Goal: Task Accomplishment & Management: Manage account settings

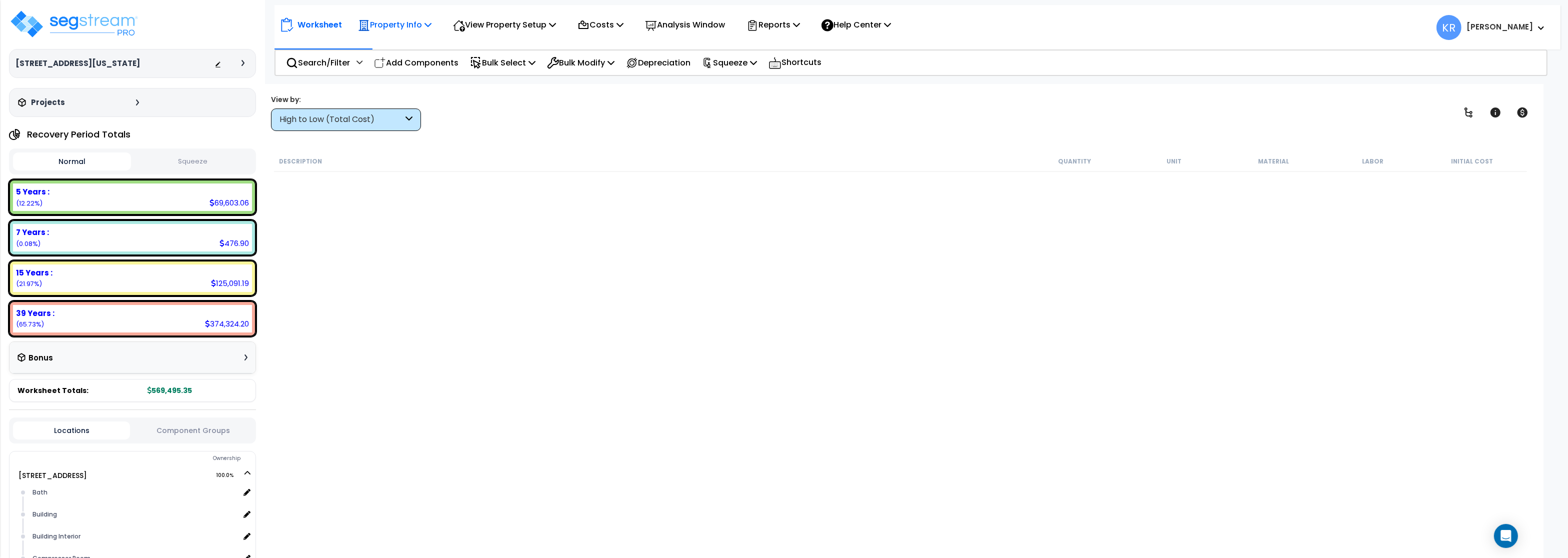
click at [399, 28] on p "Property Info" at bounding box center [394, 25] width 74 height 14
click at [399, 50] on link "Property Setup" at bounding box center [403, 48] width 99 height 20
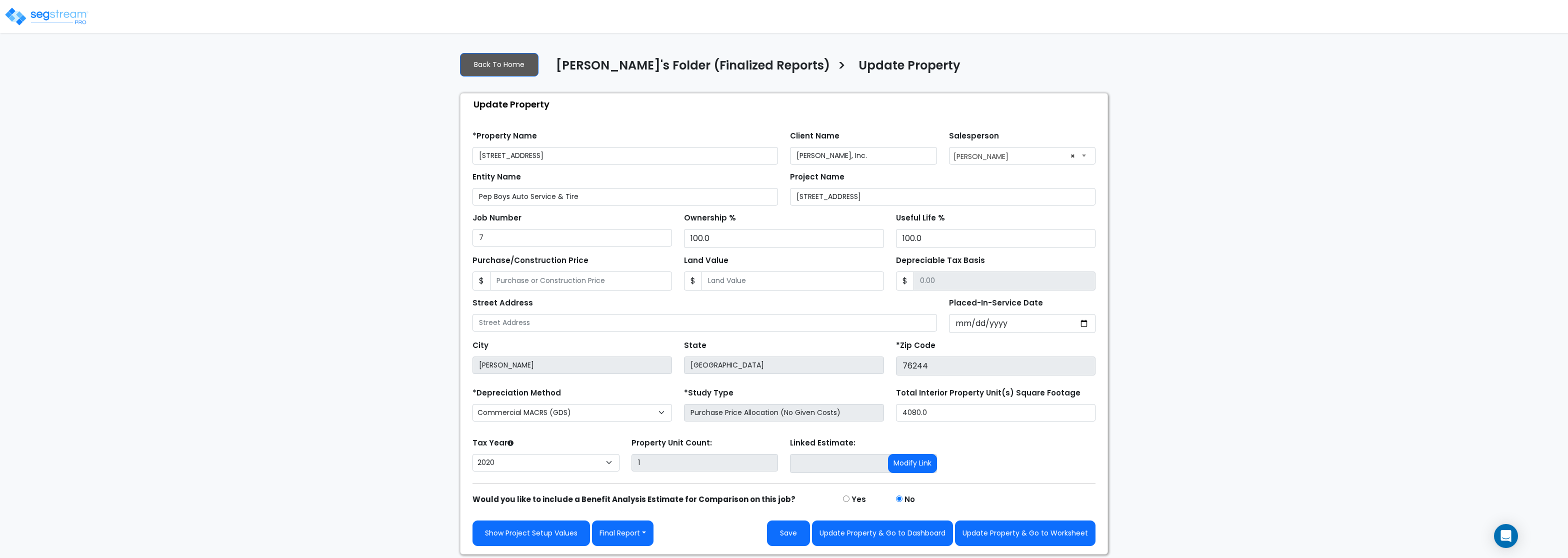
select select "2020"
click at [1066, 544] on button "Update Property & Go to Worksheet" at bounding box center [1025, 533] width 141 height 25
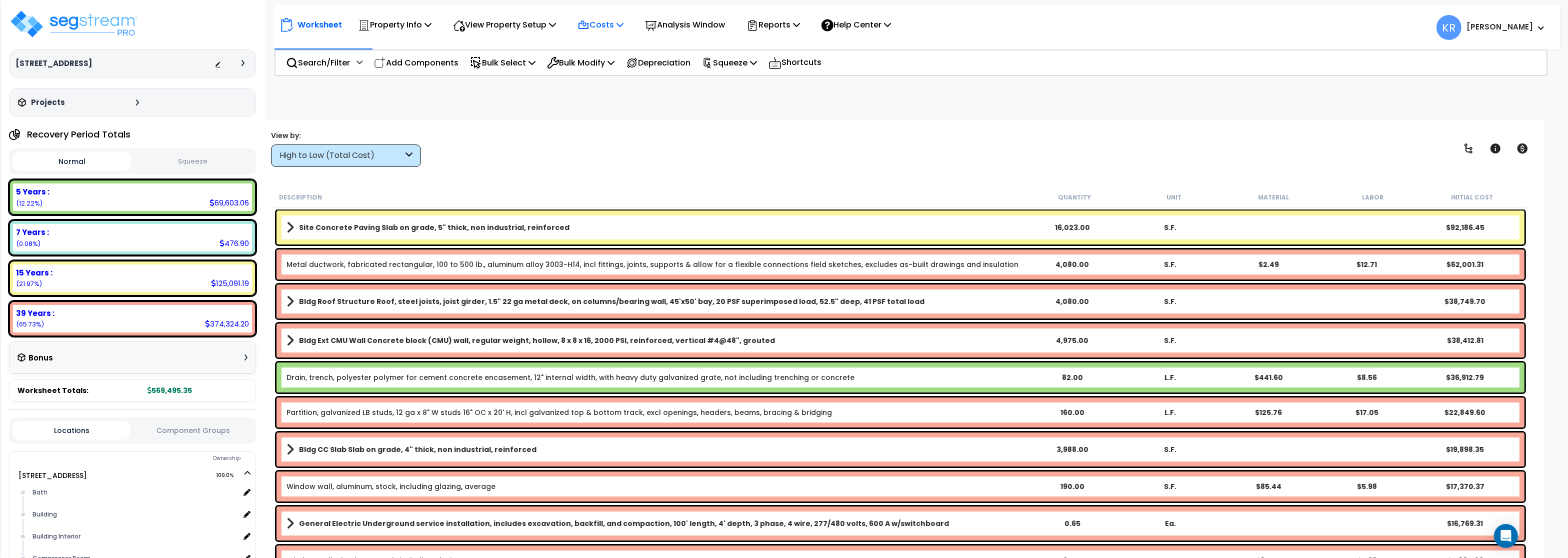
click at [598, 25] on p "Costs" at bounding box center [600, 25] width 46 height 14
click at [602, 48] on link "Indirect Costs" at bounding box center [622, 48] width 99 height 20
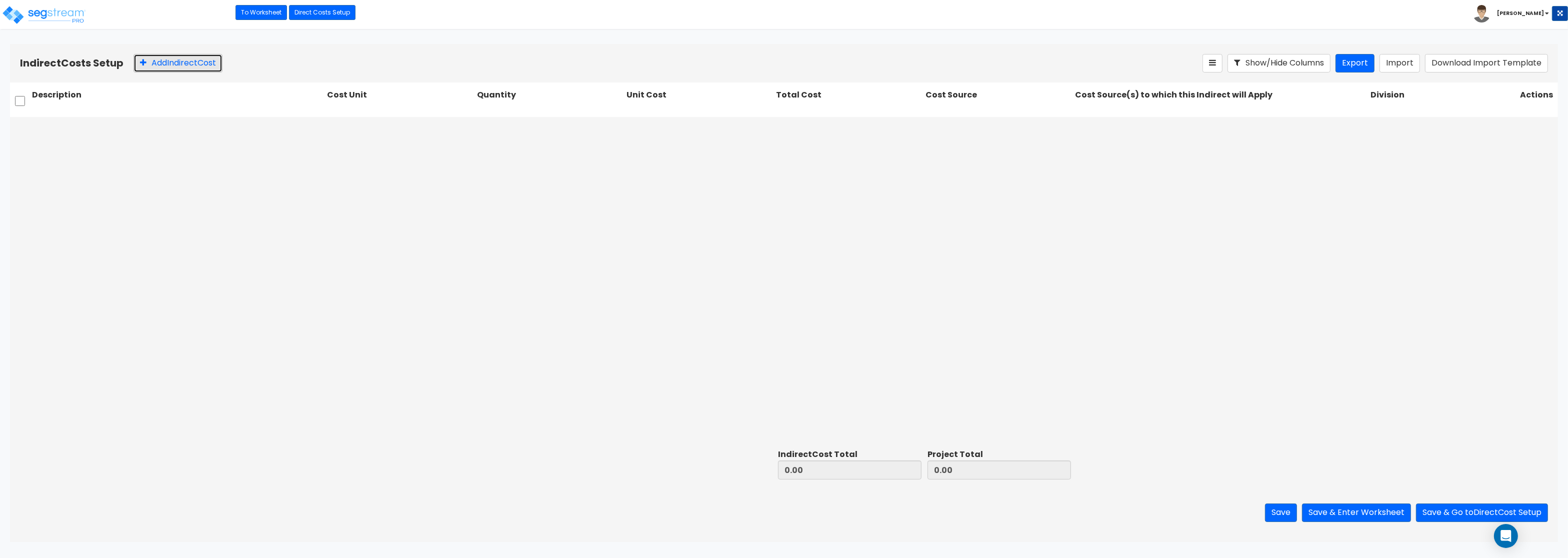
click at [184, 58] on button "Add Indirect Cost" at bounding box center [178, 63] width 89 height 18
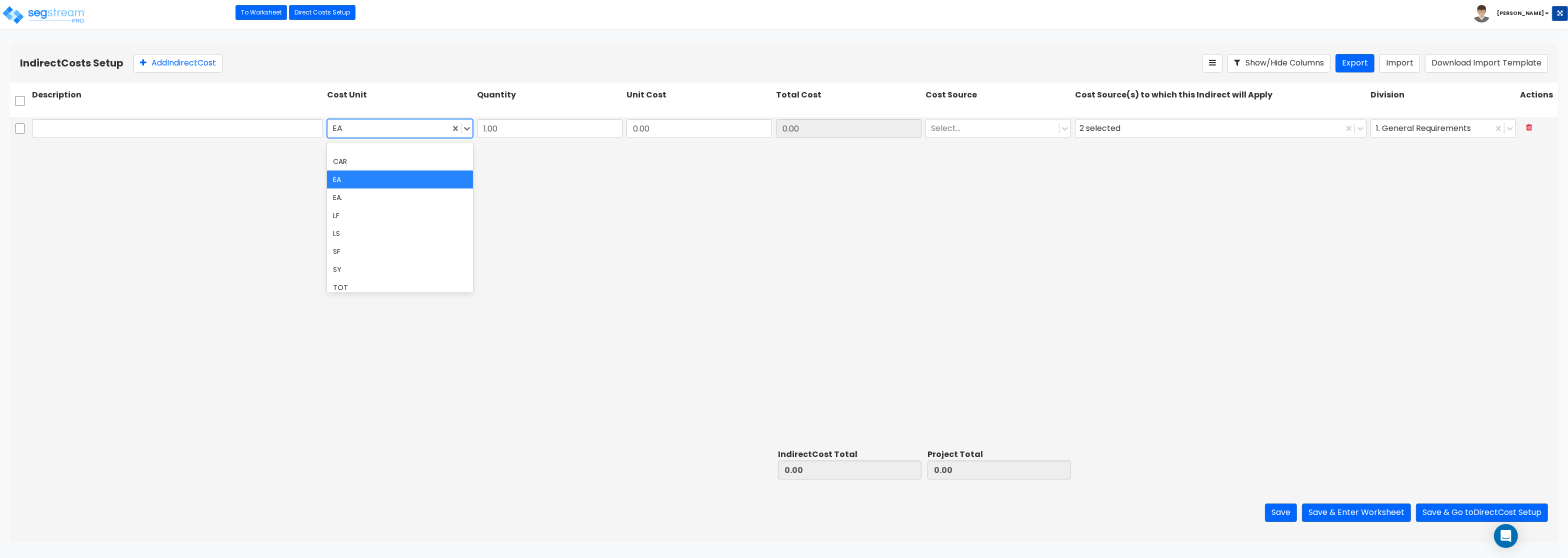
click at [355, 128] on div at bounding box center [388, 128] width 112 height 14
click at [334, 232] on div "LS" at bounding box center [399, 233] width 145 height 18
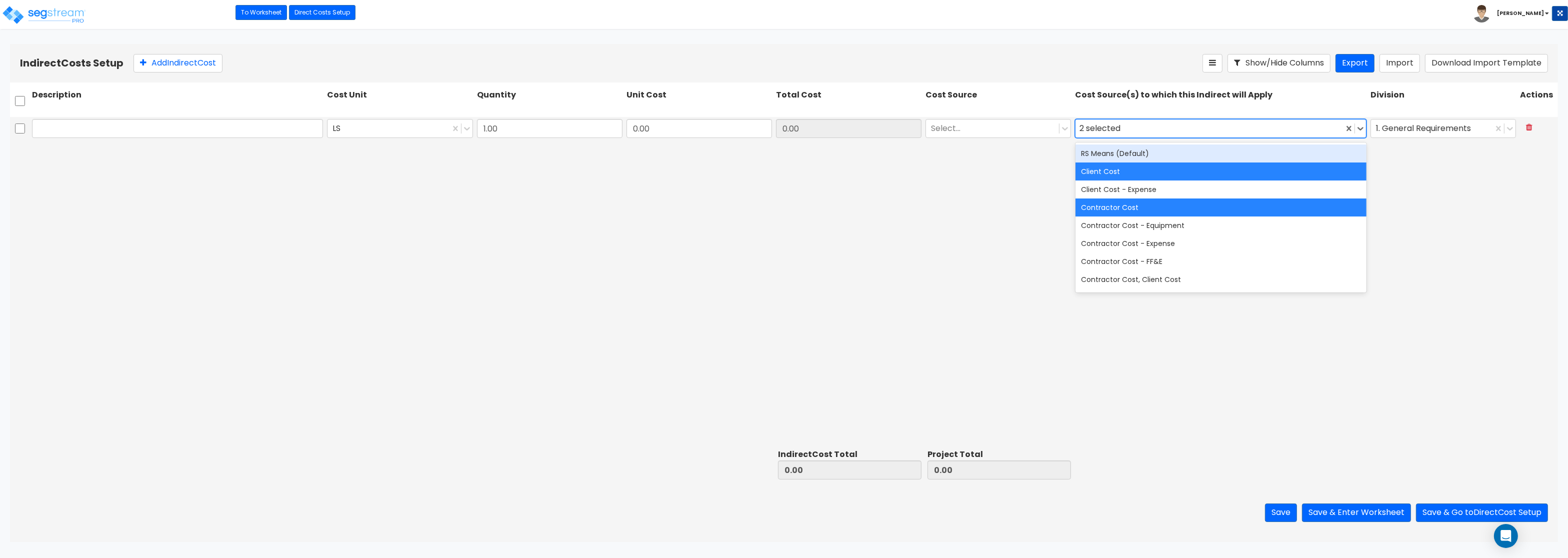
click at [1142, 125] on div "2 selected" at bounding box center [1209, 128] width 267 height 18
click at [1114, 157] on div "RS Means (Default)" at bounding box center [1221, 154] width 291 height 18
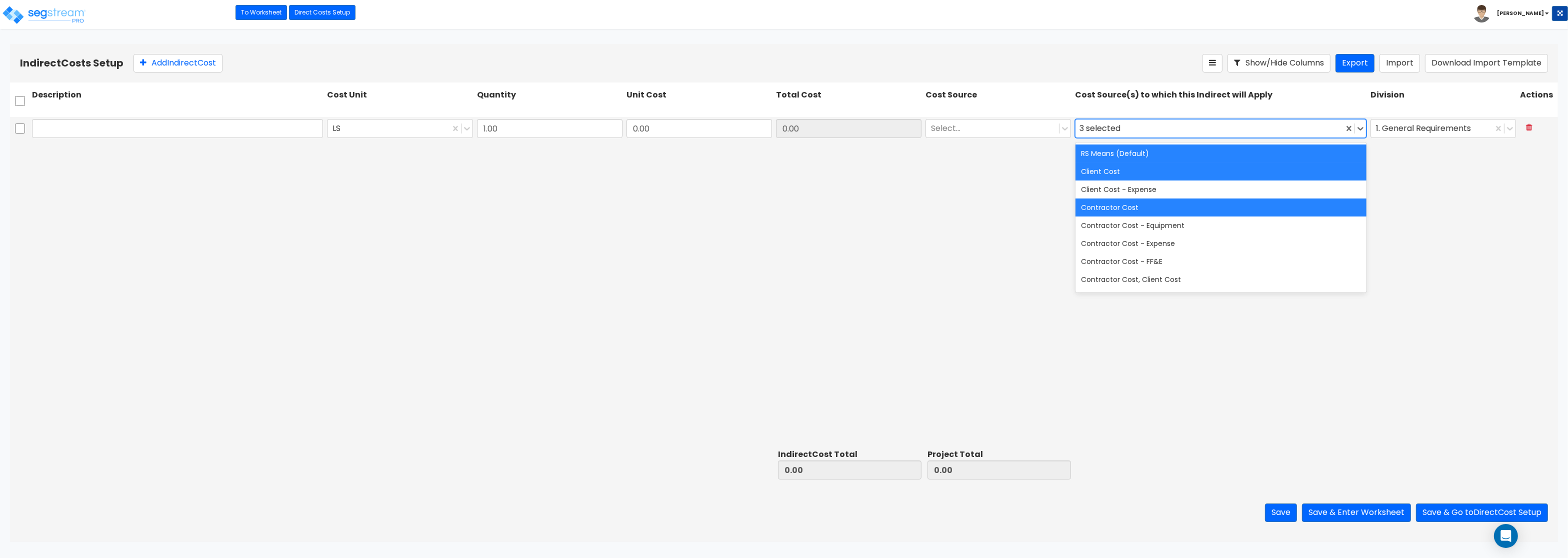
click at [147, 118] on div at bounding box center [177, 128] width 295 height 23
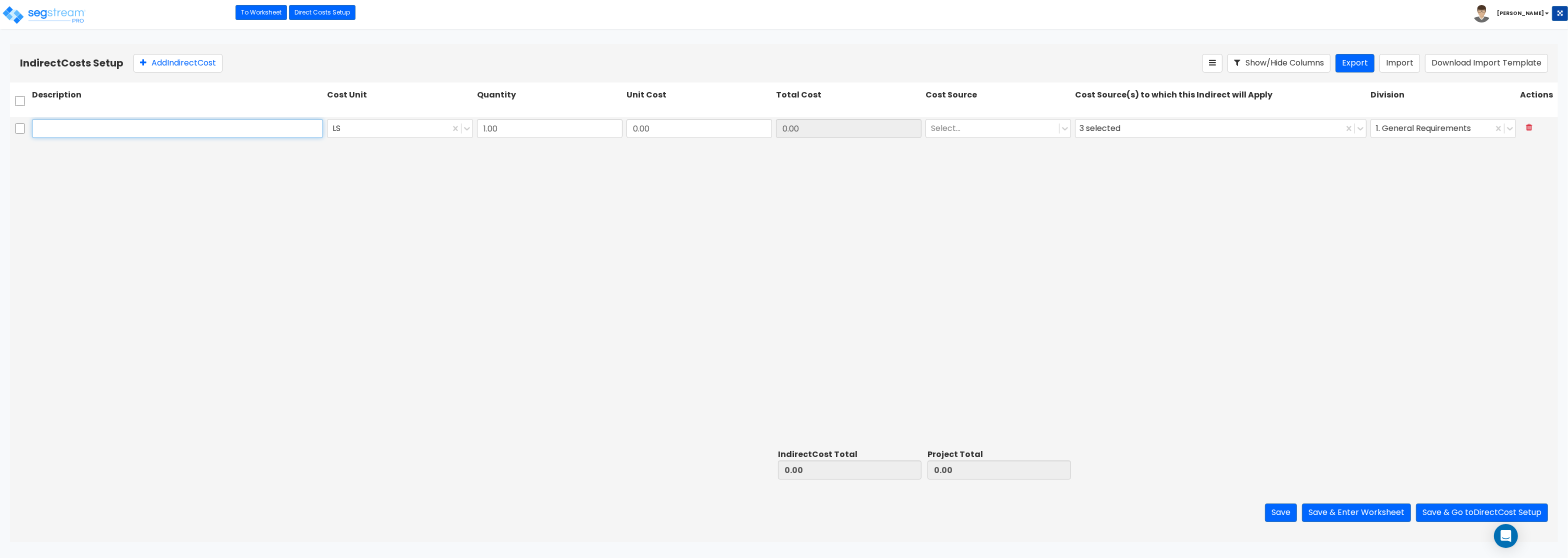
click at [193, 132] on input "text" at bounding box center [177, 128] width 291 height 19
paste input "Architect"
type input "Architect"
click at [175, 66] on button "Add Indirect Cost" at bounding box center [178, 63] width 89 height 18
click at [177, 66] on button "Add Indirect Cost" at bounding box center [178, 63] width 89 height 18
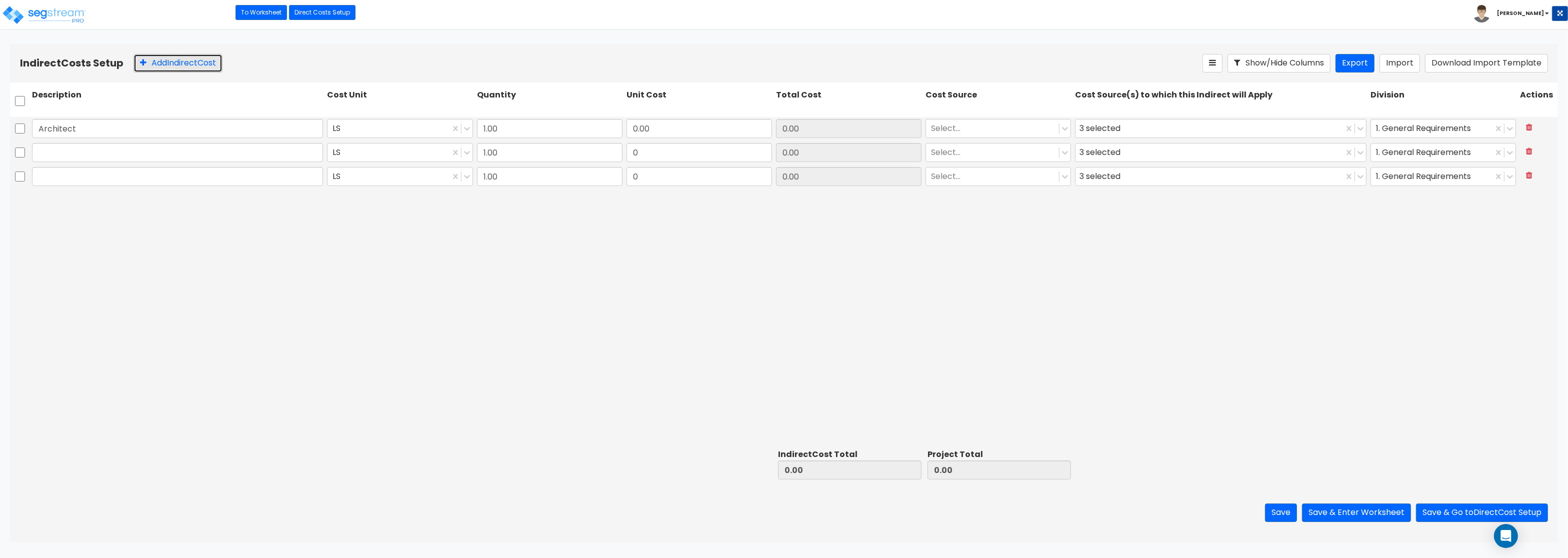
click at [177, 66] on button "Add Indirect Cost" at bounding box center [178, 63] width 89 height 18
click at [179, 143] on div at bounding box center [177, 152] width 295 height 23
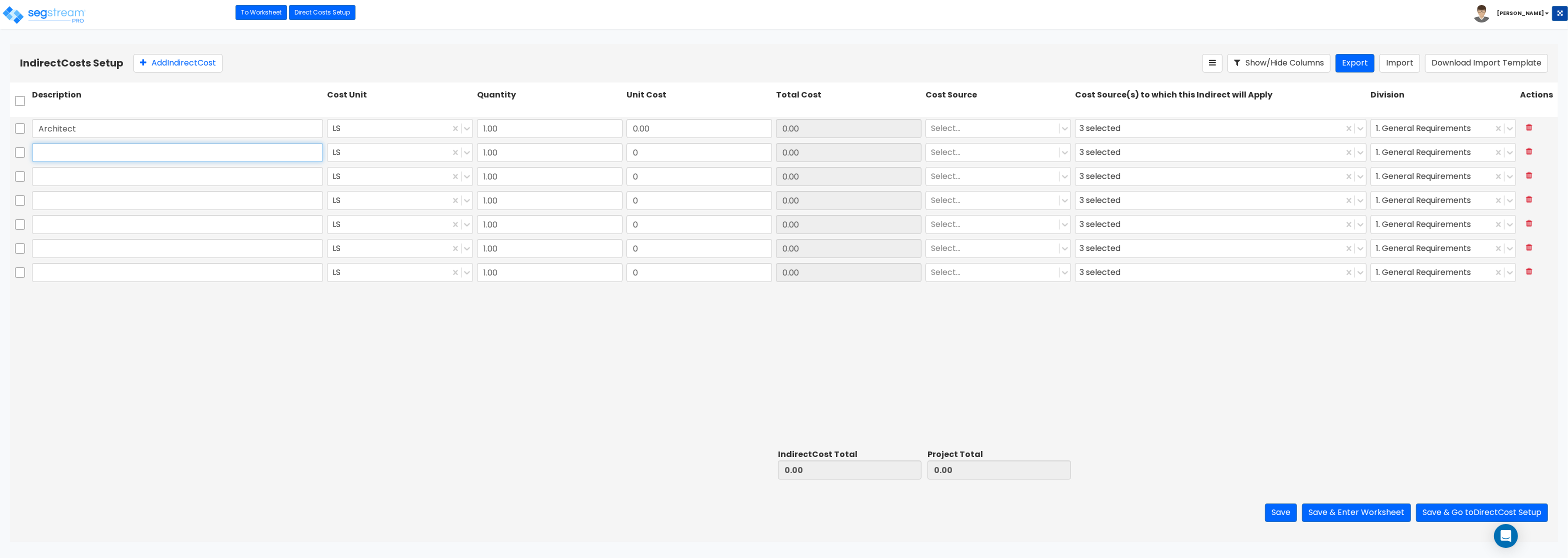
click at [179, 151] on input "text" at bounding box center [177, 152] width 291 height 19
paste input "Engineering"
type input "Engineering"
click at [117, 174] on input "text" at bounding box center [177, 176] width 291 height 19
paste input "General Construction Manager"
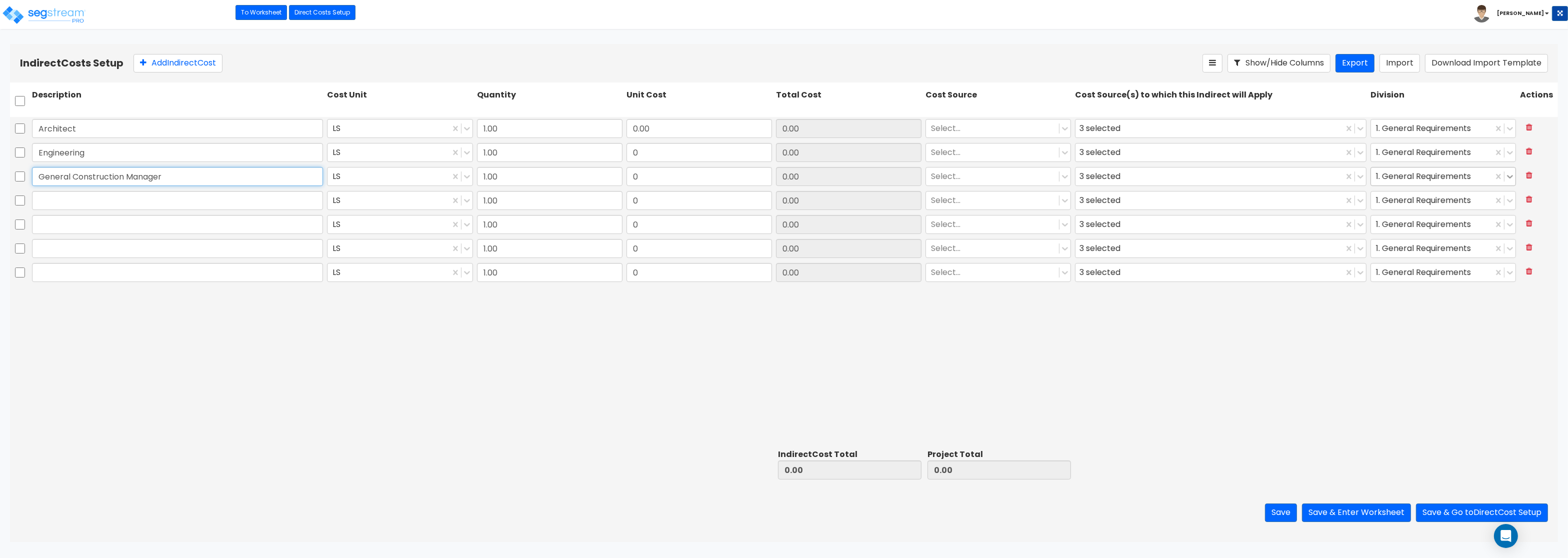
type input "General Construction Manager"
click at [61, 207] on input "text" at bounding box center [177, 200] width 291 height 19
paste input "Overhead and Profit"
type input "Overhead and Profit"
click at [68, 216] on input "text" at bounding box center [177, 224] width 291 height 19
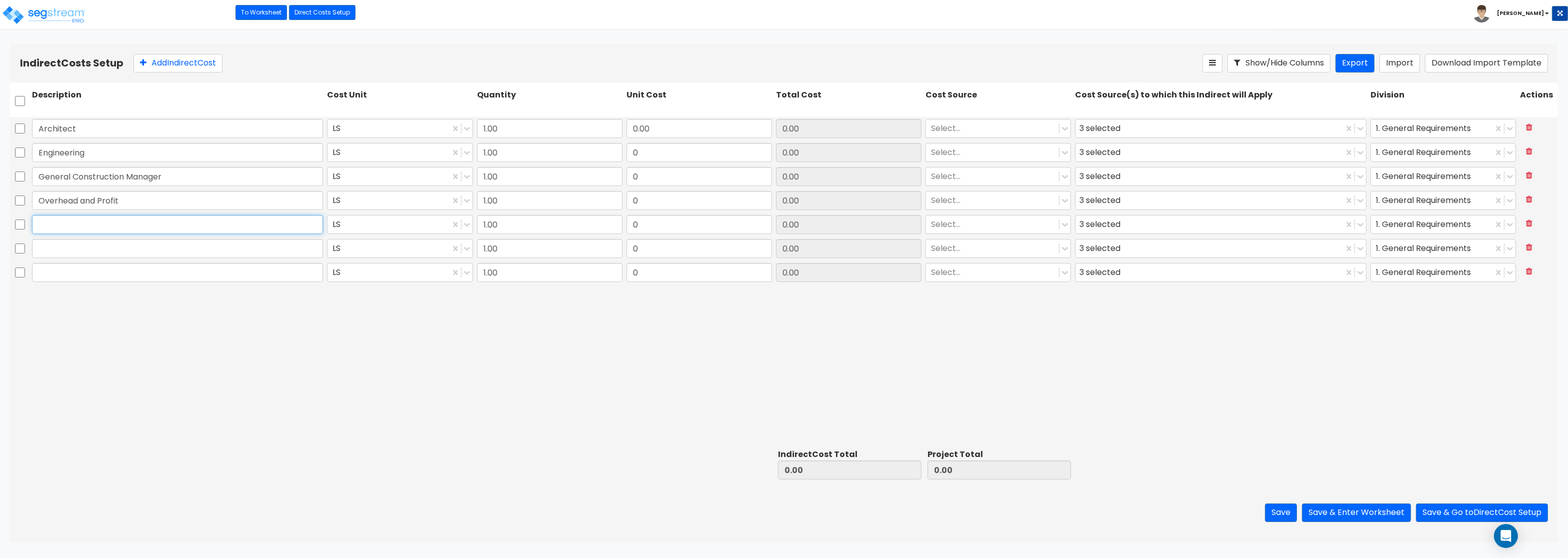
paste input "Bond"
type input "Bond"
click at [57, 240] on input "text" at bounding box center [177, 248] width 291 height 19
paste input "Permits"
type input "Permits"
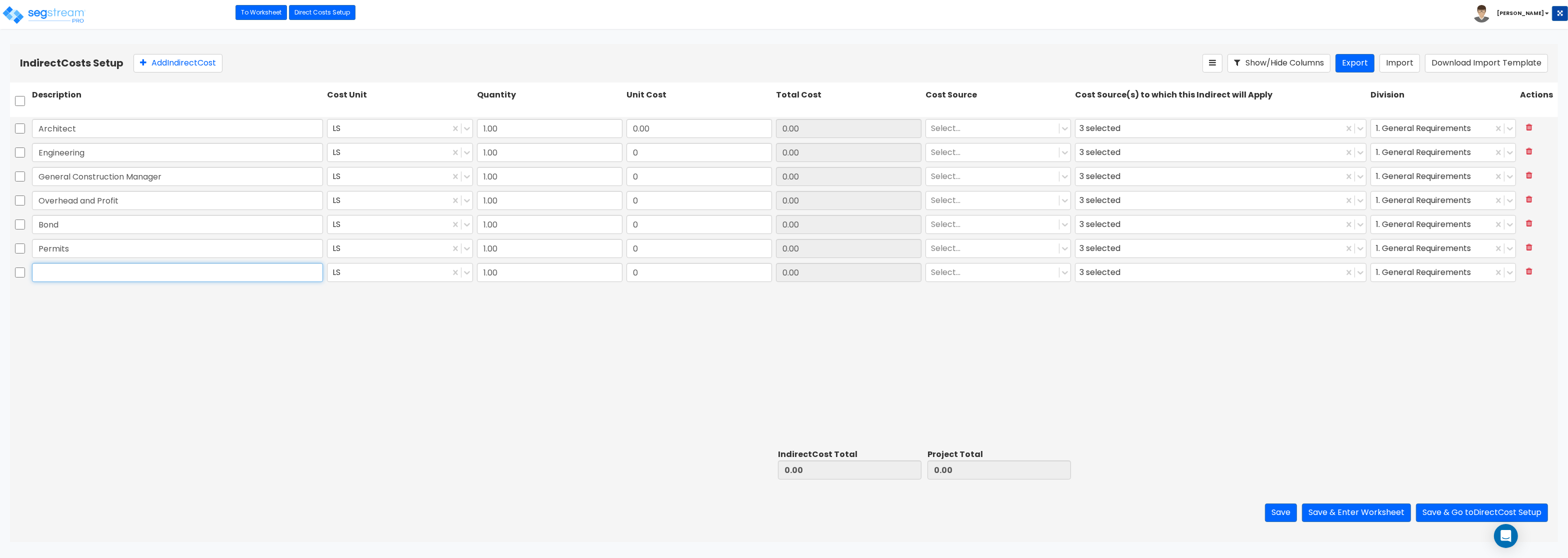
click at [64, 276] on input "text" at bounding box center [177, 272] width 291 height 19
paste input "Other"
type input "Other"
click at [639, 125] on input "0.00" at bounding box center [699, 128] width 145 height 19
type input "132,327.96"
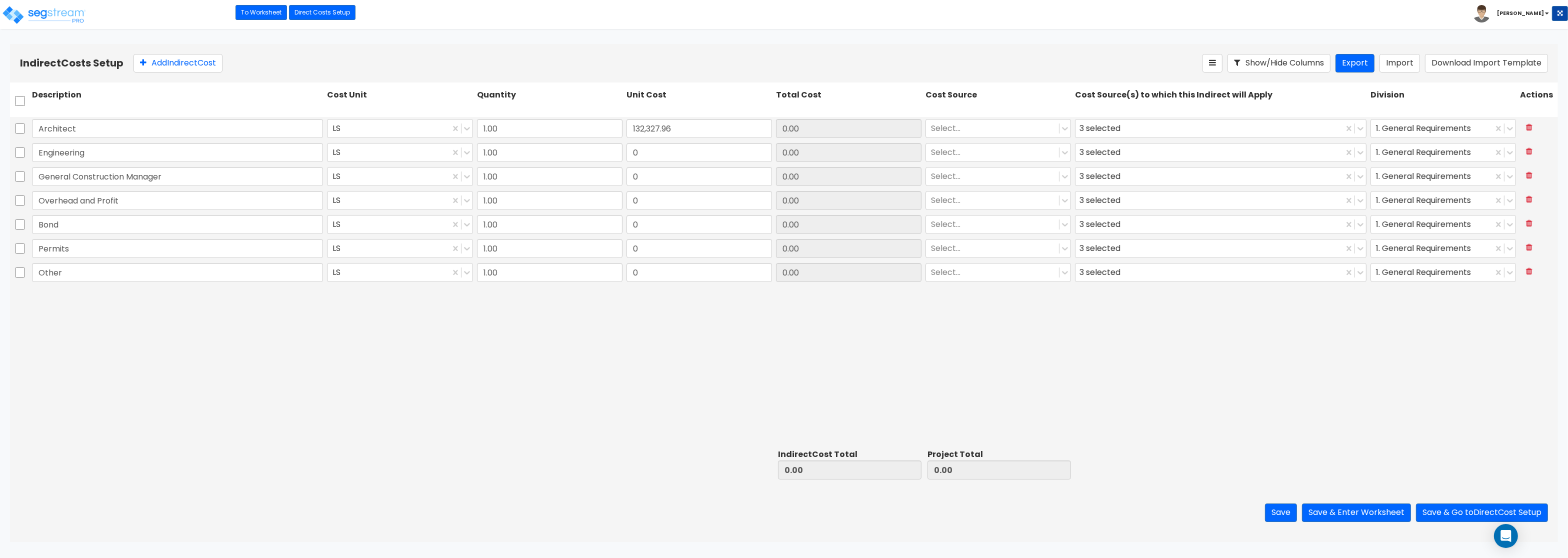
type input "132,327.96"
click at [670, 140] on div "132,327.96" at bounding box center [699, 128] width 149 height 23
click at [665, 157] on input "0" at bounding box center [699, 152] width 145 height 19
type input "41,352.49"
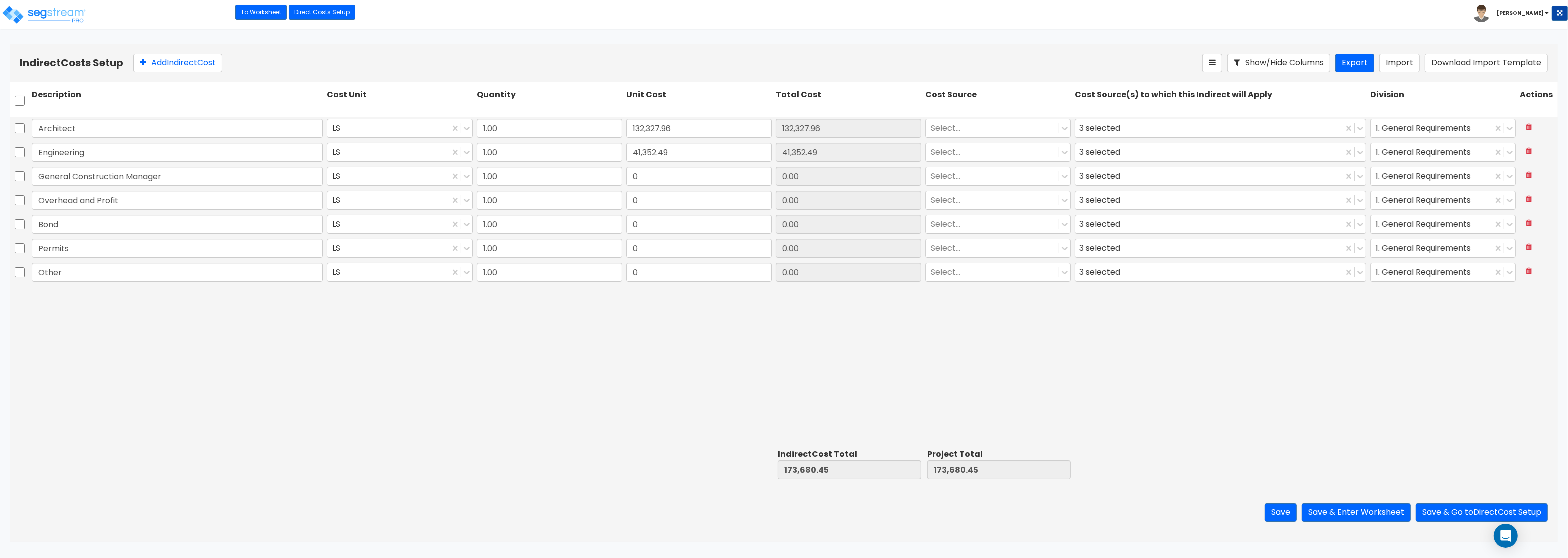
click at [674, 188] on div "0" at bounding box center [699, 176] width 149 height 23
click at [669, 178] on input "0" at bounding box center [699, 176] width 145 height 19
type input "33,081.99"
click at [652, 205] on input "0" at bounding box center [699, 200] width 145 height 19
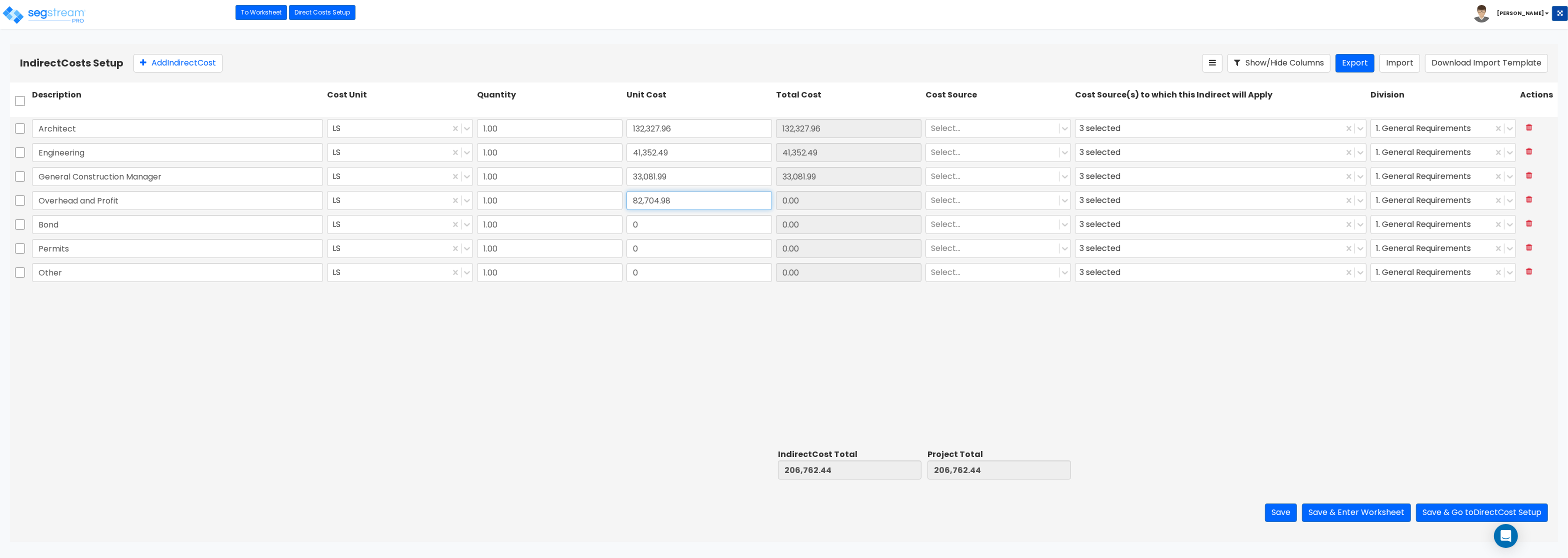
type input "82,704.98"
click at [669, 227] on input "0" at bounding box center [699, 224] width 145 height 19
type input "24,811.49"
click at [657, 244] on input "0" at bounding box center [699, 248] width 145 height 19
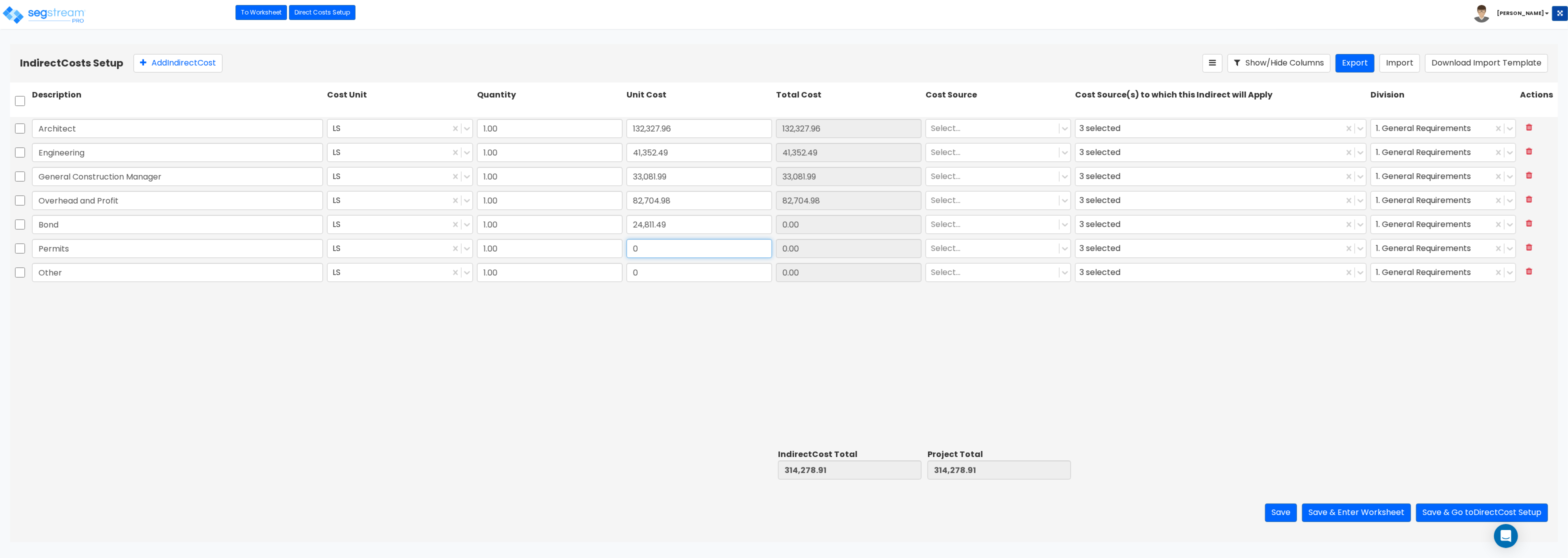
type input "24,811.49"
click at [650, 276] on input "0" at bounding box center [699, 272] width 145 height 19
type input "16,541"
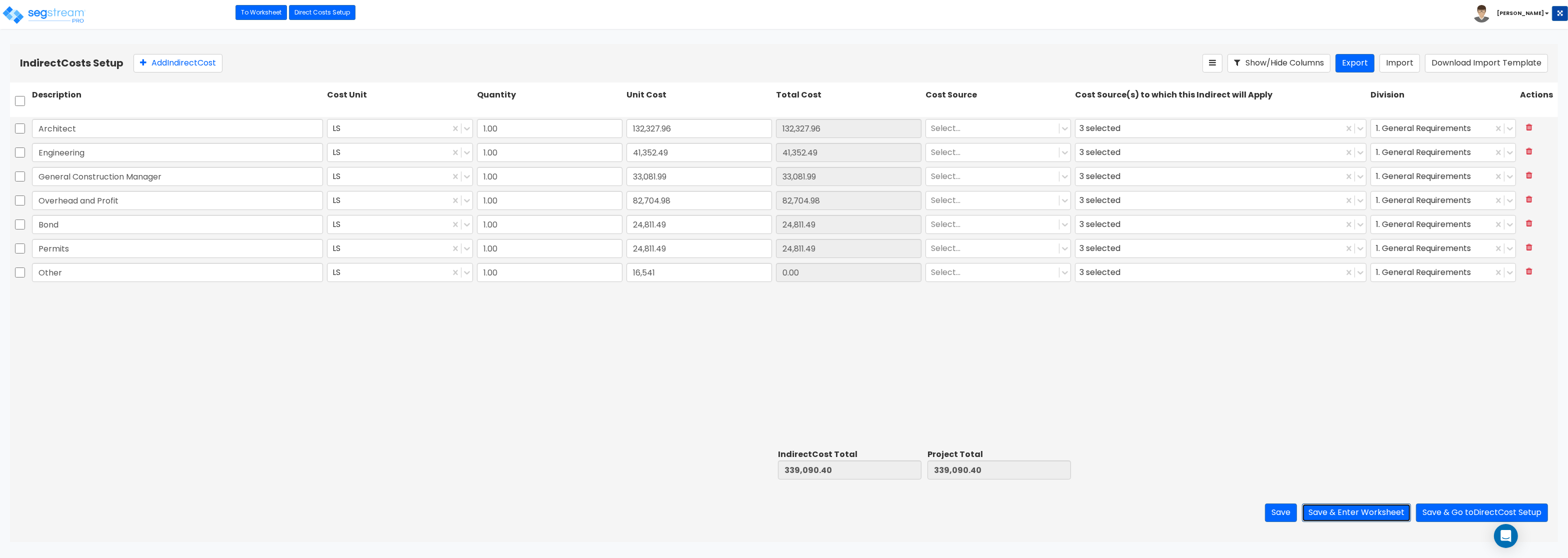
type input "16,541.00"
click at [1363, 510] on button "Save & Enter Worksheet" at bounding box center [1356, 513] width 109 height 18
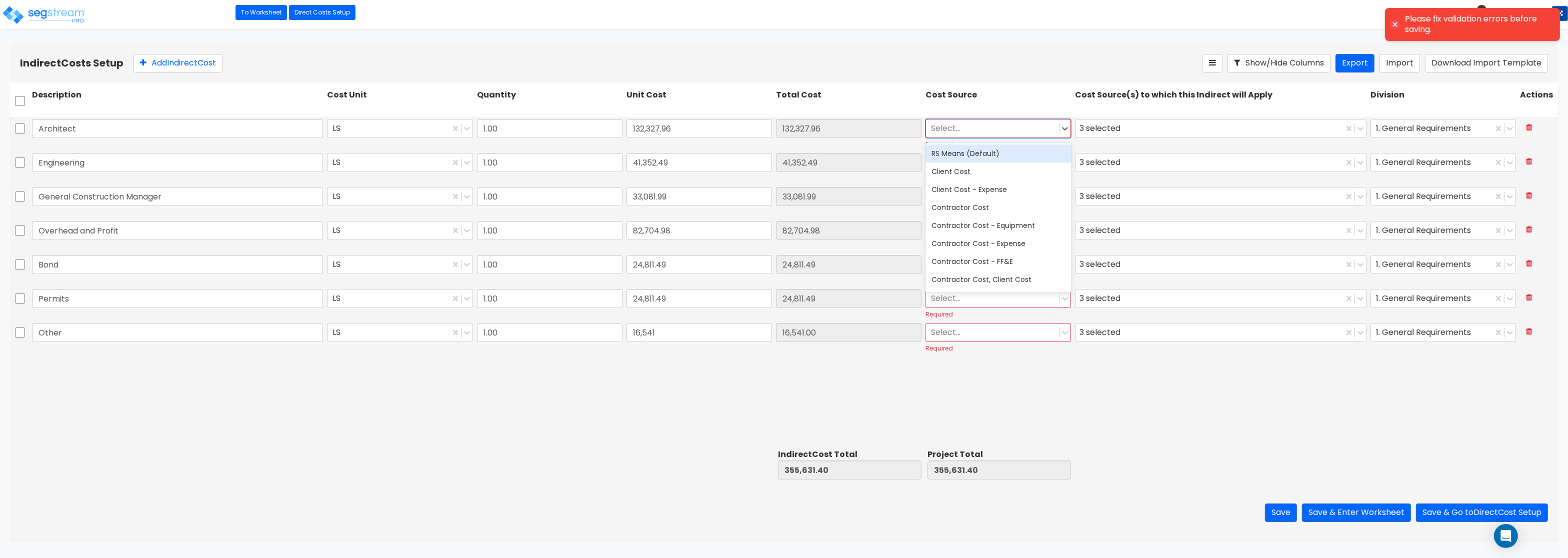
click at [959, 128] on div at bounding box center [993, 128] width 123 height 14
click at [991, 150] on div "RS Means (Default)" at bounding box center [998, 154] width 145 height 18
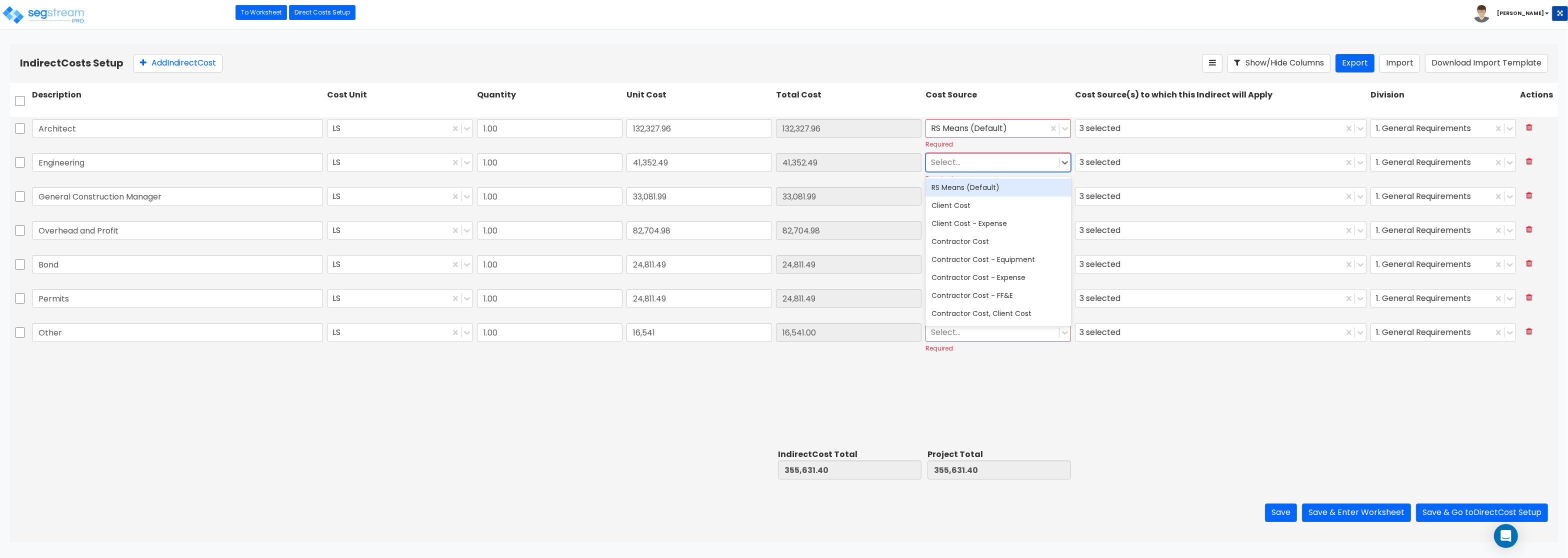
click at [980, 162] on div at bounding box center [993, 162] width 123 height 14
click at [982, 187] on div "RS Means (Default)" at bounding box center [998, 188] width 145 height 18
click at [982, 188] on div "Select..." at bounding box center [993, 196] width 133 height 18
click at [982, 222] on div "RS Means (Default)" at bounding box center [998, 222] width 145 height 18
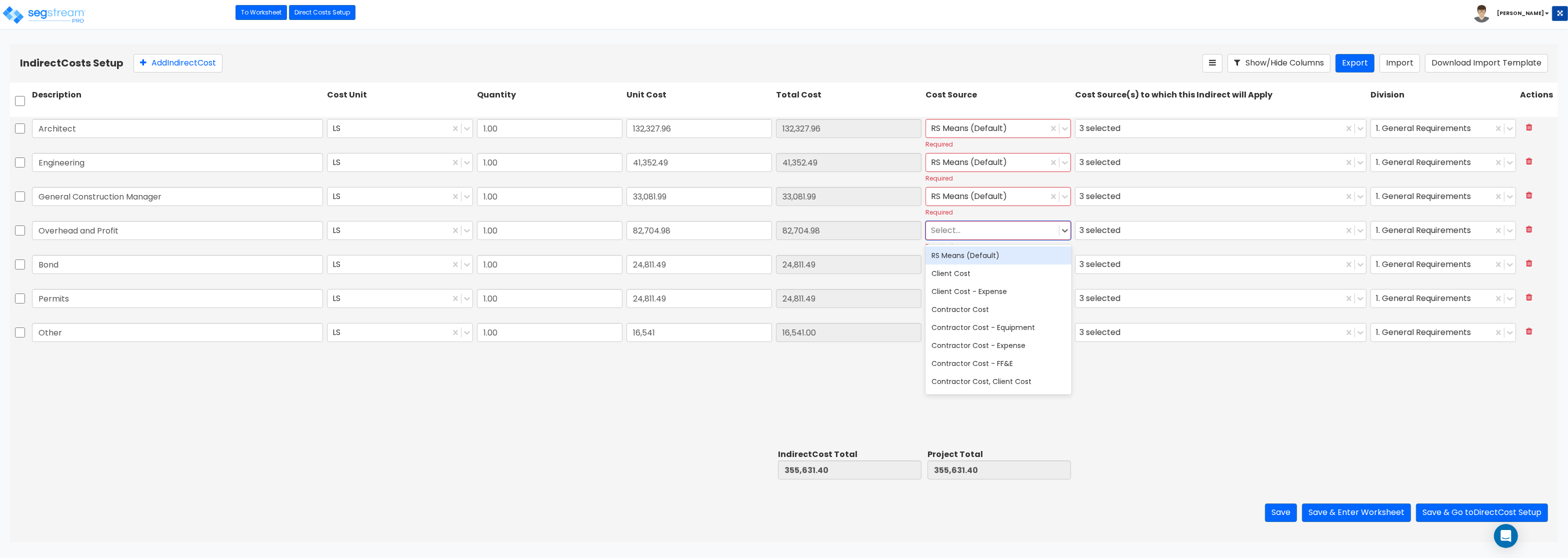
click at [978, 233] on div at bounding box center [993, 231] width 123 height 14
click at [978, 252] on div "RS Means (Default)" at bounding box center [998, 256] width 145 height 18
click at [974, 257] on div "Select..." at bounding box center [993, 265] width 133 height 18
click at [976, 289] on div "RS Means (Default)" at bounding box center [998, 289] width 145 height 18
click at [970, 300] on div at bounding box center [993, 299] width 123 height 14
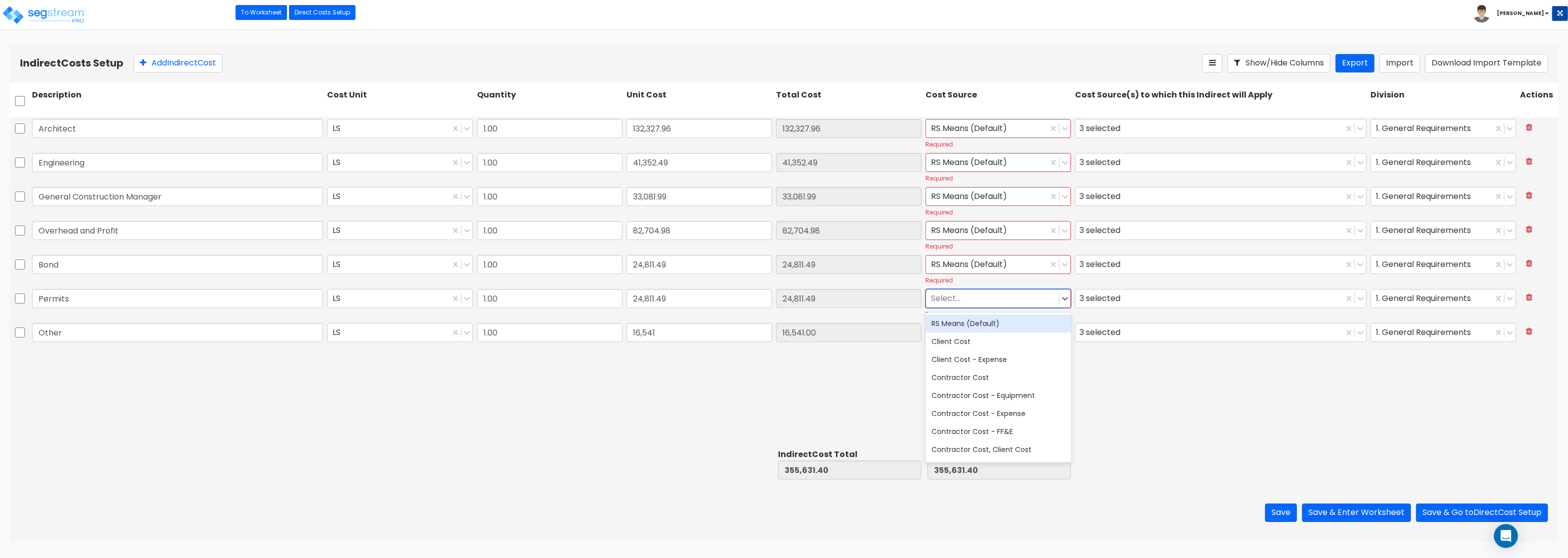
click at [972, 325] on div "RS Means (Default)" at bounding box center [998, 324] width 145 height 18
click at [972, 325] on div "Select..." at bounding box center [993, 332] width 133 height 18
click at [963, 369] on div "Client Cost" at bounding box center [998, 375] width 145 height 18
click at [980, 334] on div at bounding box center [987, 332] width 112 height 14
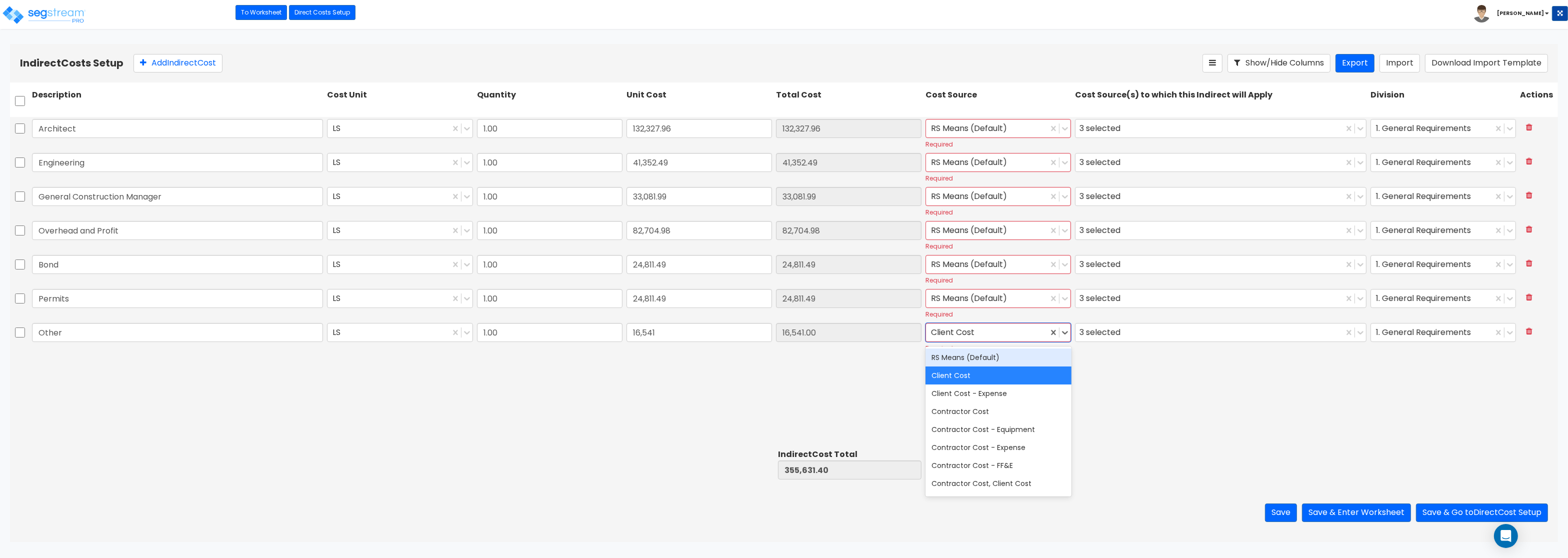
click at [980, 351] on div "RS Means (Default)" at bounding box center [998, 358] width 145 height 18
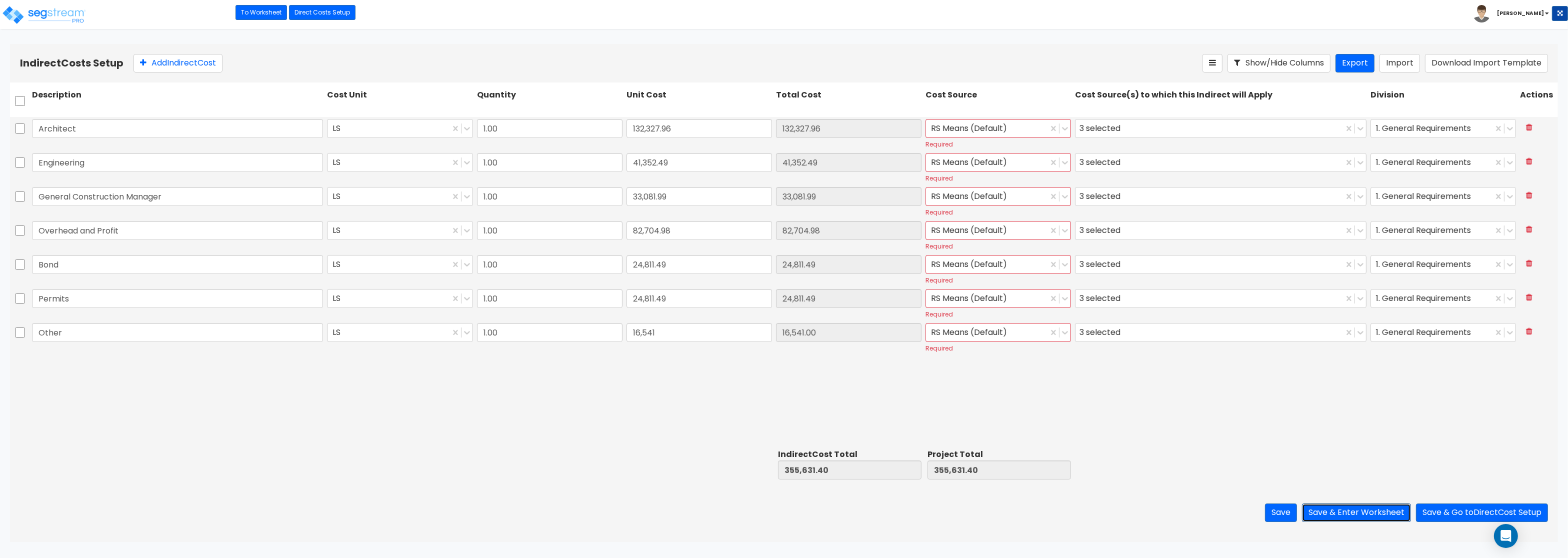
click at [1341, 512] on button "Save & Enter Worksheet" at bounding box center [1356, 513] width 109 height 18
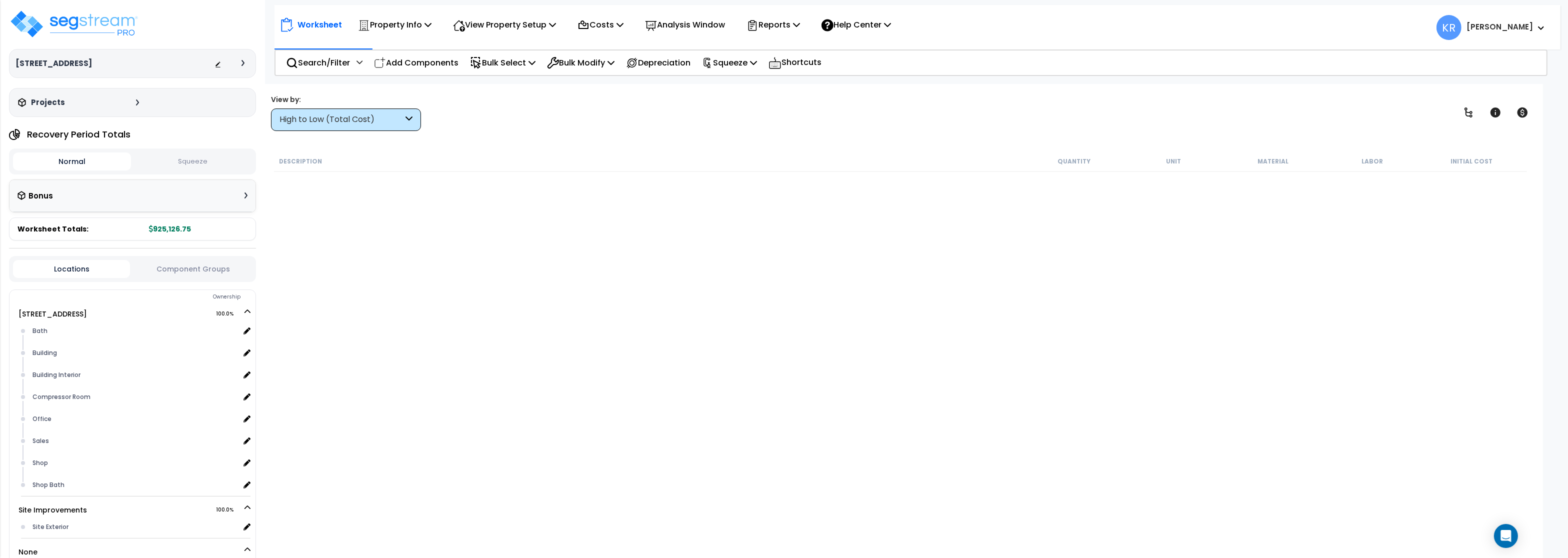
click at [330, 126] on div "High to Low (Total Cost)" at bounding box center [346, 119] width 150 height 23
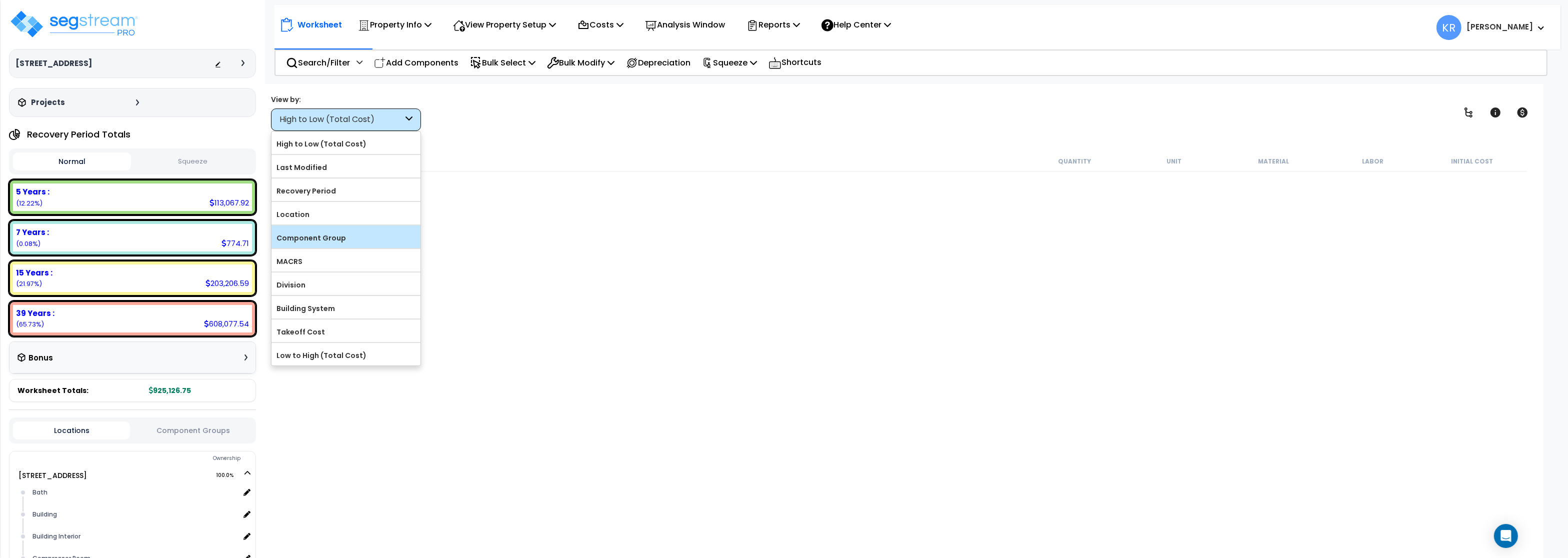
click at [330, 241] on label "Component Group" at bounding box center [346, 238] width 149 height 15
click at [0, 0] on input "Component Group" at bounding box center [0, 0] width 0 height 0
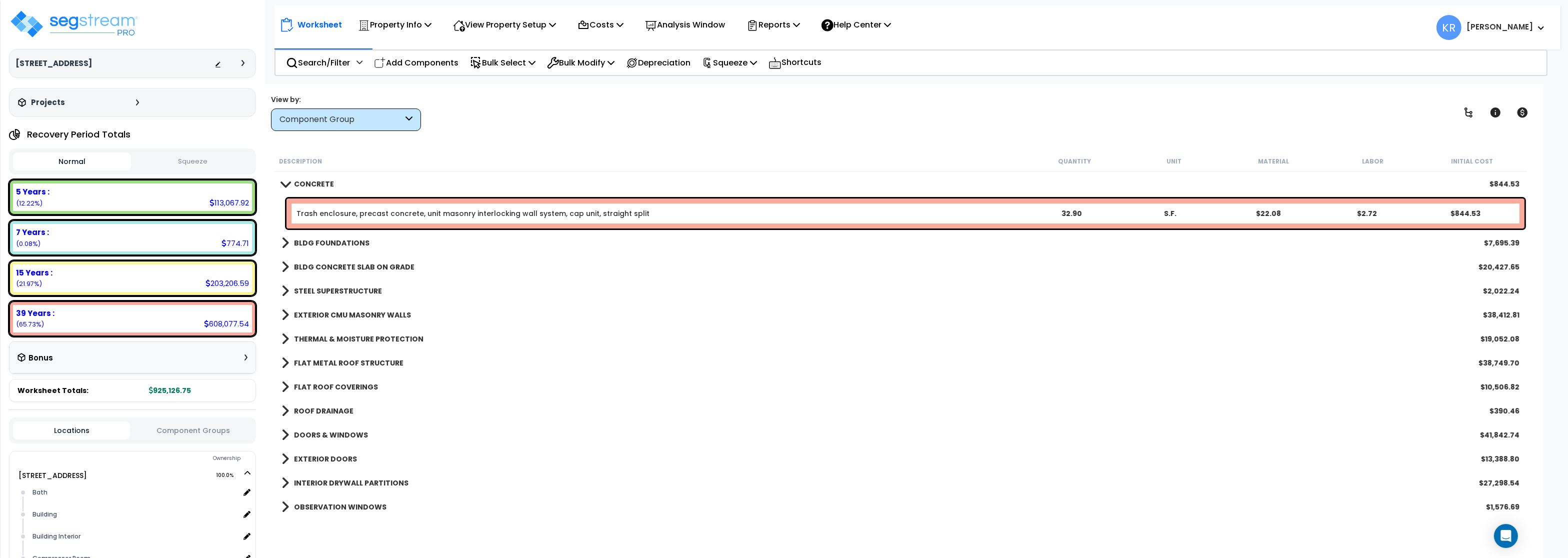
click at [393, 215] on link "Trash enclosure, precast concrete, unit masonry interlocking wall system, cap u…" at bounding box center [473, 213] width 353 height 10
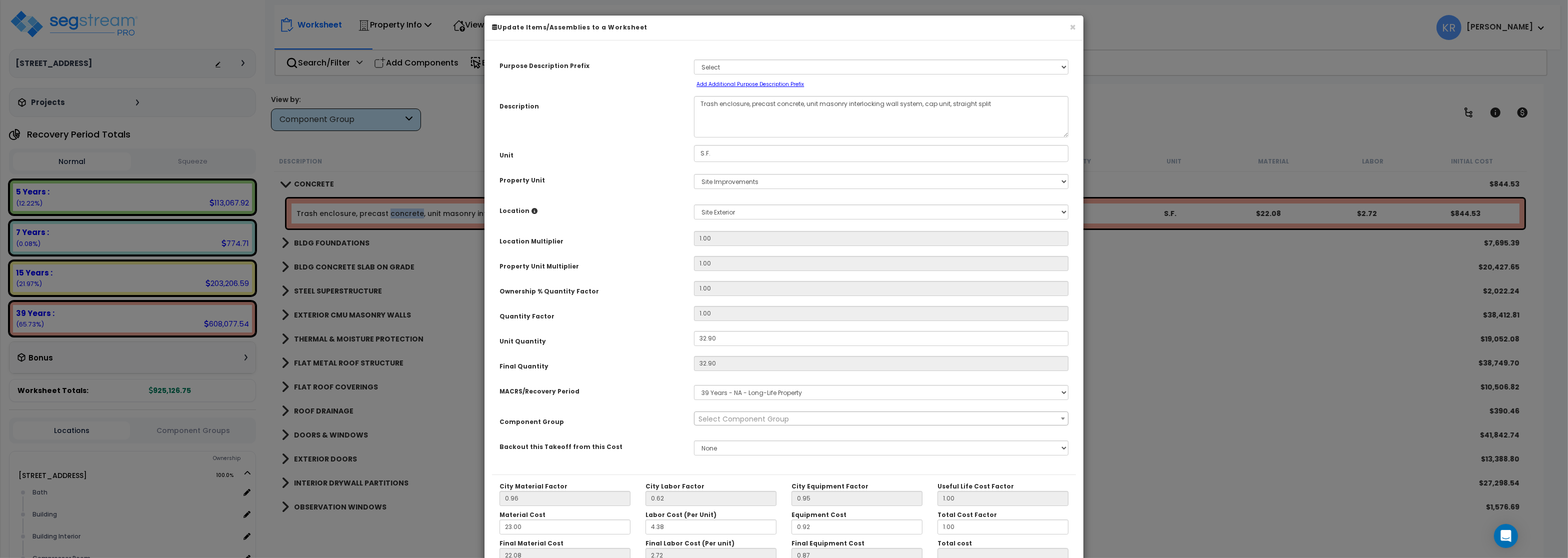
select select "57243"
click at [694, 385] on select "Select MACRS/Recovery Period 5 Years - 57.0 - Distributive Trades & Services 5 …" at bounding box center [881, 392] width 375 height 15
select select "46285"
click option "15 Years - 57.10 - Distributive Trades & Services - Billboard, Service Station …" at bounding box center [0, 0] width 0 height 0
click at [746, 420] on span "Select Component Group" at bounding box center [744, 419] width 91 height 10
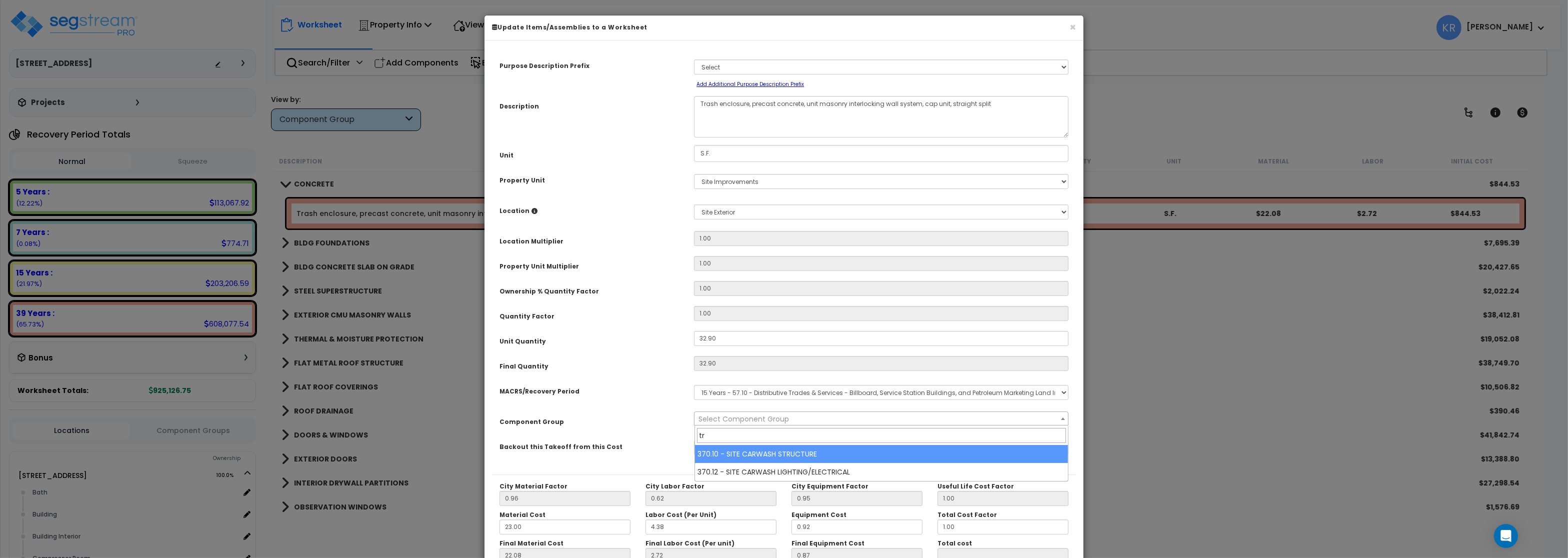
type input "t"
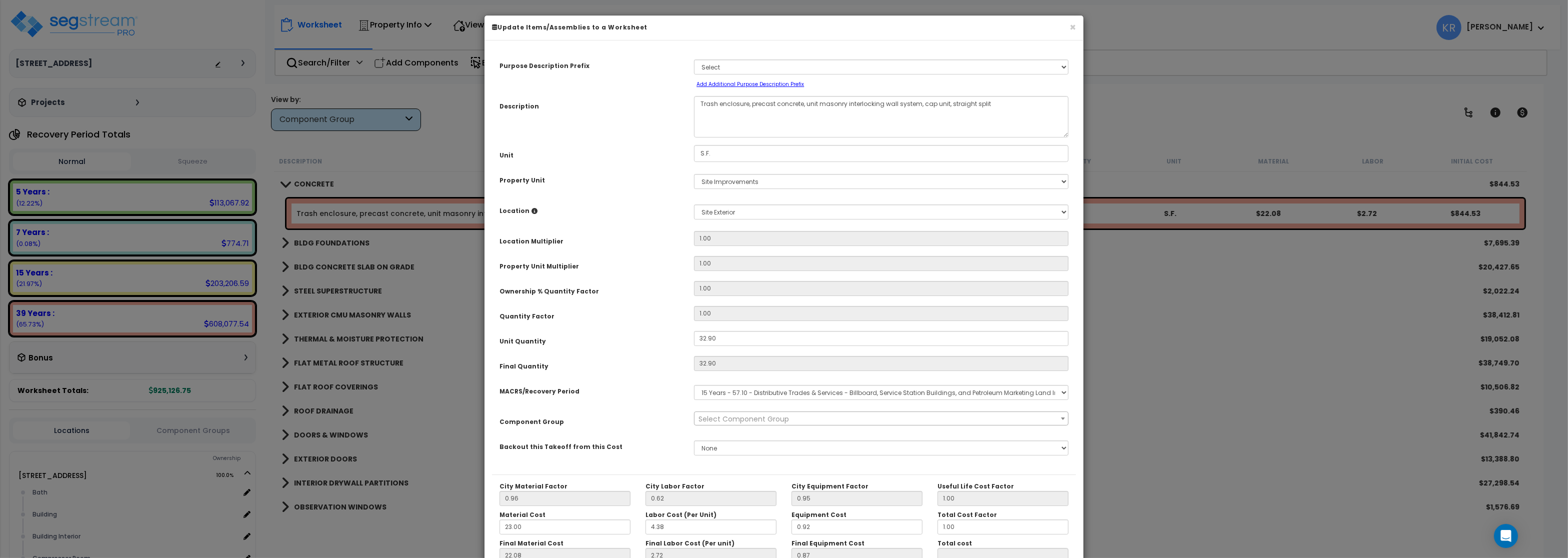
click at [754, 392] on select "Select MACRS/Recovery Period 5 Years - 57.0 - Distributive Trades & Services 5 …" at bounding box center [881, 392] width 375 height 15
click at [694, 385] on select "Select MACRS/Recovery Period 5 Years - 57.0 - Distributive Trades & Services 5 …" at bounding box center [881, 392] width 375 height 15
select select "3666"
click option "15 Years - 00.3 - Land Improvements" at bounding box center [0, 0] width 0 height 0
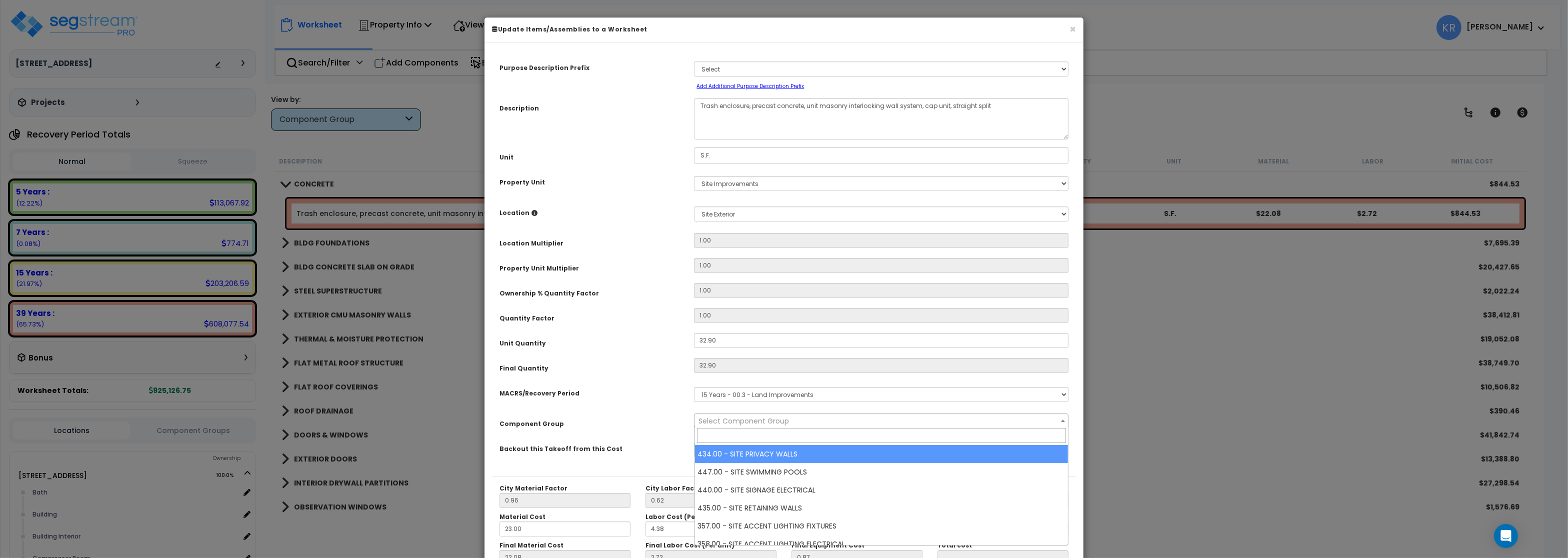
click at [712, 419] on span "Select Component Group" at bounding box center [744, 420] width 91 height 10
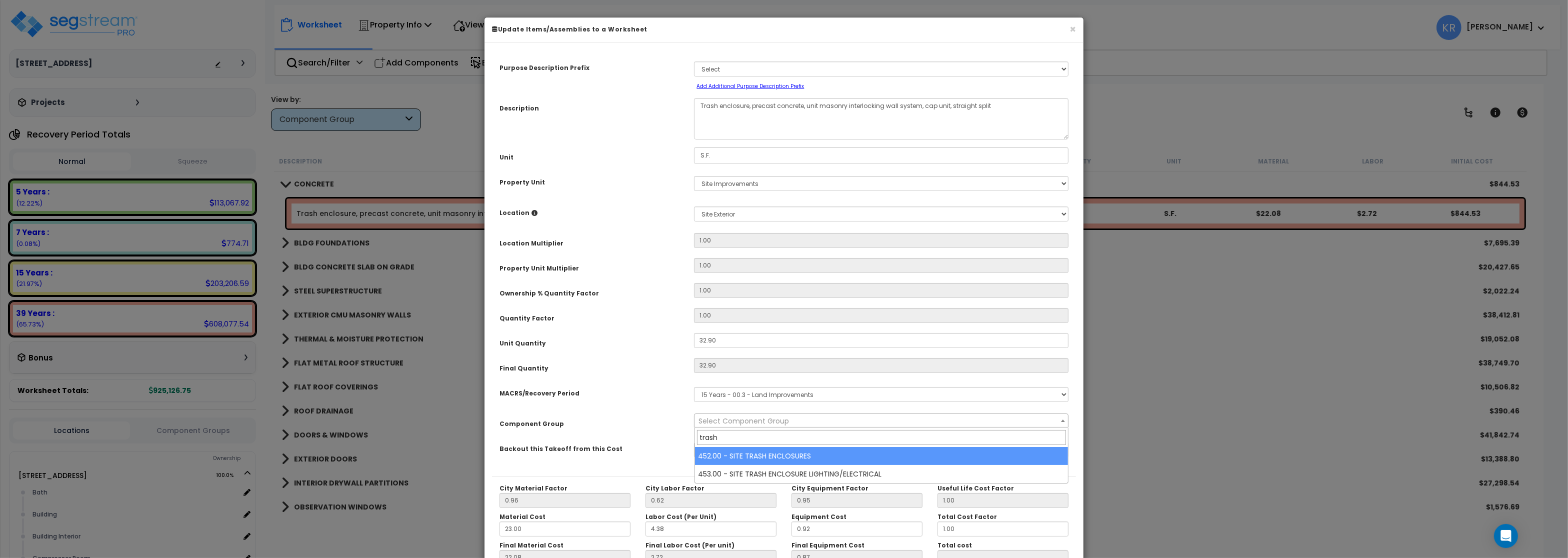
type input "trash"
select select "57235"
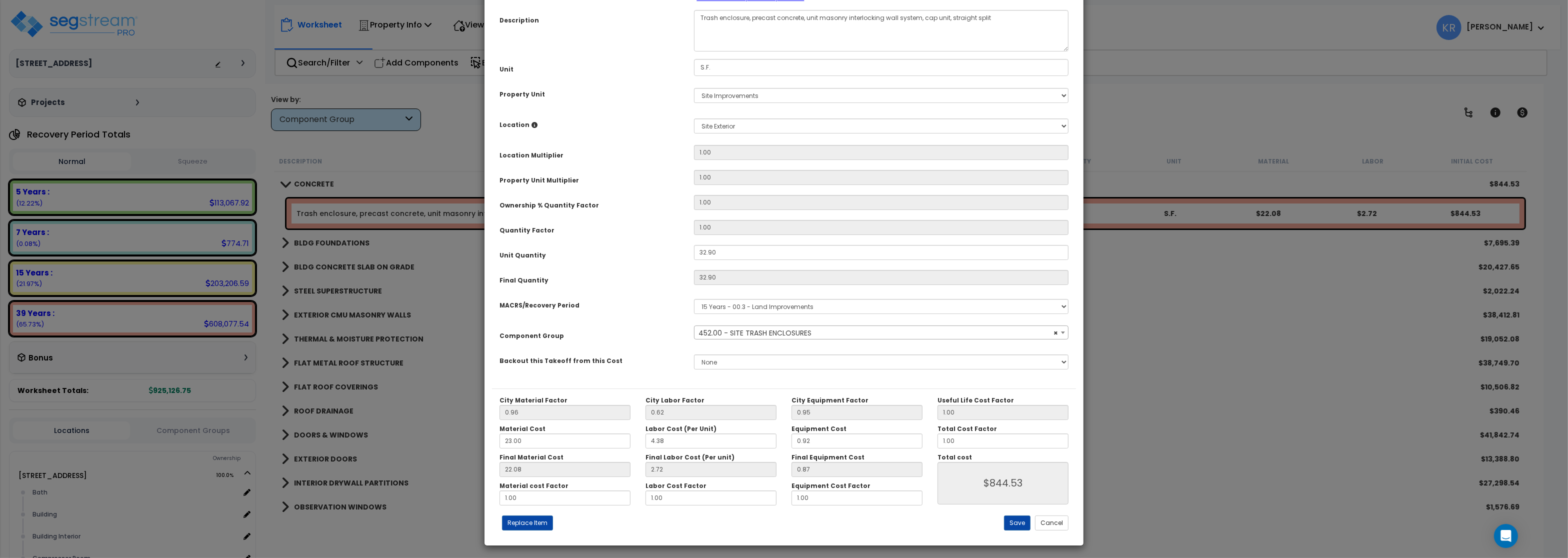
scroll to position [89, 0]
click at [1008, 520] on button "Save" at bounding box center [1017, 521] width 27 height 15
type input "844.53"
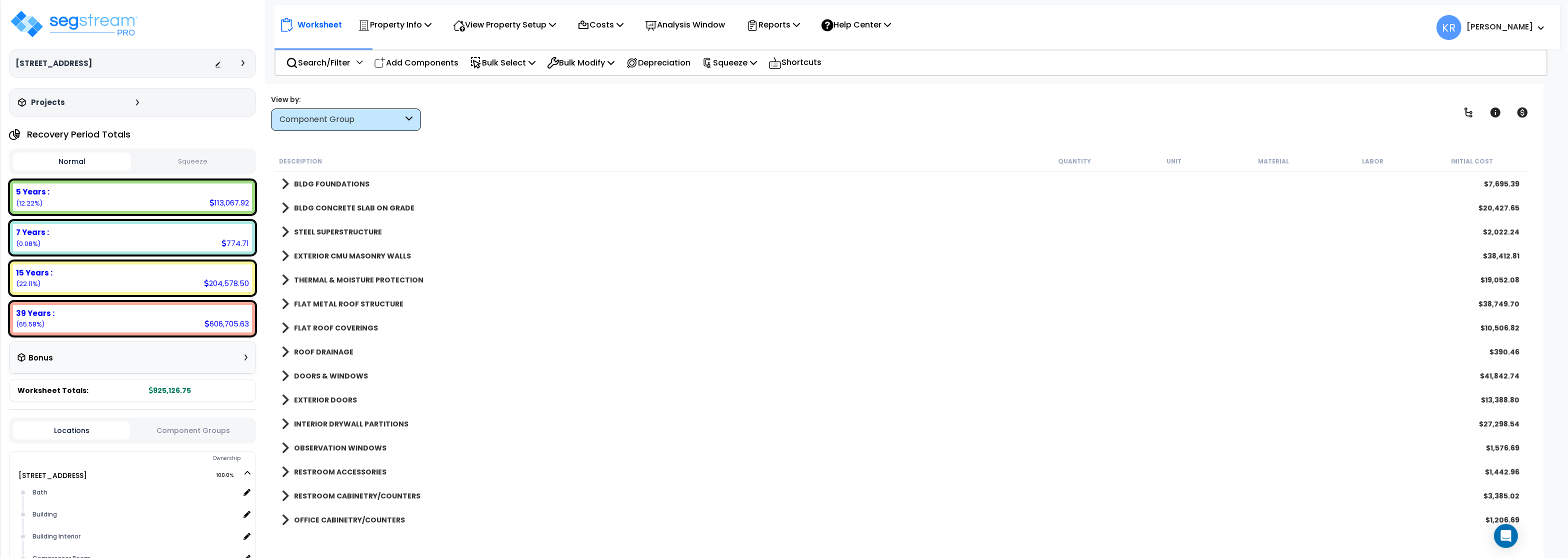
click at [332, 184] on b "BLDG FOUNDATIONS" at bounding box center [332, 184] width 76 height 10
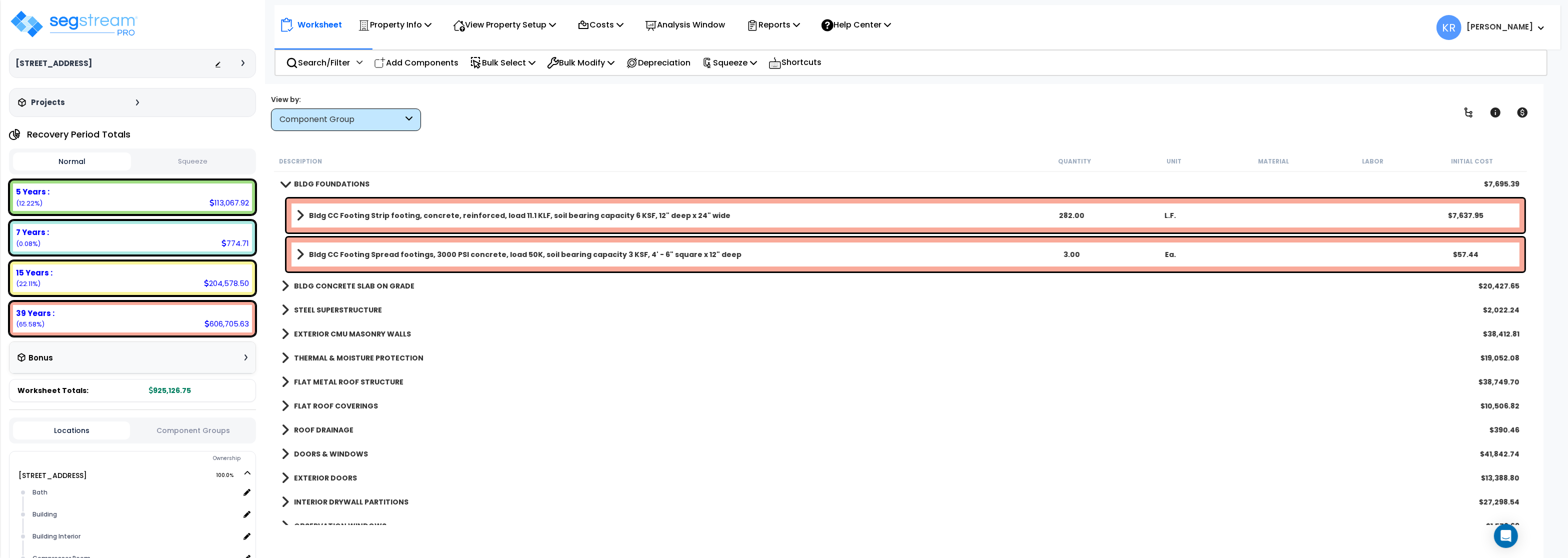
click at [332, 184] on b "BLDG FOUNDATIONS" at bounding box center [332, 184] width 76 height 10
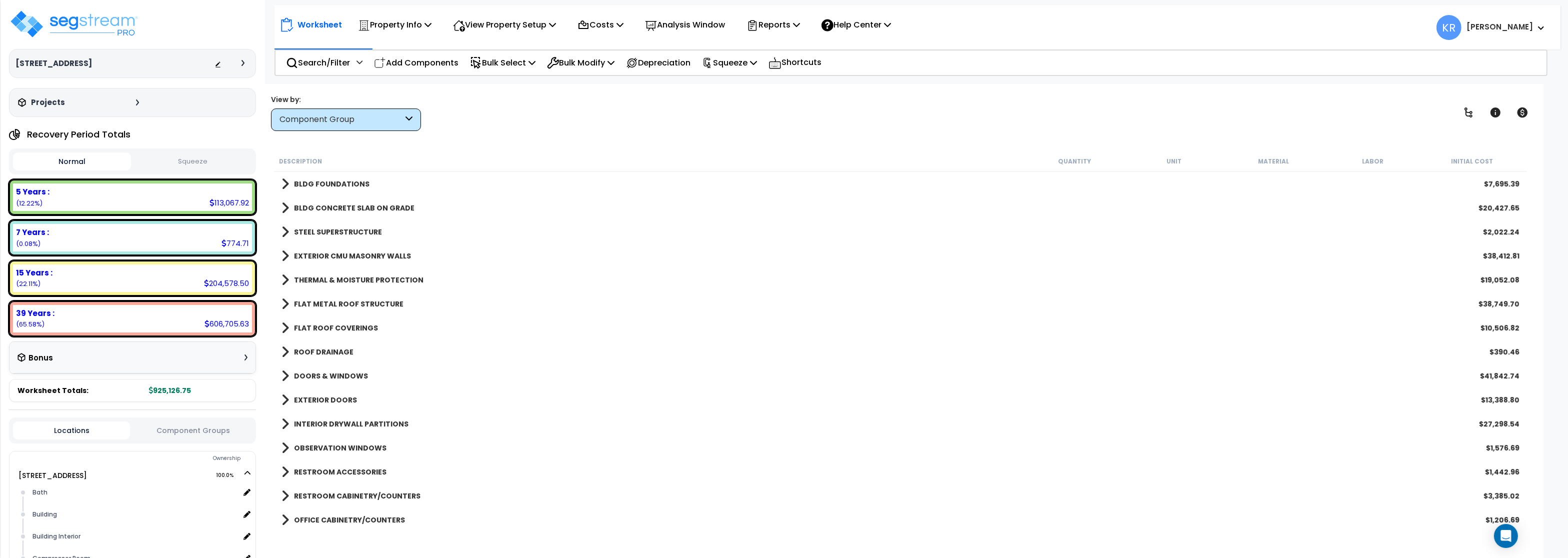
click at [330, 213] on link "BLDG CONCRETE SLAB ON GRADE" at bounding box center [348, 207] width 133 height 14
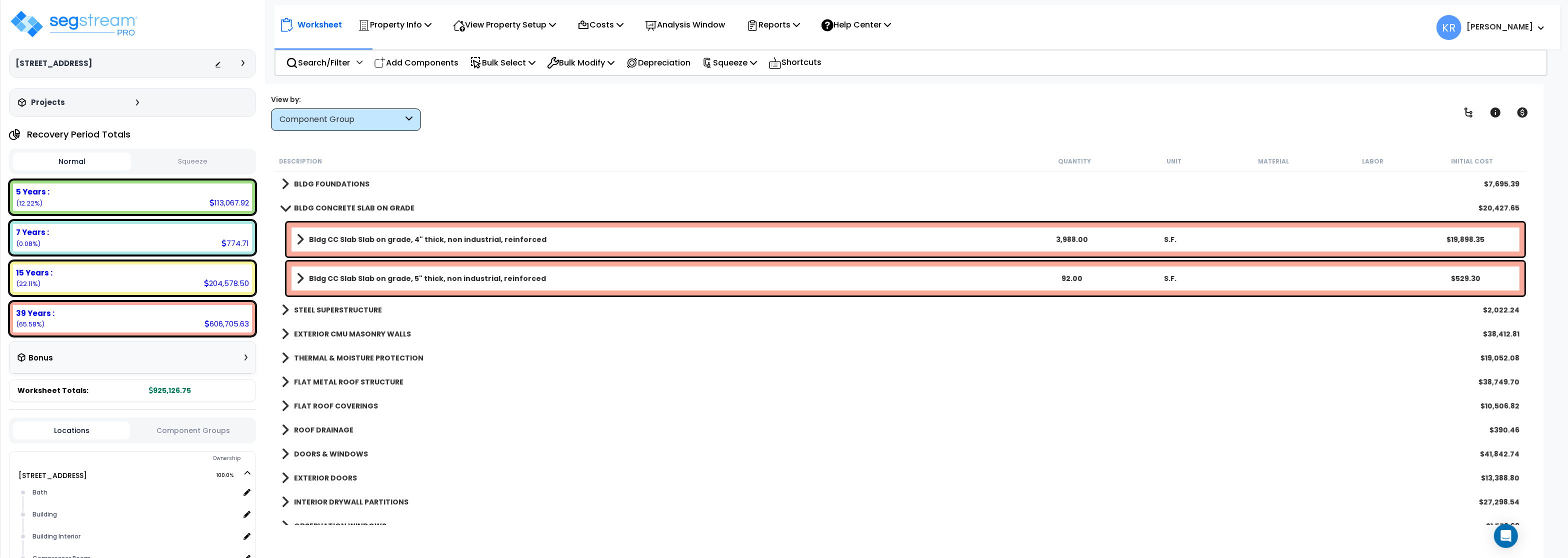
click at [332, 205] on b "BLDG CONCRETE SLAB ON GRADE" at bounding box center [354, 207] width 121 height 10
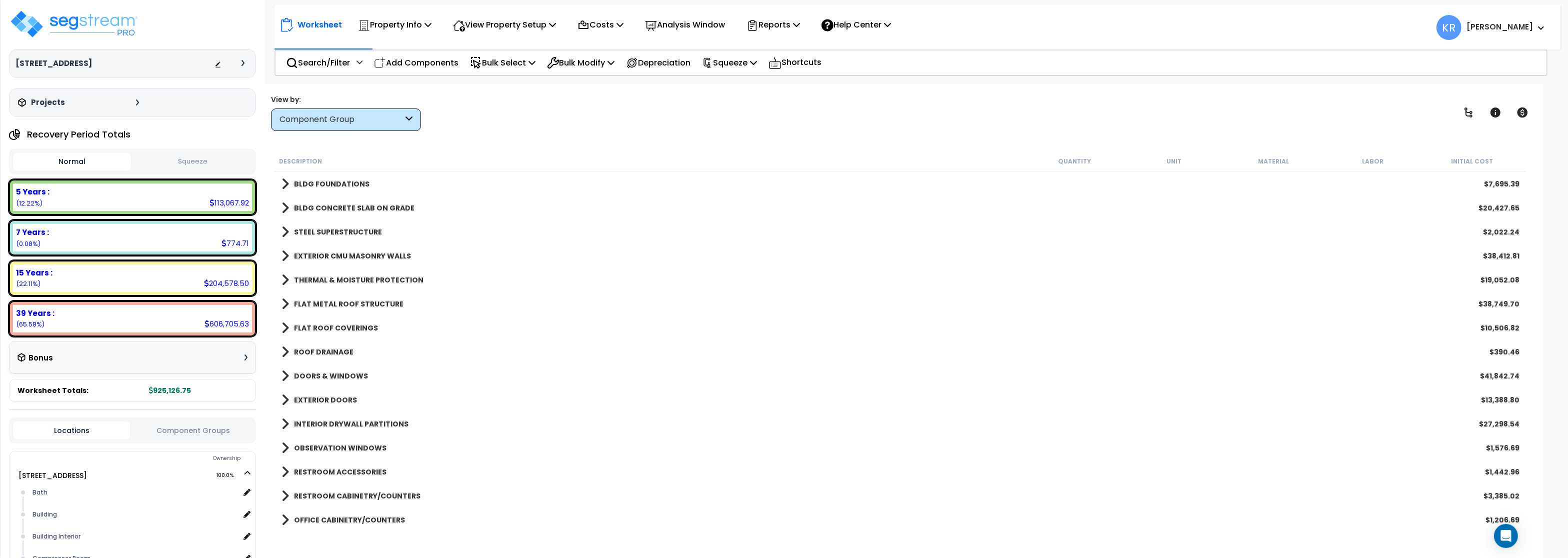
click at [333, 235] on b "STEEL SUPERSTRUCTURE" at bounding box center [338, 231] width 88 height 10
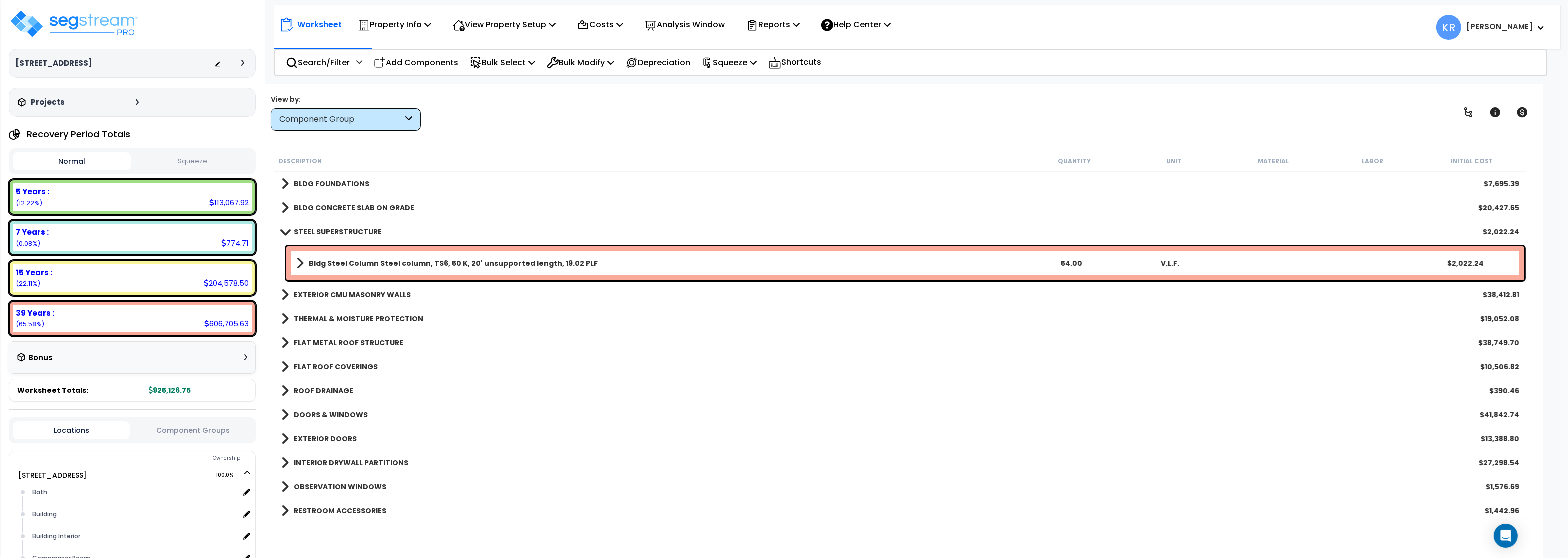
click at [334, 229] on b "STEEL SUPERSTRUCTURE" at bounding box center [338, 231] width 88 height 10
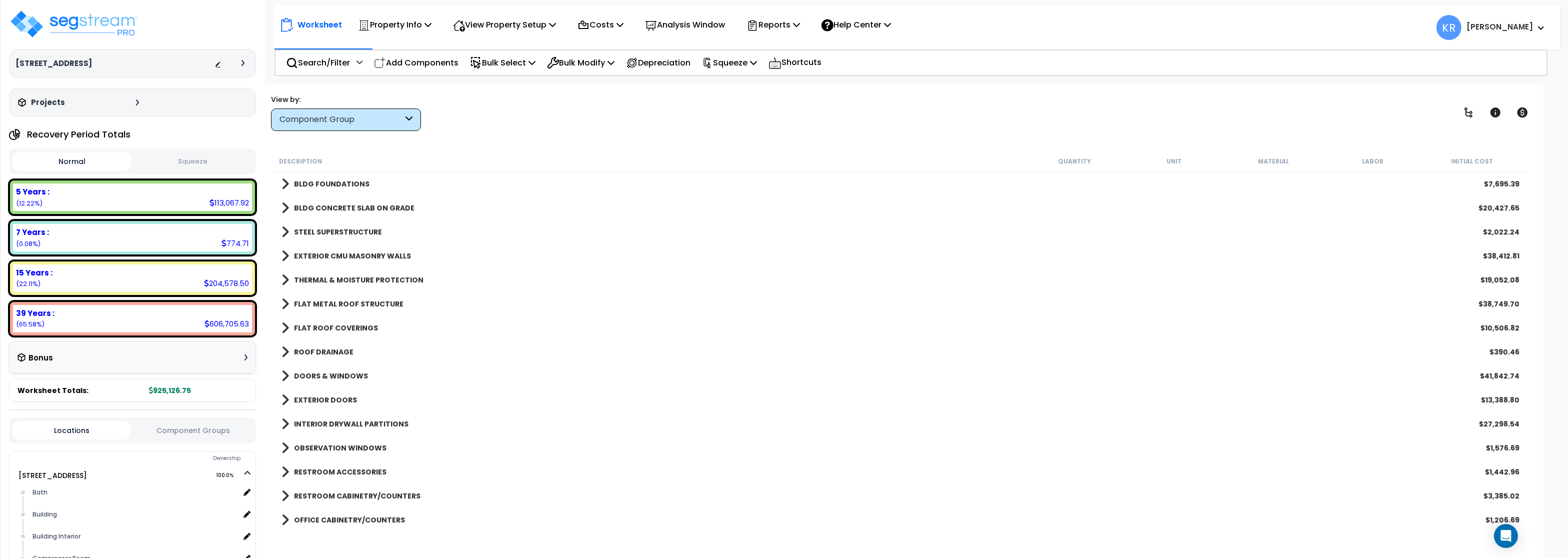
click at [349, 252] on b "EXTERIOR CMU MASONRY WALLS" at bounding box center [353, 256] width 117 height 10
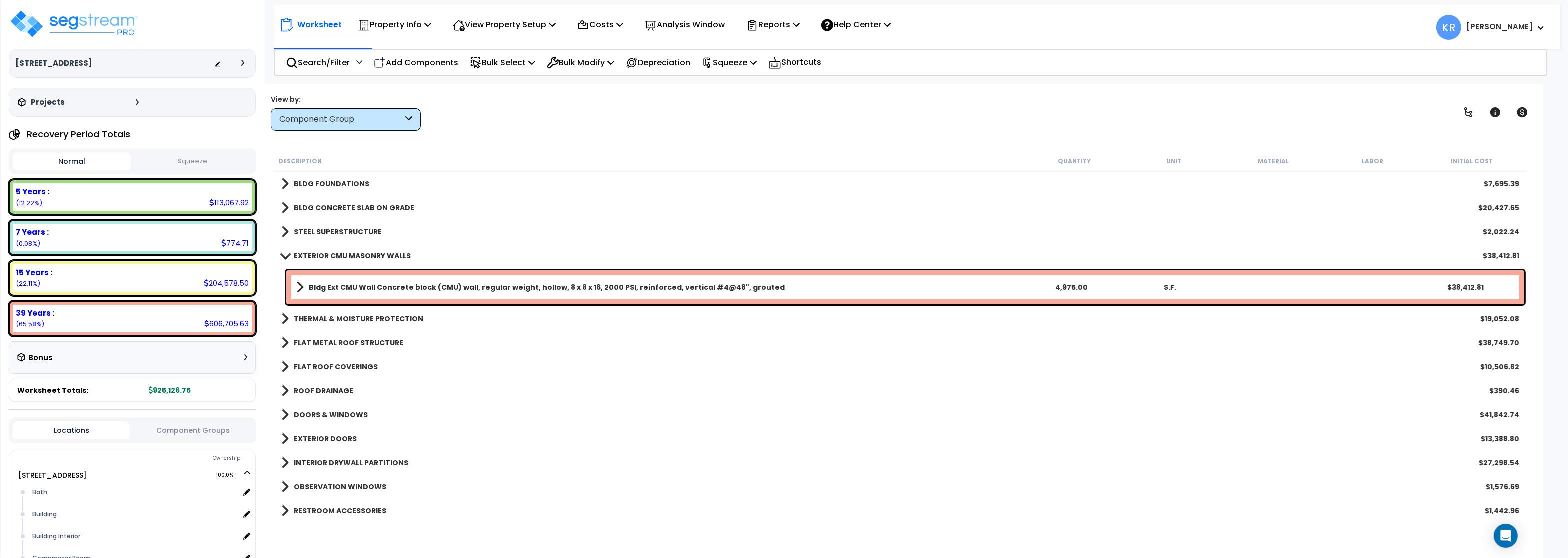
click at [350, 250] on link "EXTERIOR CMU MASONRY WALLS" at bounding box center [346, 256] width 130 height 14
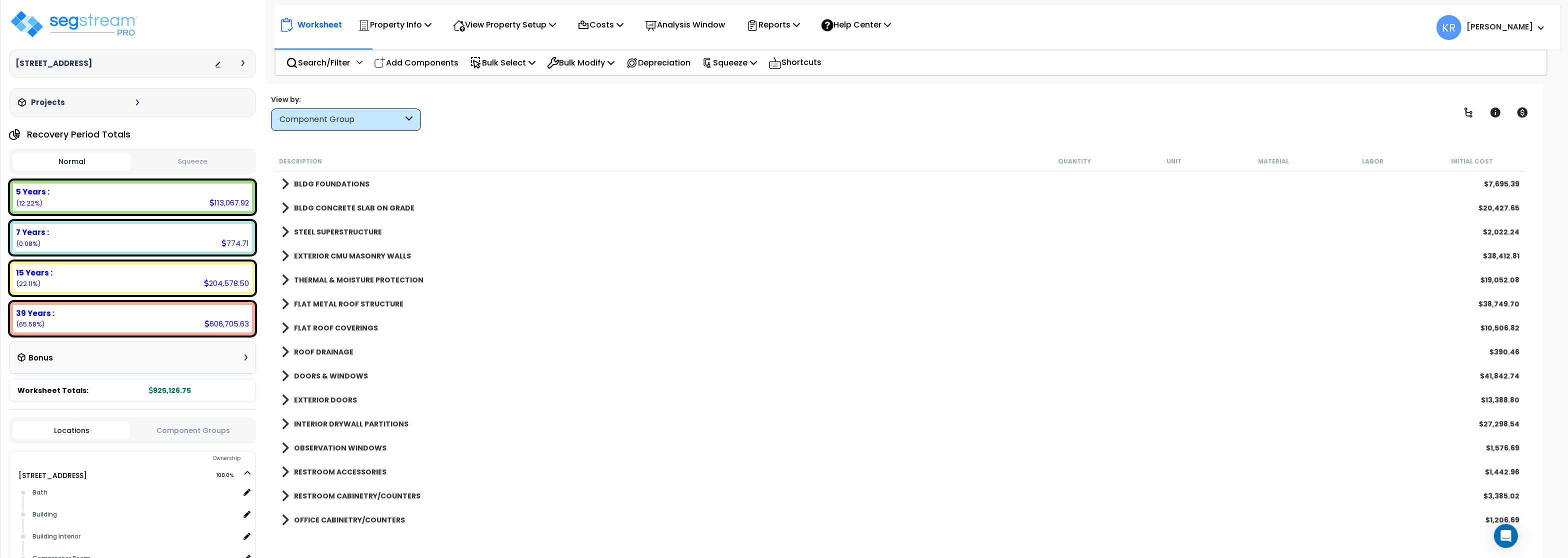
click at [348, 276] on b "THERMAL & MOISTURE PROTECTION" at bounding box center [358, 280] width 130 height 10
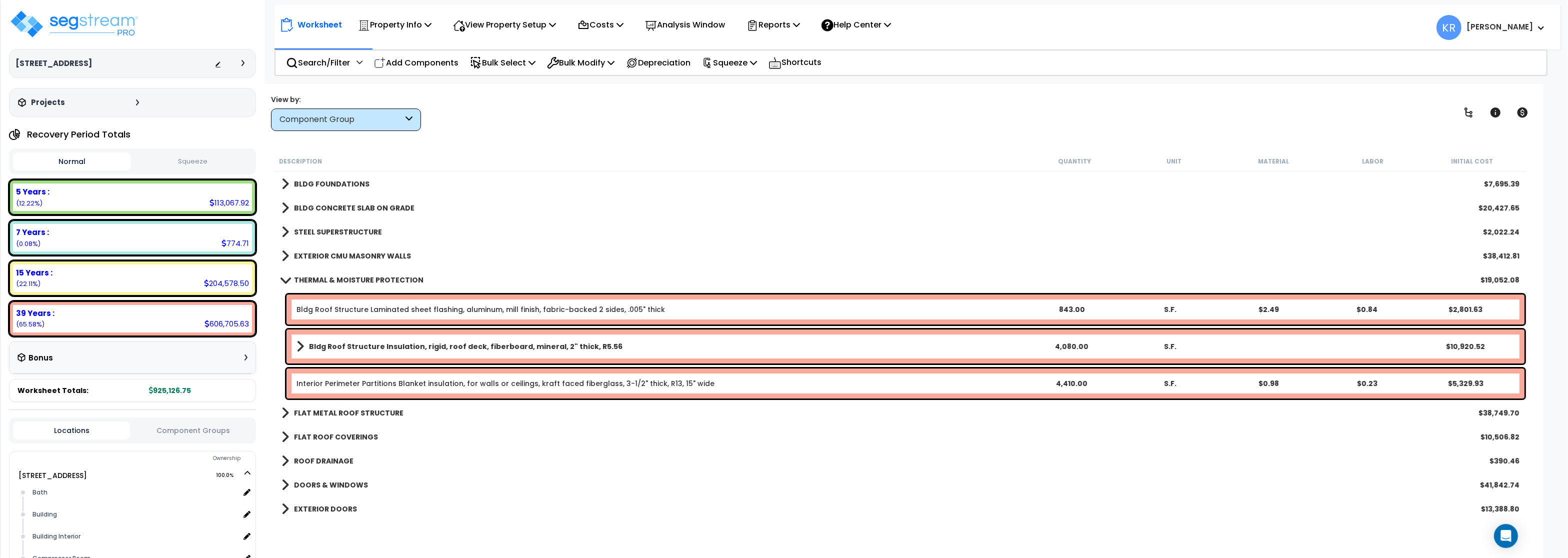
click at [332, 283] on b "THERMAL & MOISTURE PROTECTION" at bounding box center [358, 280] width 130 height 10
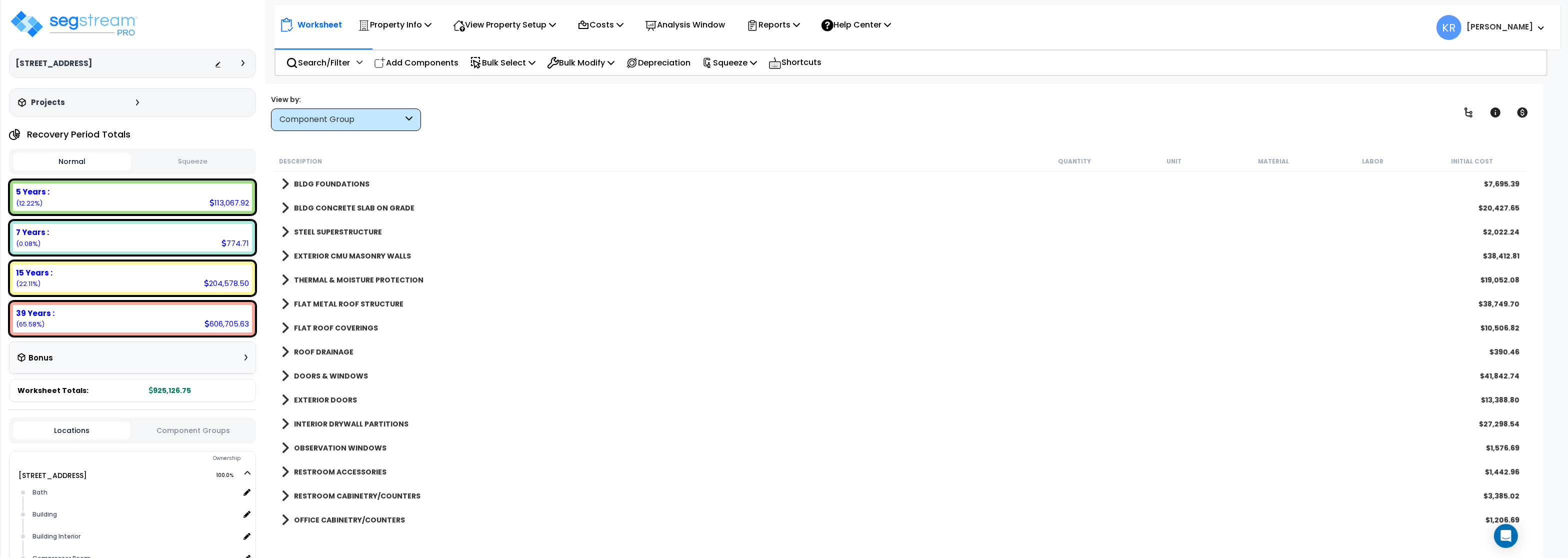
click at [325, 302] on b "FLAT METAL ROOF STRUCTURE" at bounding box center [349, 304] width 109 height 10
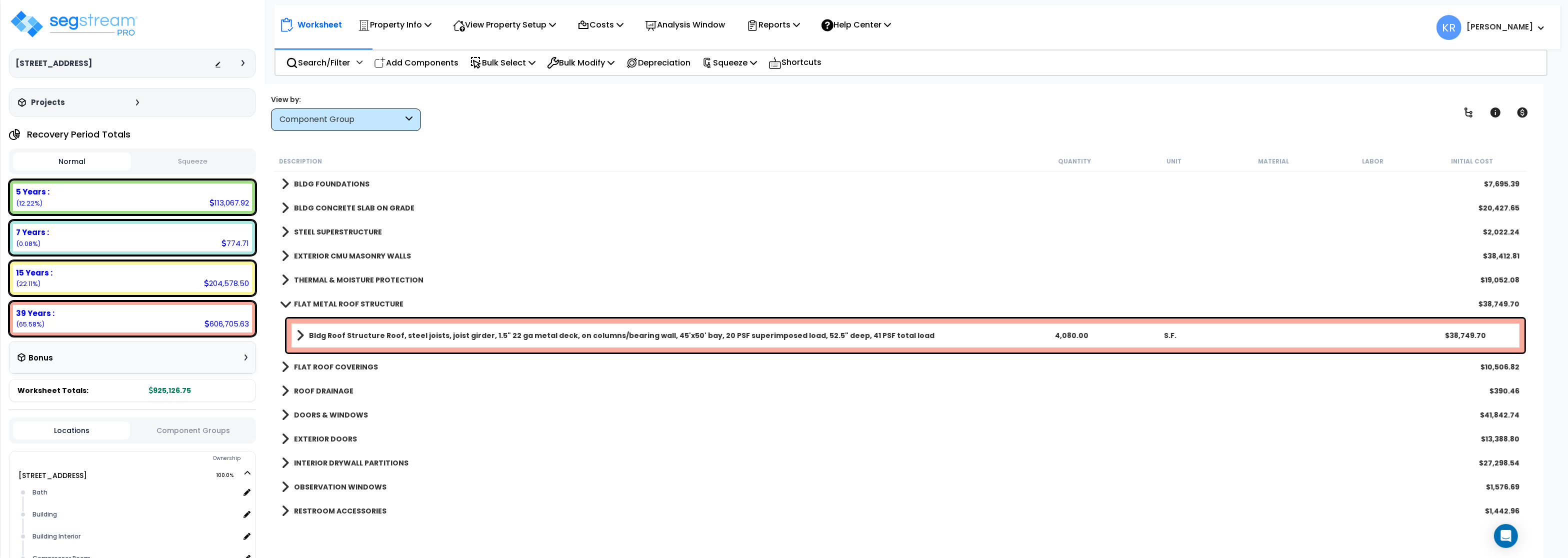
click at [325, 300] on b "FLAT METAL ROOF STRUCTURE" at bounding box center [349, 304] width 109 height 10
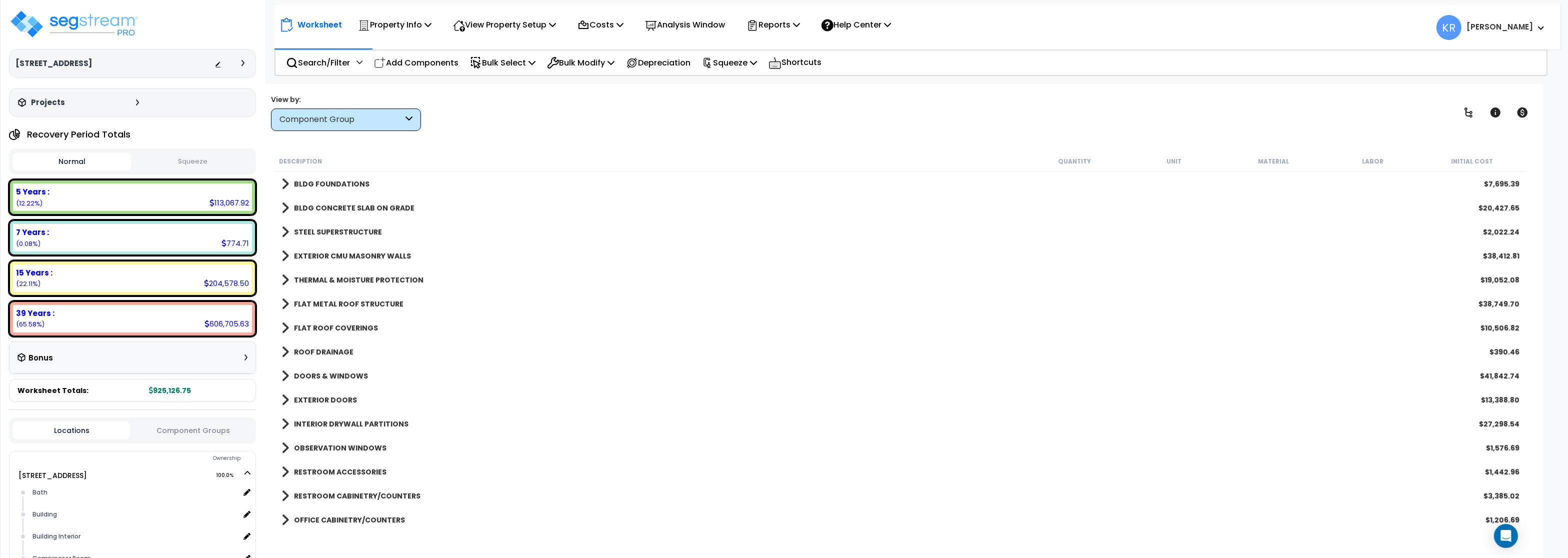
click at [324, 325] on b "FLAT ROOF COVERINGS" at bounding box center [336, 328] width 84 height 10
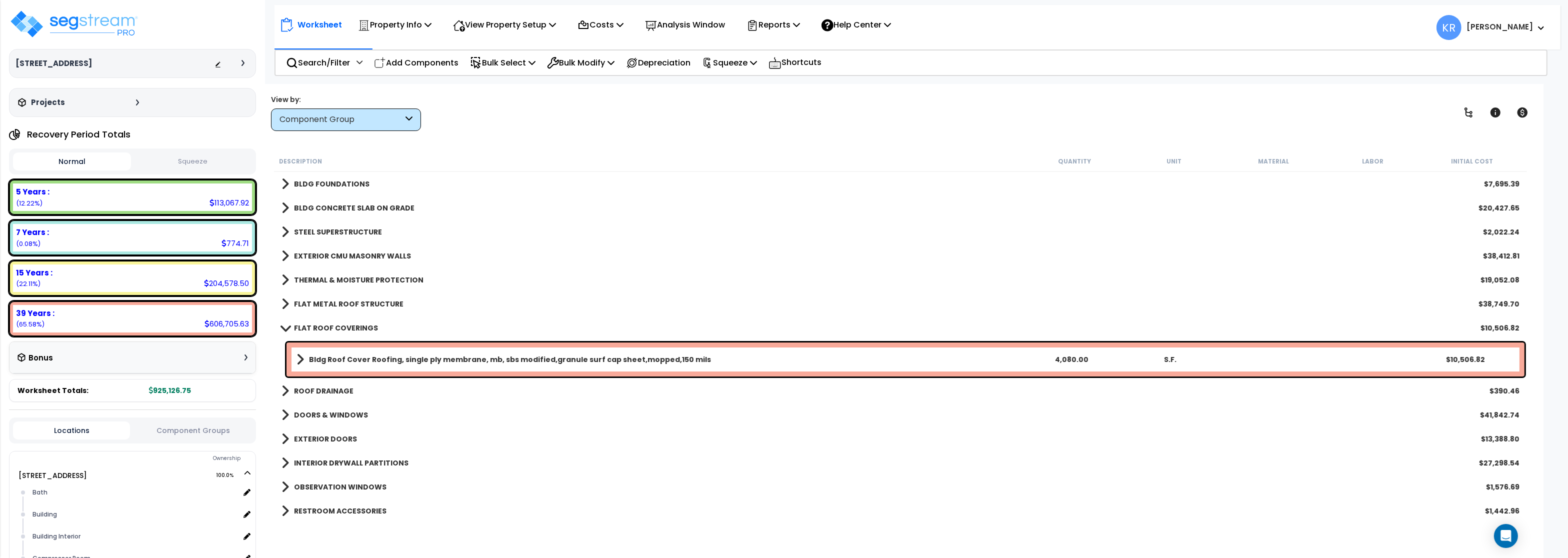
click at [324, 323] on link "FLAT ROOF COVERINGS" at bounding box center [330, 328] width 96 height 14
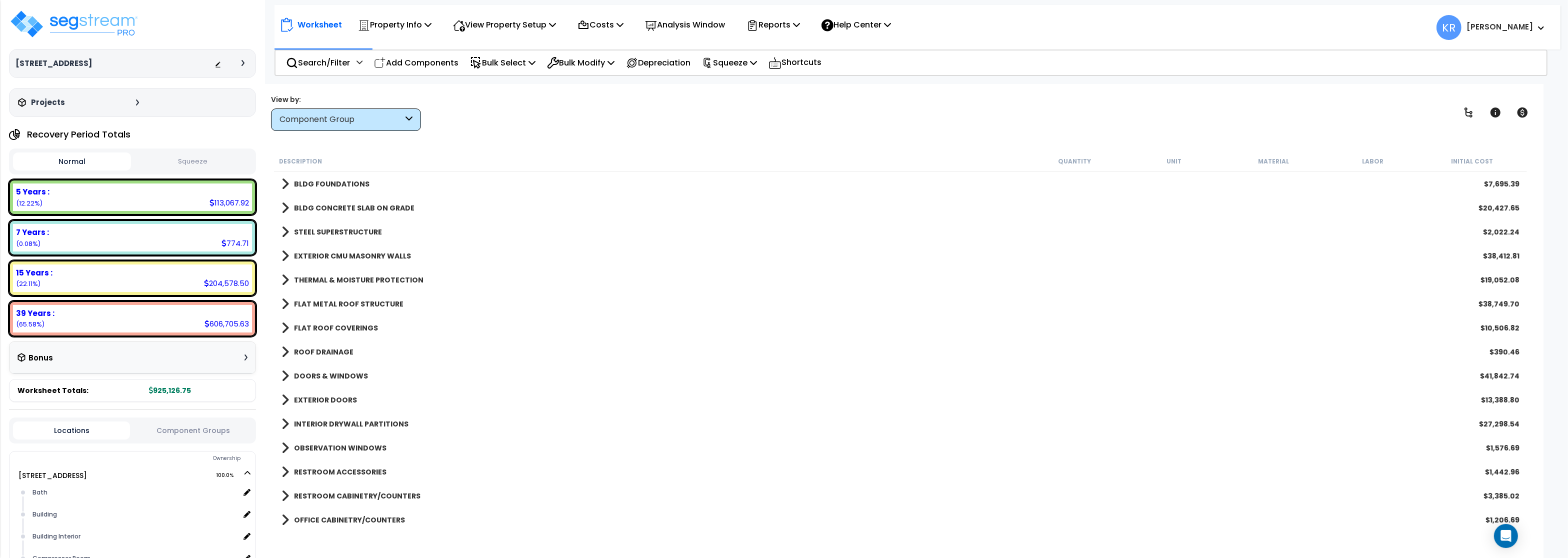
click at [328, 349] on b "ROOF DRAINAGE" at bounding box center [323, 351] width 59 height 10
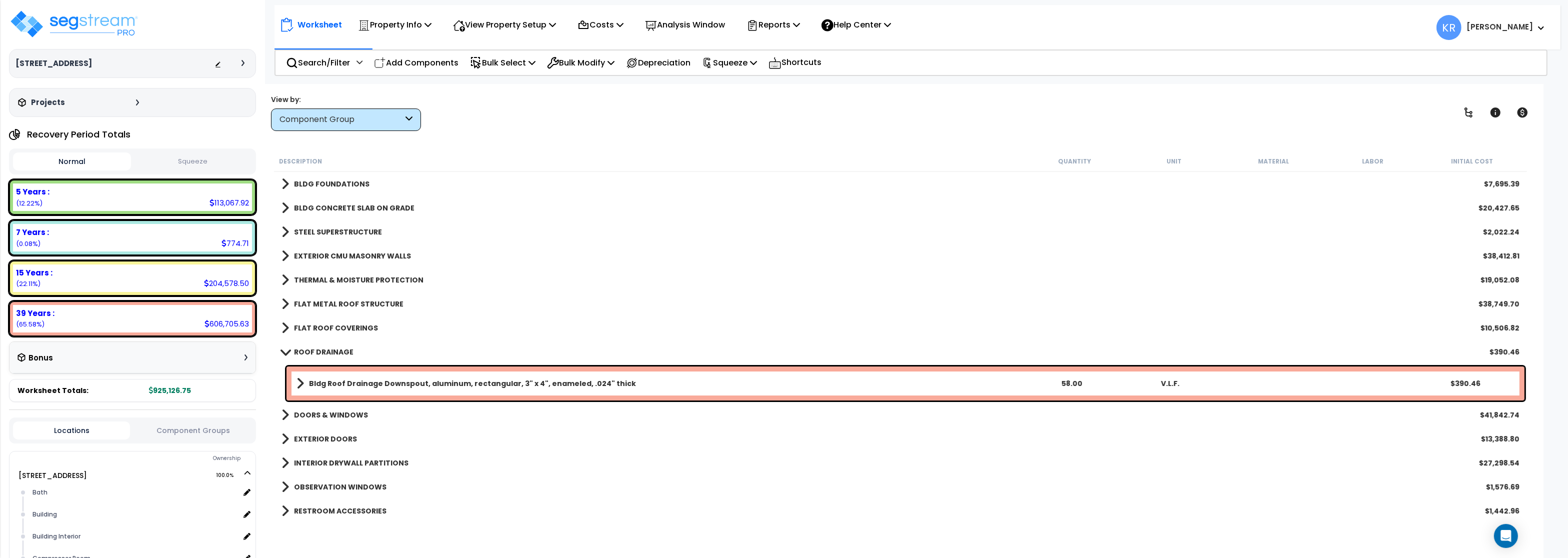
click at [328, 349] on b "ROOF DRAINAGE" at bounding box center [323, 351] width 59 height 10
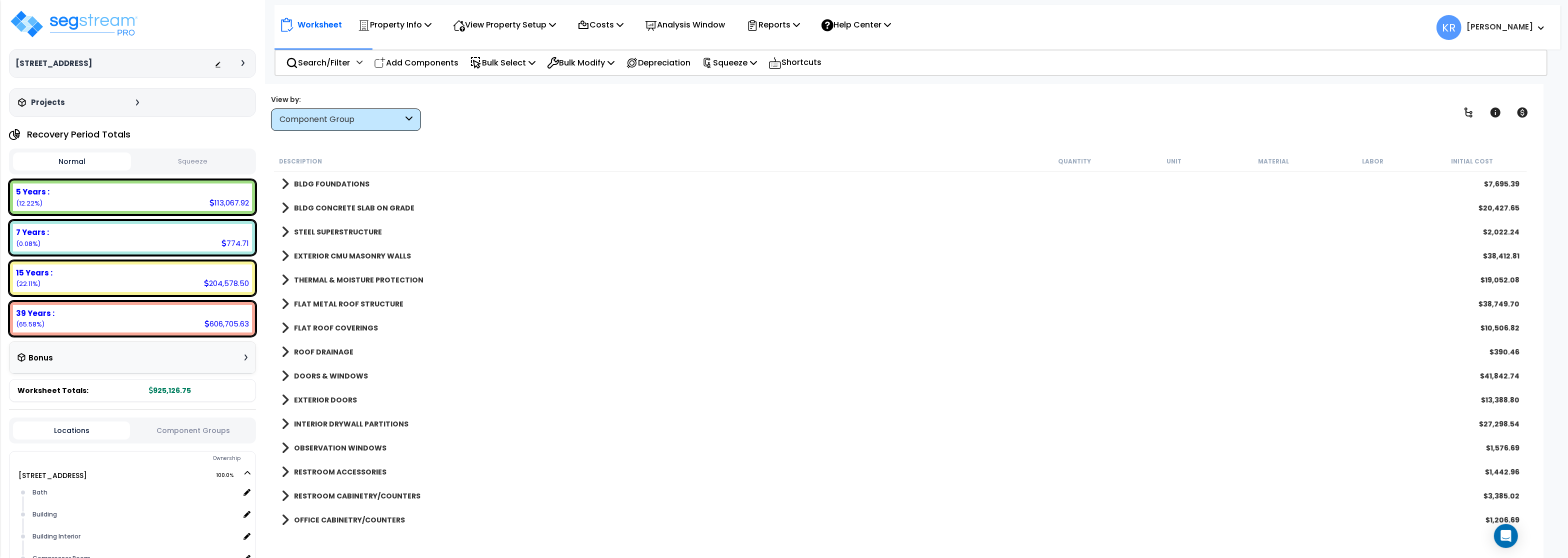
click at [325, 373] on b "DOORS & WINDOWS" at bounding box center [331, 375] width 74 height 10
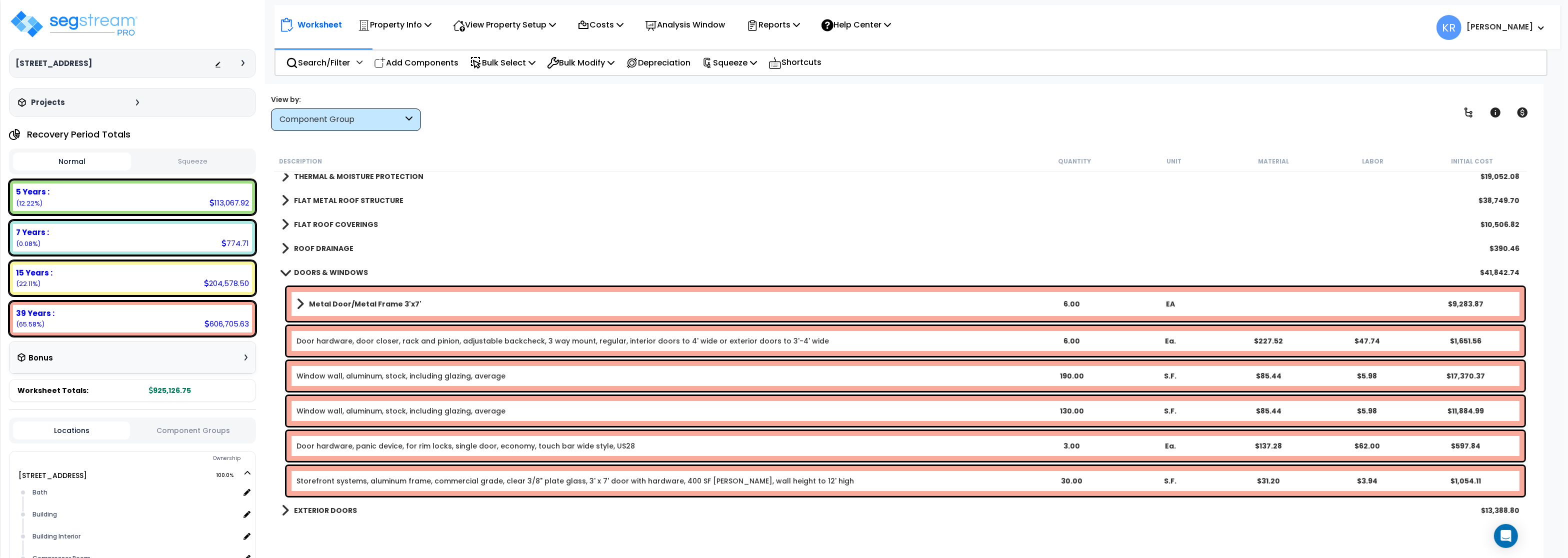
scroll to position [180, 0]
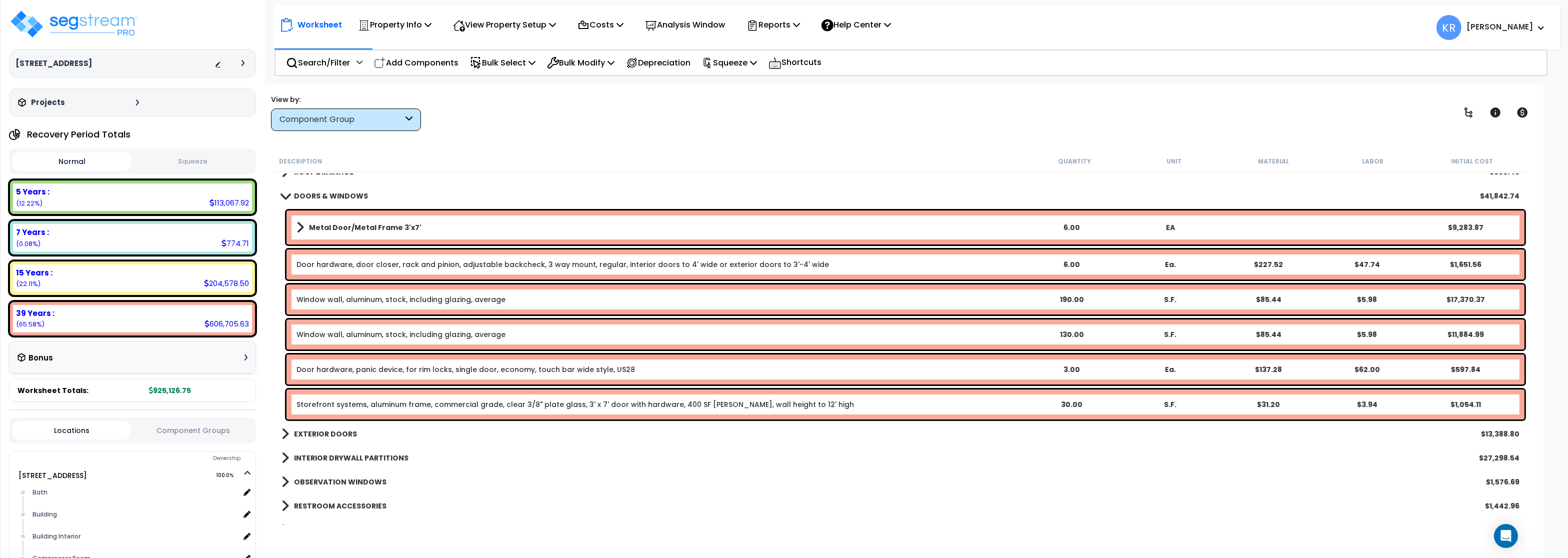
click at [332, 192] on b "DOORS & WINDOWS" at bounding box center [331, 196] width 74 height 10
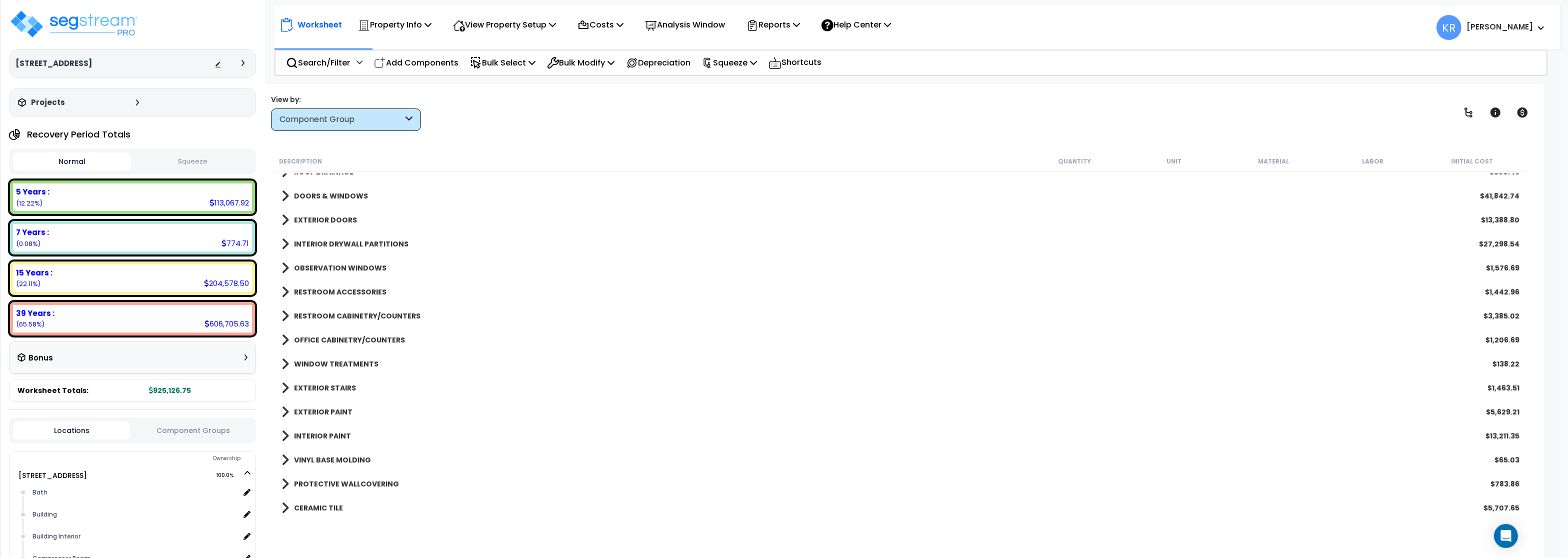
click at [327, 224] on b "EXTERIOR DOORS" at bounding box center [325, 220] width 63 height 10
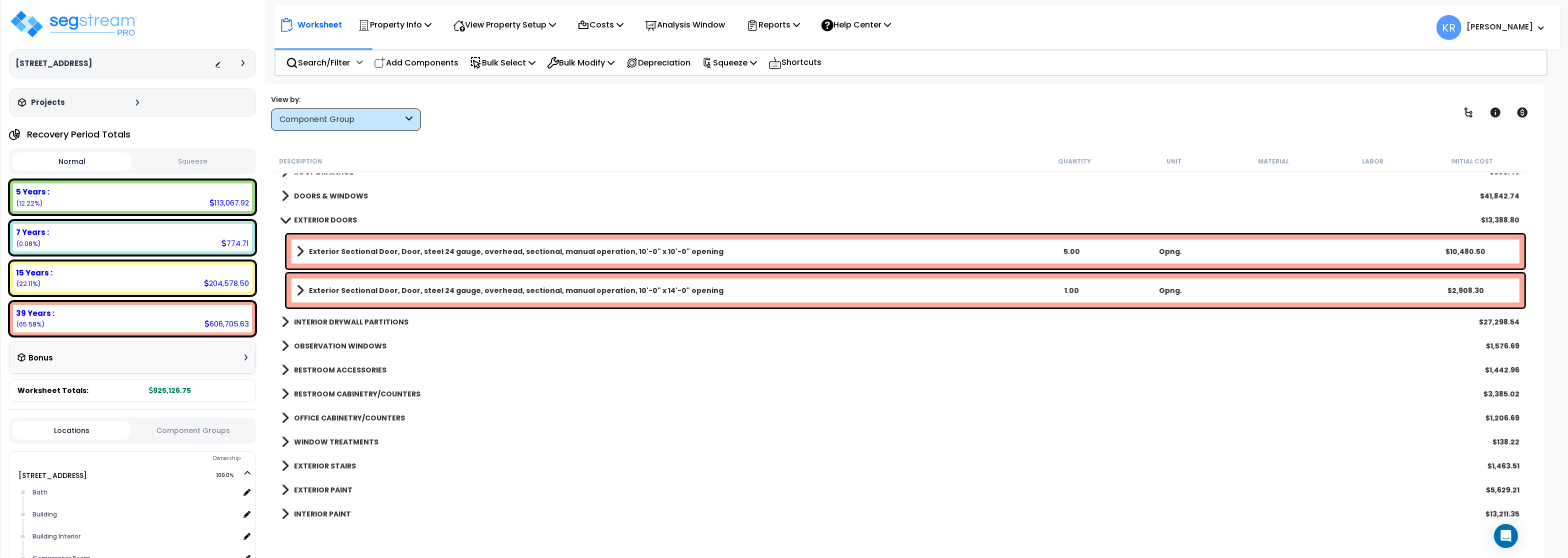
click at [328, 220] on b "EXTERIOR DOORS" at bounding box center [325, 220] width 63 height 10
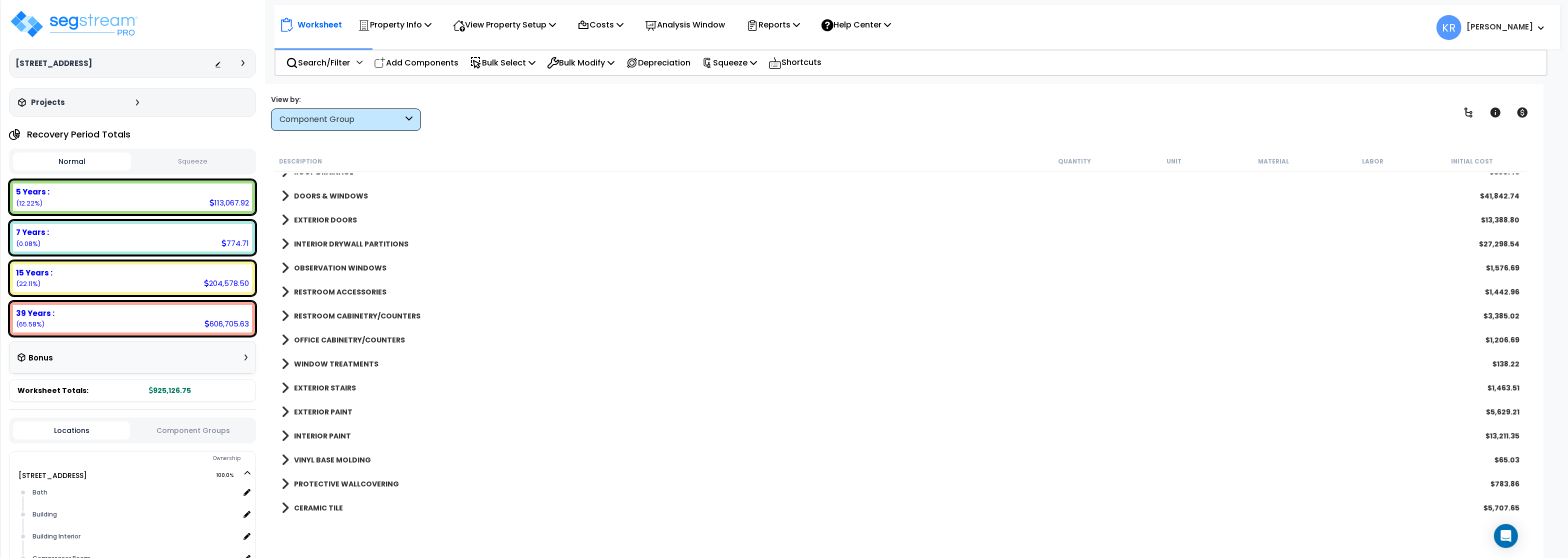
click at [327, 244] on b "INTERIOR DRYWALL PARTITIONS" at bounding box center [351, 244] width 115 height 10
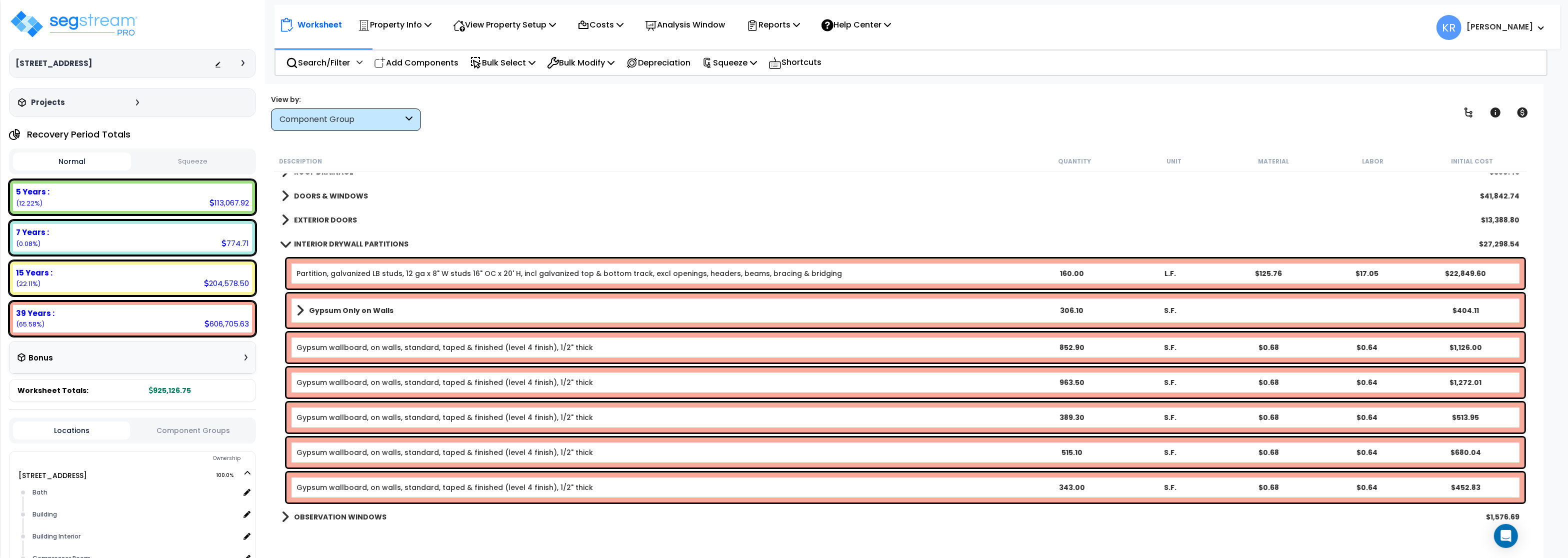
click at [327, 244] on b "INTERIOR DRYWALL PARTITIONS" at bounding box center [351, 244] width 115 height 10
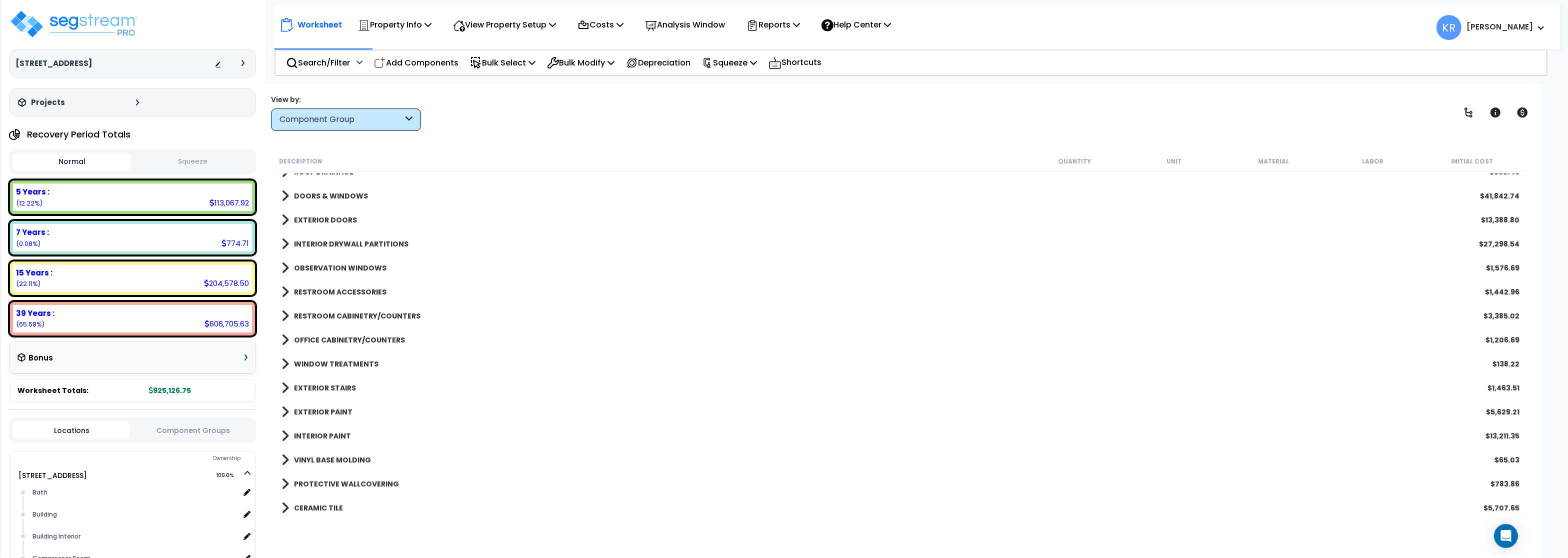
click at [327, 270] on b "OBSERVATION WINDOWS" at bounding box center [340, 268] width 93 height 10
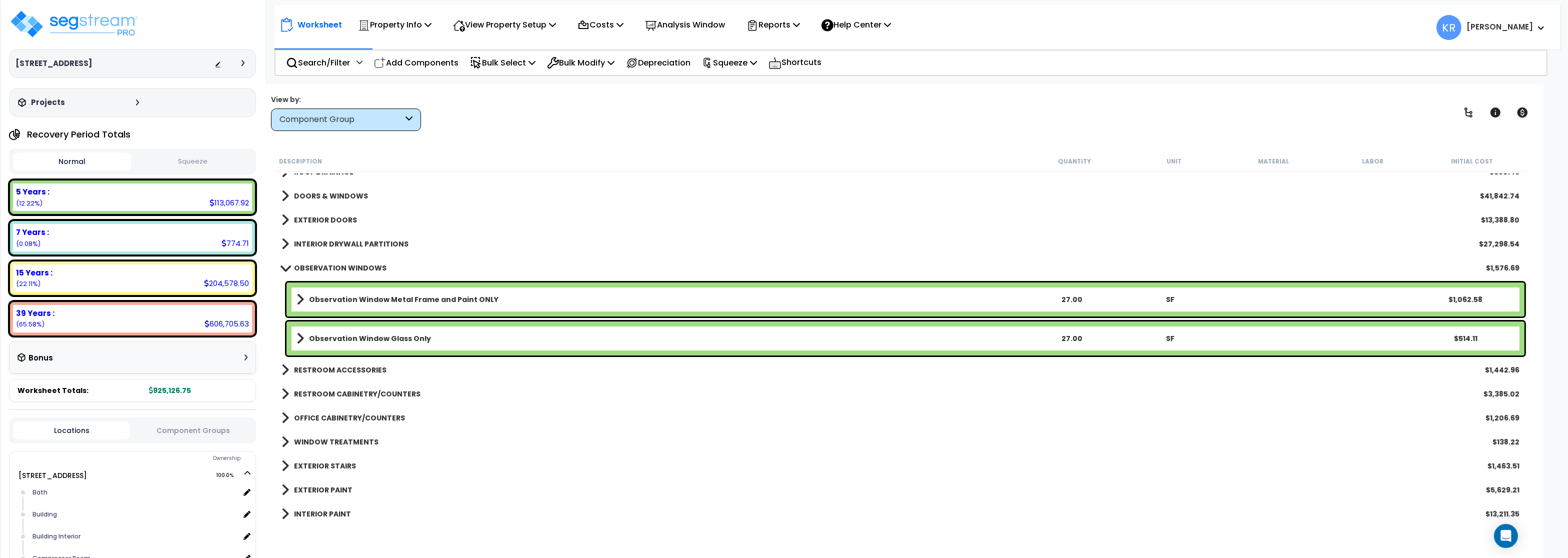
click at [327, 267] on b "OBSERVATION WINDOWS" at bounding box center [340, 268] width 93 height 10
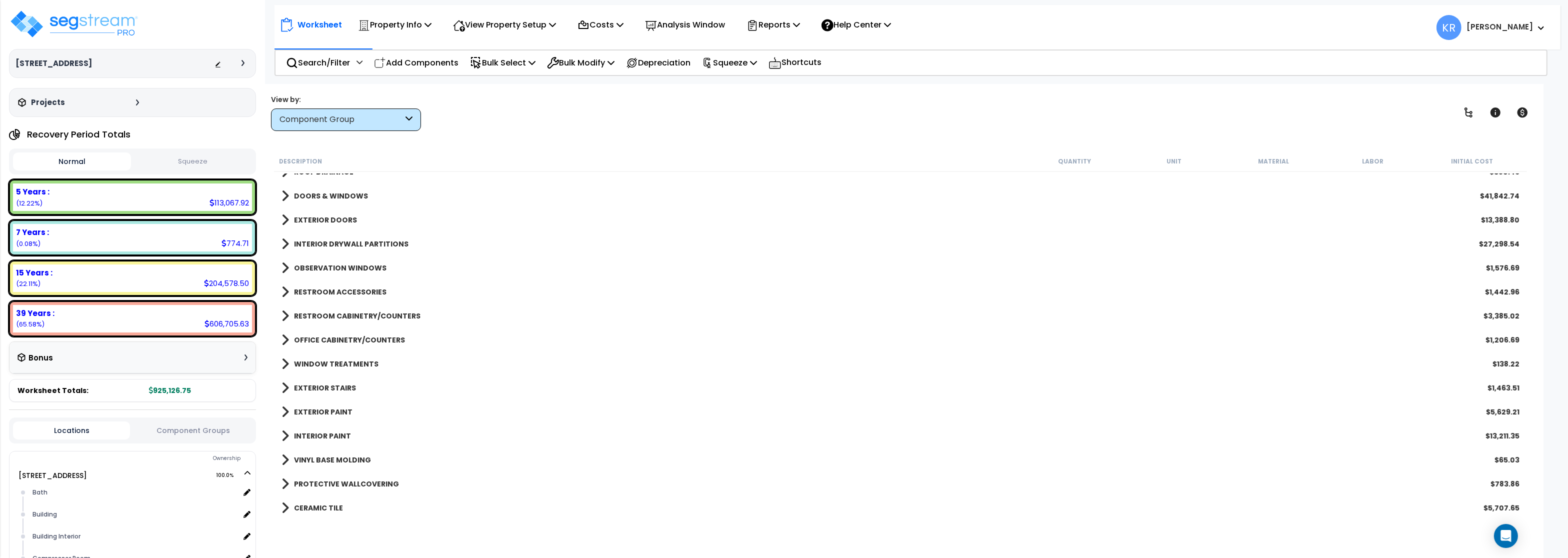
click at [328, 287] on b "RESTROOM ACCESSORIES" at bounding box center [340, 291] width 93 height 10
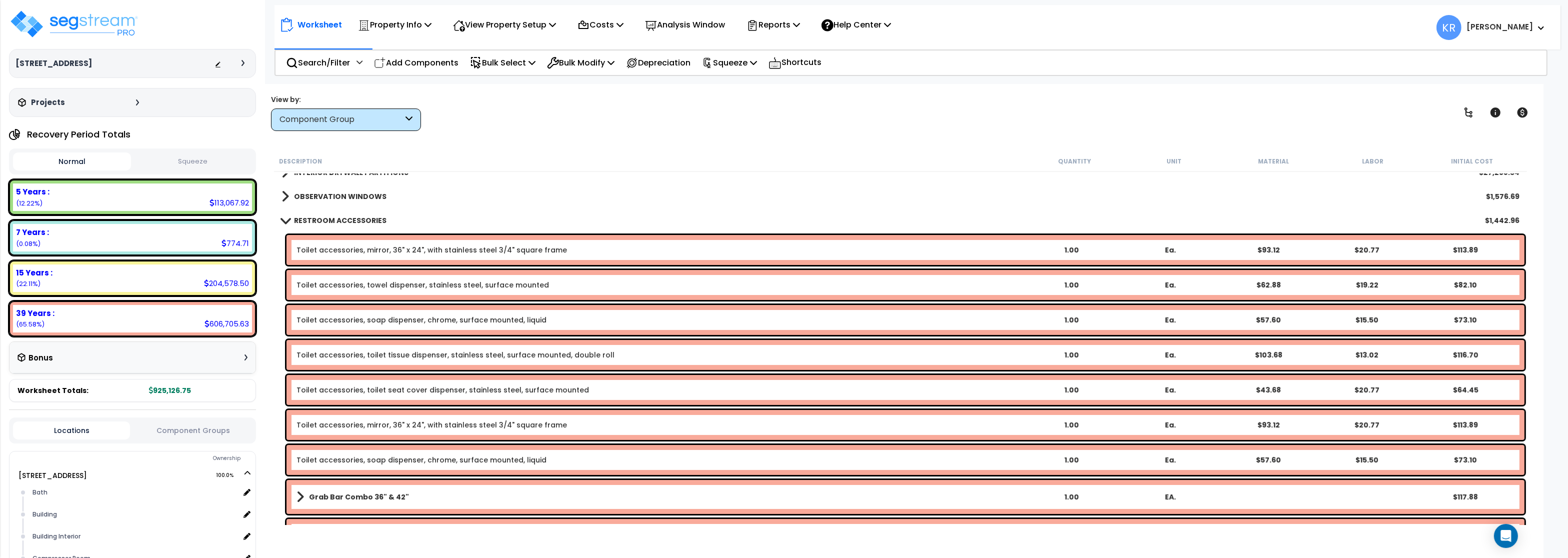
scroll to position [240, 0]
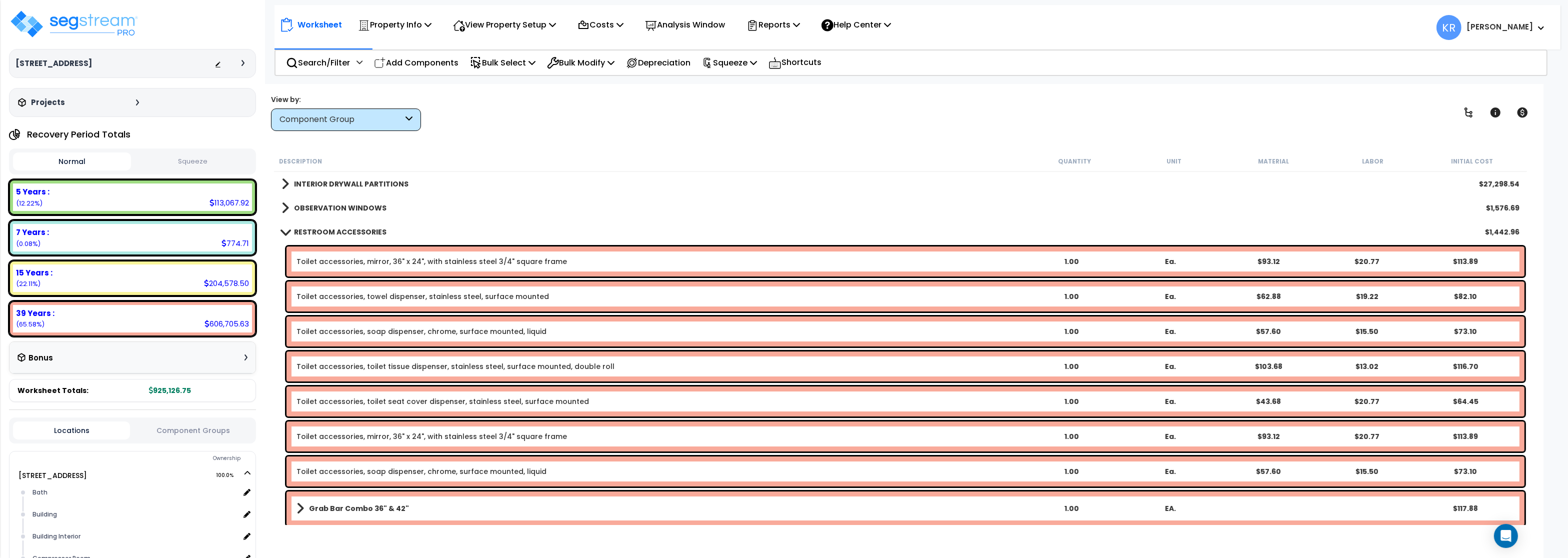
click at [325, 233] on b "RESTROOM ACCESSORIES" at bounding box center [340, 231] width 93 height 10
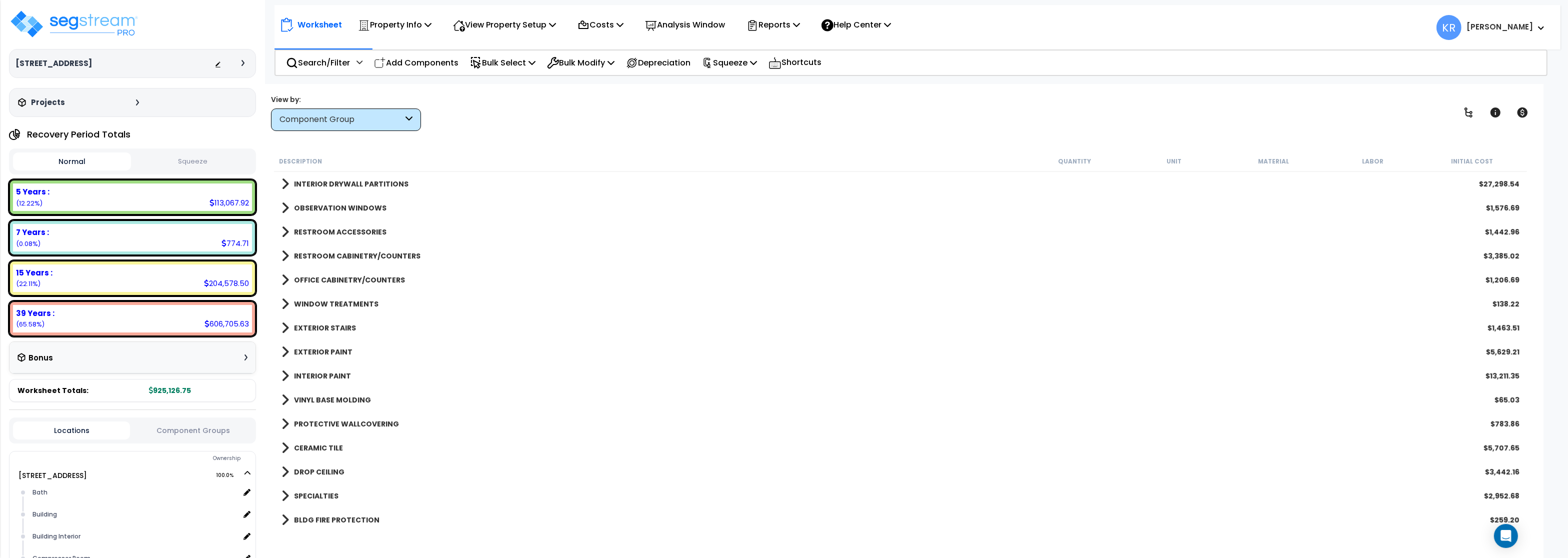
click at [319, 257] on b "RESTROOM CABINETRY/COUNTERS" at bounding box center [357, 256] width 126 height 10
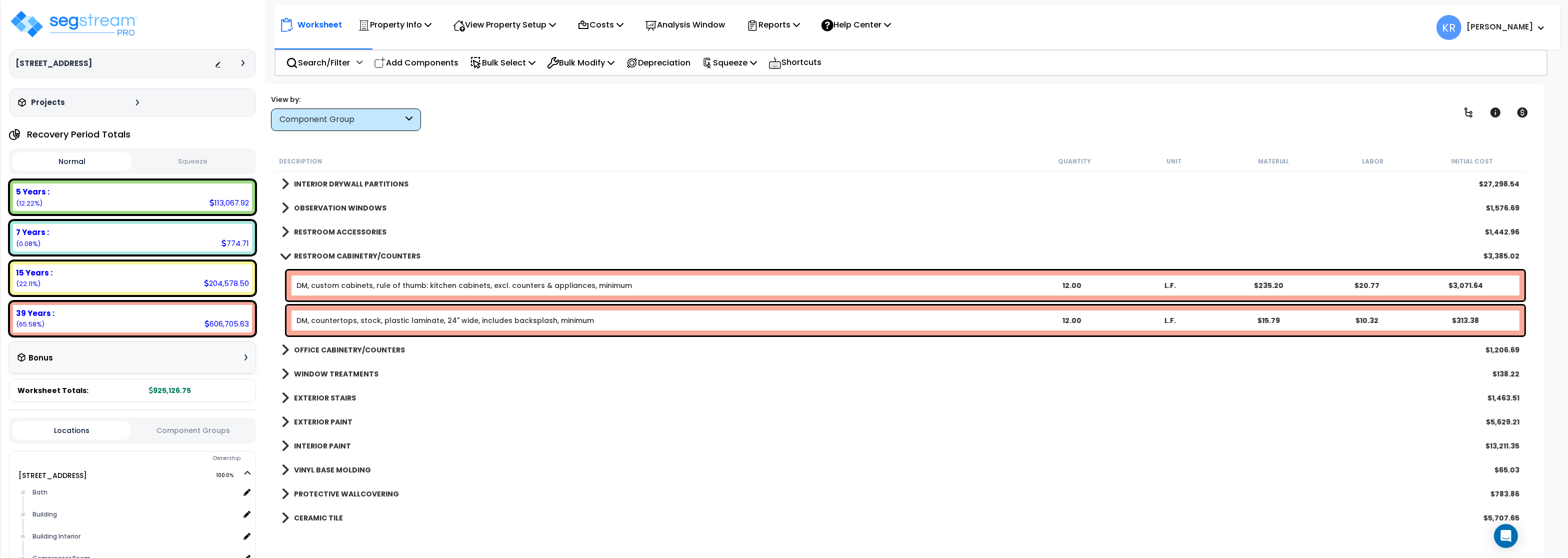
click at [319, 257] on b "RESTROOM CABINETRY/COUNTERS" at bounding box center [357, 256] width 126 height 10
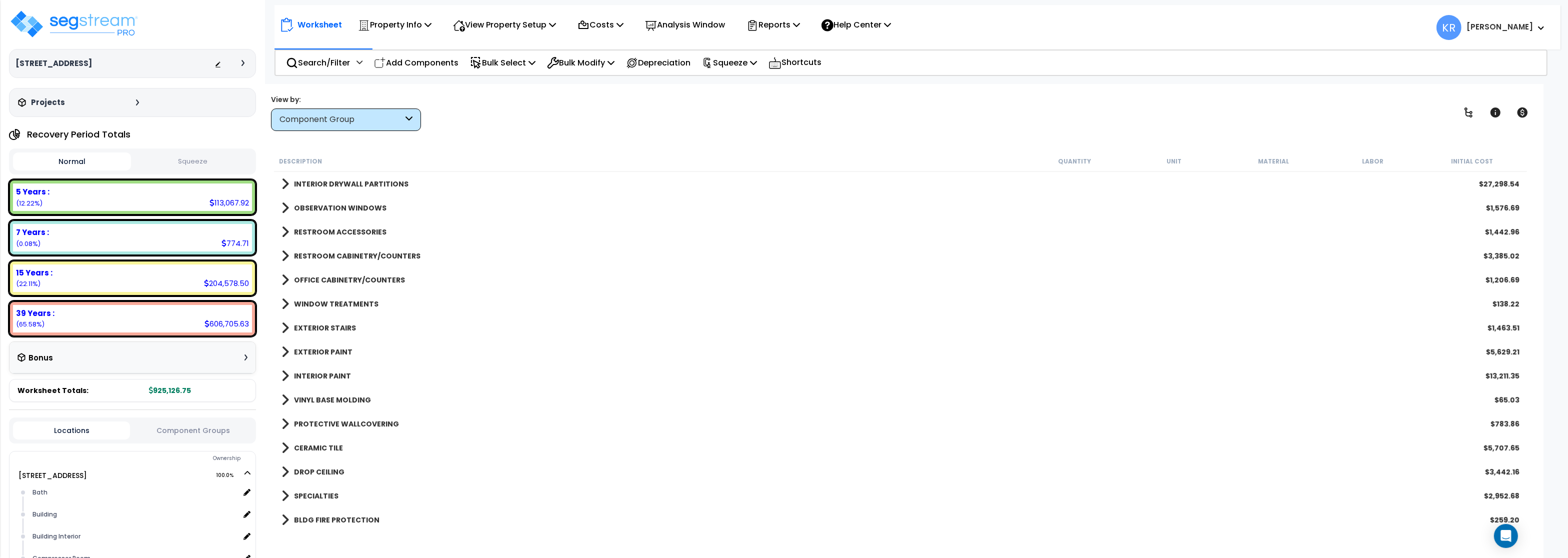
click at [319, 275] on link "OFFICE CABINETRY/COUNTERS" at bounding box center [343, 280] width 124 height 14
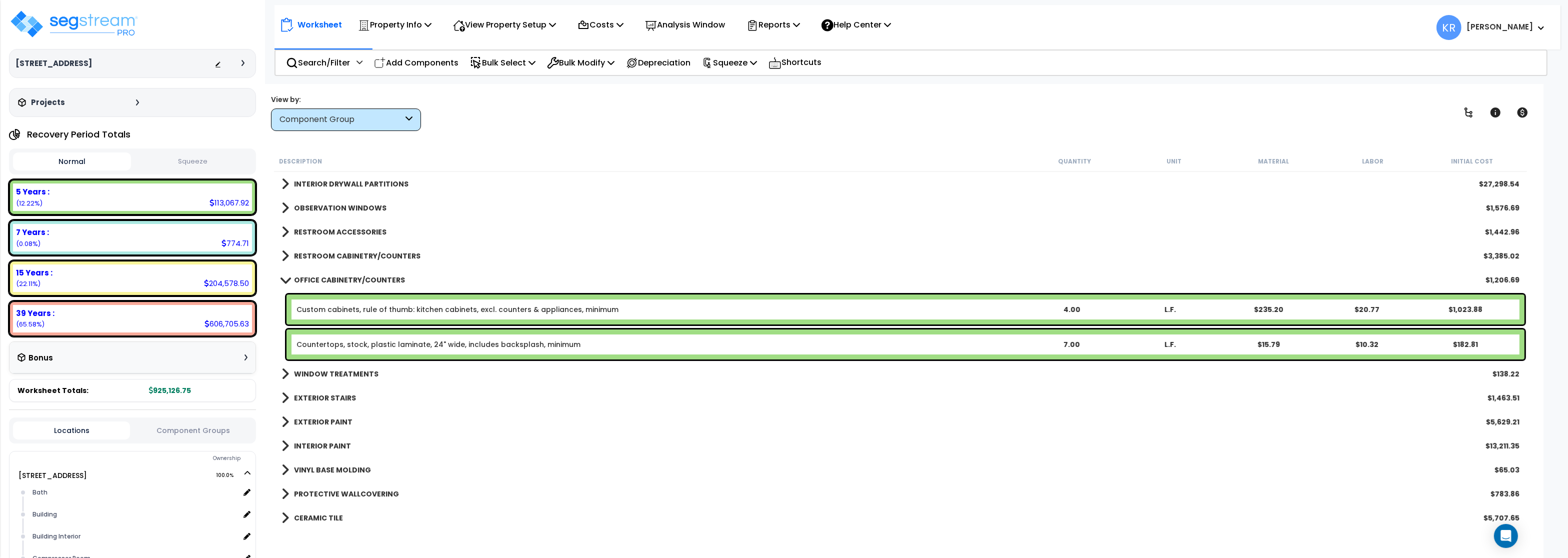
click at [320, 274] on link "OFFICE CABINETRY/COUNTERS" at bounding box center [343, 280] width 124 height 14
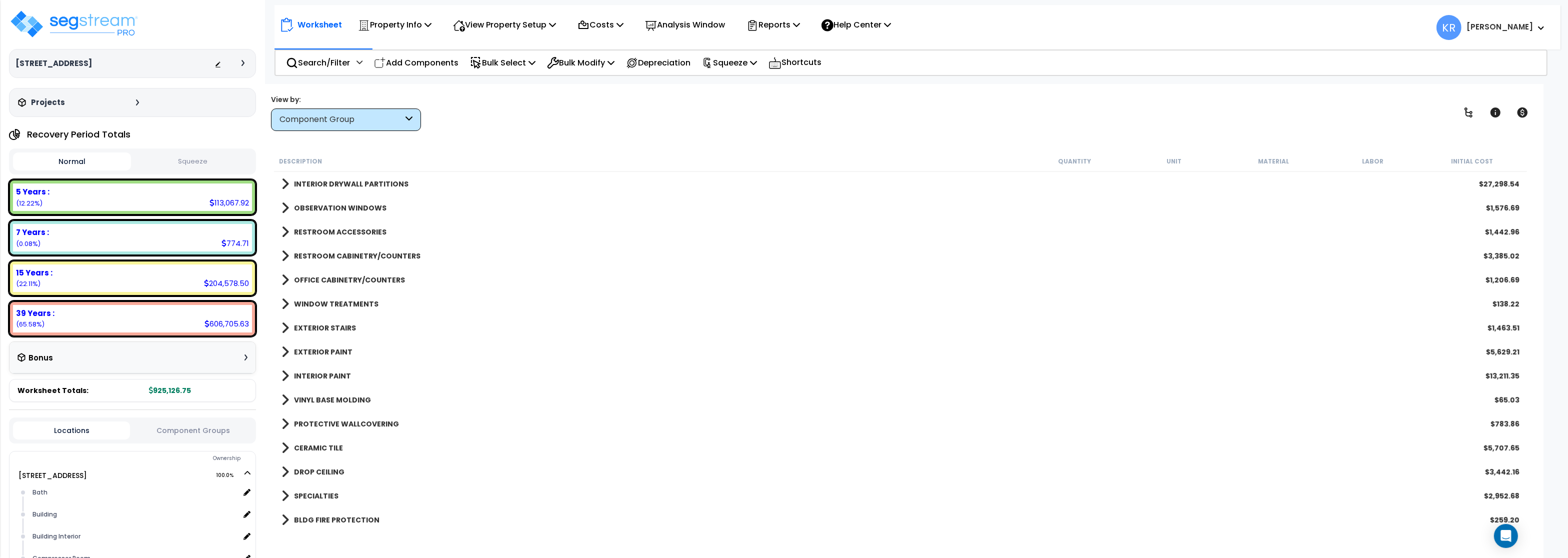
click at [324, 304] on b "WINDOW TREATMENTS" at bounding box center [336, 304] width 85 height 10
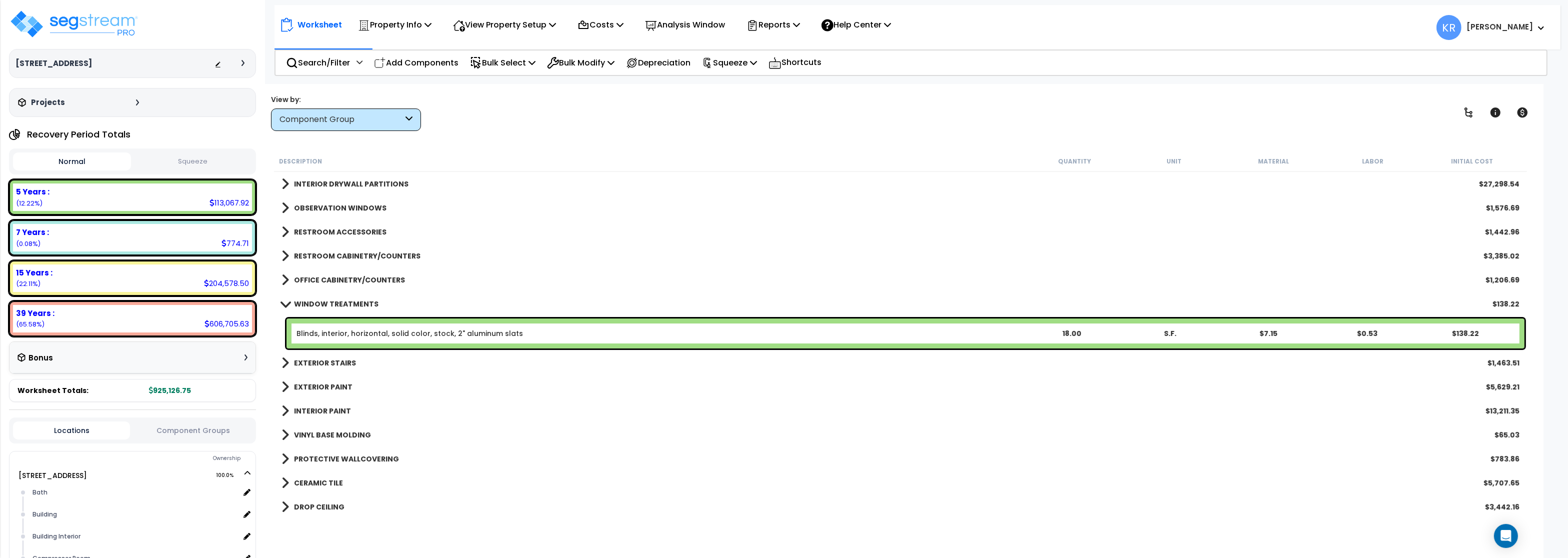
click at [324, 302] on b "WINDOW TREATMENTS" at bounding box center [336, 304] width 85 height 10
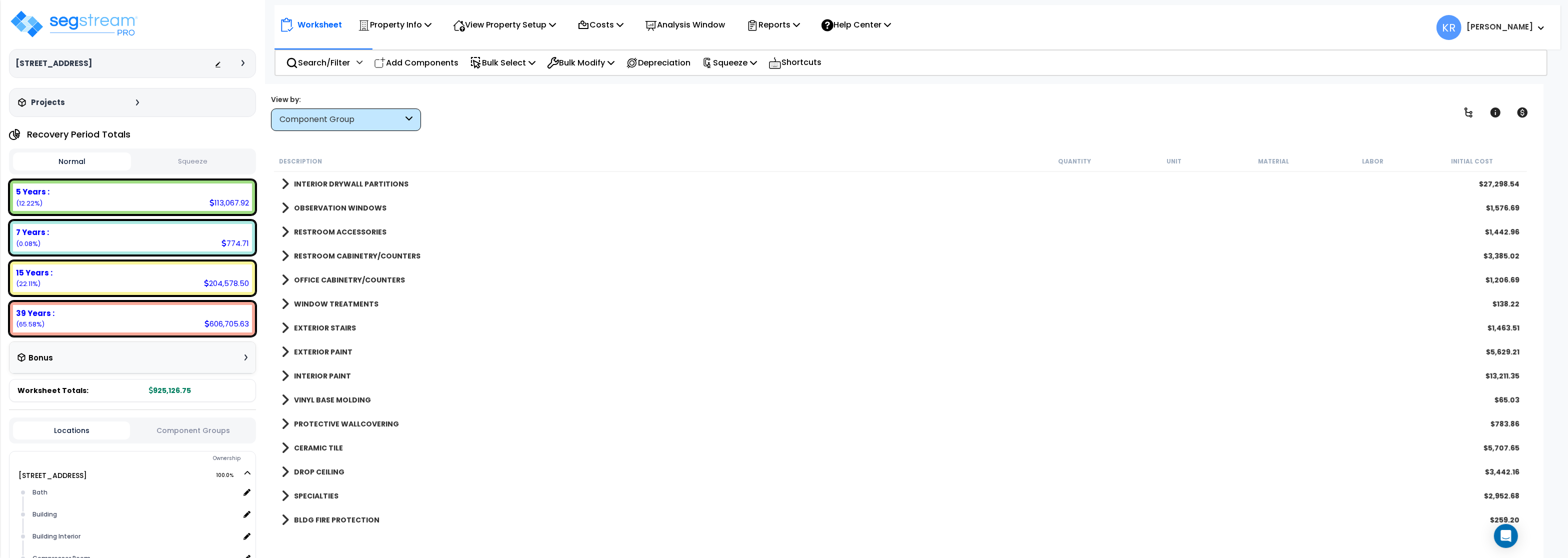
click at [321, 325] on b "EXTERIOR STAIRS" at bounding box center [325, 328] width 62 height 10
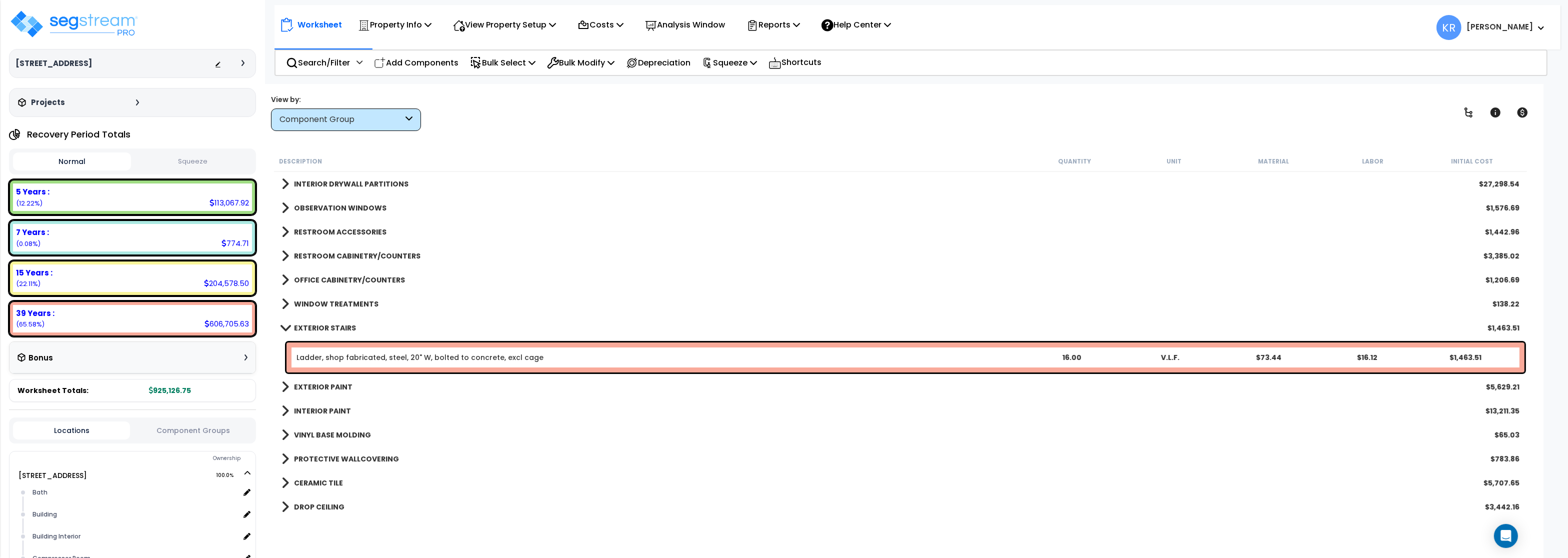
click at [321, 325] on b "EXTERIOR STAIRS" at bounding box center [325, 328] width 62 height 10
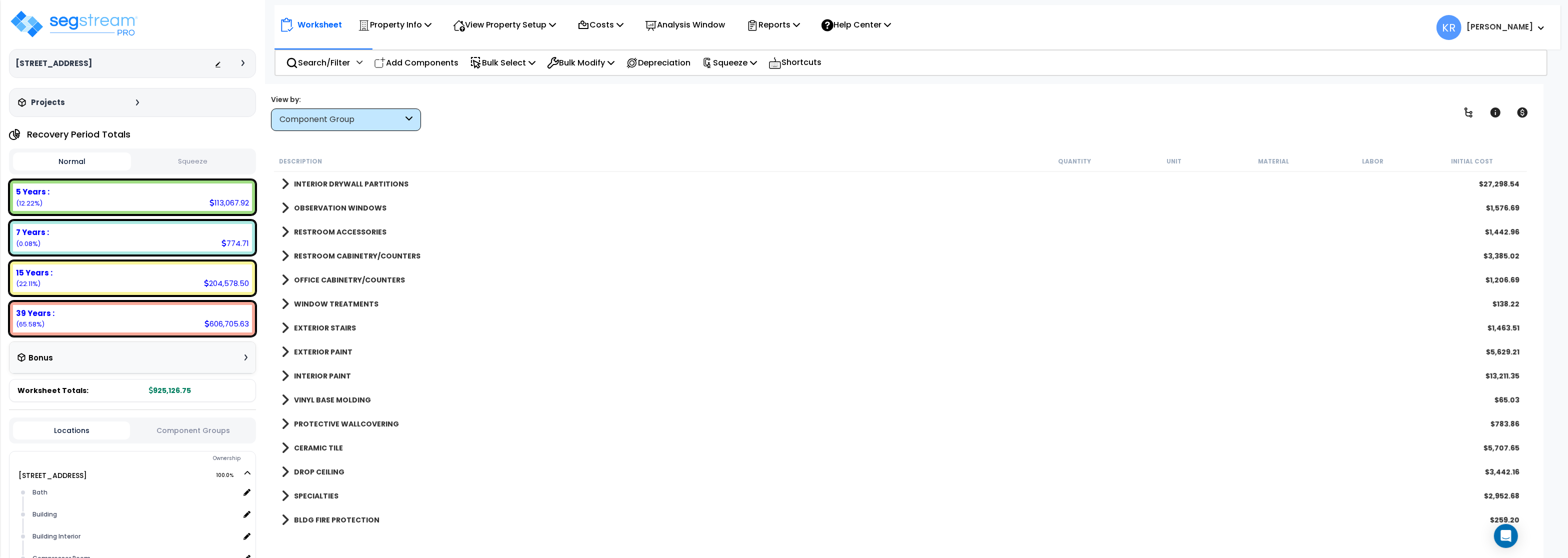
click at [313, 349] on b "EXTERIOR PAINT" at bounding box center [323, 351] width 59 height 10
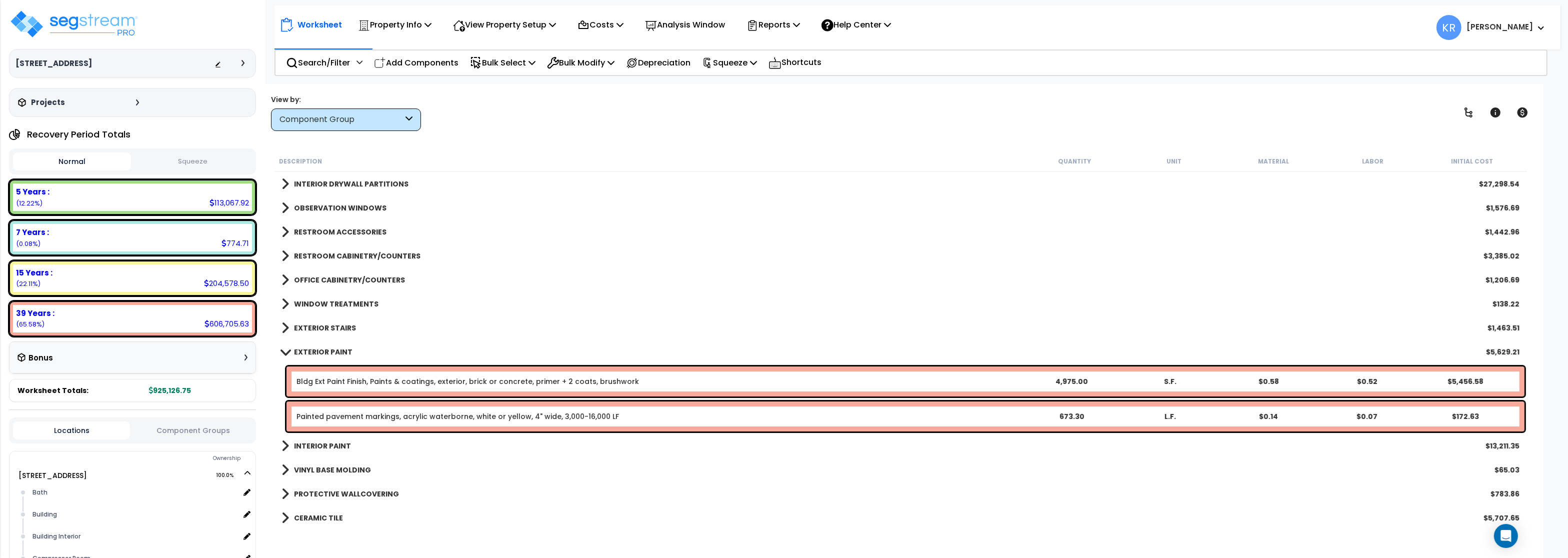
click at [313, 347] on b "EXTERIOR PAINT" at bounding box center [323, 351] width 59 height 10
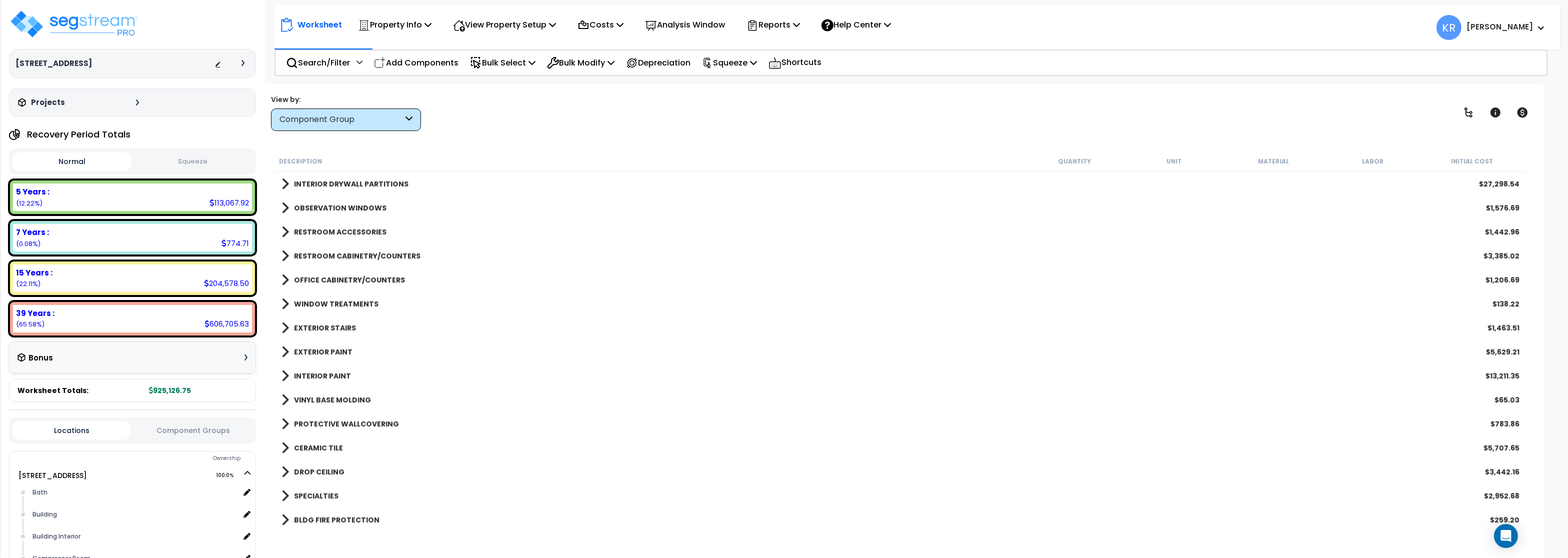
click at [313, 347] on link "EXTERIOR PAINT" at bounding box center [317, 351] width 71 height 14
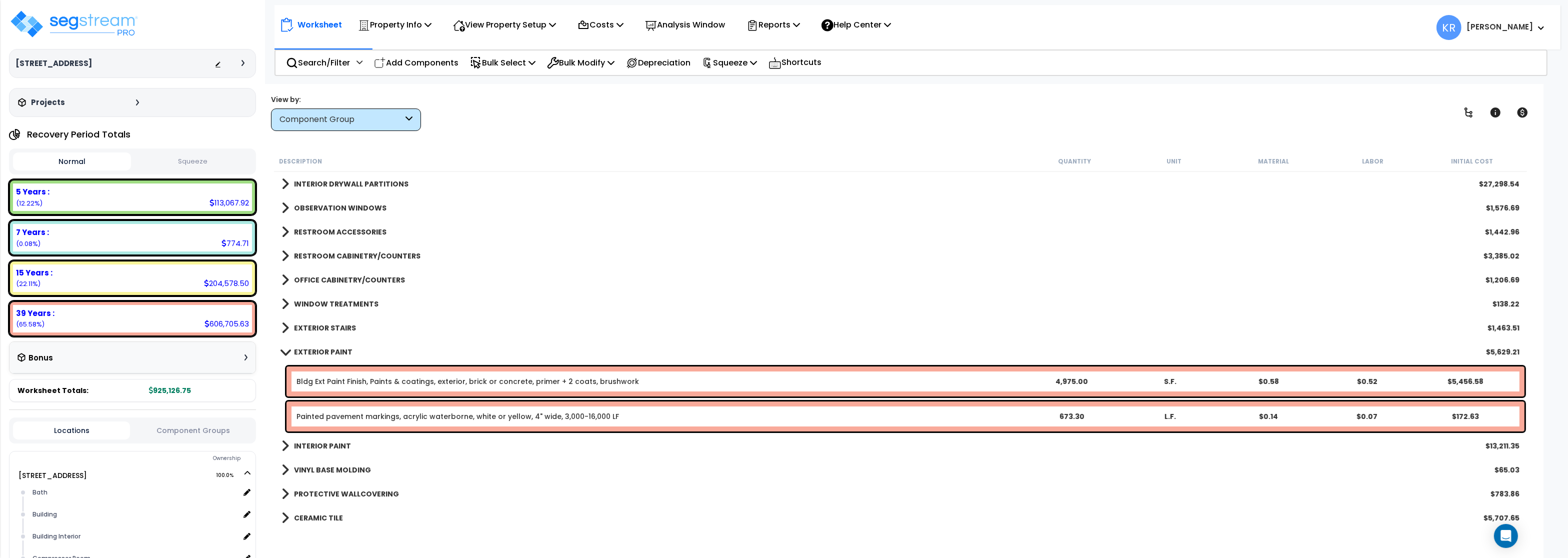
click at [365, 420] on link "Painted pavement markings, acrylic waterborne, white or yellow, 4" wide, 3,000-…" at bounding box center [457, 416] width 323 height 10
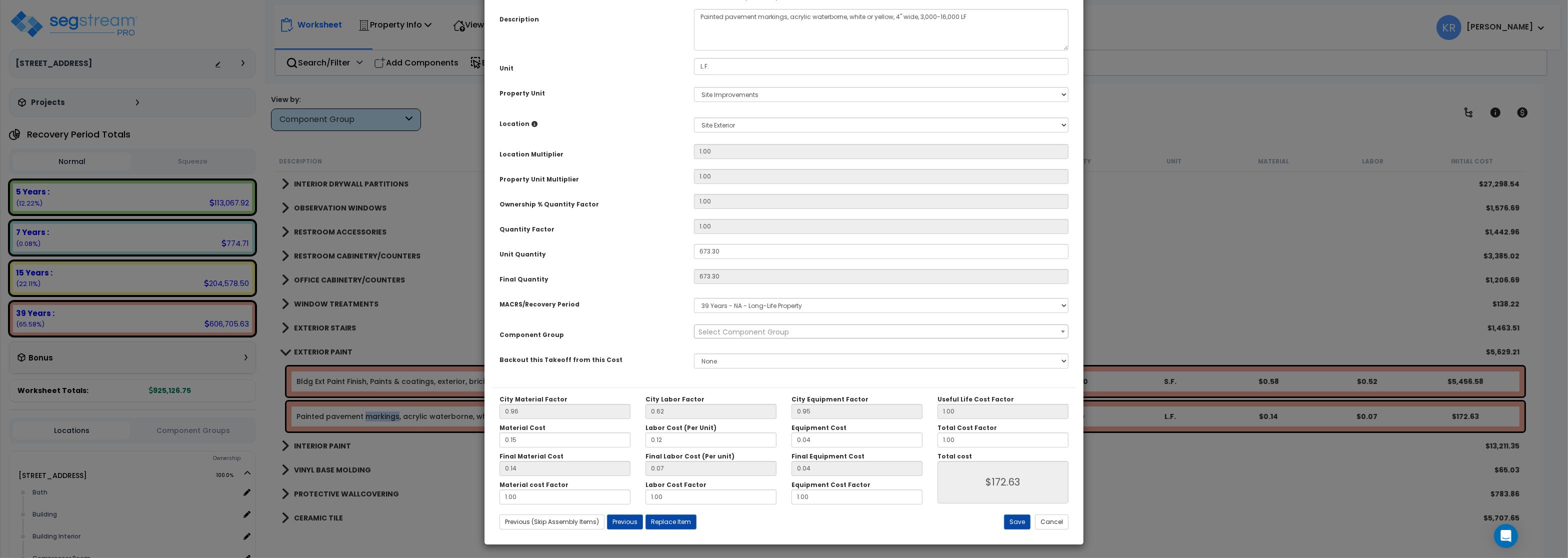
select select "56926"
click at [694, 298] on select "Select MACRS/Recovery Period 5 Years - 57.0 - Distributive Trades & Services 5 …" at bounding box center [881, 305] width 375 height 15
select select "3666"
click option "15 Years - 00.3 - Land Improvements" at bounding box center [0, 0] width 0 height 0
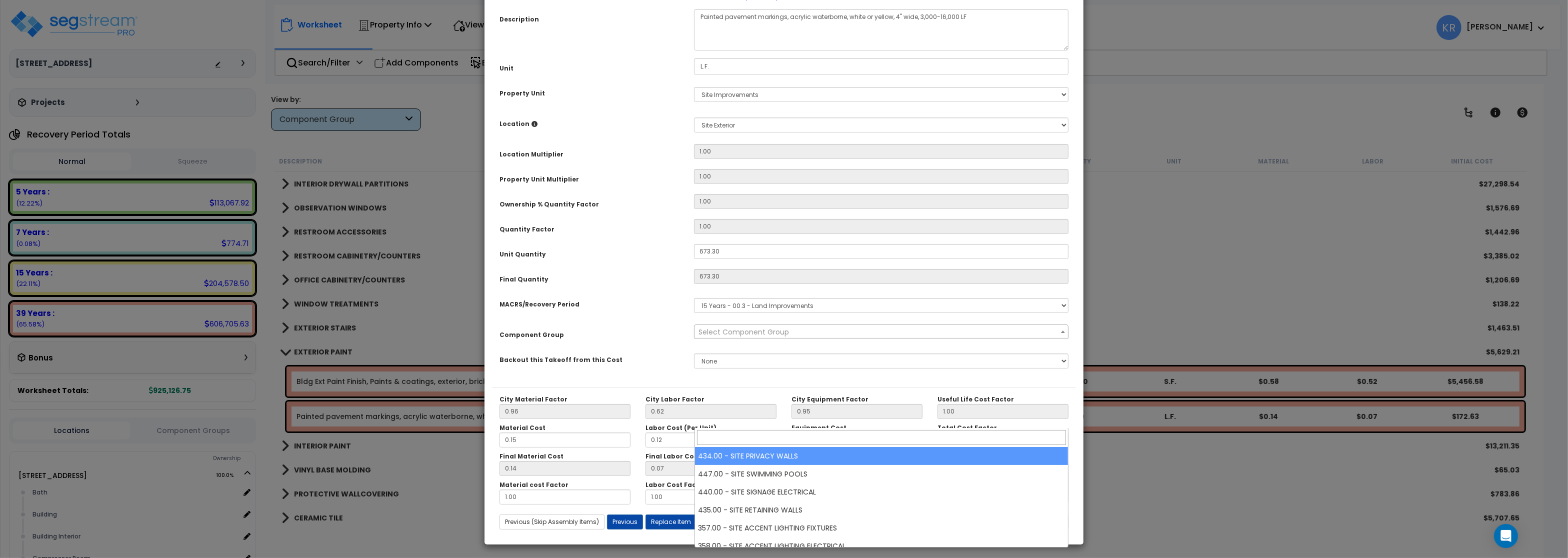
click at [729, 337] on span "Select Component Group" at bounding box center [744, 332] width 91 height 10
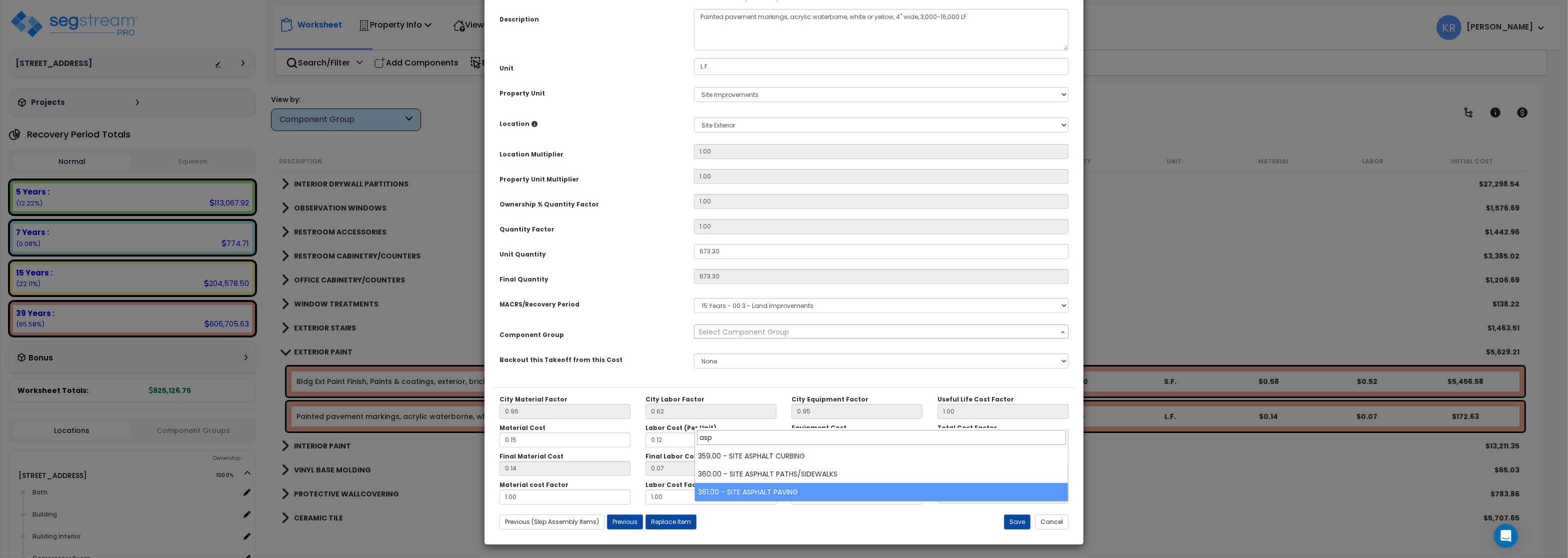
type input "asp"
select select "57148"
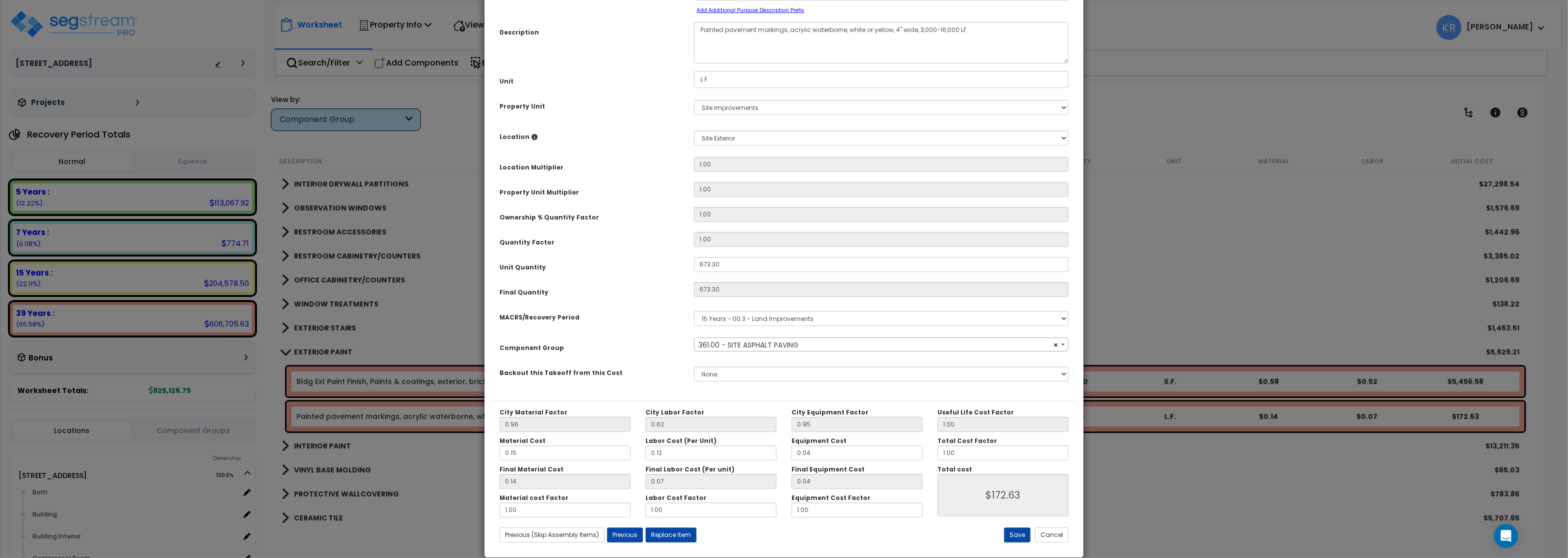
scroll to position [89, 0]
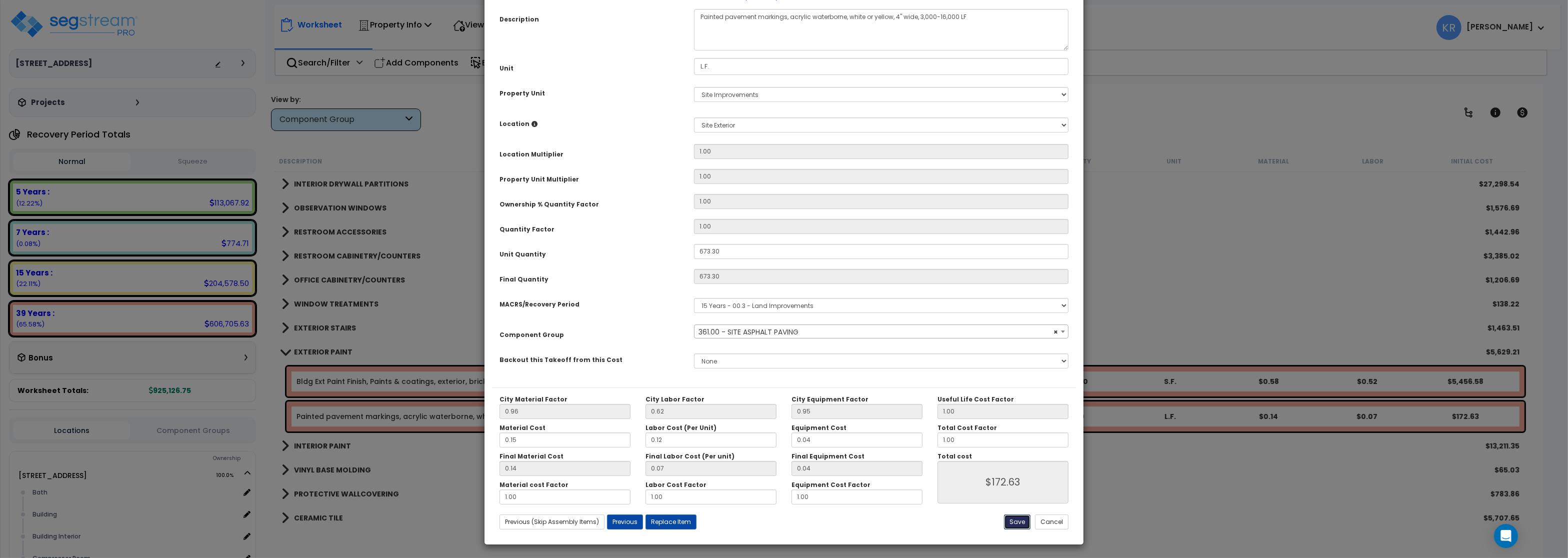
click at [1015, 519] on button "Save" at bounding box center [1017, 521] width 27 height 15
type input "172.63"
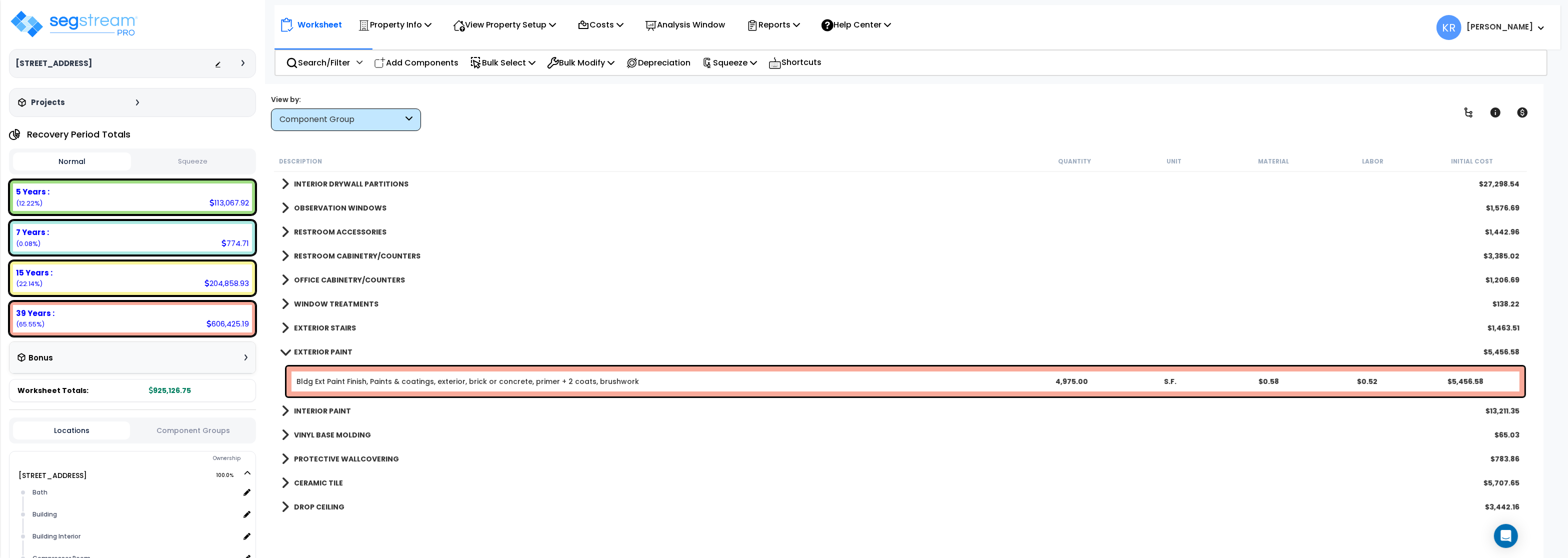
click at [325, 355] on b "EXTERIOR PAINT" at bounding box center [323, 351] width 59 height 10
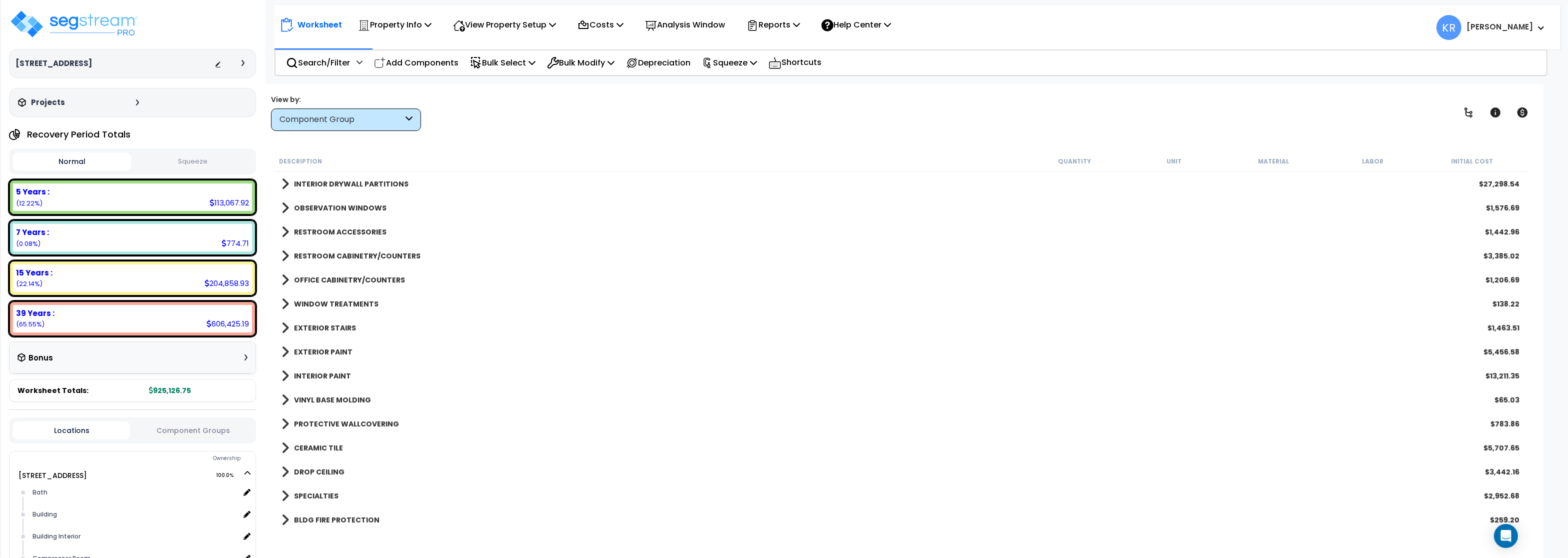
click at [315, 377] on b "INTERIOR PAINT" at bounding box center [322, 375] width 57 height 10
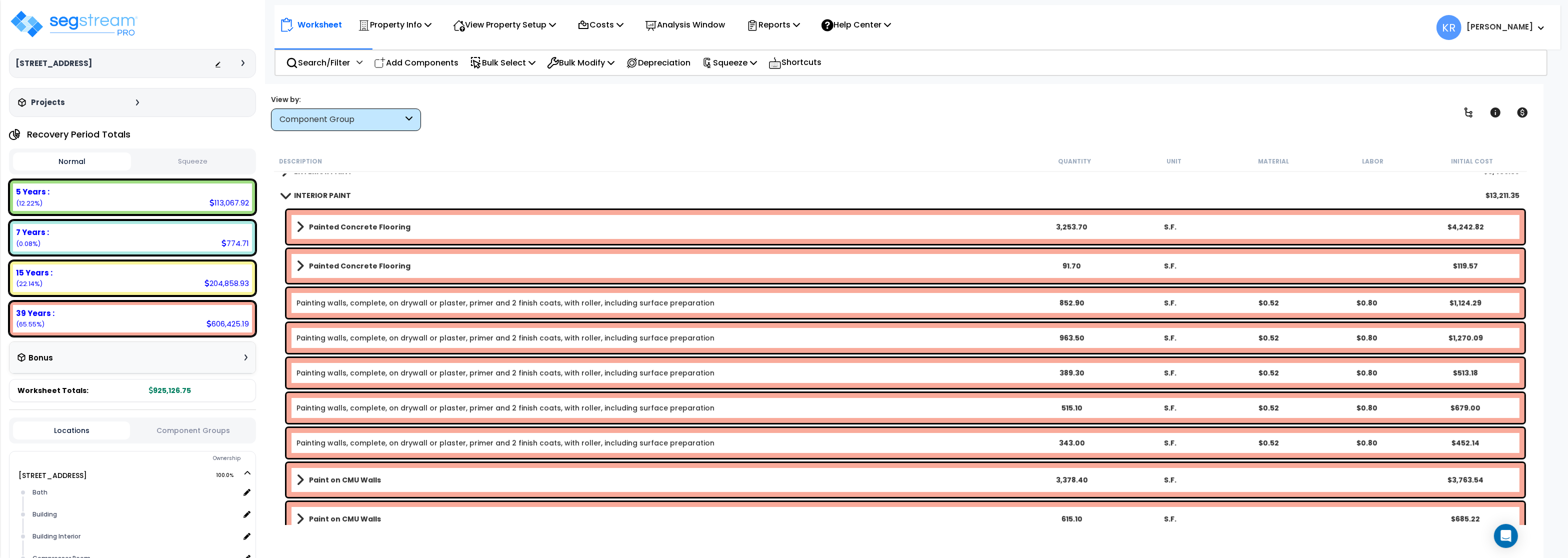
scroll to position [420, 0]
click at [317, 190] on link "INTERIOR PAINT" at bounding box center [316, 196] width 70 height 14
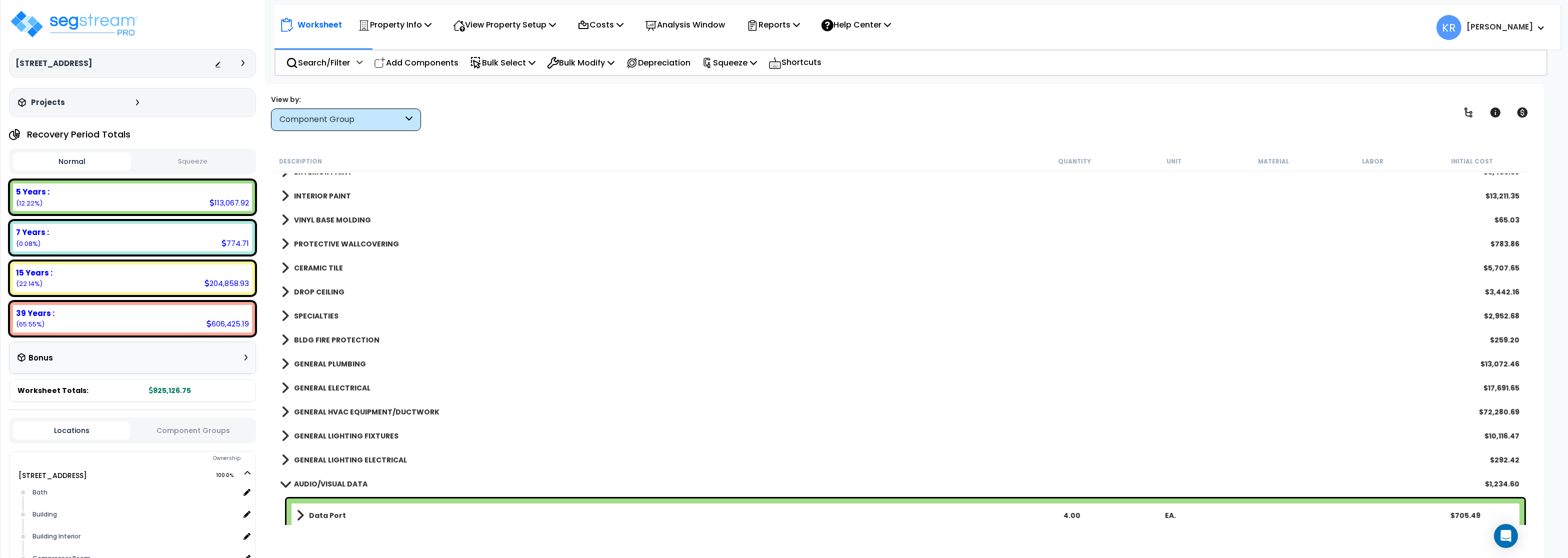
click at [319, 225] on link "VINYL BASE MOLDING" at bounding box center [326, 220] width 89 height 14
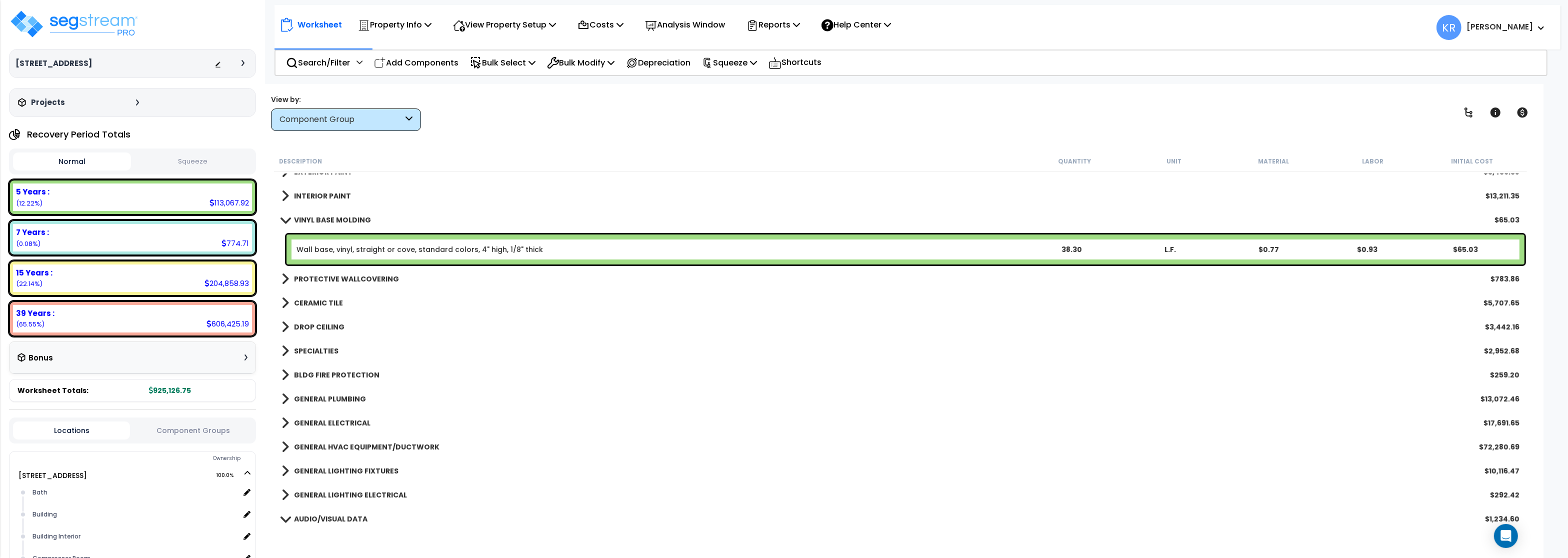
click at [320, 220] on b "VINYL BASE MOLDING" at bounding box center [332, 220] width 77 height 10
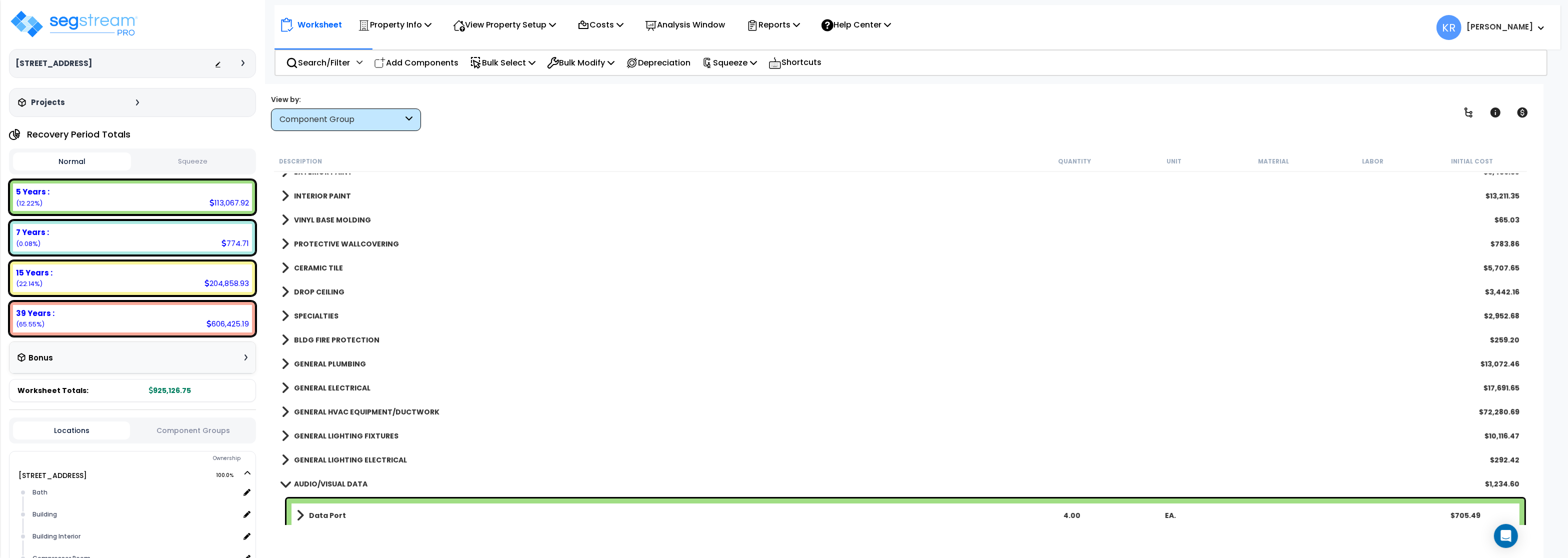
click at [325, 244] on b "PROTECTIVE WALLCOVERING" at bounding box center [346, 244] width 105 height 10
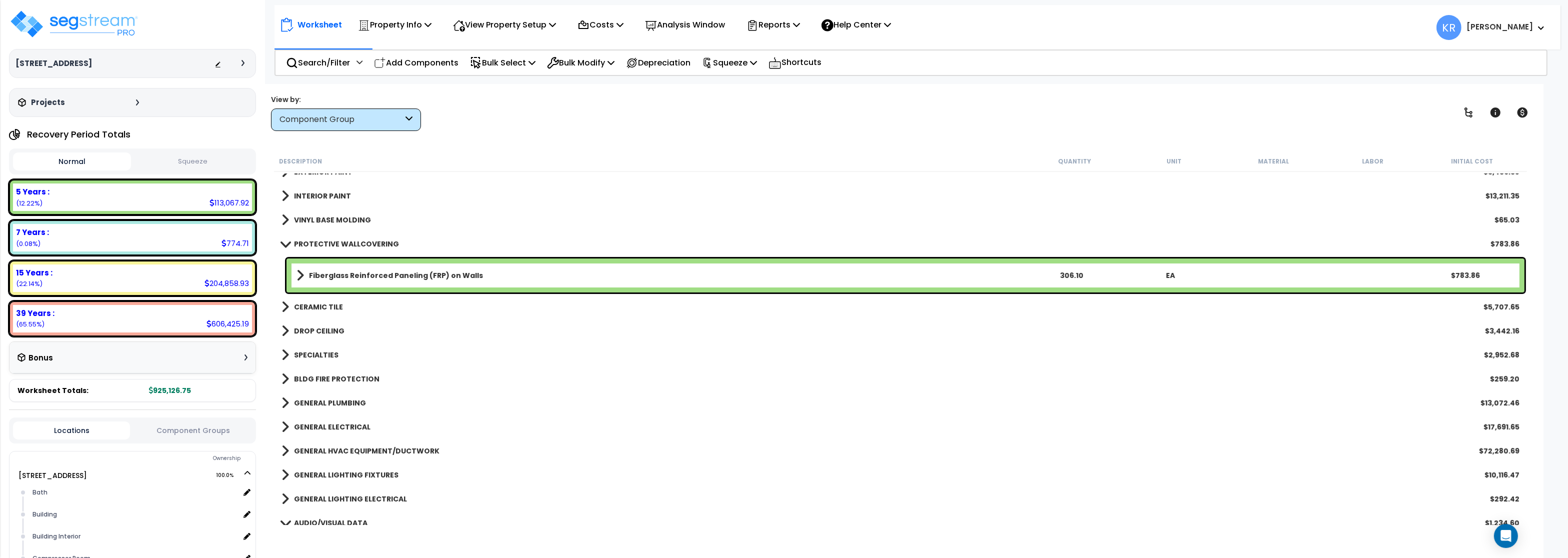
click at [345, 274] on b "Fiberglass Reinforced Paneling (FRP) on Walls" at bounding box center [396, 275] width 174 height 10
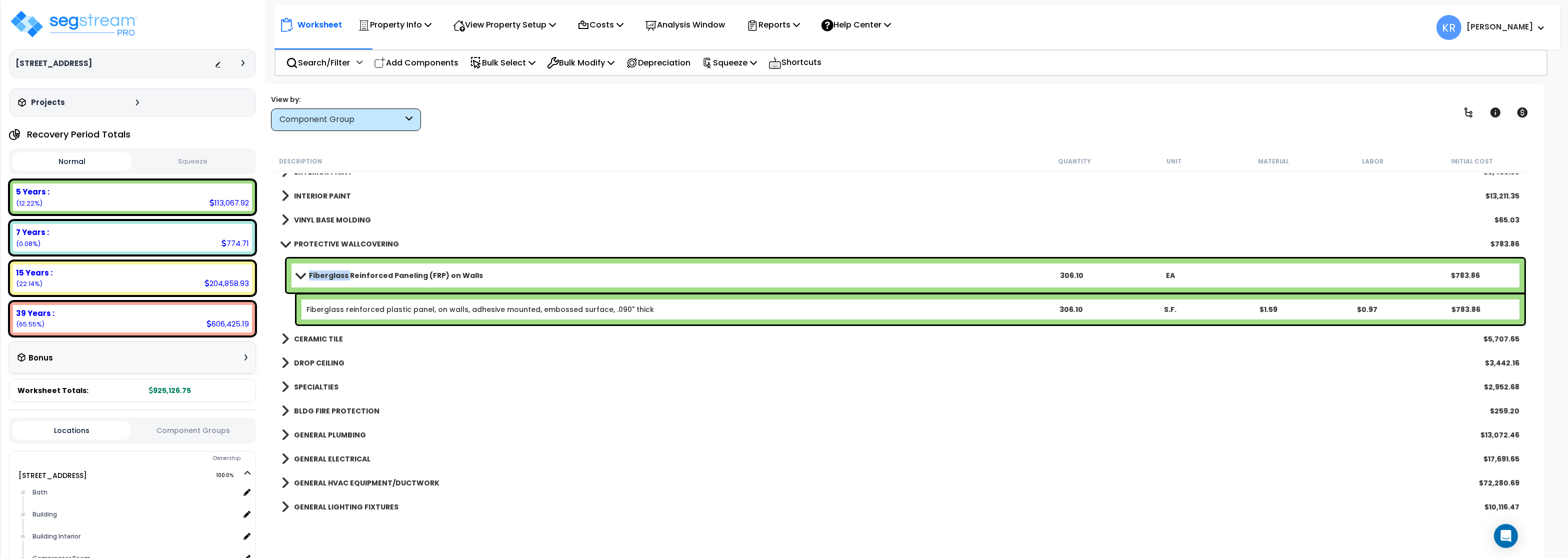
click at [345, 274] on b "Fiberglass Reinforced Paneling (FRP) on Walls" at bounding box center [396, 275] width 174 height 10
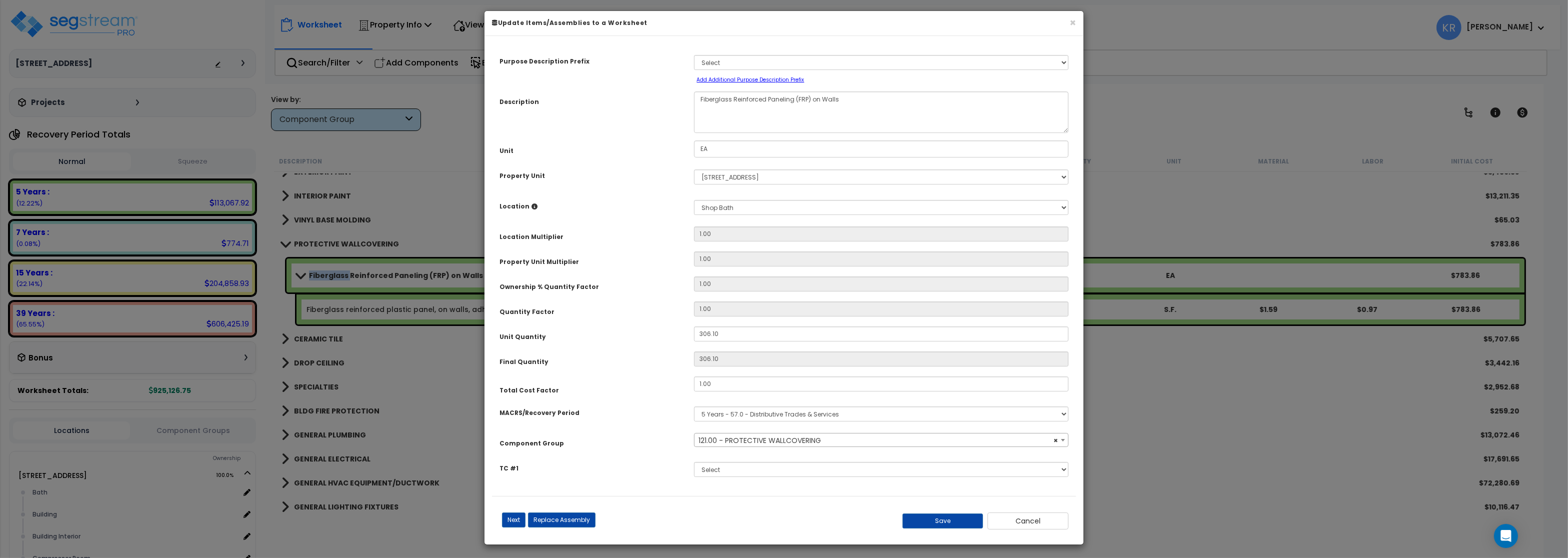
select select "56936"
click at [694, 407] on select "Select MACRS/Recovery Period 5 Years - 57.0 - Distributive Trades & Services 5 …" at bounding box center [881, 414] width 375 height 15
select select "3669"
click option "39 Years - NA - Long-Life Property" at bounding box center [0, 0] width 0 height 0
click at [717, 439] on div "Purpose Description Prefix Select A/V System A/V System Equipment A/V System Eq…" at bounding box center [784, 270] width 584 height 452
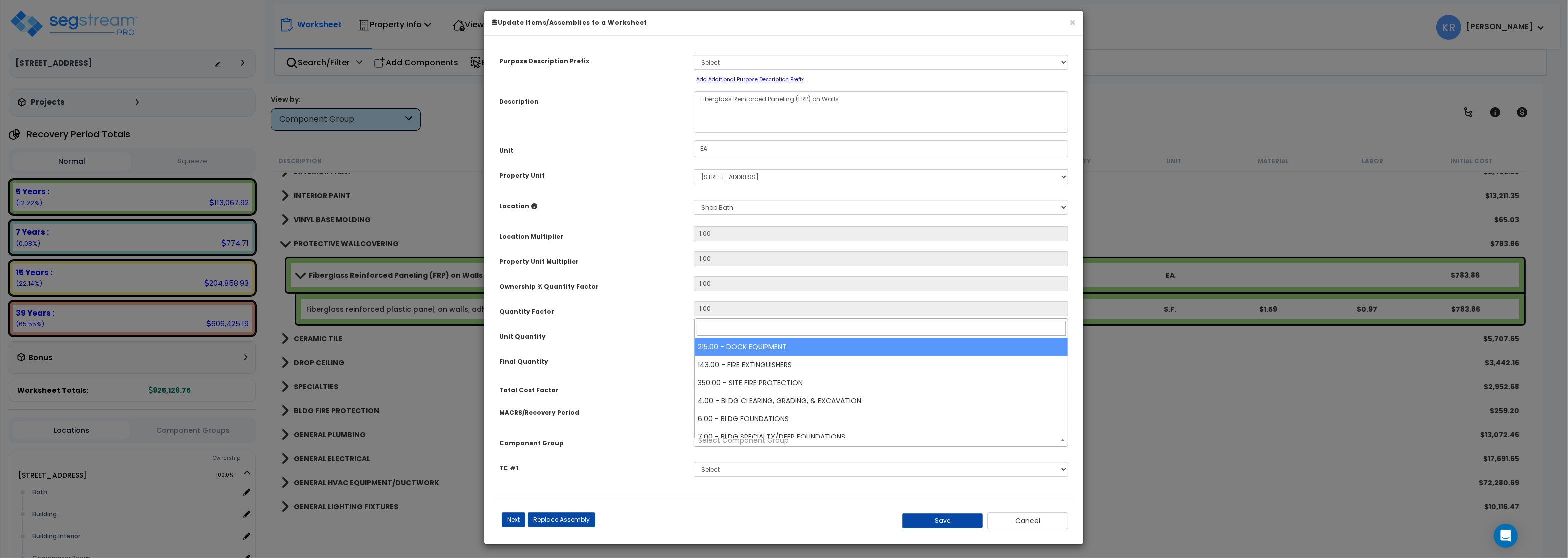
click at [717, 446] on span "Select Component Group" at bounding box center [744, 440] width 91 height 10
type input "inter"
select select "56869"
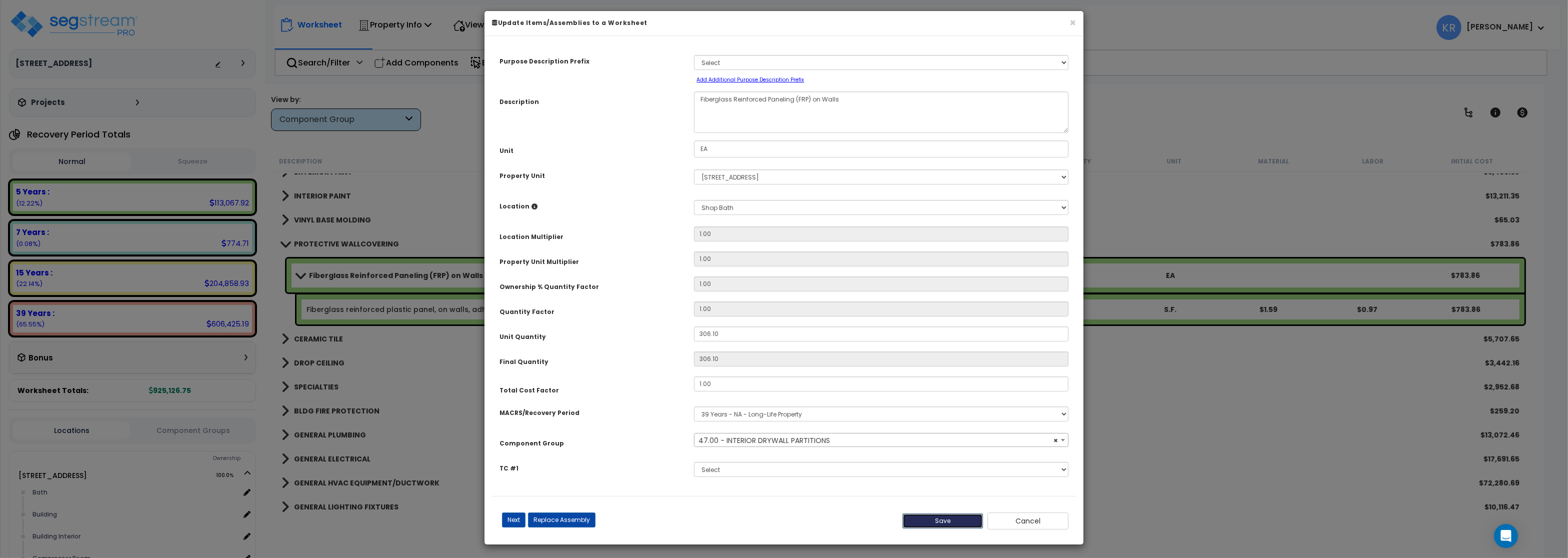
click at [943, 529] on button "Save" at bounding box center [943, 521] width 81 height 15
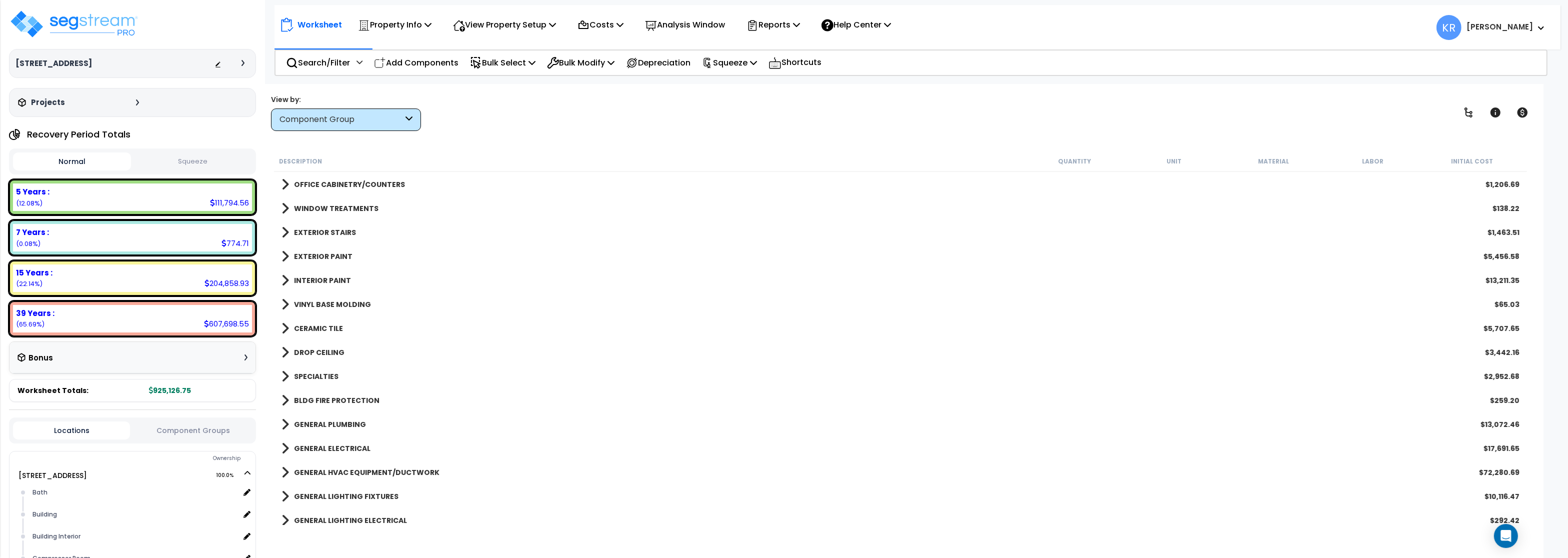
scroll to position [360, 0]
click at [313, 308] on b "CERAMIC TILE" at bounding box center [318, 304] width 49 height 10
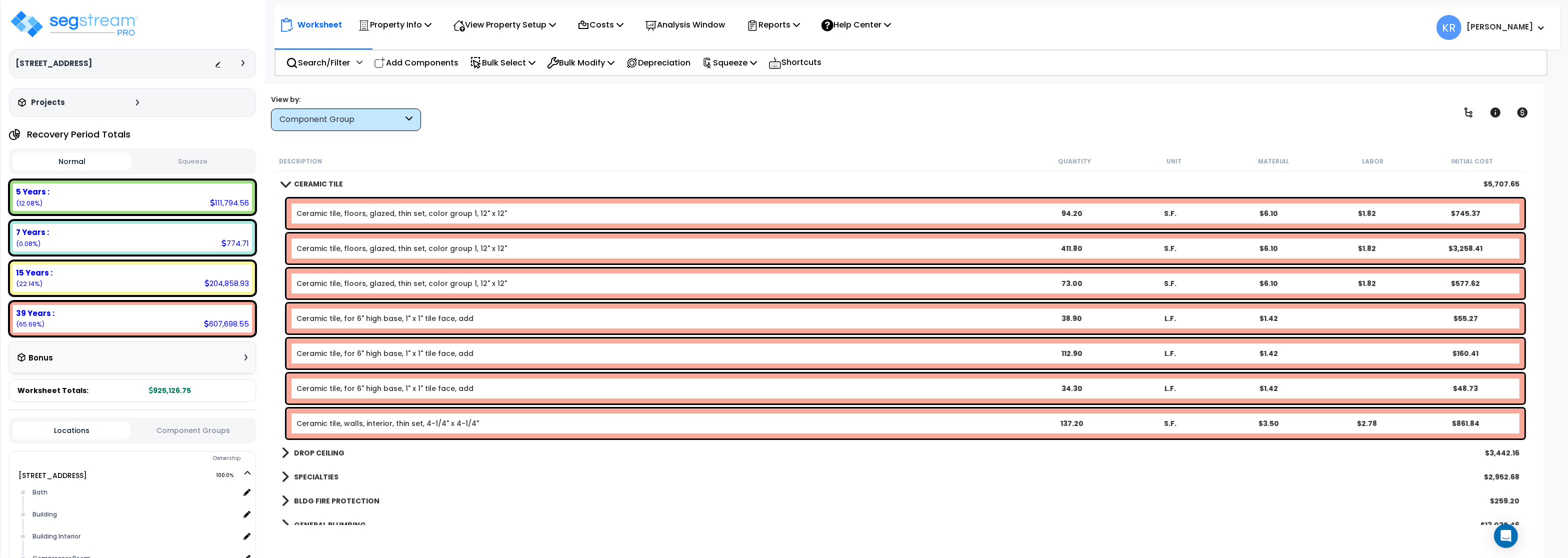
scroll to position [420, 0]
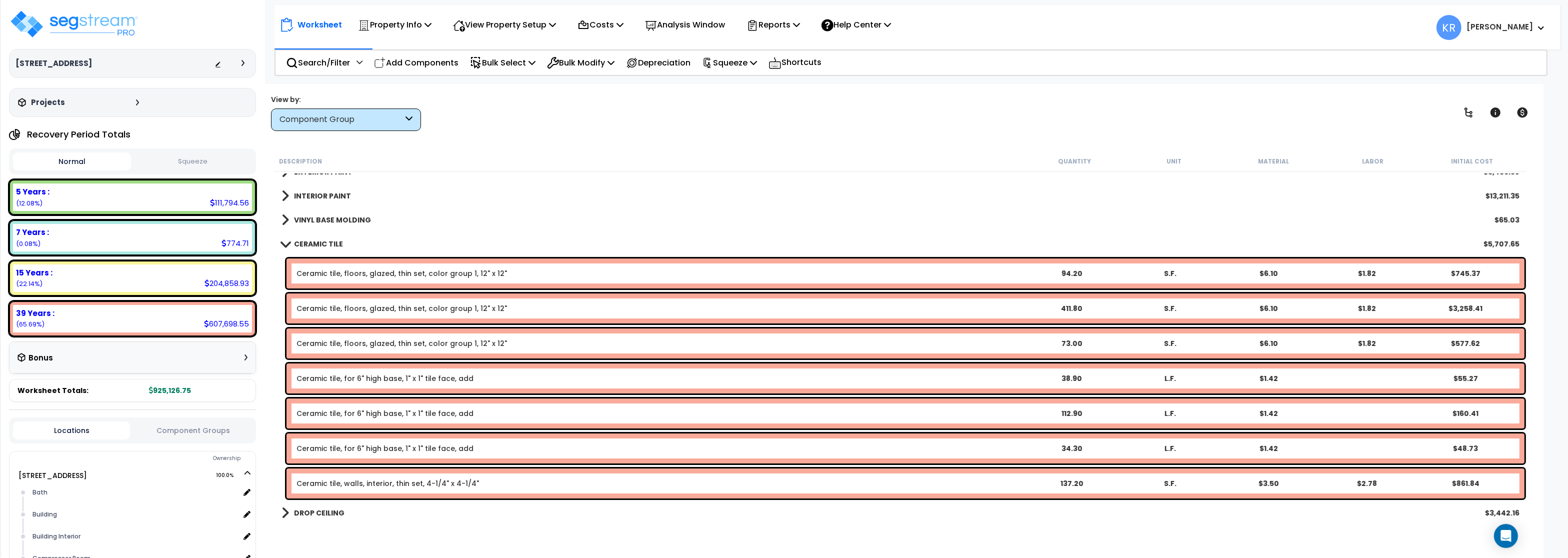
click at [327, 246] on b "CERAMIC TILE" at bounding box center [318, 244] width 49 height 10
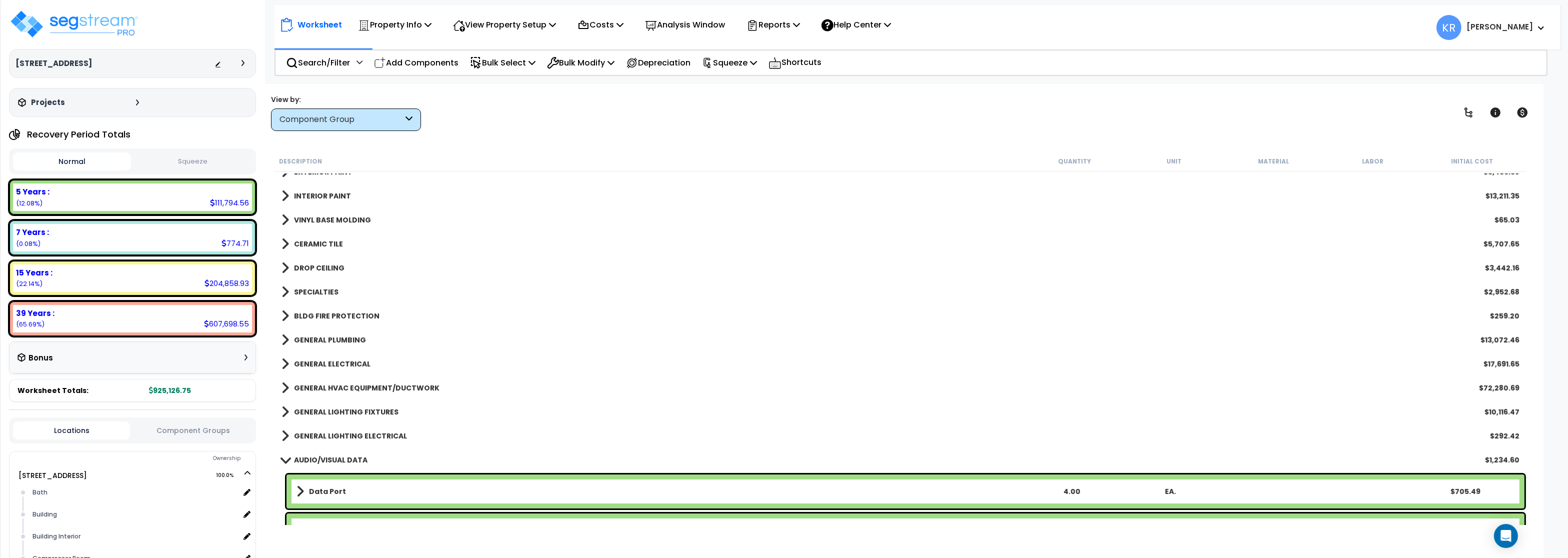
click at [325, 263] on link "DROP CEILING" at bounding box center [313, 267] width 63 height 14
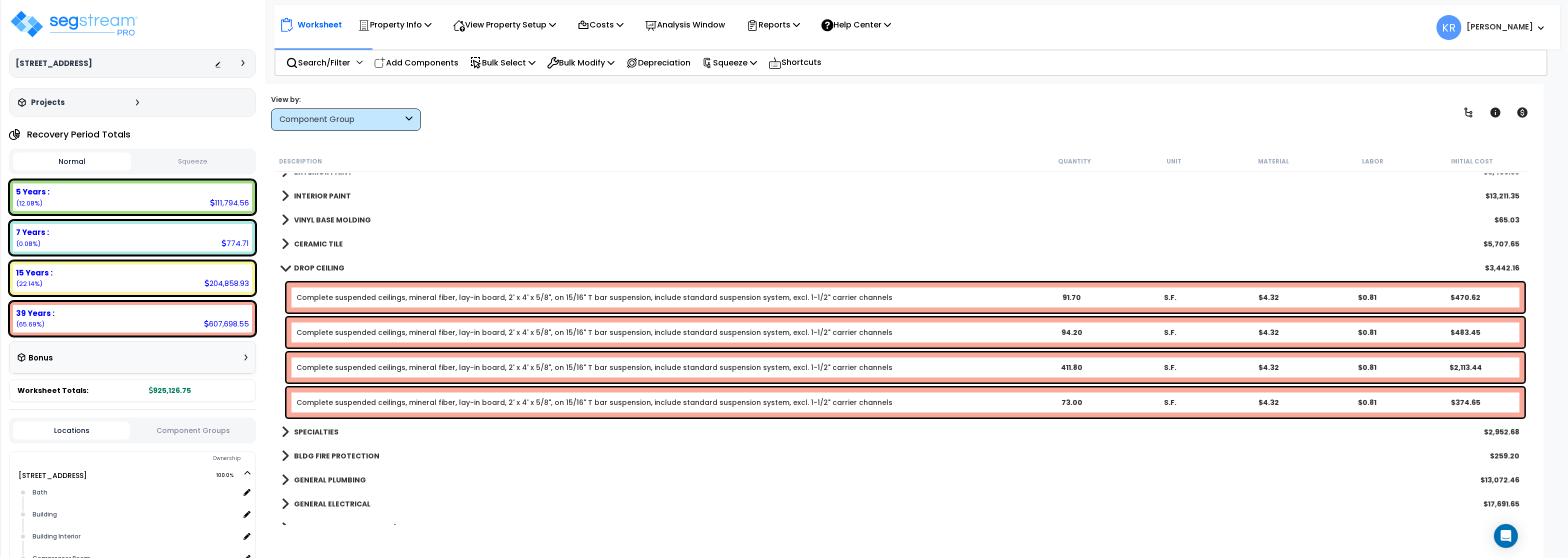
click at [325, 263] on link "DROP CEILING" at bounding box center [313, 267] width 63 height 14
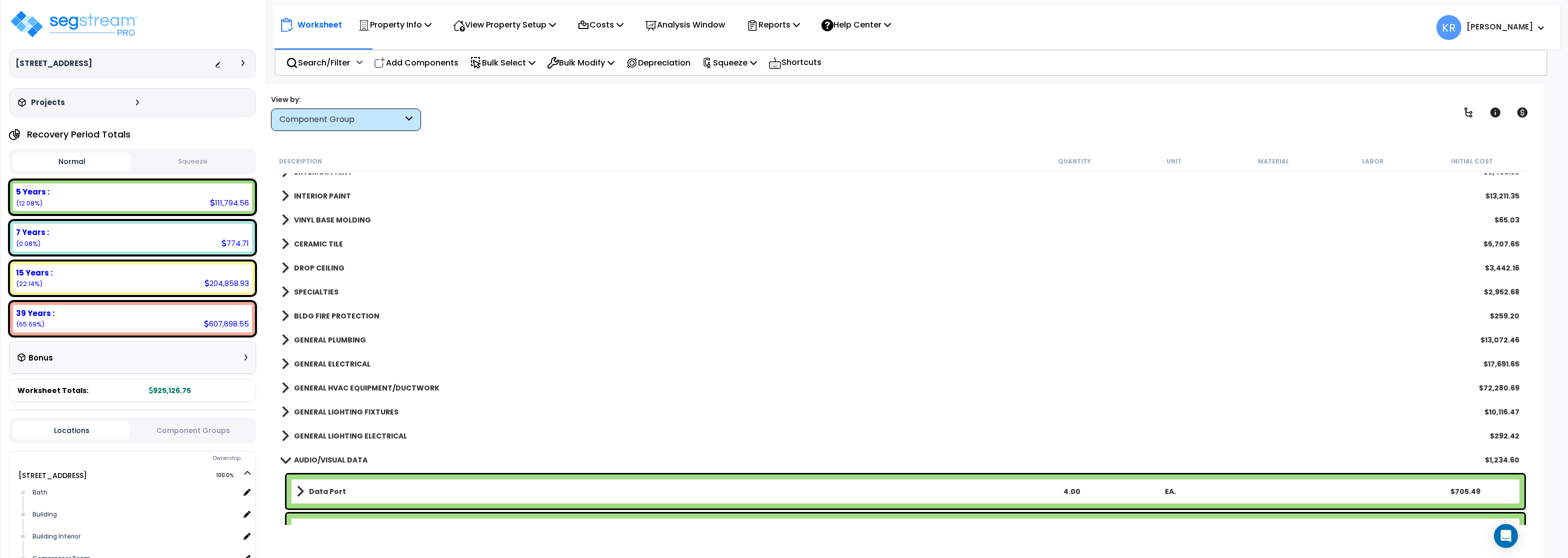
click at [320, 295] on b "SPECIALTIES" at bounding box center [316, 291] width 44 height 10
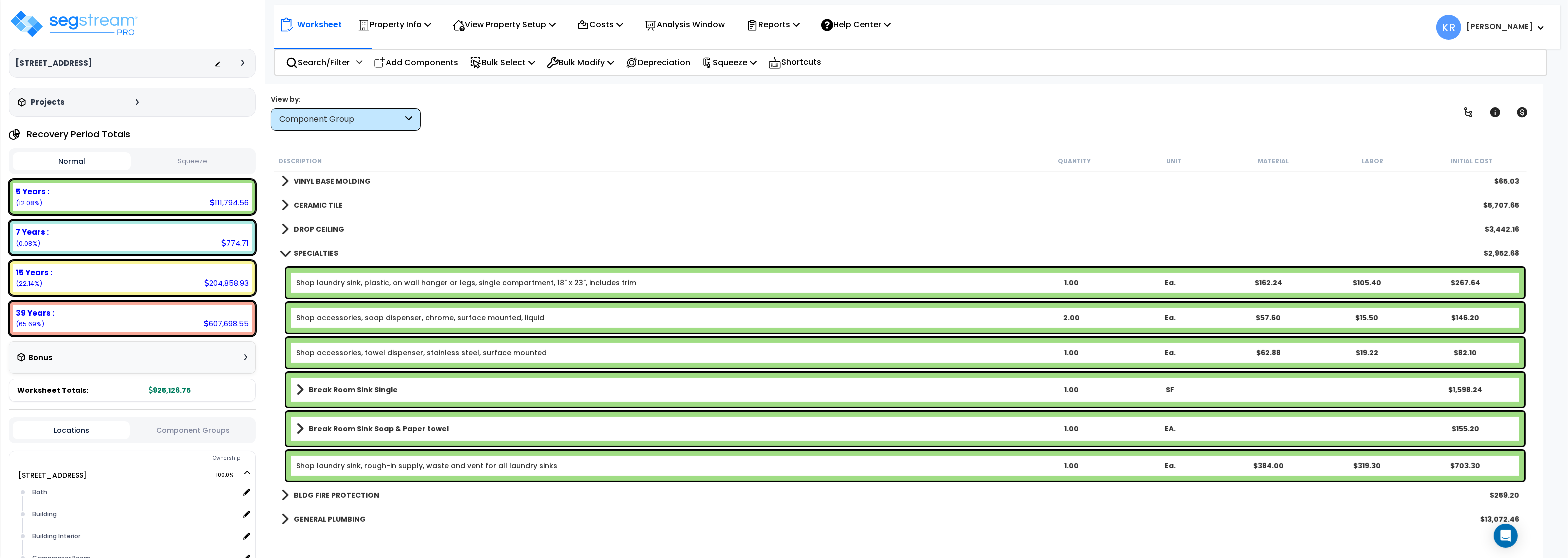
scroll to position [480, 0]
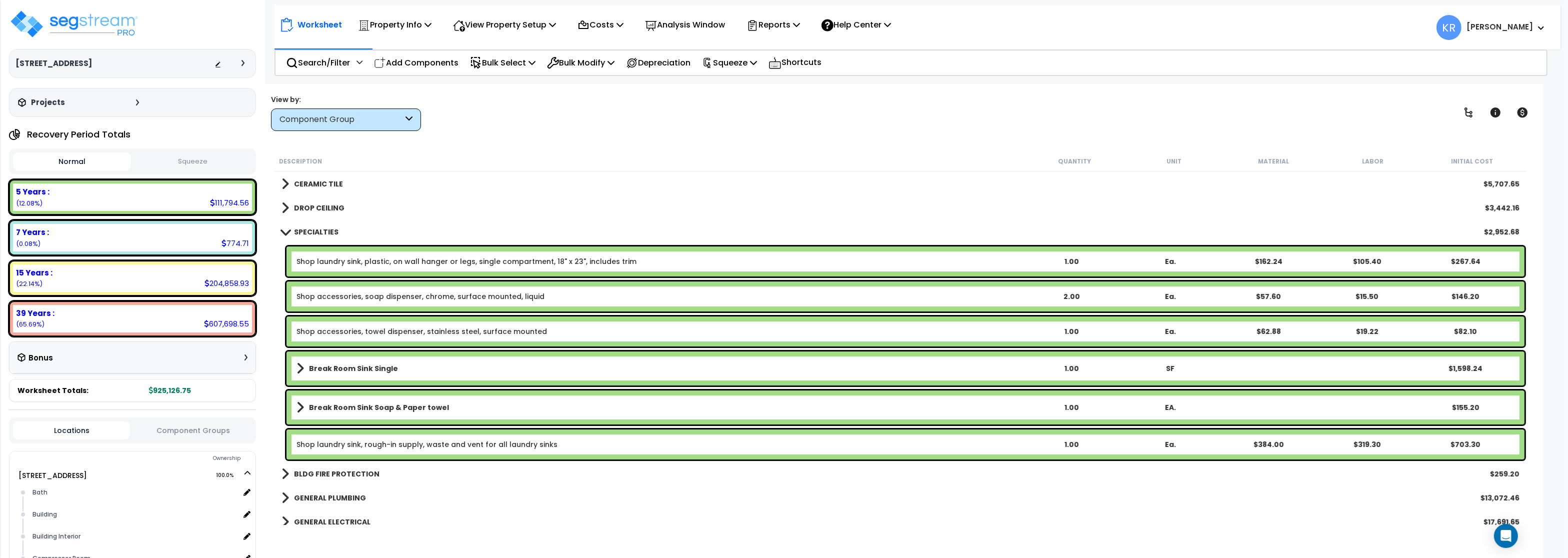
click at [340, 257] on link "Shop laundry sink, plastic, on wall hanger or legs, single compartment, 18" x 2…" at bounding box center [467, 261] width 340 height 10
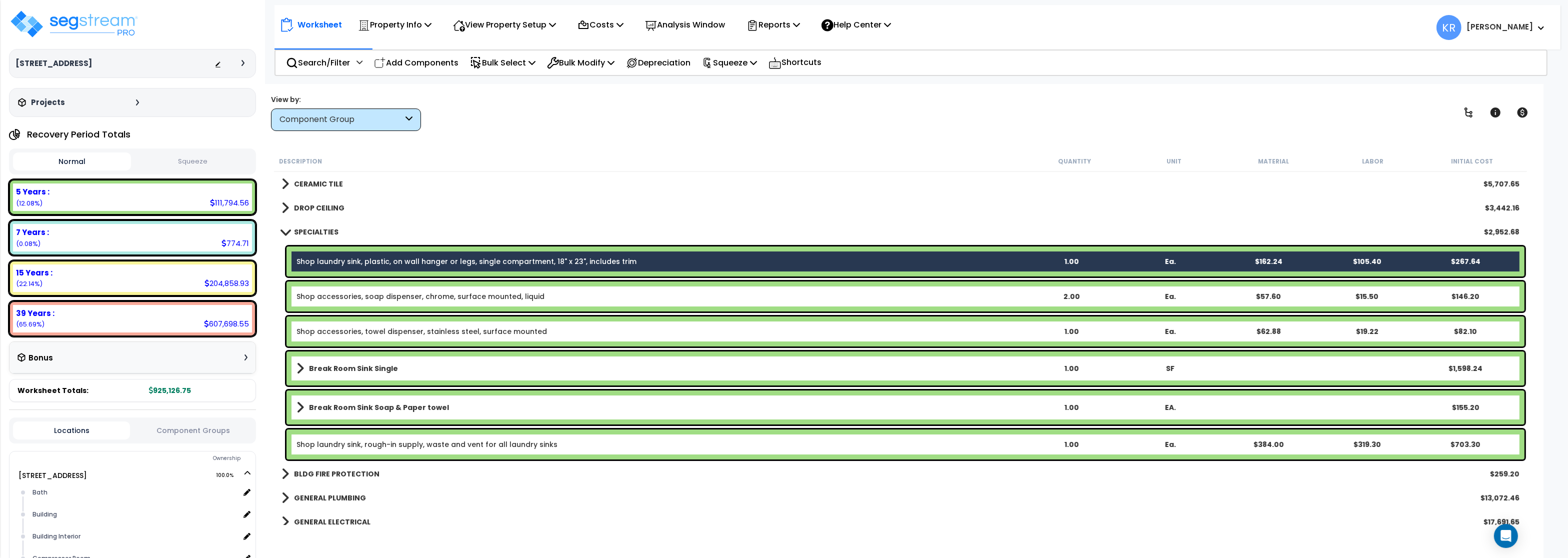
click at [377, 445] on link "Shop laundry sink, rough-in supply, waste and vent for all laundry sinks" at bounding box center [427, 444] width 261 height 10
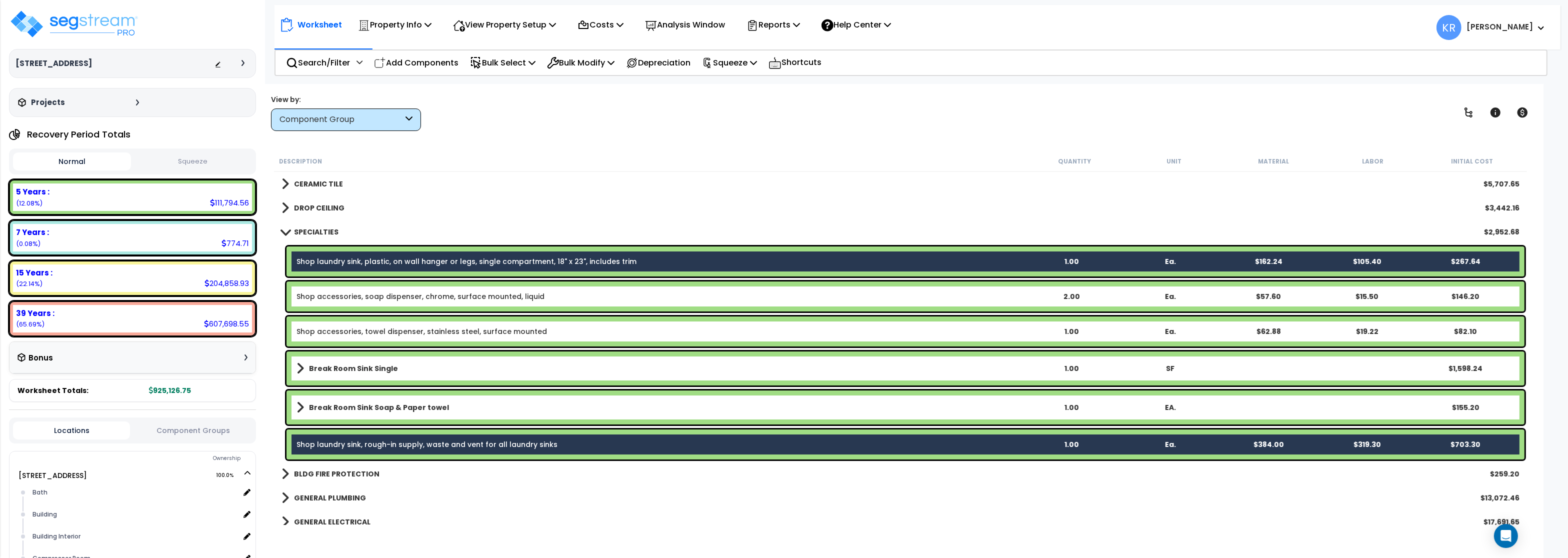
click at [366, 366] on b "Break Room Sink Single" at bounding box center [353, 368] width 89 height 10
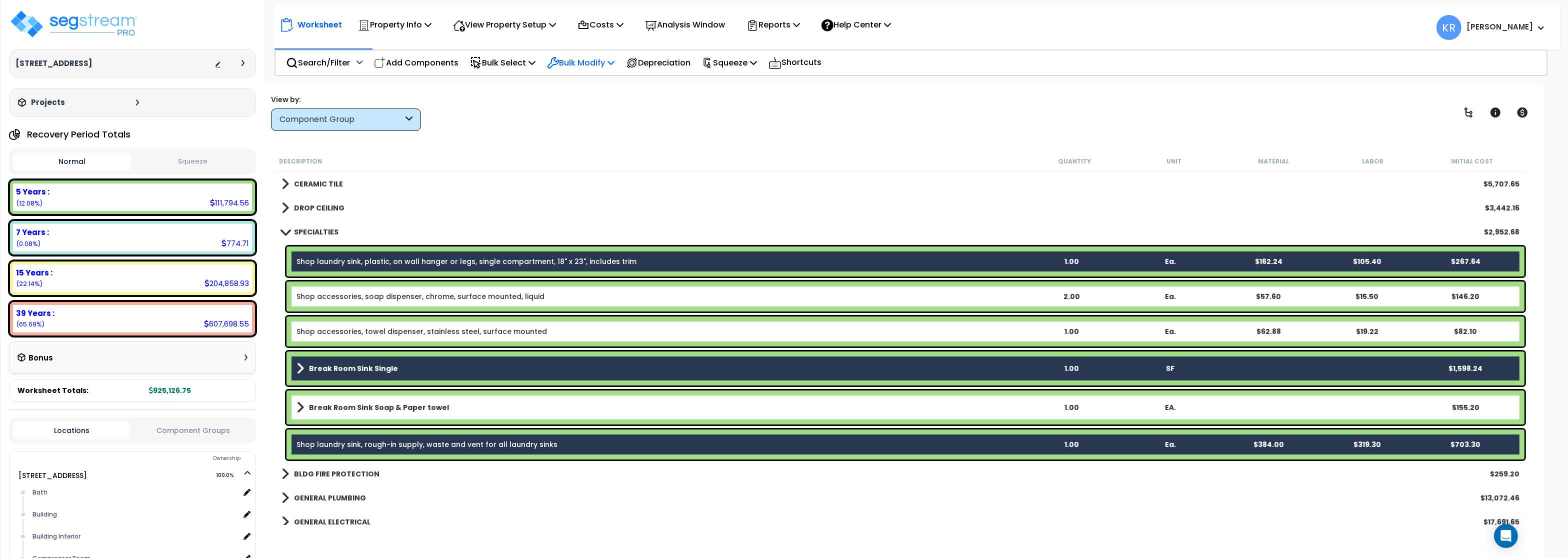
click at [577, 63] on p "Bulk Modify" at bounding box center [581, 63] width 68 height 14
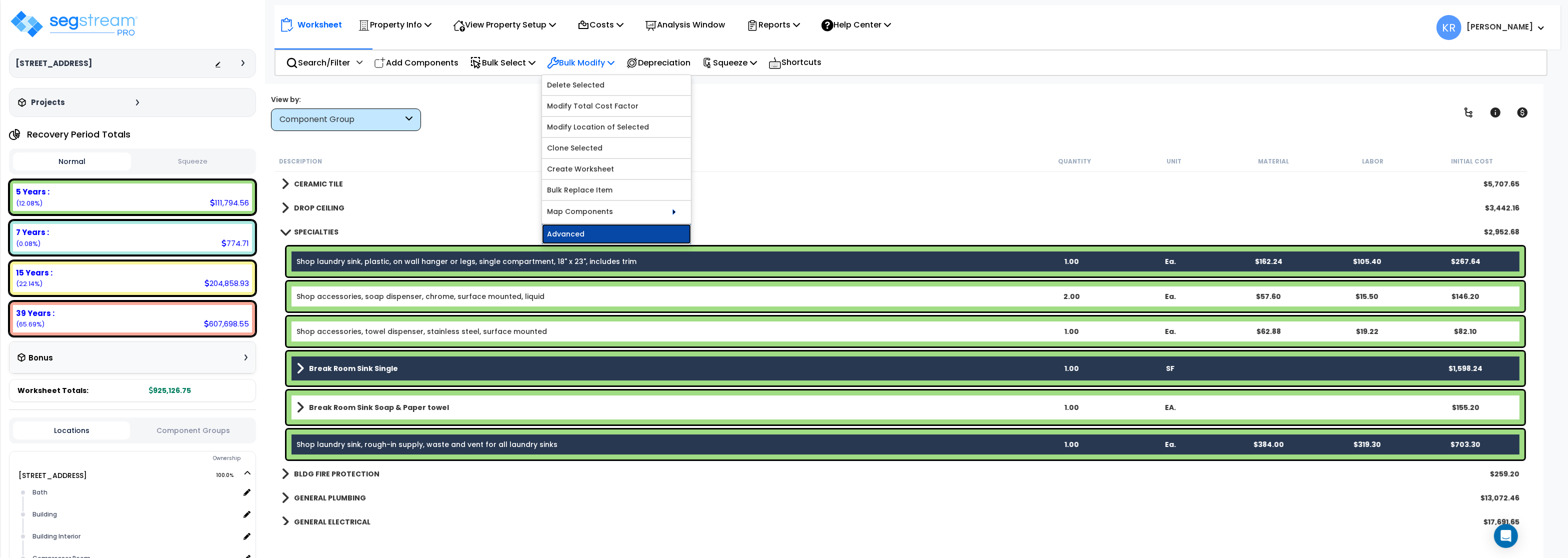
click at [577, 235] on link "Advanced" at bounding box center [617, 234] width 149 height 20
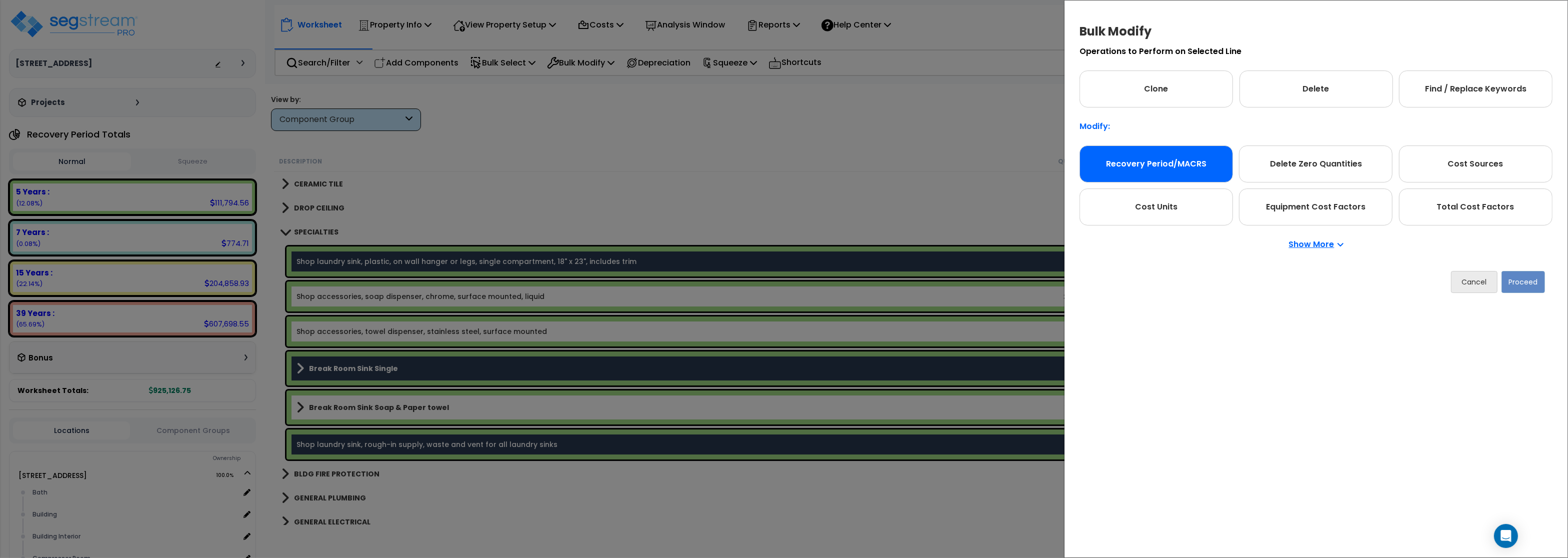
click at [1131, 162] on div "Recovery Period/MACRS" at bounding box center [1156, 164] width 154 height 37
click at [1535, 280] on button "Proceed" at bounding box center [1523, 282] width 44 height 22
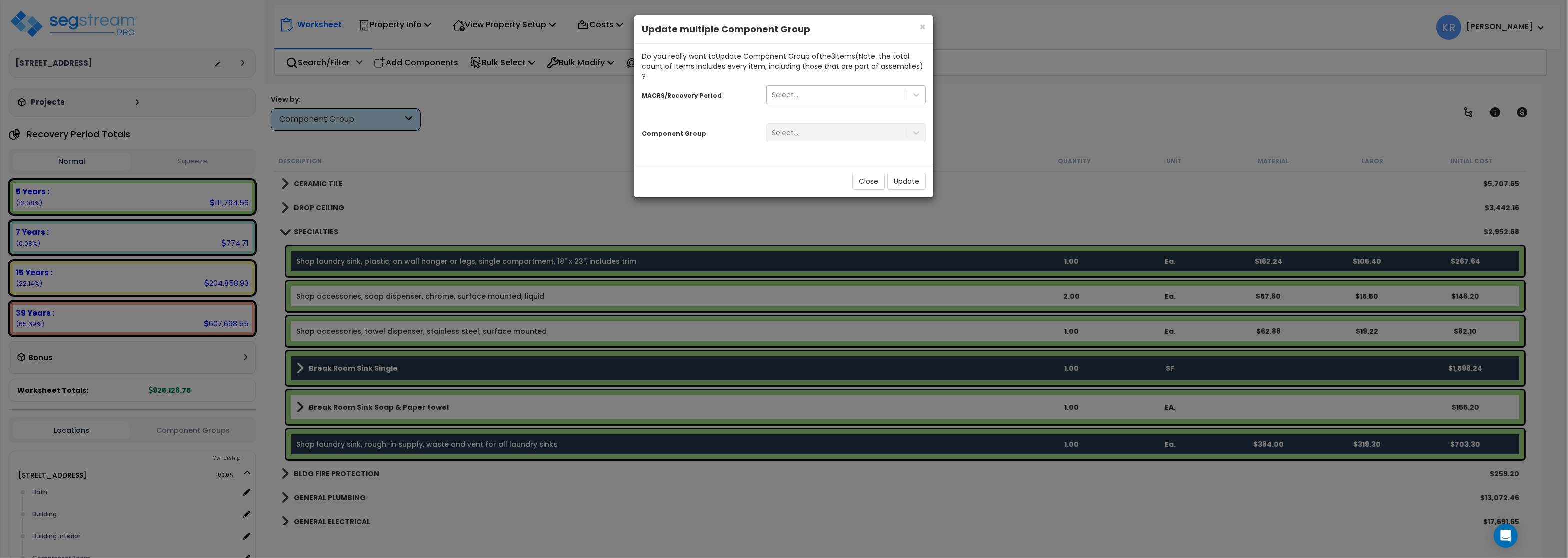
click at [795, 93] on div "Select..." at bounding box center [837, 95] width 140 height 16
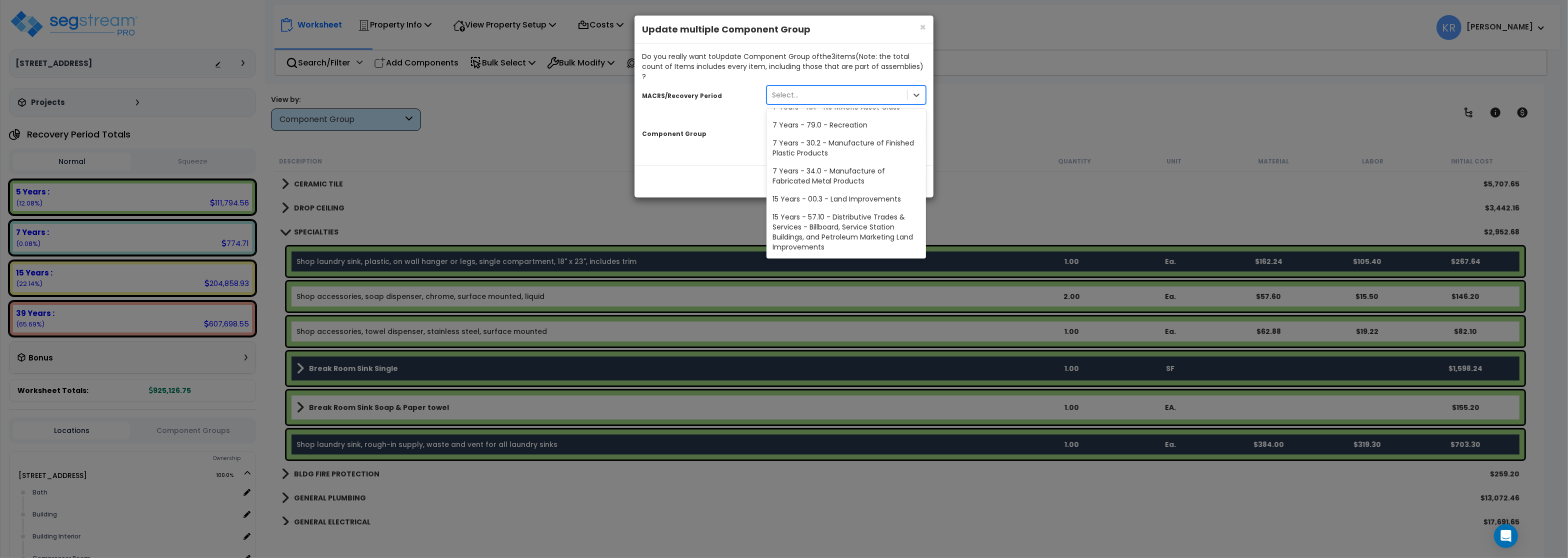
scroll to position [180, 0]
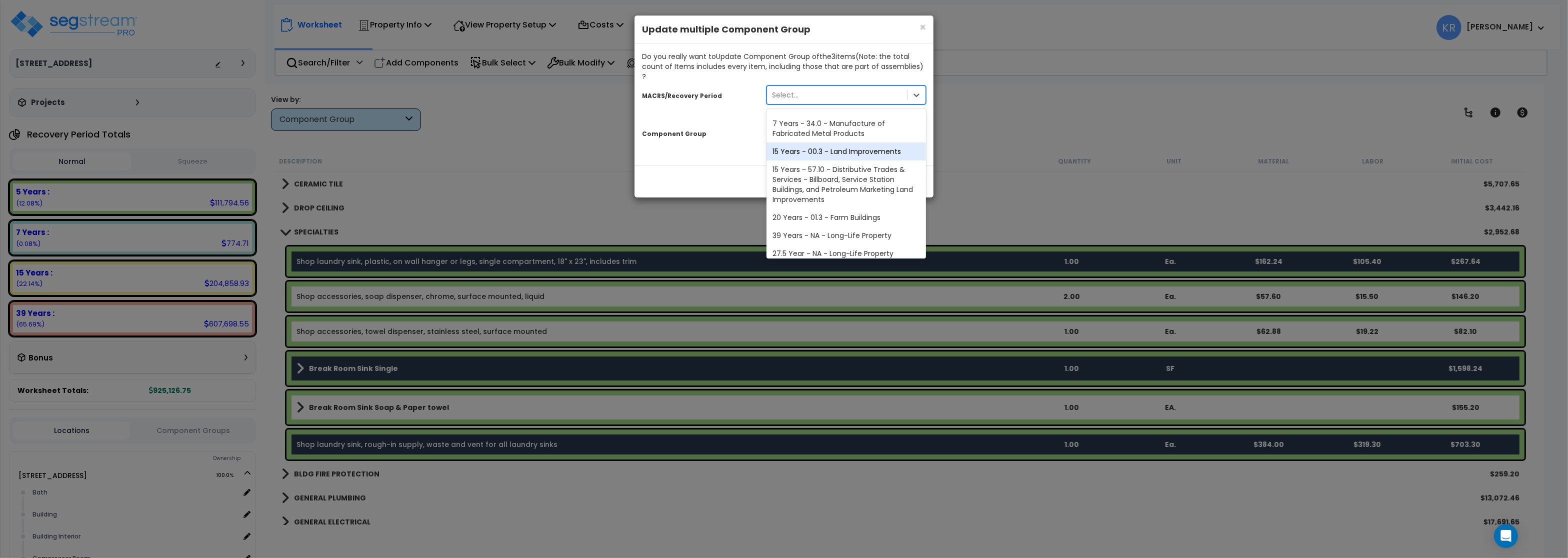
click at [807, 145] on div "15 Years - 00.3 - Land Improvements" at bounding box center [846, 152] width 160 height 18
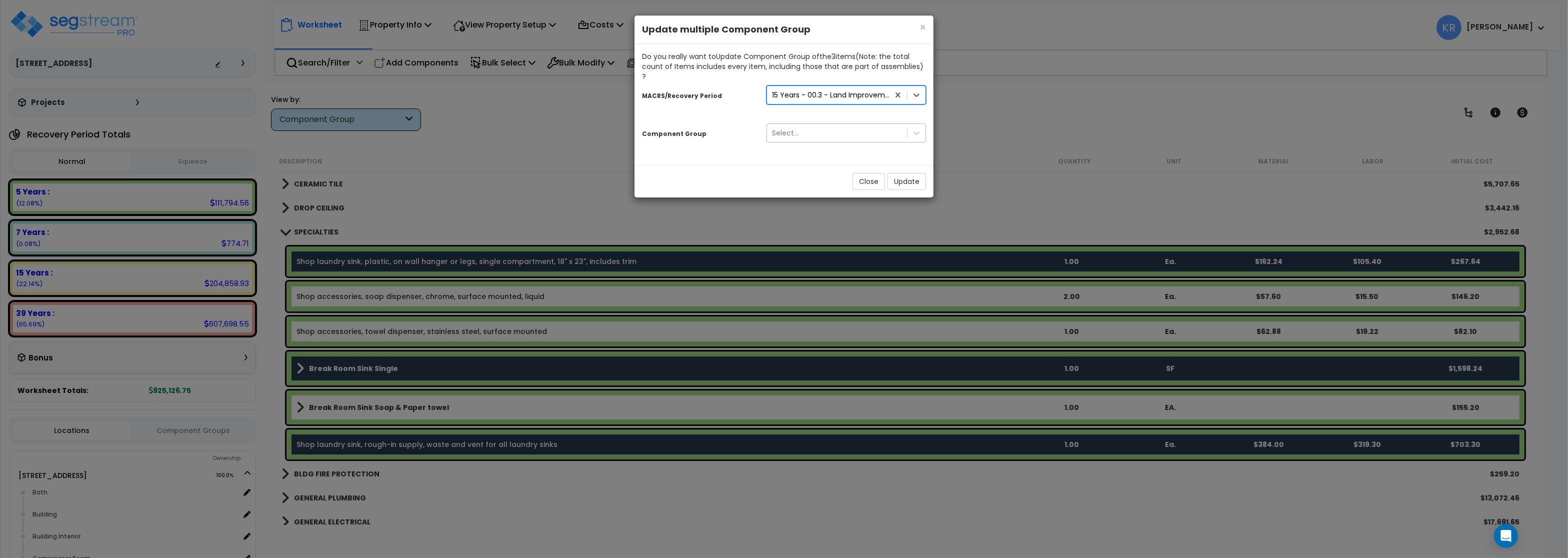
click at [798, 125] on div "Select..." at bounding box center [837, 133] width 140 height 16
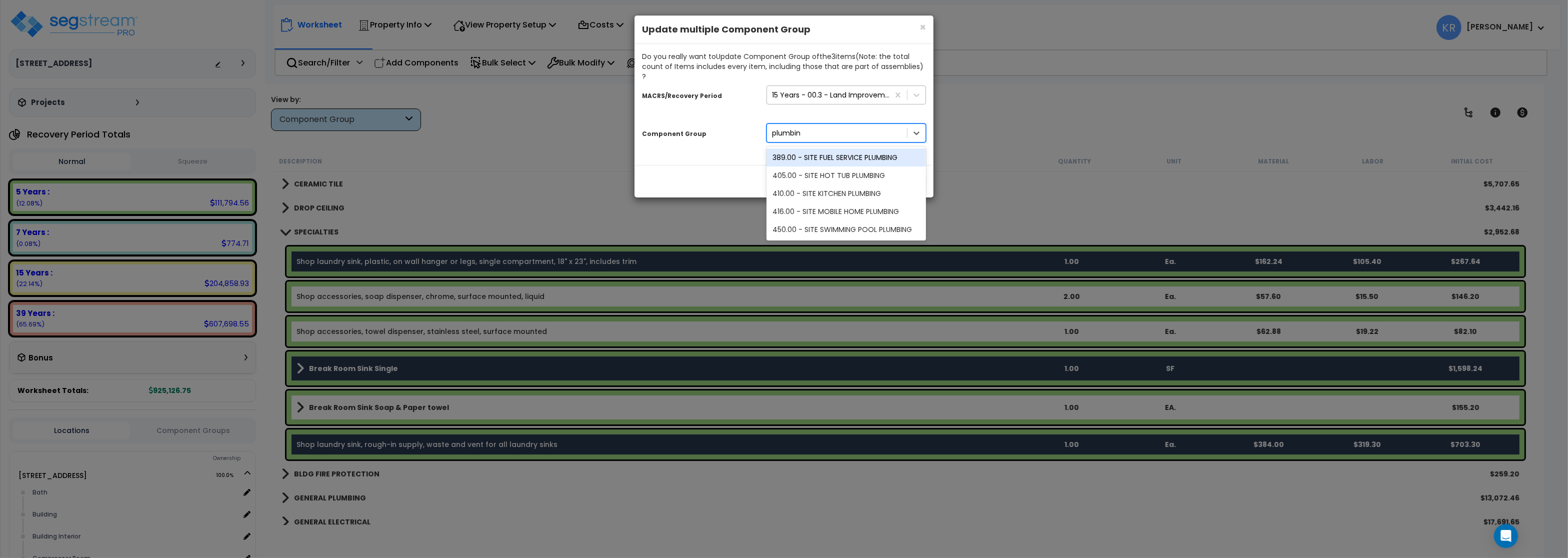
type input "plumbin"
click at [791, 90] on div "15 Years - 00.3 - Land Improvements" at bounding box center [831, 95] width 118 height 10
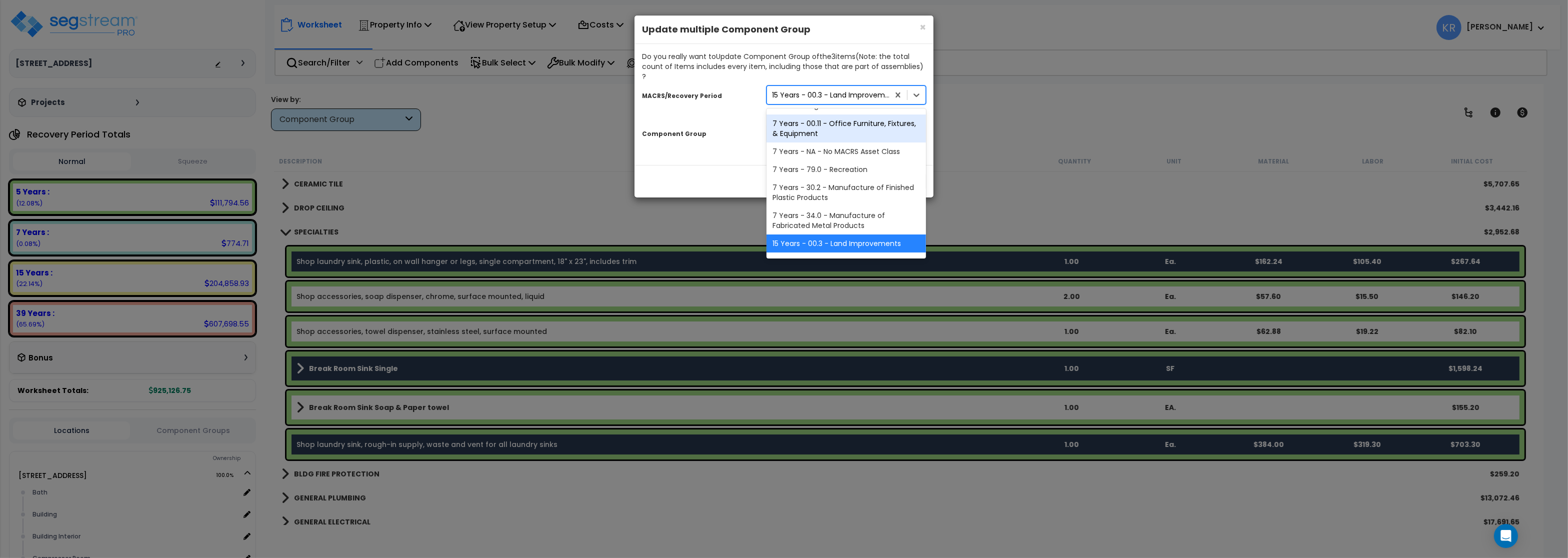
scroll to position [0, 0]
click at [805, 121] on div "5 Years - 57.0 - Distributive Trades & Services" at bounding box center [846, 125] width 160 height 28
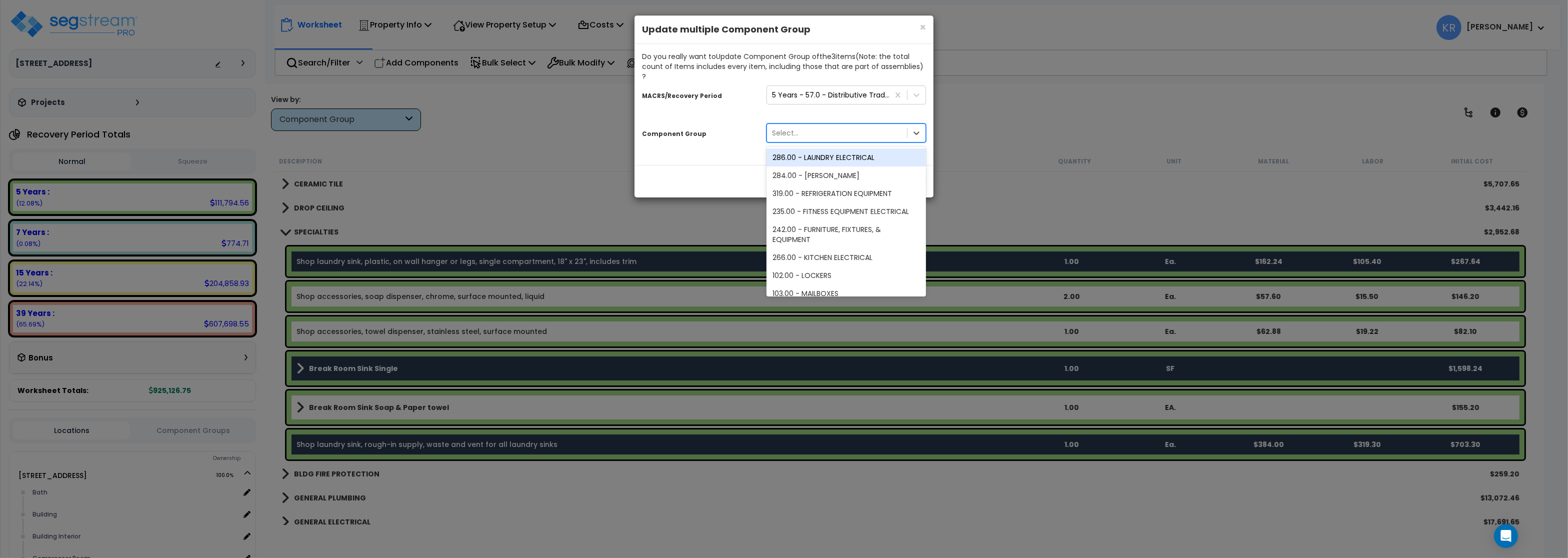
click at [805, 125] on div "Select..." at bounding box center [837, 133] width 140 height 16
type input "plumbing"
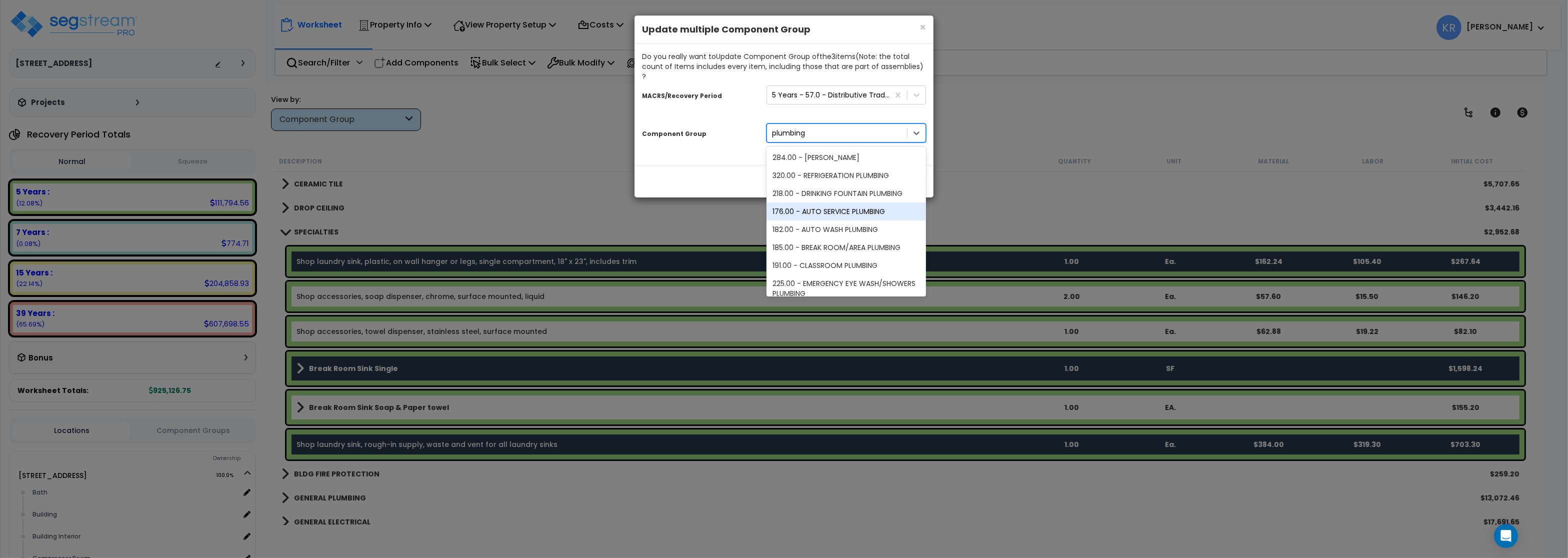
click at [847, 203] on div "176.00 - AUTO SERVICE PLUMBING" at bounding box center [846, 212] width 160 height 18
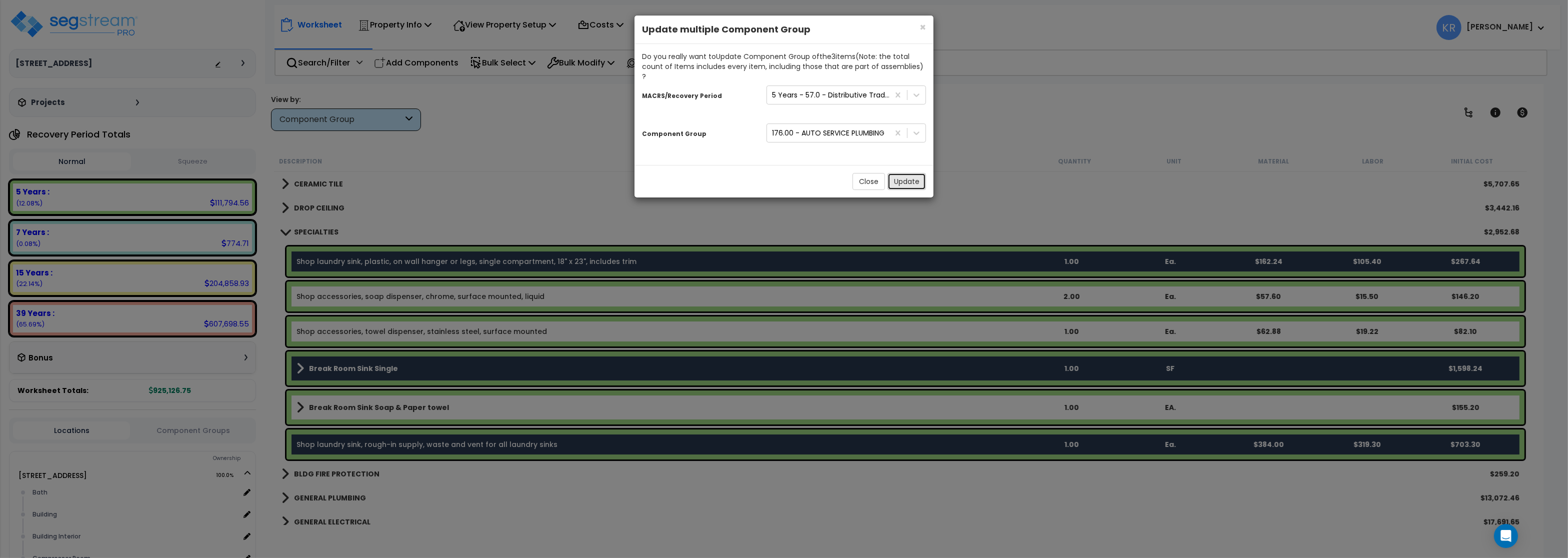
click at [910, 175] on button "Update" at bounding box center [907, 181] width 38 height 17
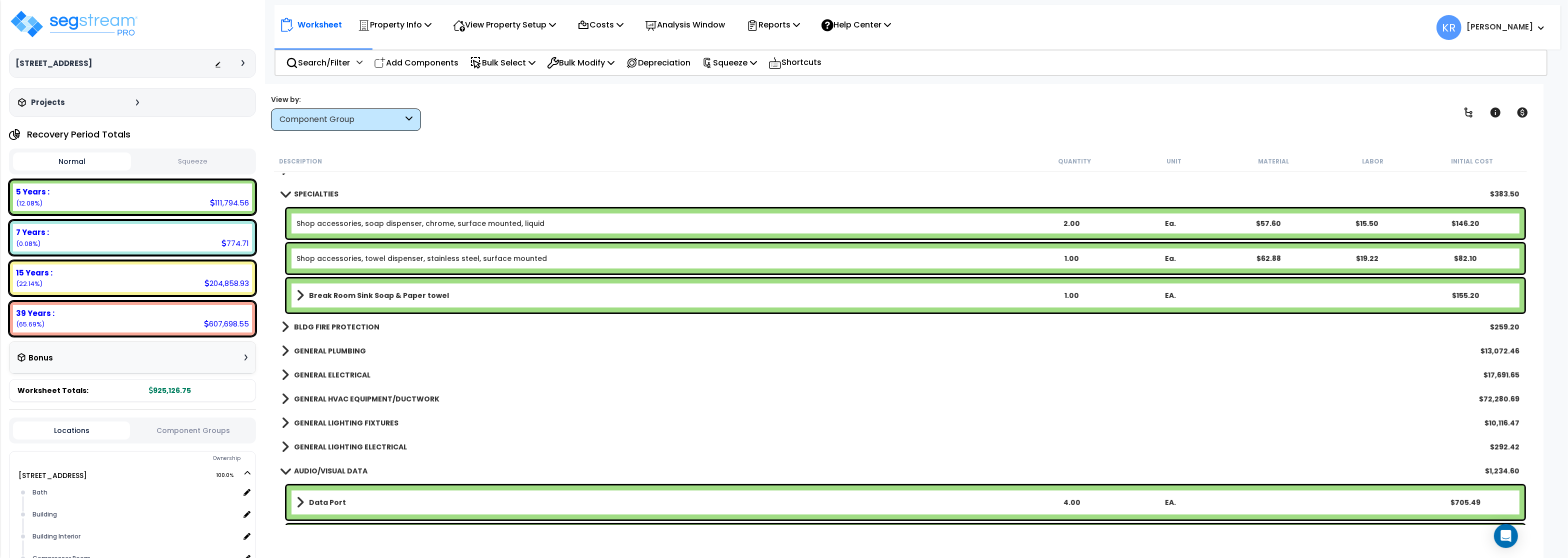
scroll to position [600, 0]
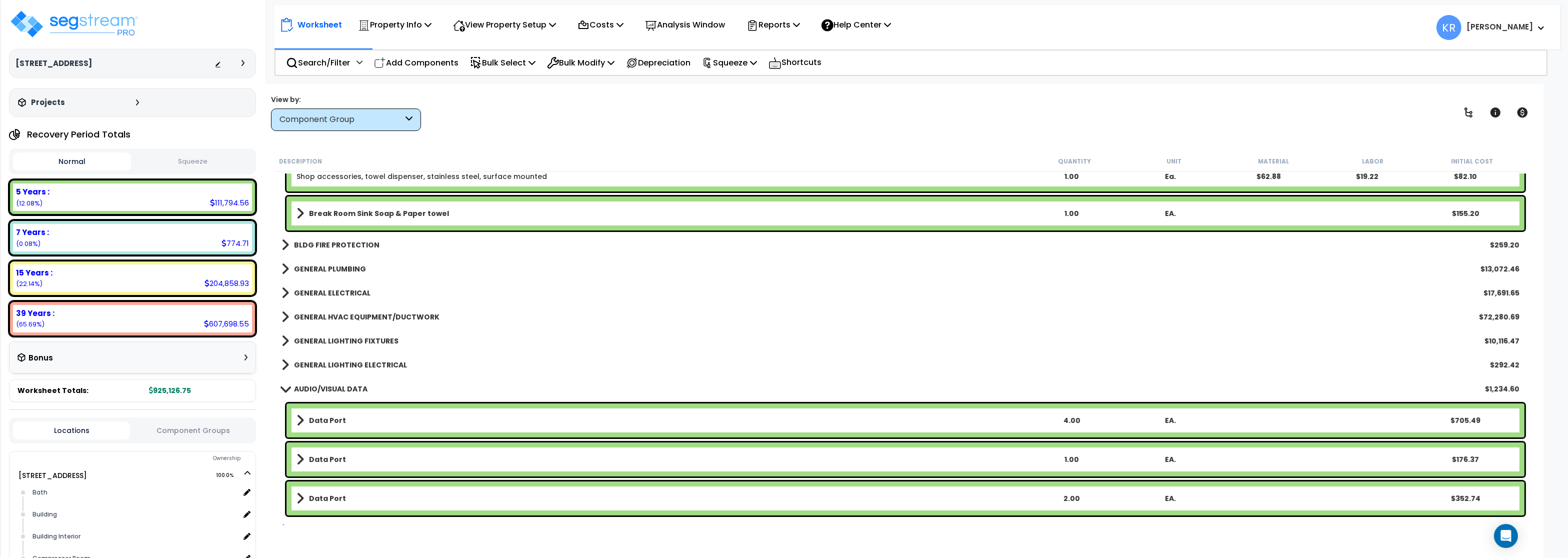
click at [347, 242] on b "BLDG FIRE PROTECTION" at bounding box center [336, 244] width 85 height 10
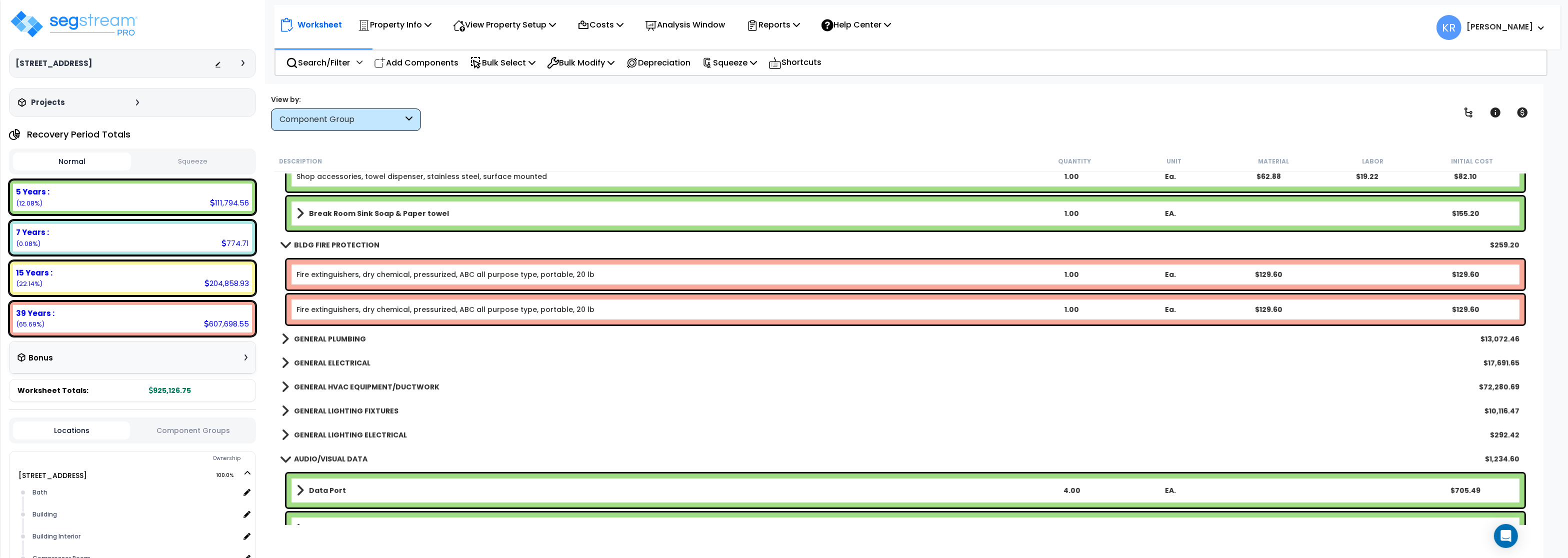
click at [347, 242] on b "BLDG FIRE PROTECTION" at bounding box center [336, 244] width 85 height 10
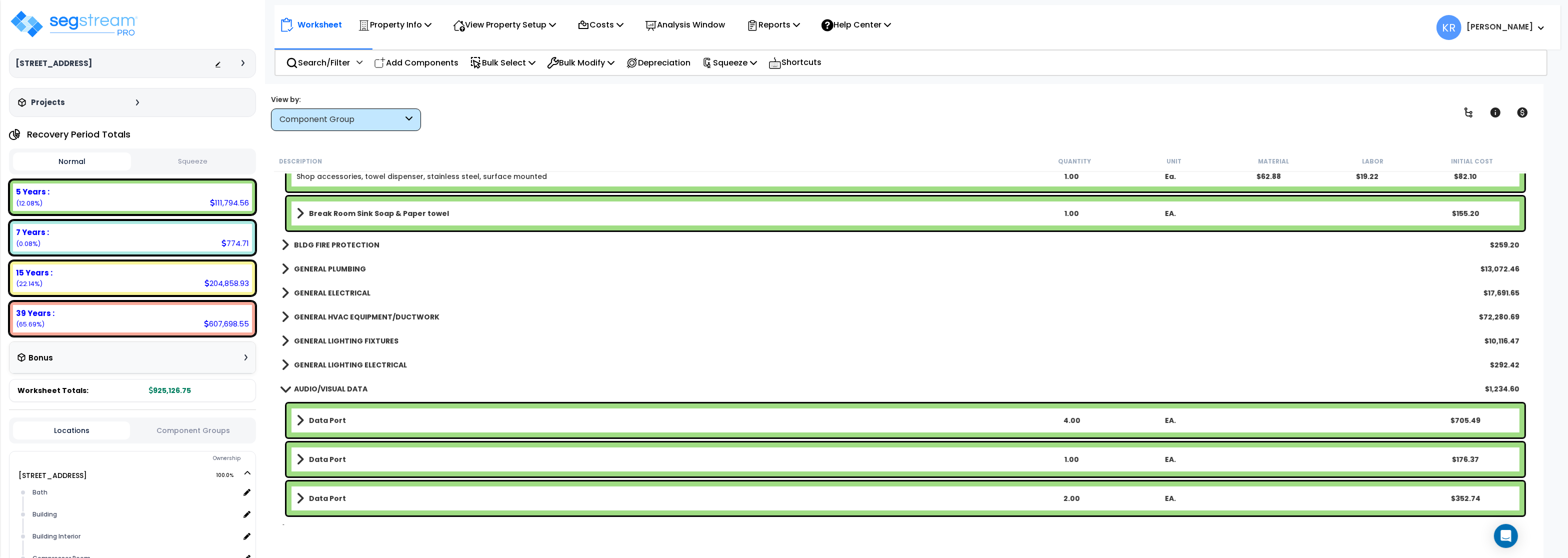
click at [318, 267] on b "GENERAL PLUMBING" at bounding box center [330, 269] width 72 height 10
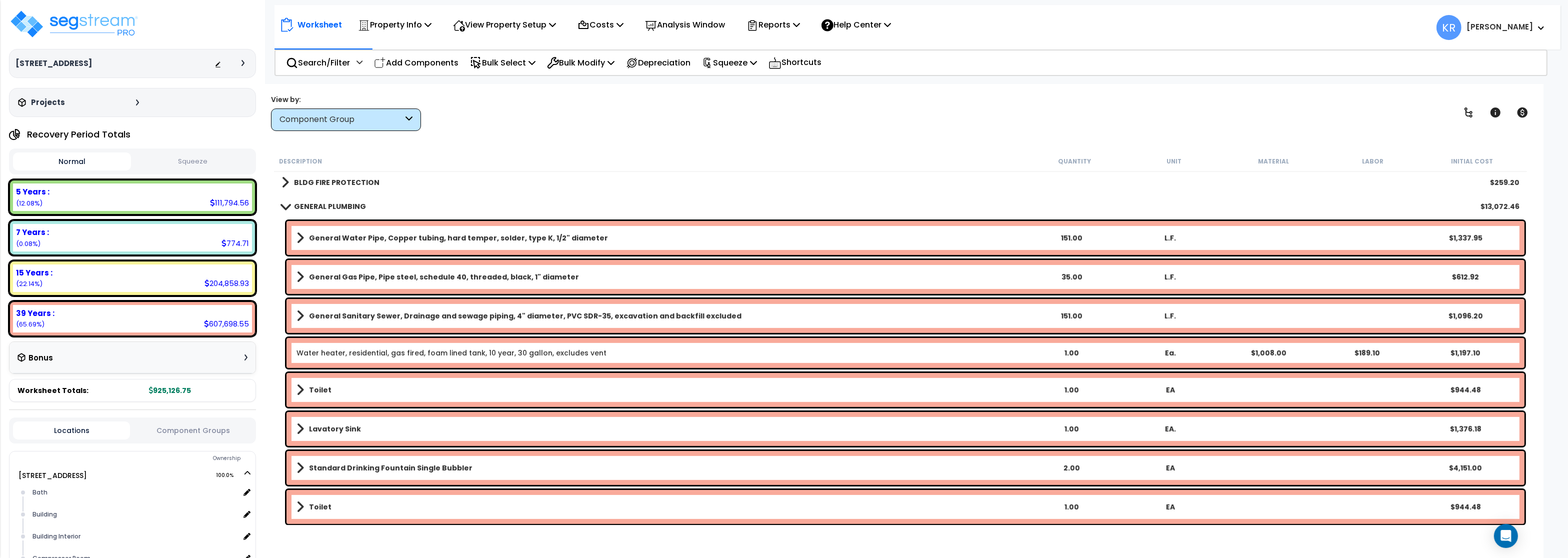
scroll to position [660, 0]
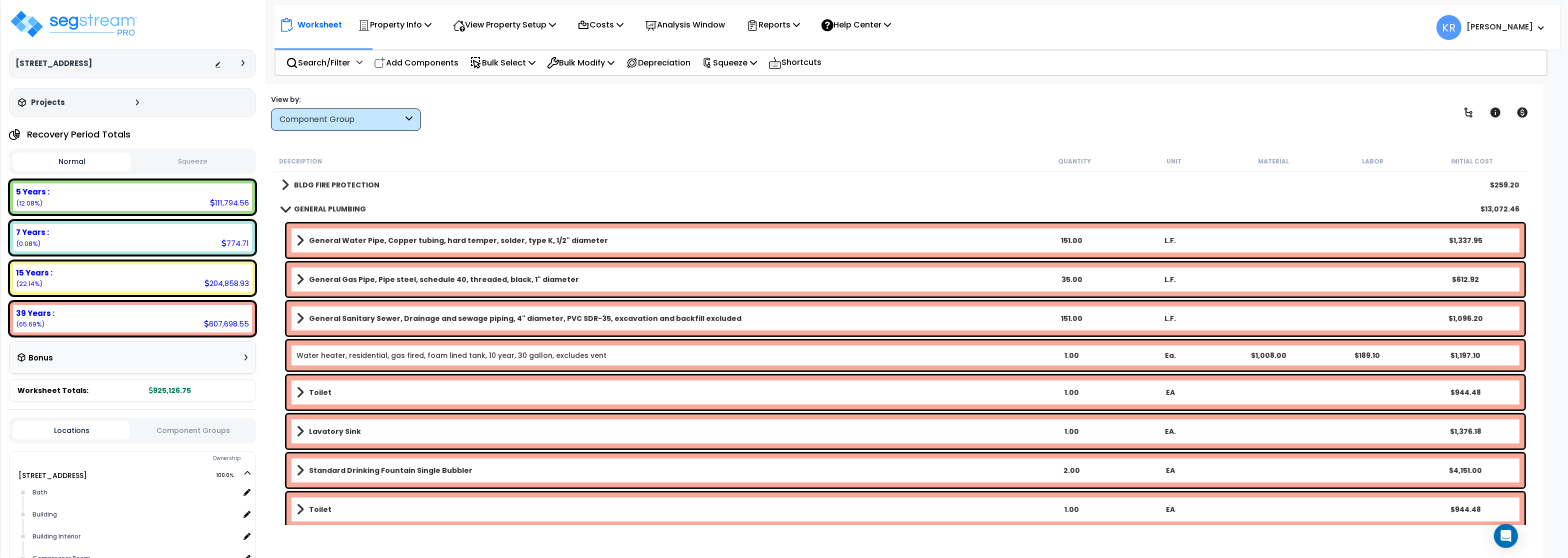
click at [314, 208] on b "GENERAL PLUMBING" at bounding box center [330, 209] width 72 height 10
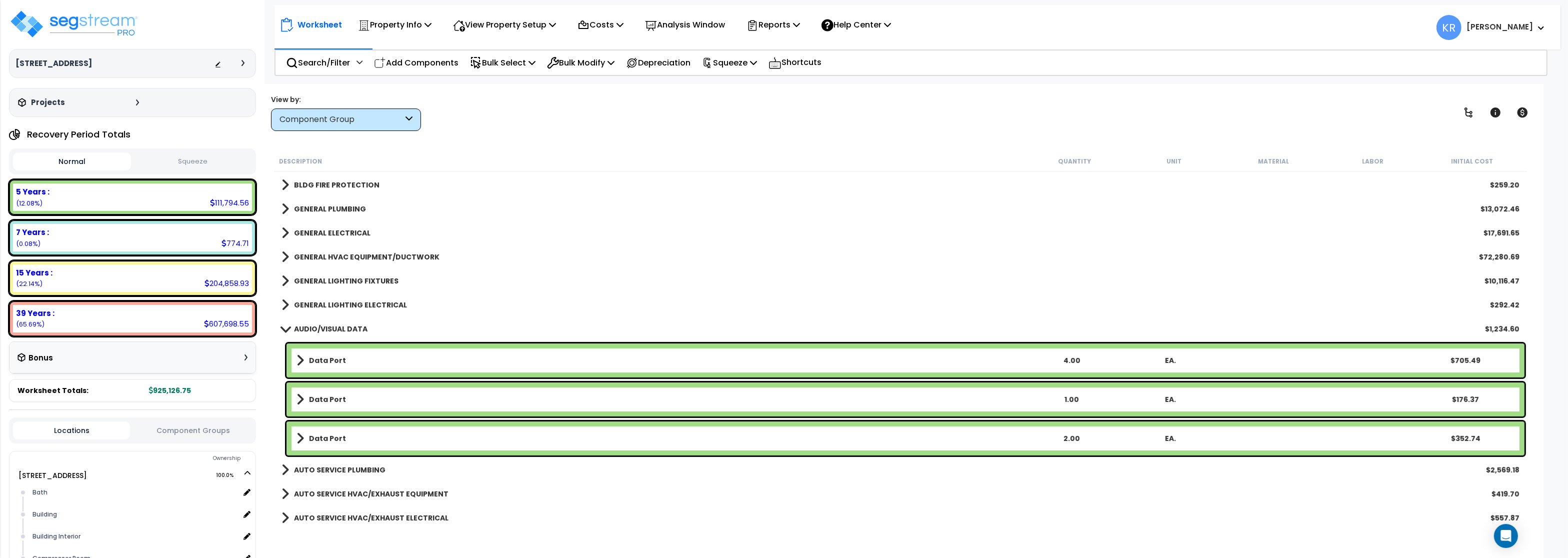
click at [313, 229] on b "GENERAL ELECTRICAL" at bounding box center [332, 233] width 76 height 10
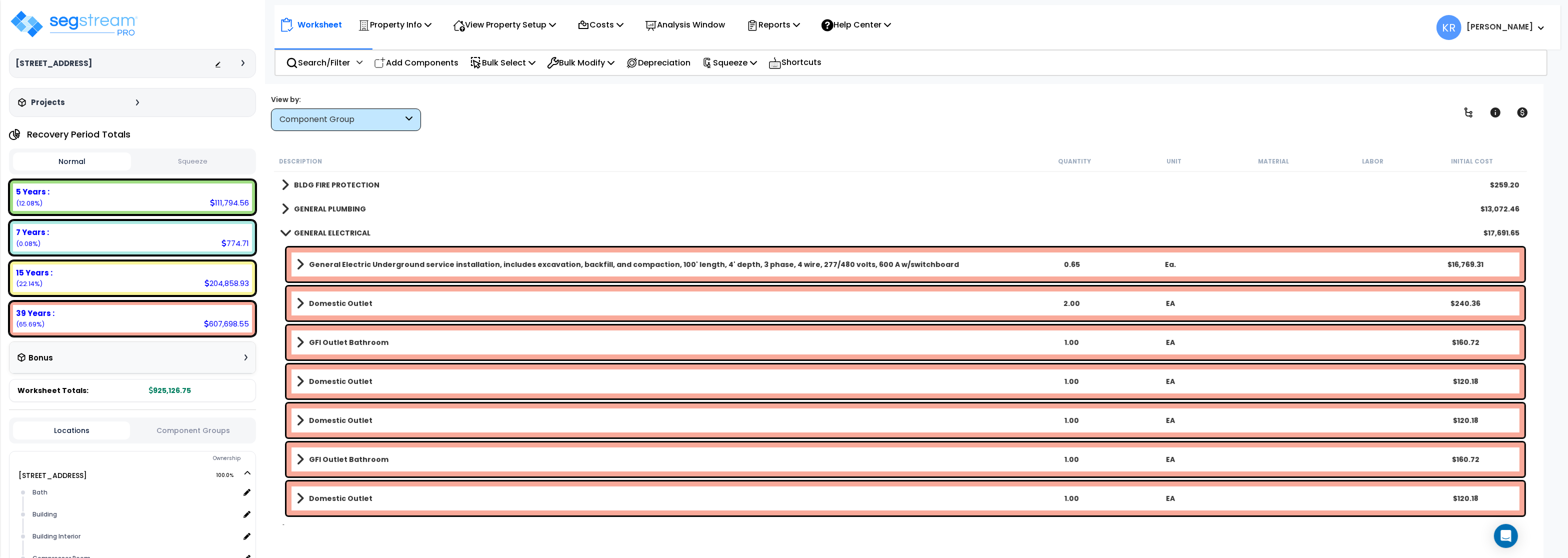
click at [312, 238] on link "GENERAL ELECTRICAL" at bounding box center [326, 233] width 89 height 14
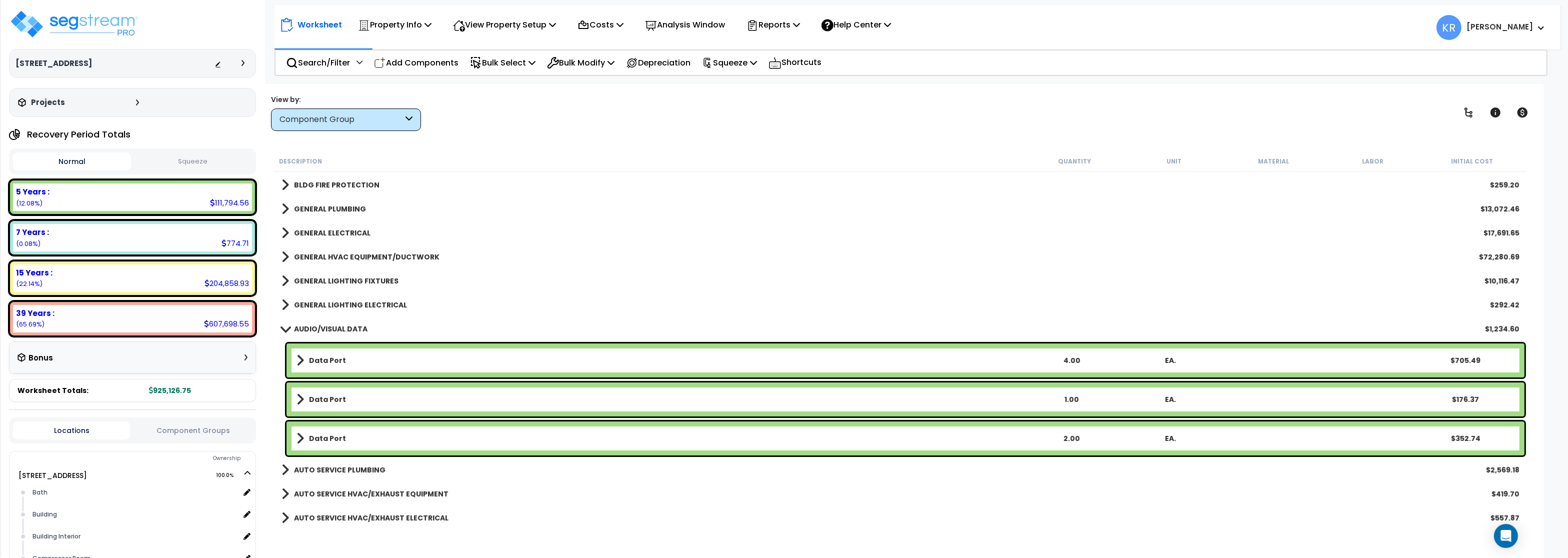
click at [317, 250] on link "GENERAL HVAC EQUIPMENT/DUCTWORK" at bounding box center [360, 257] width 158 height 14
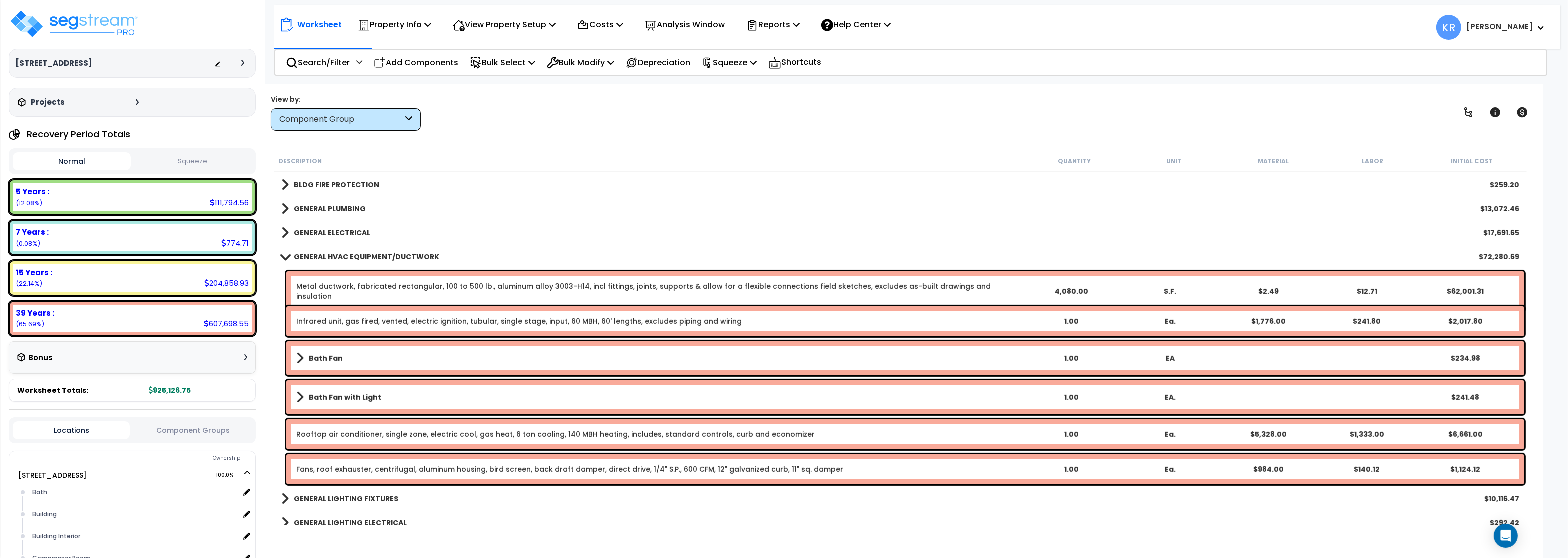
click at [317, 250] on link "GENERAL HVAC EQUIPMENT/DUCTWORK" at bounding box center [360, 257] width 158 height 14
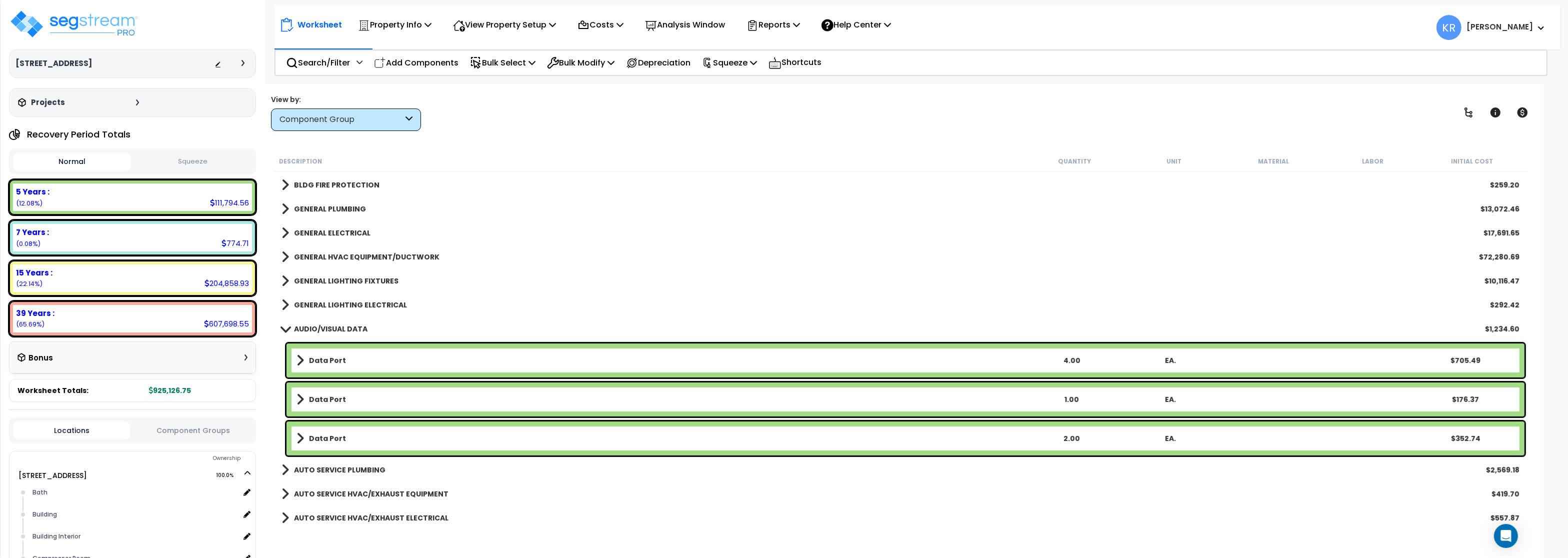
click at [315, 276] on b "GENERAL LIGHTING FIXTURES" at bounding box center [346, 280] width 104 height 10
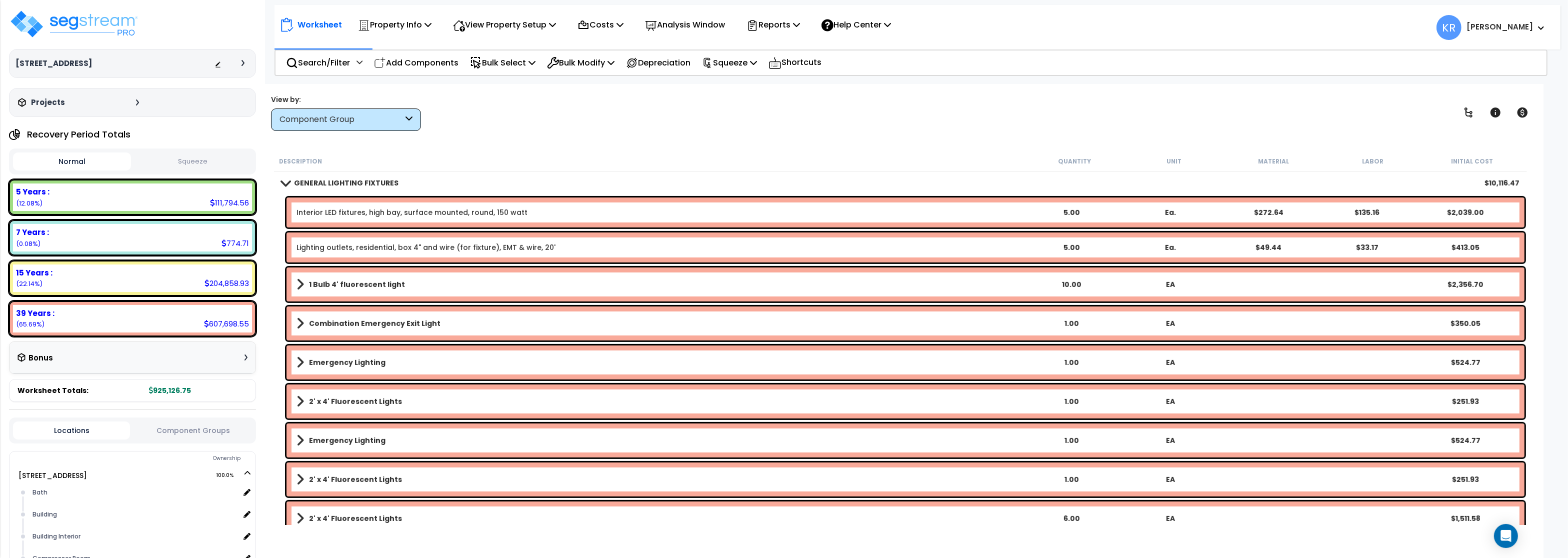
scroll to position [720, 0]
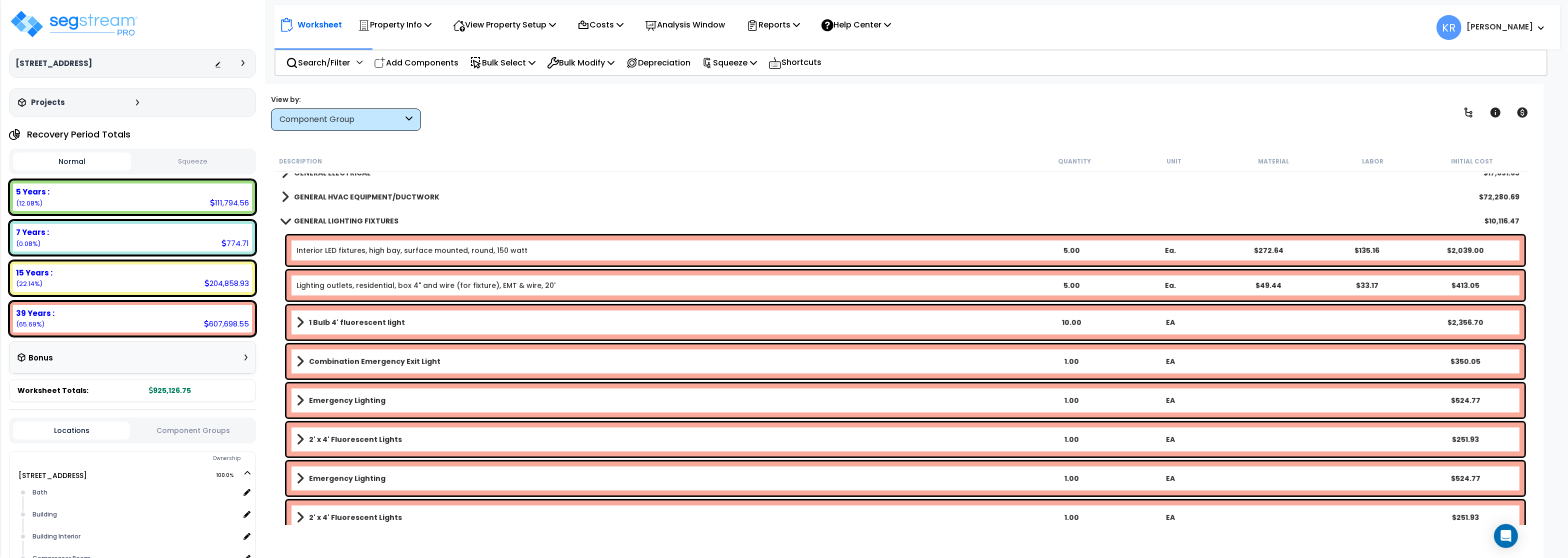
click at [322, 222] on b "GENERAL LIGHTING FIXTURES" at bounding box center [346, 220] width 104 height 10
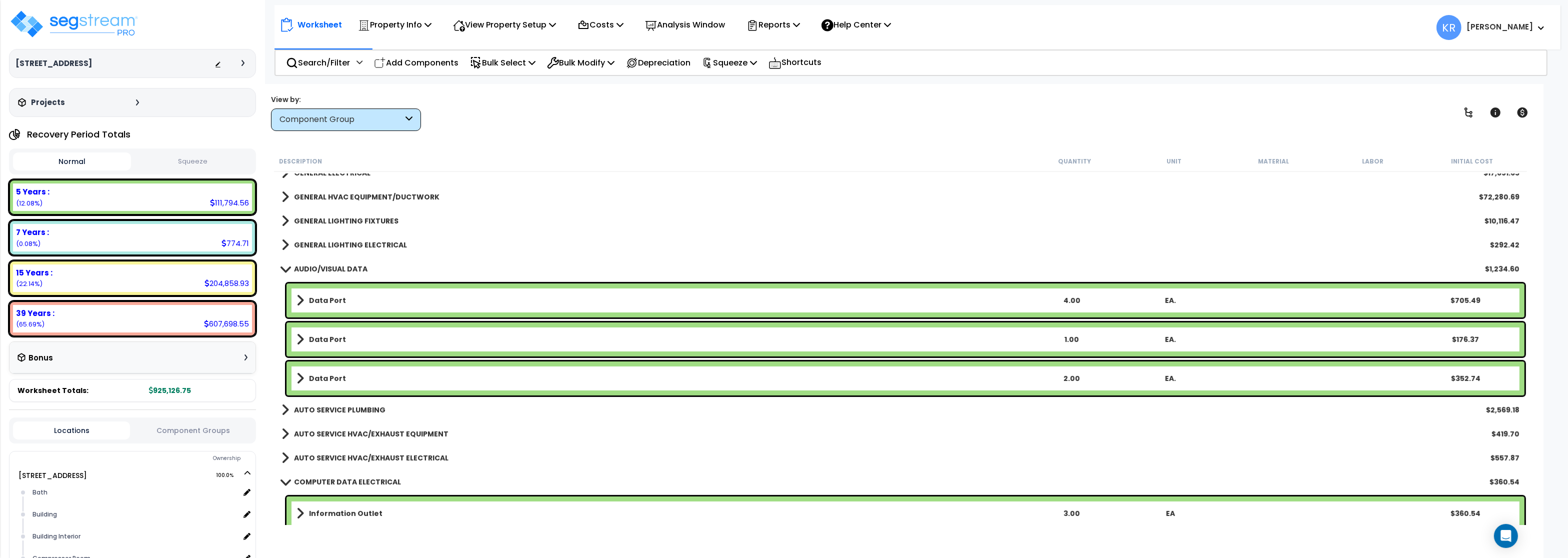
click at [319, 242] on b "GENERAL LIGHTING ELECTRICAL" at bounding box center [350, 244] width 113 height 10
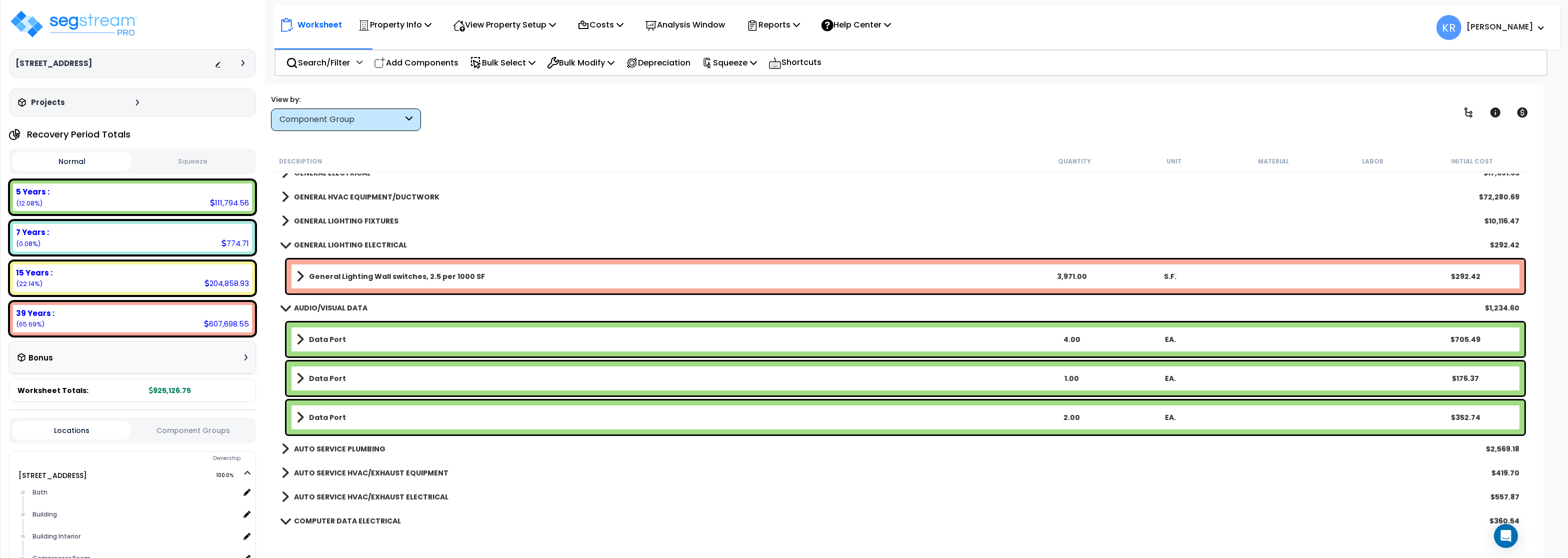
click at [319, 242] on b "GENERAL LIGHTING ELECTRICAL" at bounding box center [350, 244] width 113 height 10
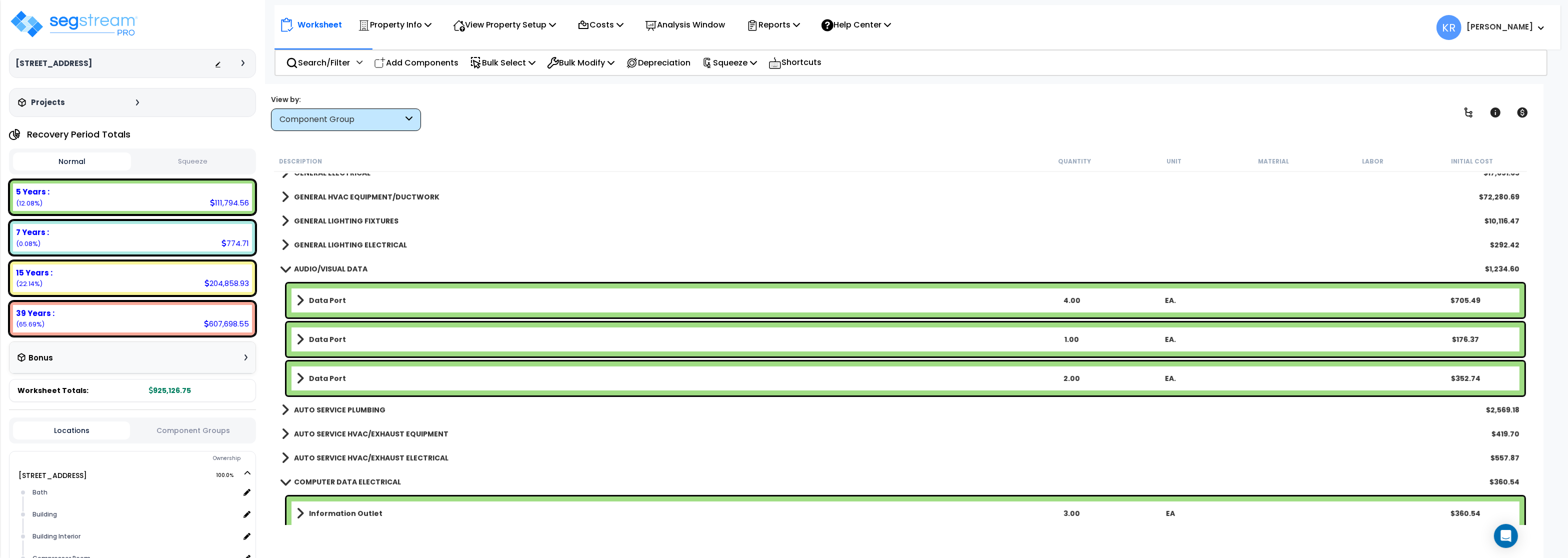
click at [319, 268] on b "AUDIO/VISUAL DATA" at bounding box center [330, 269] width 74 height 10
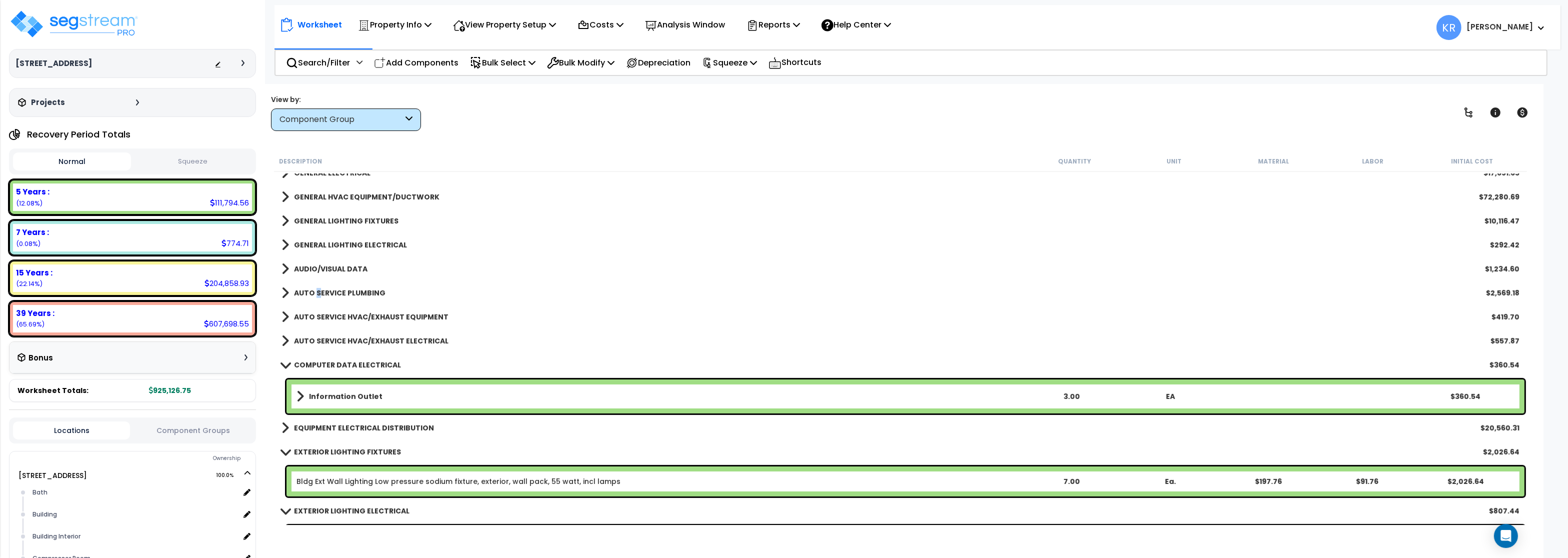
click at [317, 289] on b "AUTO SERVICE PLUMBING" at bounding box center [340, 293] width 91 height 10
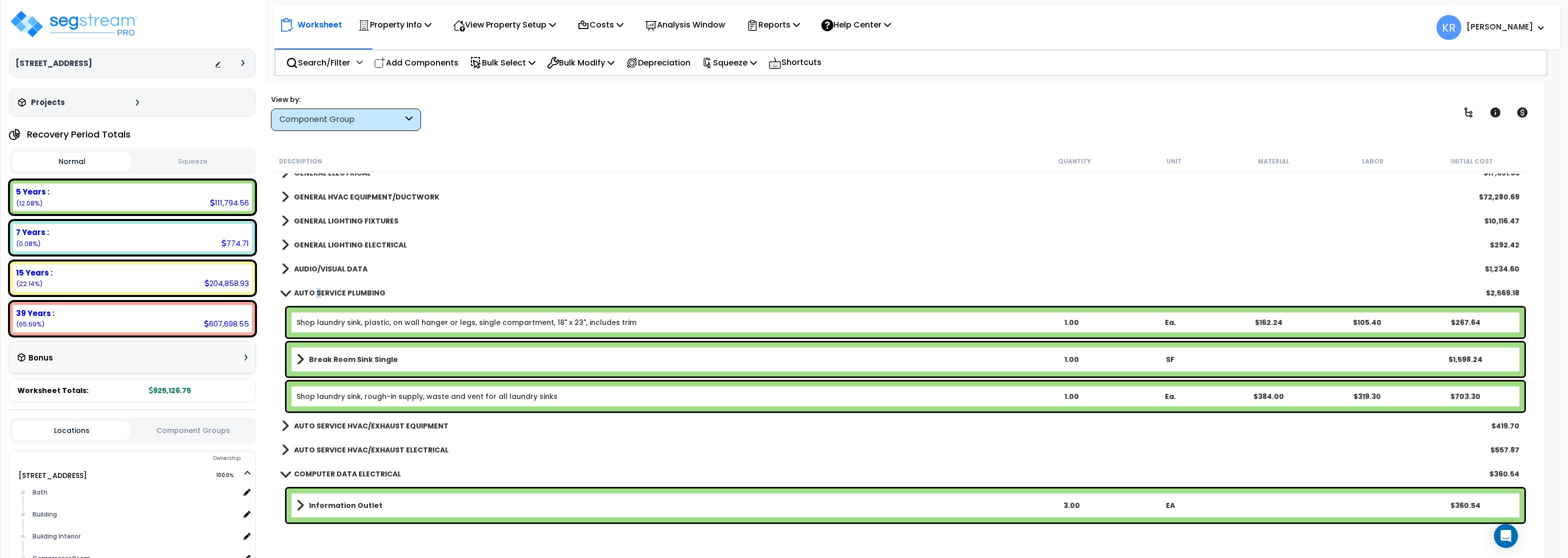
click at [318, 288] on b "AUTO SERVICE PLUMBING" at bounding box center [340, 293] width 91 height 10
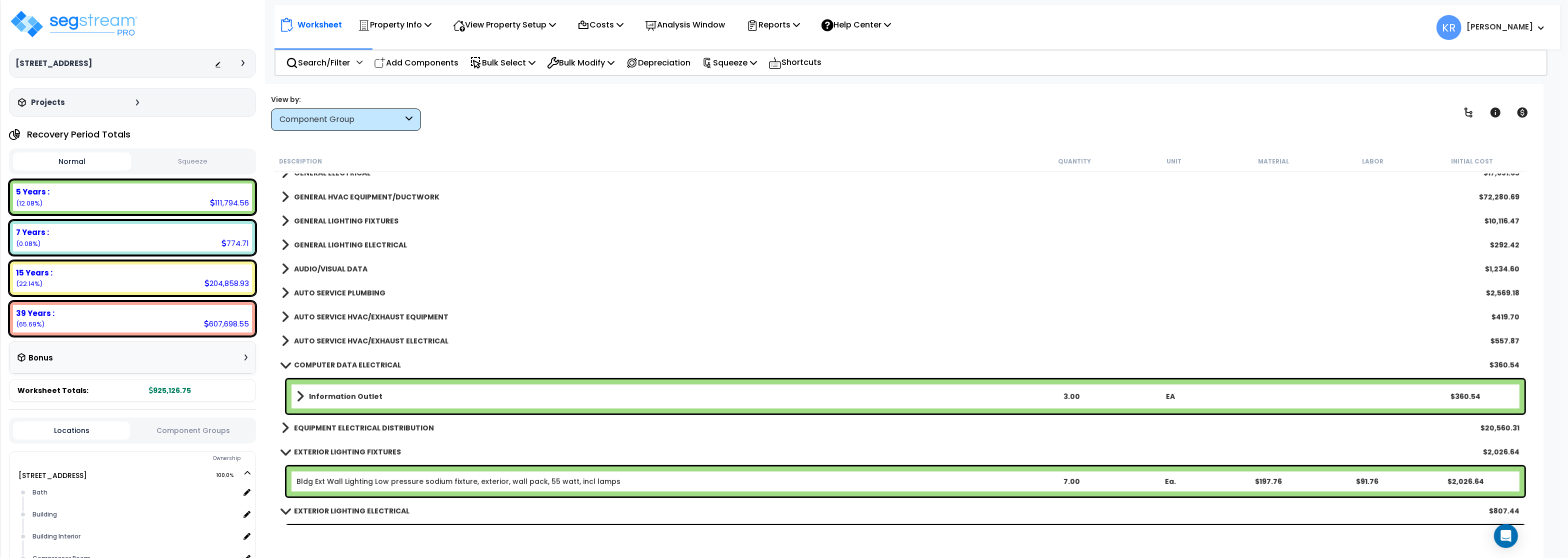
click at [317, 315] on b "AUTO SERVICE HVAC/EXHAUST EQUIPMENT" at bounding box center [371, 317] width 154 height 10
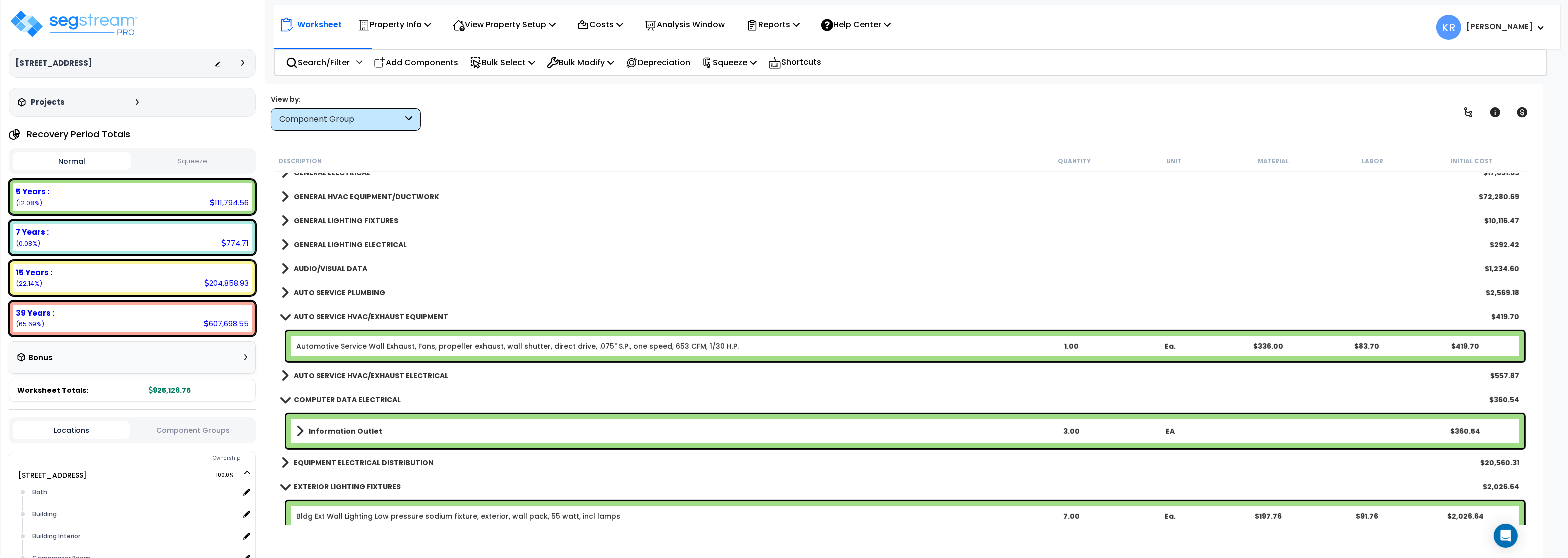
click at [324, 340] on div "Automotive Service Wall Exhaust, Fans, propeller exhaust, wall shutter, direct …" at bounding box center [906, 347] width 1238 height 30
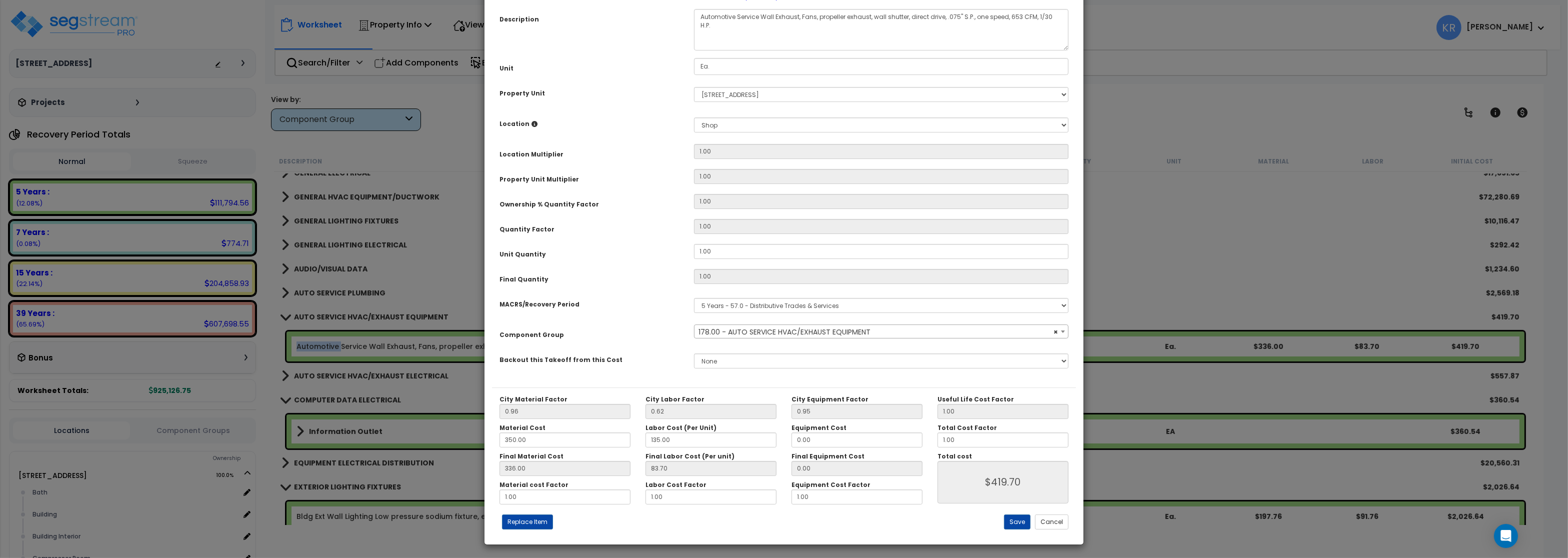
select select "56988"
click at [694, 298] on select "Select MACRS/Recovery Period 5 Years - 57.0 - Distributive Trades & Services 5 …" at bounding box center [881, 305] width 375 height 15
select select "3669"
click option "39 Years - NA - Long-Life Property" at bounding box center [0, 0] width 0 height 0
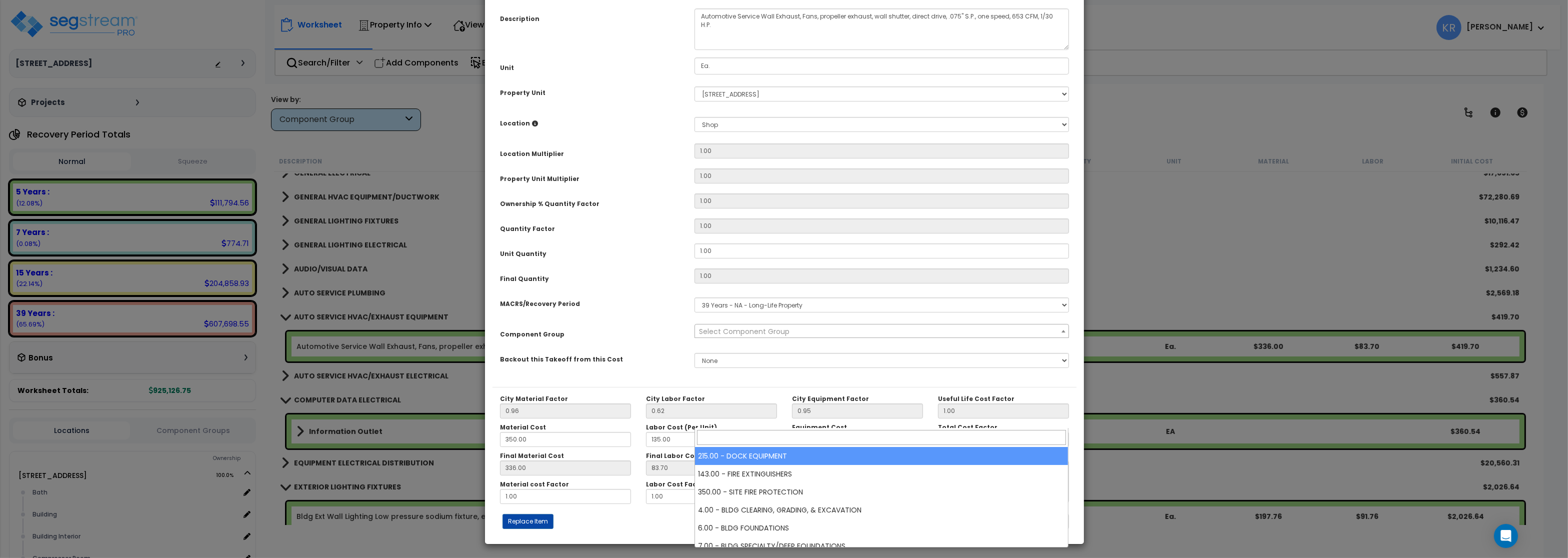
click at [720, 336] on span "Select Component Group" at bounding box center [744, 331] width 91 height 10
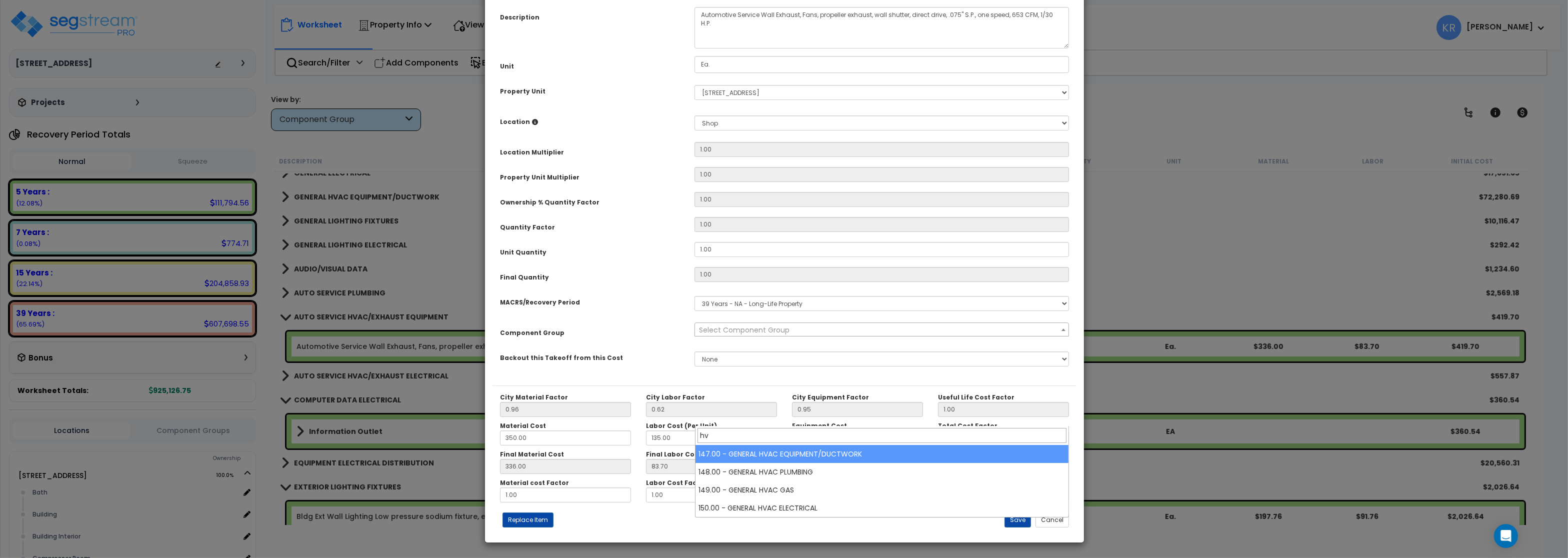
type input "hv"
select select "56957"
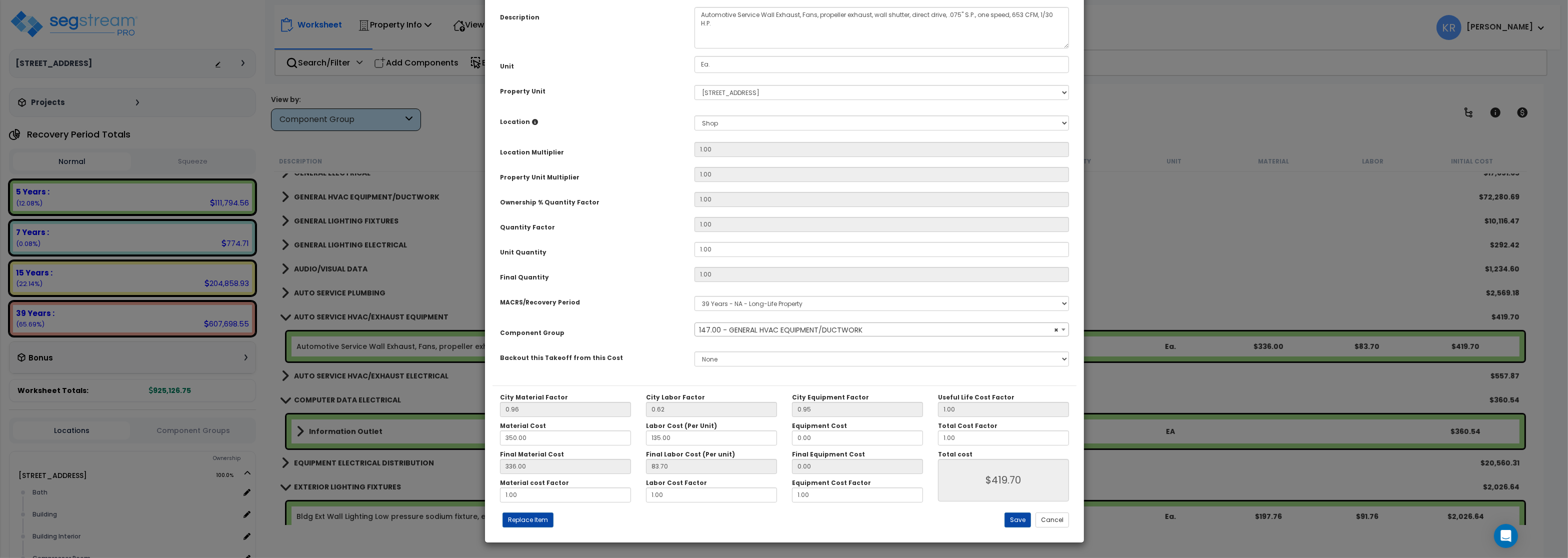
scroll to position [89, 0]
click at [1018, 519] on button "Save" at bounding box center [1017, 520] width 27 height 15
type input "419.70"
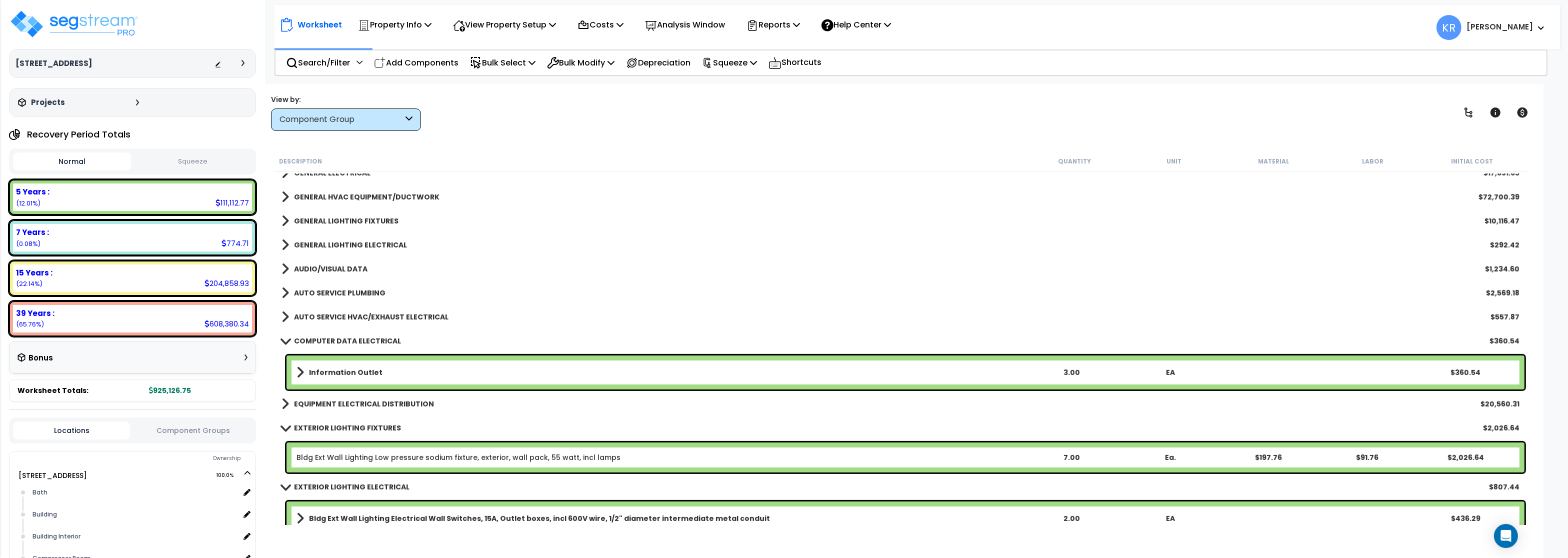
click at [324, 339] on b "COMPUTER DATA ELECTRICAL" at bounding box center [347, 341] width 107 height 10
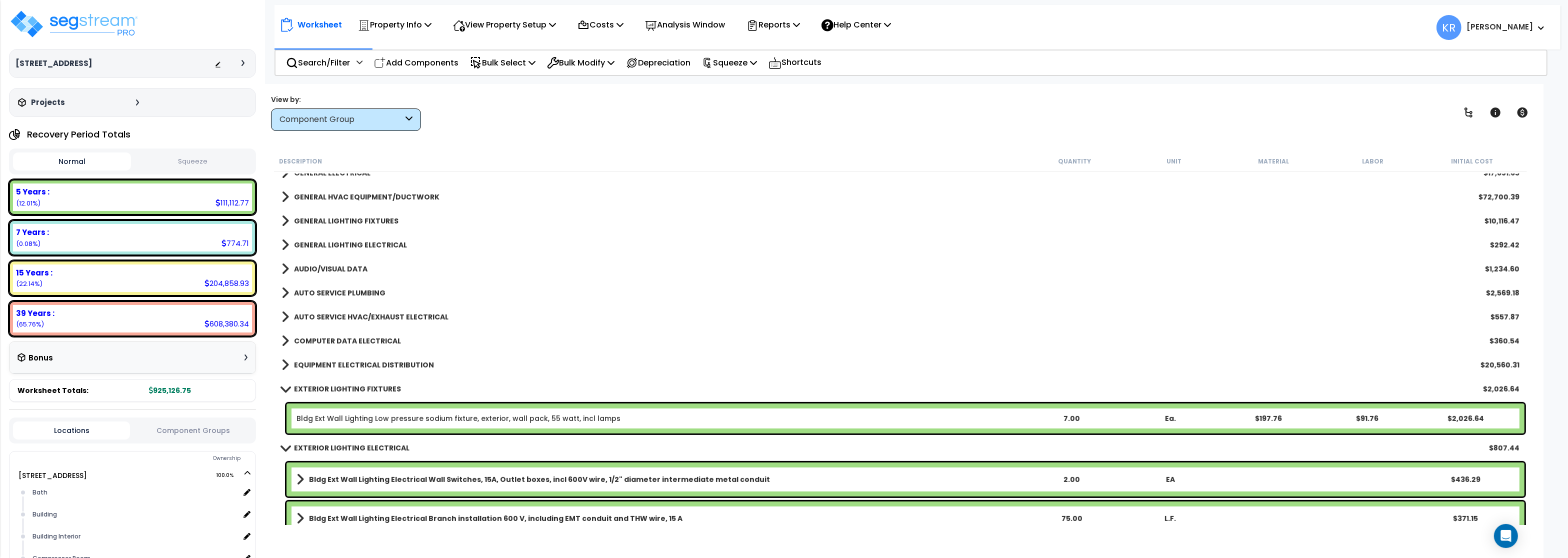
click at [327, 362] on b "EQUIPMENT ELECTRICAL DISTRIBUTION" at bounding box center [364, 364] width 140 height 10
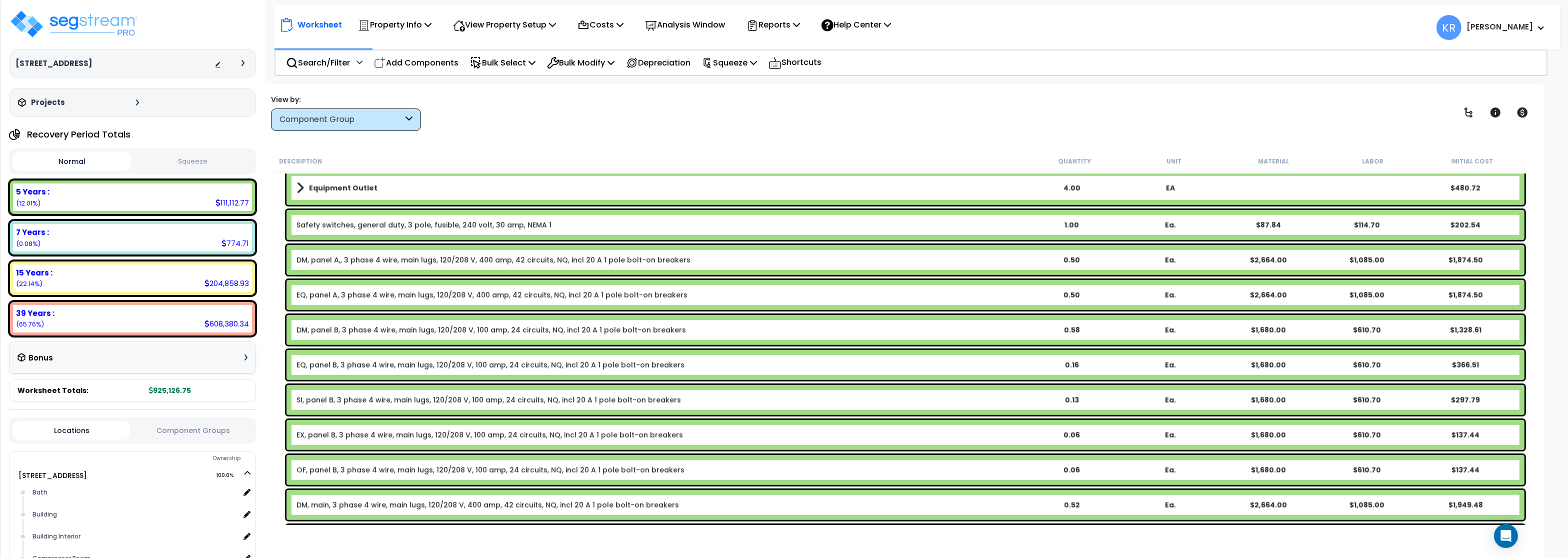
scroll to position [1020, 0]
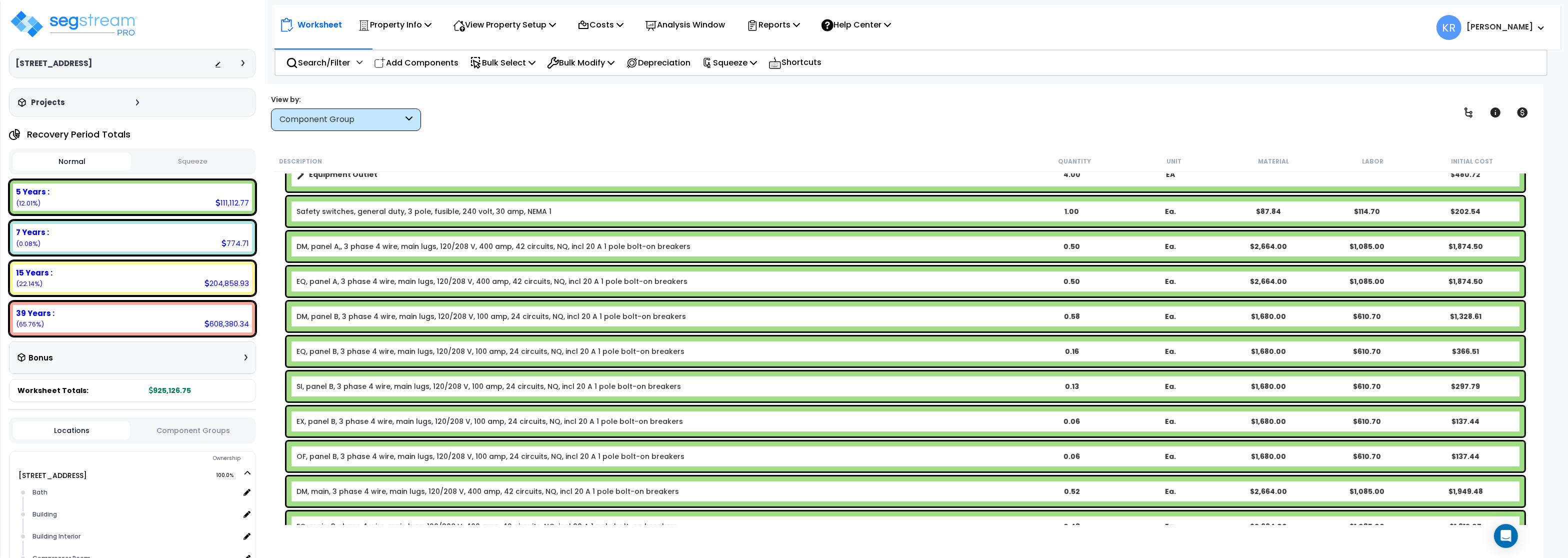
click at [303, 244] on link "DM, panel A,, 3 phase 4 wire, main lugs, 120/208 V, 400 amp, 42 circuits, NQ, i…" at bounding box center [493, 246] width 394 height 10
click at [305, 247] on link "DM, panel A,, 3 phase 4 wire, main lugs, 120/208 V, 400 amp, 42 circuits, NQ, i…" at bounding box center [493, 246] width 394 height 10
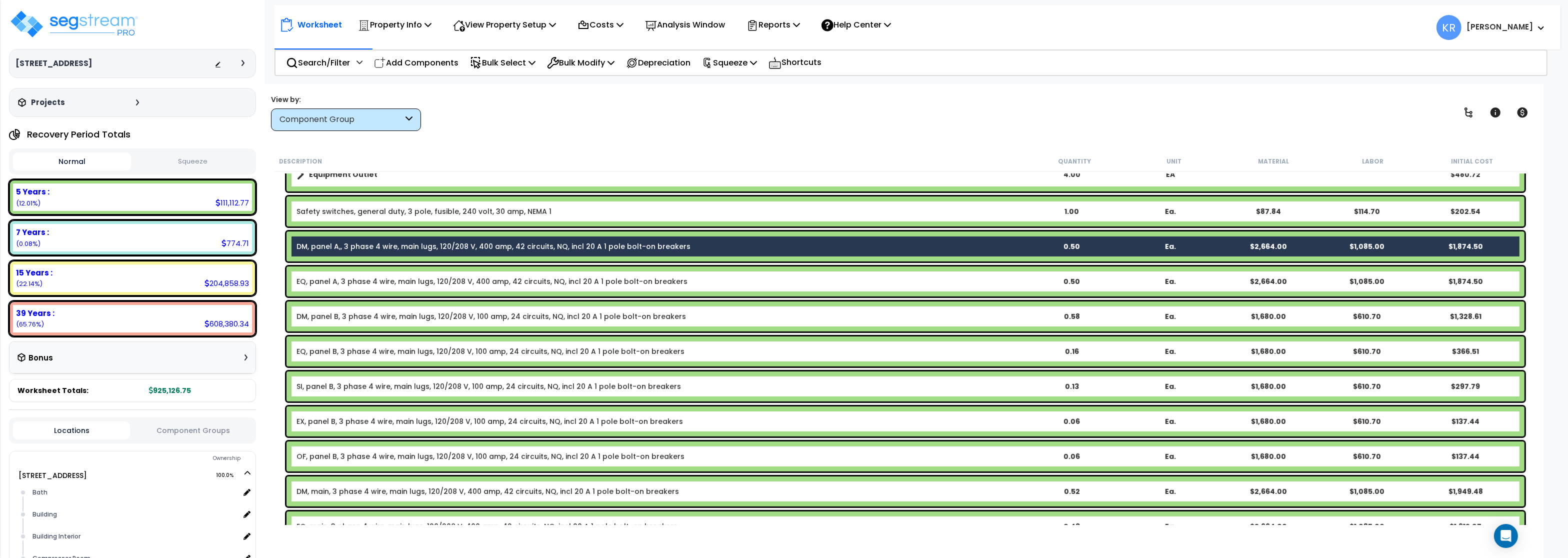
click at [315, 324] on div "DM, panel B, 3 phase 4 wire, main lugs, 120/208 V, 100 amp, 24 circuits, NQ, in…" at bounding box center [906, 317] width 1238 height 30
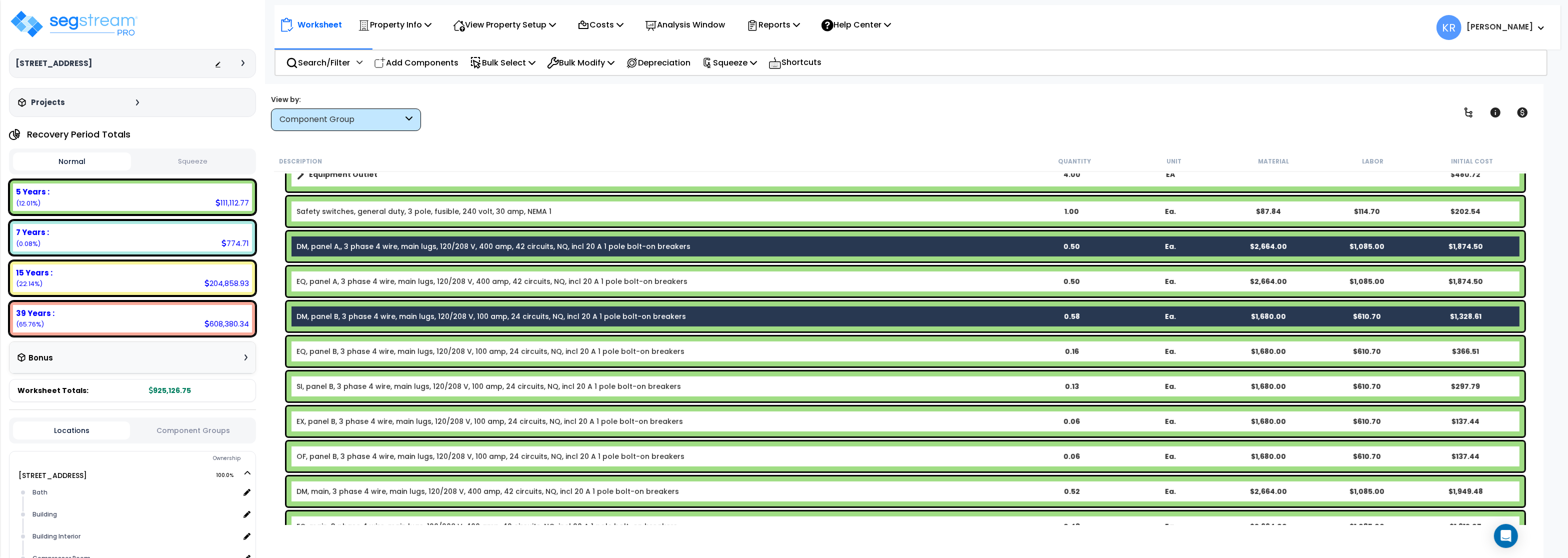
click at [323, 485] on div "DM, main, 3 phase 4 wire, main lugs, 120/208 V, 400 amp, 42 circuits, NQ, incl …" at bounding box center [906, 492] width 1238 height 30
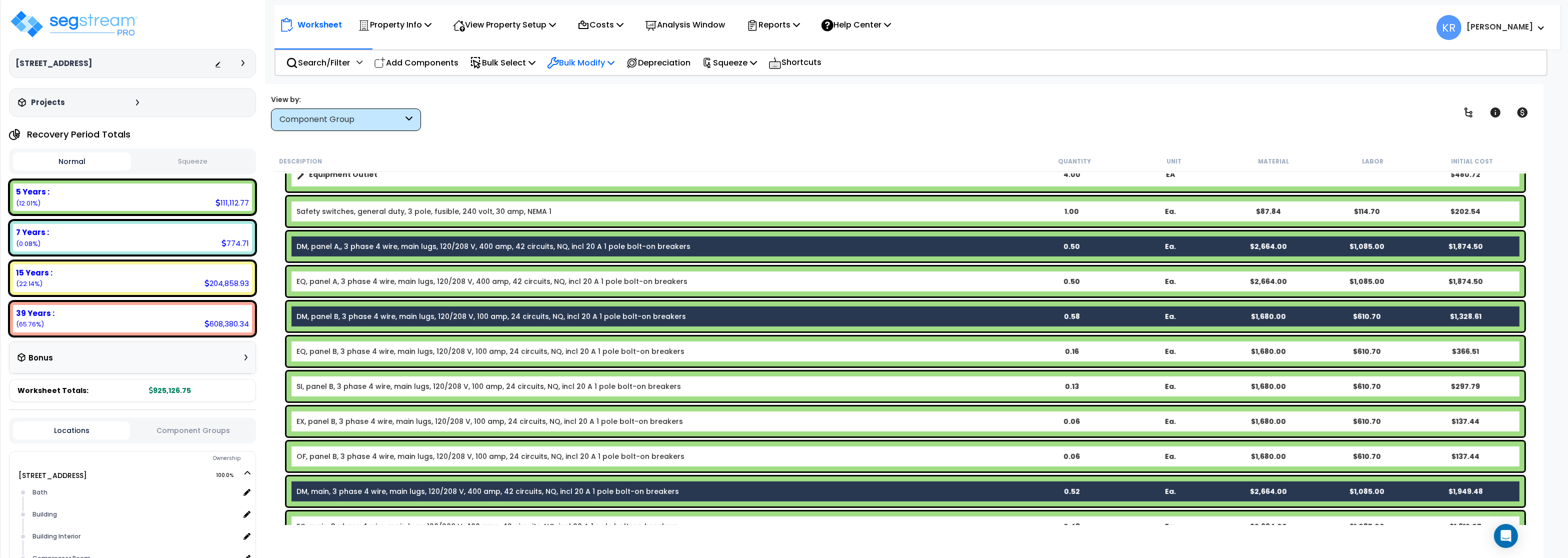
click at [572, 59] on p "Bulk Modify" at bounding box center [581, 63] width 68 height 14
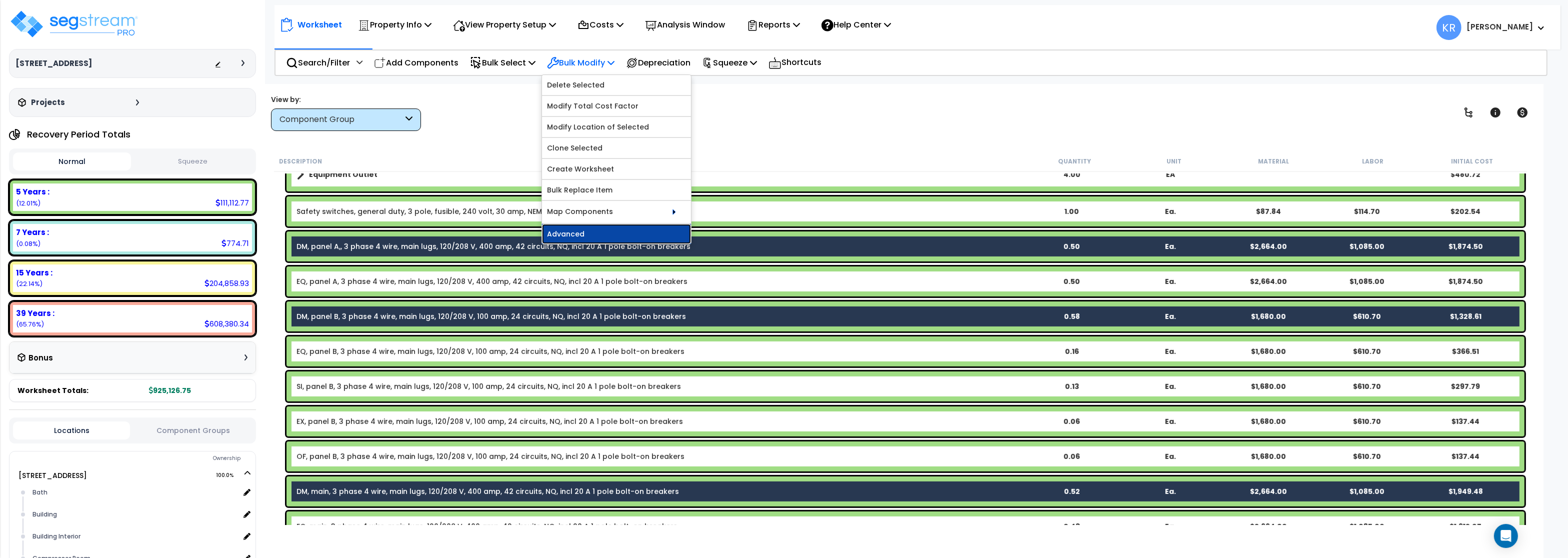
click at [587, 237] on link "Advanced" at bounding box center [617, 234] width 149 height 20
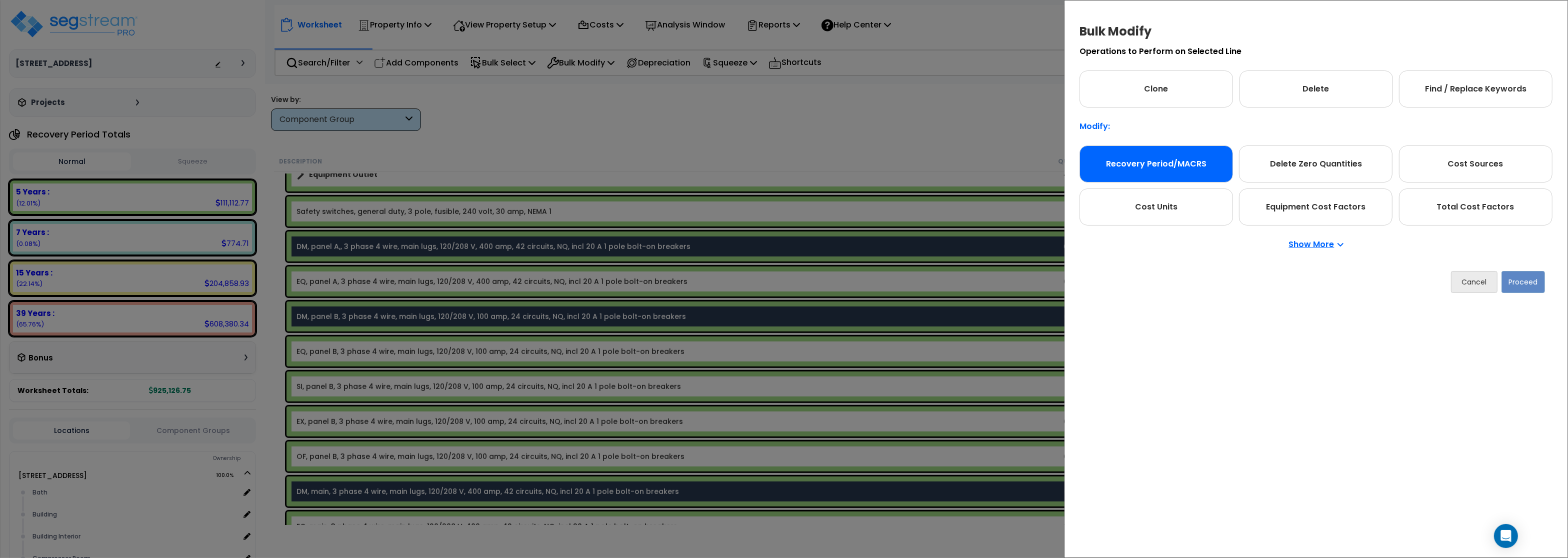
click at [1152, 165] on div "Recovery Period/MACRS" at bounding box center [1156, 164] width 154 height 37
click at [1526, 284] on button "Proceed" at bounding box center [1523, 282] width 44 height 22
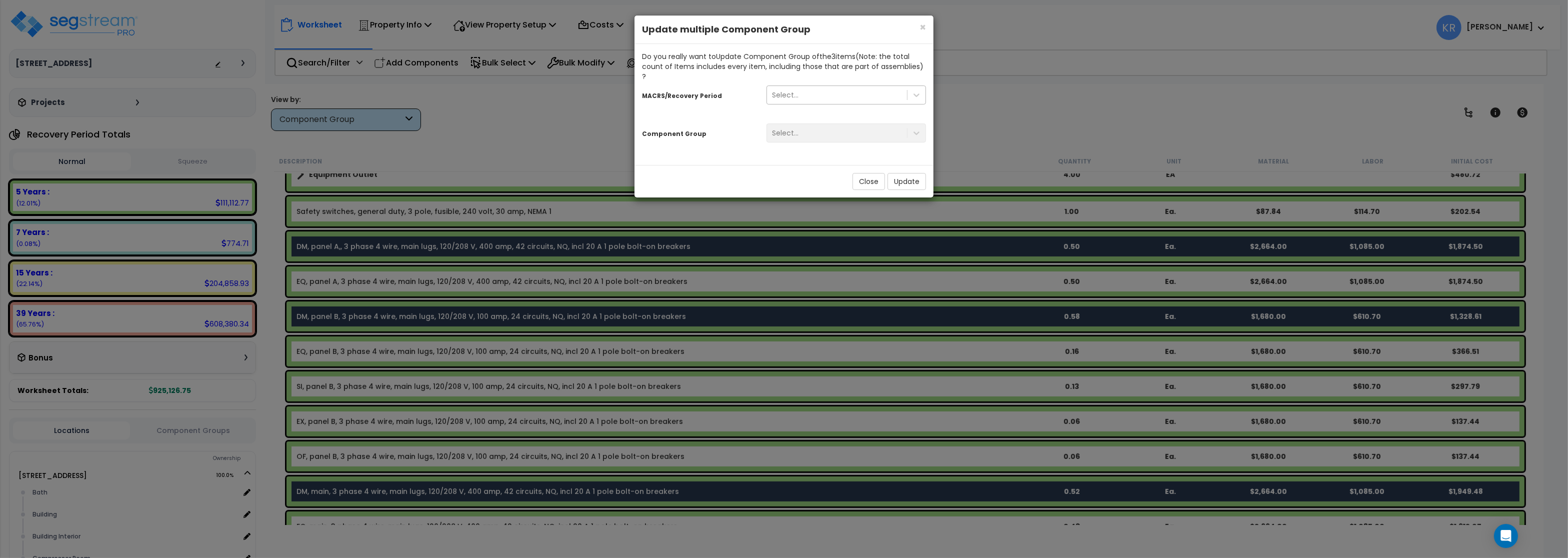
click at [790, 90] on div "Select..." at bounding box center [785, 95] width 27 height 10
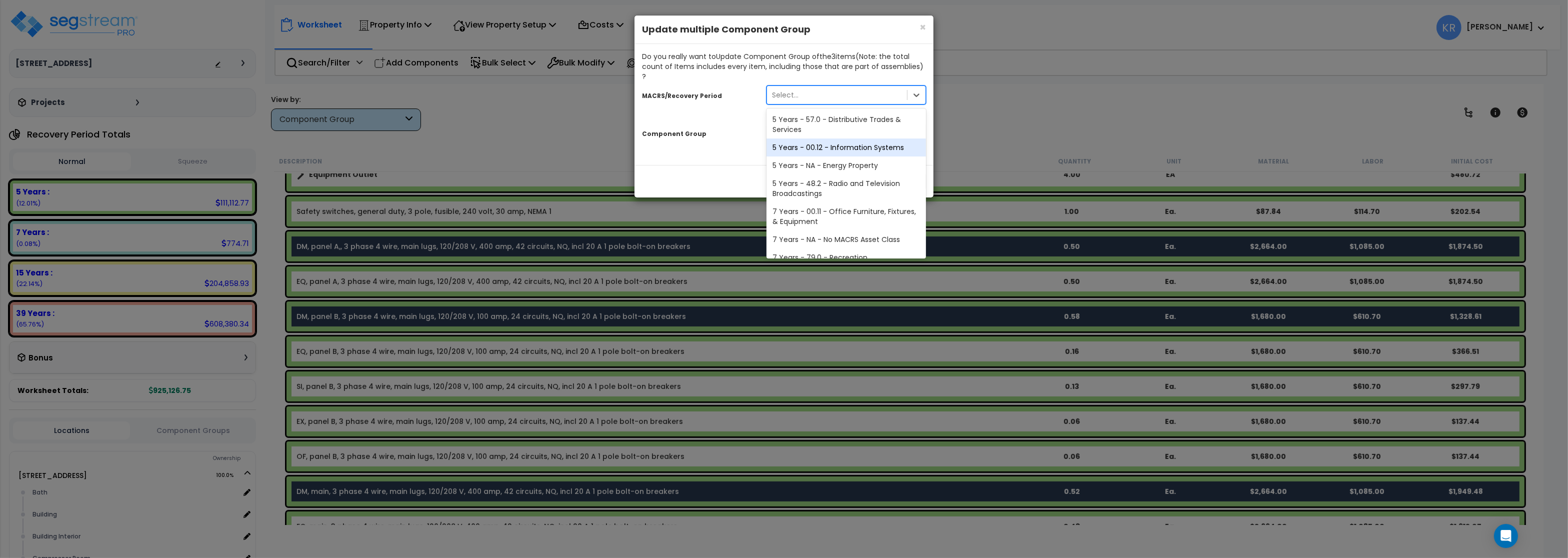
scroll to position [186, 0]
click at [791, 220] on div "39 Years - NA - Long-Life Property" at bounding box center [846, 229] width 160 height 18
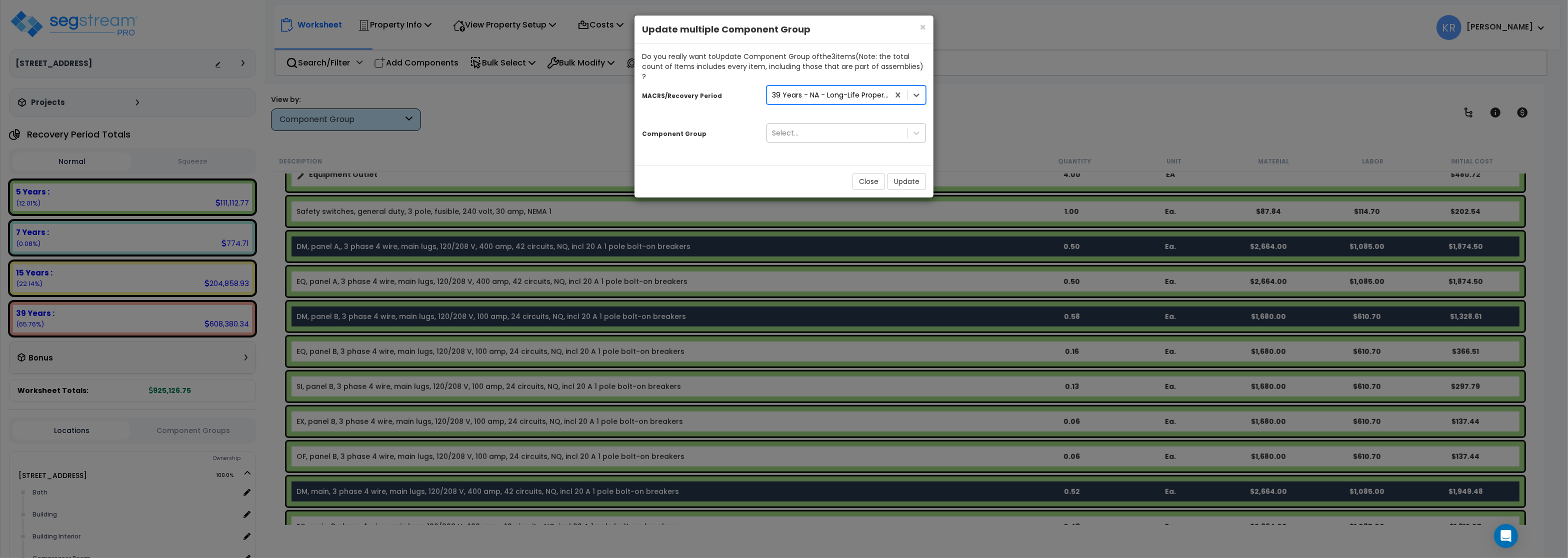
click at [802, 125] on div "Select..." at bounding box center [837, 133] width 140 height 16
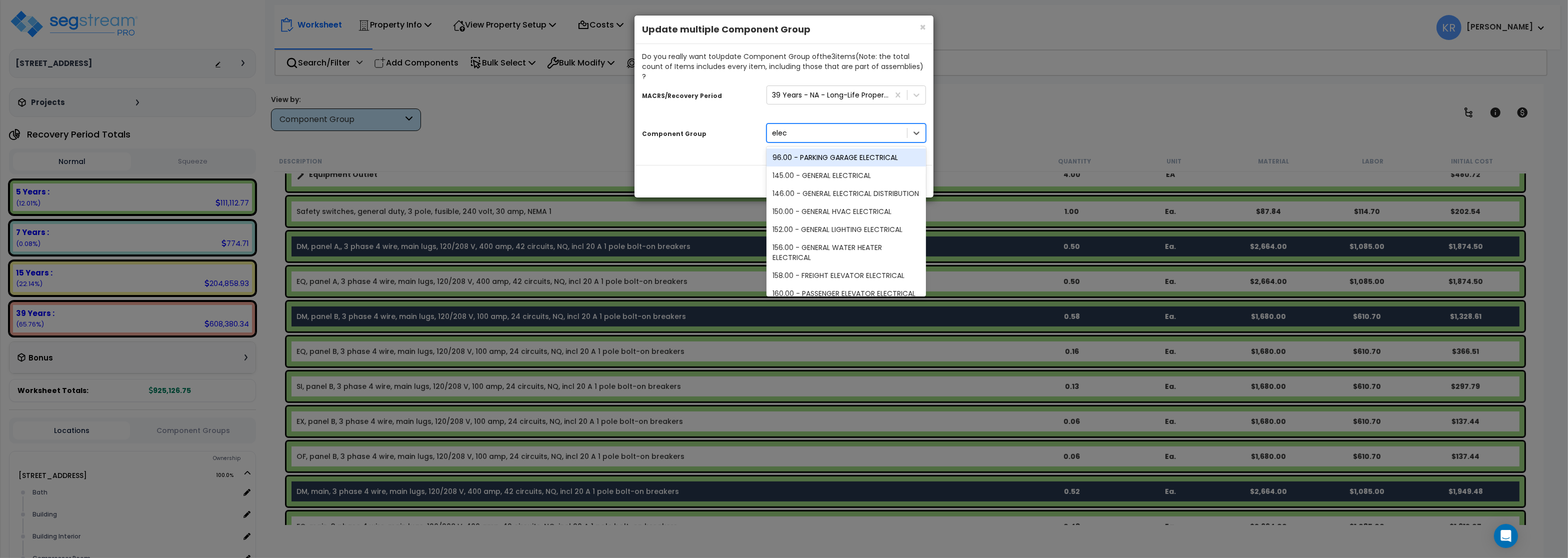
type input "elect"
click at [826, 184] on div "146.00 - GENERAL ELECTRICAL DISTRIBUTION" at bounding box center [846, 194] width 160 height 18
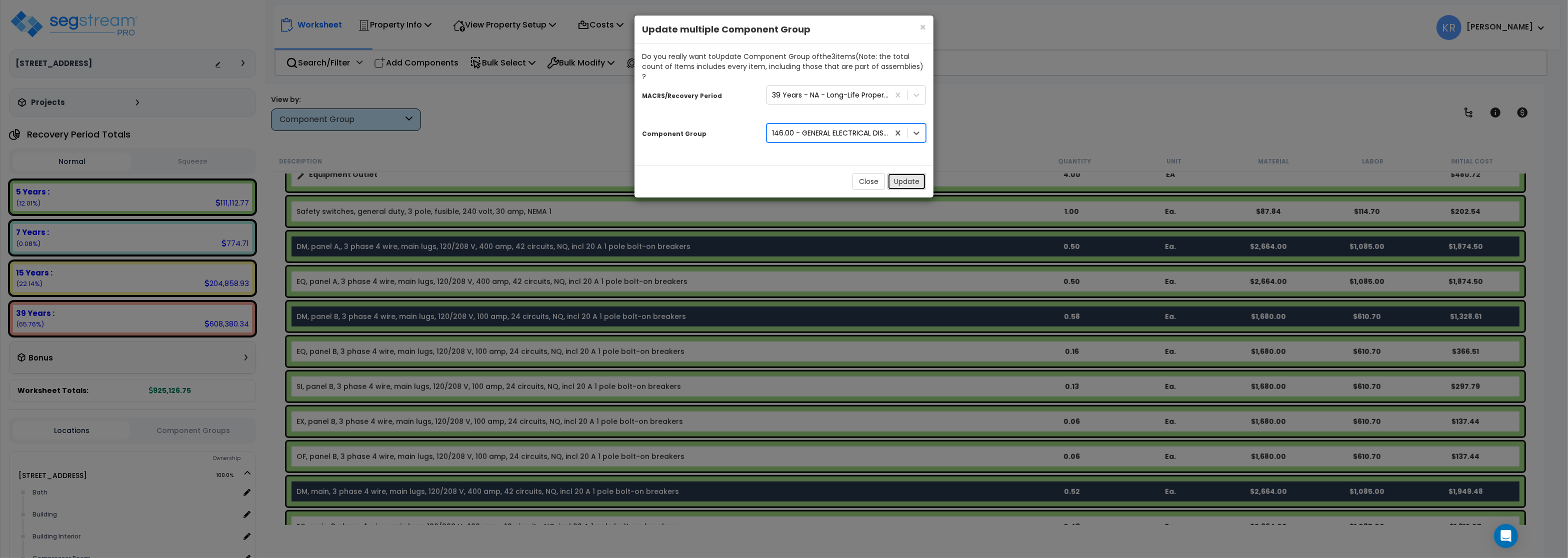
click at [905, 173] on button "Update" at bounding box center [907, 181] width 38 height 17
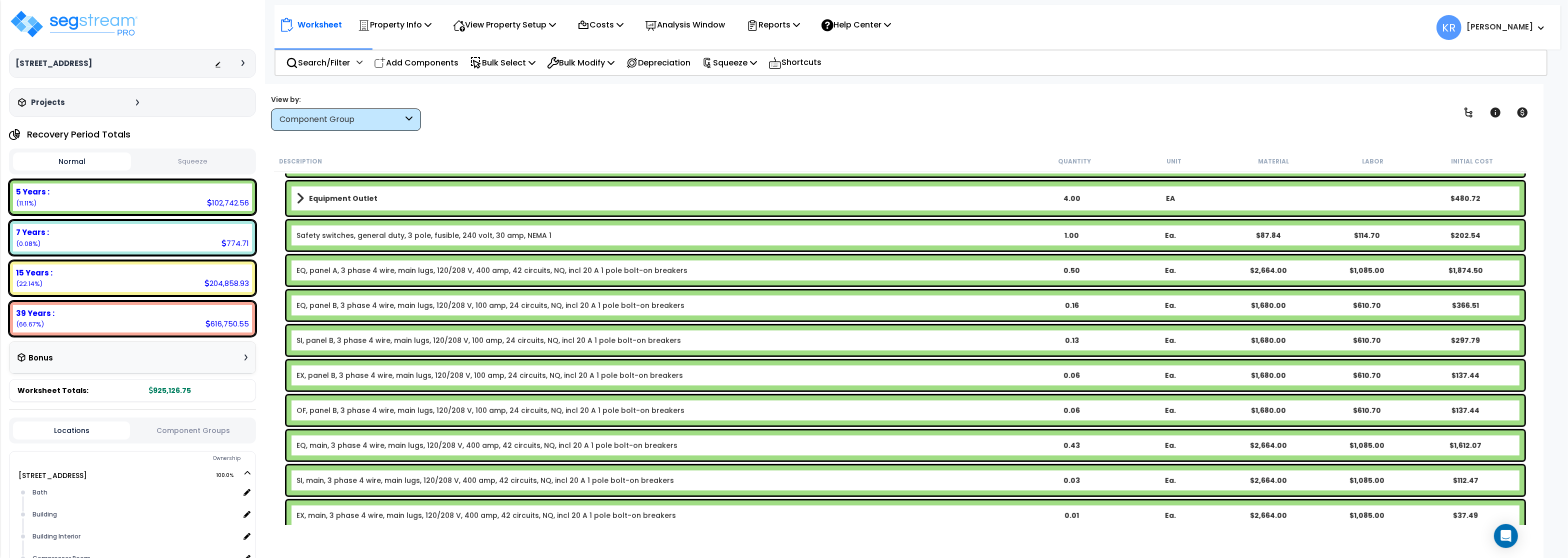
scroll to position [1140, 0]
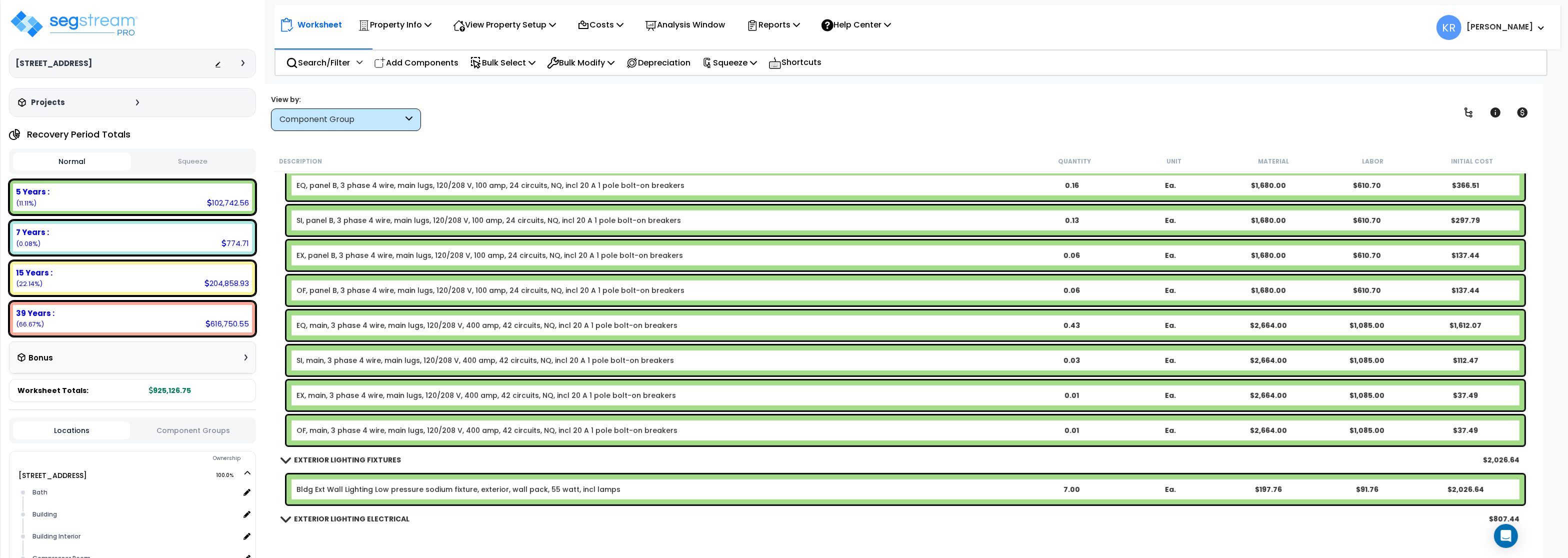
click at [332, 216] on link "SI, panel B, 3 phase 4 wire, main lugs, 120/208 V, 100 amp, 24 circuits, NQ, in…" at bounding box center [489, 220] width 385 height 10
click at [332, 217] on link "SI, panel B, 3 phase 4 wire, main lugs, 120/208 V, 100 amp, 24 circuits, NQ, in…" at bounding box center [489, 220] width 385 height 10
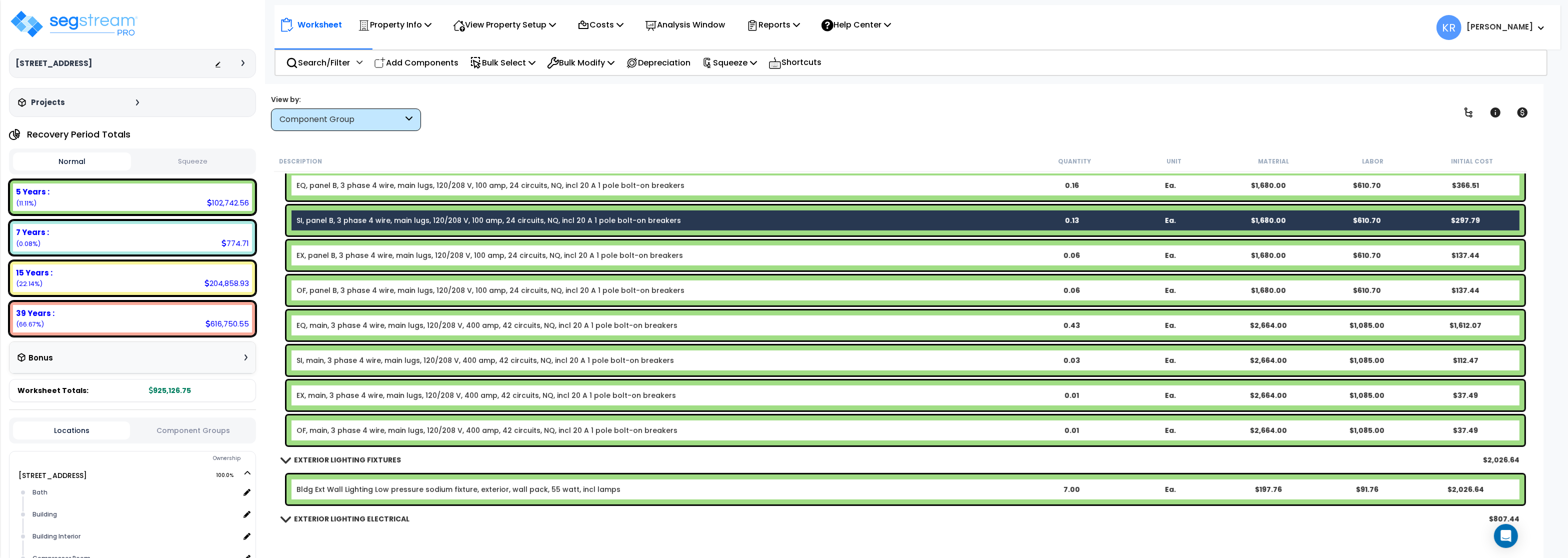
click at [321, 362] on link "SI, main, 3 phase 4 wire, main lugs, 120/208 V, 400 amp, 42 circuits, NQ, incl …" at bounding box center [485, 360] width 377 height 10
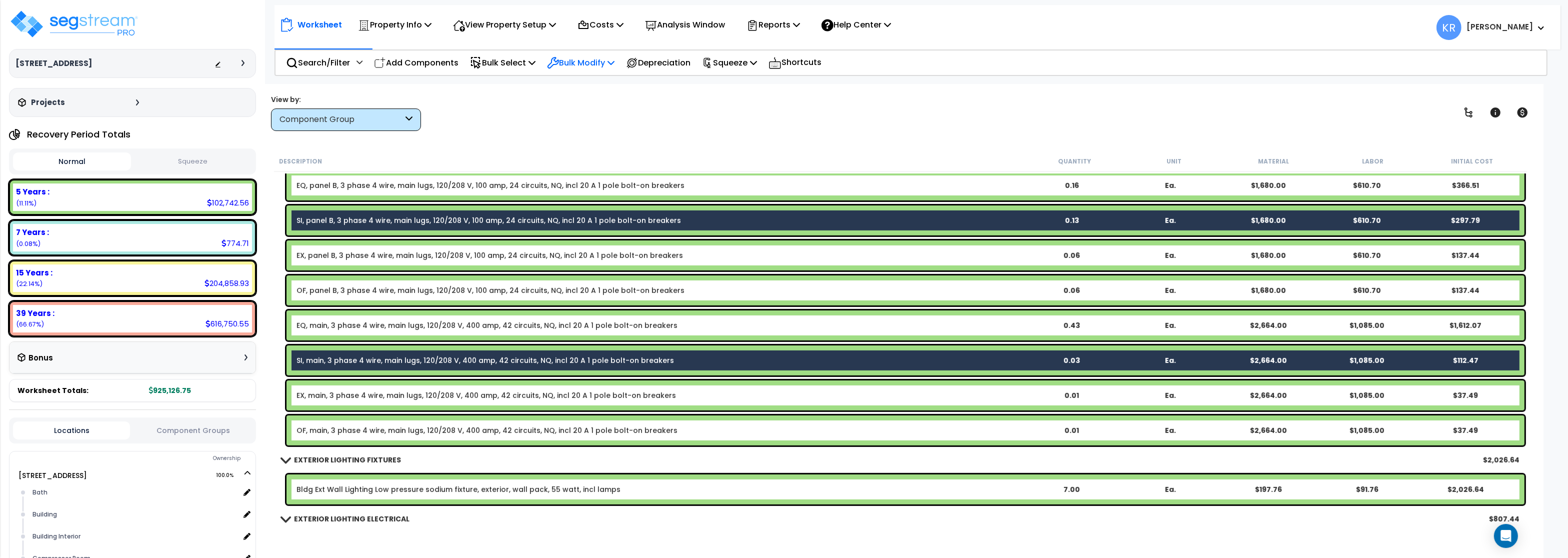
click at [581, 66] on p "Bulk Modify" at bounding box center [581, 63] width 68 height 14
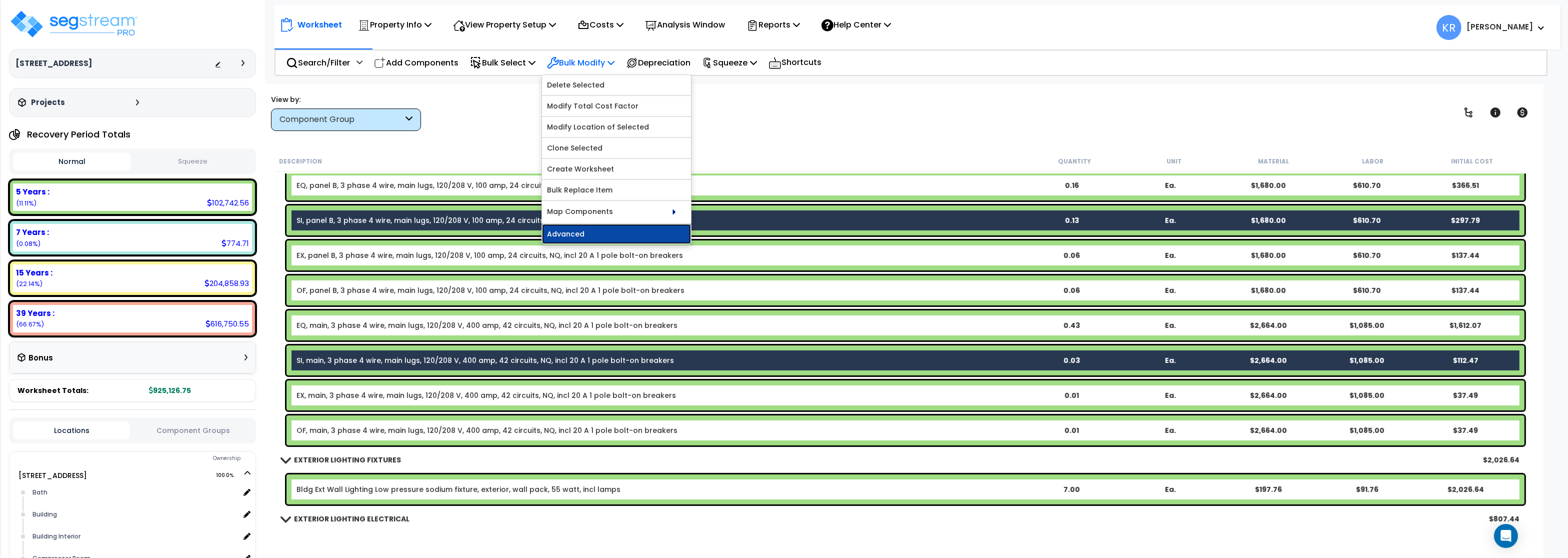
click at [592, 237] on link "Advanced" at bounding box center [617, 234] width 149 height 20
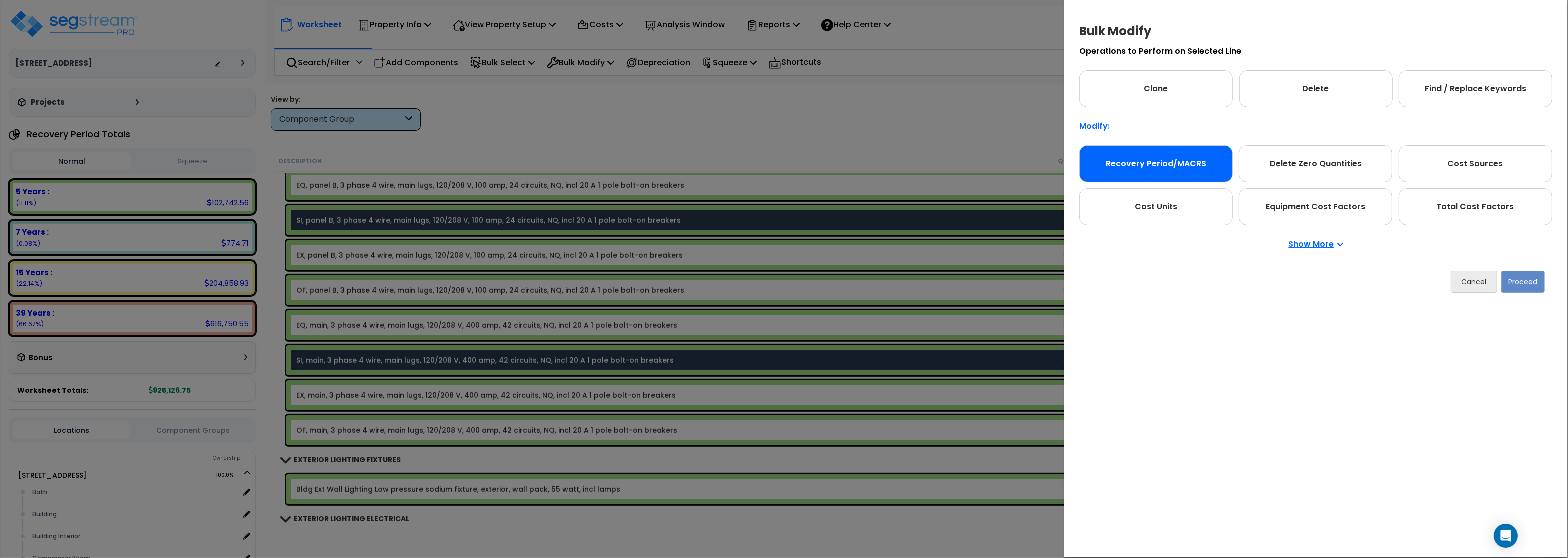
click at [1114, 160] on div "Recovery Period/MACRS" at bounding box center [1156, 164] width 154 height 37
click at [1513, 280] on button "Proceed" at bounding box center [1523, 282] width 44 height 22
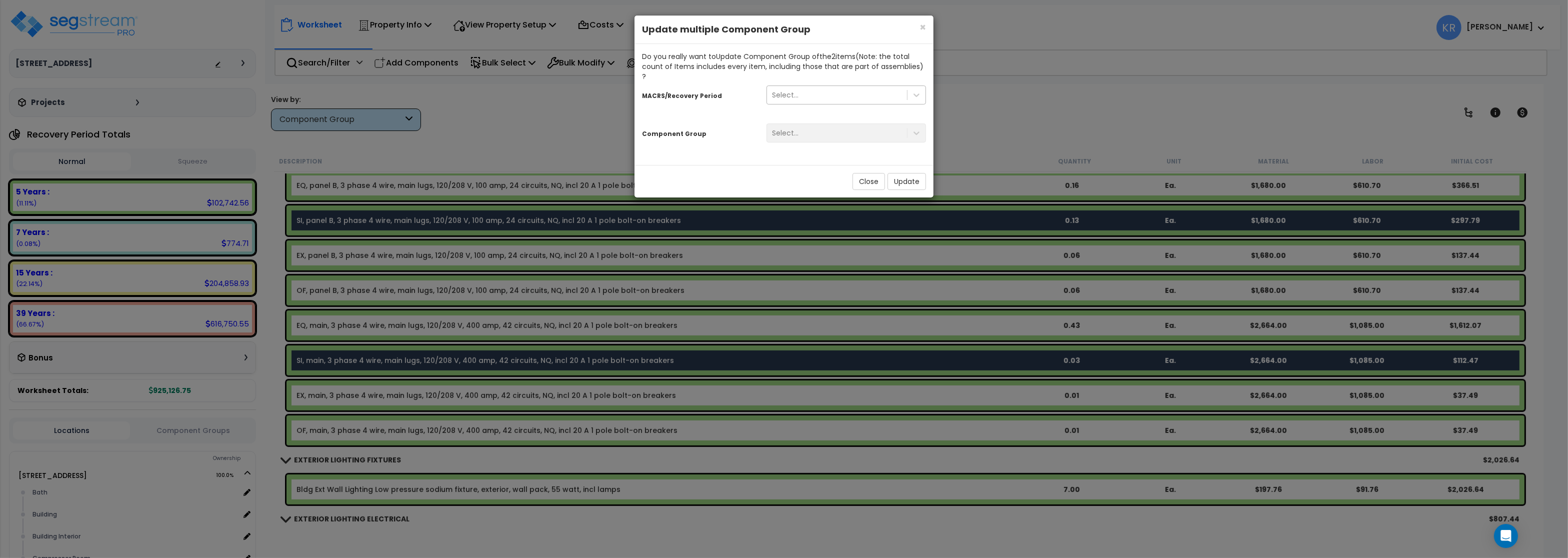
click at [804, 87] on div "Select..." at bounding box center [837, 95] width 140 height 16
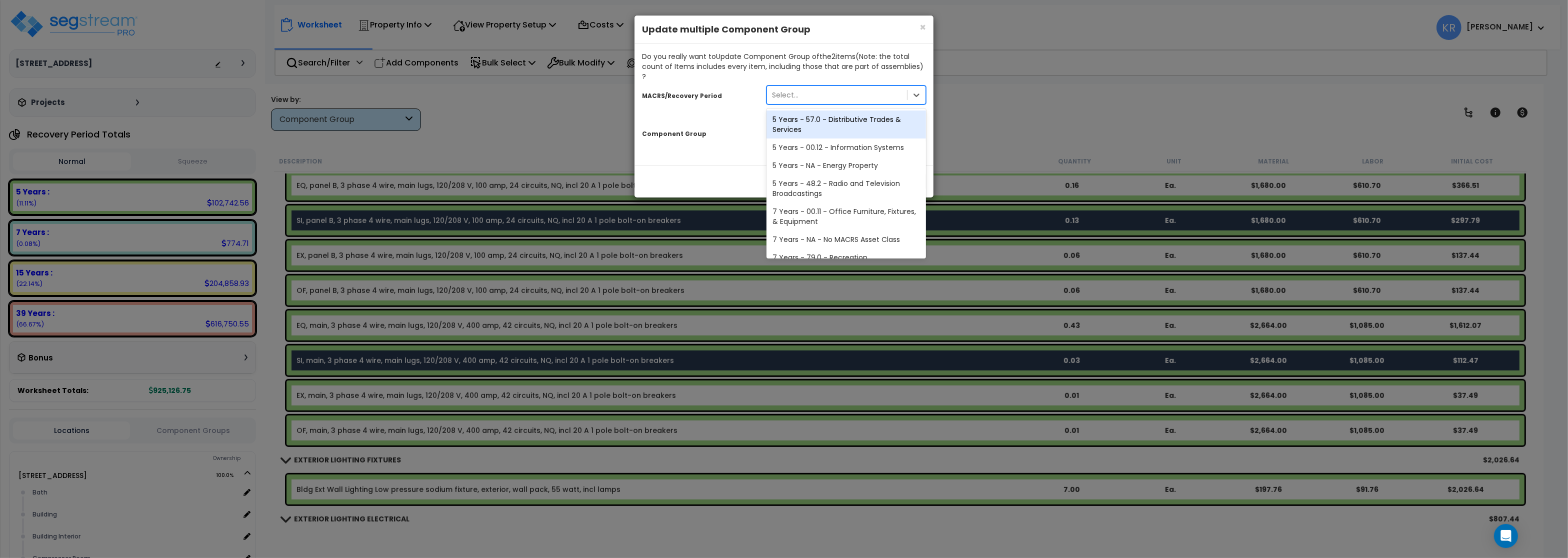
click at [796, 113] on div "5 Years - 57.0 - Distributive Trades & Services" at bounding box center [846, 125] width 160 height 28
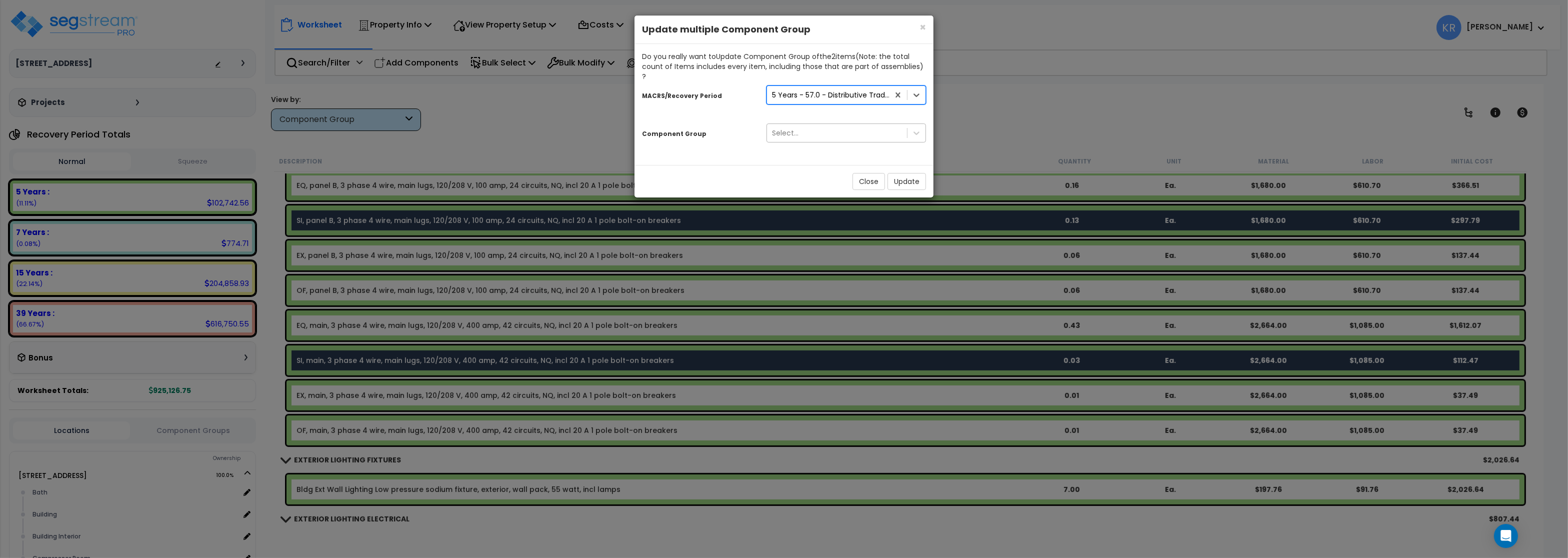
click at [783, 128] on div "Select..." at bounding box center [785, 132] width 27 height 10
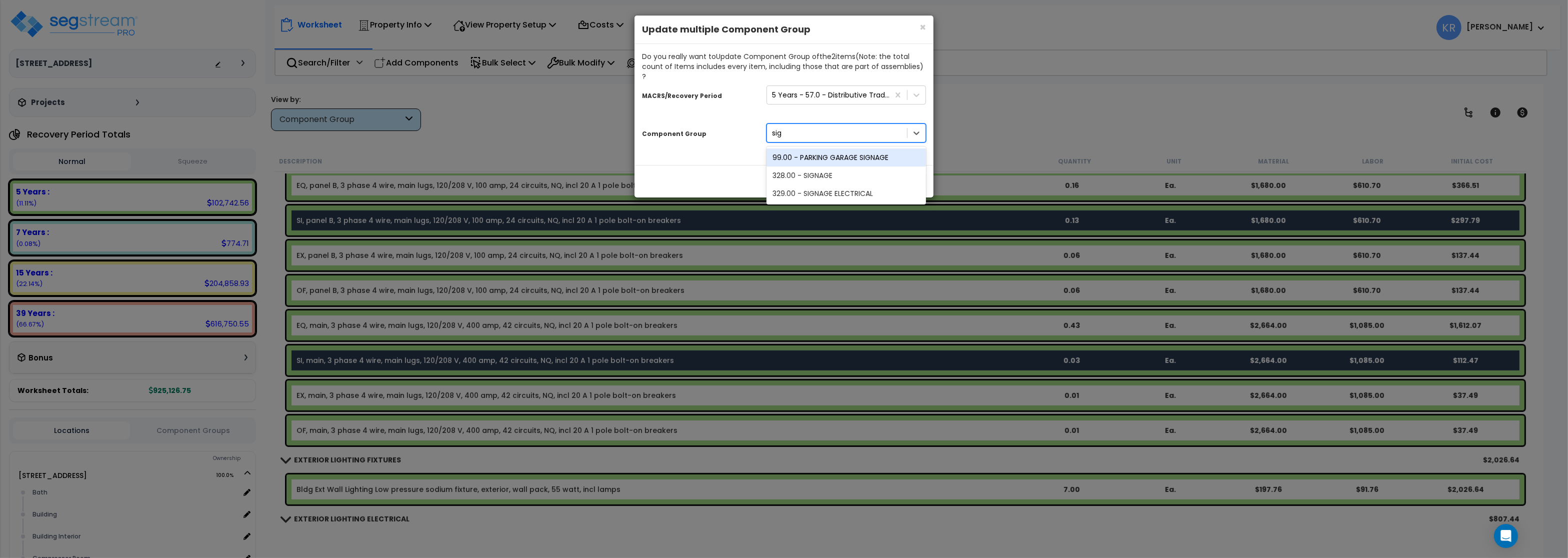
type input "sign"
click at [809, 184] on div "329.00 - SIGNAGE ELECTRICAL" at bounding box center [846, 194] width 160 height 18
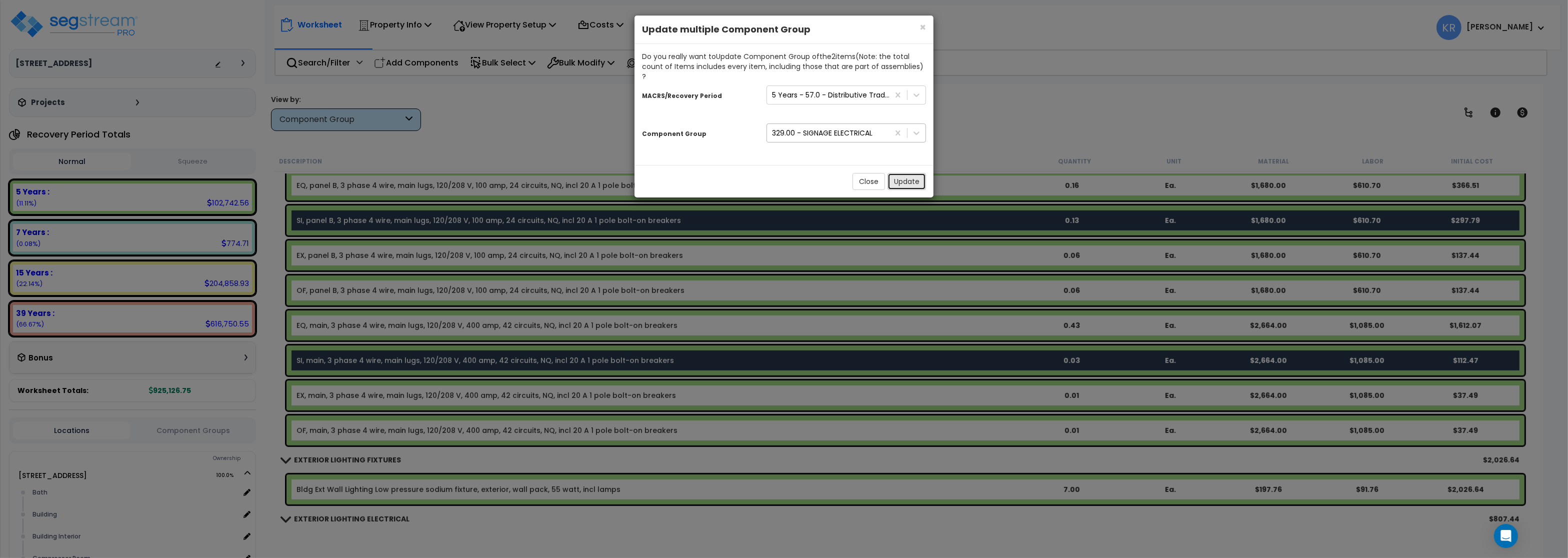
click at [895, 173] on button "Update" at bounding box center [907, 181] width 38 height 17
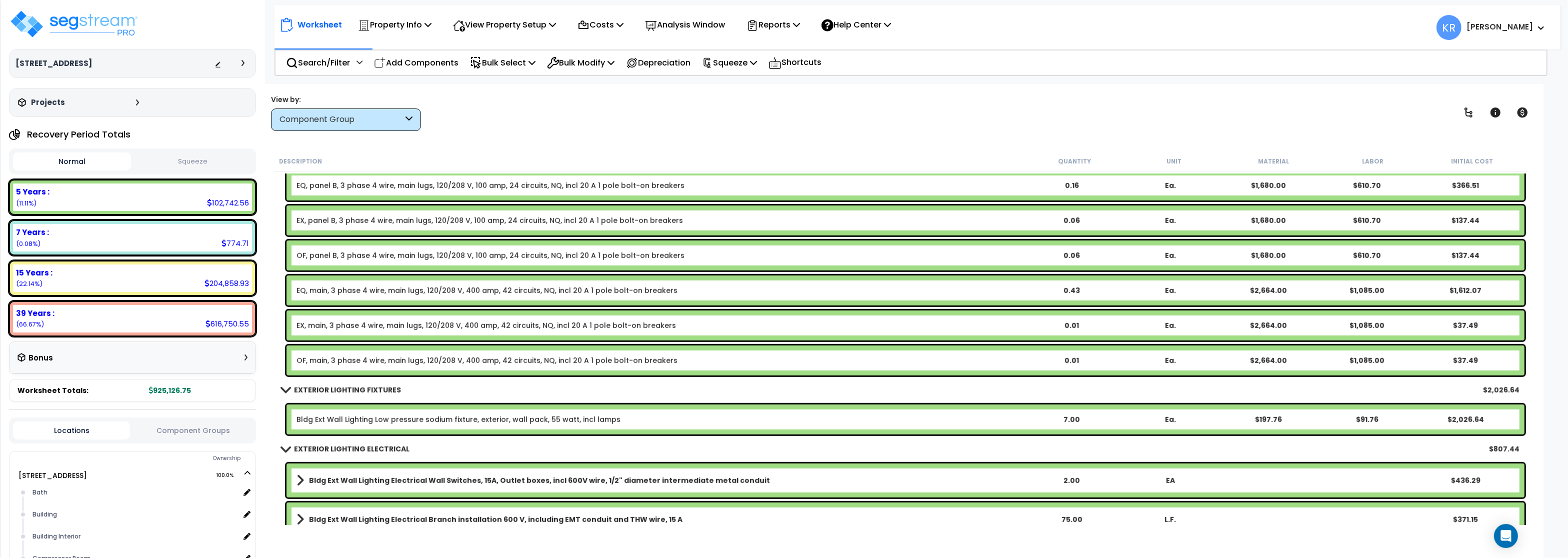
click at [339, 220] on link "EX, panel B, 3 phase 4 wire, main lugs, 120/208 V, 100 amp, 24 circuits, NQ, in…" at bounding box center [489, 220] width 386 height 10
click at [335, 222] on link "EX, panel B, 3 phase 4 wire, main lugs, 120/208 V, 100 amp, 24 circuits, NQ, in…" at bounding box center [489, 220] width 386 height 10
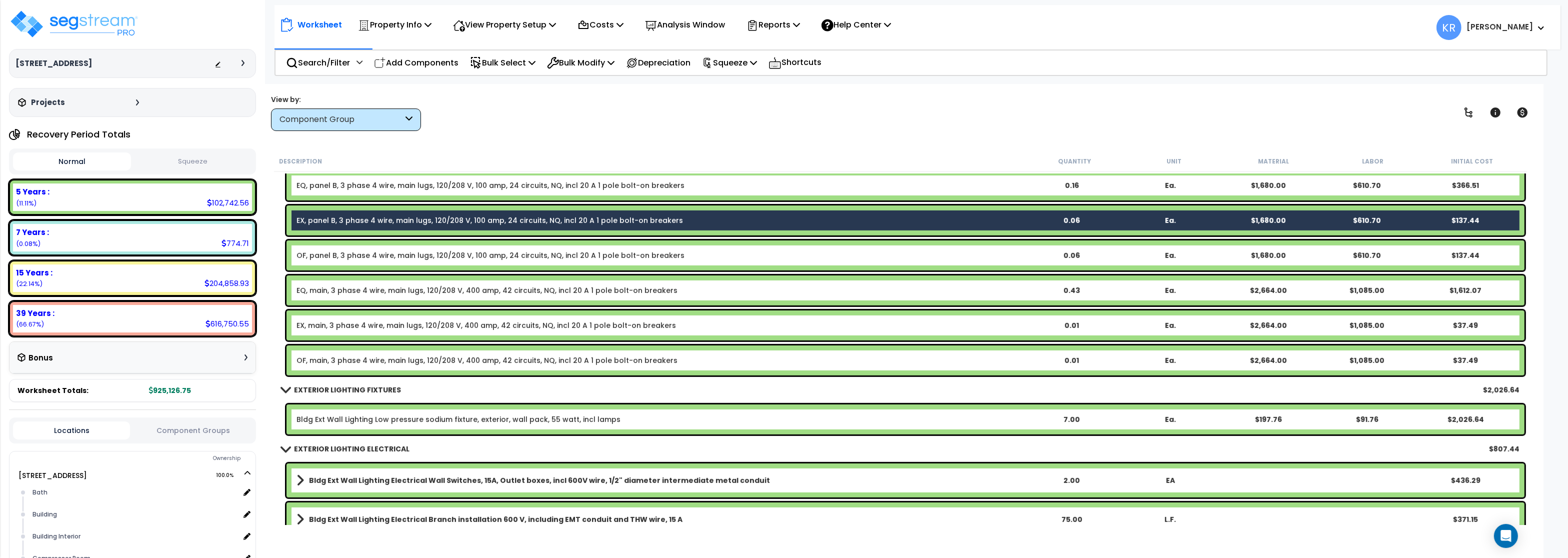
click at [314, 324] on link "EX, main, 3 phase 4 wire, main lugs, 120/208 V, 400 amp, 42 circuits, NQ, incl …" at bounding box center [486, 325] width 379 height 10
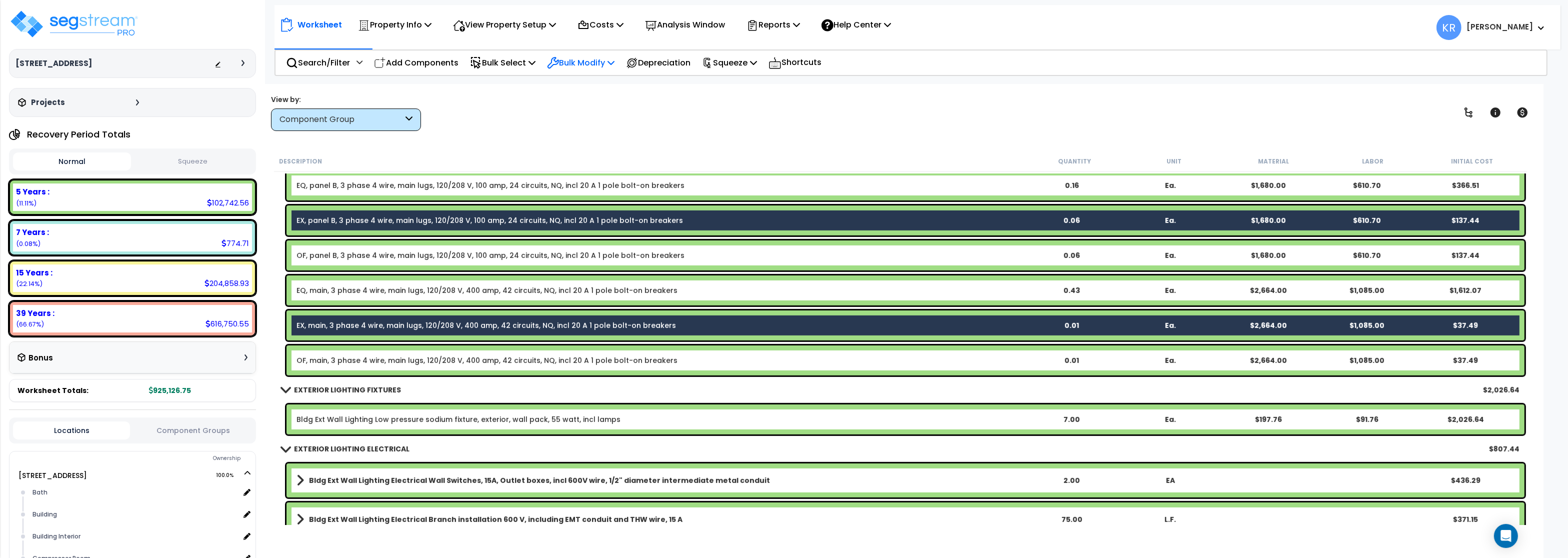
drag, startPoint x: 564, startPoint y: 60, endPoint x: 572, endPoint y: 72, distance: 14.4
click at [559, 59] on icon at bounding box center [553, 63] width 10 height 10
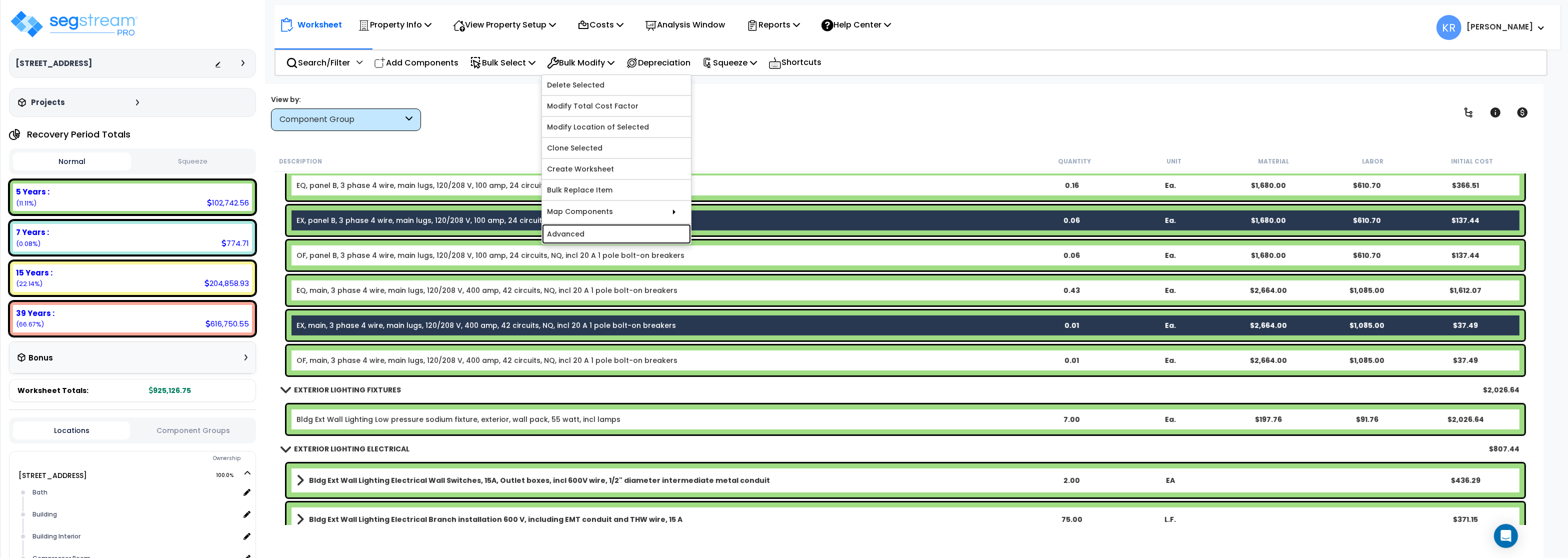
click at [583, 237] on link "Advanced" at bounding box center [617, 234] width 149 height 20
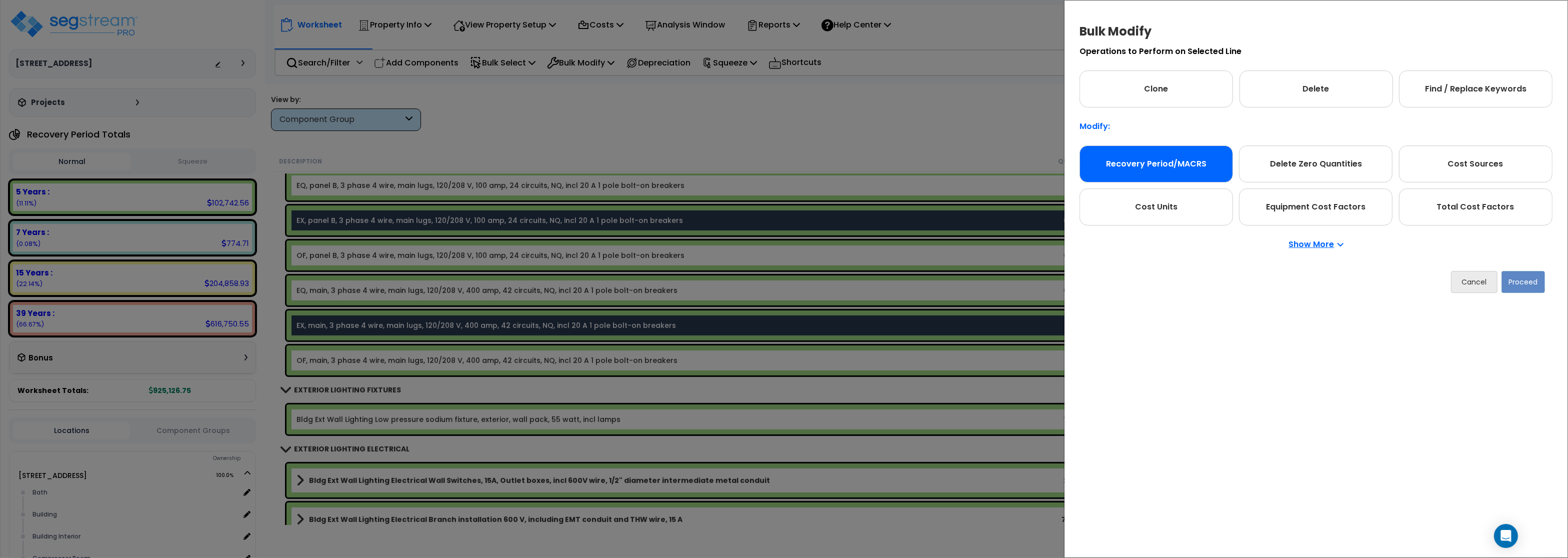
click at [1200, 151] on div "Recovery Period/MACRS" at bounding box center [1156, 164] width 154 height 37
click at [1529, 287] on button "Proceed" at bounding box center [1523, 282] width 44 height 22
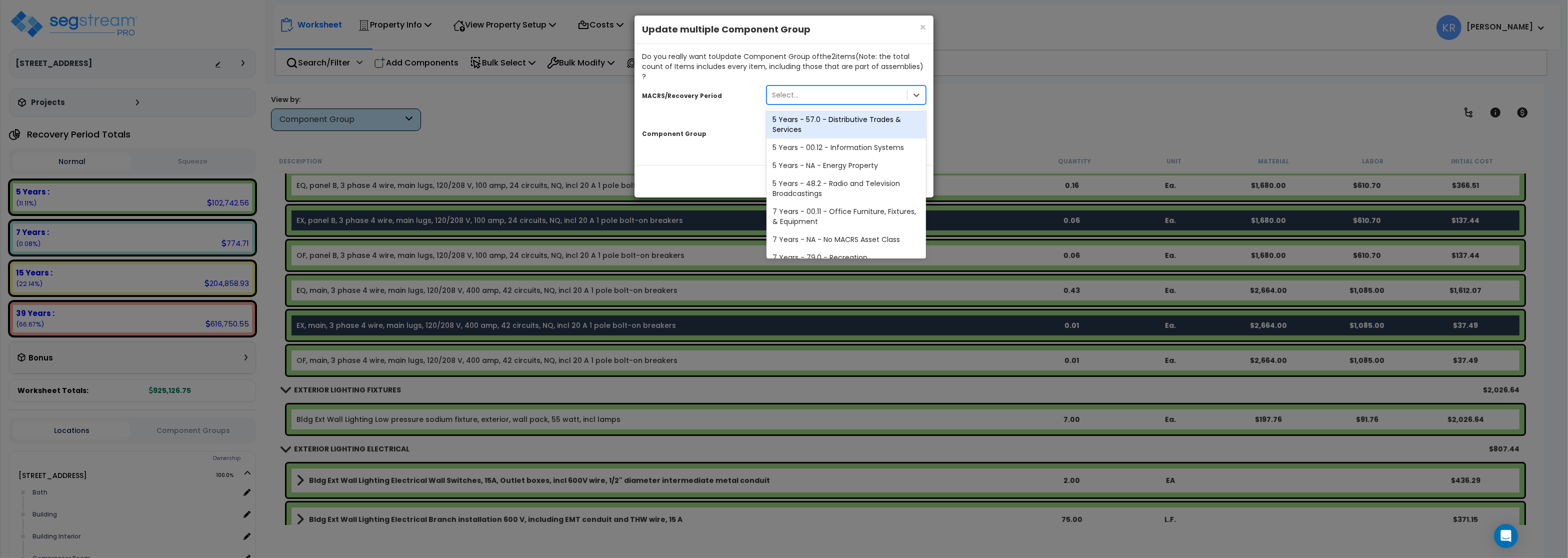
click at [781, 90] on div "Select..." at bounding box center [785, 95] width 27 height 10
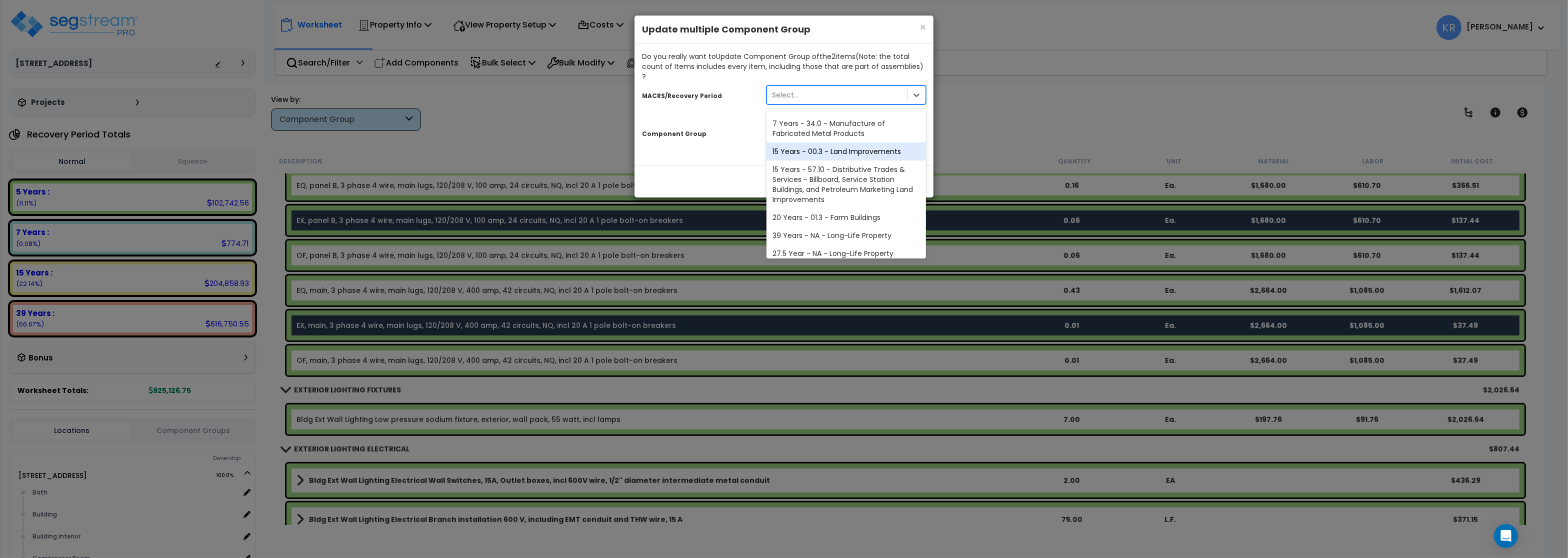
click at [810, 148] on div "15 Years - 00.3 - Land Improvements" at bounding box center [846, 152] width 160 height 18
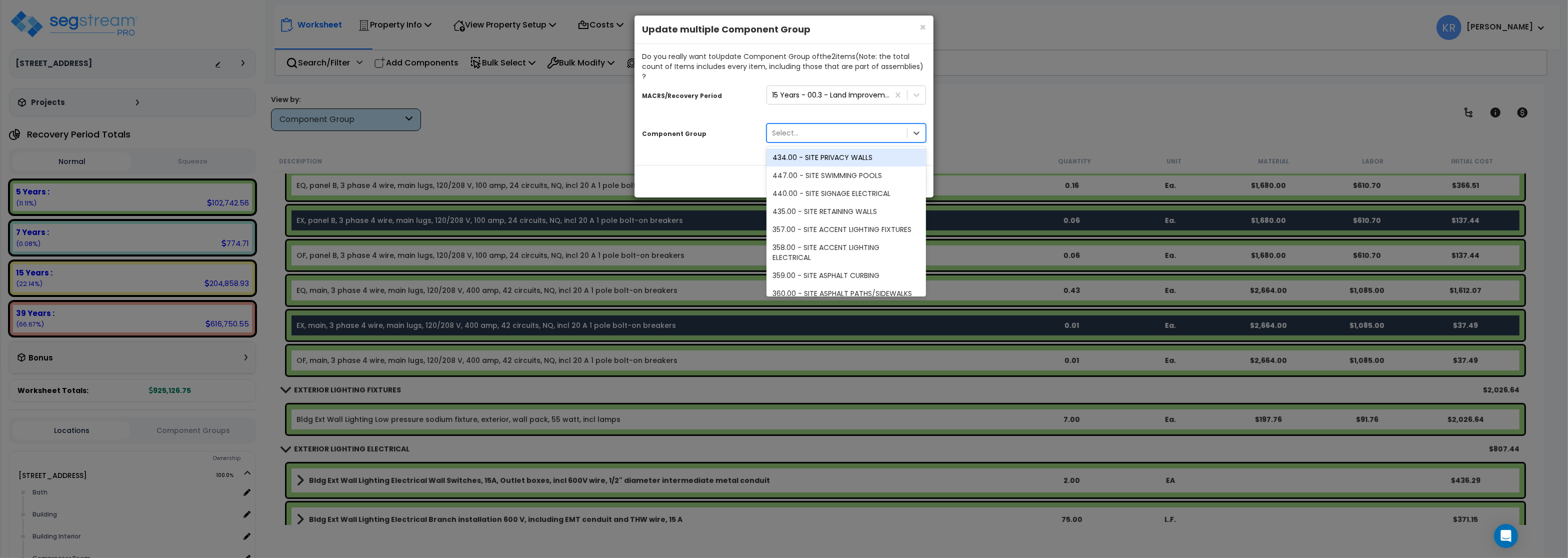
click at [793, 128] on div "Select..." at bounding box center [785, 132] width 27 height 10
type input "parking"
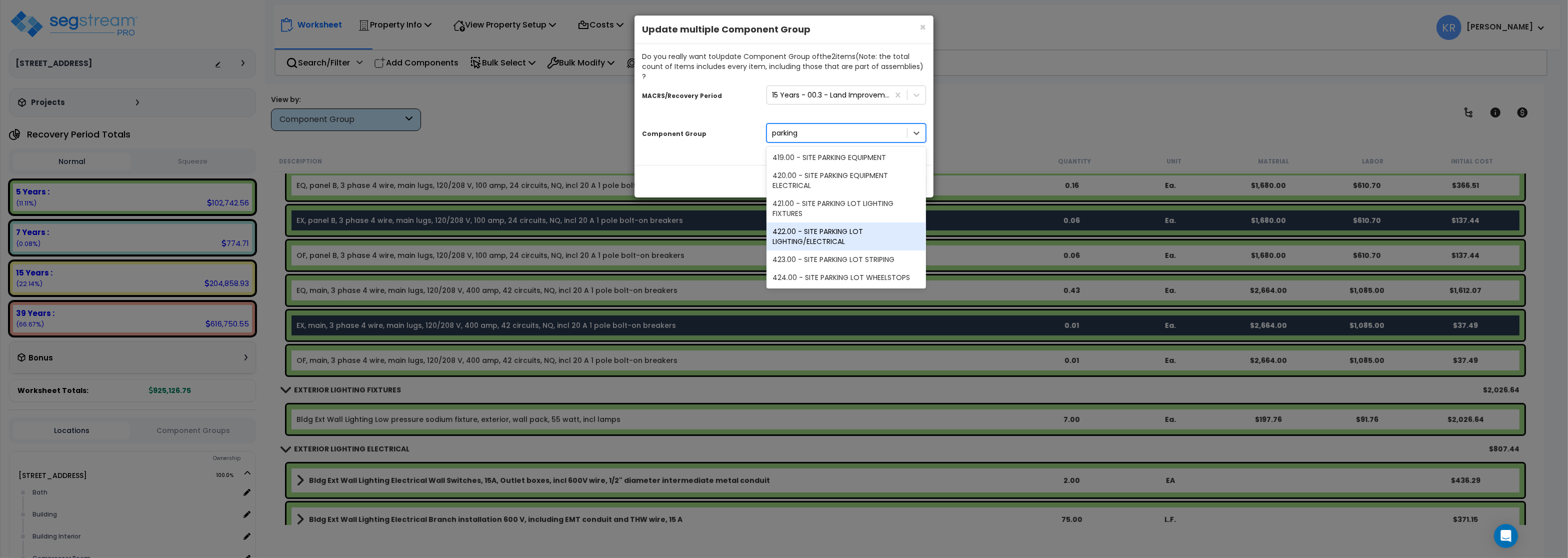
click at [807, 222] on div "422.00 - SITE PARKING LOT LIGHTING/ELECTRICAL" at bounding box center [846, 236] width 160 height 28
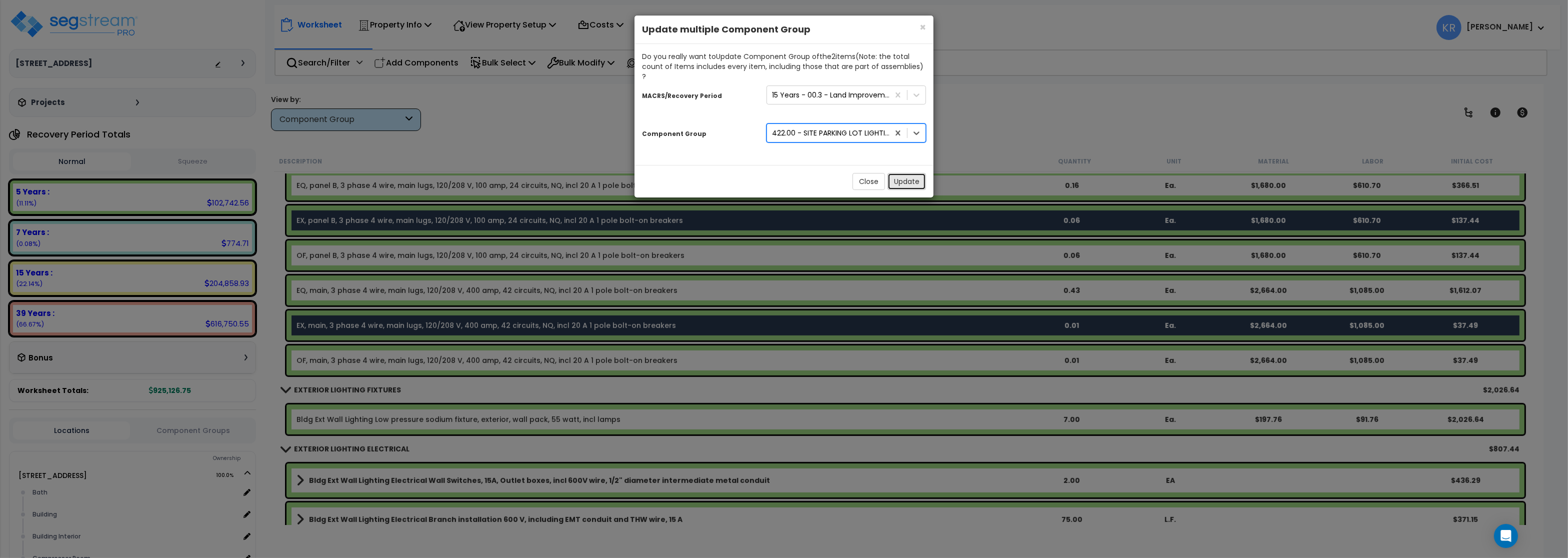
click at [897, 175] on button "Update" at bounding box center [907, 181] width 38 height 17
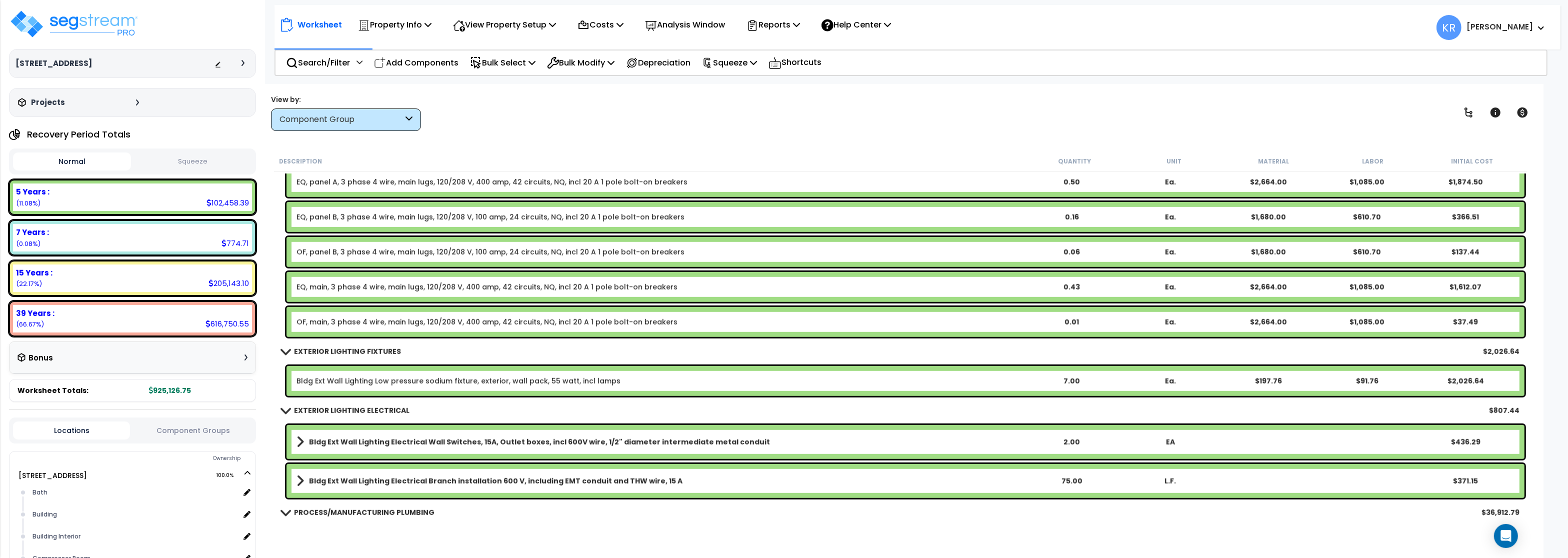
scroll to position [1080, 0]
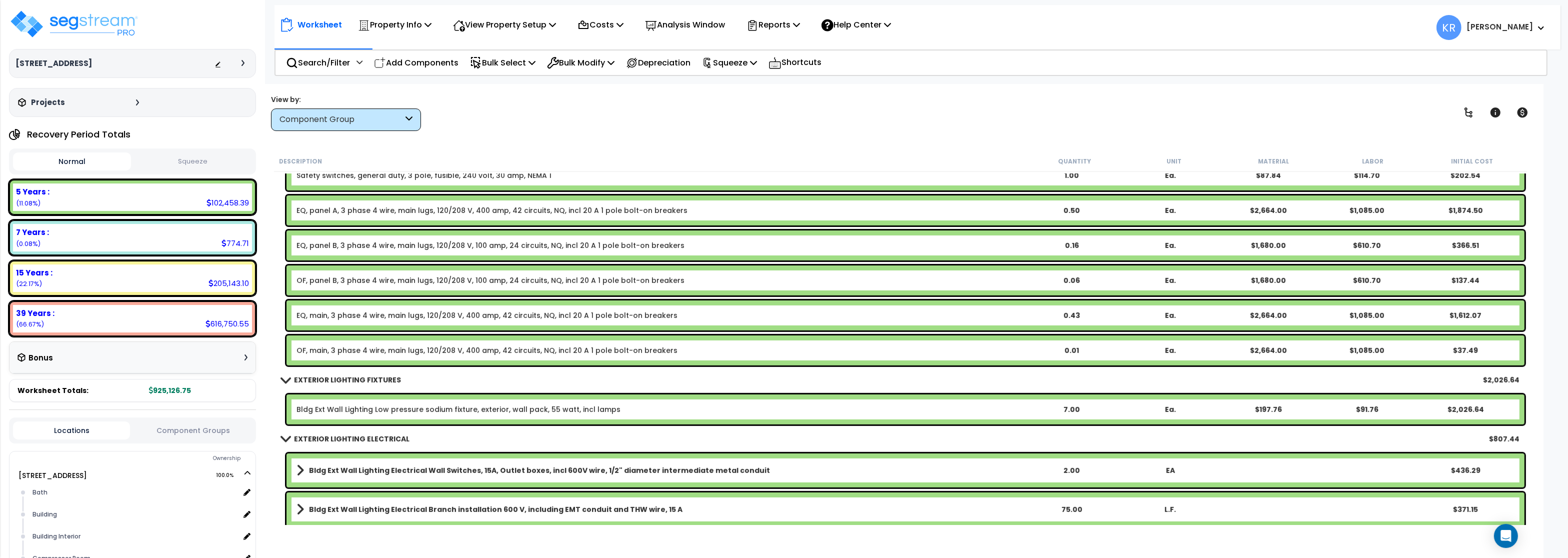
click at [310, 282] on link "OF, panel B, 3 phase 4 wire, main lugs, 120/208 V, 100 amp, 24 circuits, NQ, in…" at bounding box center [490, 280] width 388 height 10
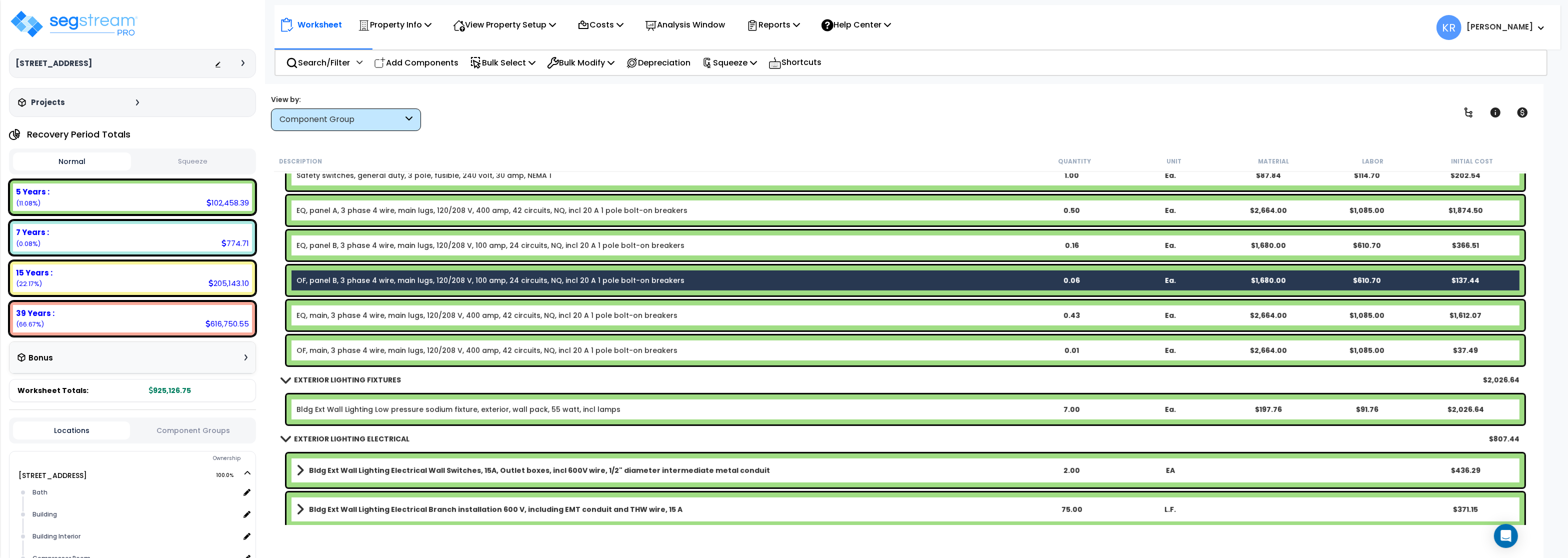
click at [314, 353] on link "OF, main, 3 phase 4 wire, main lugs, 120/208 V, 400 amp, 42 circuits, NQ, incl …" at bounding box center [487, 350] width 381 height 10
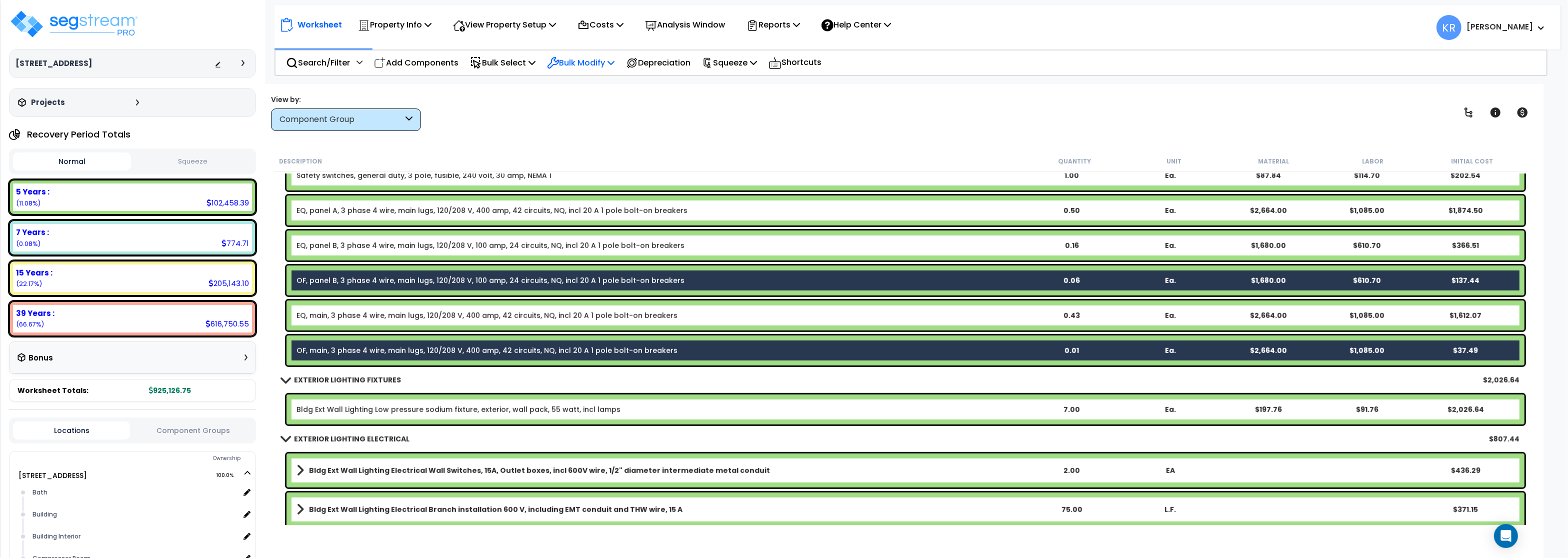
click at [564, 54] on div "Bulk Modify" at bounding box center [581, 63] width 68 height 23
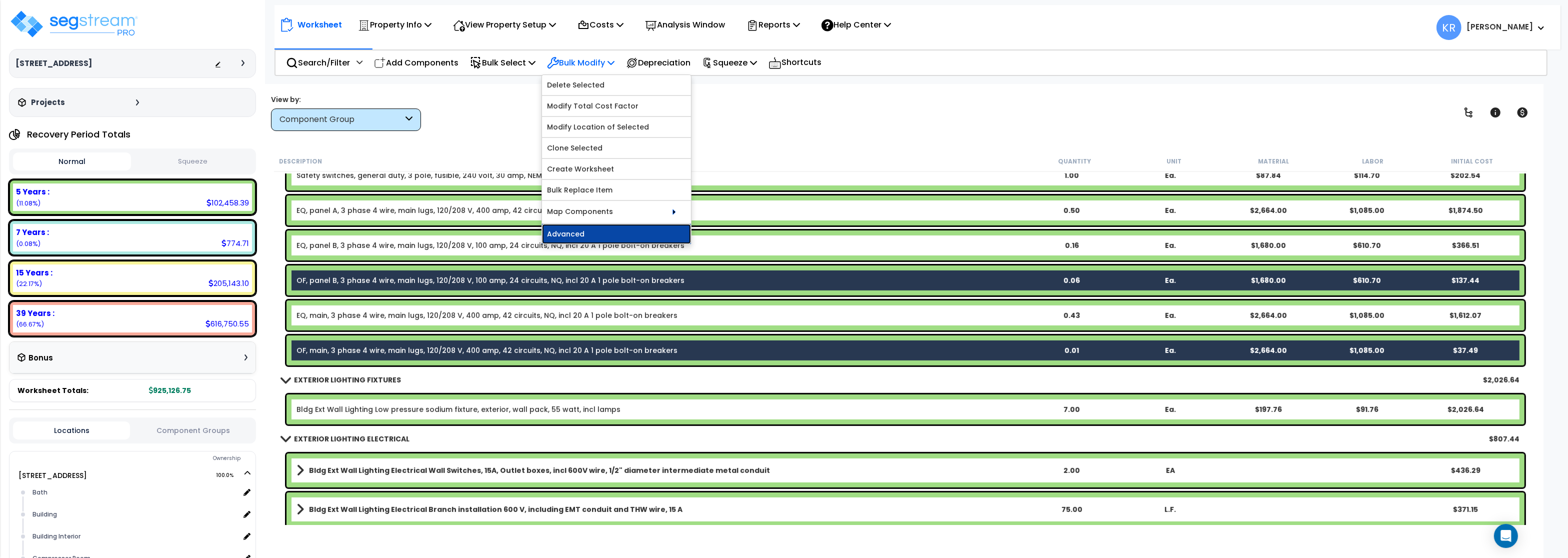
click at [575, 235] on link "Advanced" at bounding box center [617, 234] width 149 height 20
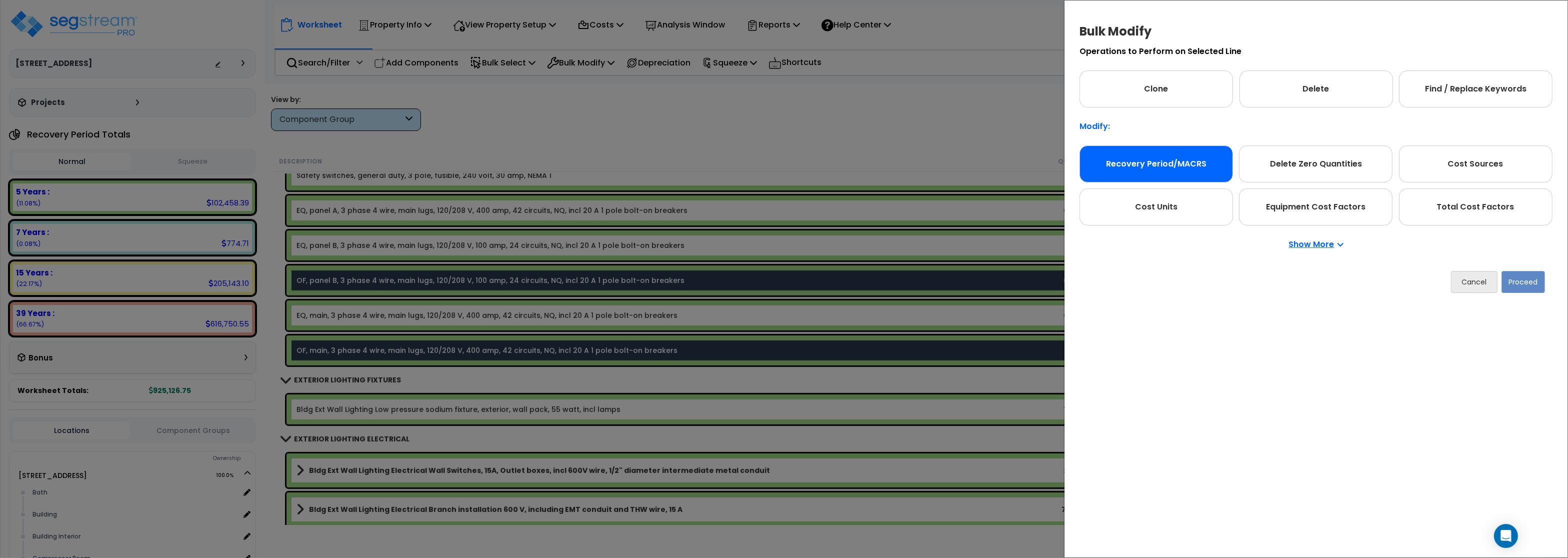
click at [1154, 160] on div "Recovery Period/MACRS" at bounding box center [1156, 164] width 154 height 37
click at [1535, 285] on button "Proceed" at bounding box center [1523, 282] width 44 height 22
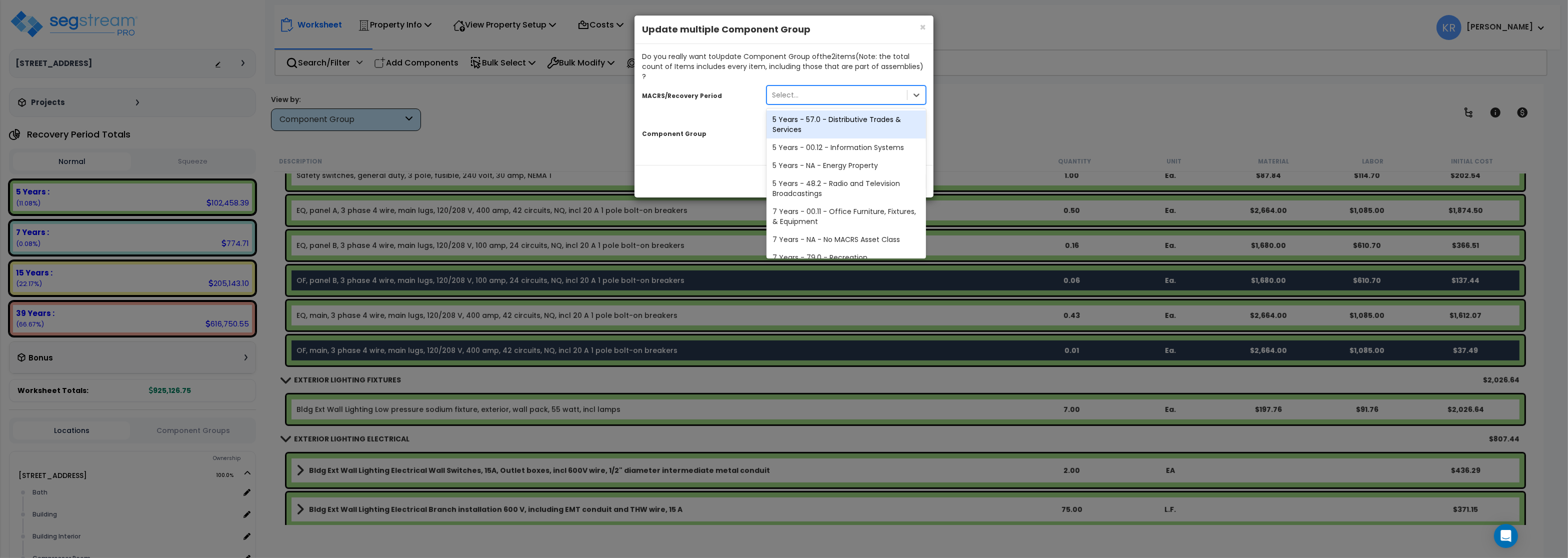
click at [783, 91] on div "Select..." at bounding box center [837, 95] width 140 height 16
click at [810, 111] on div "5 Years - 57.0 - Distributive Trades & Services" at bounding box center [846, 125] width 160 height 28
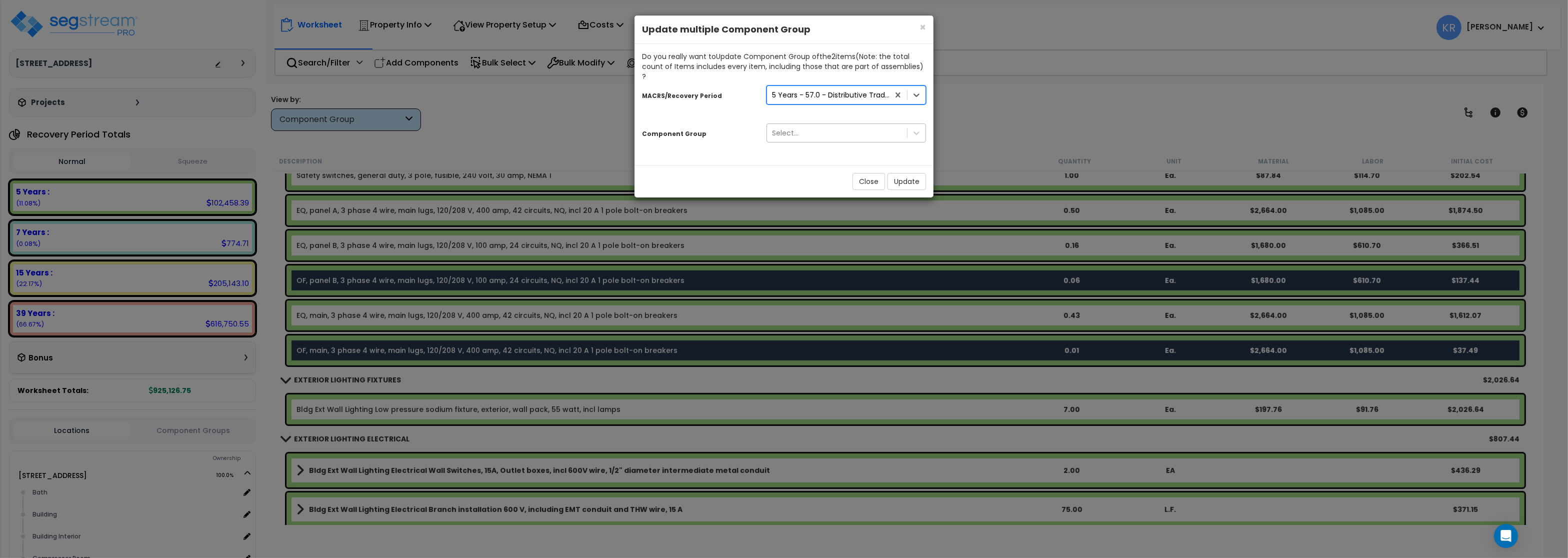
click at [783, 125] on div "Select..." at bounding box center [837, 133] width 140 height 16
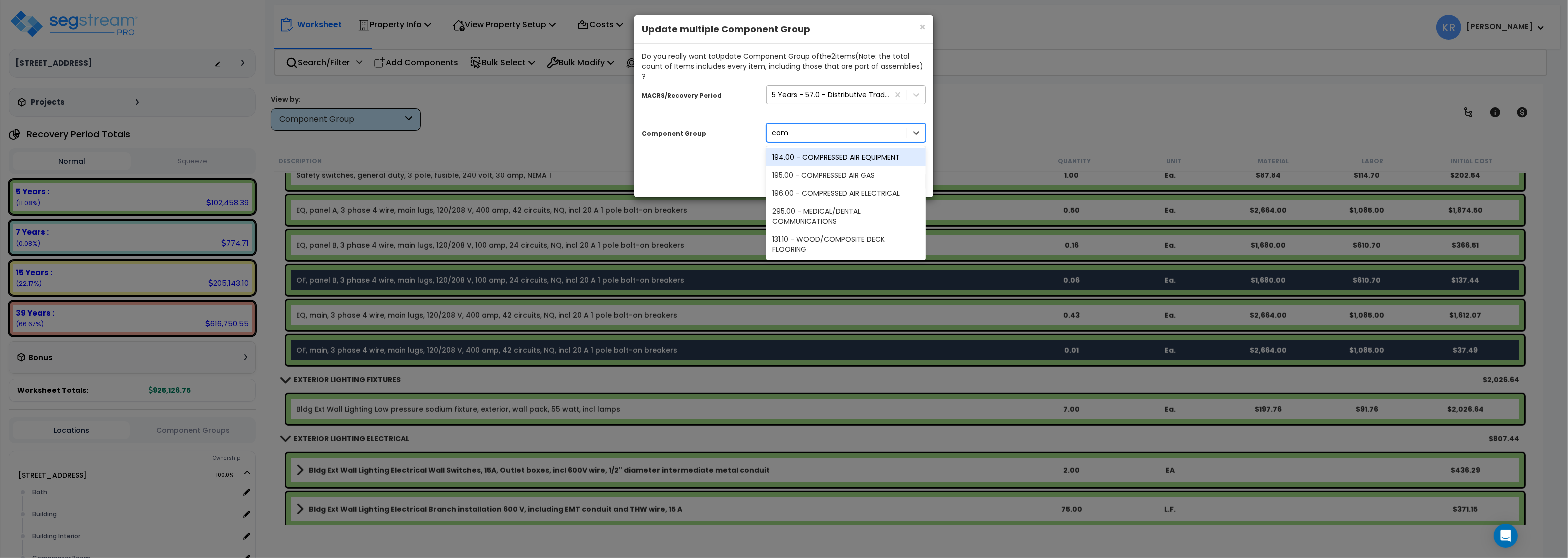
type input "com"
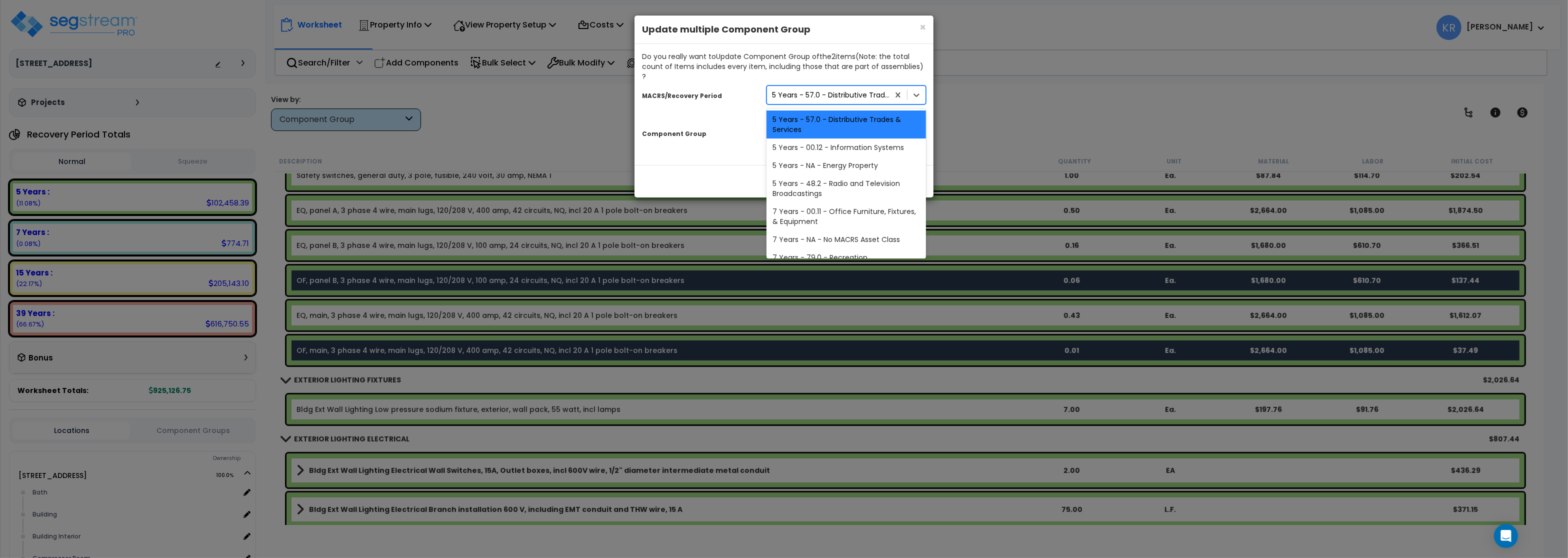
click at [797, 90] on div "5 Years - 57.0 - Distributive Trades & Services" at bounding box center [831, 95] width 118 height 10
click at [822, 207] on div "7 Years - 00.11 - Office Furniture, Fixtures, & Equipment" at bounding box center [846, 216] width 160 height 28
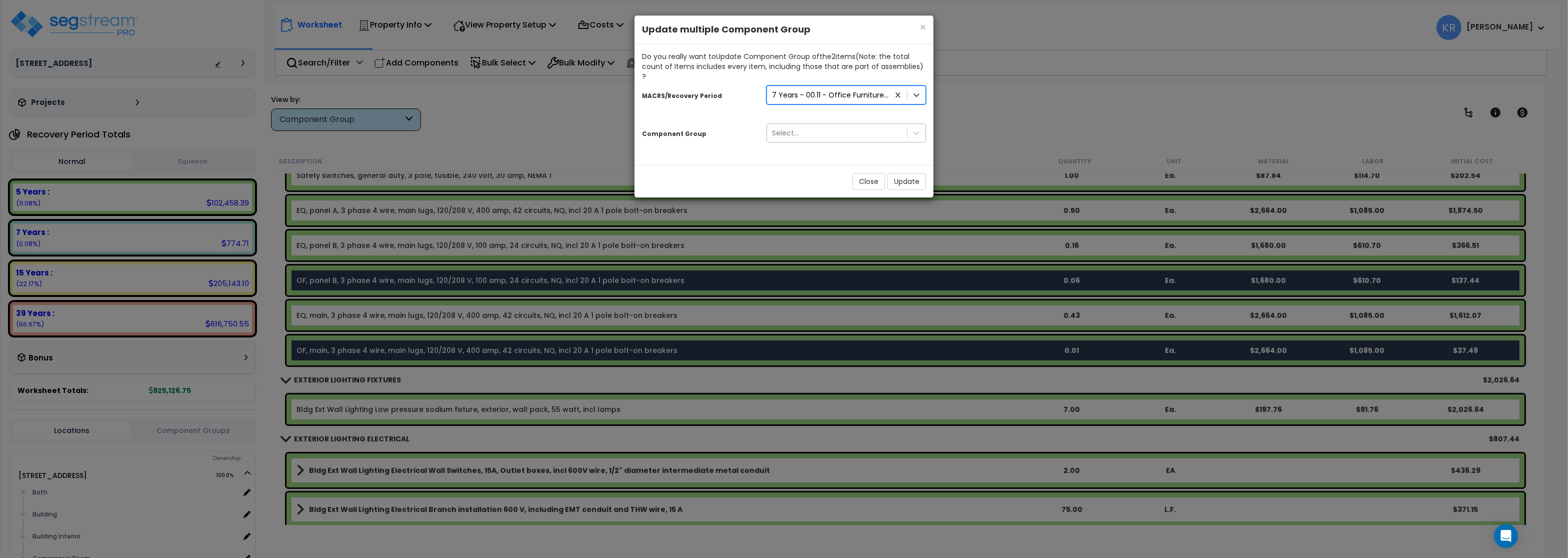
click at [781, 128] on div "Select..." at bounding box center [785, 132] width 27 height 10
type input "c"
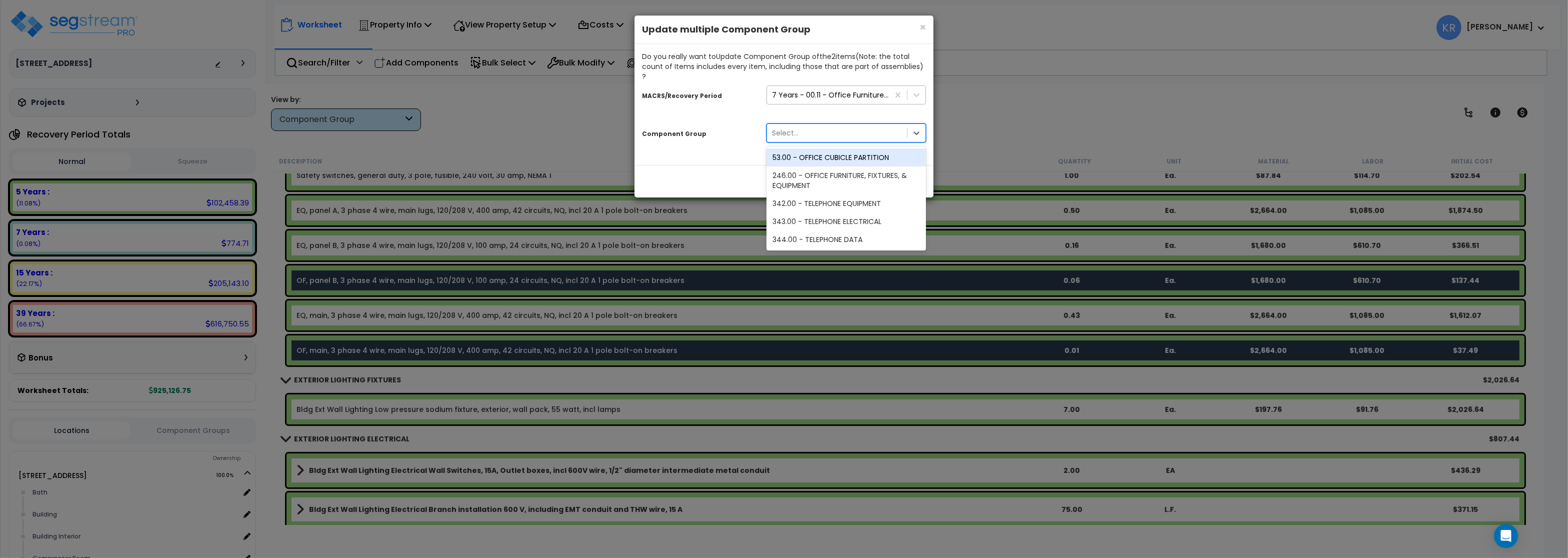
click at [798, 90] on div "7 Years - 00.11 - Office Furniture, Fixtures, & Equipment" at bounding box center [831, 95] width 118 height 10
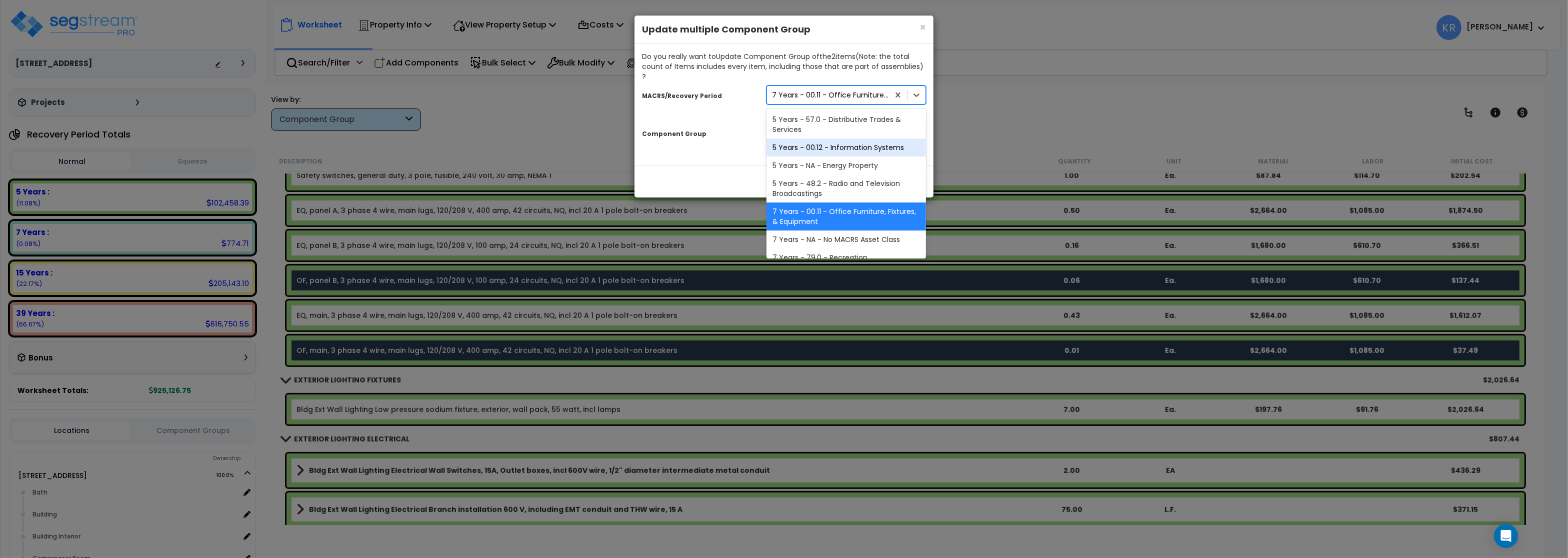
click at [811, 139] on div "5 Years - 00.12 - Information Systems" at bounding box center [846, 148] width 160 height 18
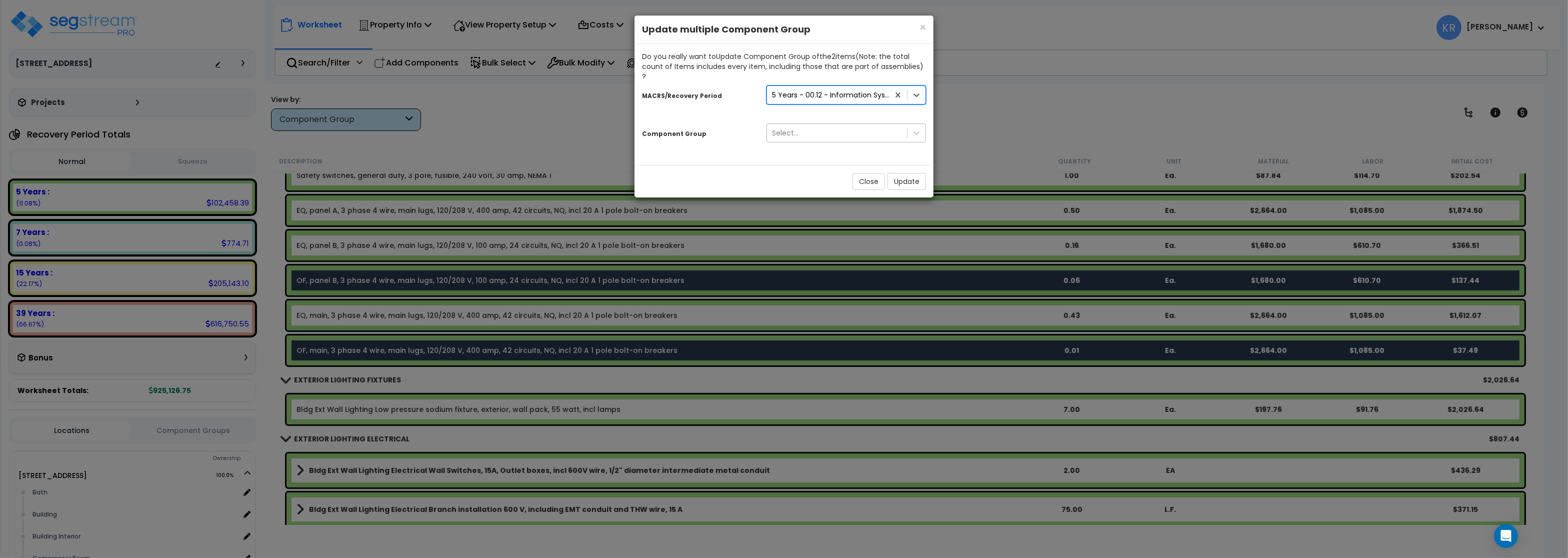
click at [800, 125] on div "Select..." at bounding box center [837, 133] width 140 height 16
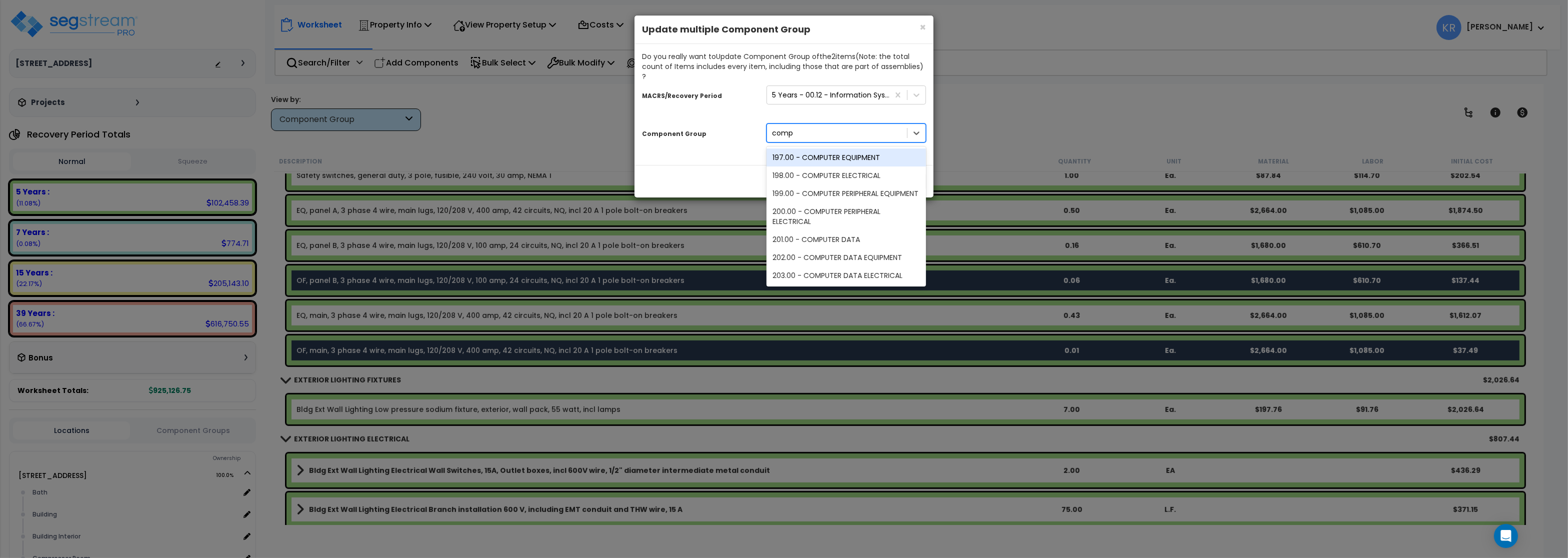
type input "compu"
click at [822, 166] on div "198.00 - COMPUTER ELECTRICAL" at bounding box center [846, 175] width 160 height 18
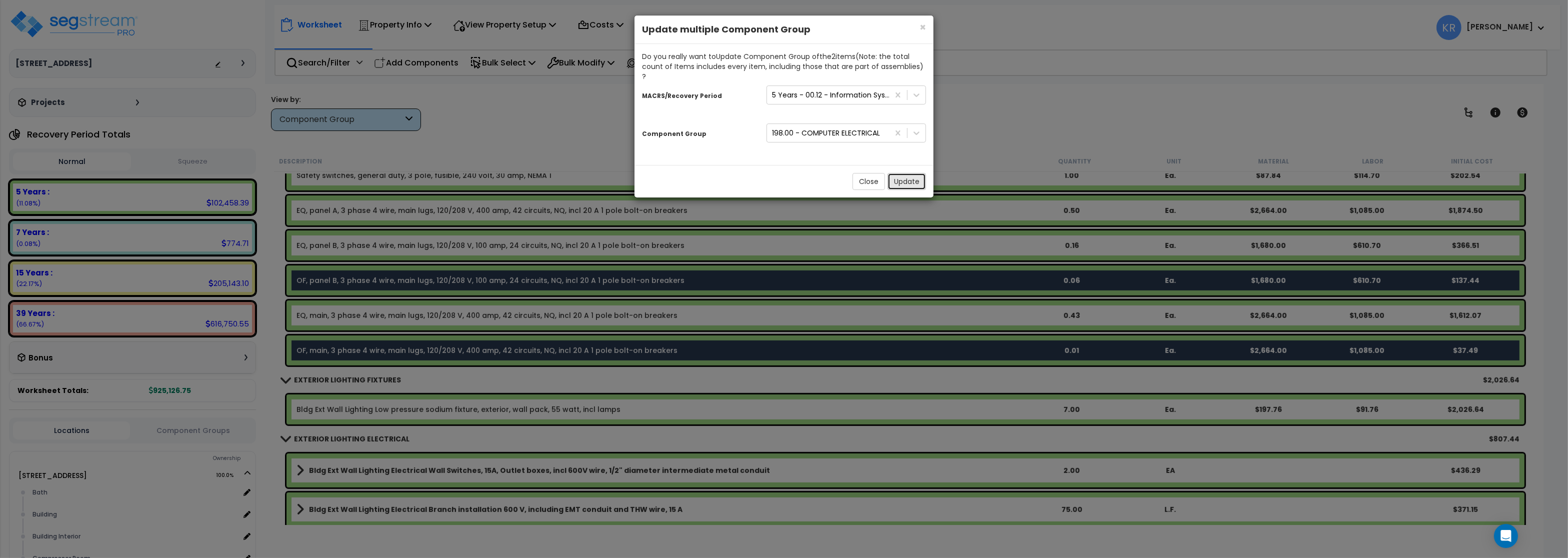
click at [916, 173] on button "Update" at bounding box center [907, 181] width 38 height 17
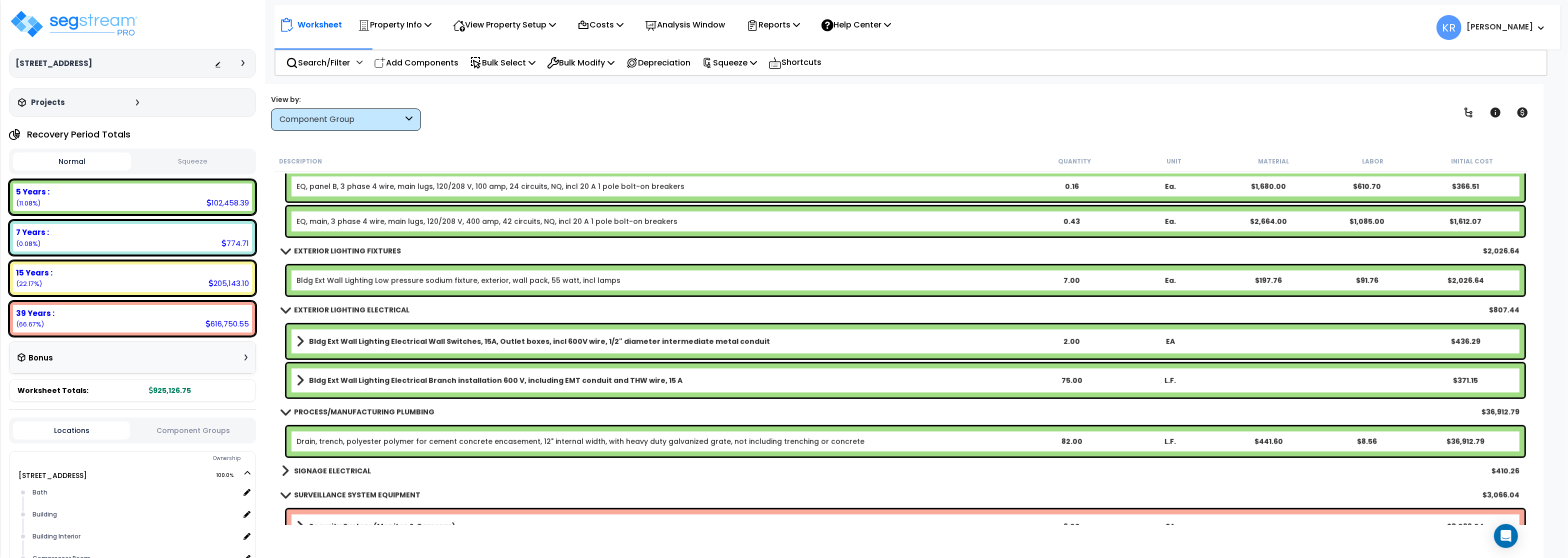
scroll to position [1260, 0]
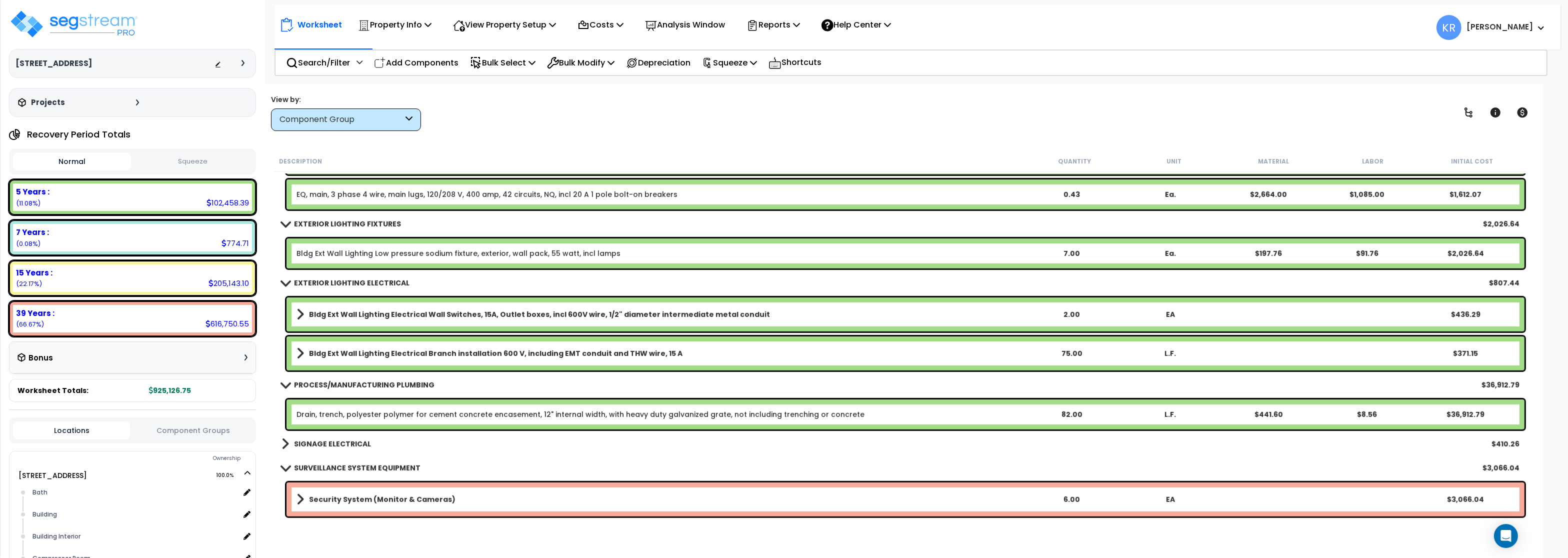
click at [413, 254] on link "Bldg Ext Wall Lighting Low pressure sodium fixture, exterior, wall pack, 55 wat…" at bounding box center [458, 253] width 324 height 10
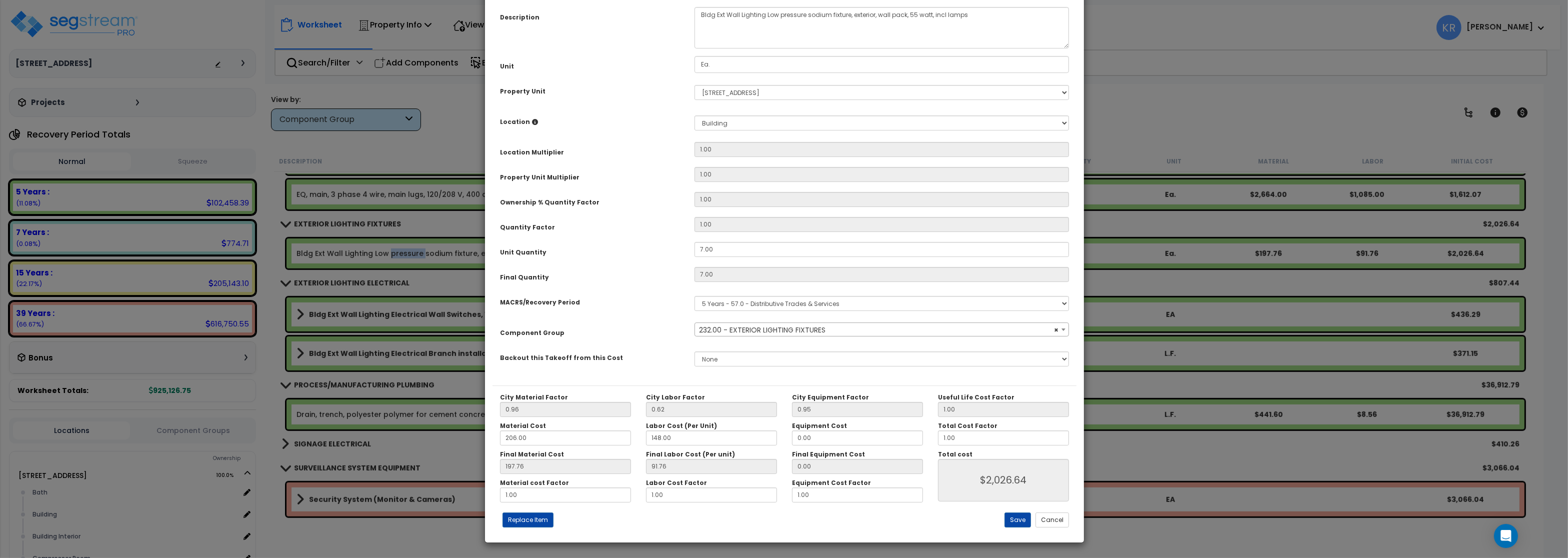
select select "57036"
click at [695, 296] on select "Select MACRS/Recovery Period 5 Years - 57.0 - Distributive Trades & Services 5 …" at bounding box center [882, 303] width 375 height 15
select select "3669"
click option "39 Years - NA - Long-Life Property" at bounding box center [0, 0] width 0 height 0
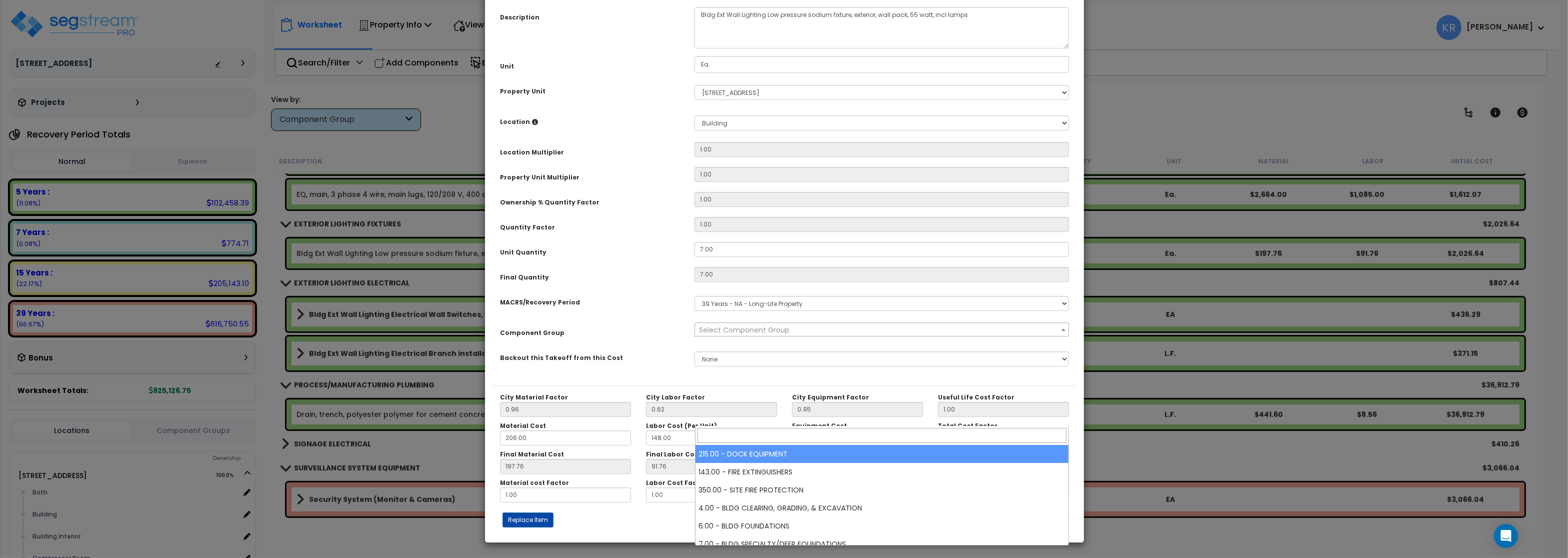
click at [725, 335] on span "Select Component Group" at bounding box center [744, 330] width 91 height 10
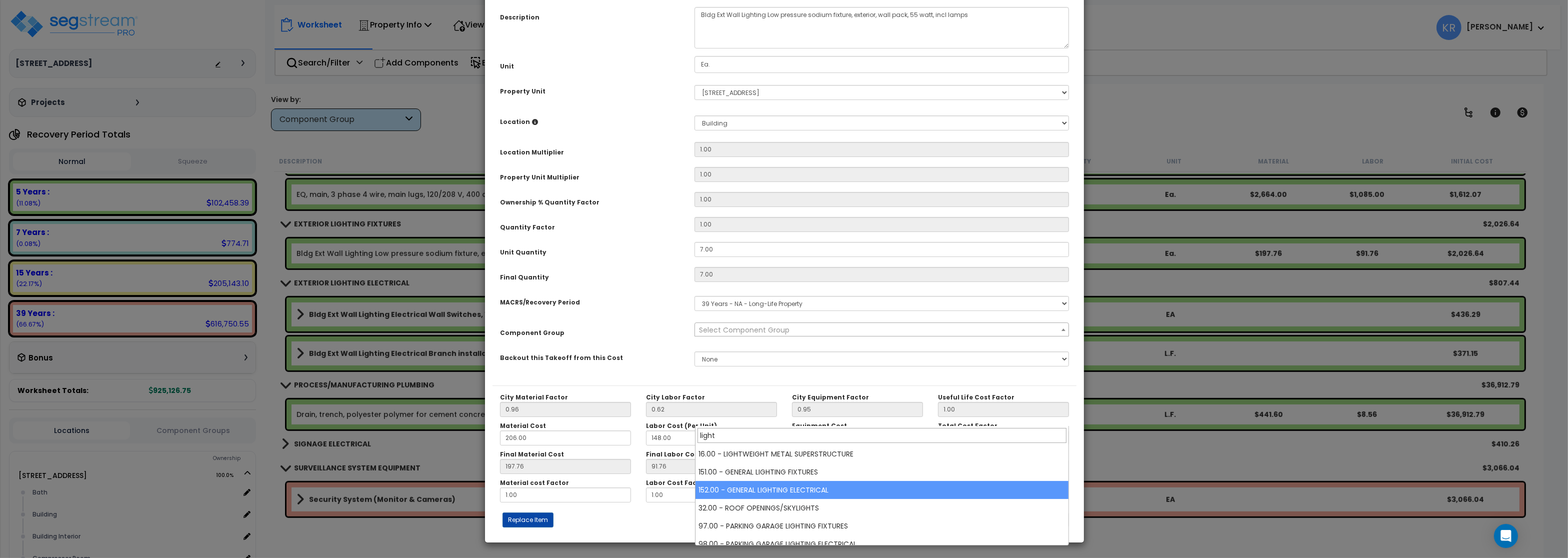
type input "light"
select select "56962"
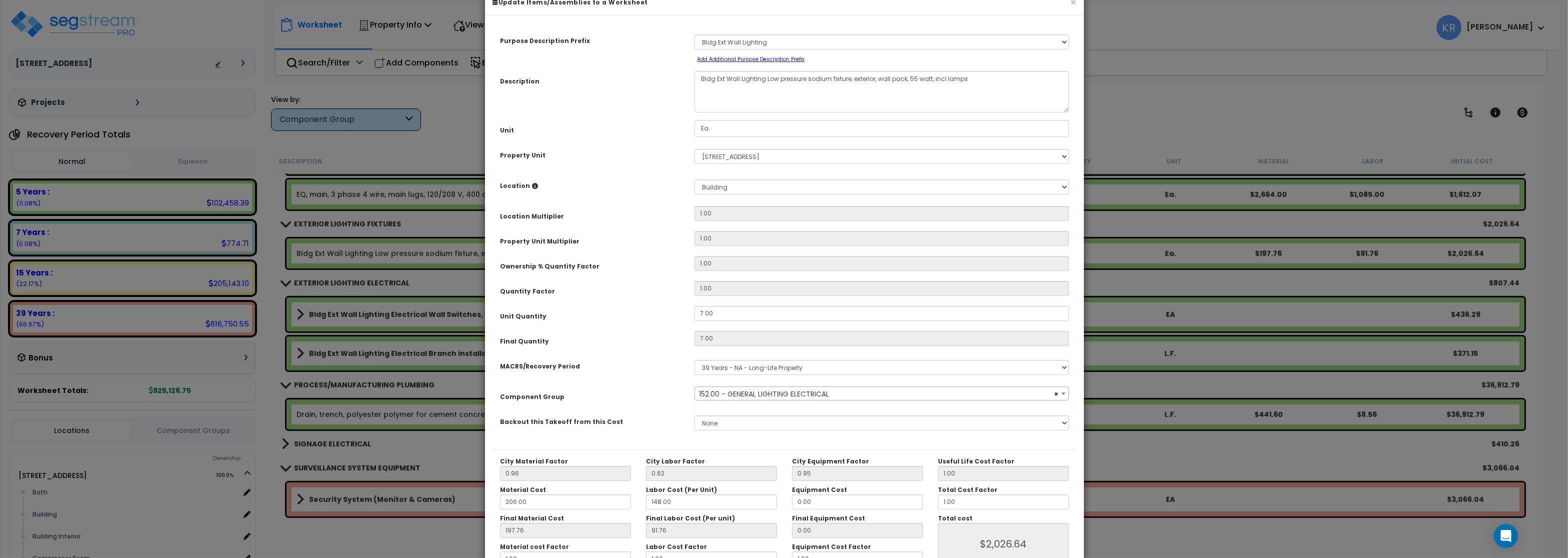
scroll to position [89, 0]
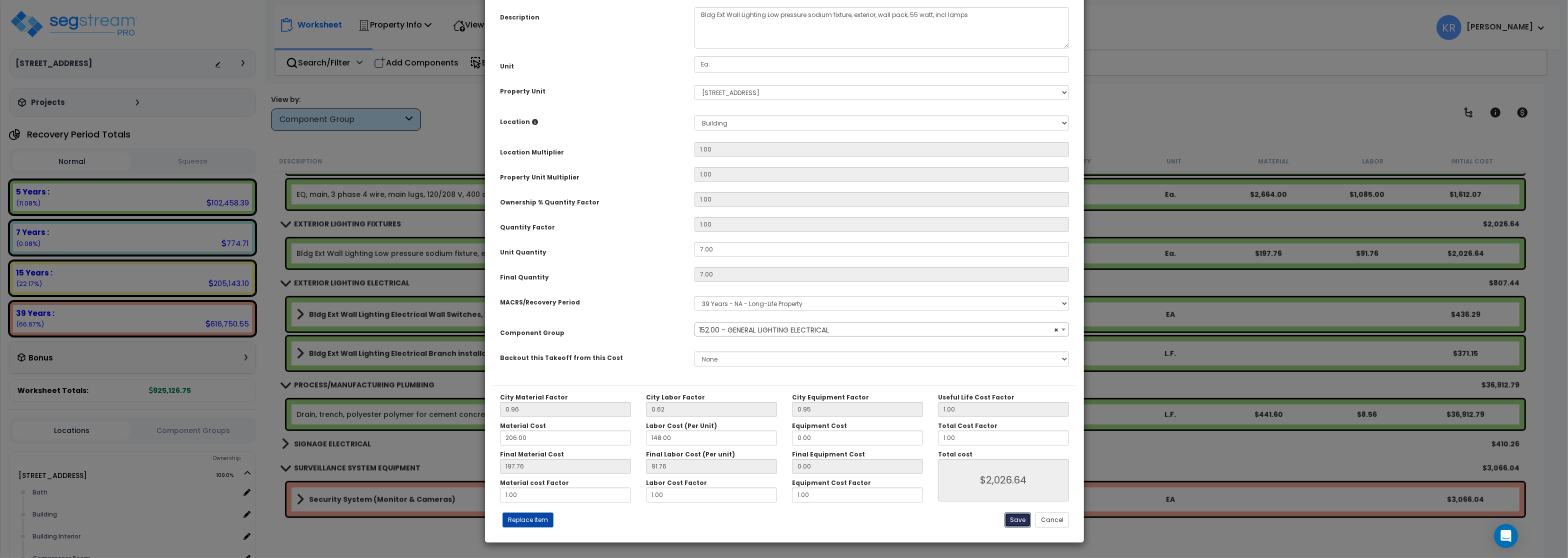
click at [1011, 519] on button "Save" at bounding box center [1017, 520] width 27 height 15
type input "2026.64"
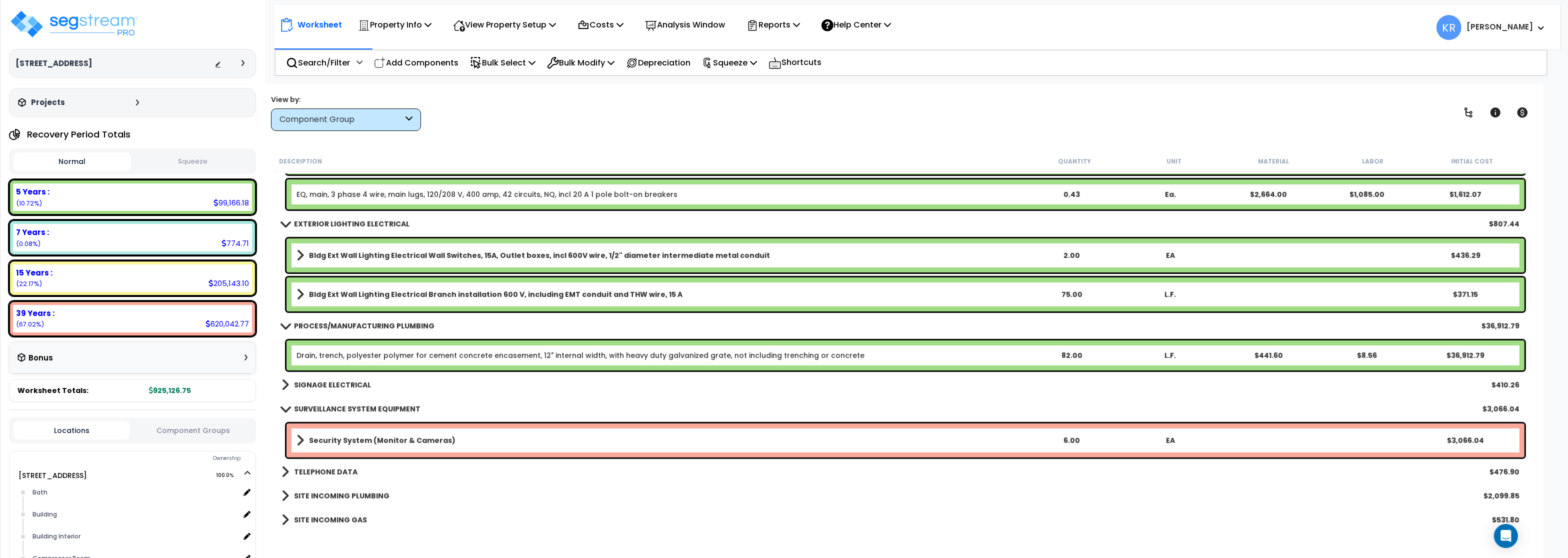
click at [349, 249] on link "Bldg Ext Wall Lighting Electrical Wall Switches, 15A, Outlet boxes, incl 600V w…" at bounding box center [659, 255] width 725 height 14
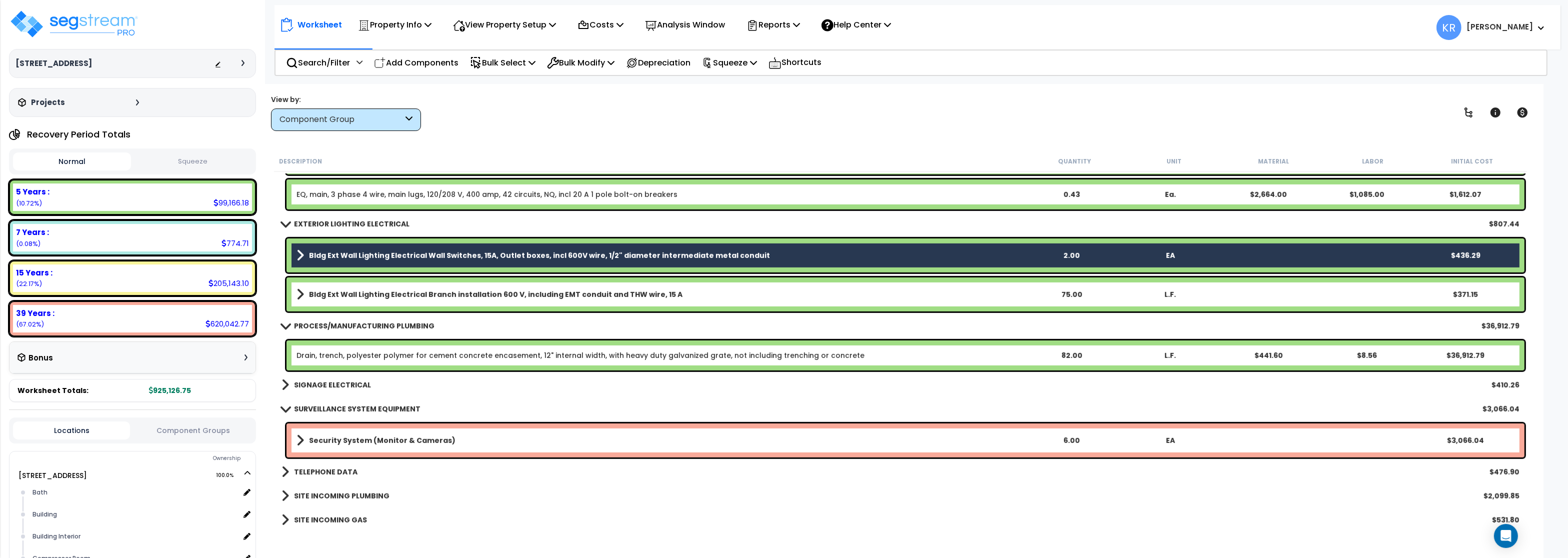
click at [348, 297] on b "Bldg Ext Wall Lighting Electrical Branch installation 600 V, including EMT cond…" at bounding box center [495, 294] width 373 height 10
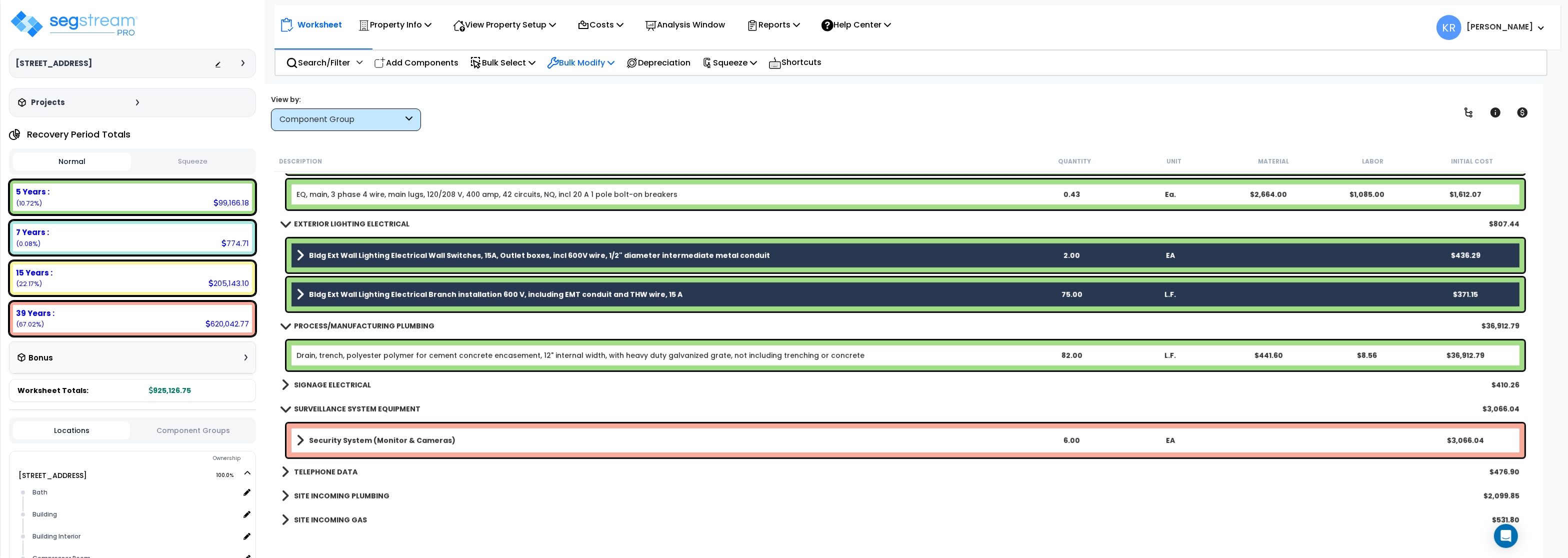
click at [574, 63] on p "Bulk Modify" at bounding box center [581, 63] width 68 height 14
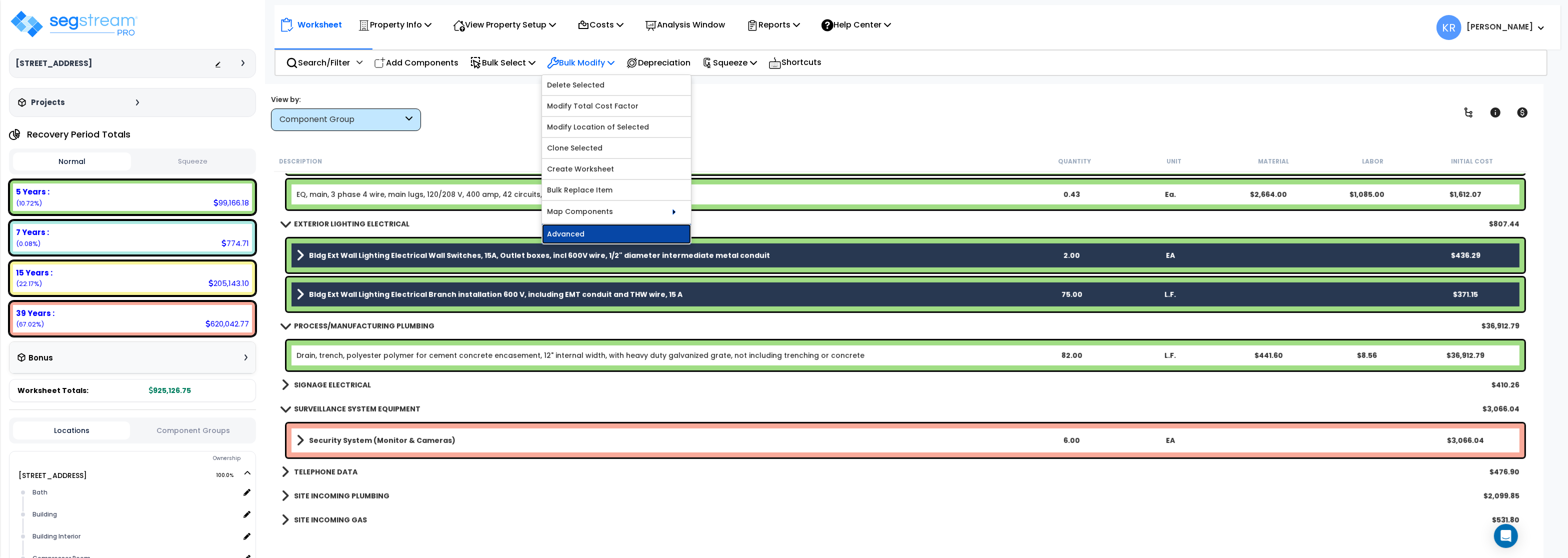
click at [570, 235] on link "Advanced" at bounding box center [617, 234] width 149 height 20
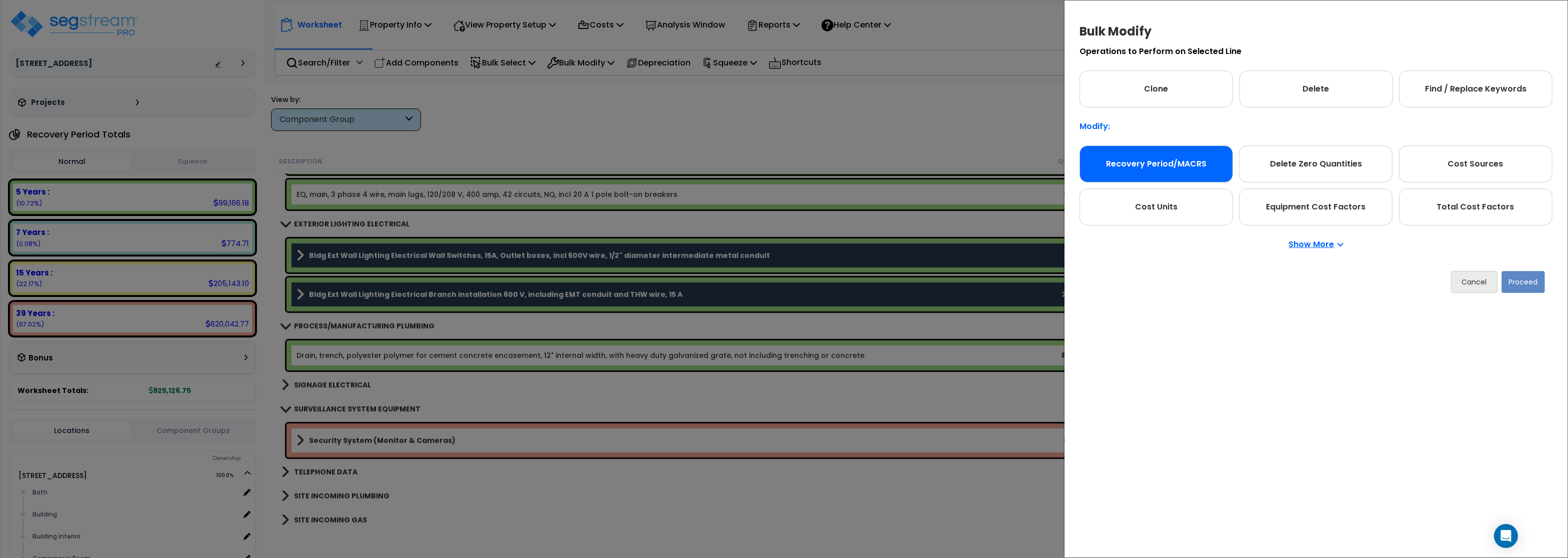
click at [1123, 153] on div "Recovery Period/MACRS" at bounding box center [1156, 164] width 154 height 37
click at [1511, 286] on button "Proceed" at bounding box center [1523, 282] width 44 height 22
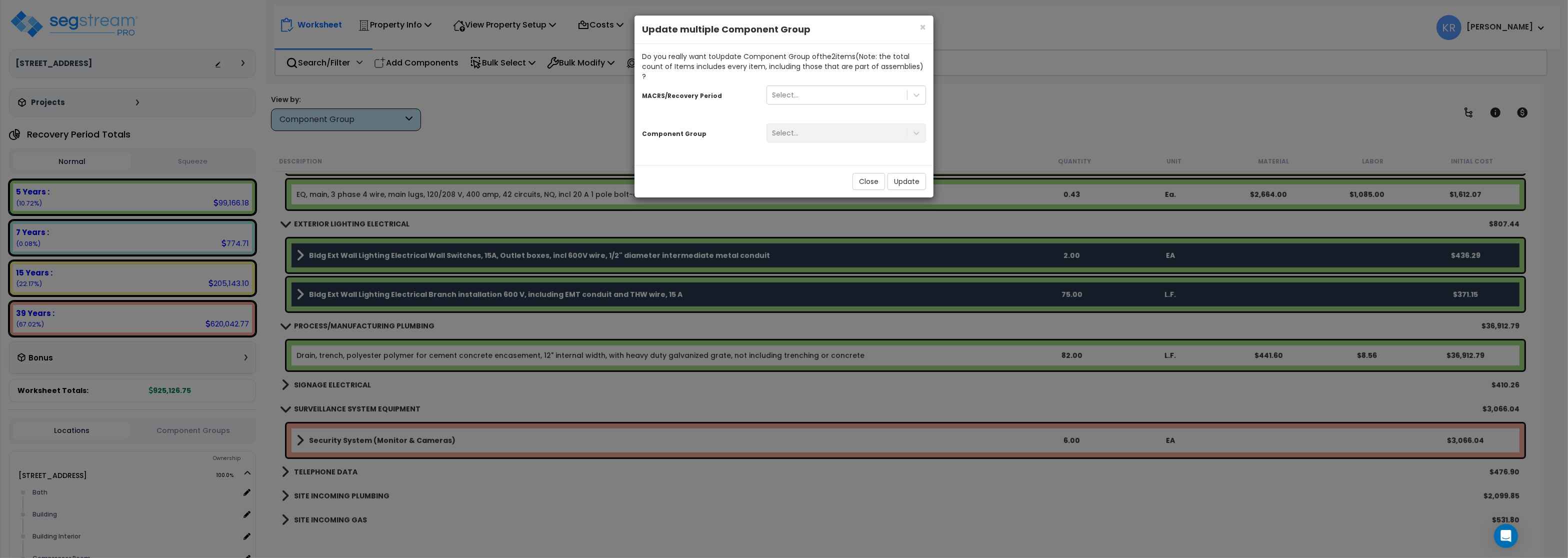
click at [763, 87] on div "Select..." at bounding box center [847, 95] width 175 height 19
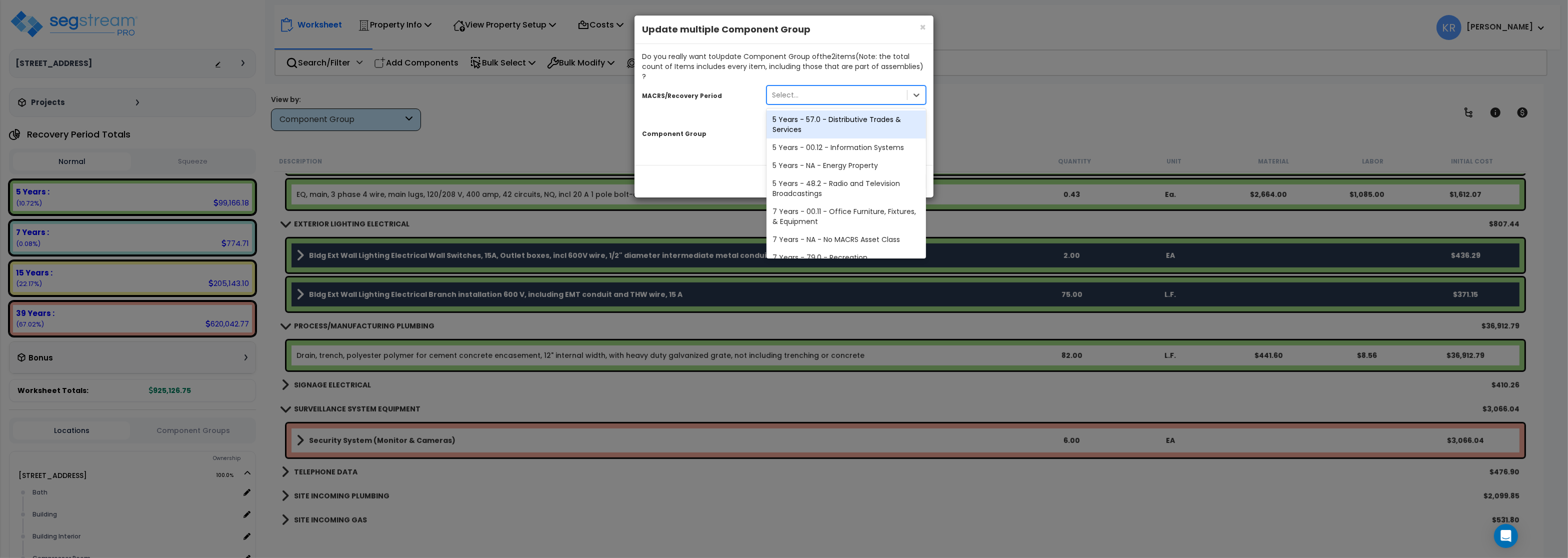
click at [783, 90] on div "Select..." at bounding box center [785, 95] width 27 height 10
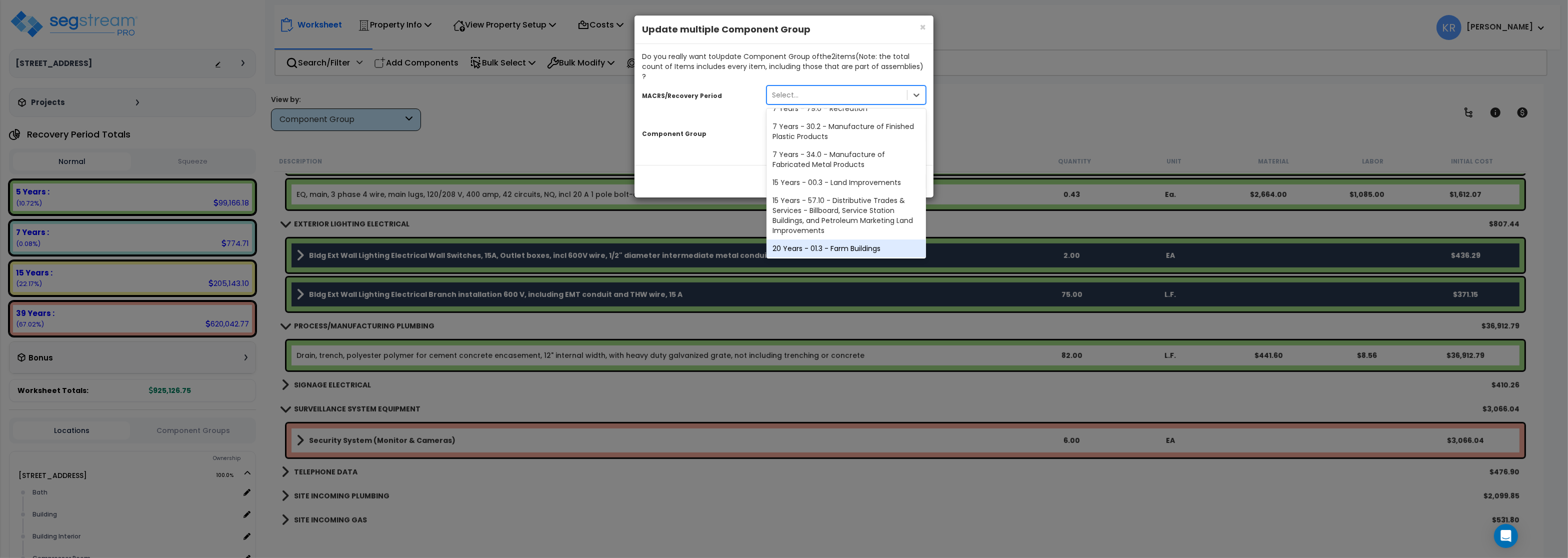
scroll to position [186, 0]
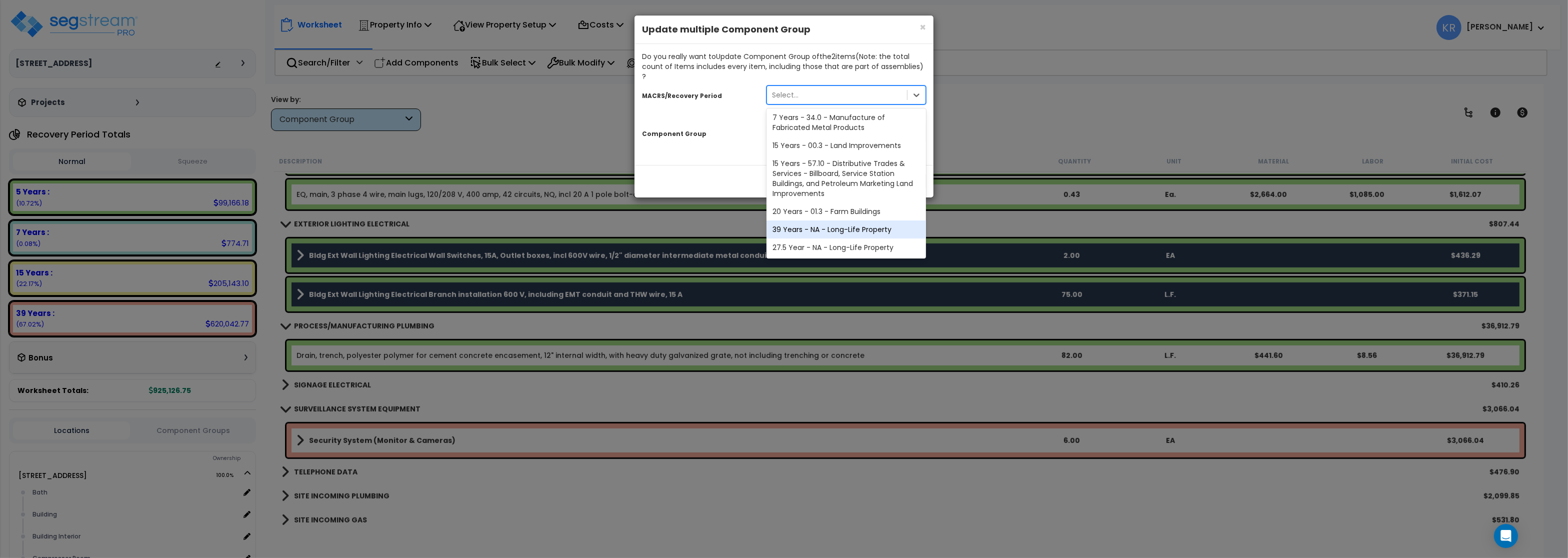
click at [811, 220] on div "39 Years - NA - Long-Life Property" at bounding box center [846, 229] width 160 height 18
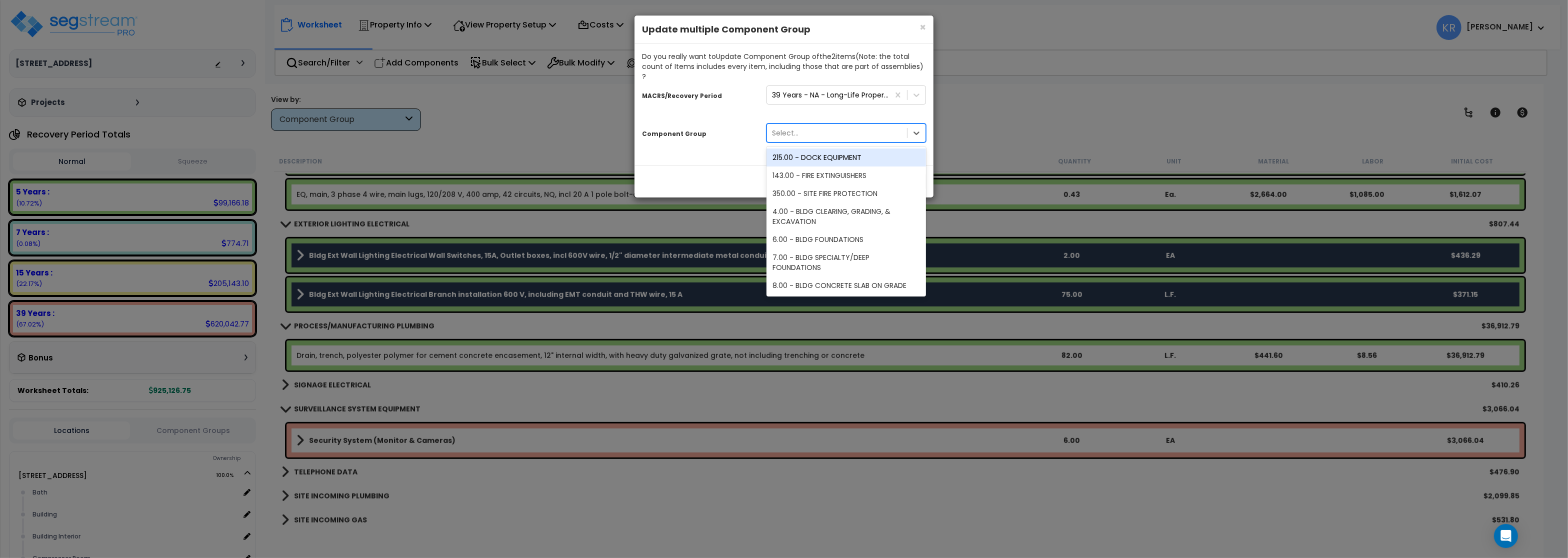
click at [793, 125] on div "Select..." at bounding box center [837, 133] width 140 height 16
type input "light"
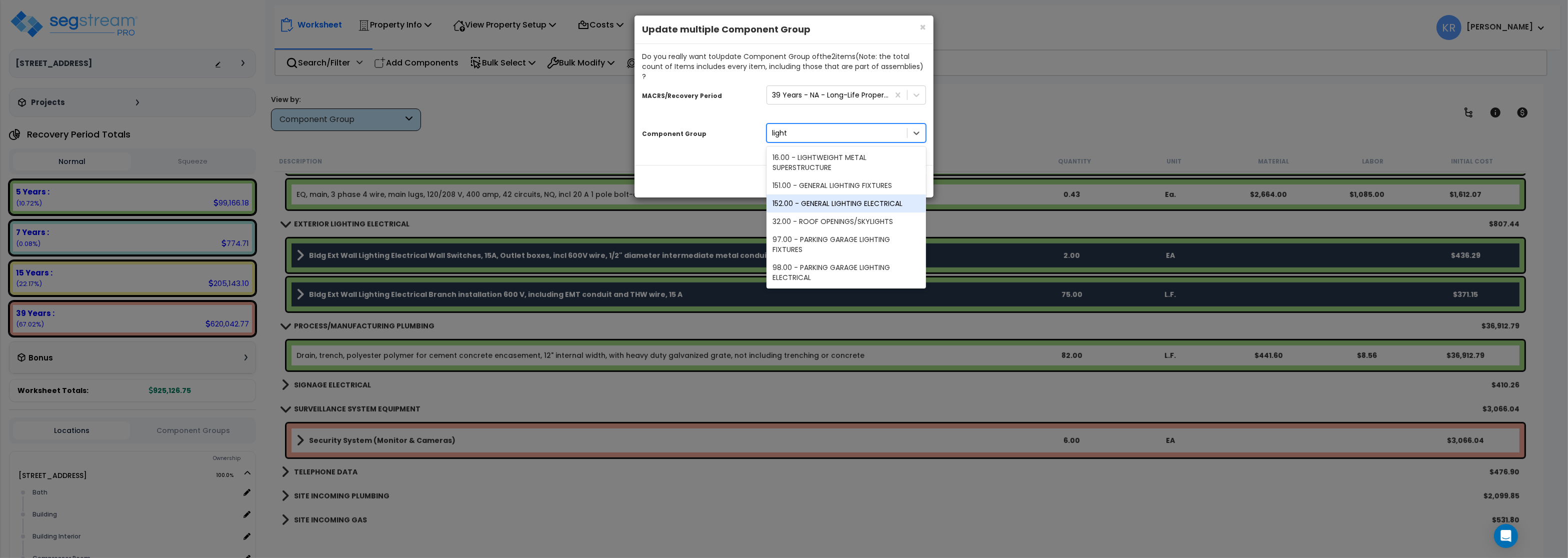
click at [843, 194] on div "152.00 - GENERAL LIGHTING ELECTRICAL" at bounding box center [846, 203] width 160 height 18
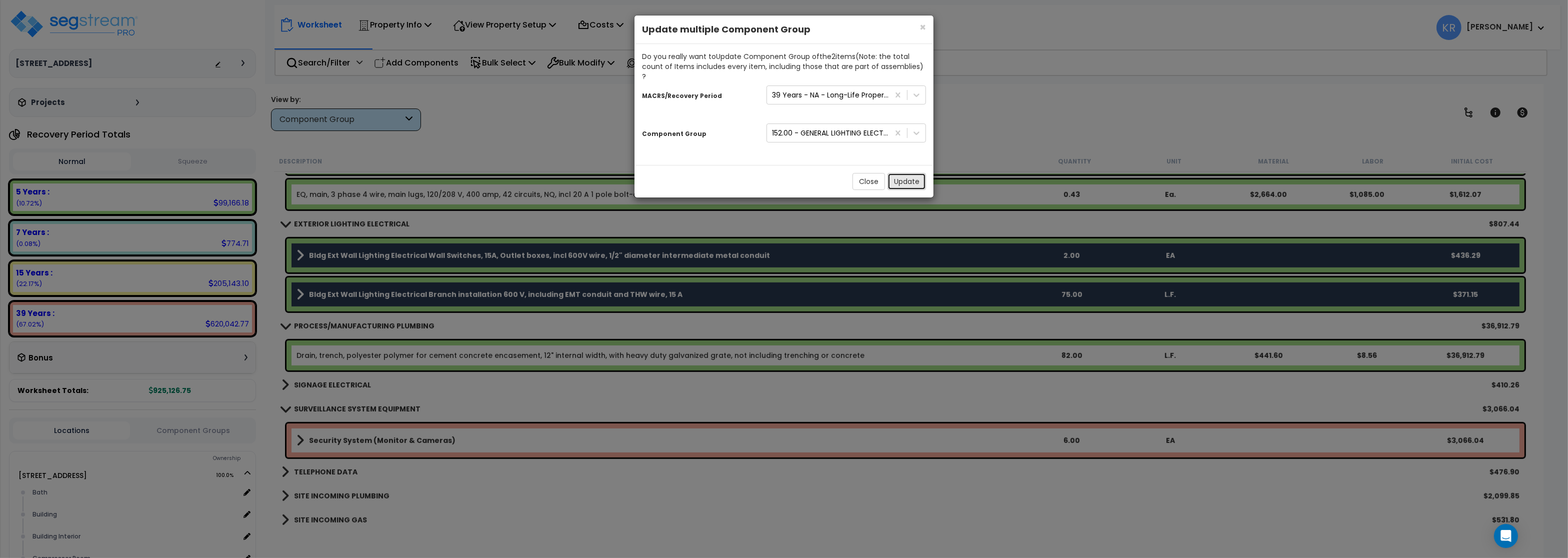
click at [895, 173] on button "Update" at bounding box center [907, 181] width 38 height 17
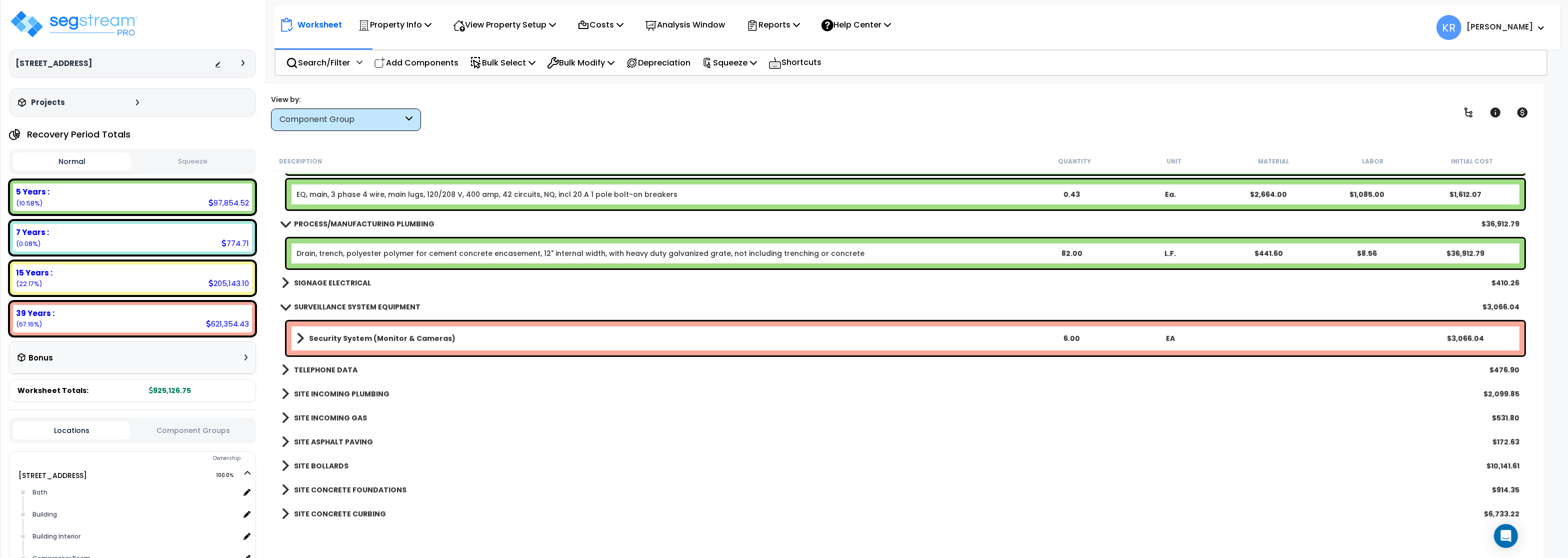
click at [338, 336] on b "Security System (Monitor & Cameras)" at bounding box center [382, 338] width 147 height 10
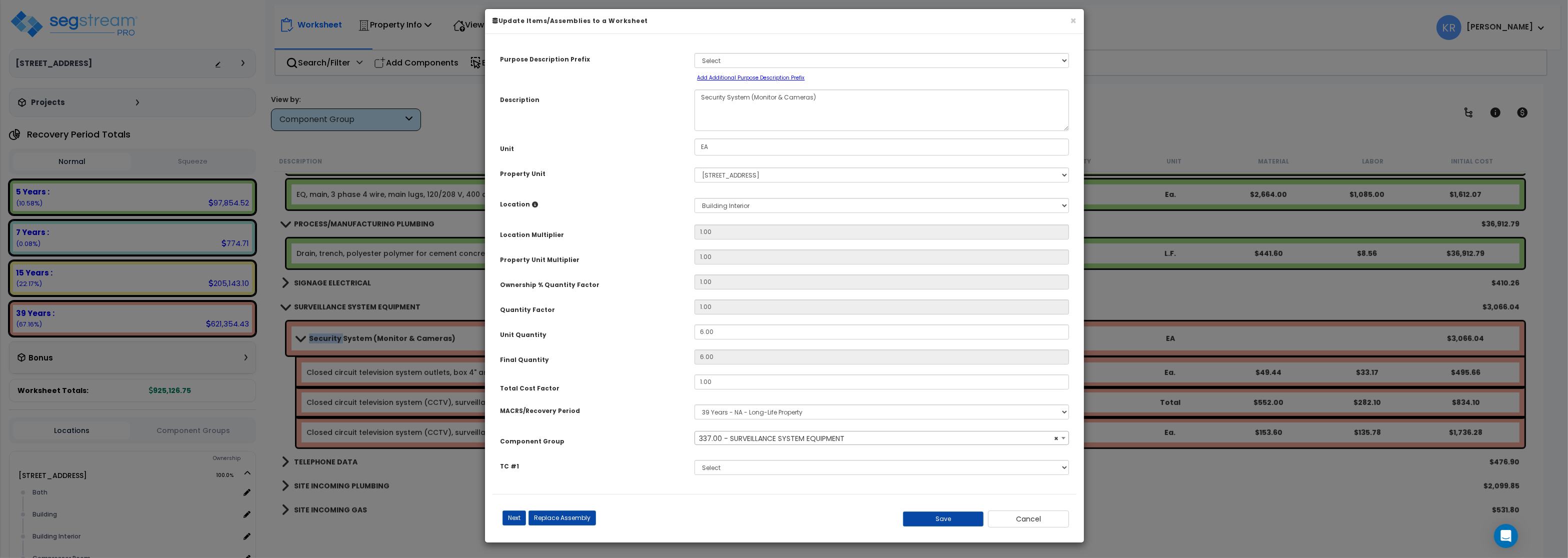
select select "57126"
click at [695, 405] on select "Select MACRS/Recovery Period 5 Years - 57.0 - Distributive Trades & Services 5 …" at bounding box center [882, 412] width 375 height 15
select select "3667"
click option "5 Years - 57.0 - Distributive Trades & Services" at bounding box center [0, 0] width 0 height 0
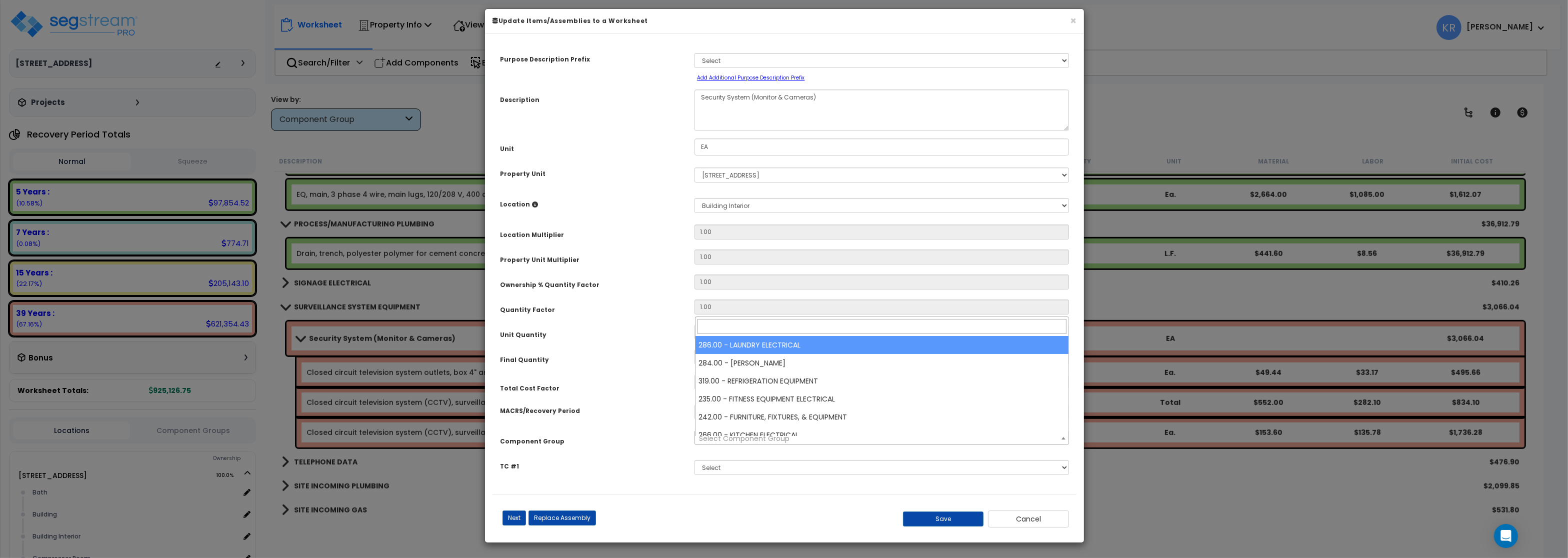
click at [706, 439] on span "Select Component Group" at bounding box center [881, 438] width 373 height 14
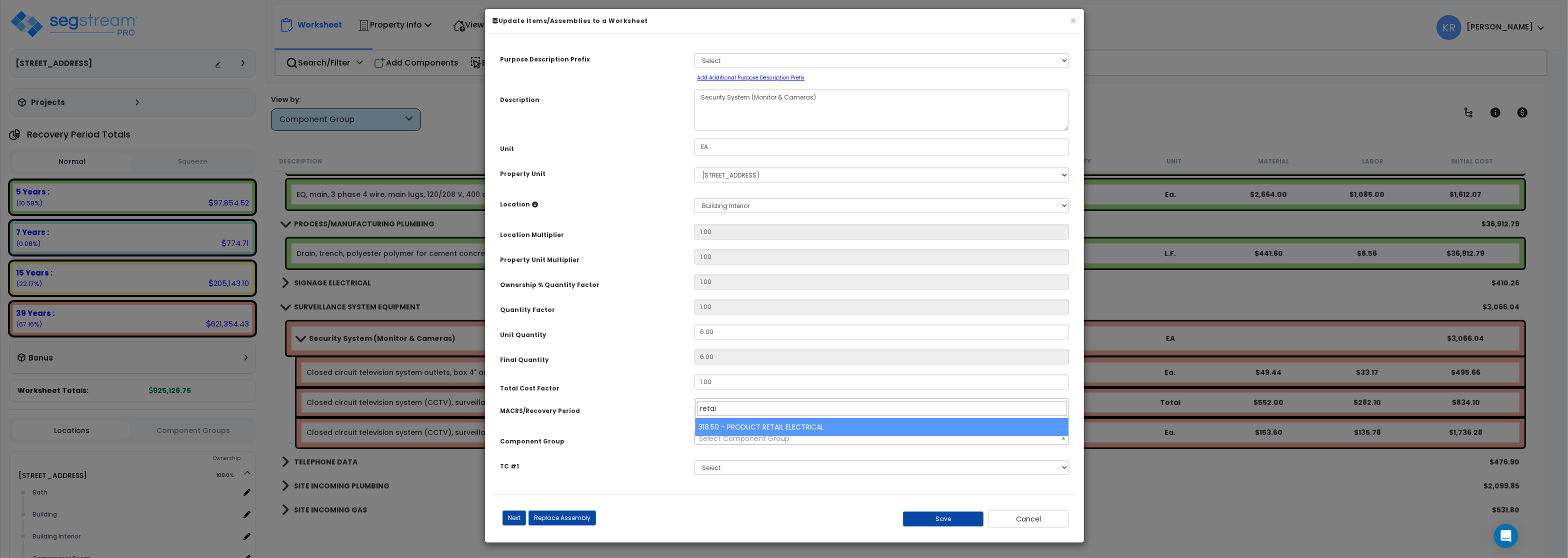
type input "retail"
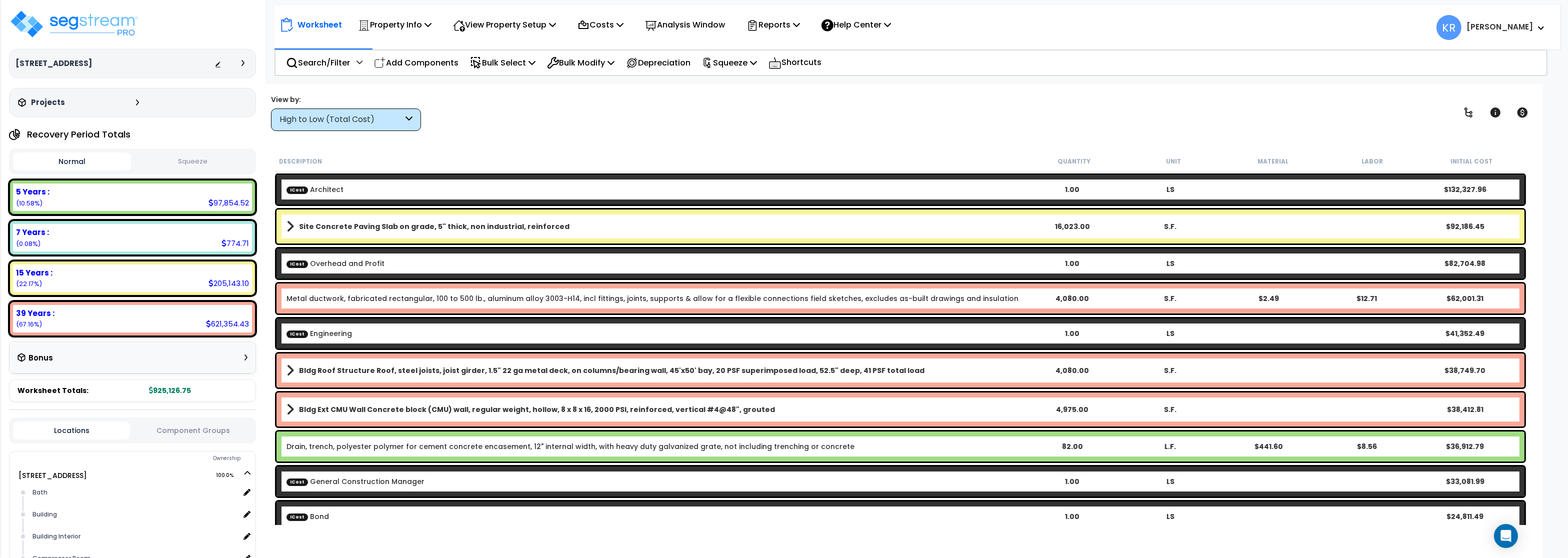
click at [340, 122] on div "High to Low (Total Cost)" at bounding box center [341, 120] width 124 height 12
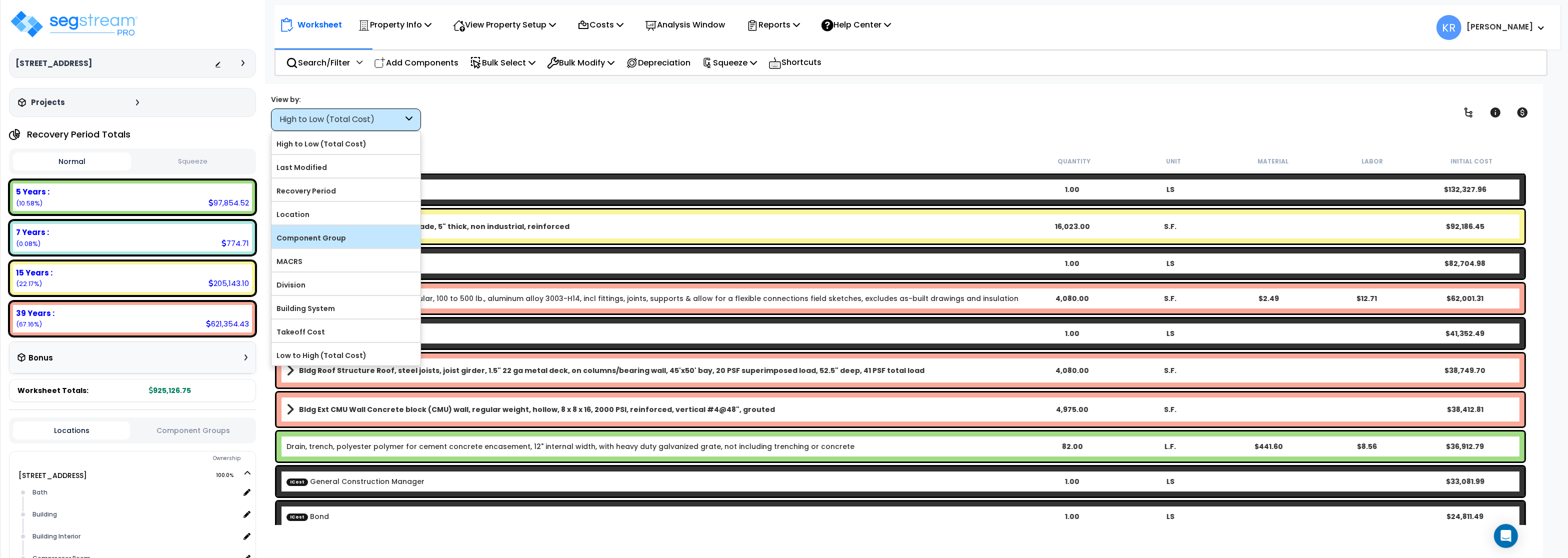
click at [338, 242] on label "Component Group" at bounding box center [346, 238] width 149 height 15
click at [0, 0] on input "Component Group" at bounding box center [0, 0] width 0 height 0
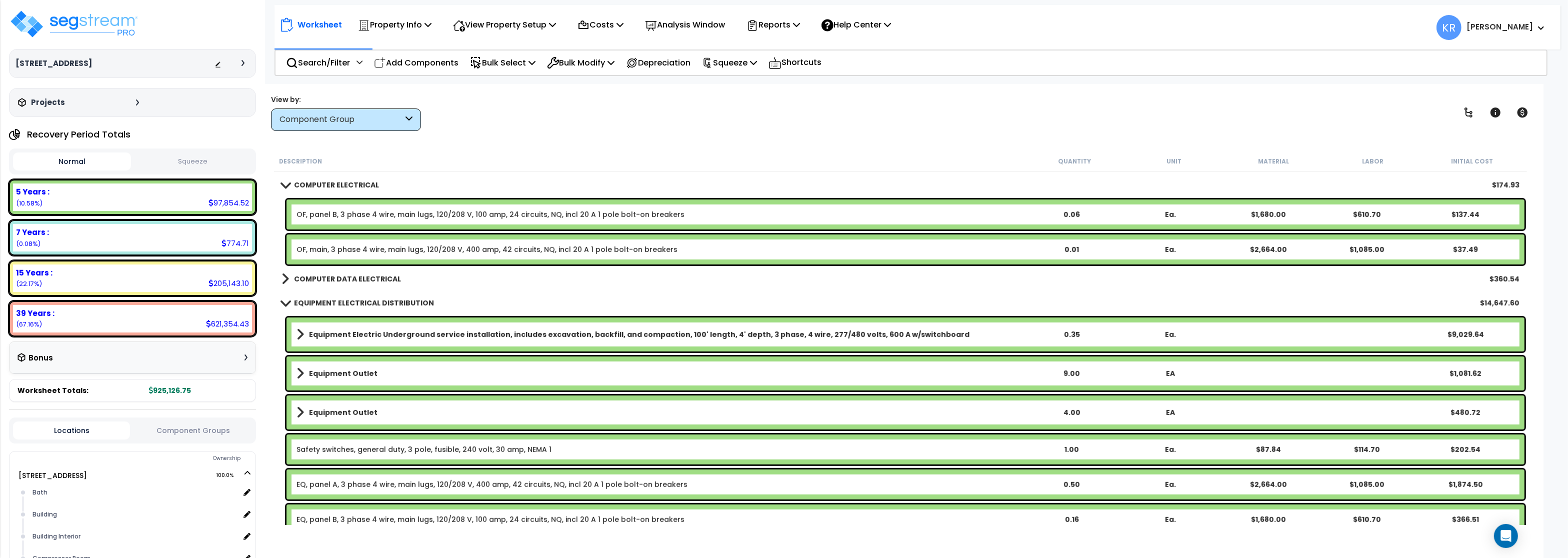
scroll to position [840, 0]
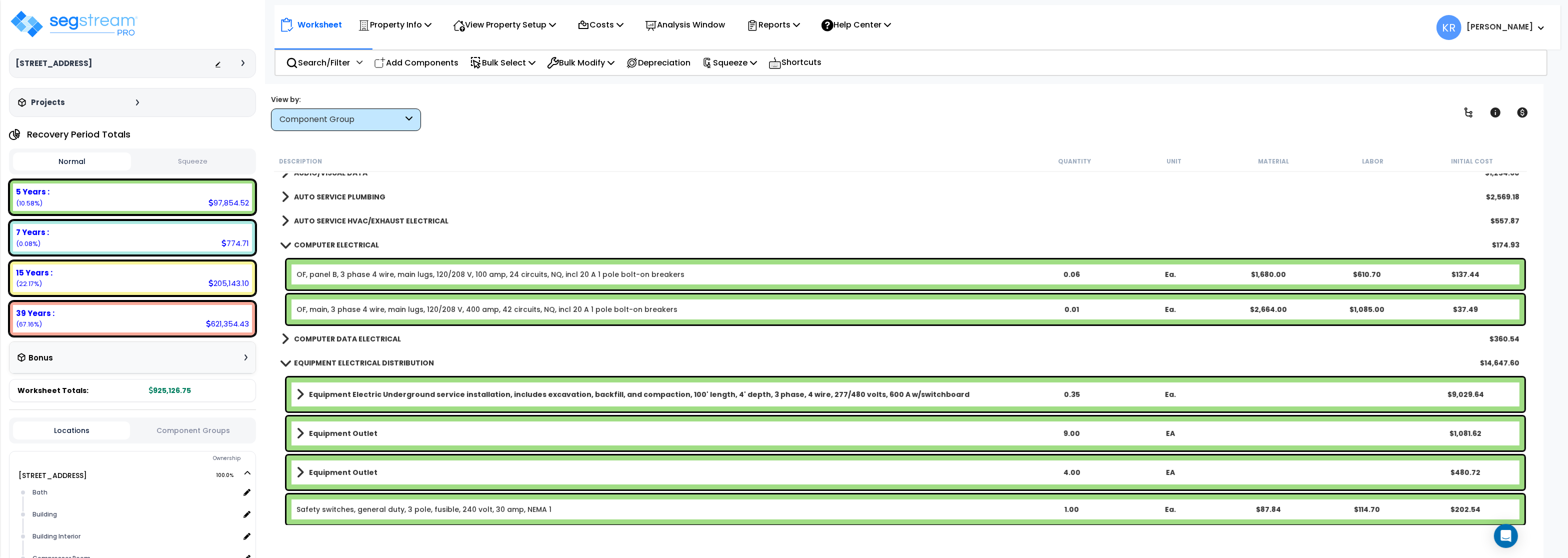
click at [367, 336] on b "COMPUTER DATA ELECTRICAL" at bounding box center [347, 338] width 107 height 10
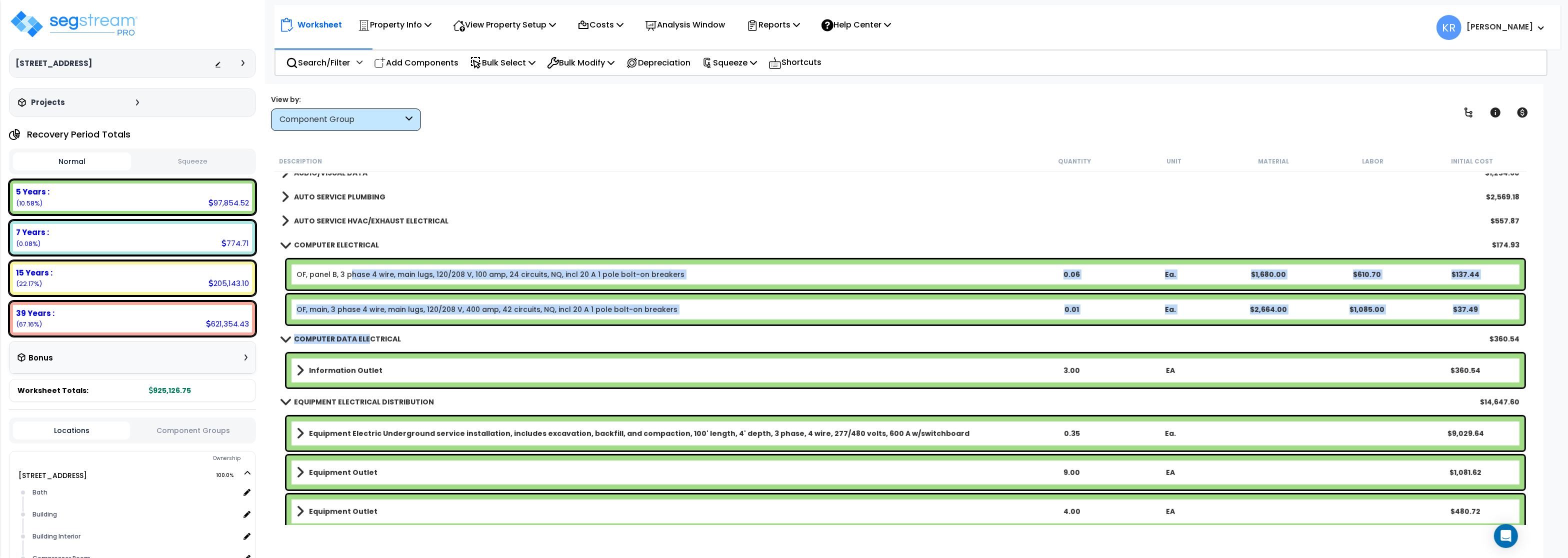
click at [351, 270] on link "OF, panel B, 3 phase 4 wire, main lugs, 120/208 V, 100 amp, 24 circuits, NQ, in…" at bounding box center [490, 274] width 388 height 10
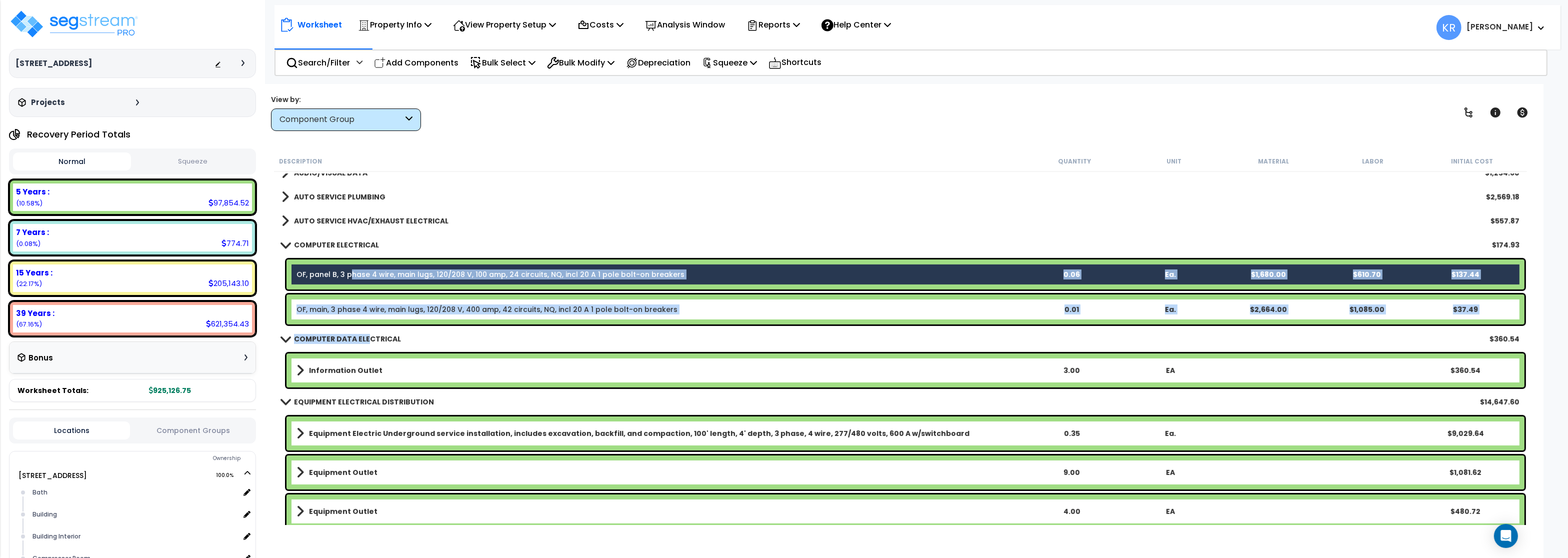
click at [359, 310] on link "OF, main, 3 phase 4 wire, main lugs, 120/208 V, 400 amp, 42 circuits, NQ, incl …" at bounding box center [487, 309] width 381 height 10
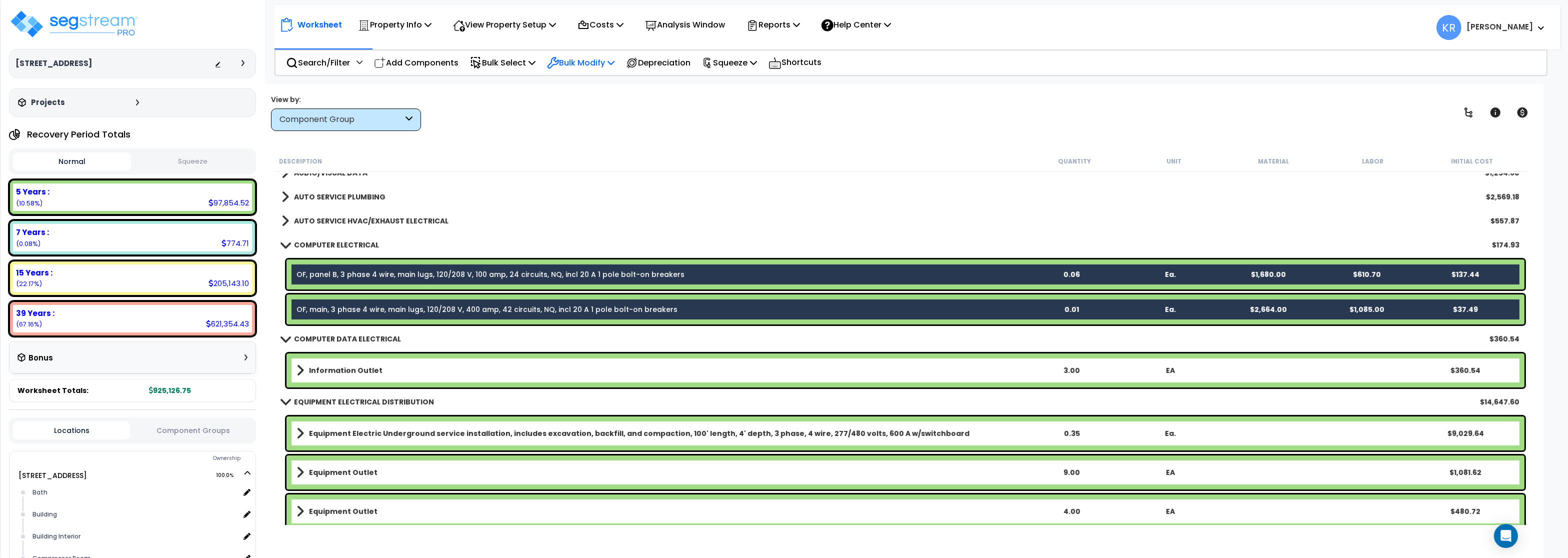
click at [592, 65] on p "Bulk Modify" at bounding box center [581, 63] width 68 height 14
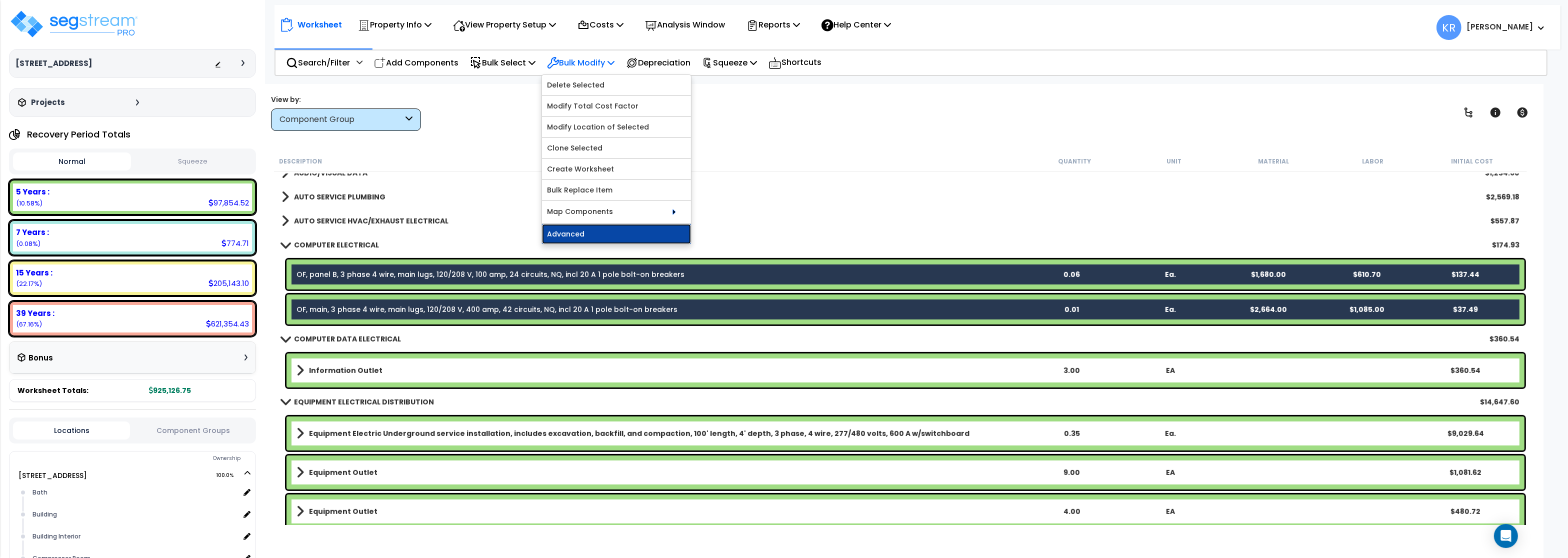
click at [600, 237] on link "Advanced" at bounding box center [617, 234] width 149 height 20
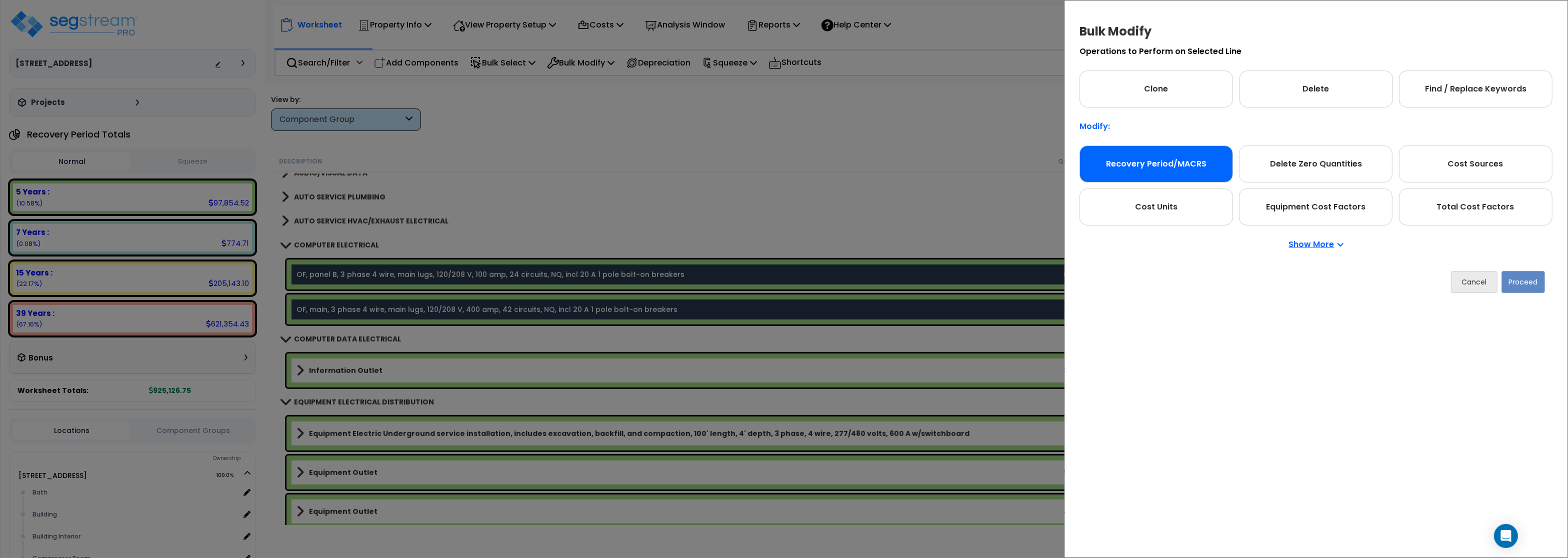
click at [1165, 166] on div "Recovery Period/MACRS" at bounding box center [1156, 164] width 154 height 37
click at [1528, 284] on button "Proceed" at bounding box center [1523, 282] width 44 height 22
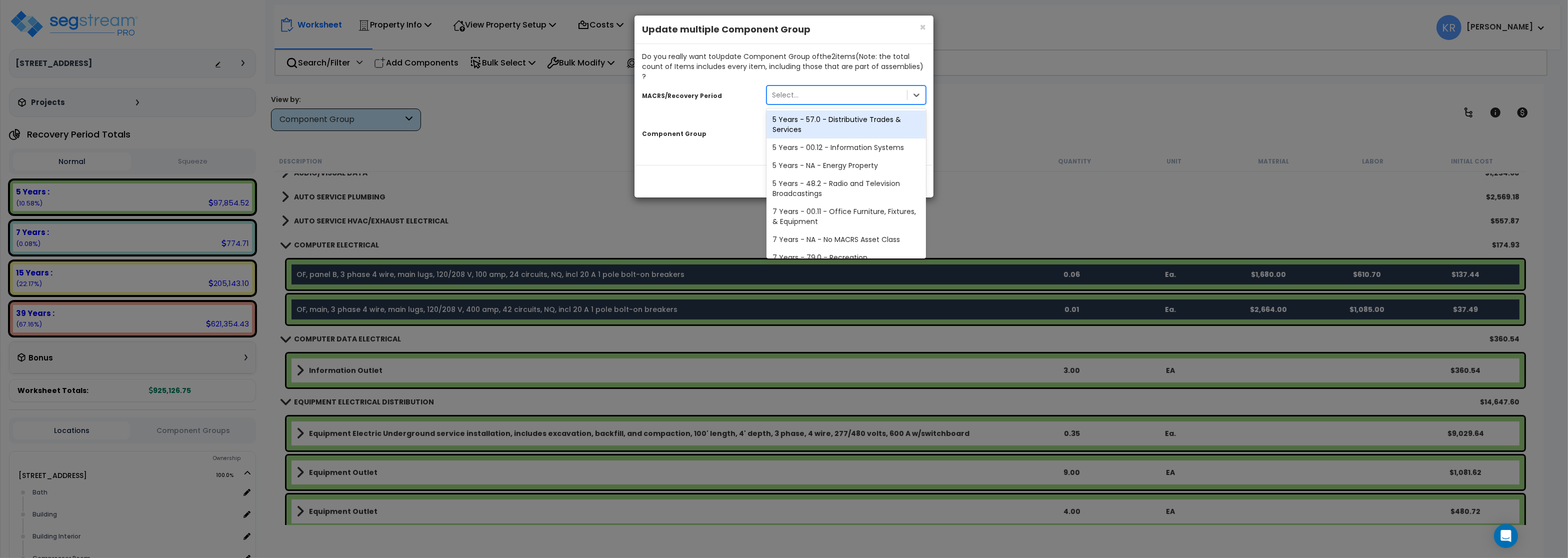
click at [830, 90] on div "Select..." at bounding box center [837, 95] width 140 height 16
click at [815, 140] on div "5 Years - 00.12 - Information Systems" at bounding box center [846, 148] width 160 height 18
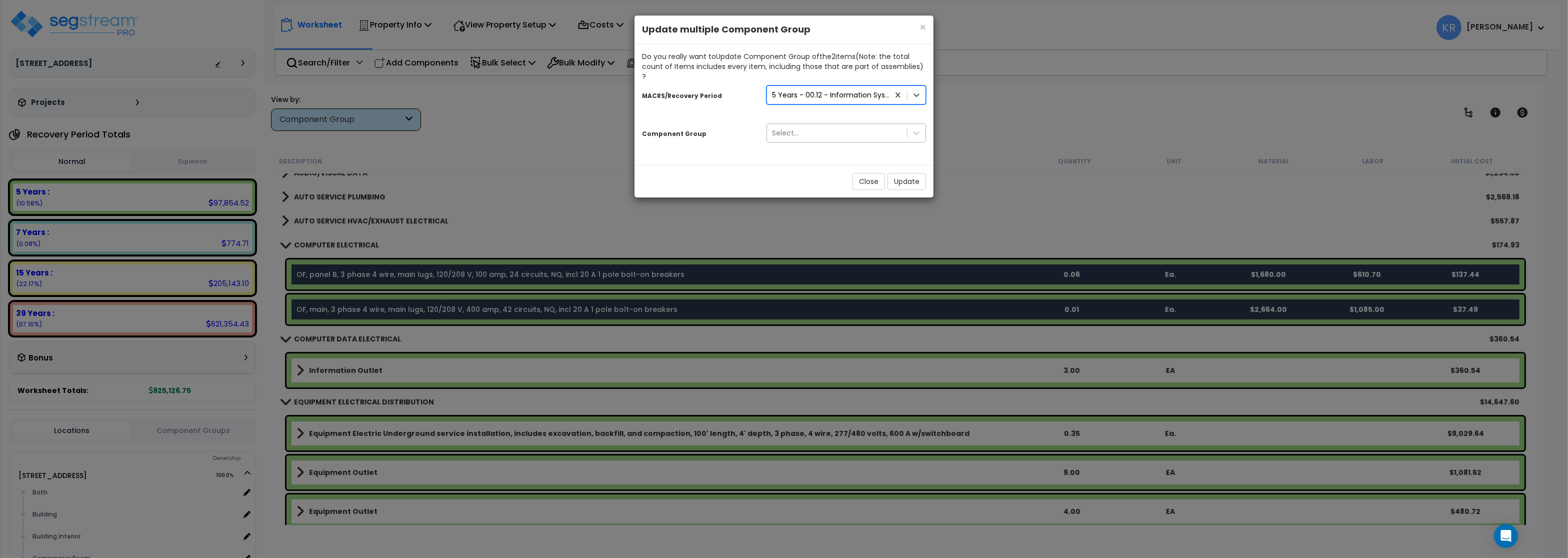
click at [798, 128] on div "Select..." at bounding box center [785, 132] width 27 height 10
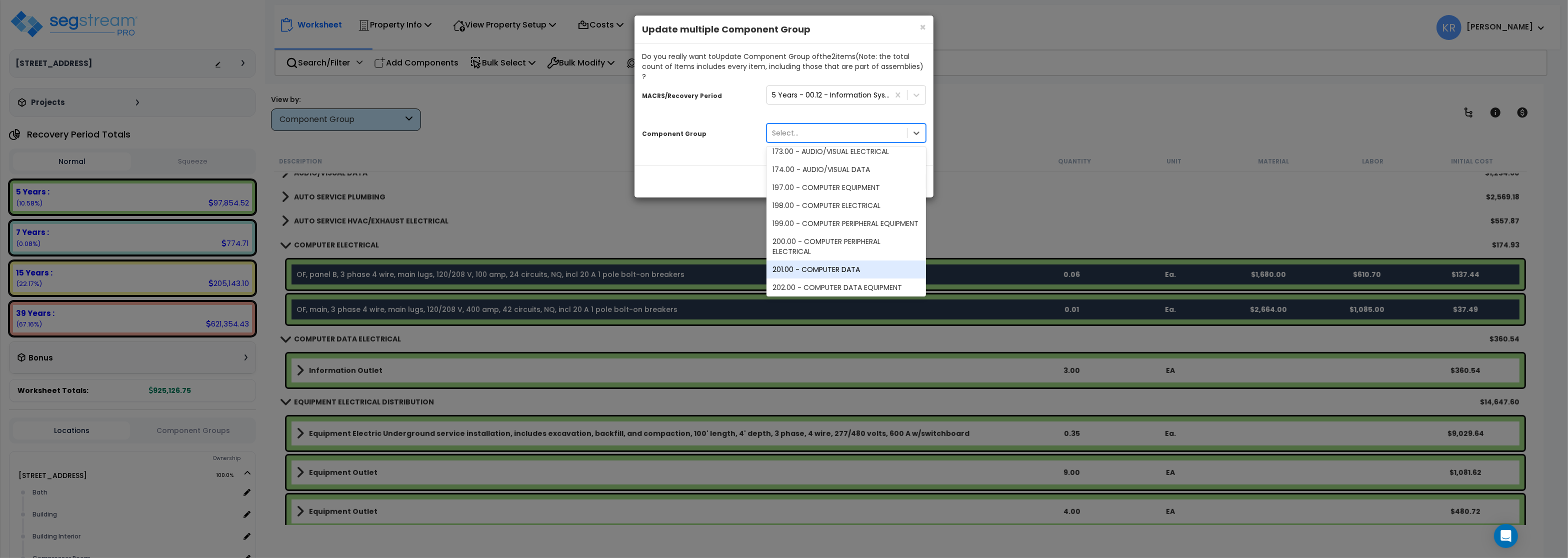
scroll to position [120, 0]
click at [850, 237] on div "203.00 - COMPUTER DATA ELECTRICAL" at bounding box center [846, 246] width 160 height 18
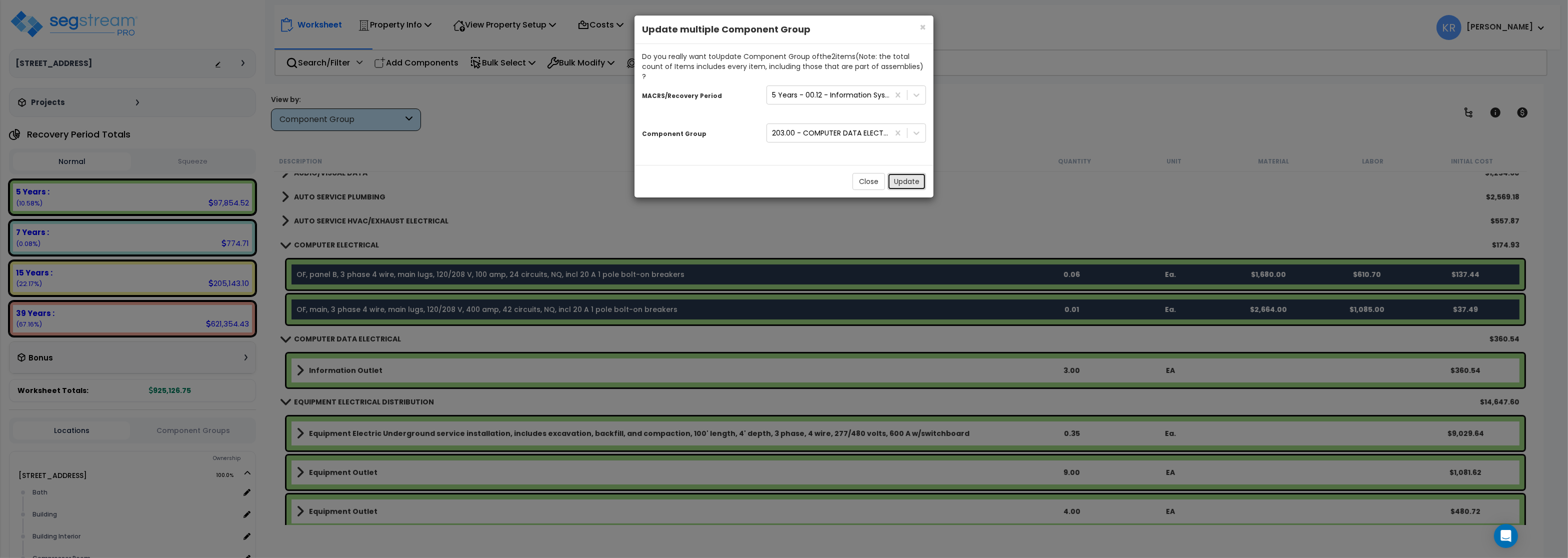
click at [898, 173] on button "Update" at bounding box center [907, 181] width 38 height 17
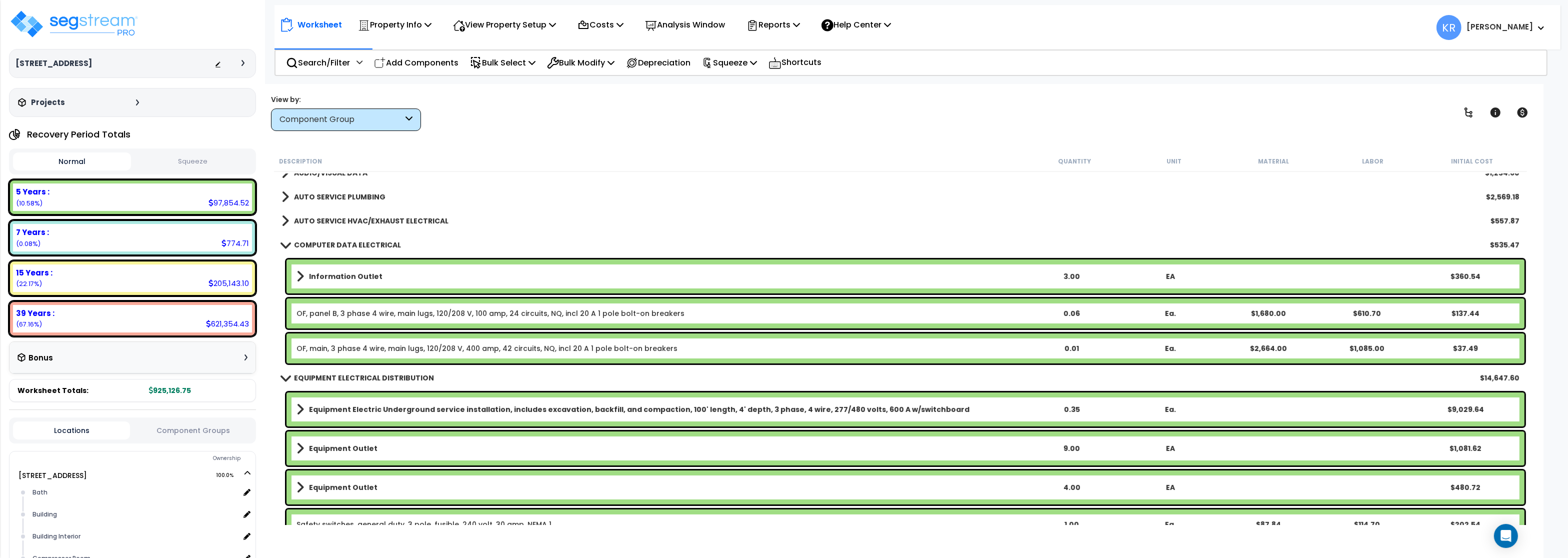
click at [337, 250] on link "COMPUTER DATA ELECTRICAL" at bounding box center [341, 244] width 119 height 14
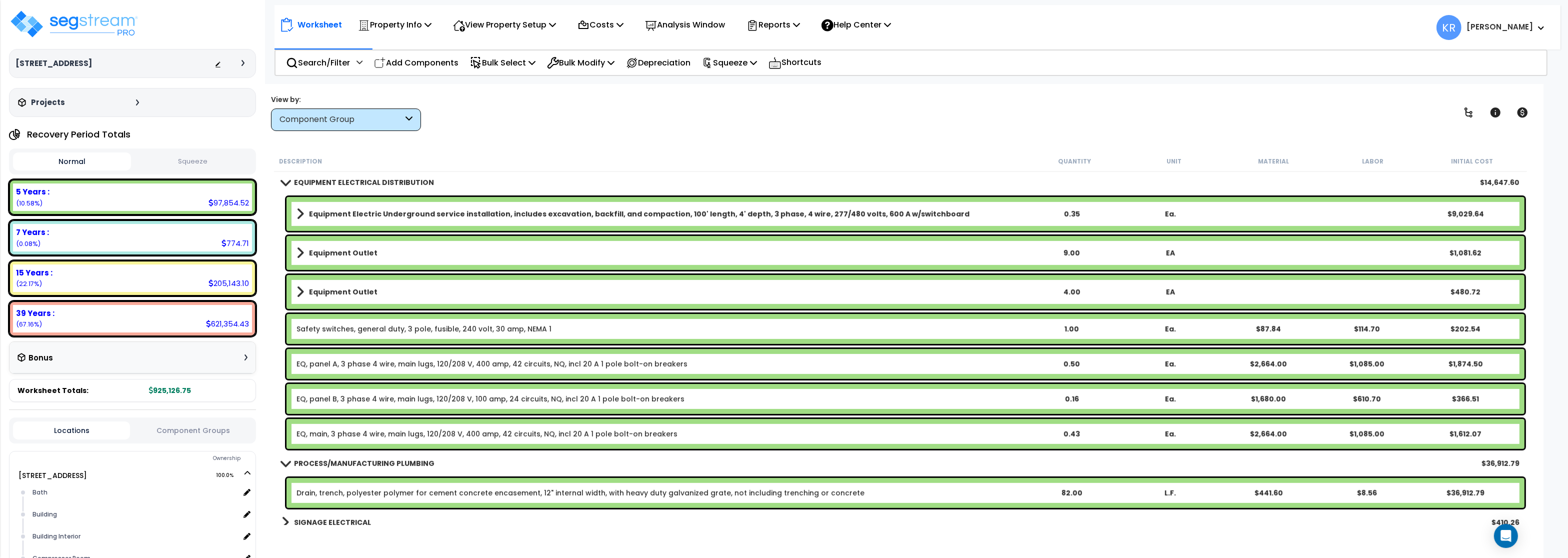
scroll to position [900, 0]
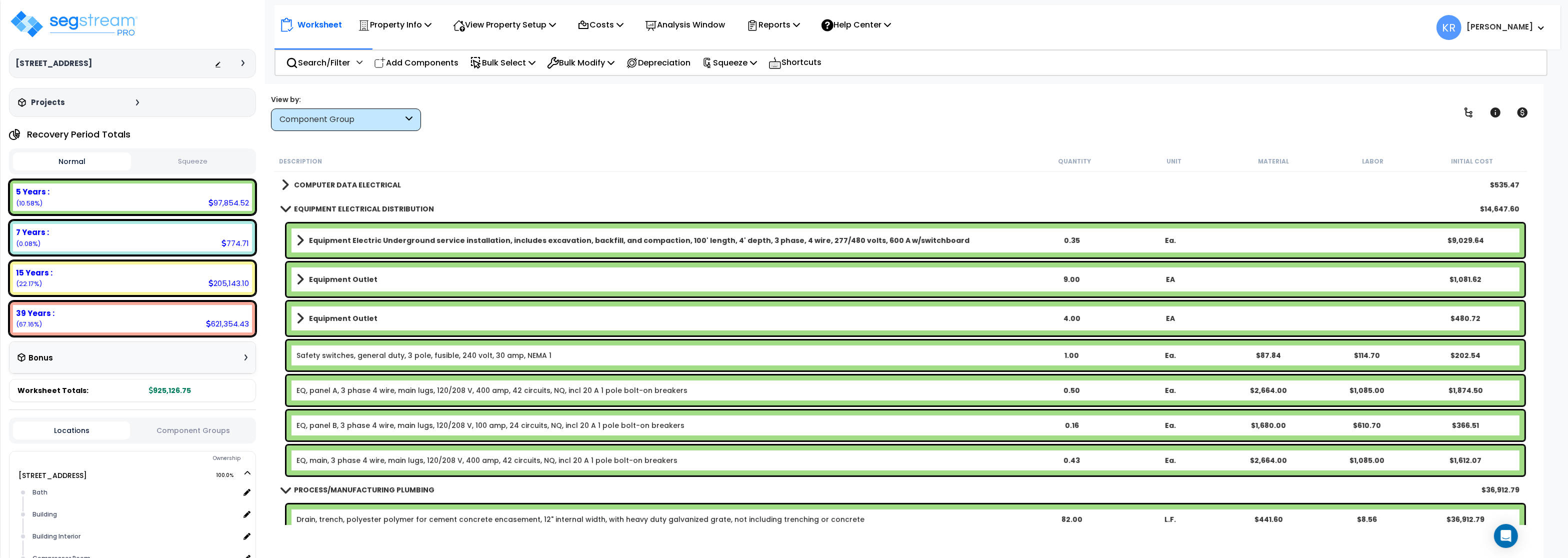
click at [335, 207] on b "EQUIPMENT ELECTRICAL DISTRIBUTION" at bounding box center [364, 209] width 140 height 10
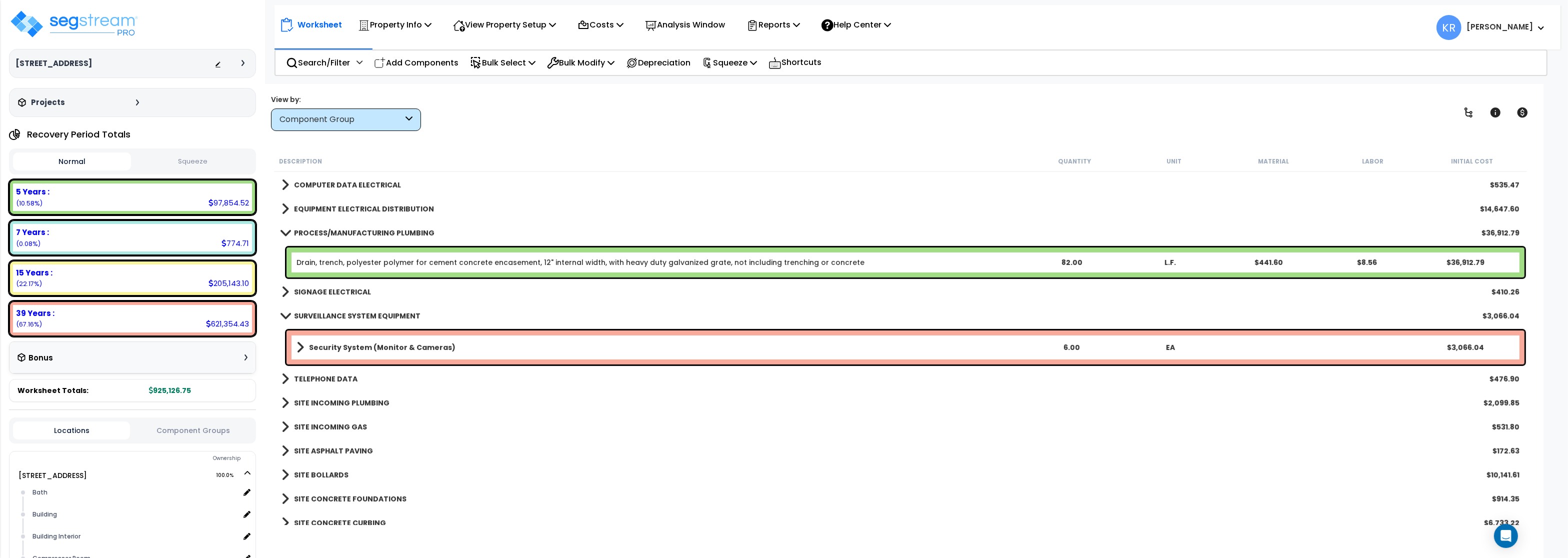
click at [323, 257] on div "Drain, trench, polyester polymer for cement concrete encasement, 12" internal w…" at bounding box center [906, 263] width 1238 height 30
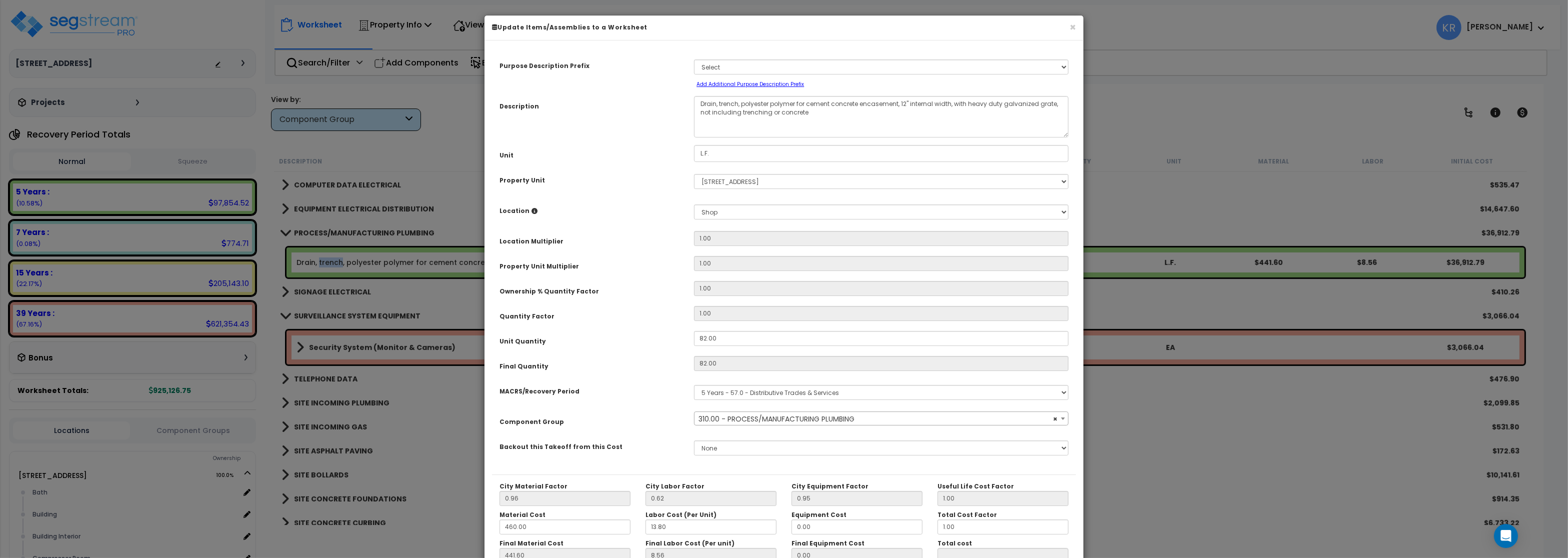
select select "57103"
click at [721, 419] on span "× 310.00 - PROCESS/MANUFACTURING PLUMBING" at bounding box center [881, 419] width 373 height 14
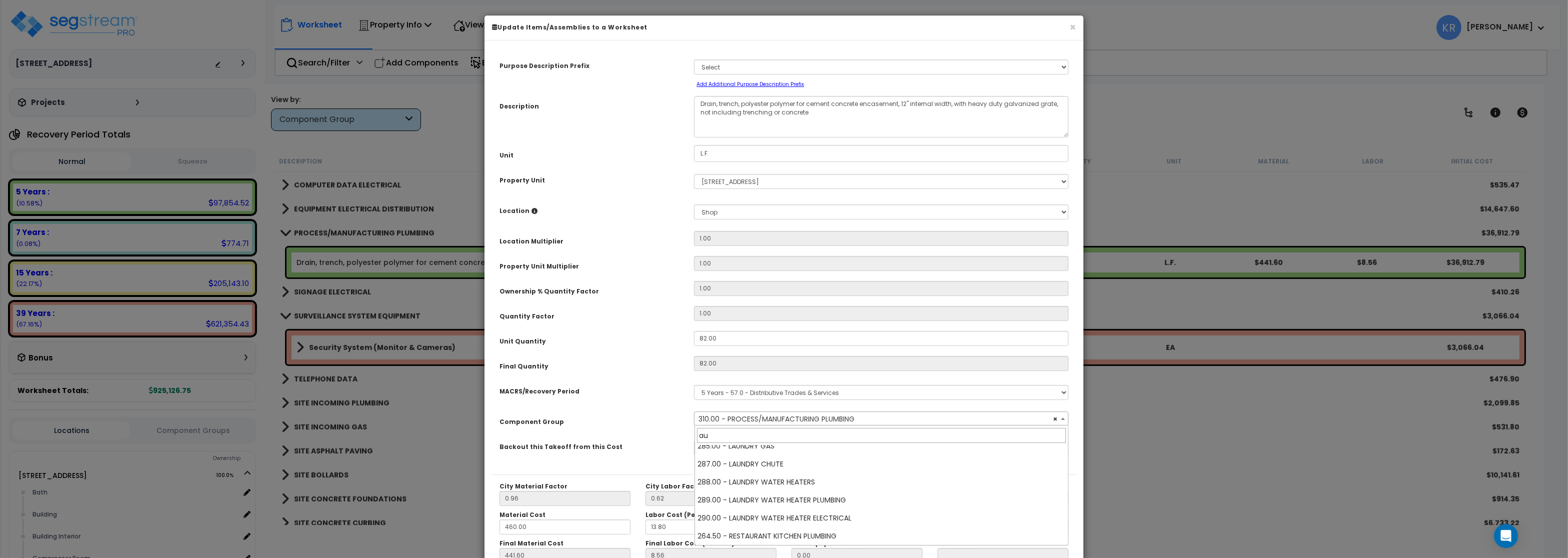
scroll to position [0, 0]
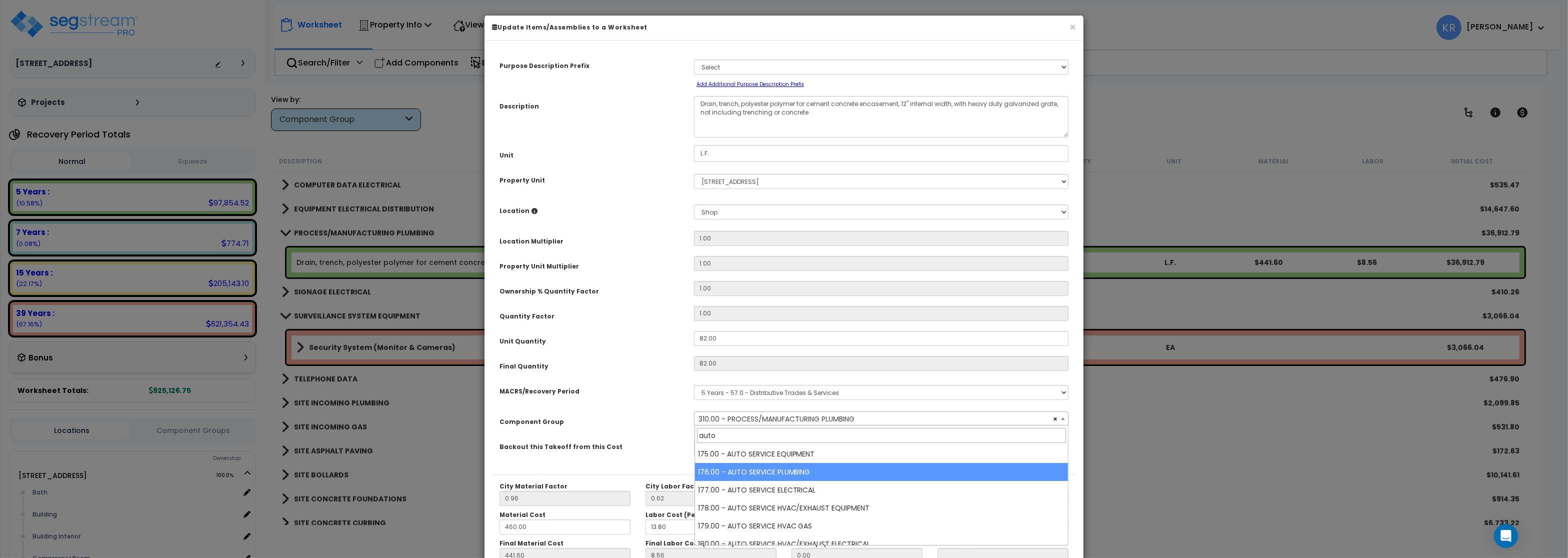
type input "auto"
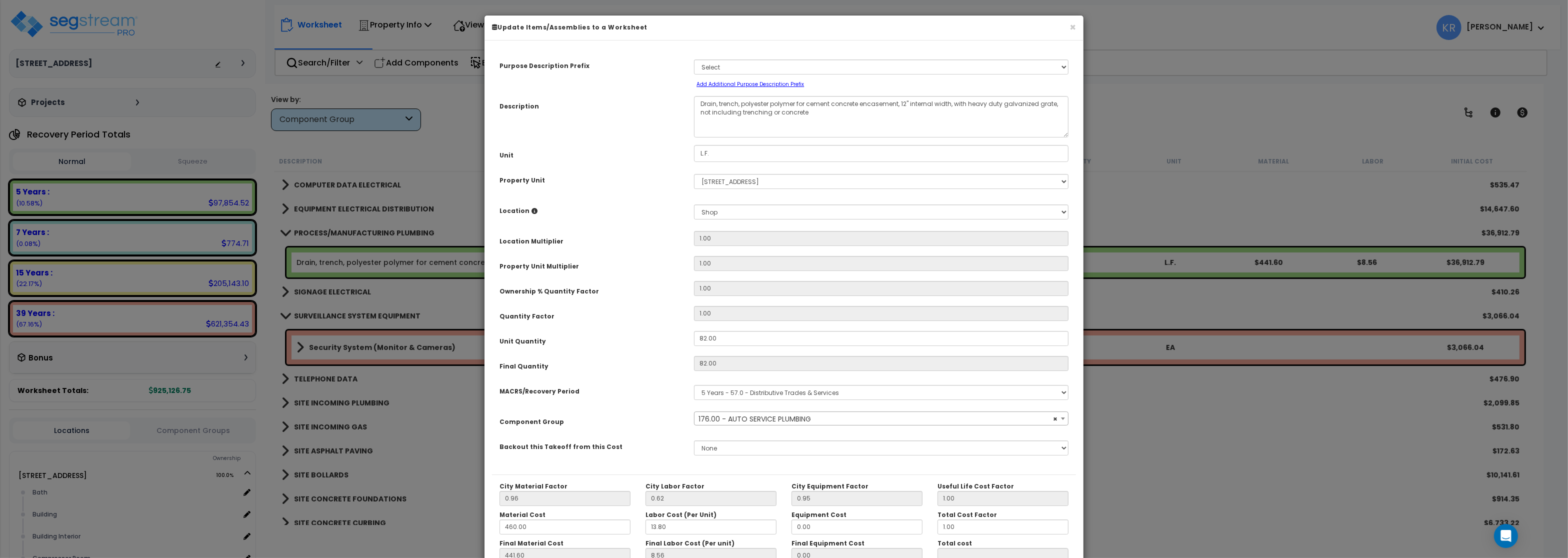
select select "56986"
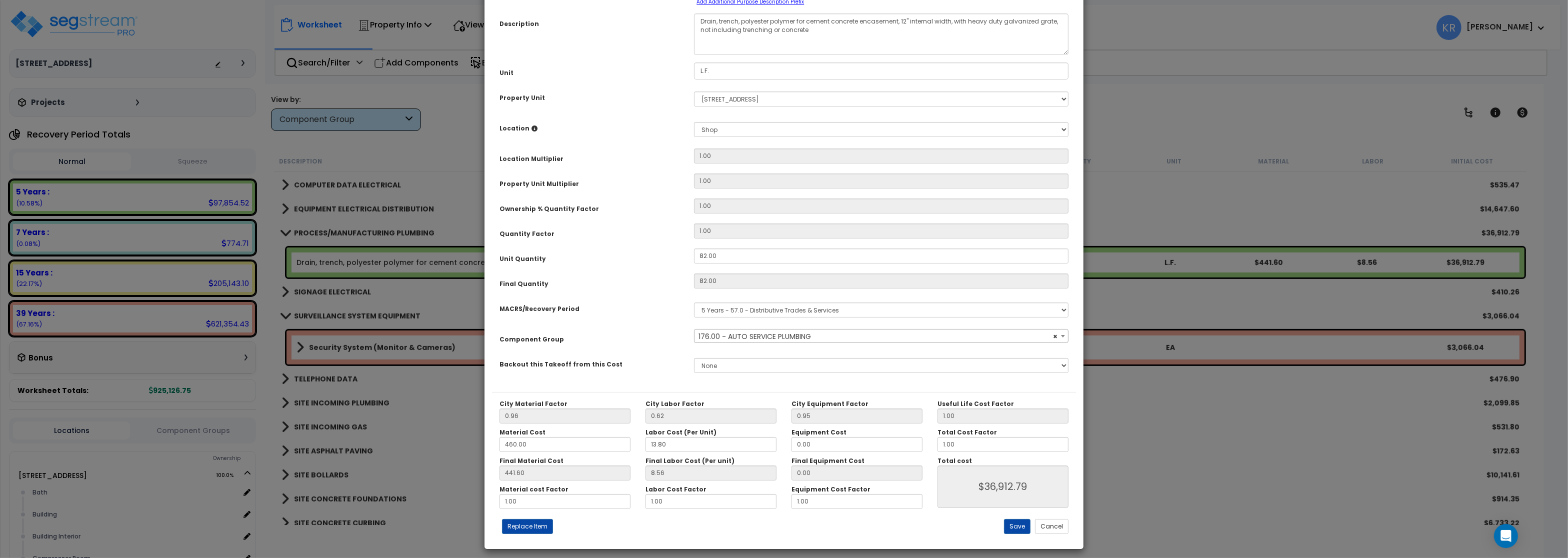
scroll to position [89, 0]
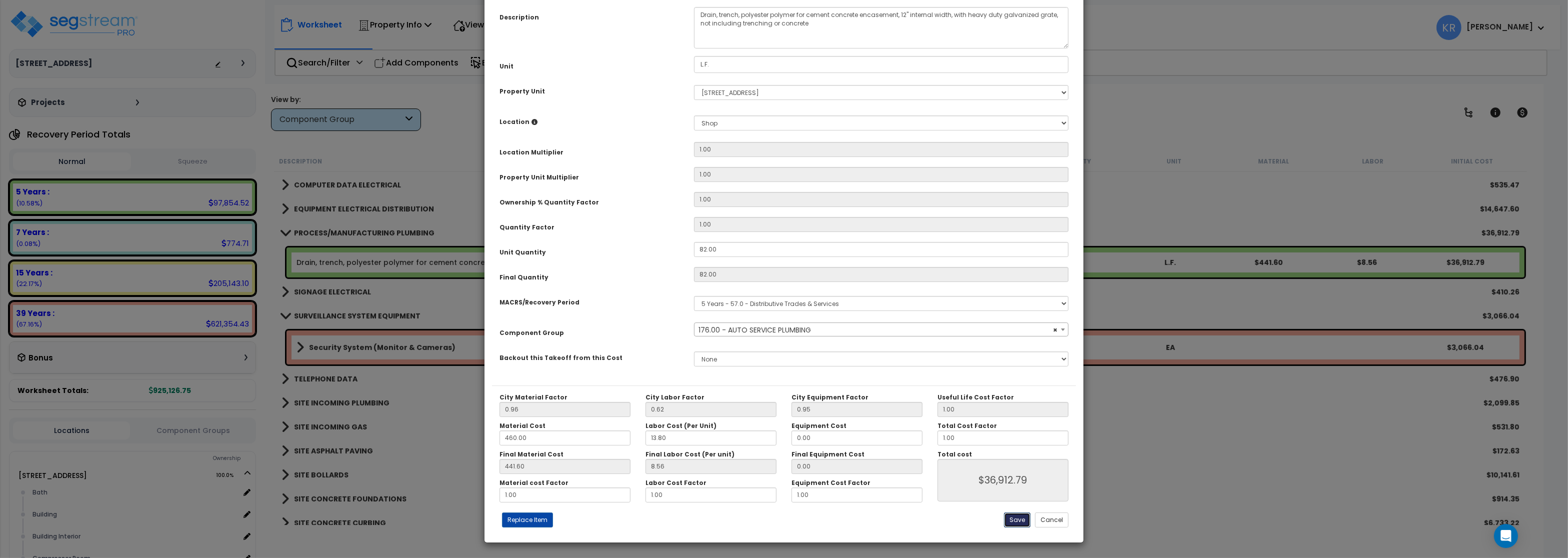
click at [1007, 521] on button "Save" at bounding box center [1017, 520] width 27 height 15
type input "36912.79"
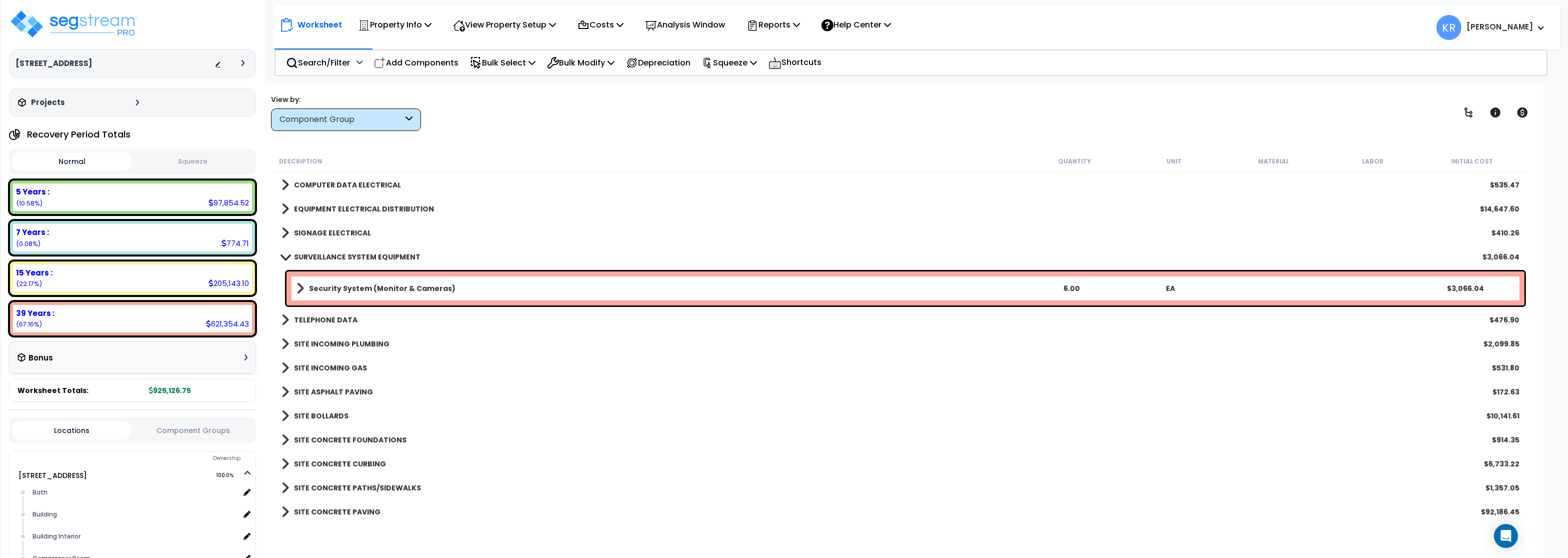
click at [343, 287] on b "Security System (Monitor & Cameras)" at bounding box center [382, 288] width 147 height 10
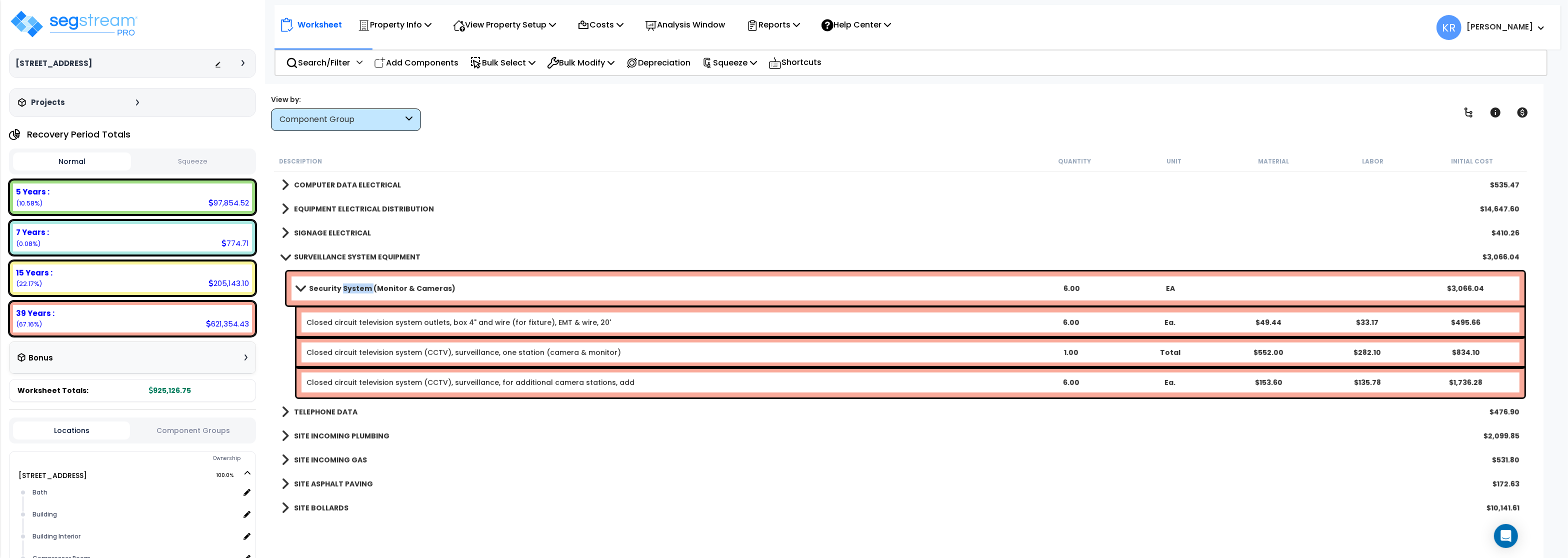
click at [343, 287] on b "Security System (Monitor & Cameras)" at bounding box center [382, 288] width 147 height 10
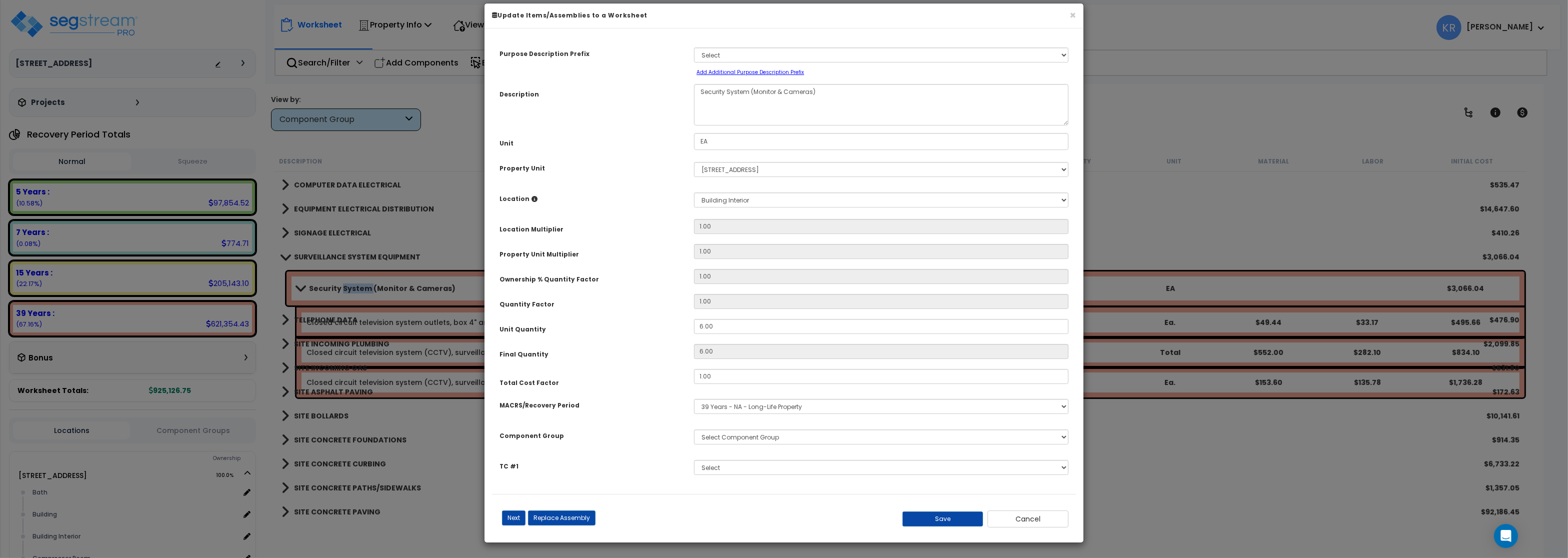
select select "57126"
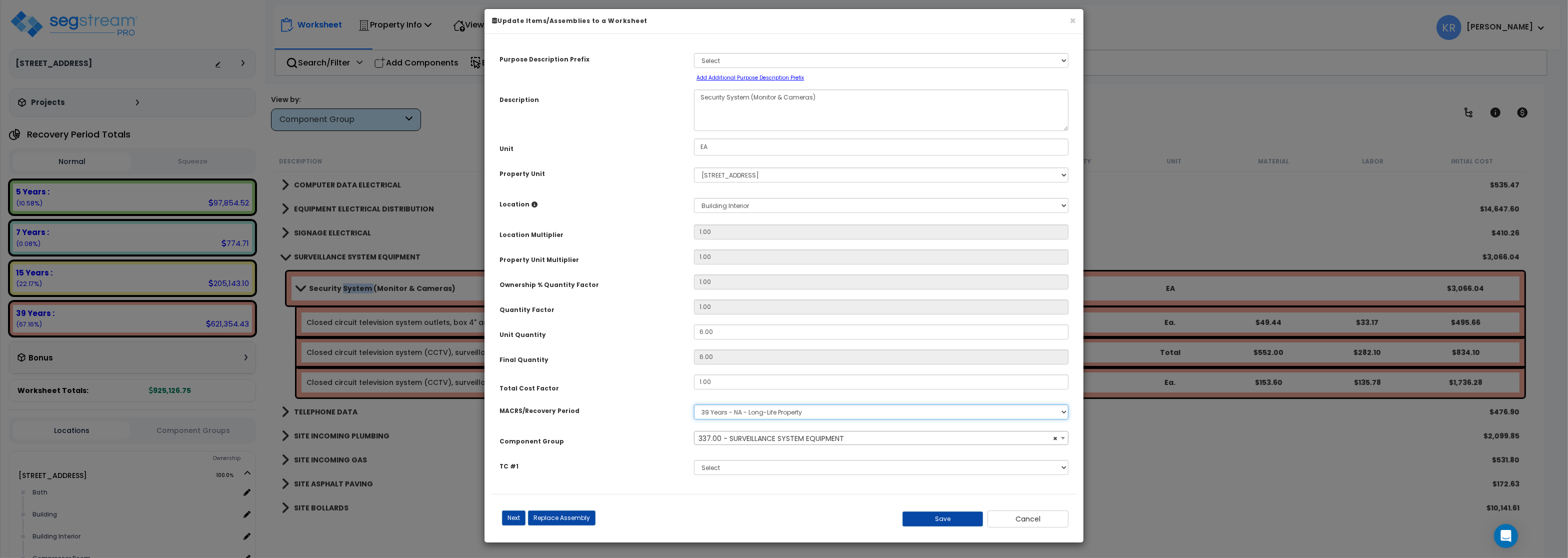
click at [694, 405] on select "Select MACRS/Recovery Period 5 Years - 57.0 - Distributive Trades & Services 5 …" at bounding box center [881, 412] width 375 height 15
select select "3668"
click option "5 Years - 00.12 - Information Systems" at bounding box center [0, 0] width 0 height 0
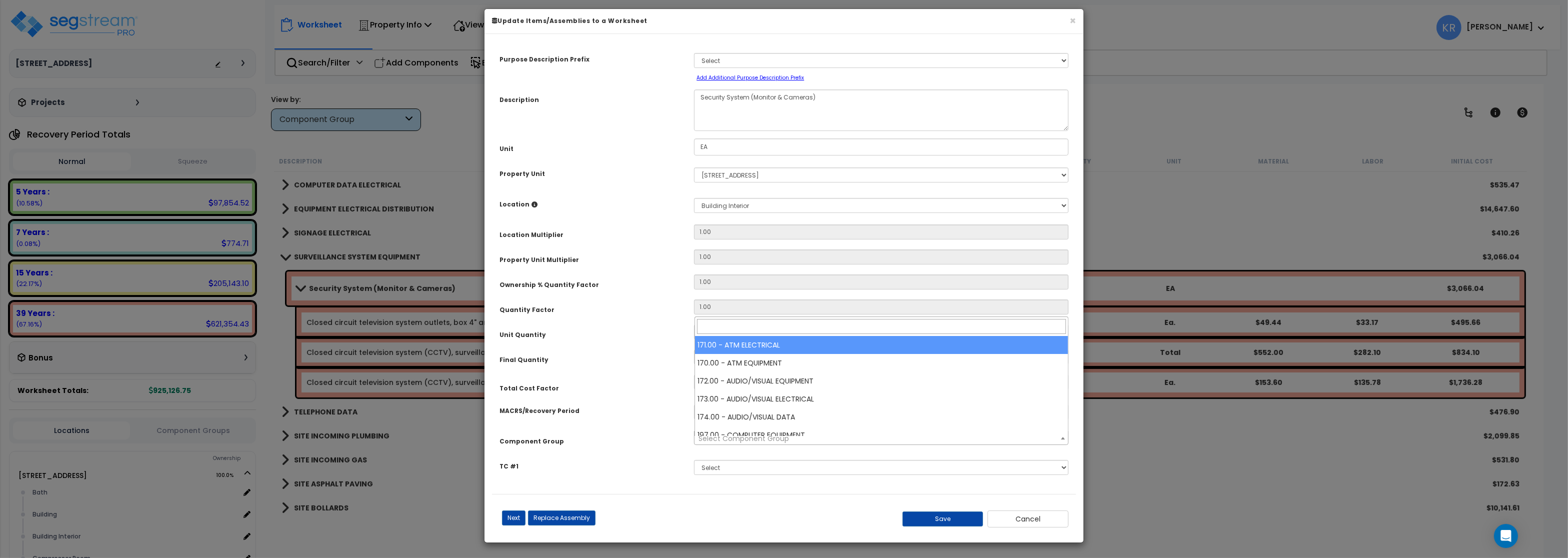
click at [719, 443] on span "Select Component Group" at bounding box center [744, 438] width 91 height 10
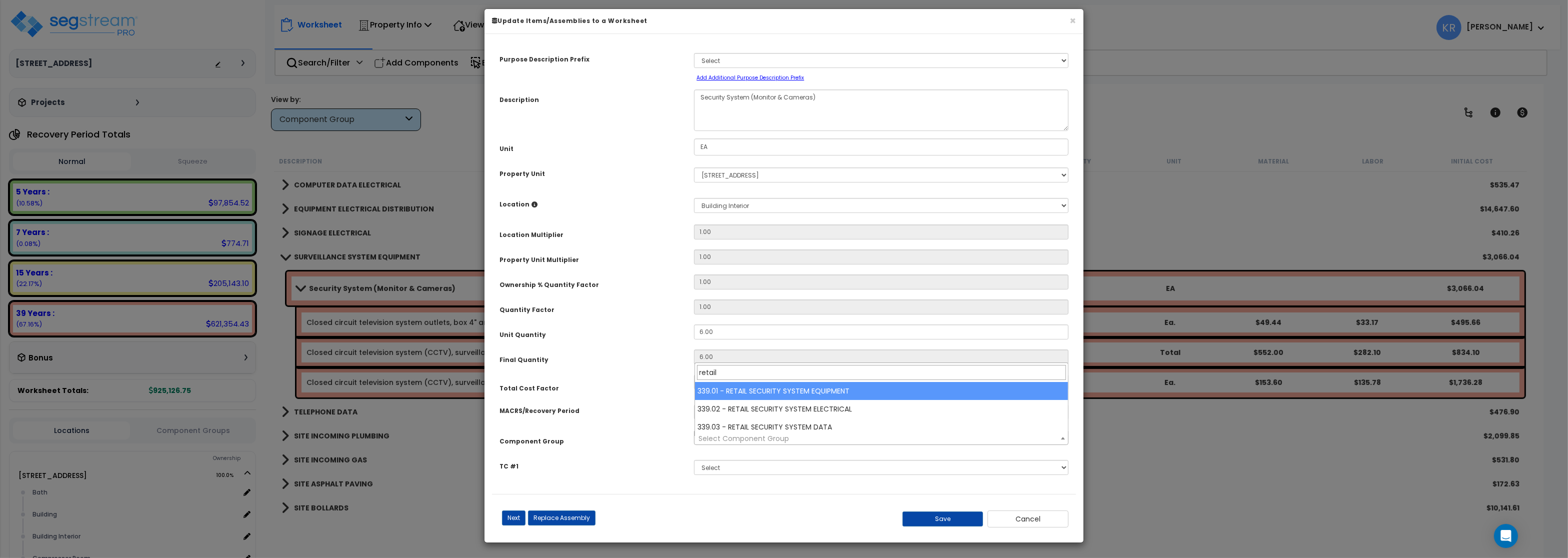
type input "retail"
select select "69417"
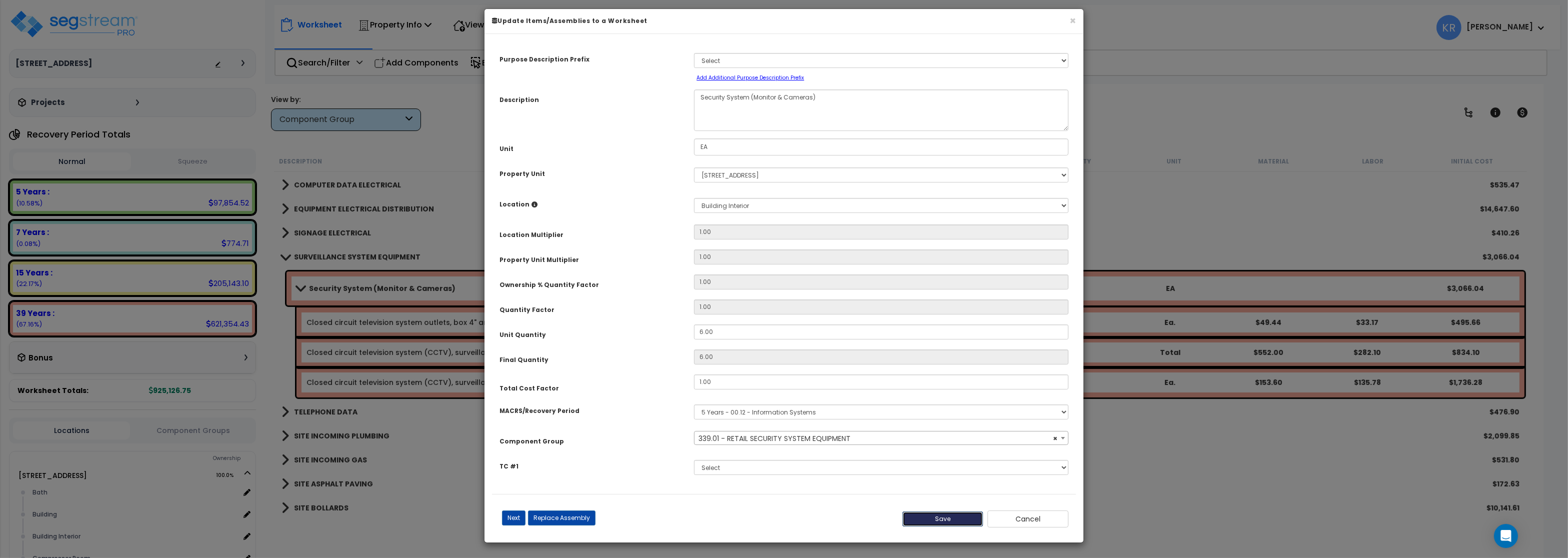
click at [932, 524] on button "Save" at bounding box center [943, 519] width 81 height 15
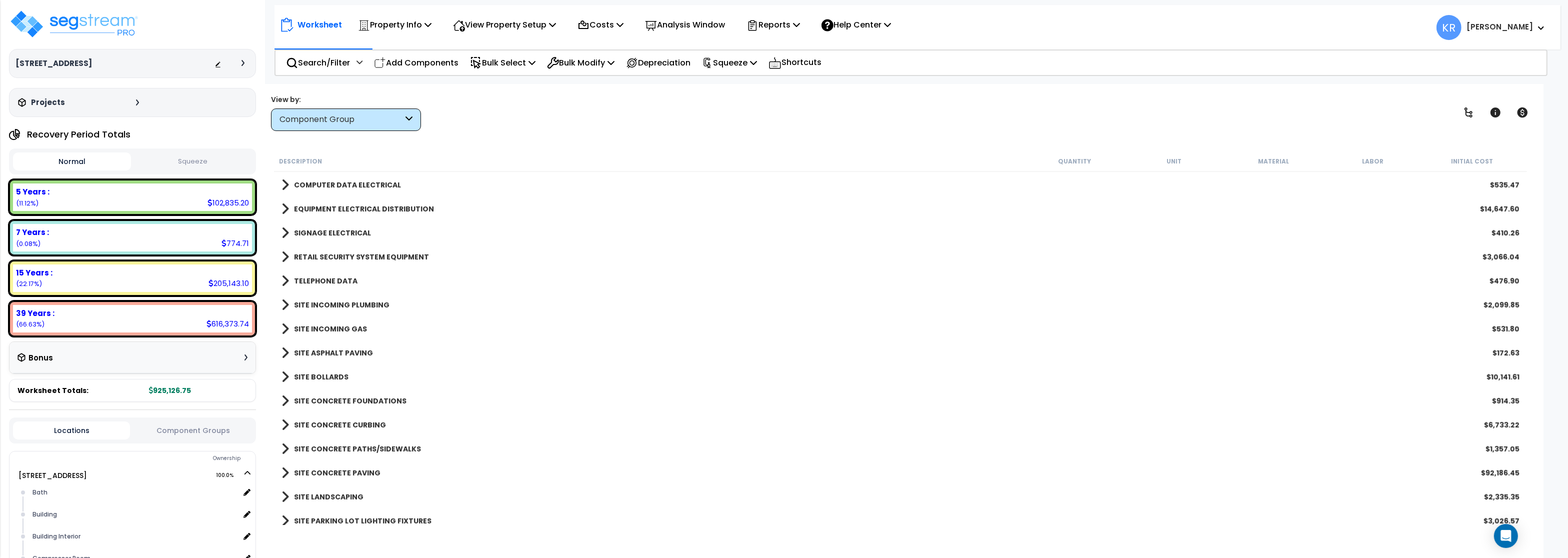
click at [321, 279] on b "TELEPHONE DATA" at bounding box center [325, 280] width 63 height 10
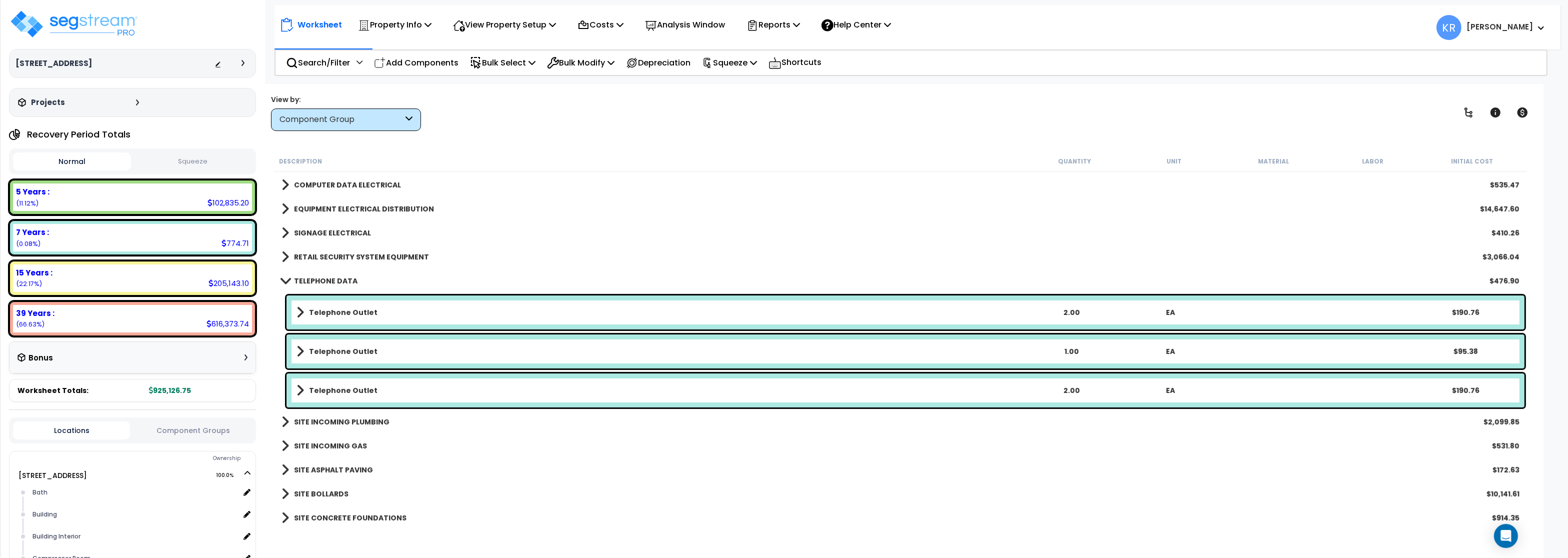
click at [323, 279] on b "TELEPHONE DATA" at bounding box center [325, 280] width 63 height 10
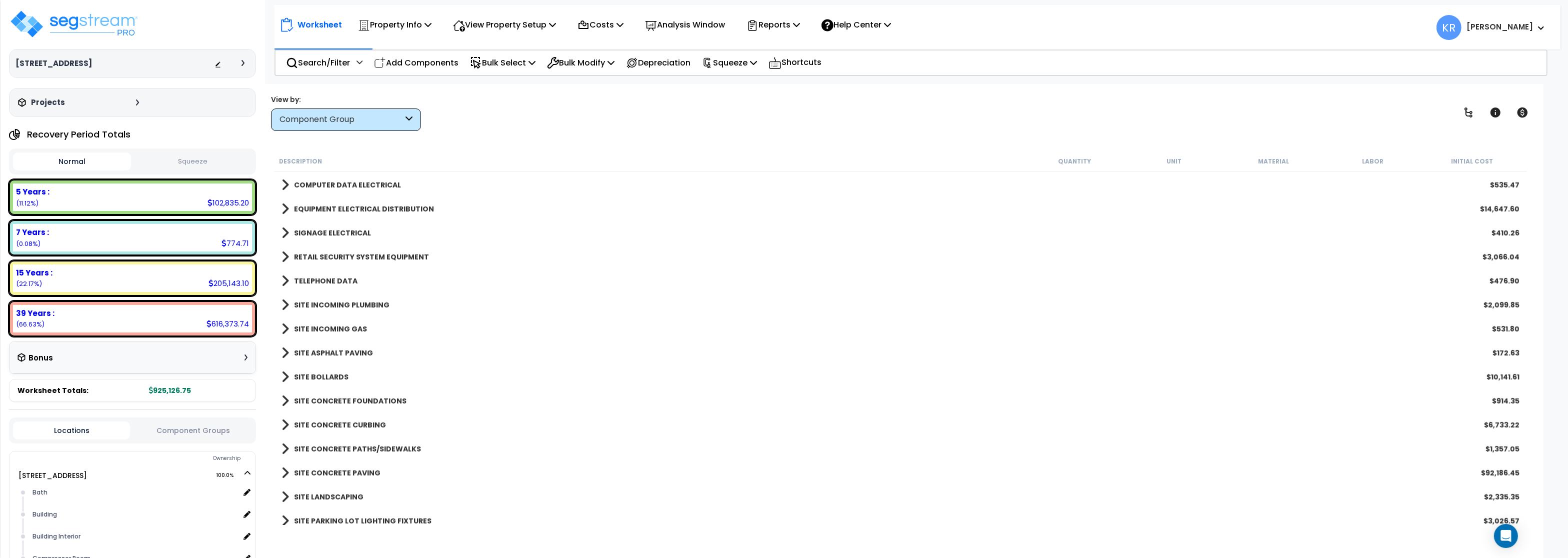
click at [321, 299] on link "SITE INCOMING PLUMBING" at bounding box center [336, 304] width 108 height 14
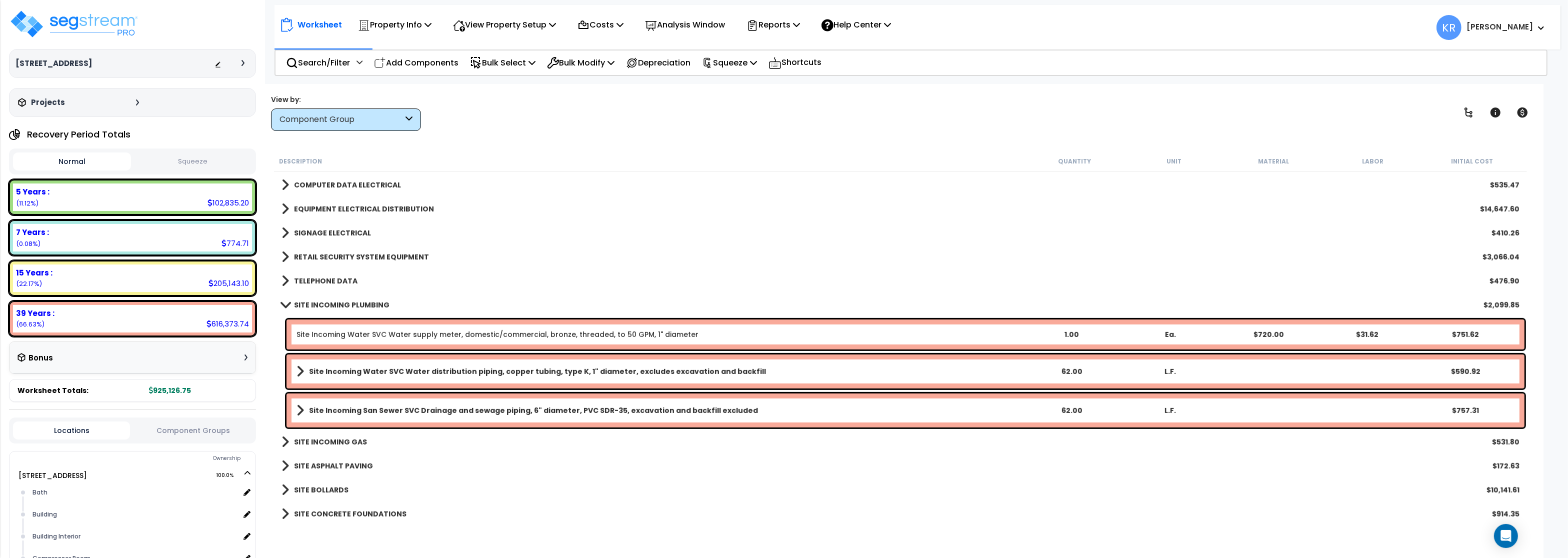
click at [321, 299] on link "SITE INCOMING PLUMBING" at bounding box center [336, 304] width 108 height 14
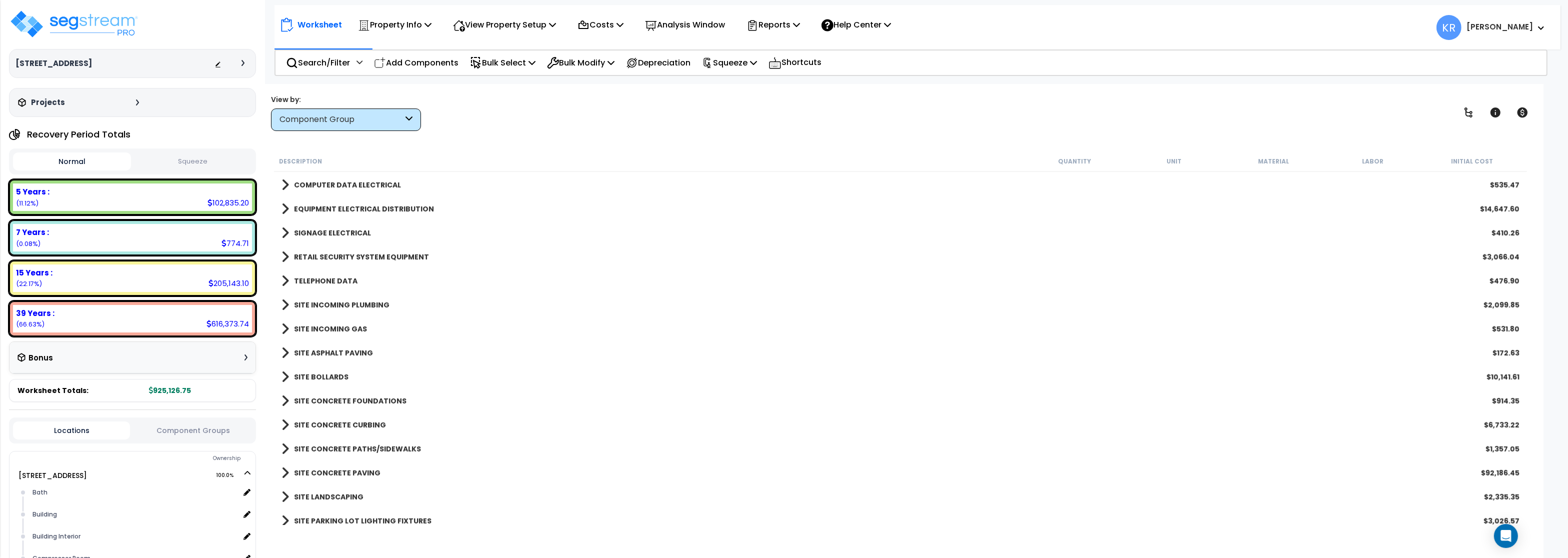
click at [314, 353] on b "SITE ASPHALT PAVING" at bounding box center [333, 353] width 79 height 10
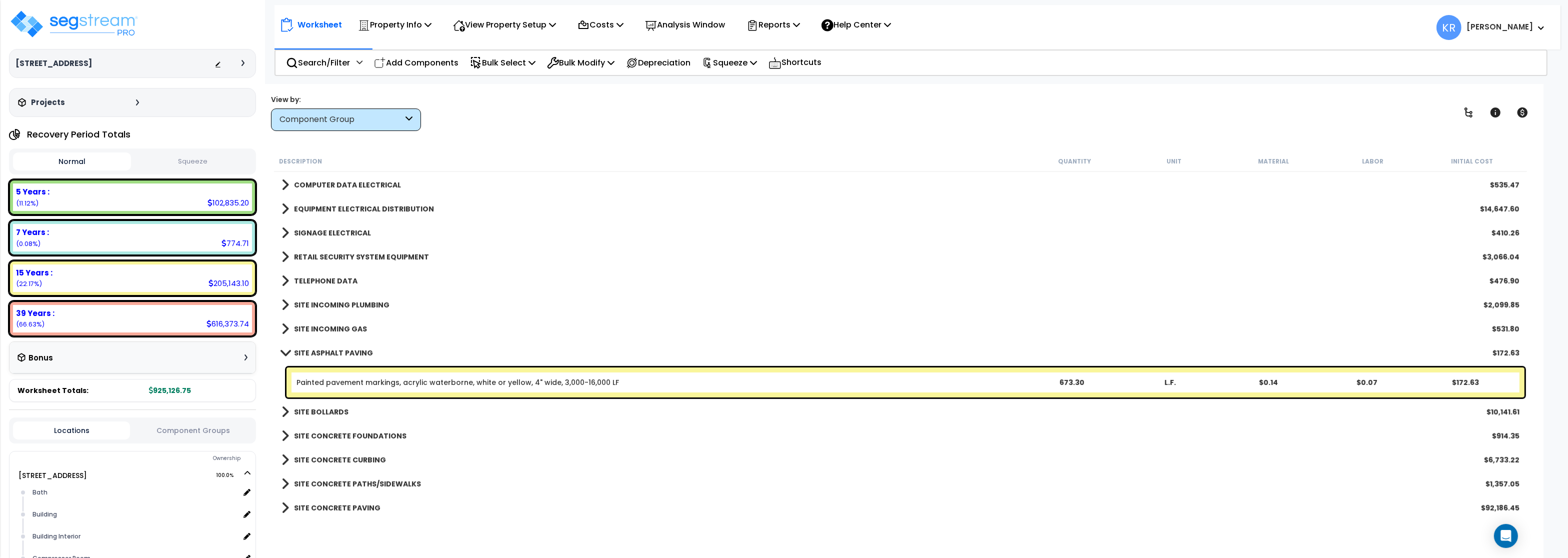
click at [314, 353] on b "SITE ASPHALT PAVING" at bounding box center [333, 353] width 79 height 10
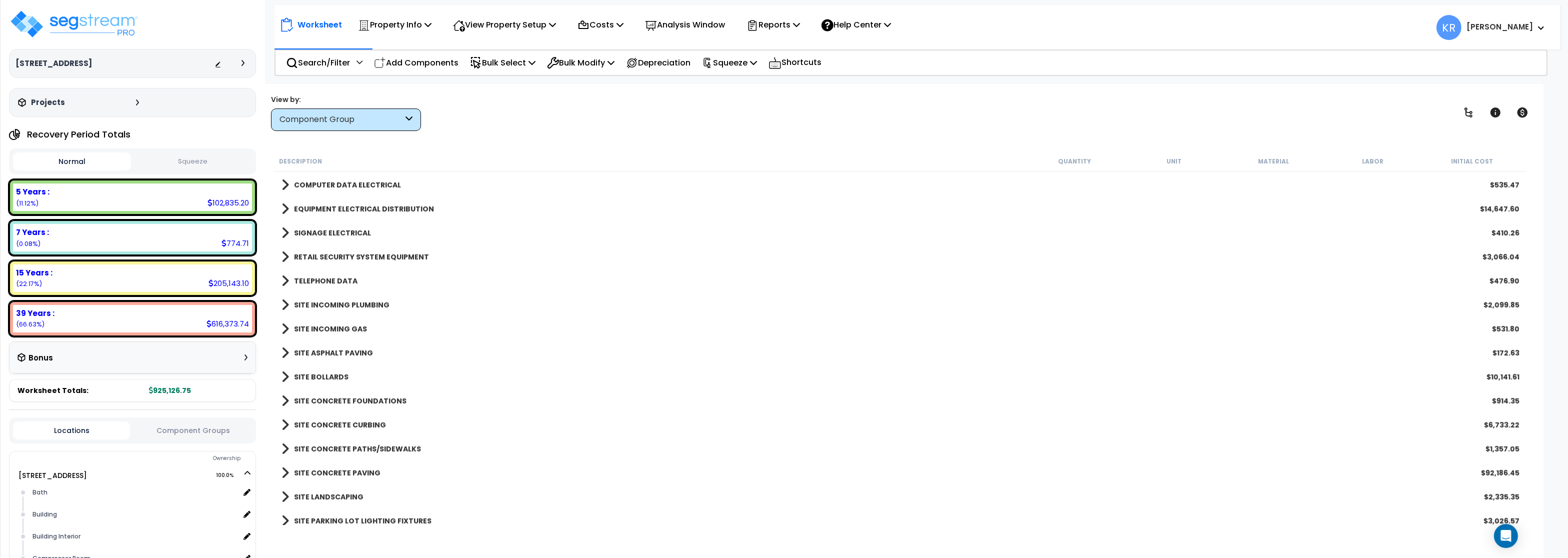
click at [335, 349] on b "SITE ASPHALT PAVING" at bounding box center [333, 353] width 79 height 10
click at [303, 351] on b "SITE ASPHALT PAVING" at bounding box center [333, 353] width 79 height 10
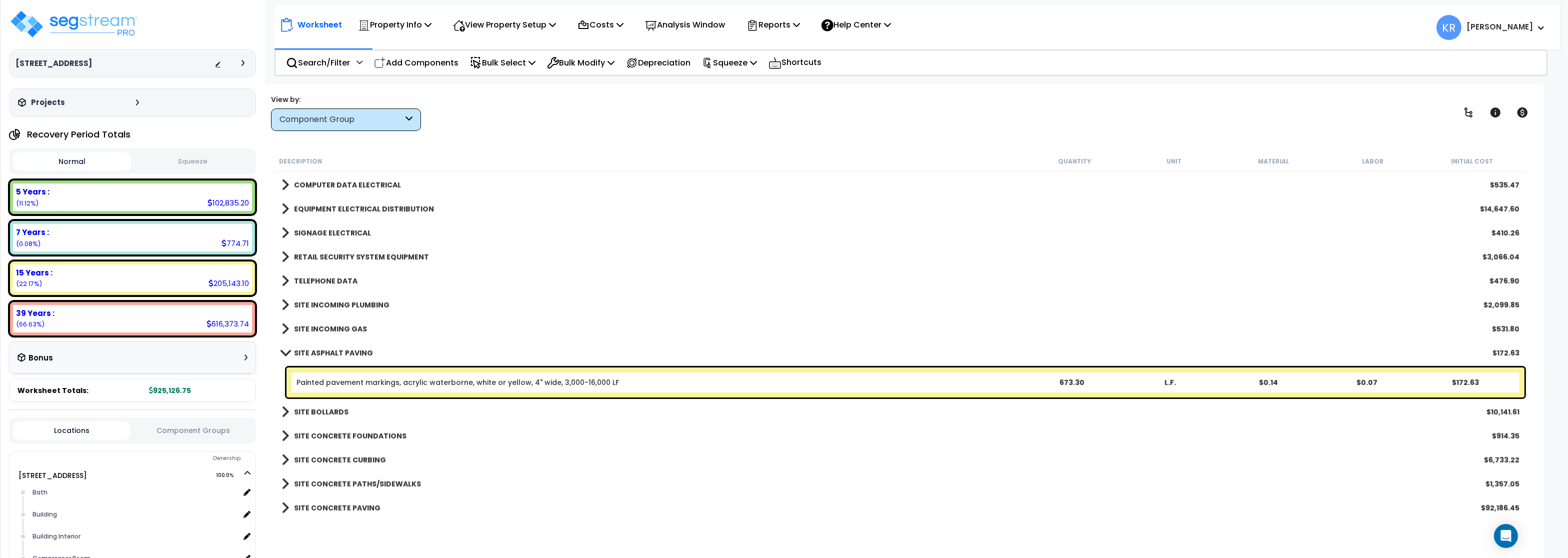
click at [310, 384] on link "Painted pavement markings, acrylic waterborne, white or yellow, 4" wide, 3,000-…" at bounding box center [457, 382] width 323 height 10
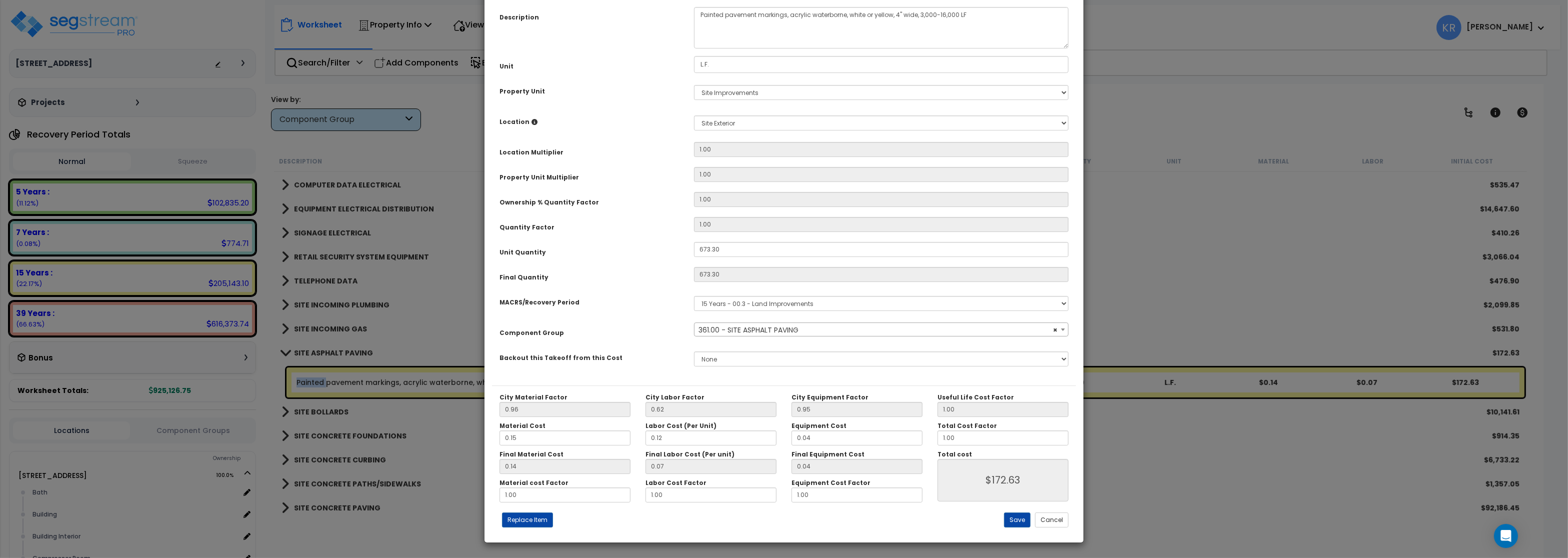
select select "57148"
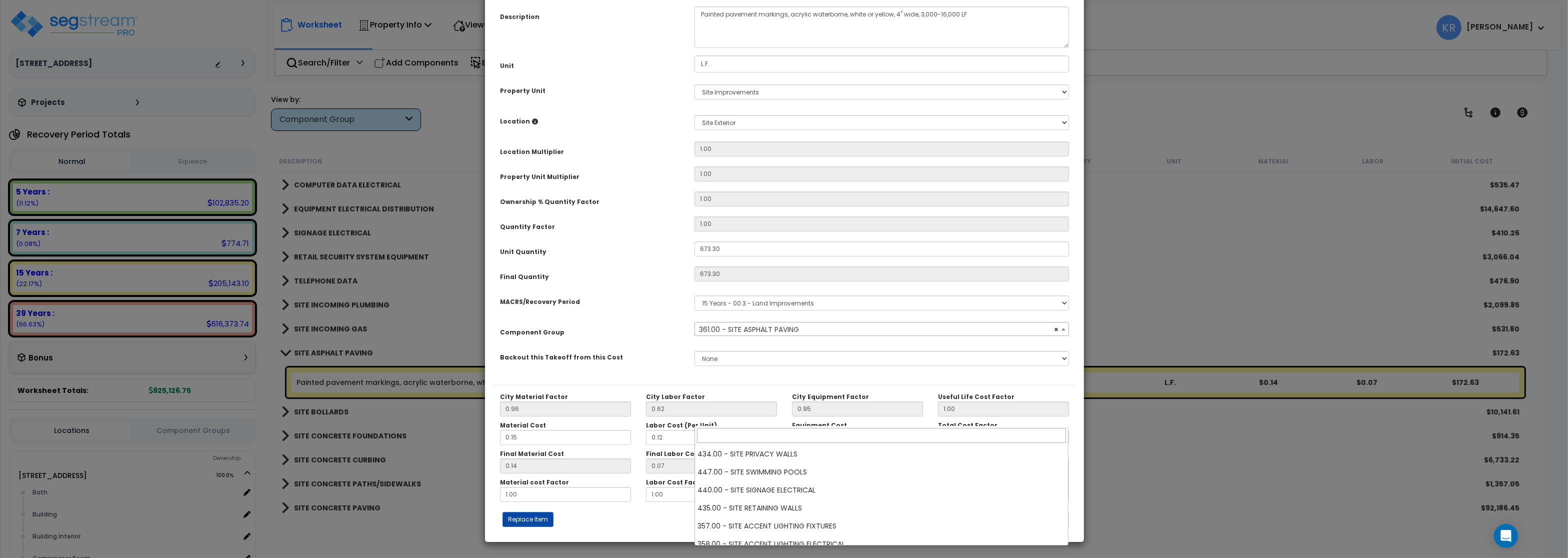
click at [731, 336] on span "× 361.00 - SITE ASPHALT PAVING" at bounding box center [881, 329] width 373 height 14
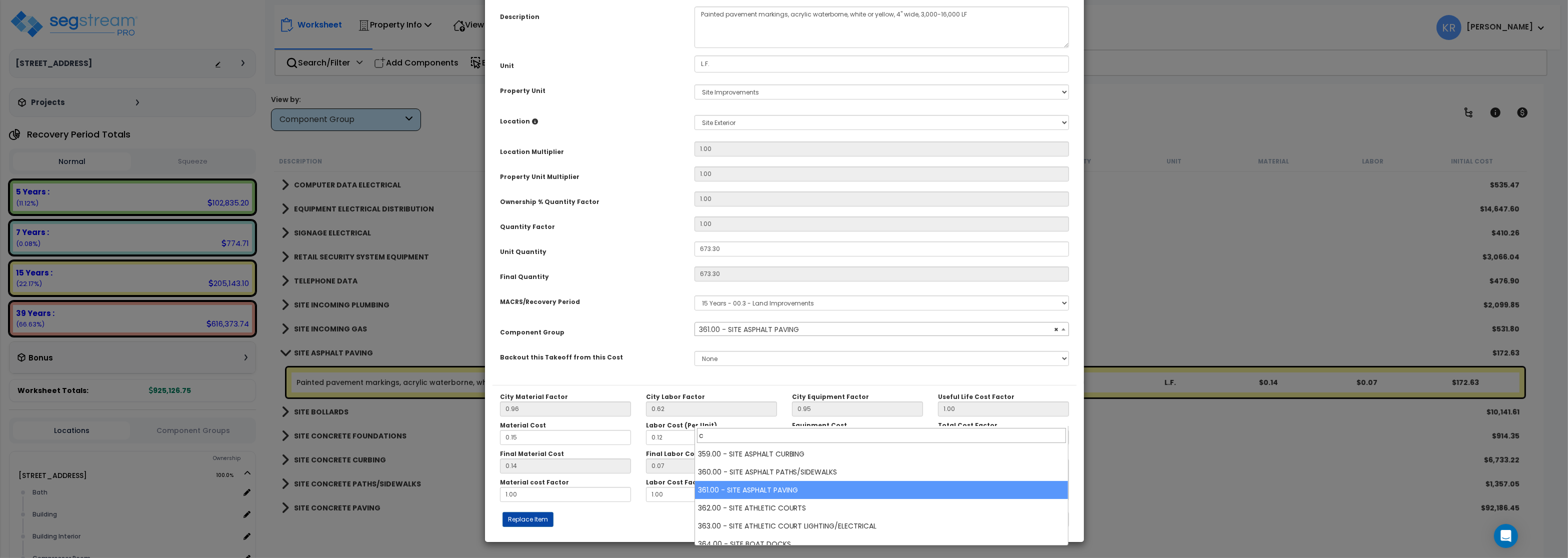
scroll to position [0, 0]
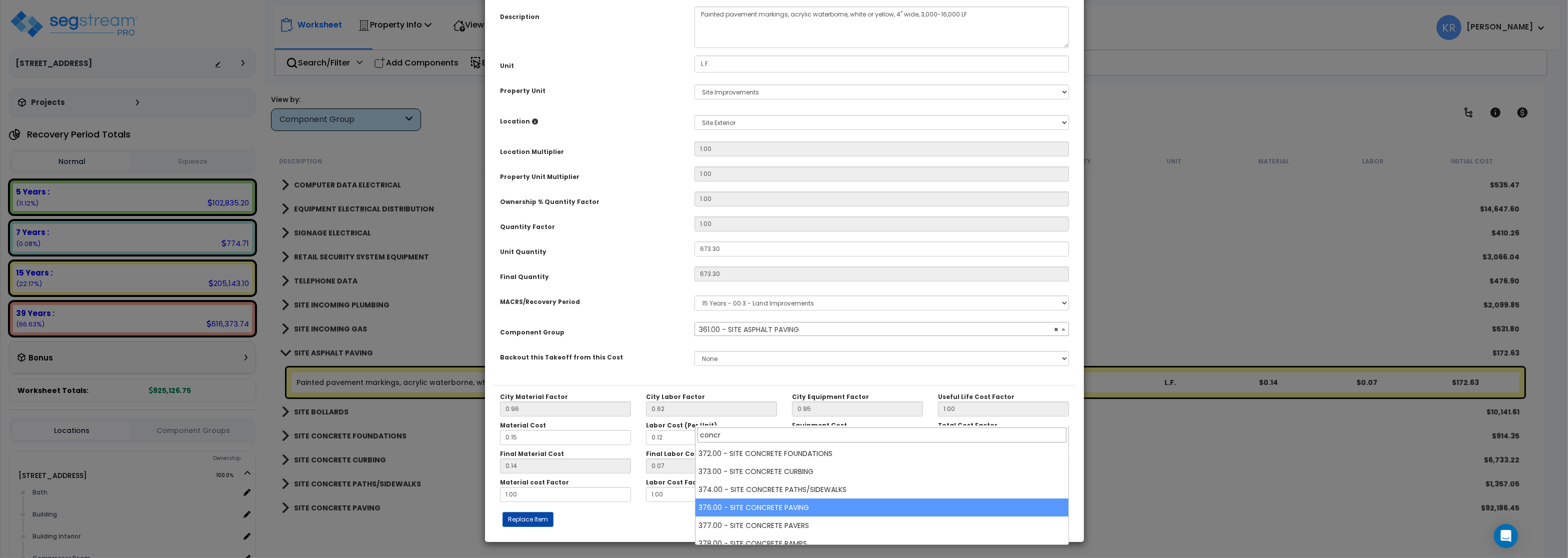
type input "concr"
select select "57163"
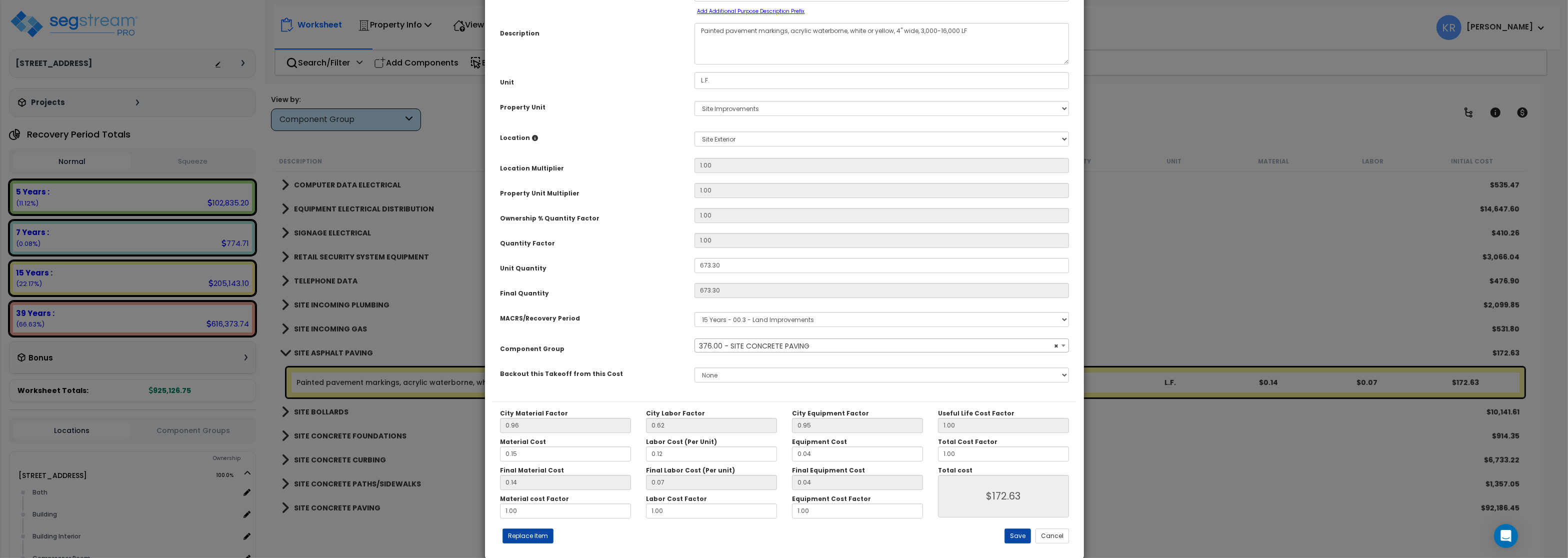
scroll to position [89, 0]
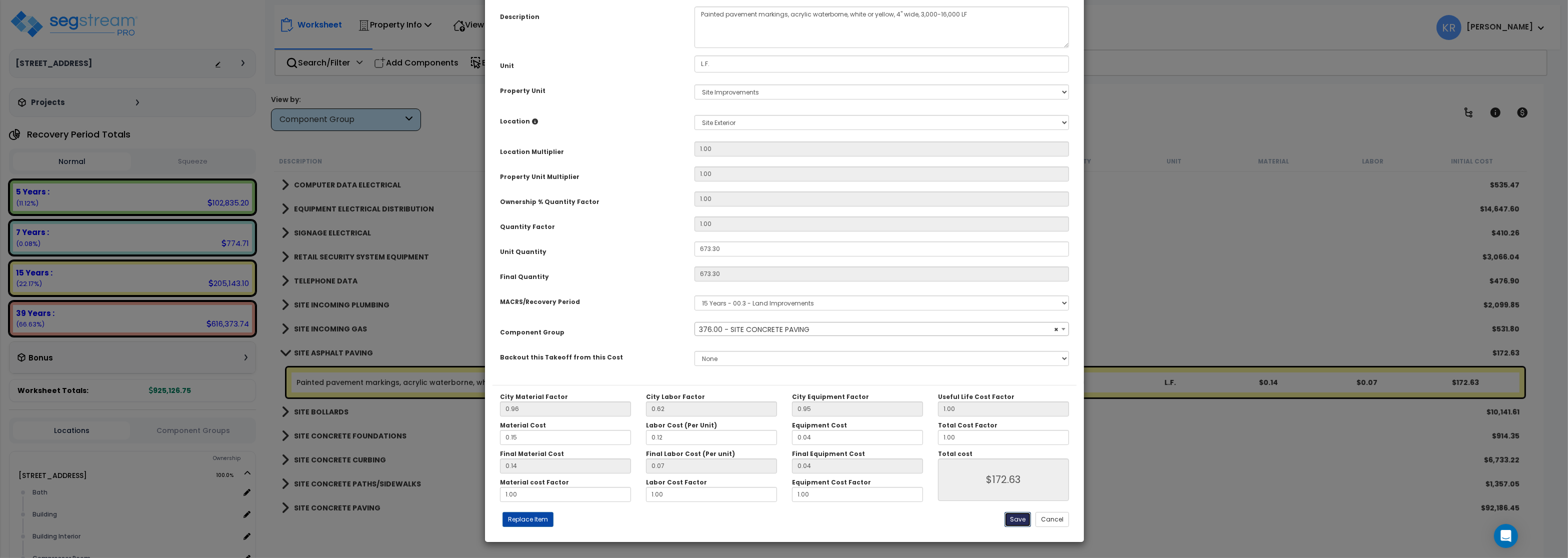
click at [1013, 516] on button "Save" at bounding box center [1017, 520] width 27 height 15
type input "172.63"
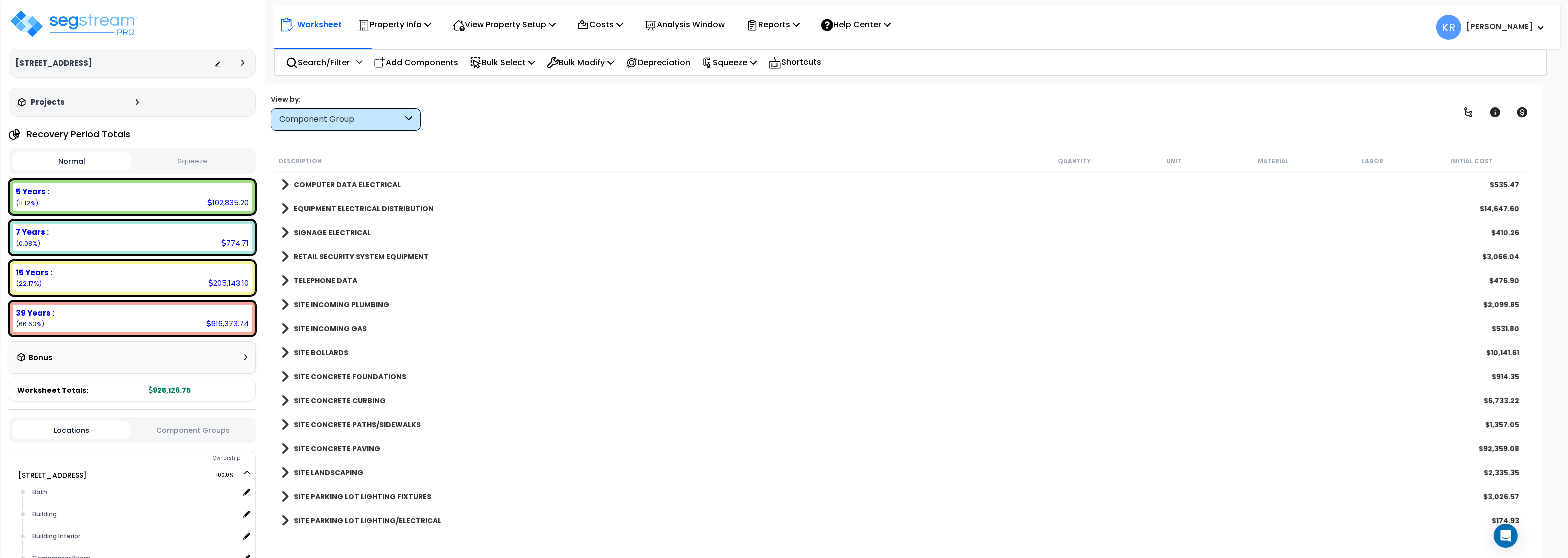
click at [321, 374] on b "SITE CONCRETE FOUNDATIONS" at bounding box center [350, 377] width 113 height 10
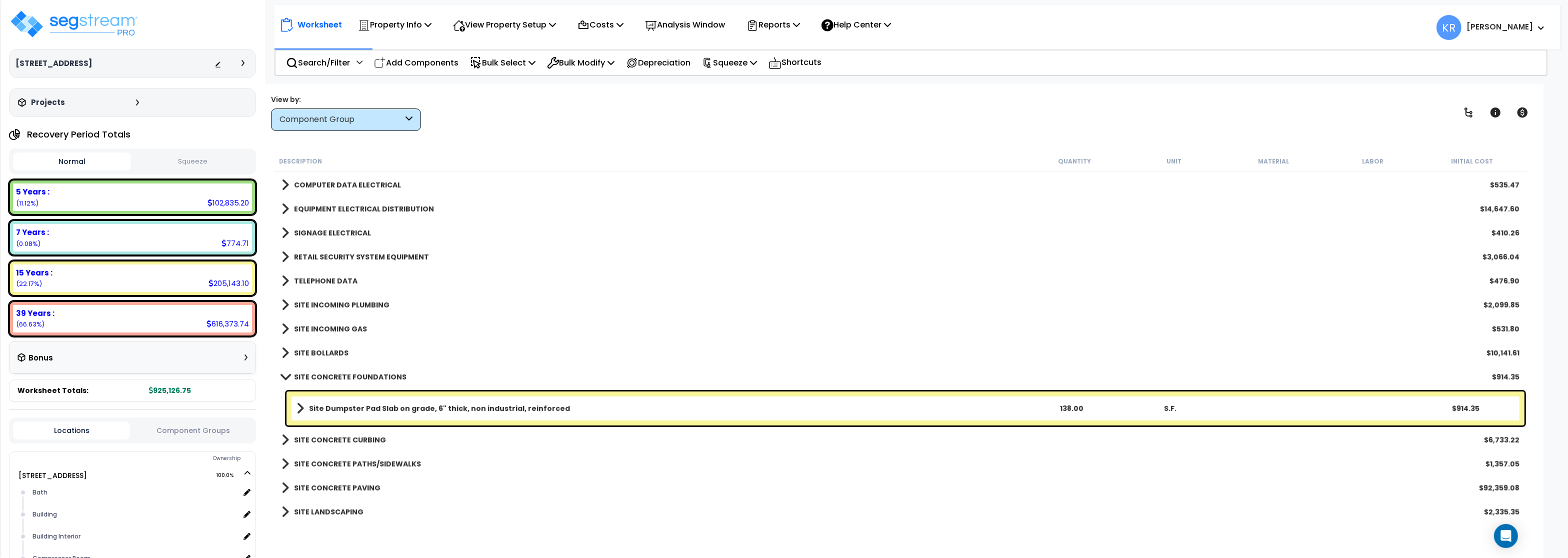
click at [330, 412] on b "Site Dumpster Pad Slab on grade, 6" thick, non industrial, reinforced" at bounding box center [439, 408] width 261 height 10
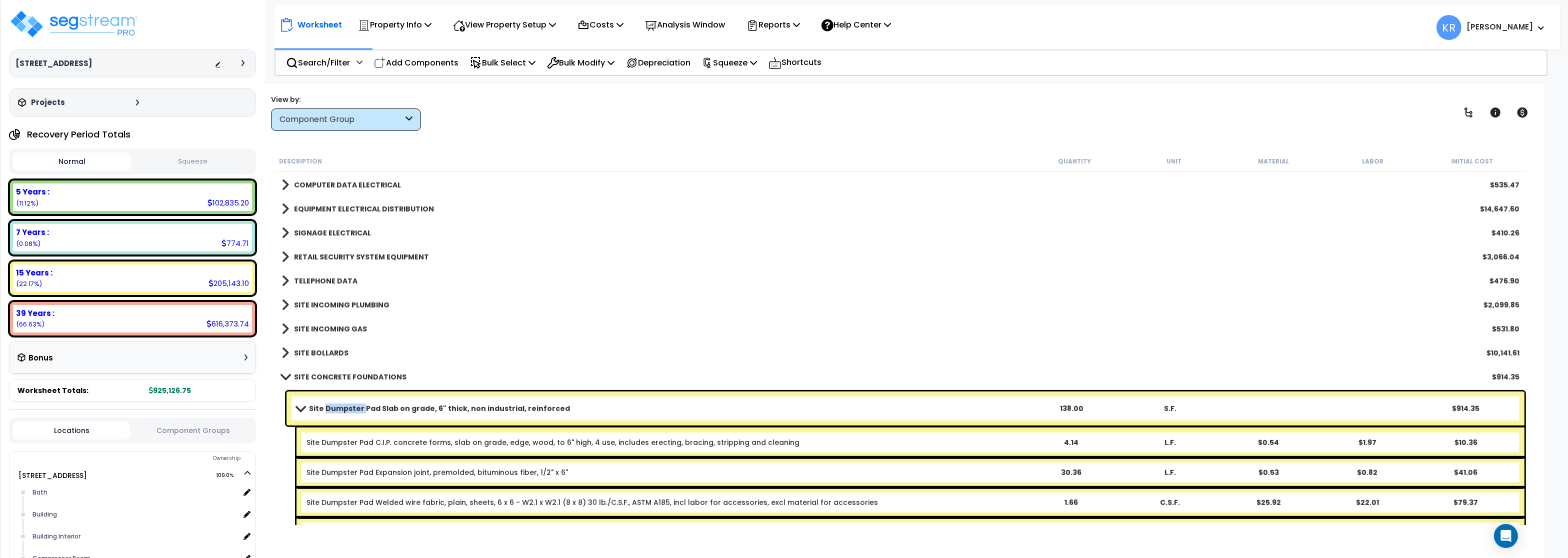
click at [330, 412] on b "Site Dumpster Pad Slab on grade, 6" thick, non industrial, reinforced" at bounding box center [439, 408] width 261 height 10
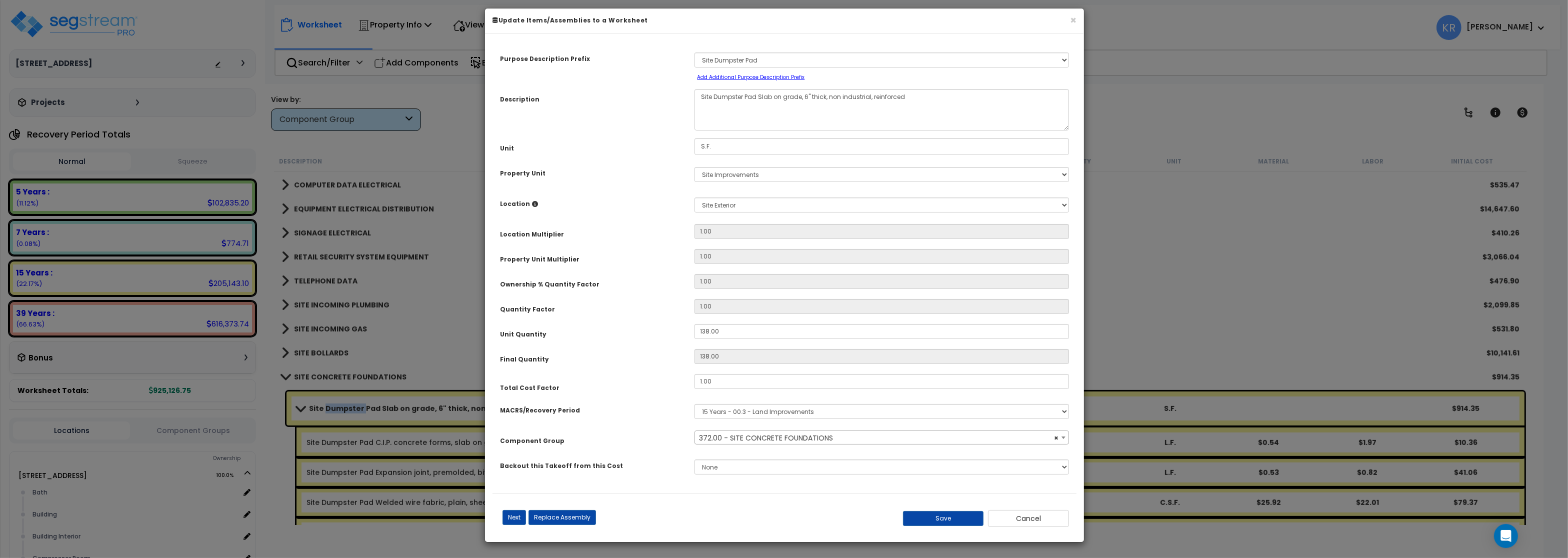
select select "57159"
click at [730, 439] on span "× 372.00 - SITE CONCRETE FOUNDATIONS" at bounding box center [881, 437] width 373 height 14
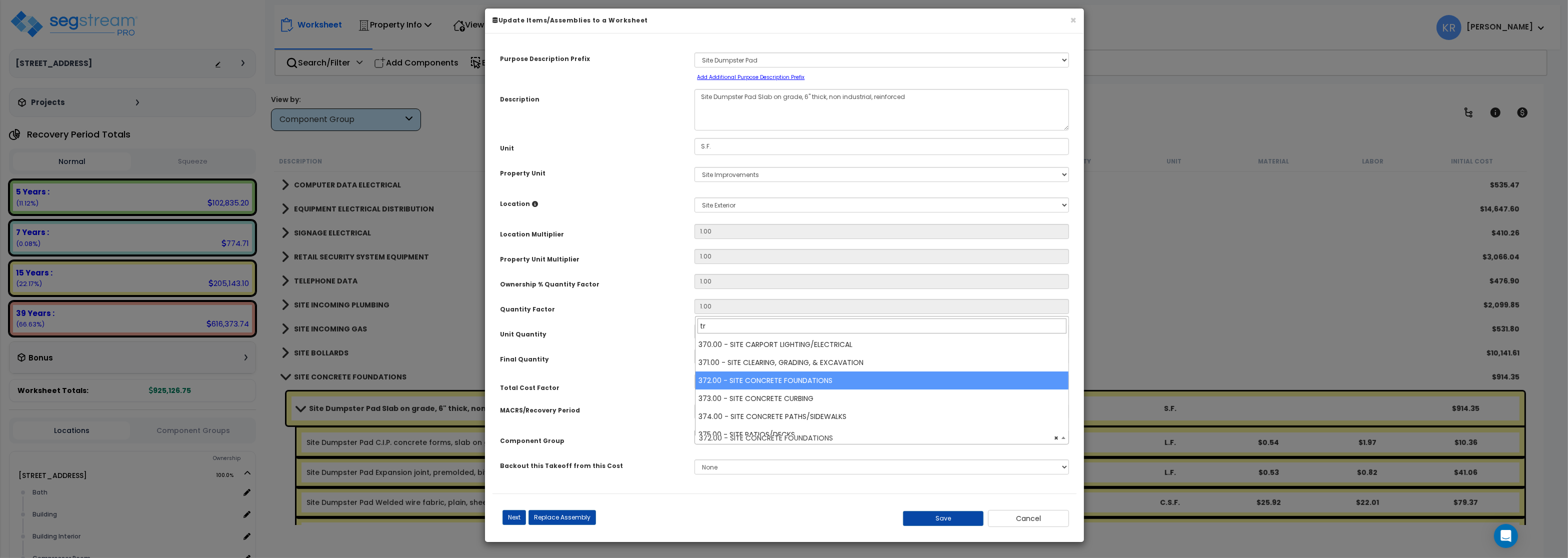
scroll to position [0, 0]
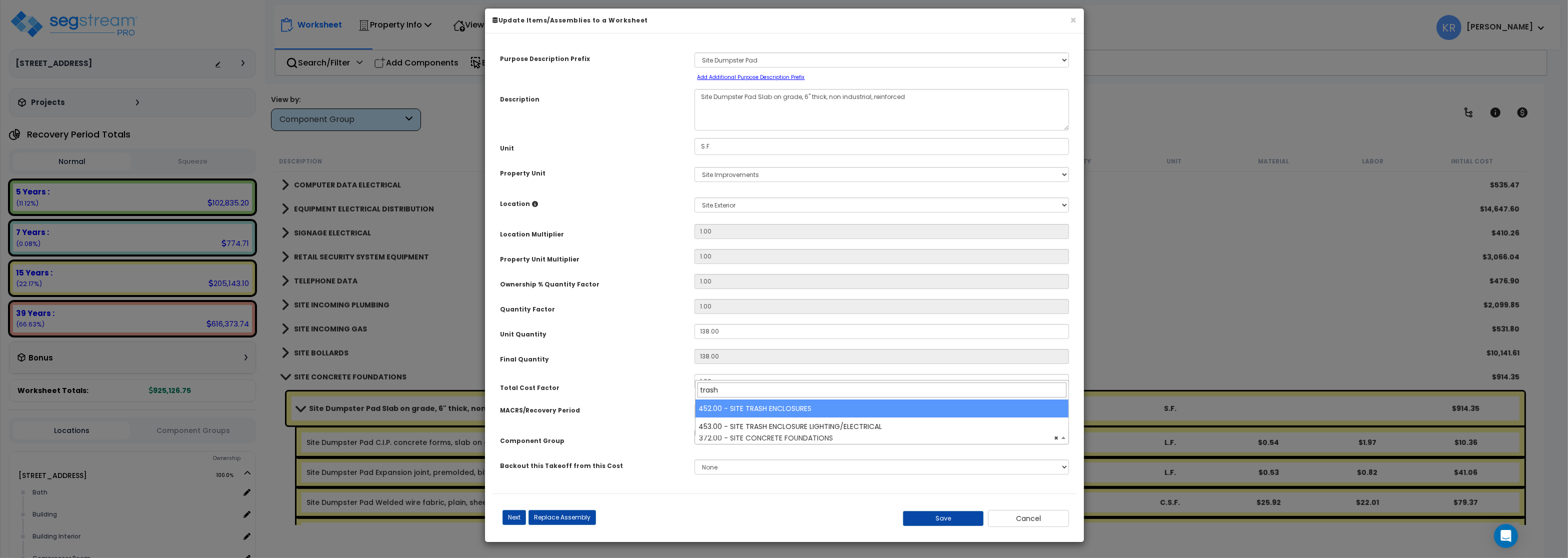
type input "trash"
select select "57235"
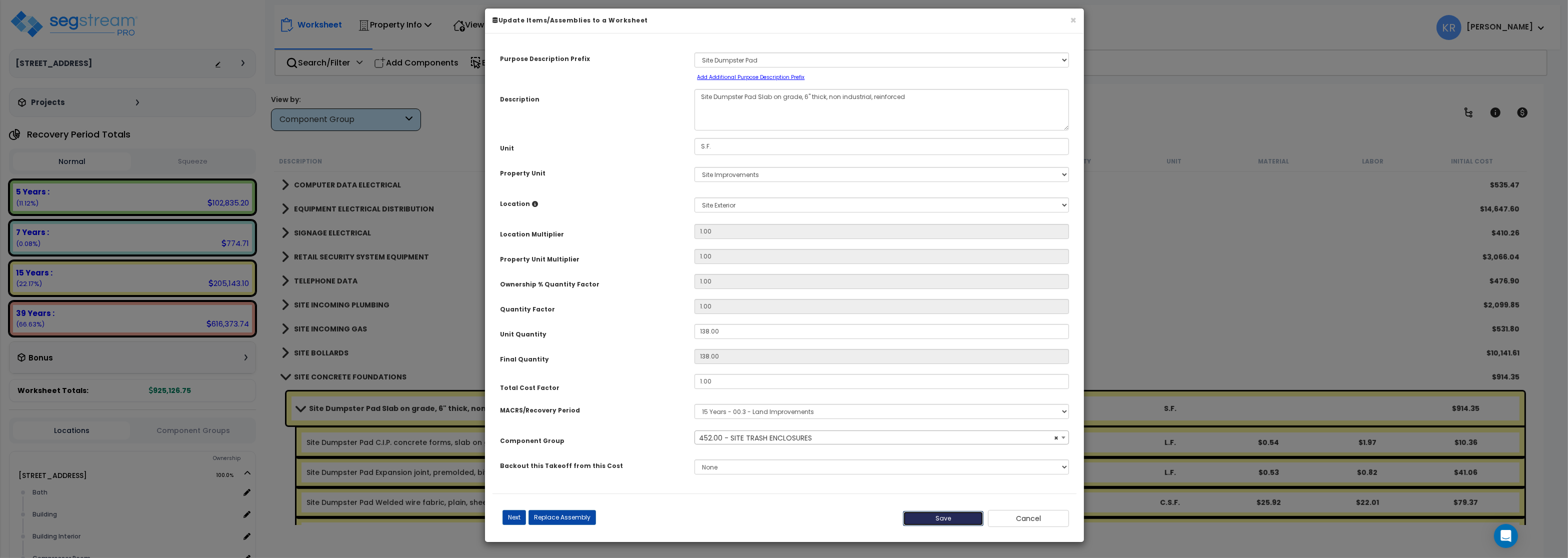
click at [952, 526] on button "Save" at bounding box center [944, 518] width 81 height 15
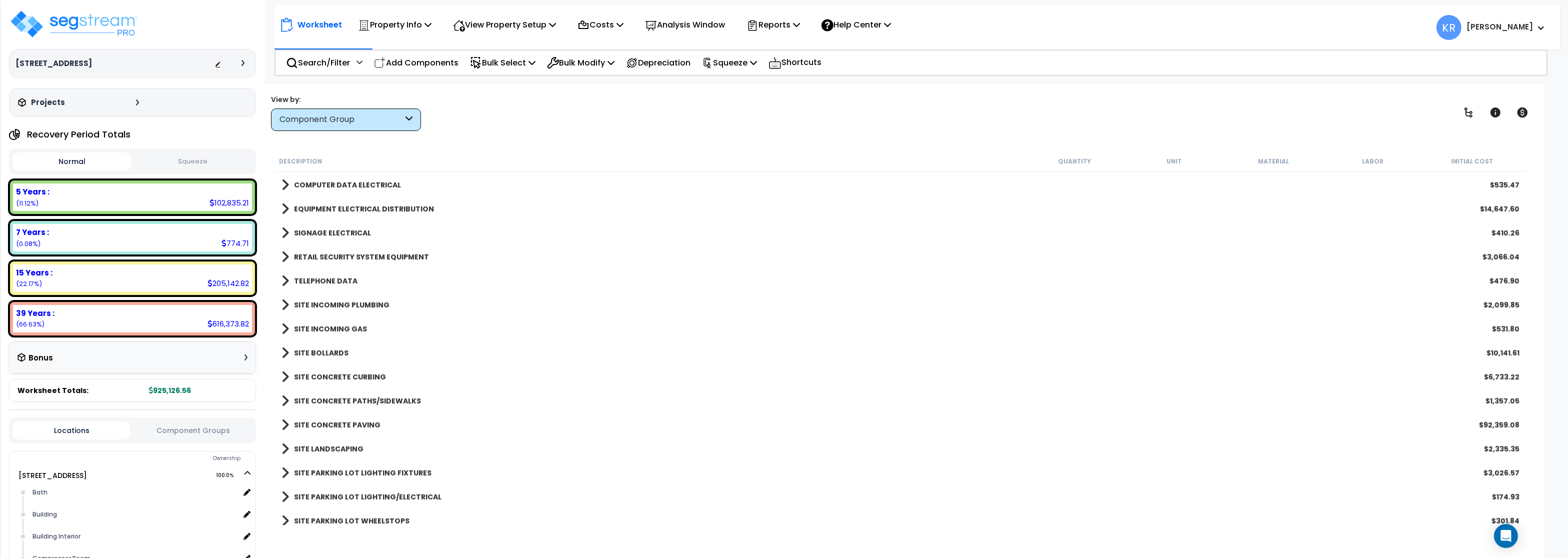
click at [344, 405] on b "SITE CONCRETE PATHS/SIDEWALKS" at bounding box center [357, 401] width 127 height 10
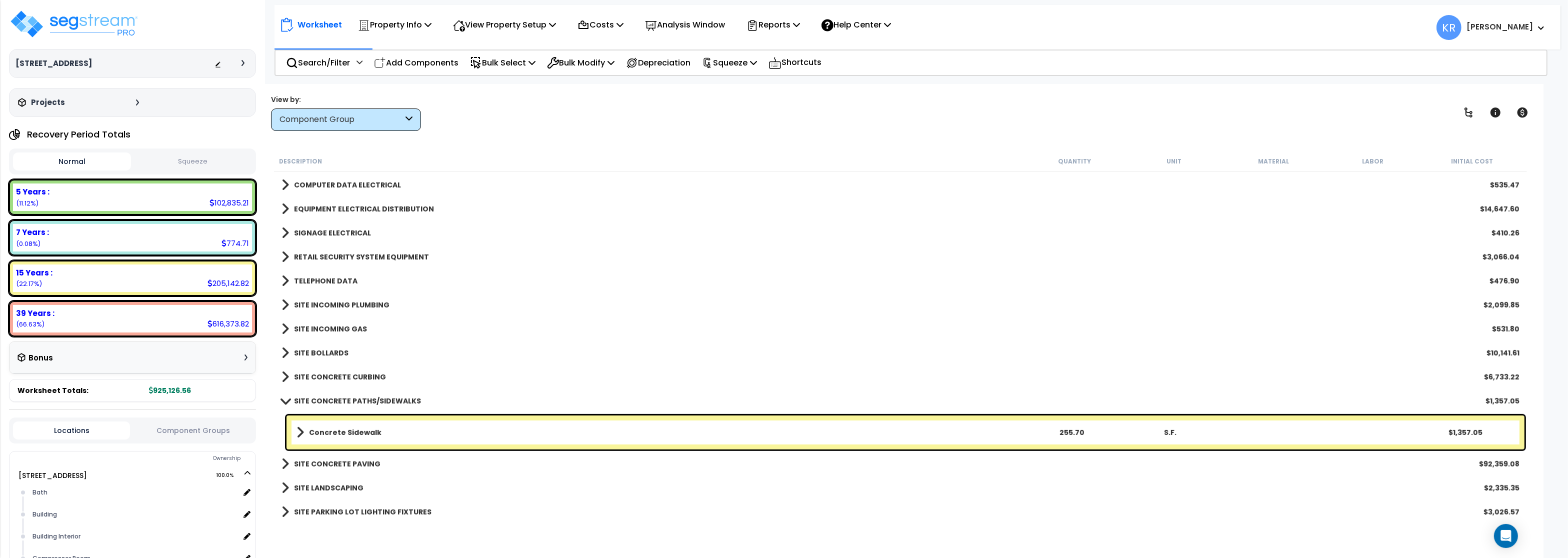
click at [345, 398] on b "SITE CONCRETE PATHS/SIDEWALKS" at bounding box center [357, 401] width 127 height 10
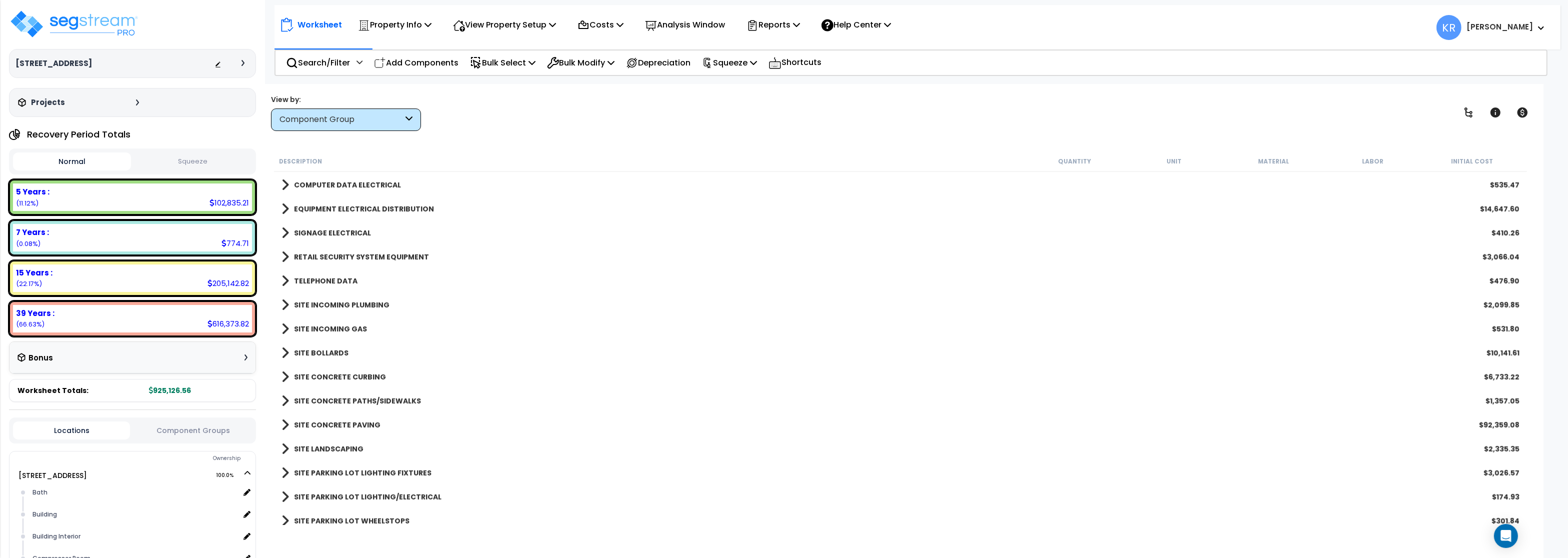
click at [334, 419] on link "SITE CONCRETE PAVING" at bounding box center [331, 424] width 99 height 14
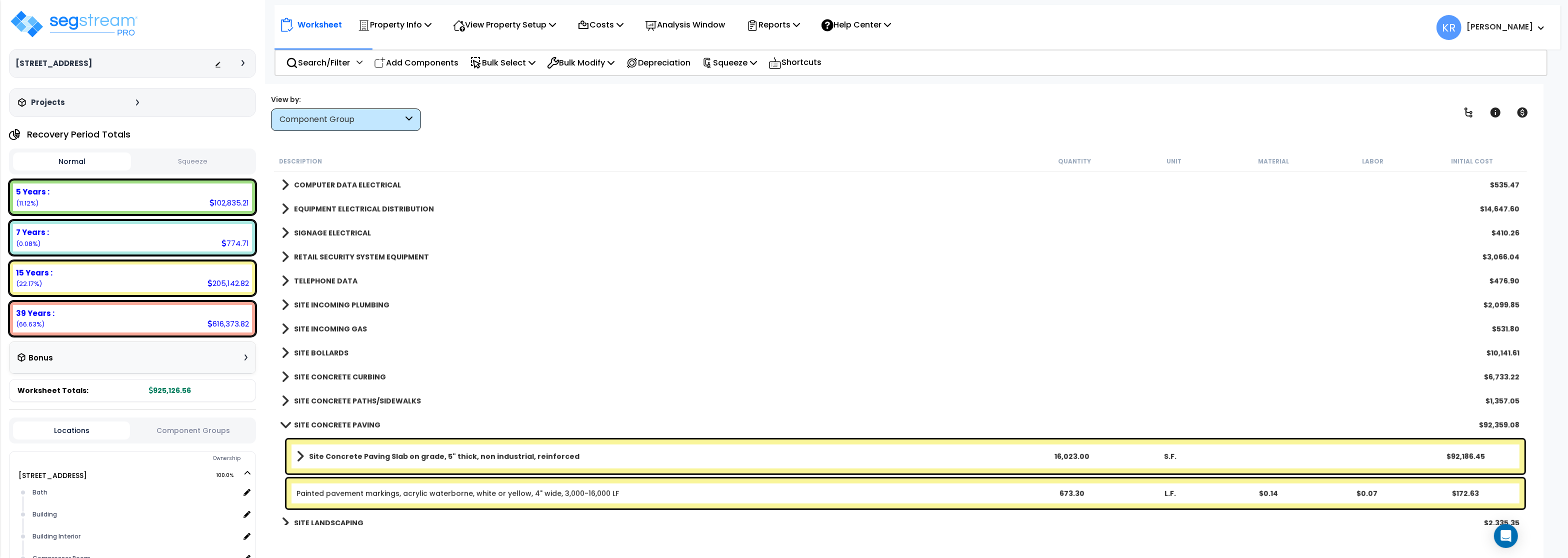
click at [334, 419] on link "SITE CONCRETE PAVING" at bounding box center [331, 424] width 99 height 14
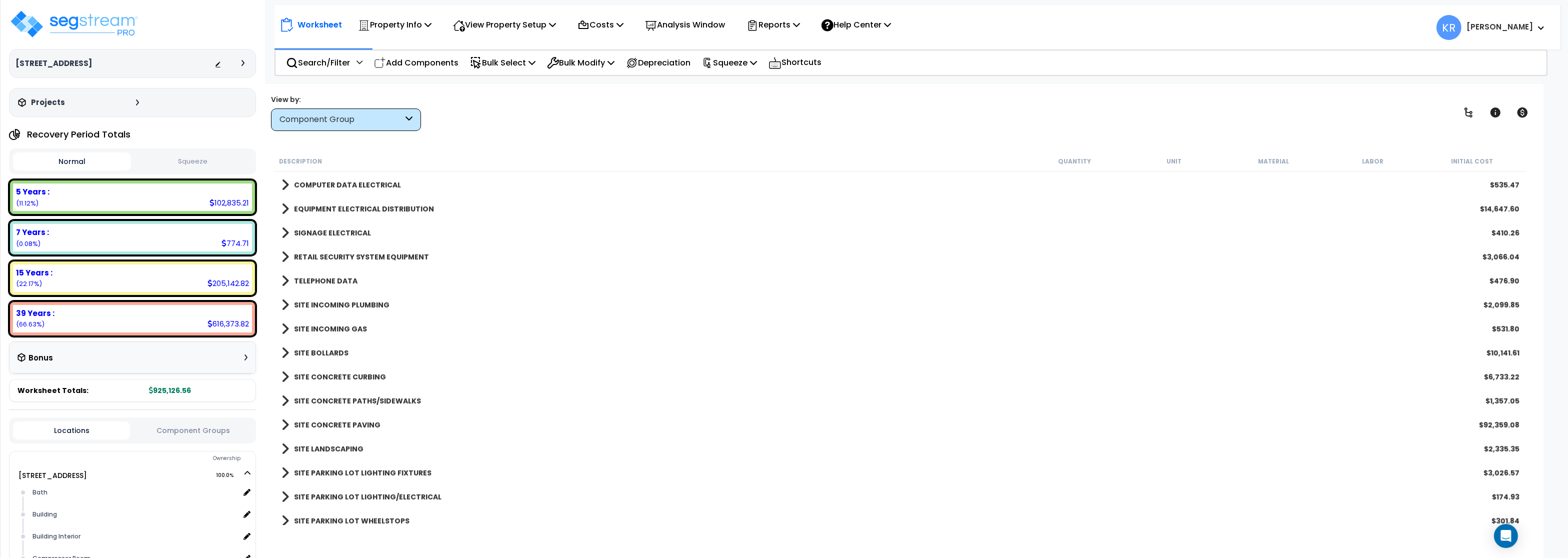
click at [329, 445] on b "SITE LANDSCAPING" at bounding box center [328, 448] width 70 height 10
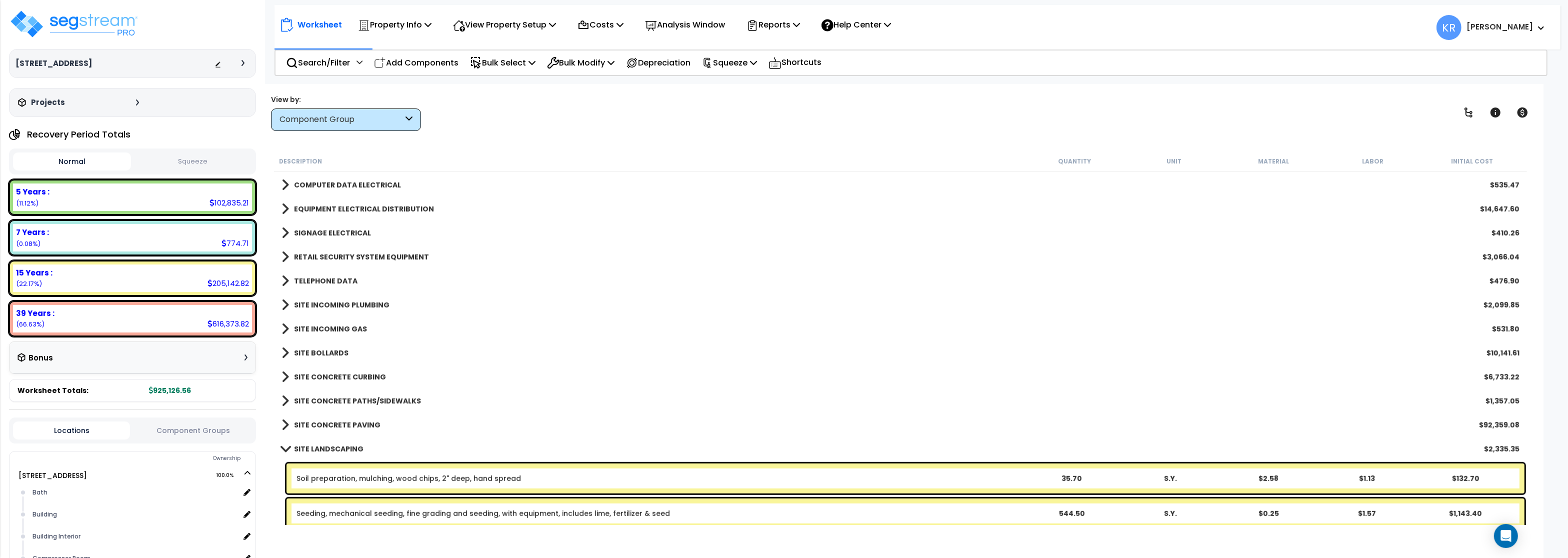
click at [329, 445] on b "SITE LANDSCAPING" at bounding box center [328, 448] width 70 height 10
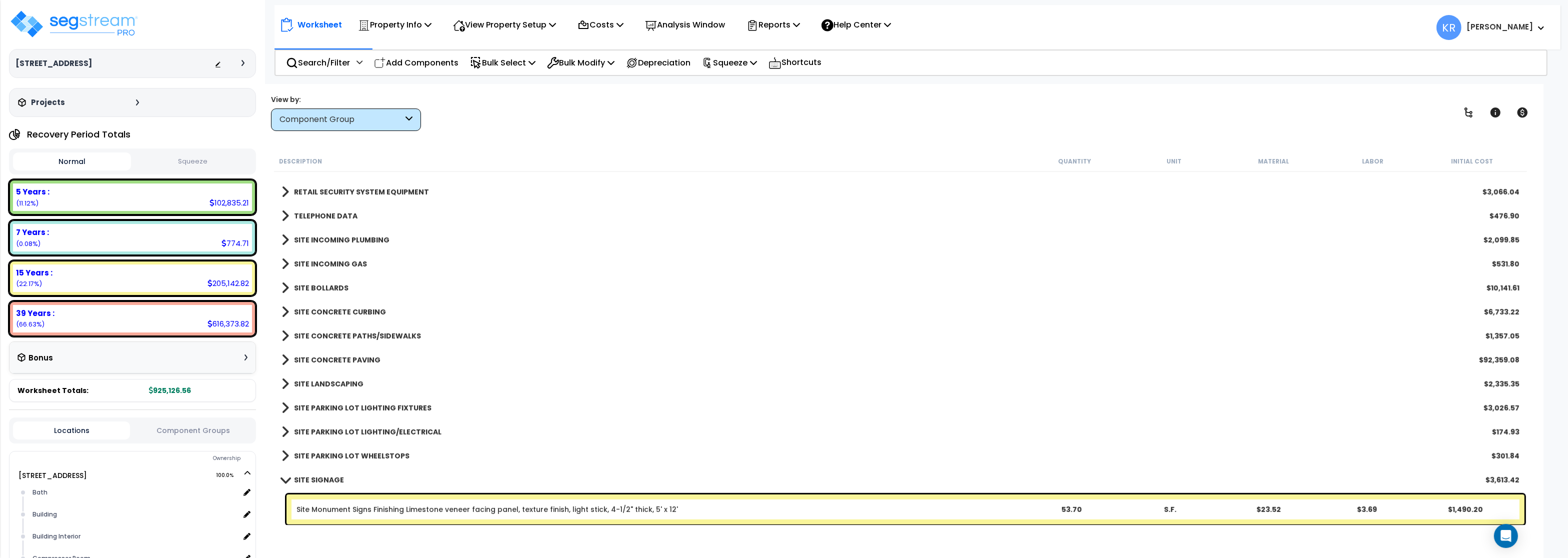
scroll to position [1020, 0]
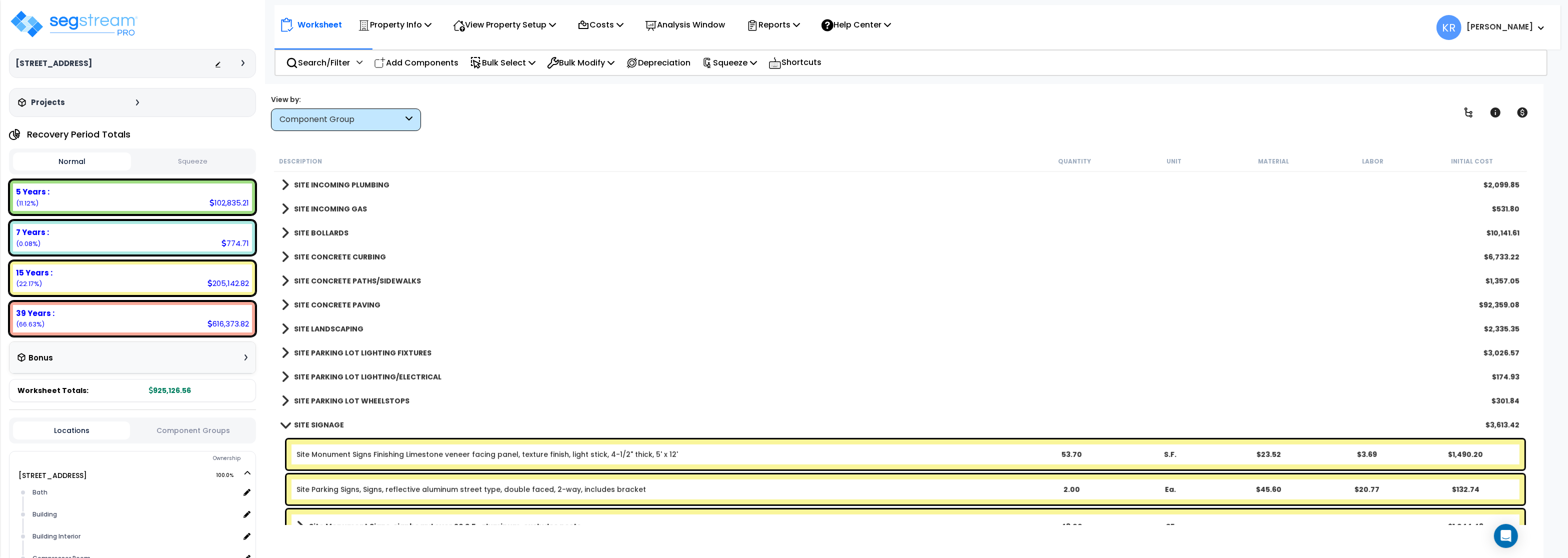
click at [345, 352] on b "SITE PARKING LOT LIGHTING FIXTURES" at bounding box center [362, 353] width 138 height 10
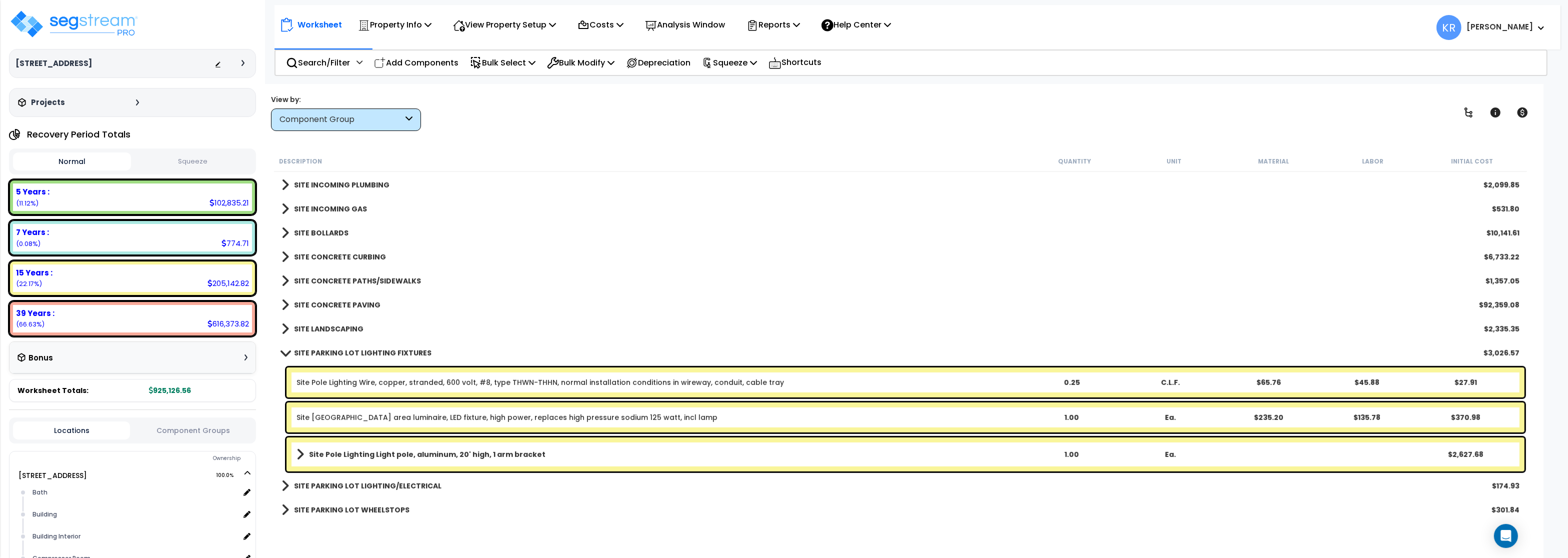
click at [344, 352] on b "SITE PARKING LOT LIGHTING FIXTURES" at bounding box center [362, 353] width 138 height 10
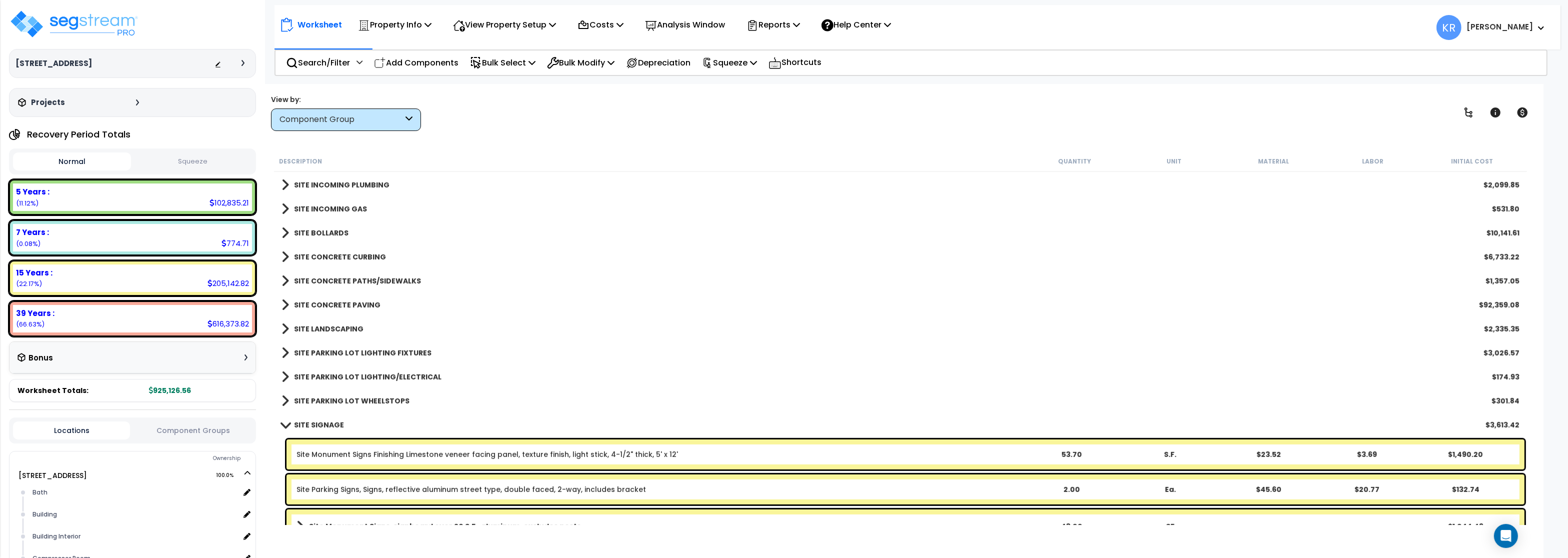
click at [332, 382] on link "SITE PARKING LOT LIGHTING/ELECTRICAL" at bounding box center [362, 377] width 160 height 14
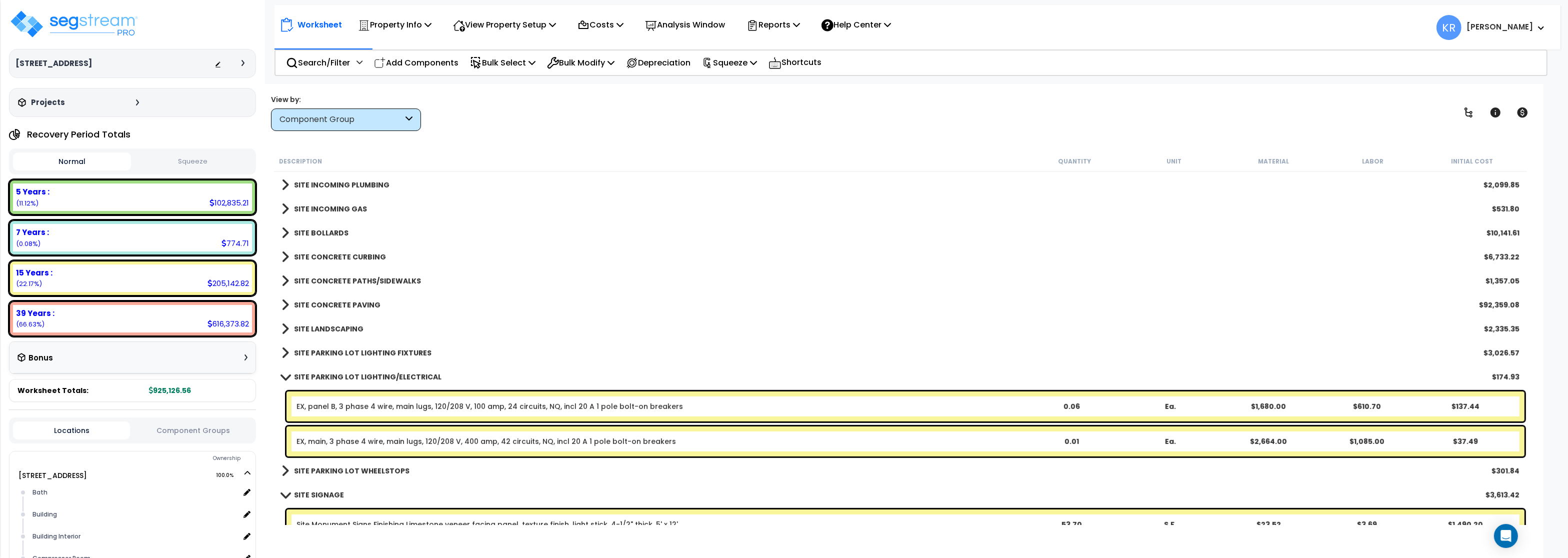
click at [332, 377] on b "SITE PARKING LOT LIGHTING/ELECTRICAL" at bounding box center [368, 377] width 147 height 10
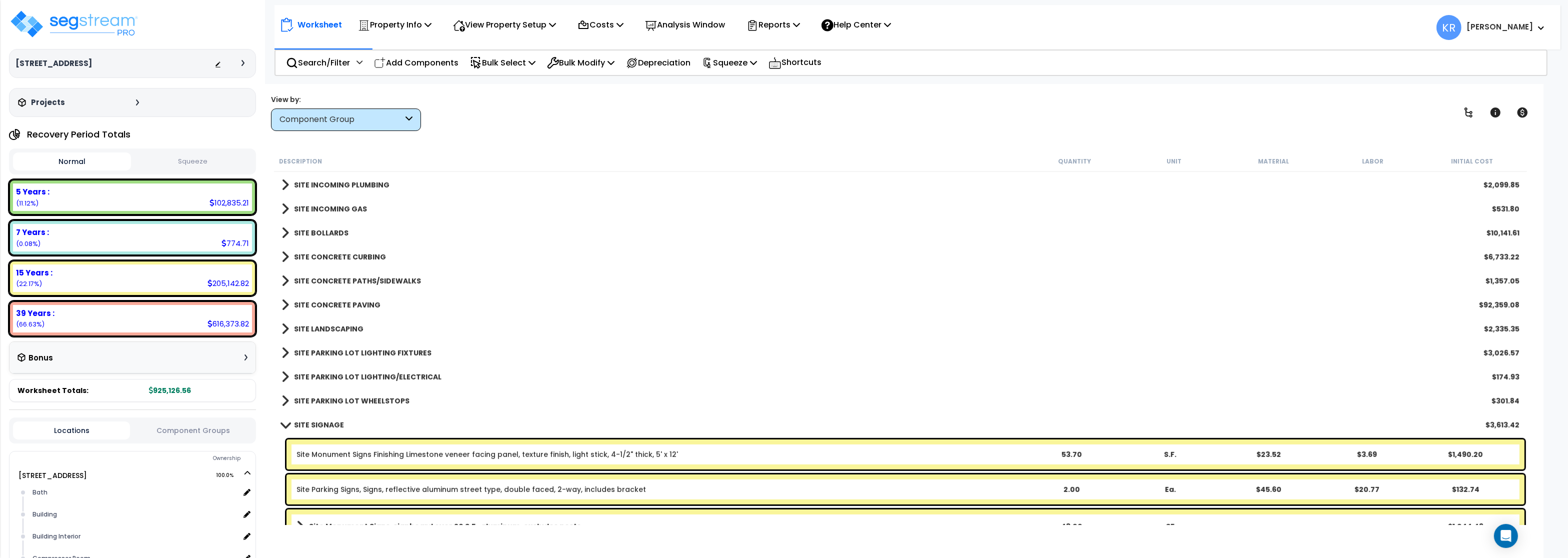
click at [334, 396] on b "SITE PARKING LOT WHEELSTOPS" at bounding box center [351, 401] width 115 height 10
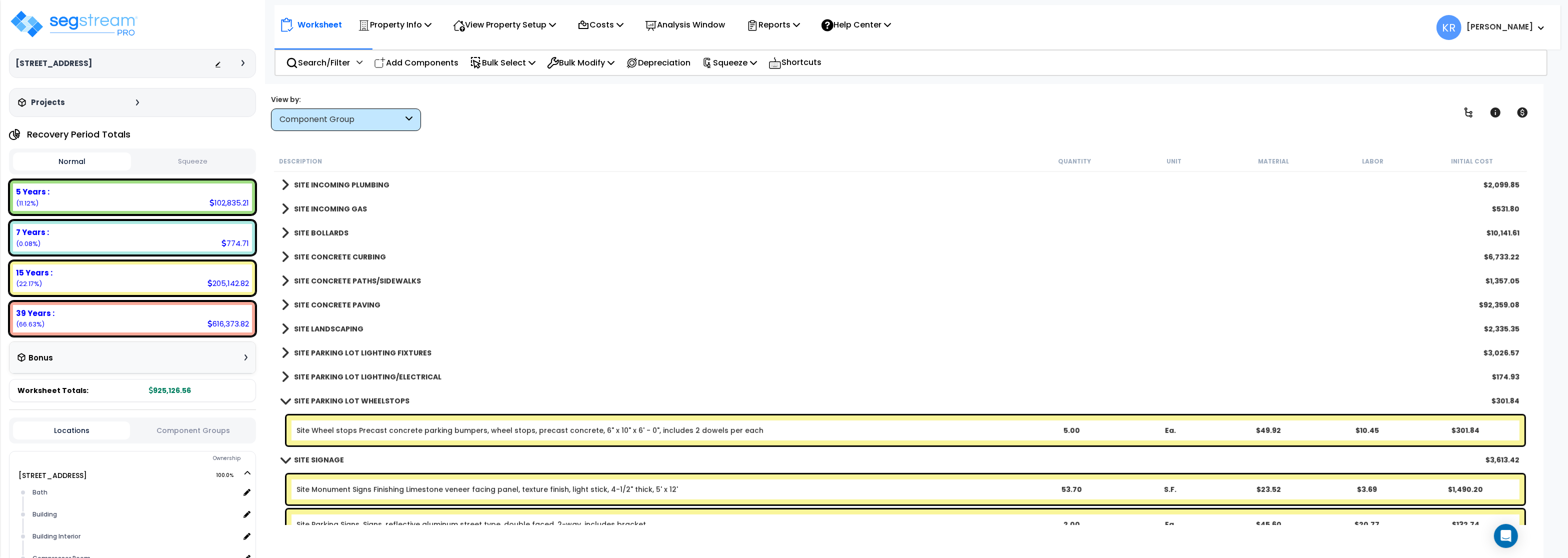
click at [334, 396] on b "SITE PARKING LOT WHEELSTOPS" at bounding box center [351, 401] width 115 height 10
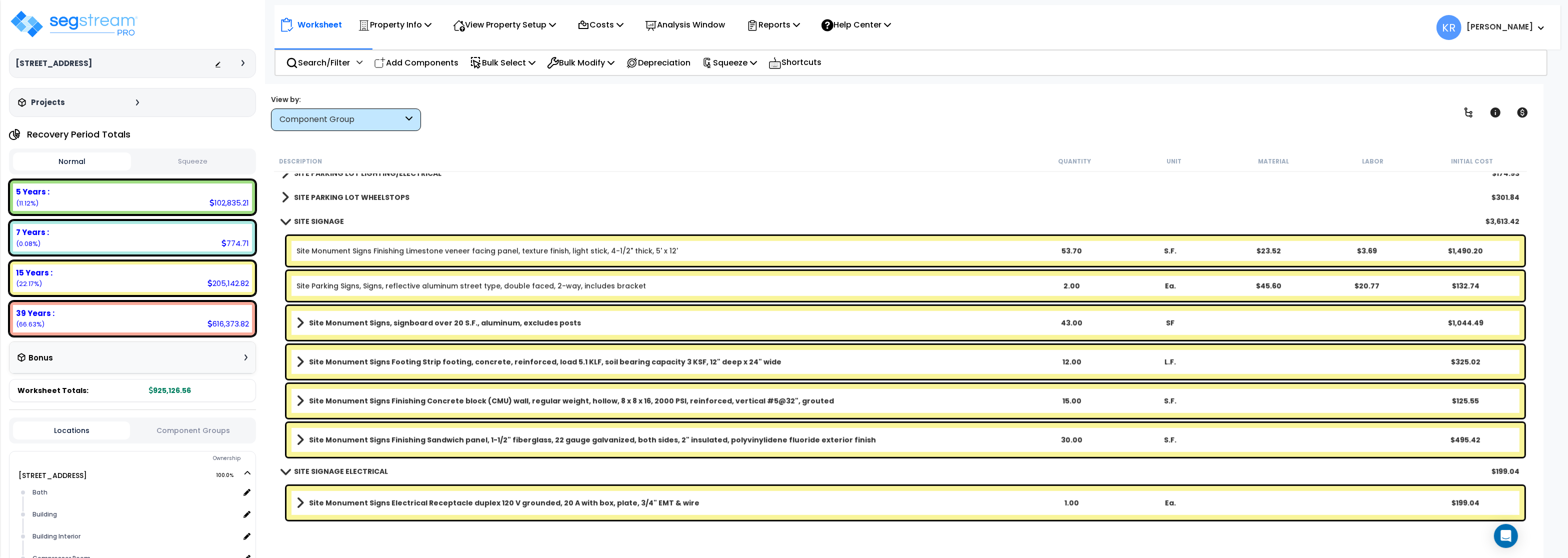
scroll to position [1200, 0]
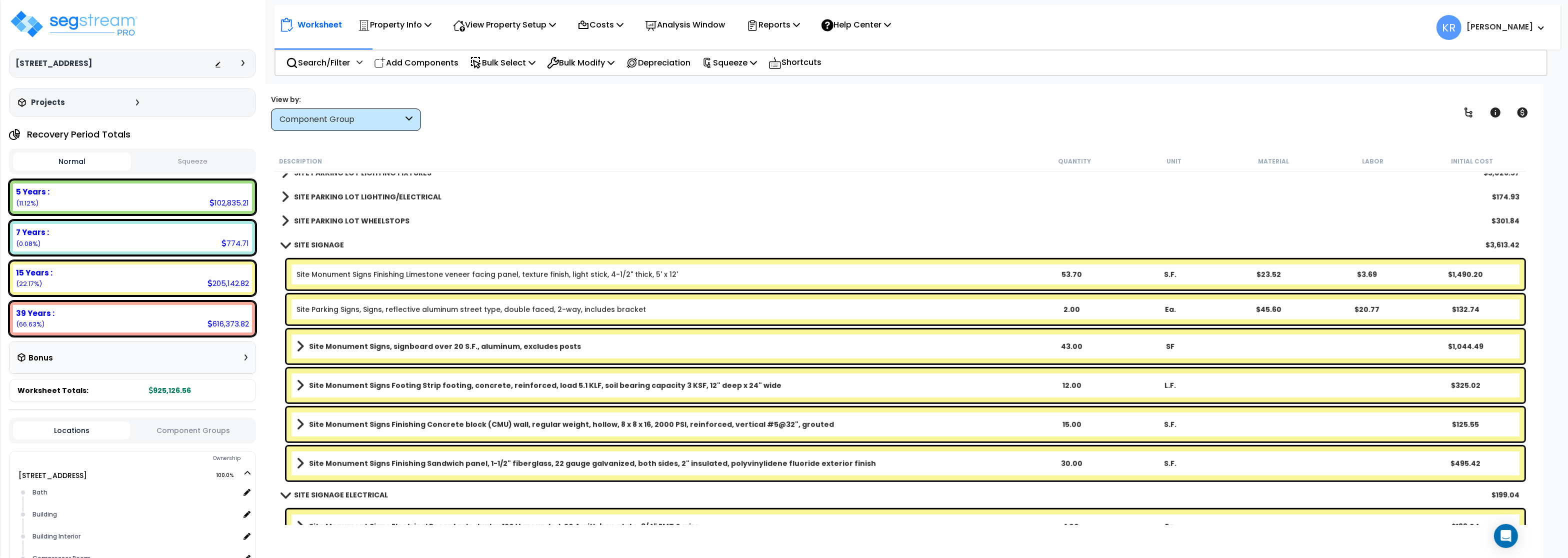
click at [306, 242] on b "SITE SIGNAGE" at bounding box center [319, 244] width 50 height 10
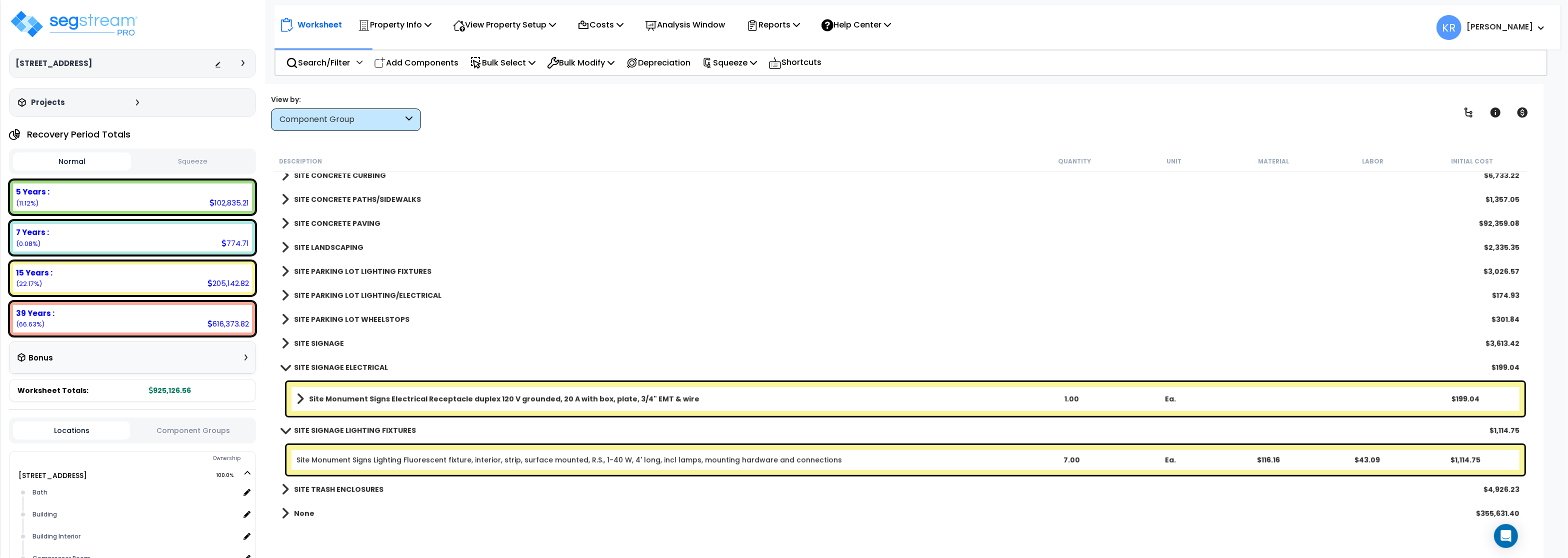
scroll to position [44, 0]
click at [295, 490] on b "SITE TRASH ENCLOSURES" at bounding box center [338, 489] width 89 height 10
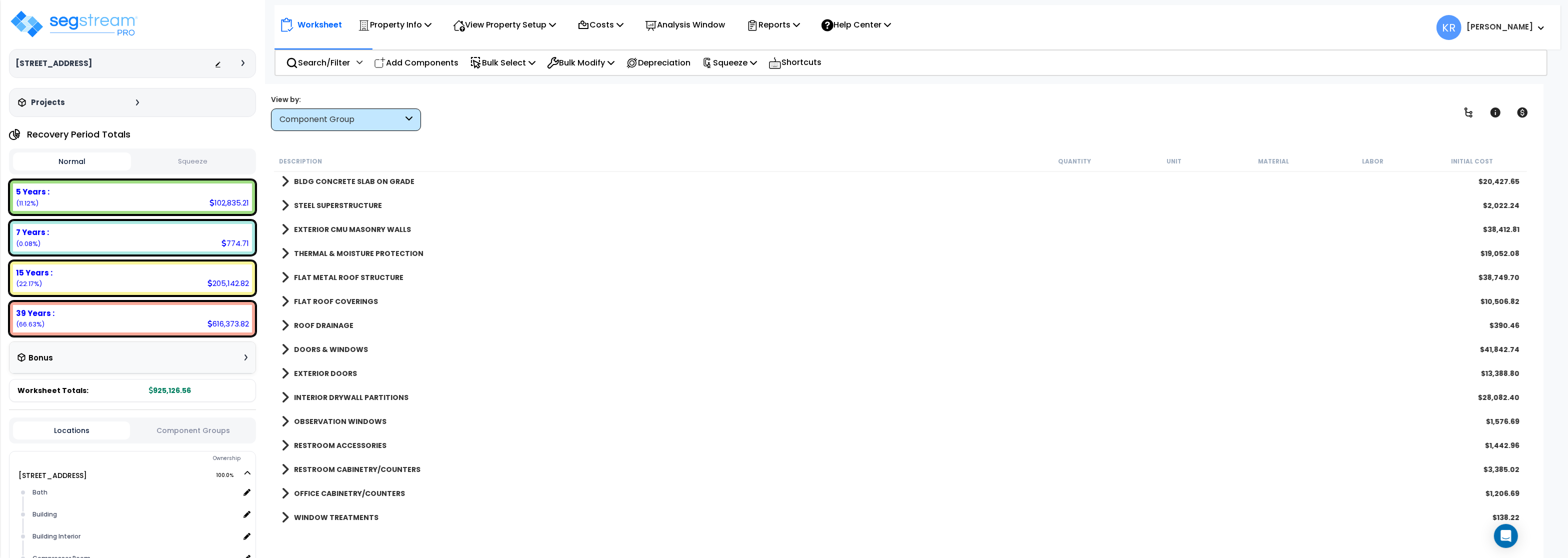
scroll to position [25, 0]
click at [735, 63] on p "Squeeze" at bounding box center [729, 63] width 55 height 14
click at [734, 80] on link "Squeeze" at bounding box center [746, 85] width 99 height 20
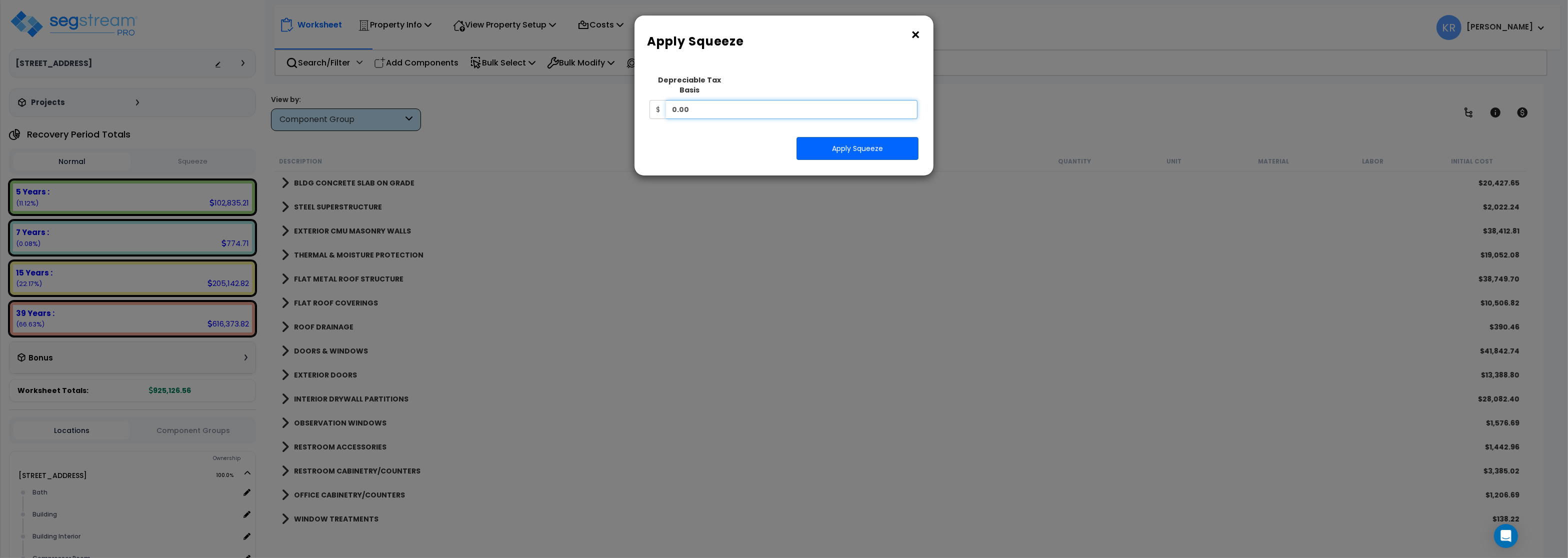
drag, startPoint x: 700, startPoint y: 100, endPoint x: 578, endPoint y: 87, distance: 122.7
click at [666, 100] on input "0.00" at bounding box center [792, 109] width 252 height 19
type input "1,654,099.53"
click at [873, 137] on button "Apply Squeeze" at bounding box center [857, 148] width 122 height 23
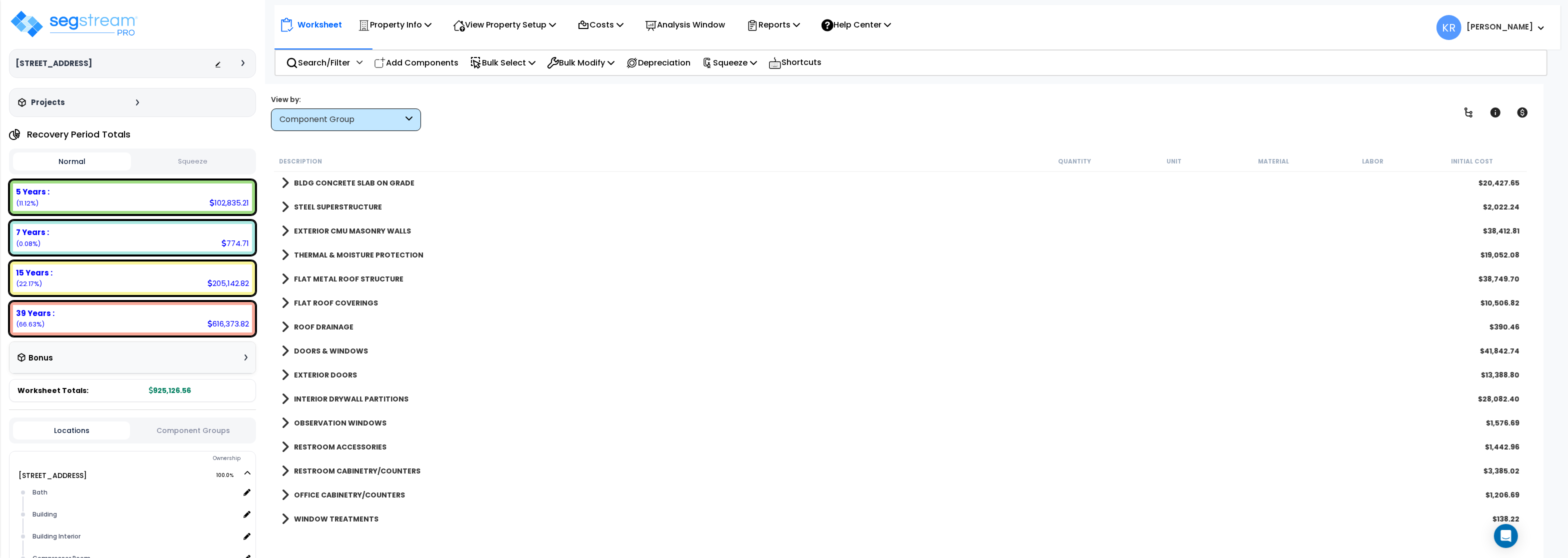
scroll to position [0, 0]
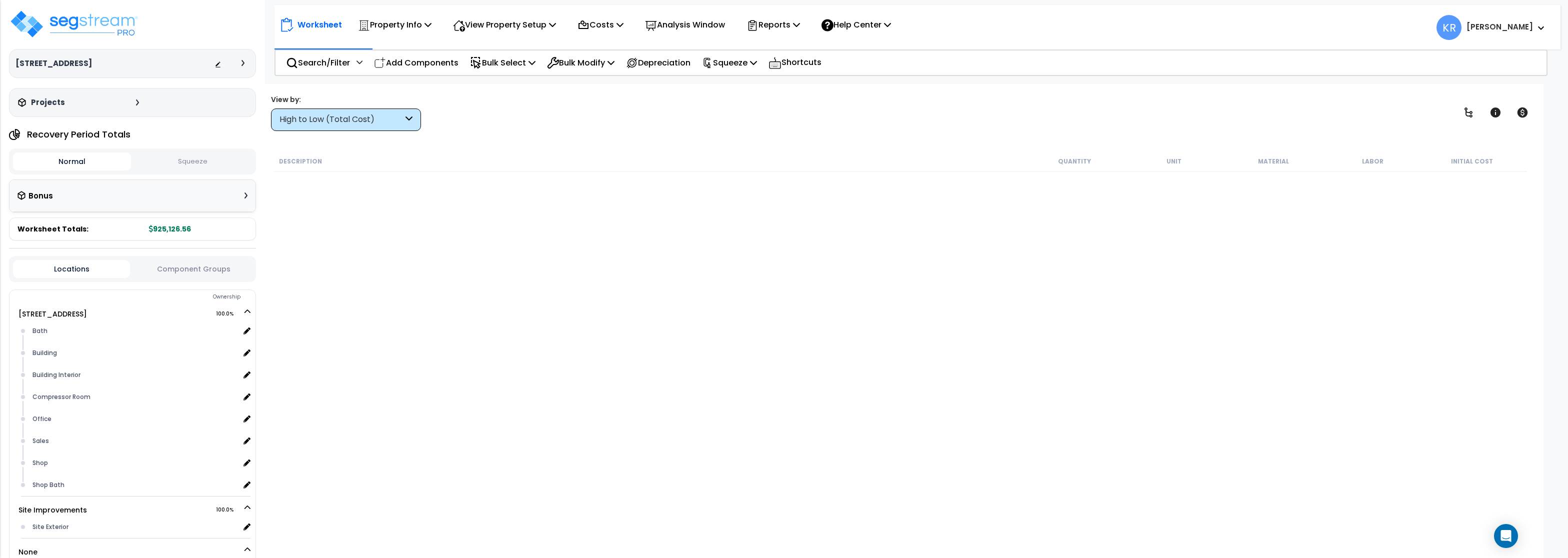
scroll to position [44, 0]
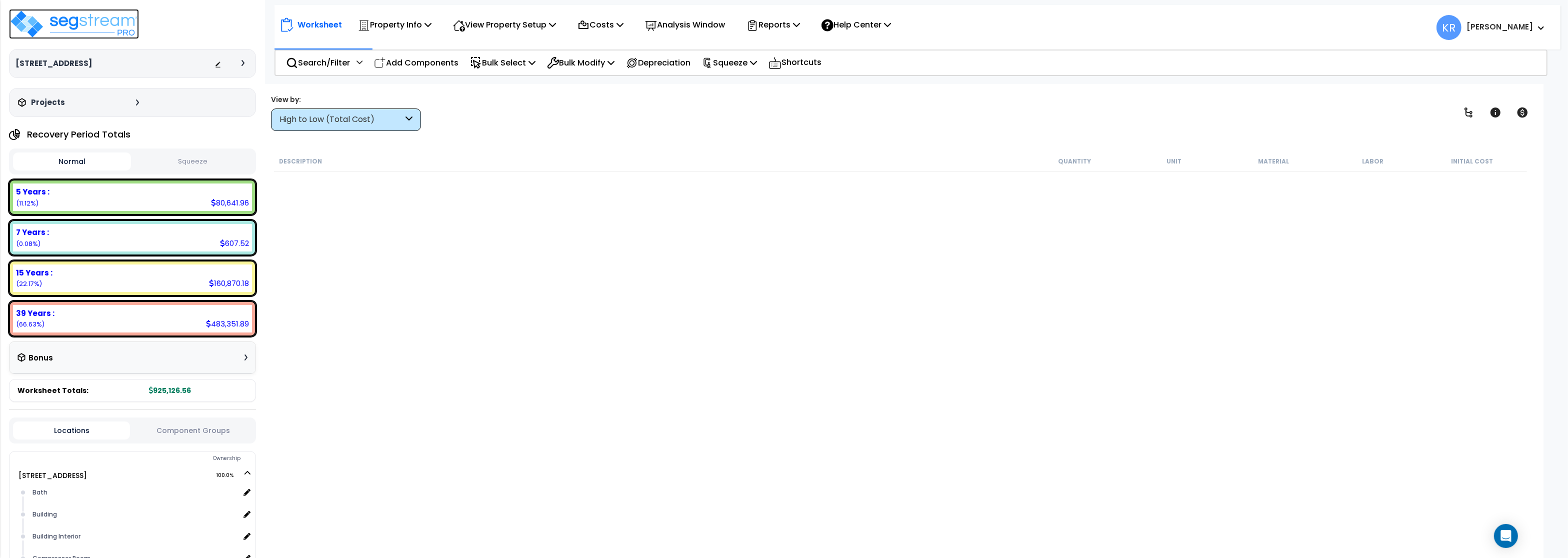
click at [115, 25] on img at bounding box center [74, 24] width 130 height 30
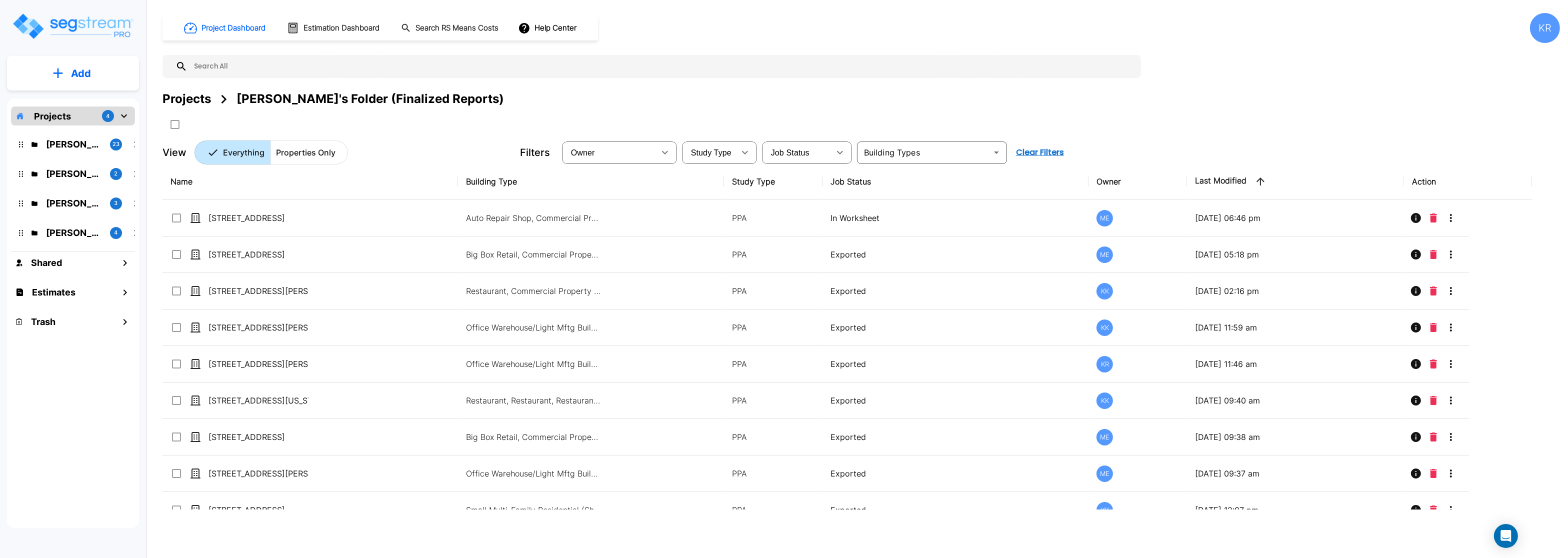
click at [46, 203] on div "[PERSON_NAME]'s Folder 3" at bounding box center [80, 203] width 123 height 14
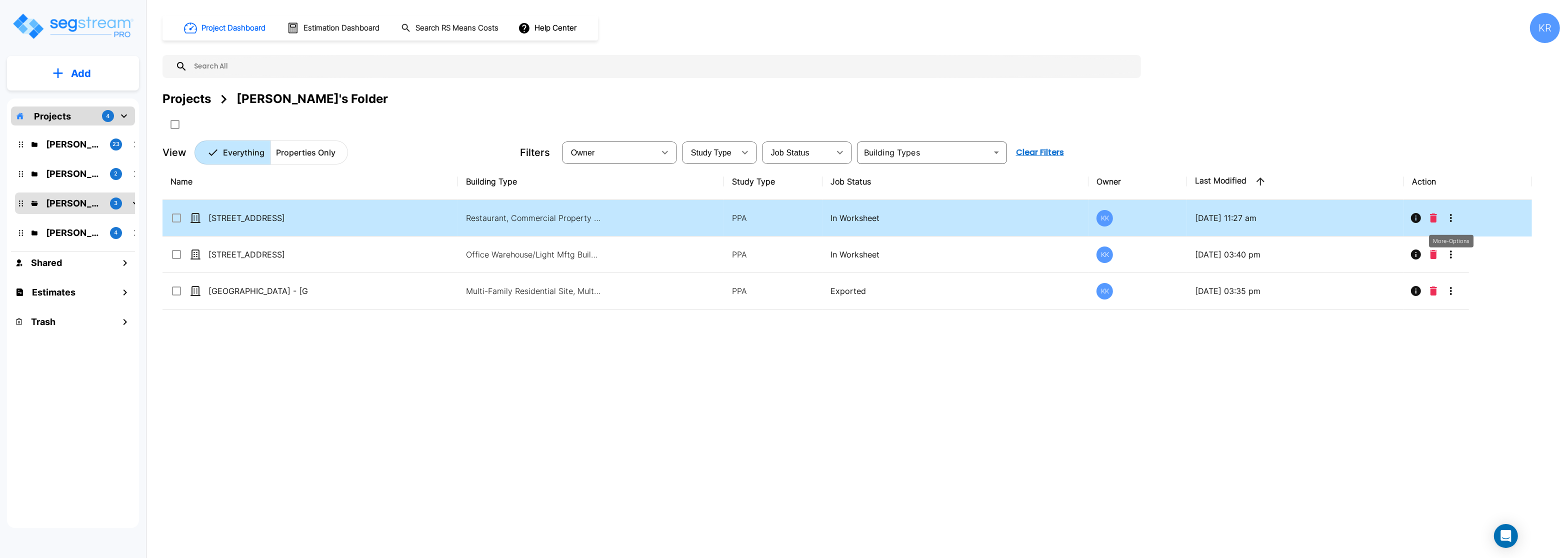
click at [1449, 222] on icon "More-Options" at bounding box center [1451, 218] width 12 height 12
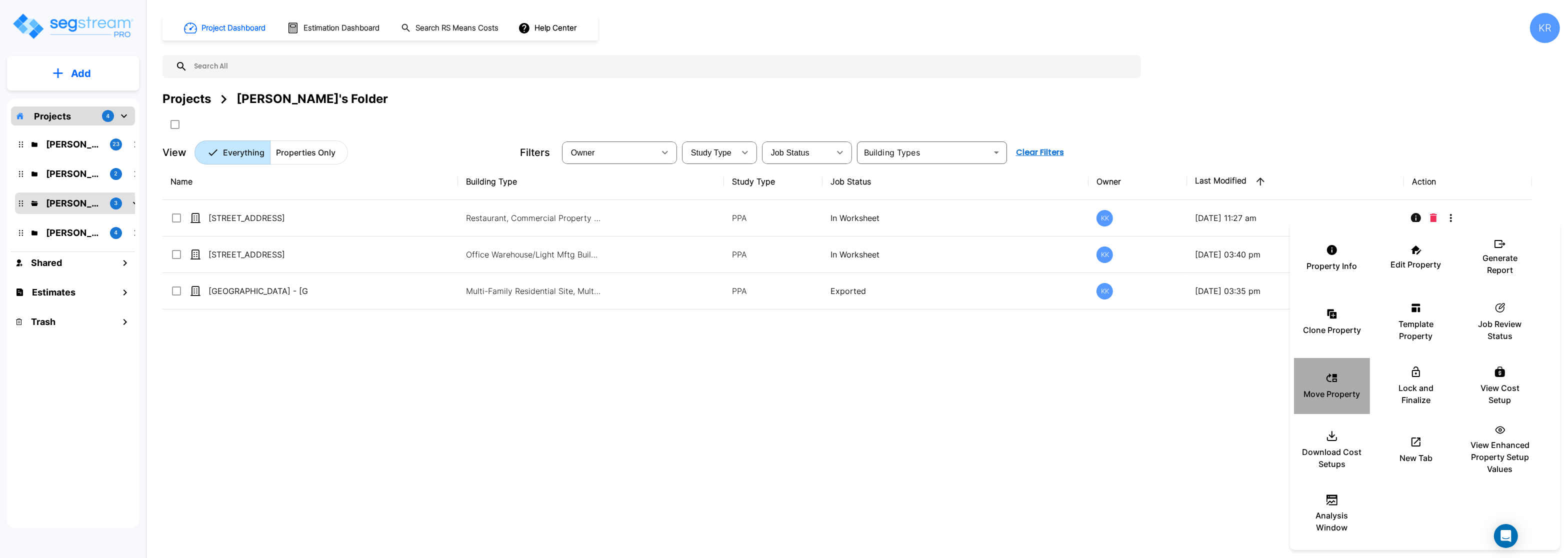
click at [1335, 392] on p "Move Property" at bounding box center [1332, 394] width 57 height 12
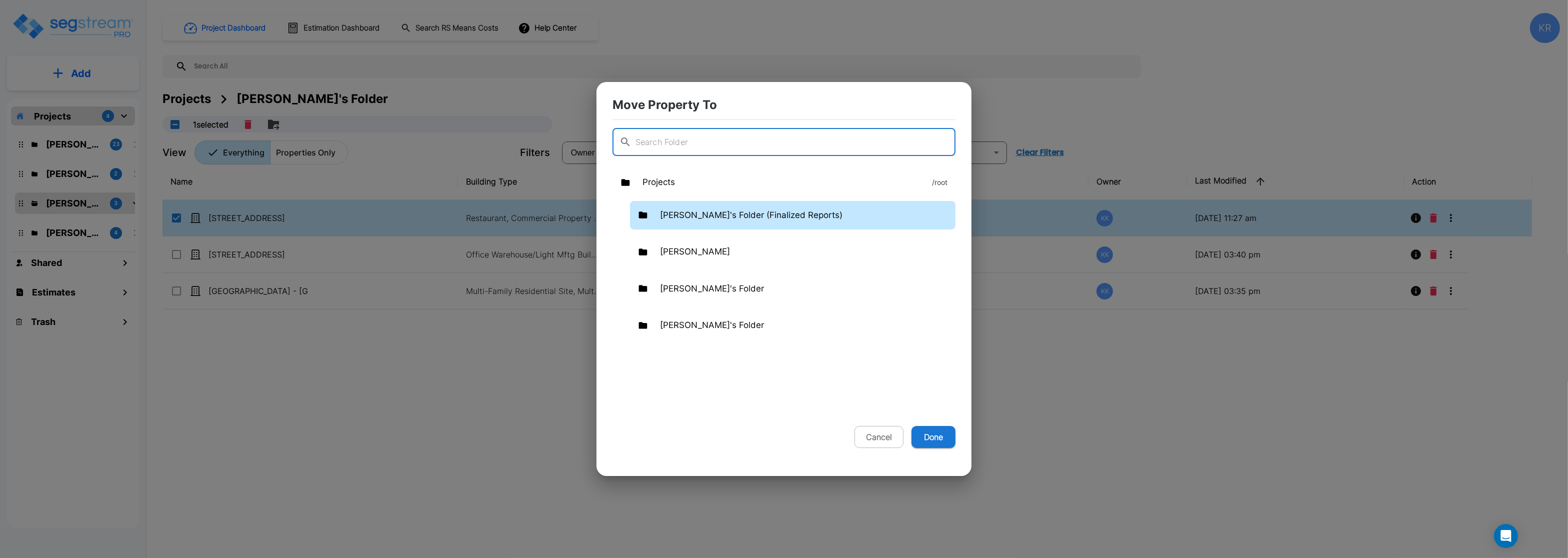
click at [682, 220] on p "[PERSON_NAME]'s Folder (Finalized Reports)" at bounding box center [751, 216] width 182 height 13
click at [942, 437] on button "Done" at bounding box center [934, 437] width 44 height 22
checkbox input "false"
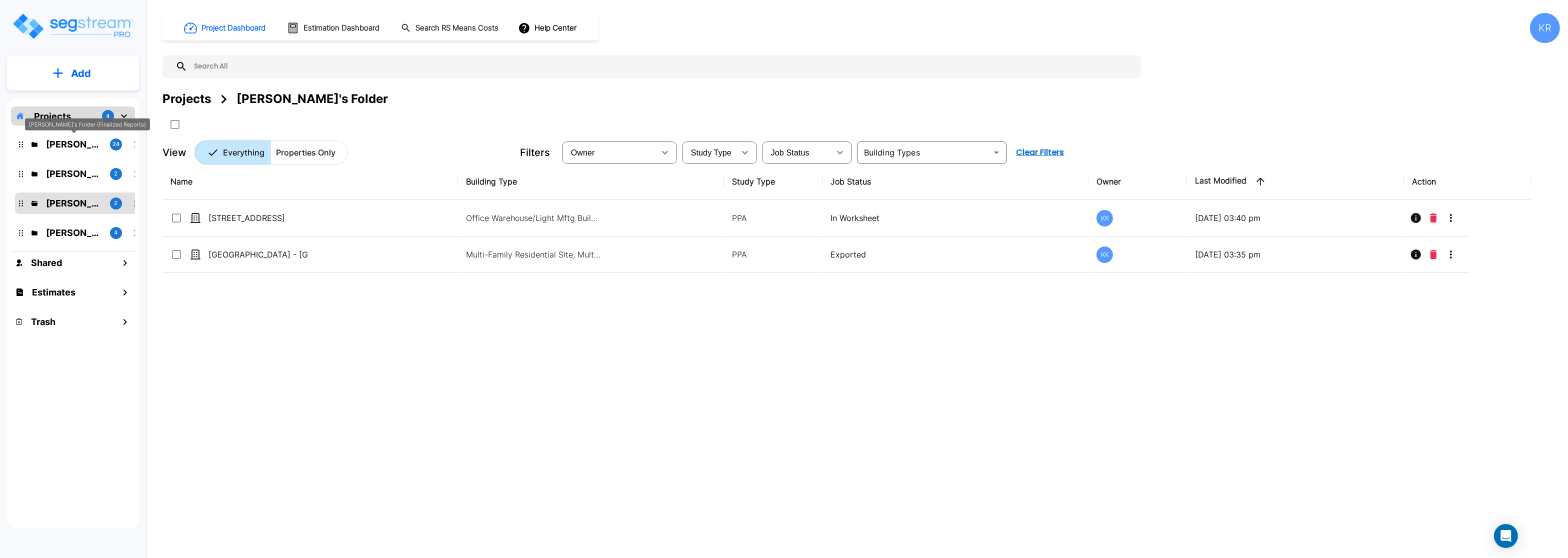
click at [46, 140] on p "[PERSON_NAME]'s Folder (Finalized Reports)" at bounding box center [74, 144] width 56 height 14
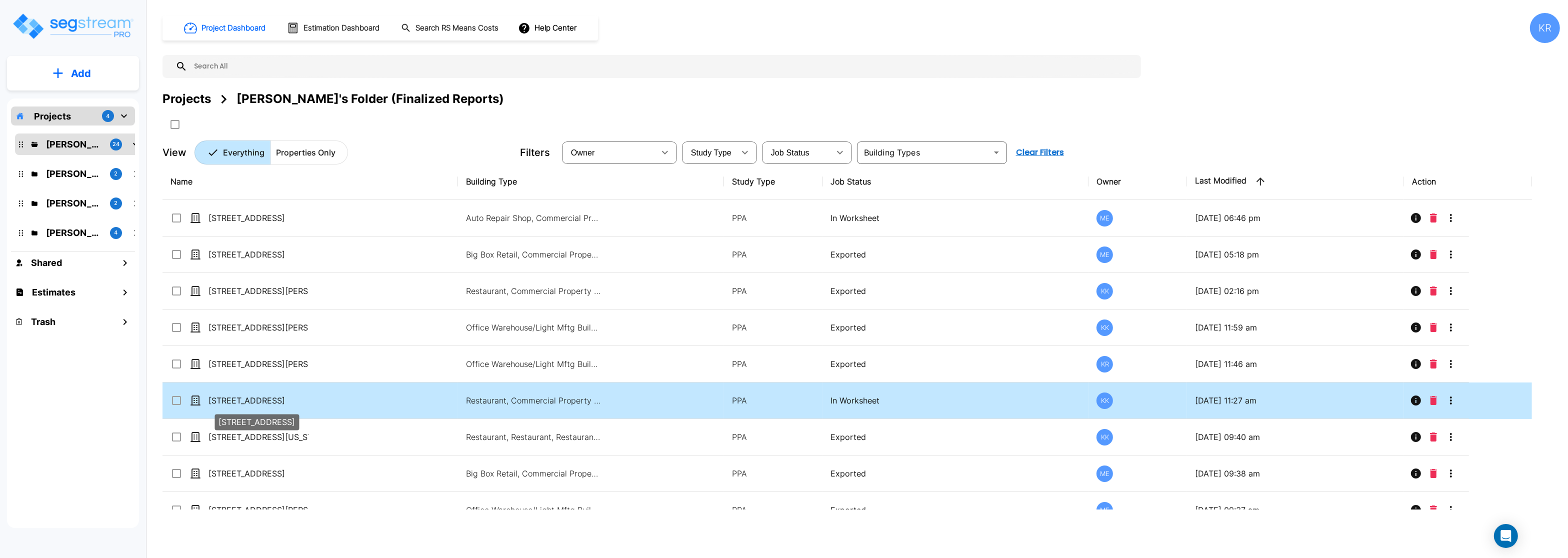
click at [246, 403] on p "[STREET_ADDRESS]" at bounding box center [258, 400] width 100 height 12
checkbox input "true"
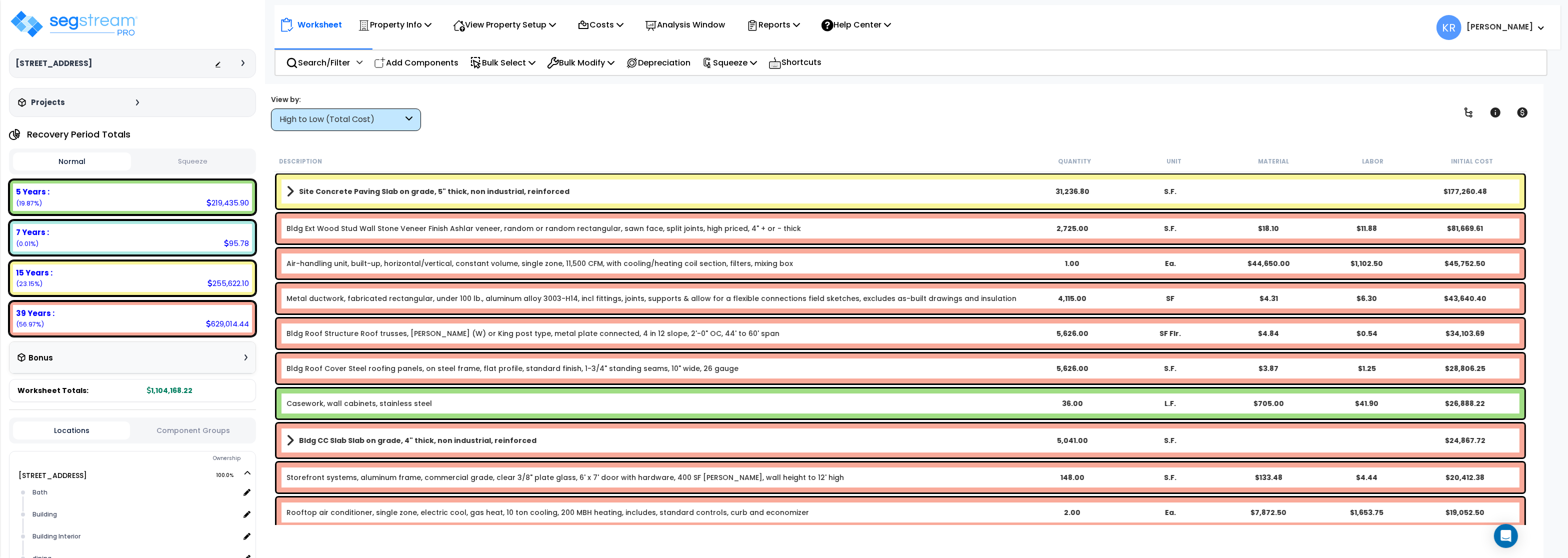
click at [389, 25] on p "Property Info" at bounding box center [394, 25] width 74 height 14
click at [400, 49] on link "Property Setup" at bounding box center [403, 48] width 99 height 20
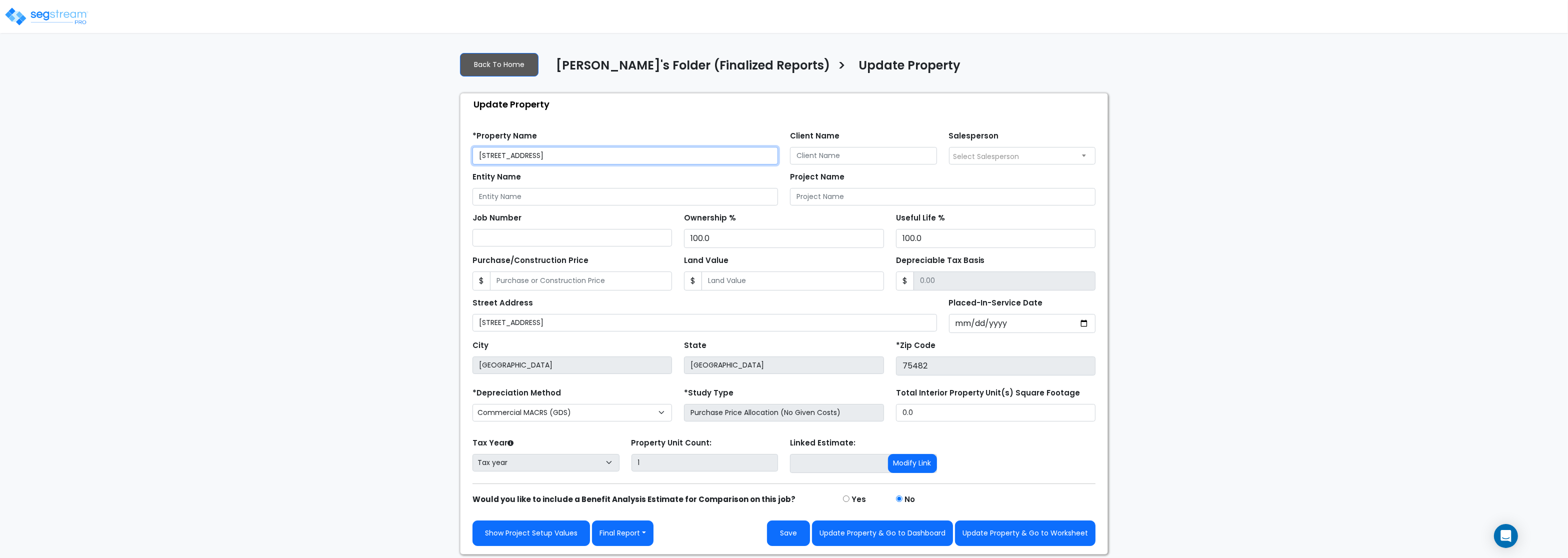
drag, startPoint x: 559, startPoint y: 154, endPoint x: 355, endPoint y: 139, distance: 204.6
click at [472, 147] on input "[STREET_ADDRESS]" at bounding box center [625, 156] width 306 height 18
paste input "ane"
type input "[STREET_ADDRESS]"
click at [845, 153] on input "Client Name" at bounding box center [864, 156] width 147 height 18
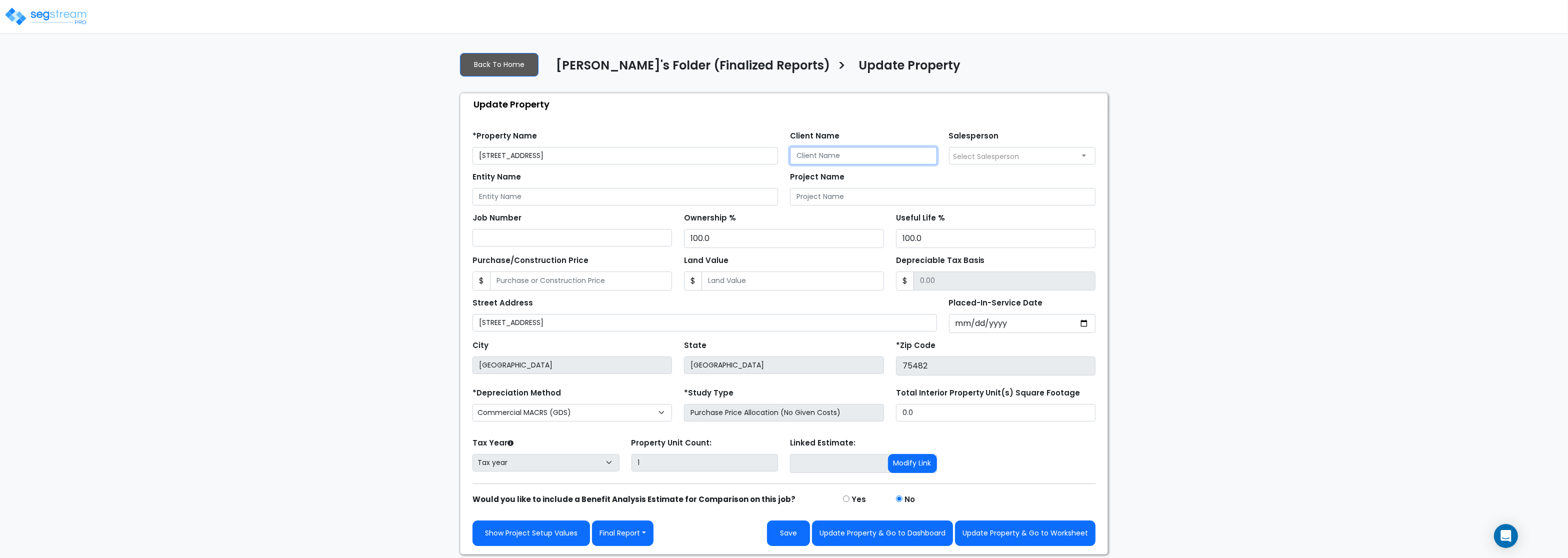
paste input "[PERSON_NAME], Inc."
type input "[PERSON_NAME], Inc."
click at [985, 164] on span "Select Salesperson" at bounding box center [1023, 156] width 147 height 18
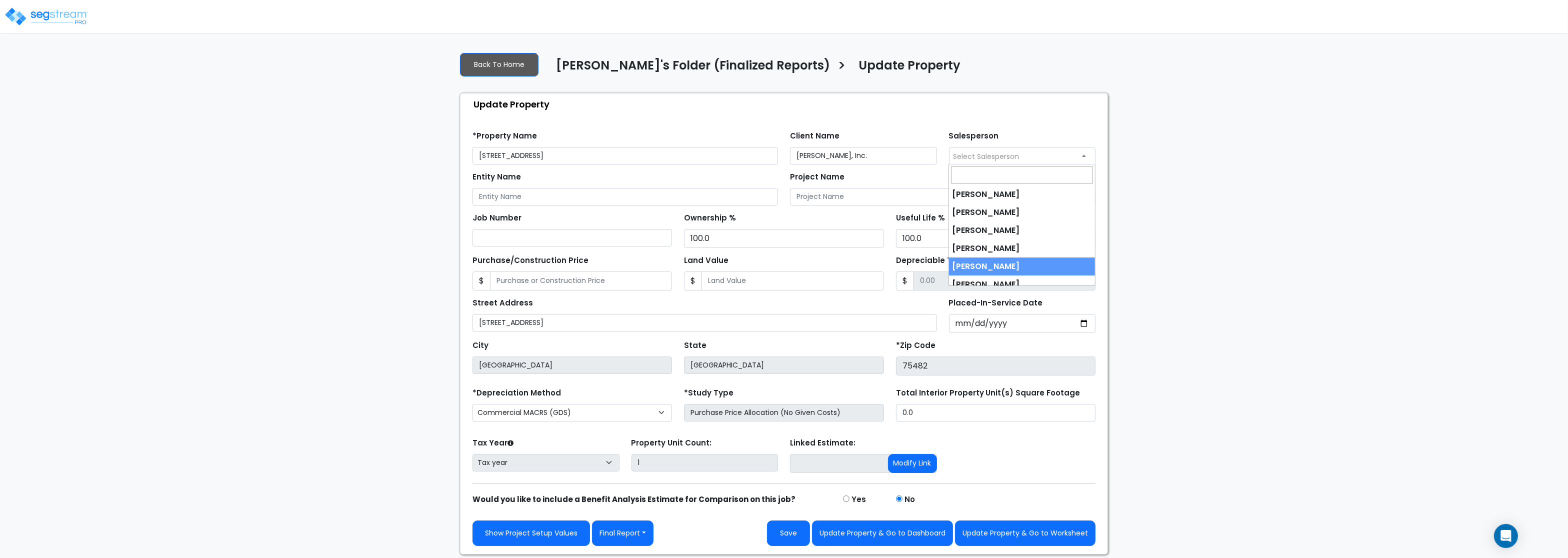
scroll to position [26, 0]
select select "245"
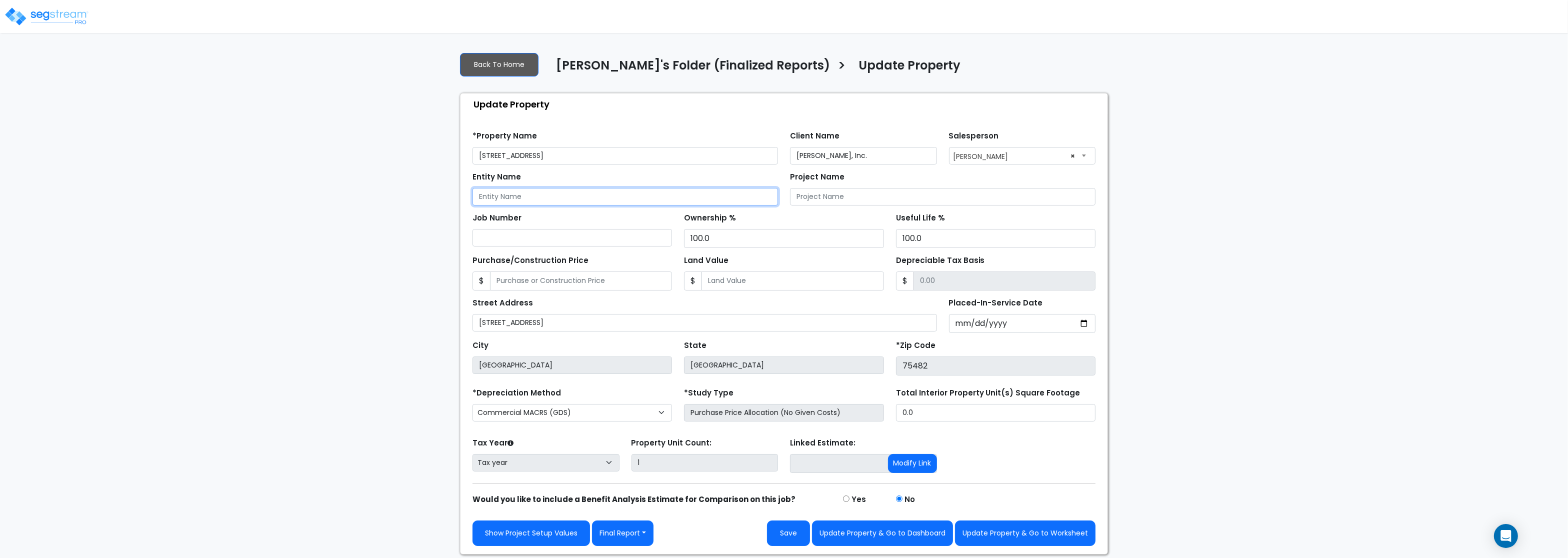
click at [519, 198] on input "Entity Name" at bounding box center [625, 196] width 306 height 18
paste input "[PERSON_NAME], Inc."
type input "[PERSON_NAME], Inc."
drag, startPoint x: 562, startPoint y: 153, endPoint x: 422, endPoint y: 140, distance: 140.6
click at [472, 147] on input "[STREET_ADDRESS]" at bounding box center [625, 156] width 306 height 18
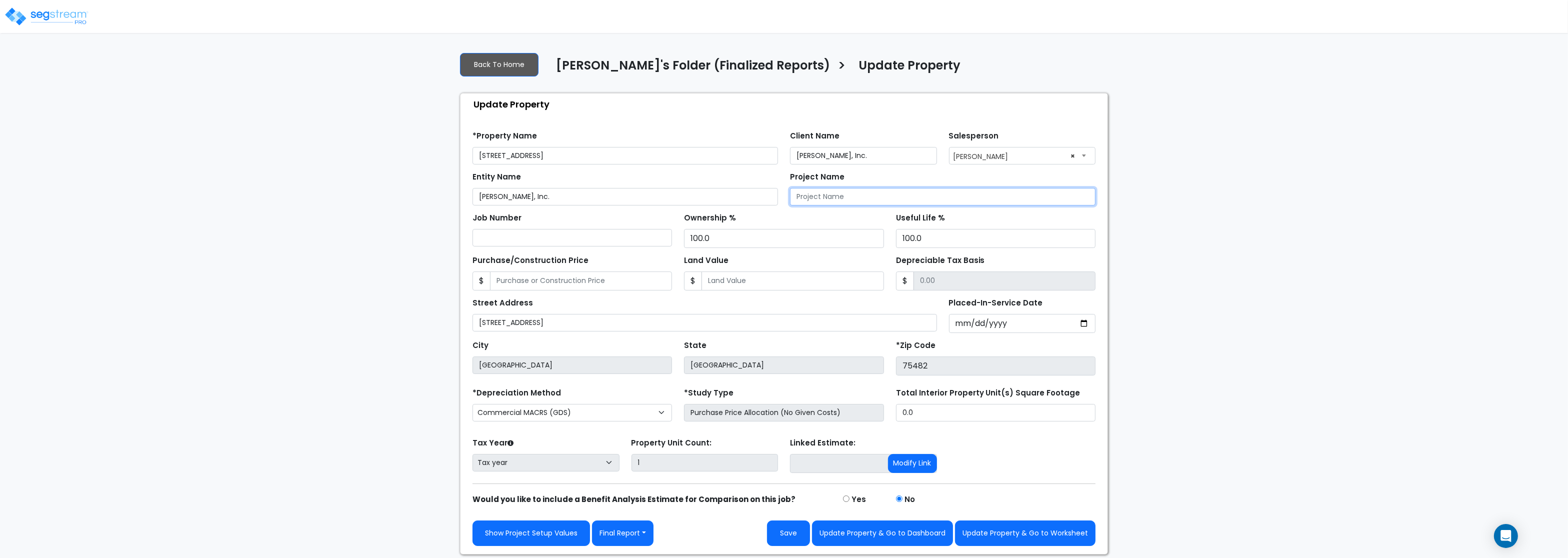
click at [865, 203] on input "Project Name" at bounding box center [942, 196] width 306 height 18
paste input "[STREET_ADDRESS]"
type input "[STREET_ADDRESS]"
click at [963, 325] on input "Placed-In-Service Date" at bounding box center [1023, 323] width 147 height 19
type input "[DATE]"
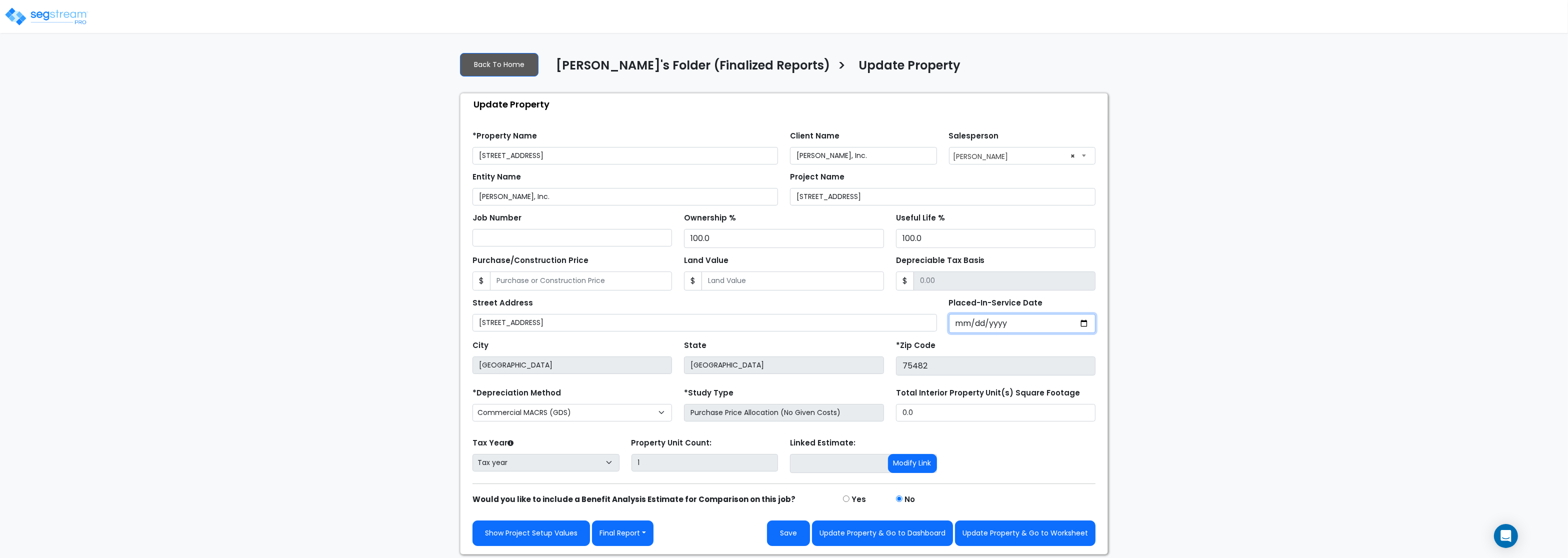
select select "2021"
click at [794, 342] on div "State [GEOGRAPHIC_DATA]" at bounding box center [783, 357] width 212 height 38
click at [996, 535] on button "Update Property & Go to Worksheet" at bounding box center [1025, 533] width 141 height 25
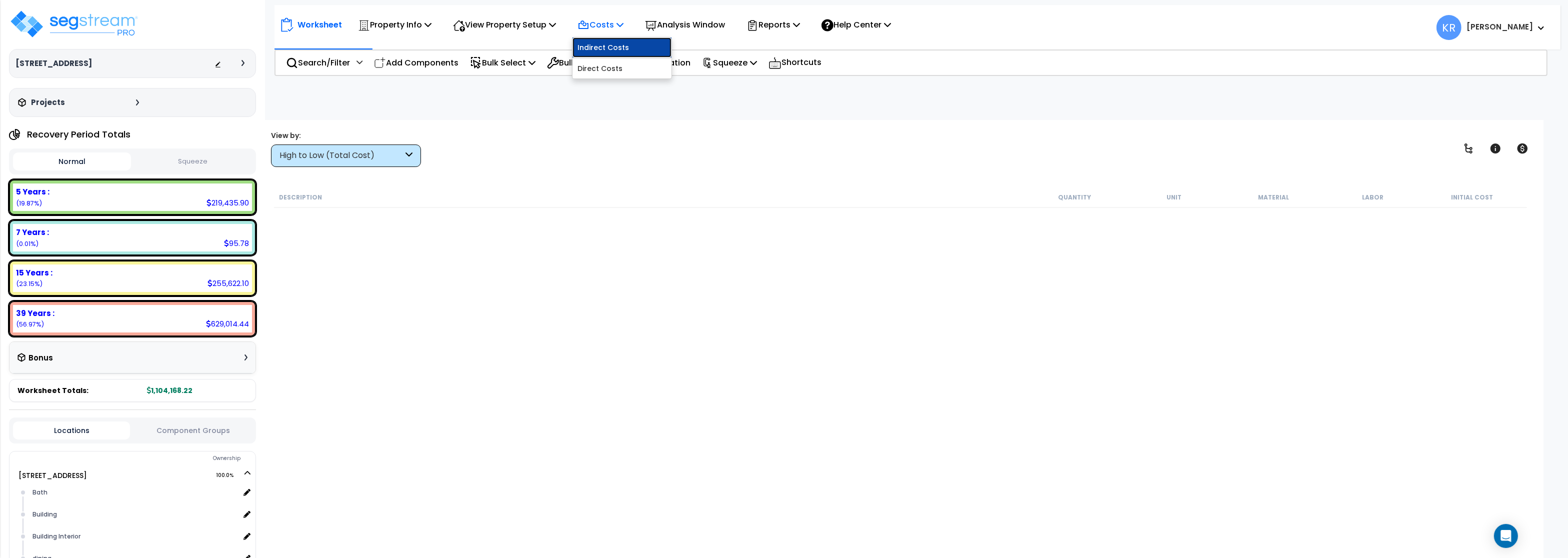
click at [598, 50] on link "Indirect Costs" at bounding box center [622, 48] width 99 height 20
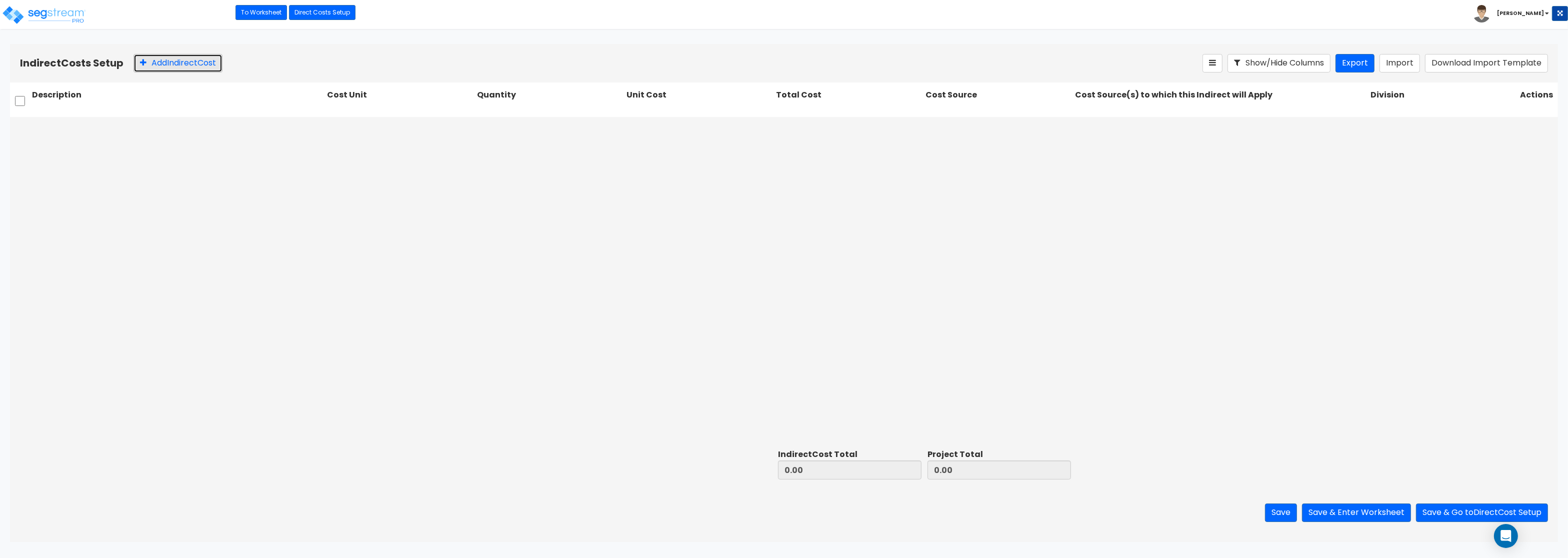
click at [169, 58] on button "Add Indirect Cost" at bounding box center [178, 63] width 89 height 18
click at [394, 132] on div at bounding box center [388, 128] width 112 height 14
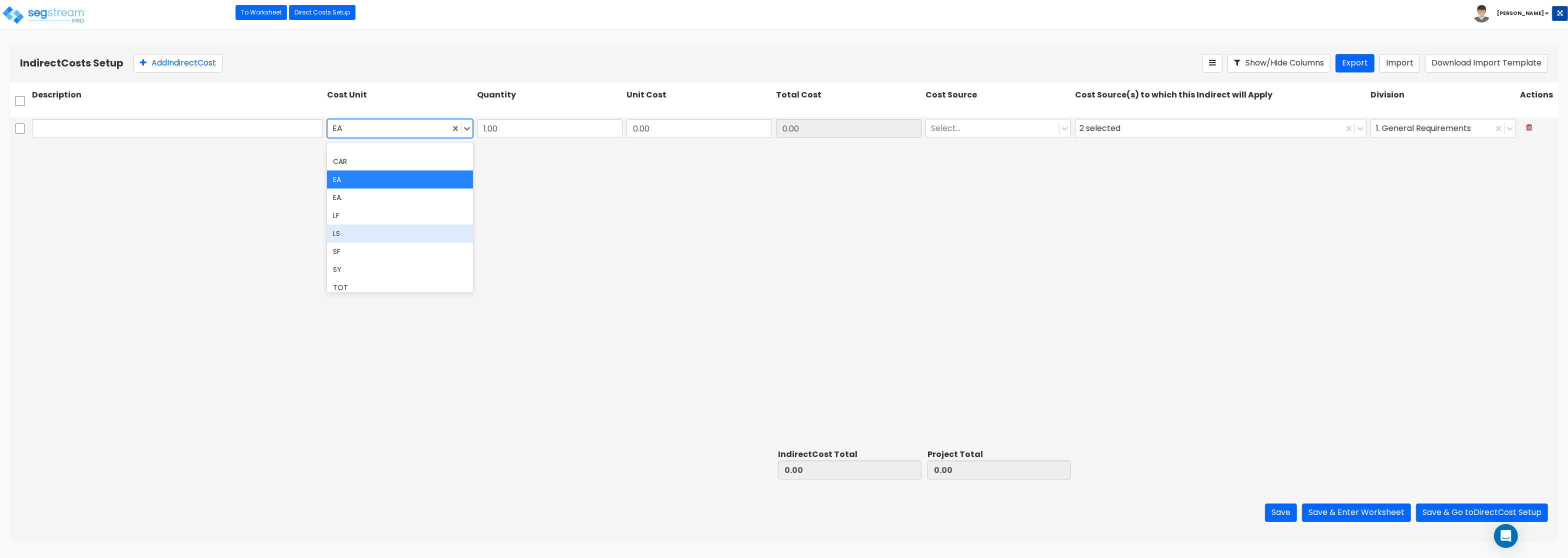
click at [353, 232] on div "LS" at bounding box center [399, 233] width 145 height 18
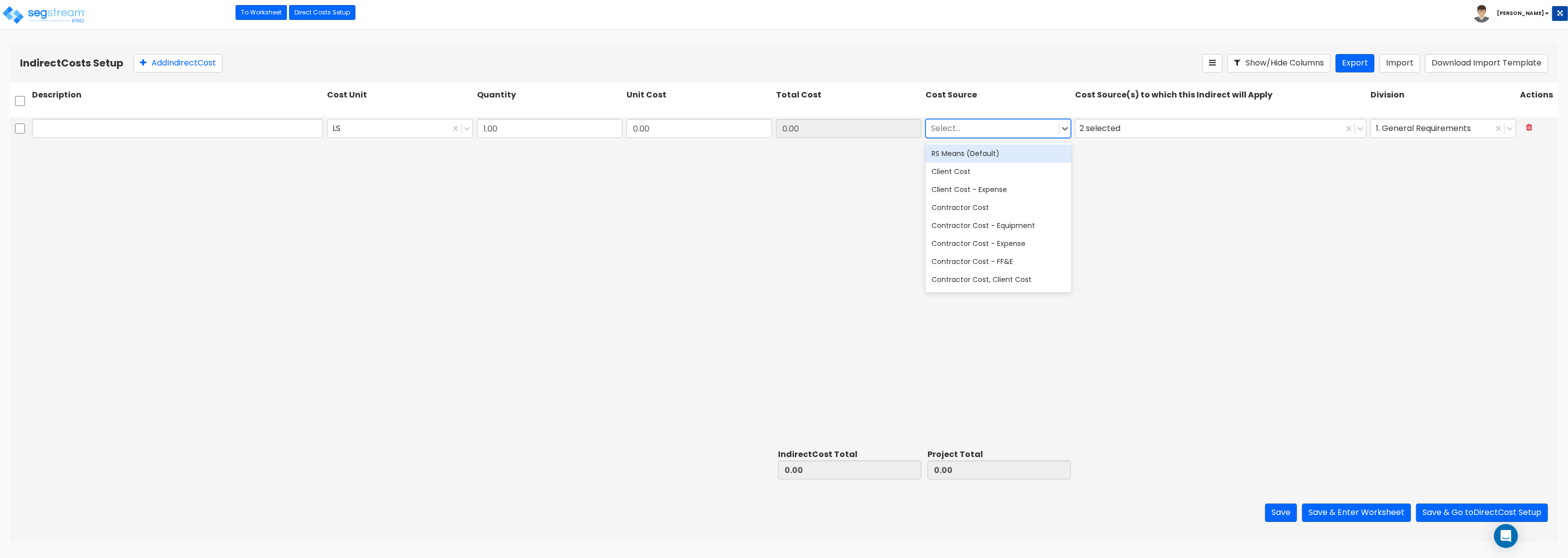
click at [996, 129] on div at bounding box center [993, 128] width 123 height 14
click at [985, 155] on div "RS Means (Default)" at bounding box center [998, 154] width 145 height 18
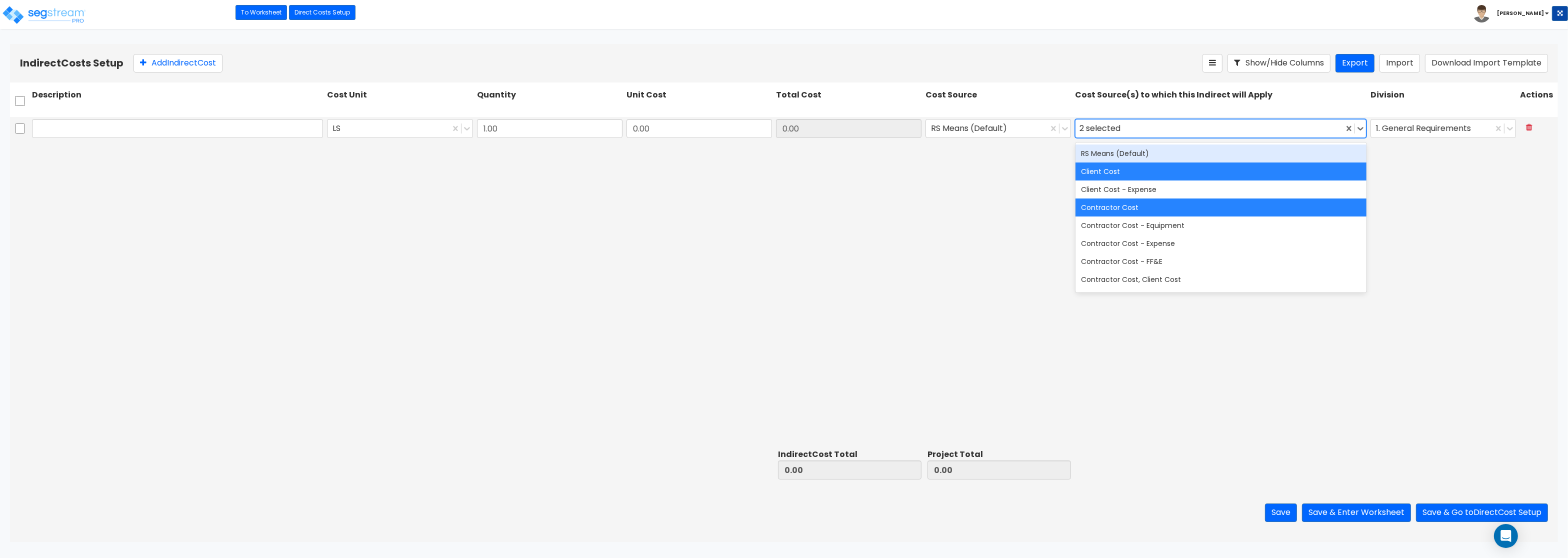
click at [1103, 120] on div "2 selected" at bounding box center [1220, 128] width 291 height 19
click at [1105, 153] on div "RS Means (Default)" at bounding box center [1221, 154] width 291 height 18
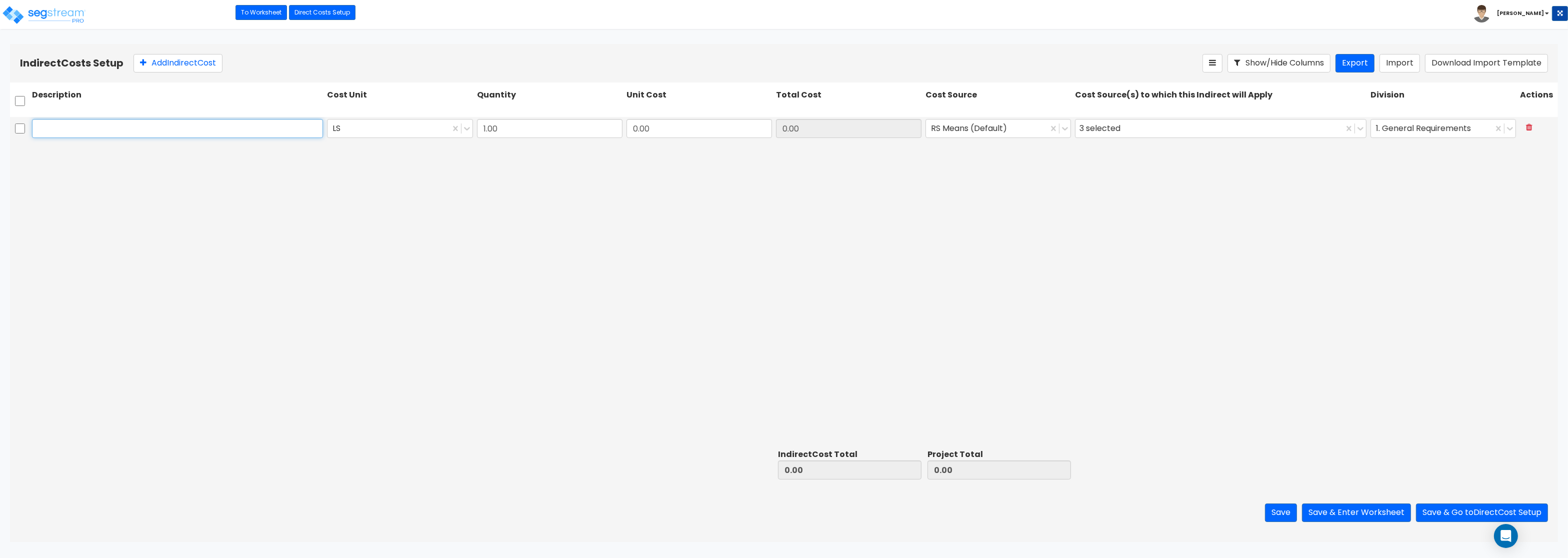
click at [165, 132] on input "text" at bounding box center [177, 128] width 291 height 19
click at [147, 121] on input "text" at bounding box center [177, 128] width 291 height 19
paste input "Architect"
type input "Architect"
click at [154, 65] on button "Add Indirect Cost" at bounding box center [178, 63] width 89 height 18
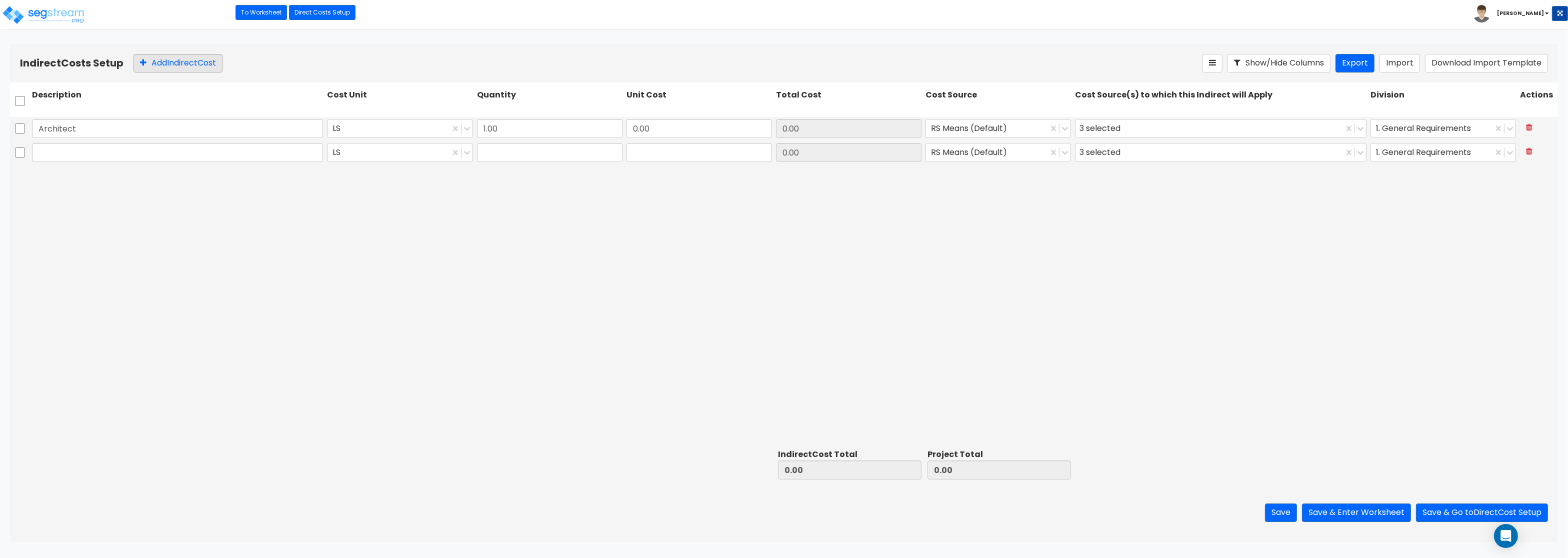
type input "1.00"
type input "0"
click at [154, 65] on button "Add Indirect Cost" at bounding box center [178, 63] width 89 height 18
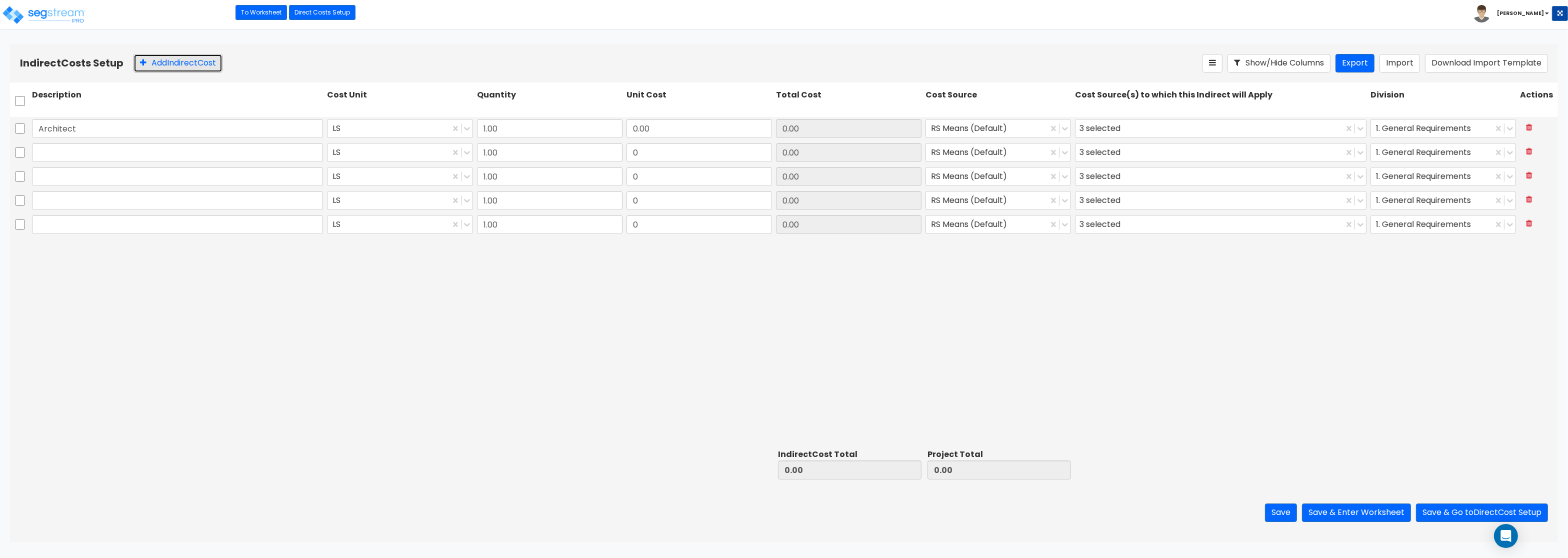
click at [154, 65] on button "Add Indirect Cost" at bounding box center [178, 63] width 89 height 18
click at [137, 149] on input "text" at bounding box center [177, 152] width 291 height 19
paste input "Engineering"
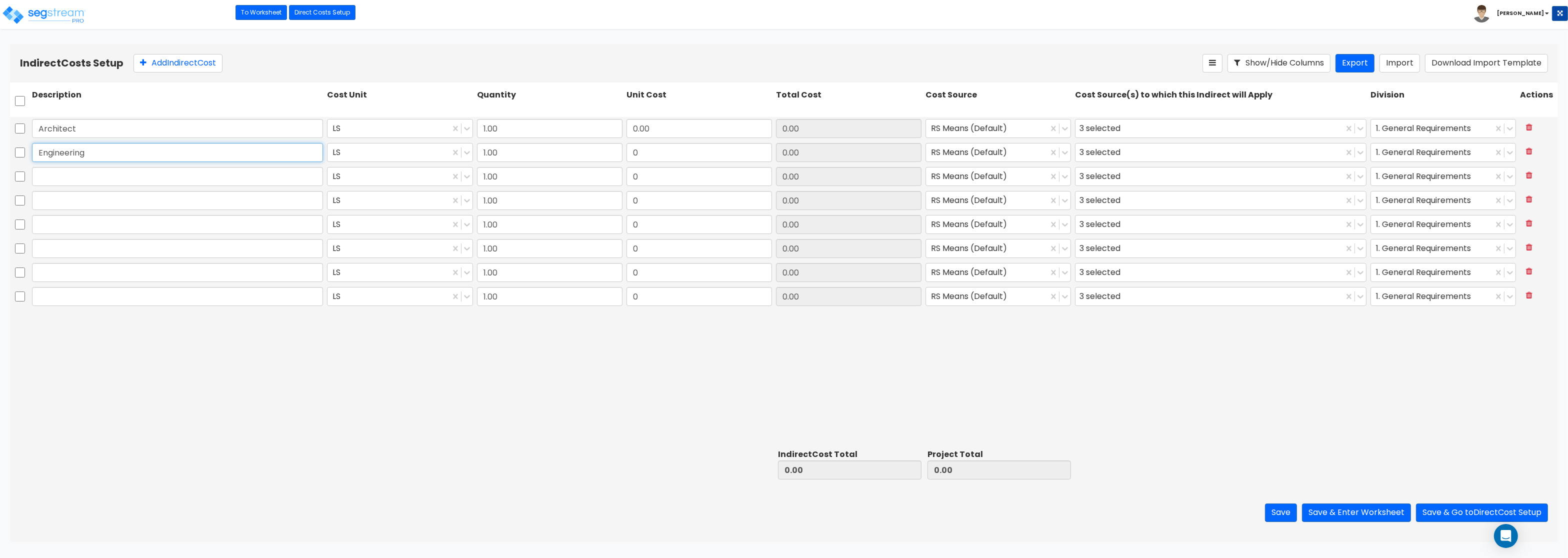
type input "Engineering"
click at [59, 173] on input "text" at bounding box center [177, 176] width 291 height 19
paste input "General Construction Manager"
type input "General Construction Manager"
click at [273, 203] on input "text" at bounding box center [177, 200] width 291 height 19
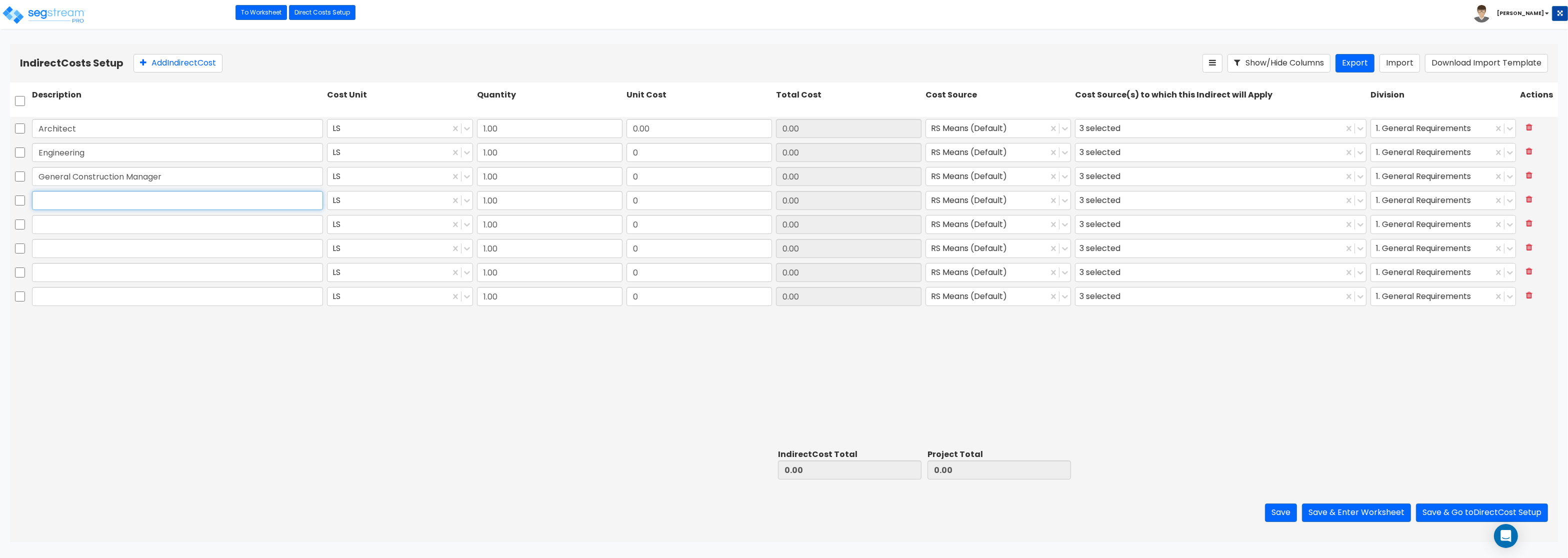
paste input "Overhead and Profit"
type input "Overhead and Profit"
click at [173, 216] on input "text" at bounding box center [177, 224] width 291 height 19
paste input "Bond"
type input "Bond"
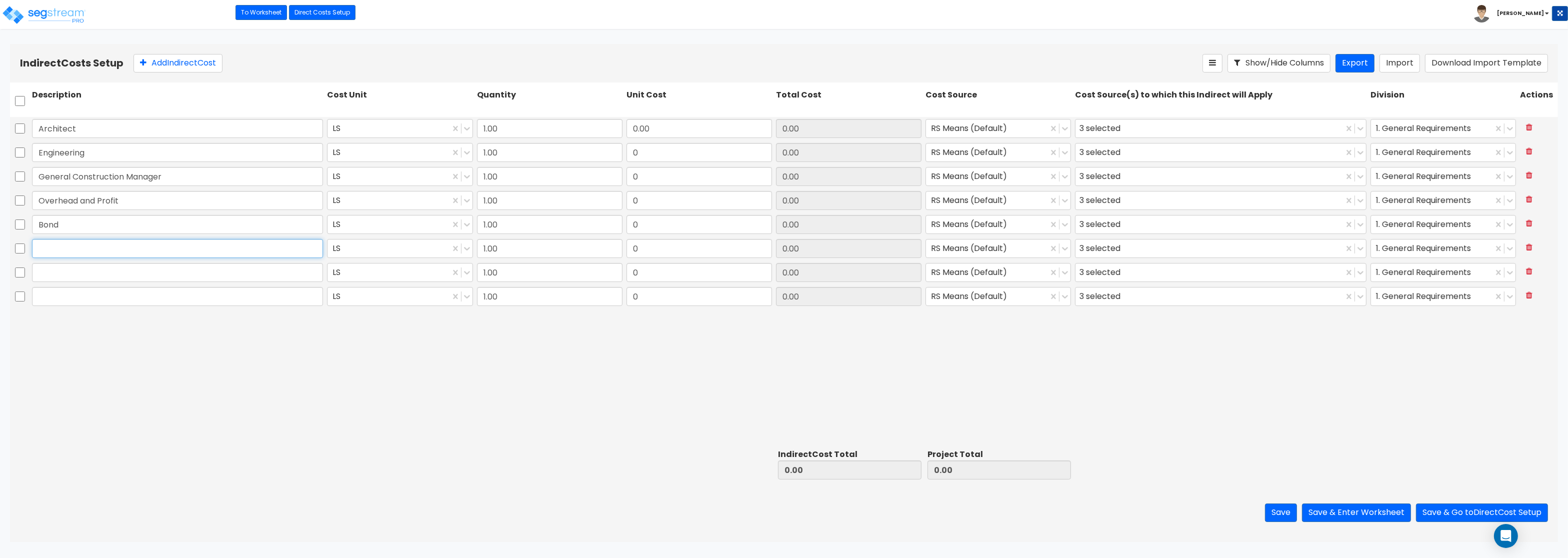
click at [110, 253] on input "text" at bounding box center [177, 248] width 291 height 19
paste input "Permits"
type input "Permits"
click at [135, 270] on input "text" at bounding box center [177, 272] width 291 height 19
paste input "Other"
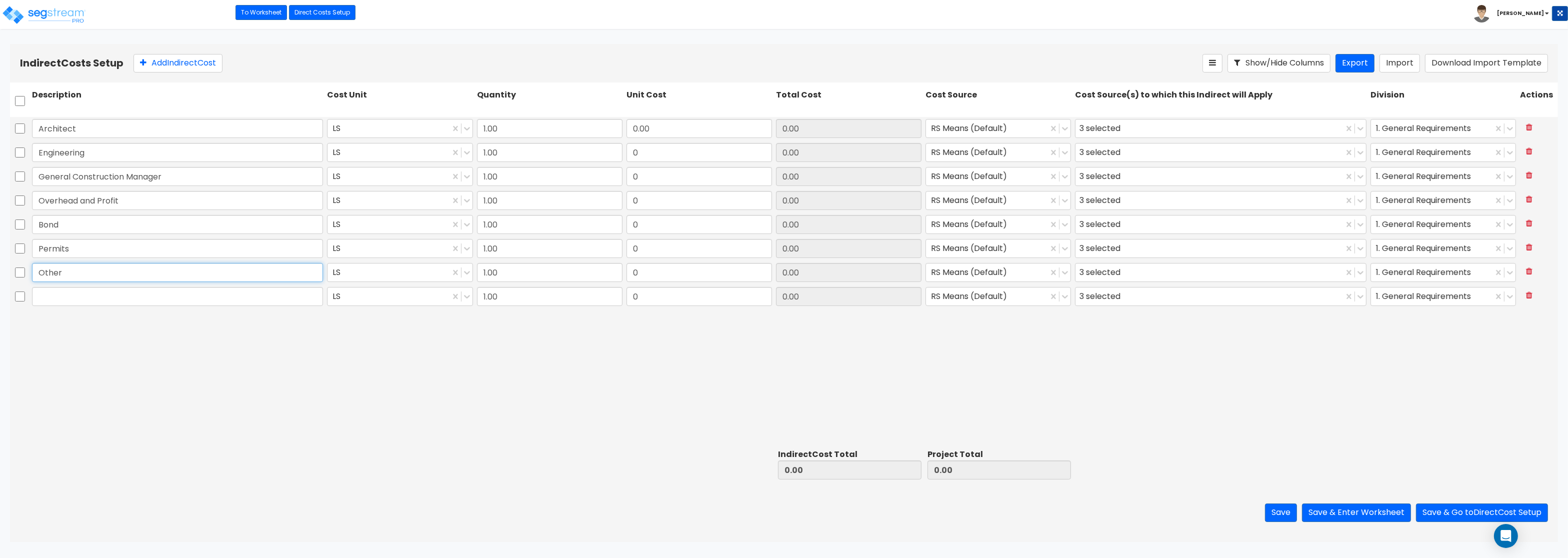
type input "Other"
click at [1527, 295] on icon at bounding box center [1530, 295] width 7 height 8
click at [674, 132] on input "0.00" at bounding box center [699, 128] width 145 height 19
type input "77,173.92"
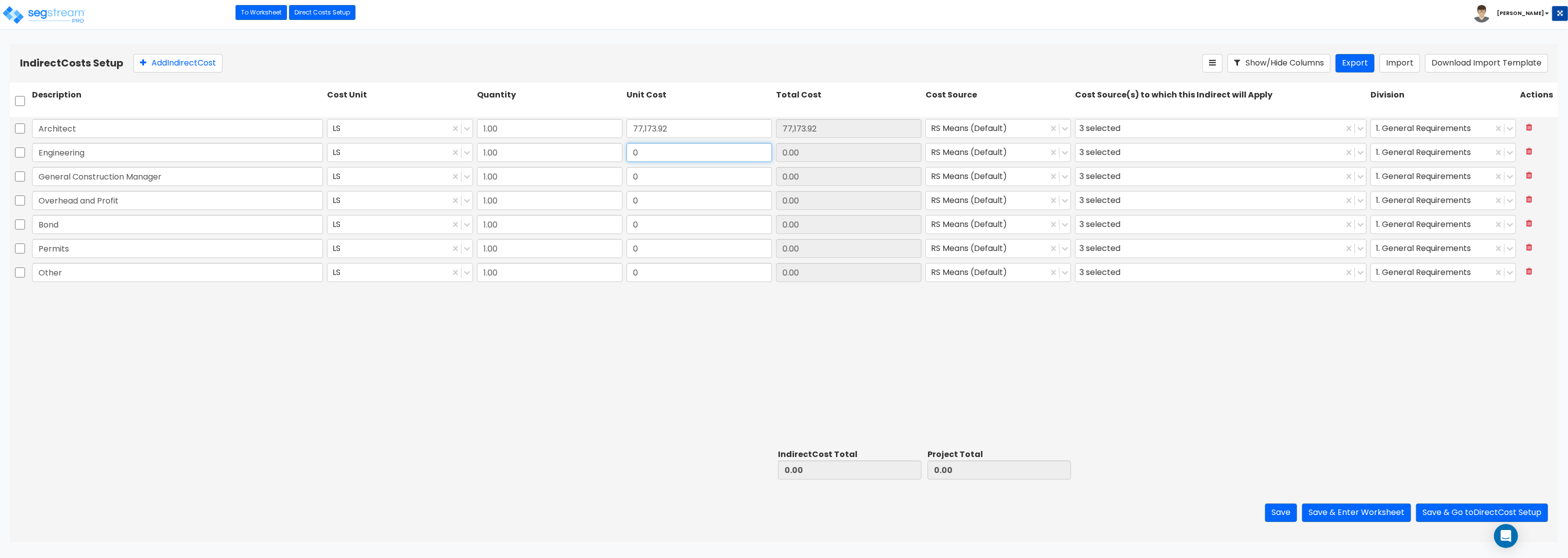
click at [663, 147] on input "0" at bounding box center [699, 152] width 145 height 19
type input "24,116.85"
click at [655, 181] on input "0" at bounding box center [699, 176] width 145 height 19
type input "19,293.48"
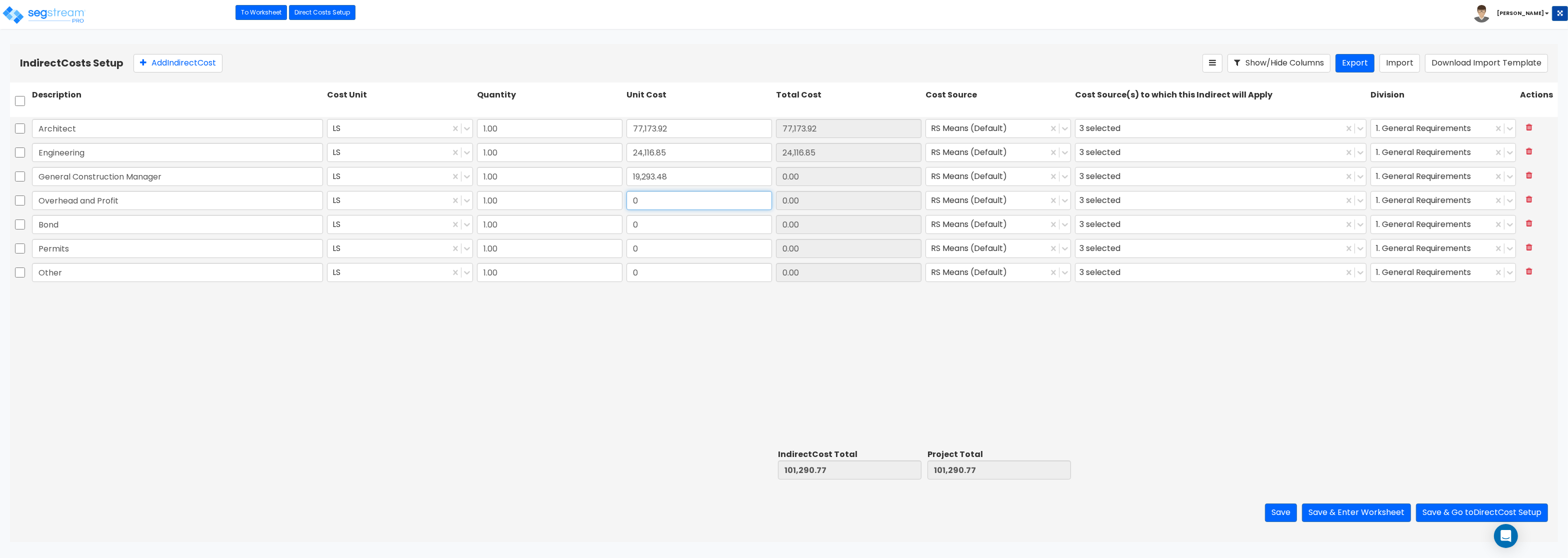
type input "19,293.48"
click at [649, 198] on input "0" at bounding box center [699, 200] width 145 height 19
type input "48,233.70"
click at [644, 213] on div "Overhead and Profit LS 1.00 48,233.70 48,233.70 RS Means (Default) 3 selected 1…" at bounding box center [783, 201] width 1548 height 24
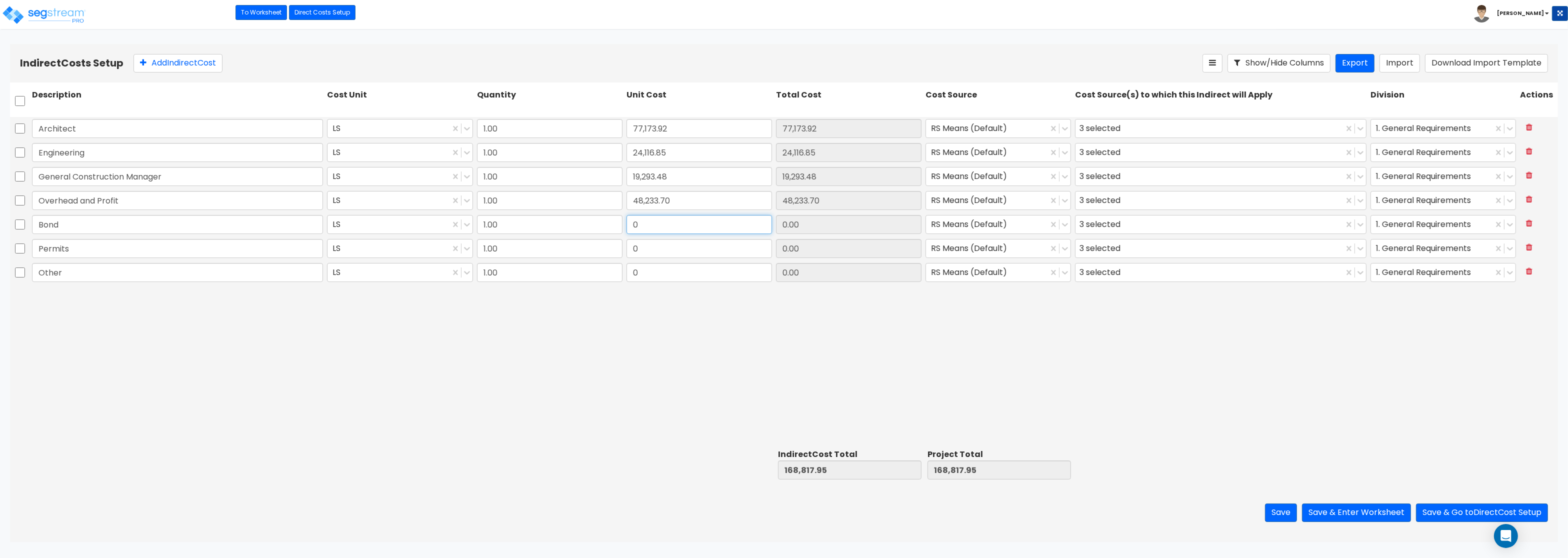
drag, startPoint x: 639, startPoint y: 233, endPoint x: 649, endPoint y: 222, distance: 14.9
click at [641, 232] on input "0" at bounding box center [699, 224] width 145 height 19
type input "14,470.11"
click at [650, 244] on input "0" at bounding box center [699, 248] width 145 height 19
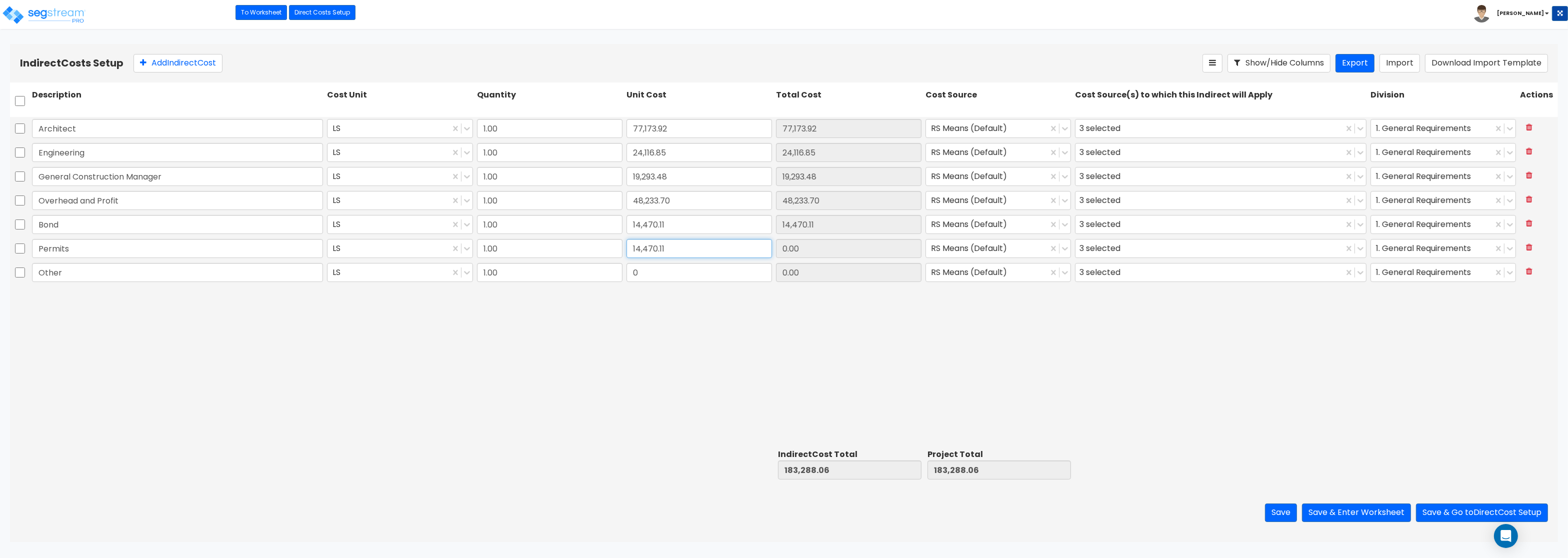
type input "14,470.11"
click at [667, 271] on input "0" at bounding box center [699, 272] width 145 height 19
type input "9,646.74"
click at [1359, 512] on button "Save & Enter Worksheet" at bounding box center [1356, 513] width 109 height 18
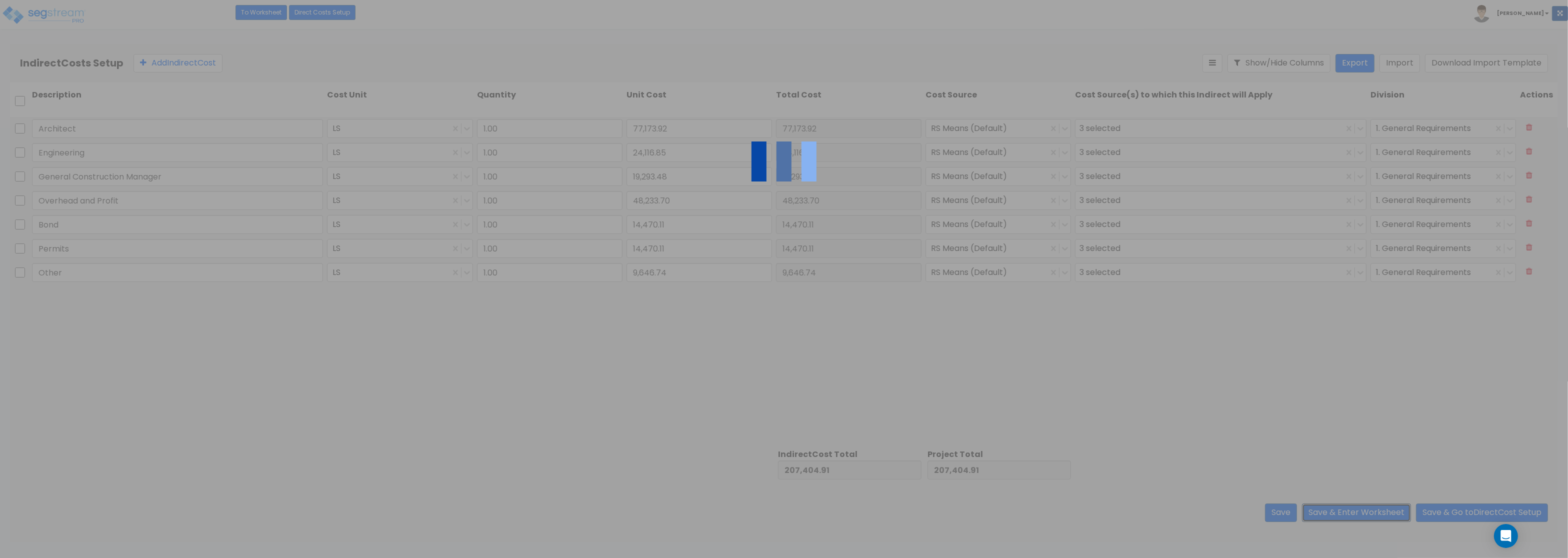
type input "9,646.74"
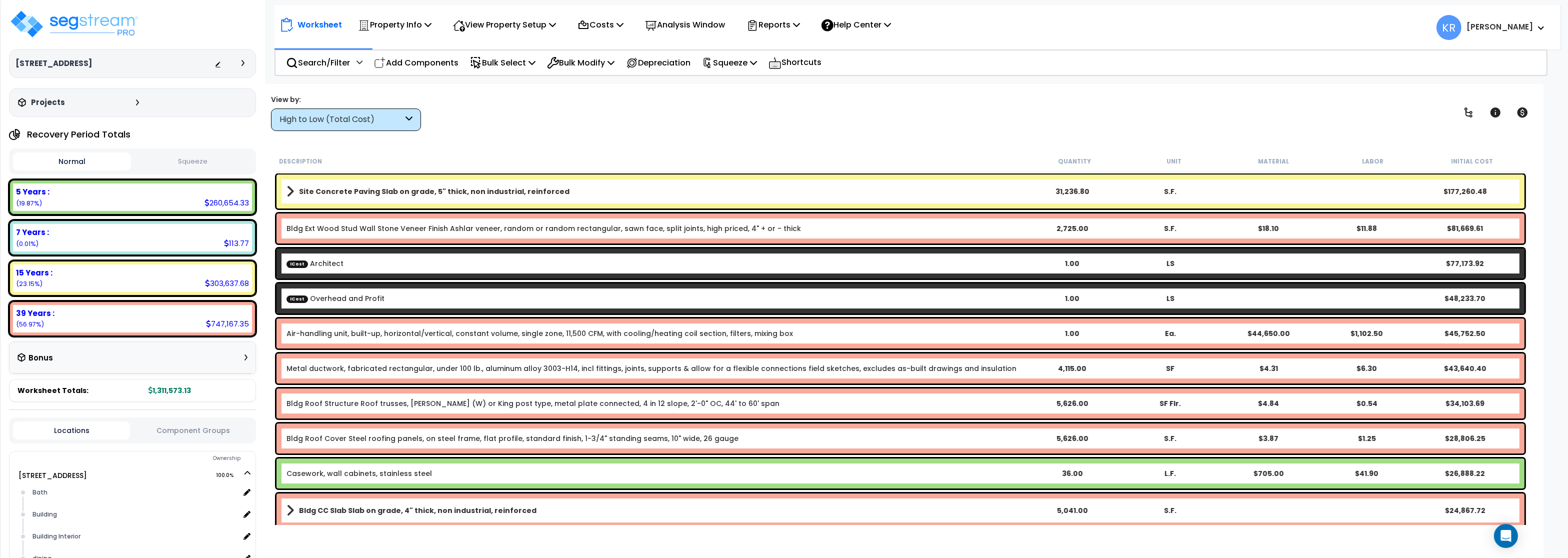
click at [304, 118] on div "High to Low (Total Cost)" at bounding box center [341, 120] width 124 height 12
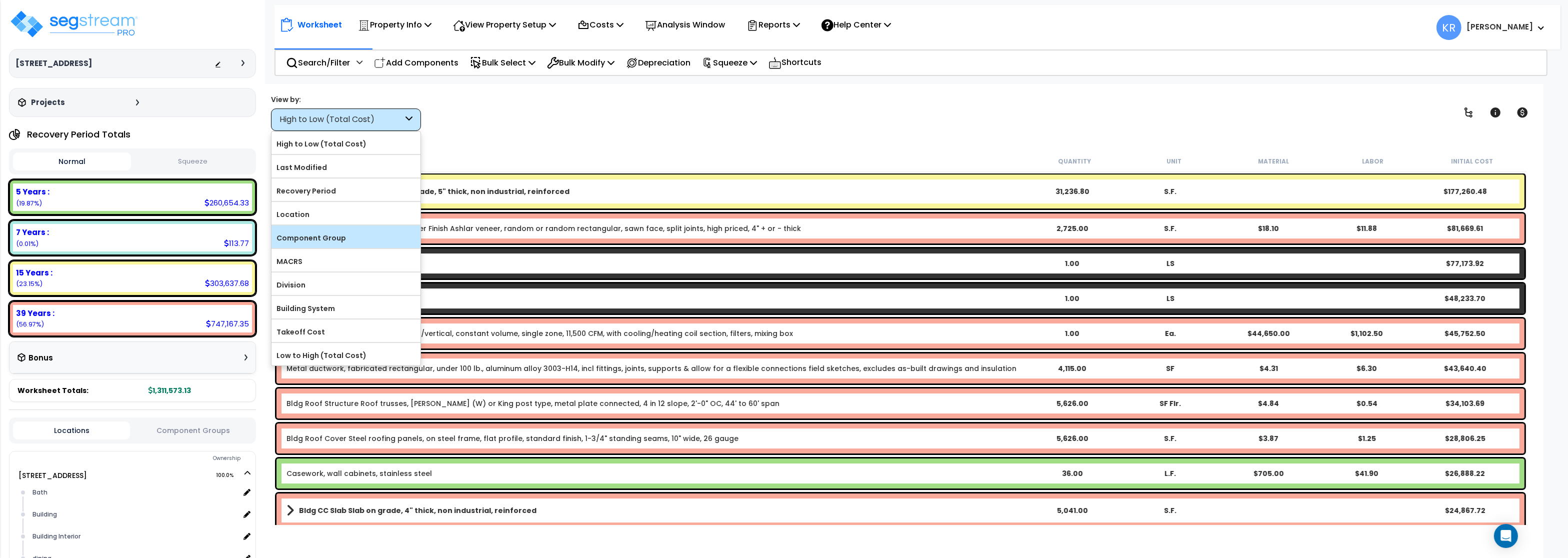
click at [306, 238] on label "Component Group" at bounding box center [346, 238] width 149 height 15
click at [0, 0] on input "Component Group" at bounding box center [0, 0] width 0 height 0
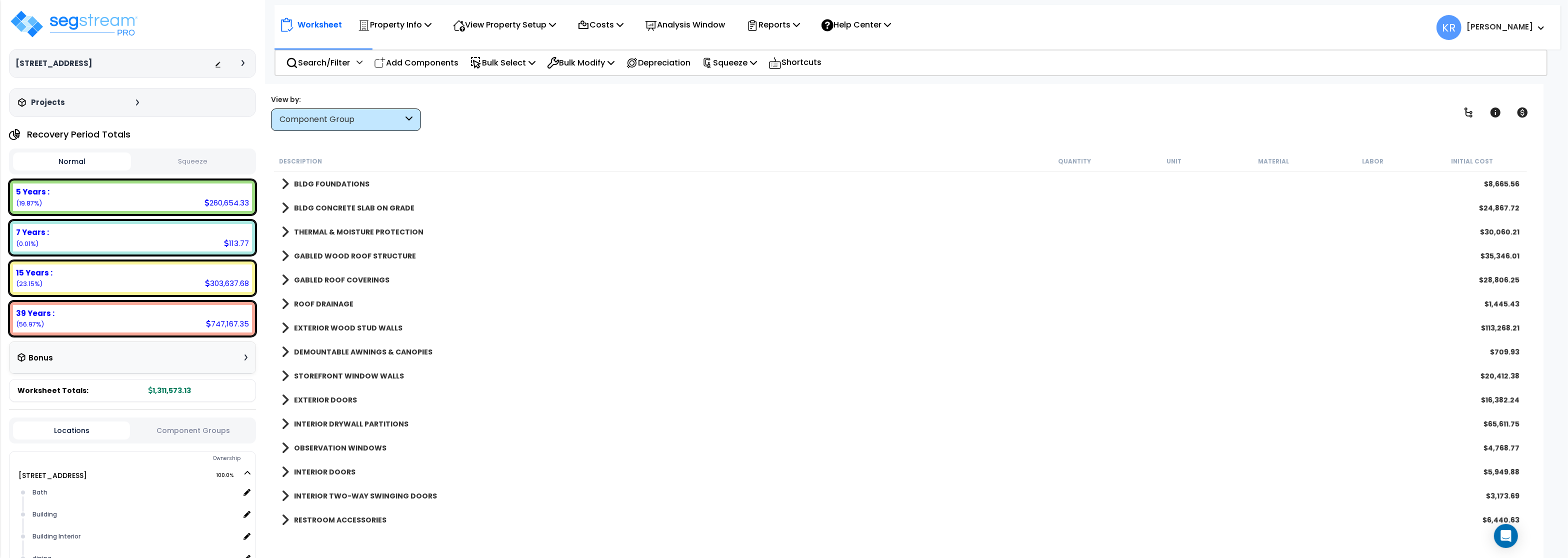
click at [323, 187] on b "BLDG FOUNDATIONS" at bounding box center [332, 184] width 76 height 10
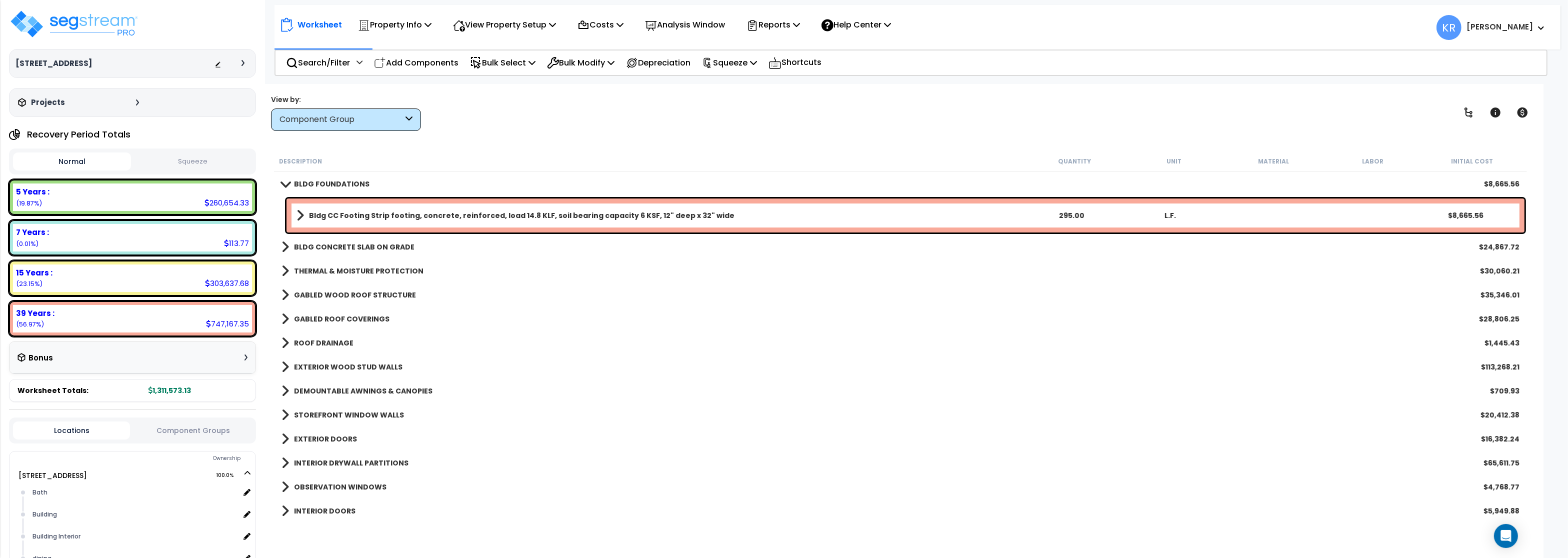
click at [325, 185] on b "BLDG FOUNDATIONS" at bounding box center [332, 184] width 76 height 10
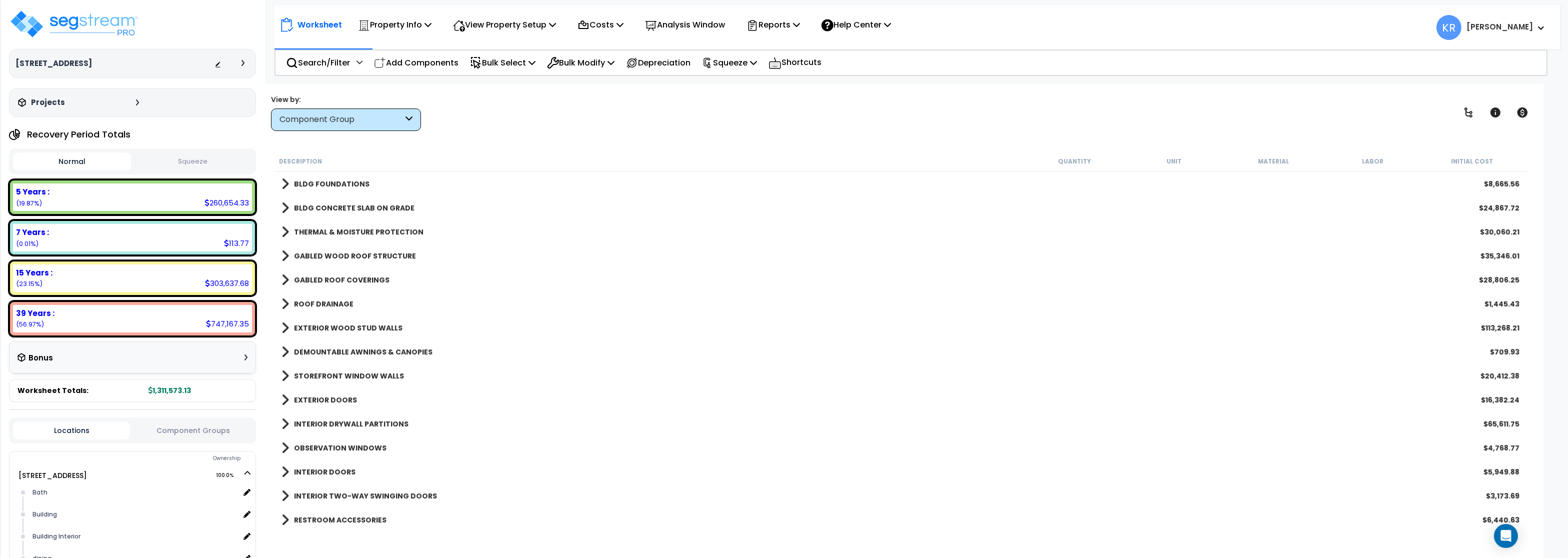
click at [325, 207] on b "BLDG CONCRETE SLAB ON GRADE" at bounding box center [354, 207] width 121 height 10
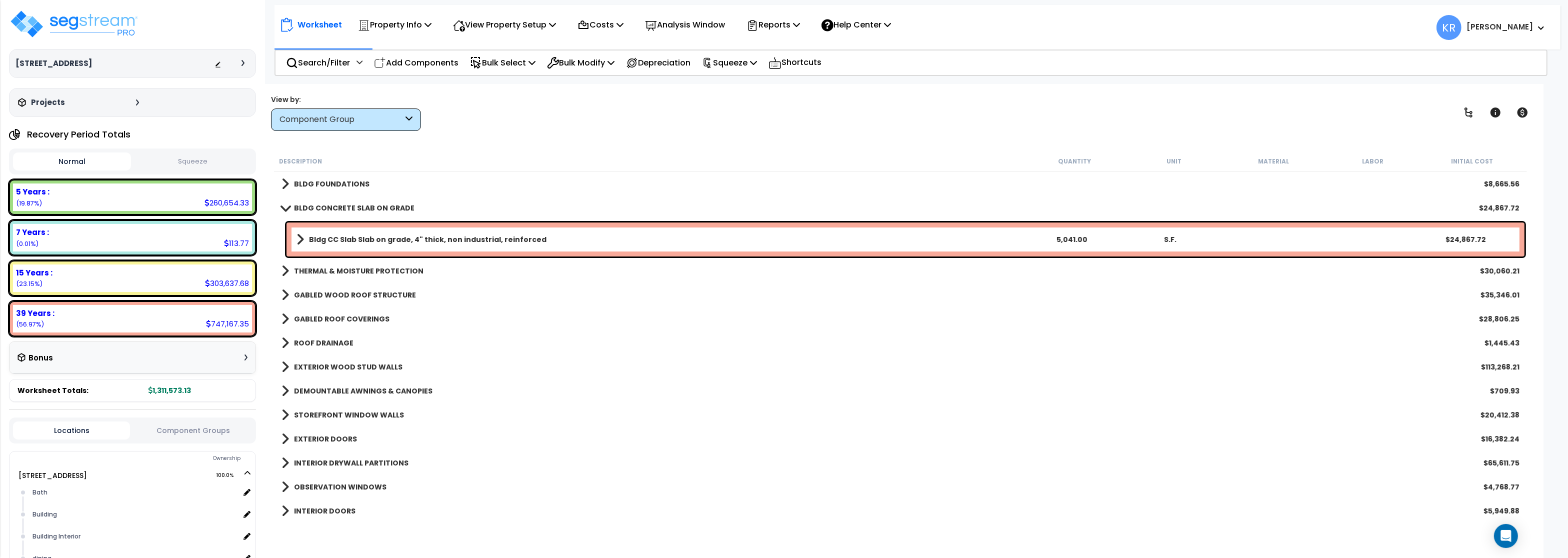
click at [325, 207] on b "BLDG CONCRETE SLAB ON GRADE" at bounding box center [354, 207] width 121 height 10
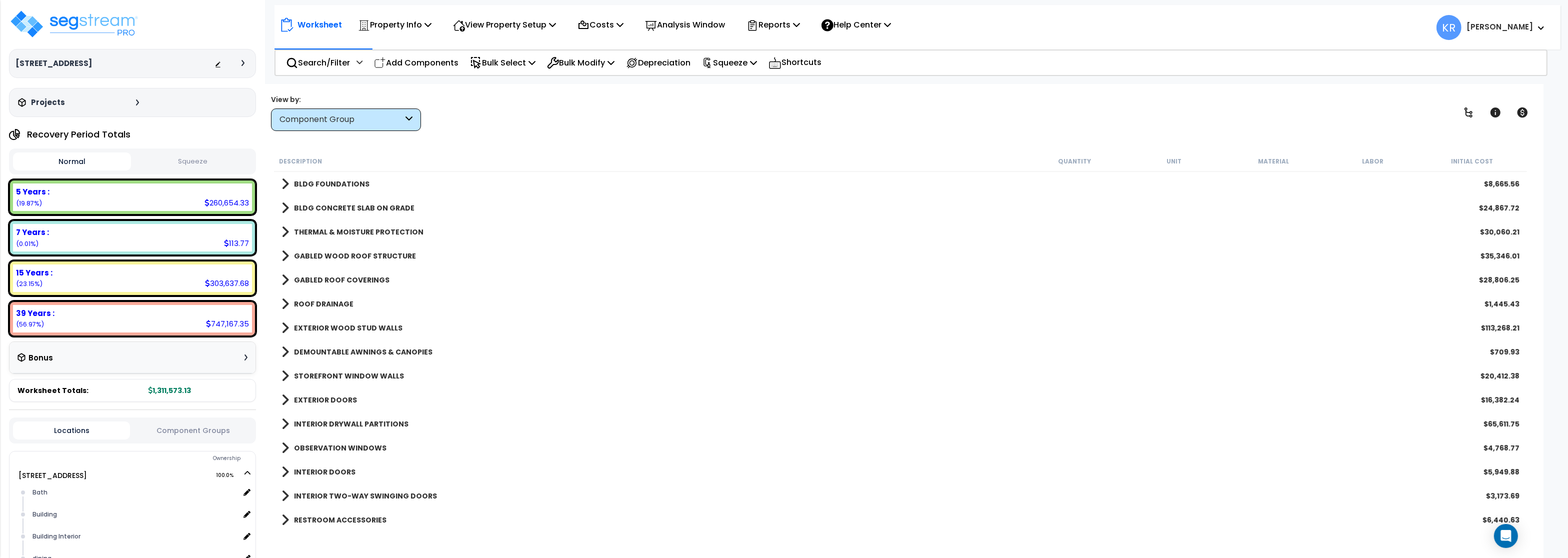
click at [333, 231] on b "THERMAL & MOISTURE PROTECTION" at bounding box center [358, 231] width 130 height 10
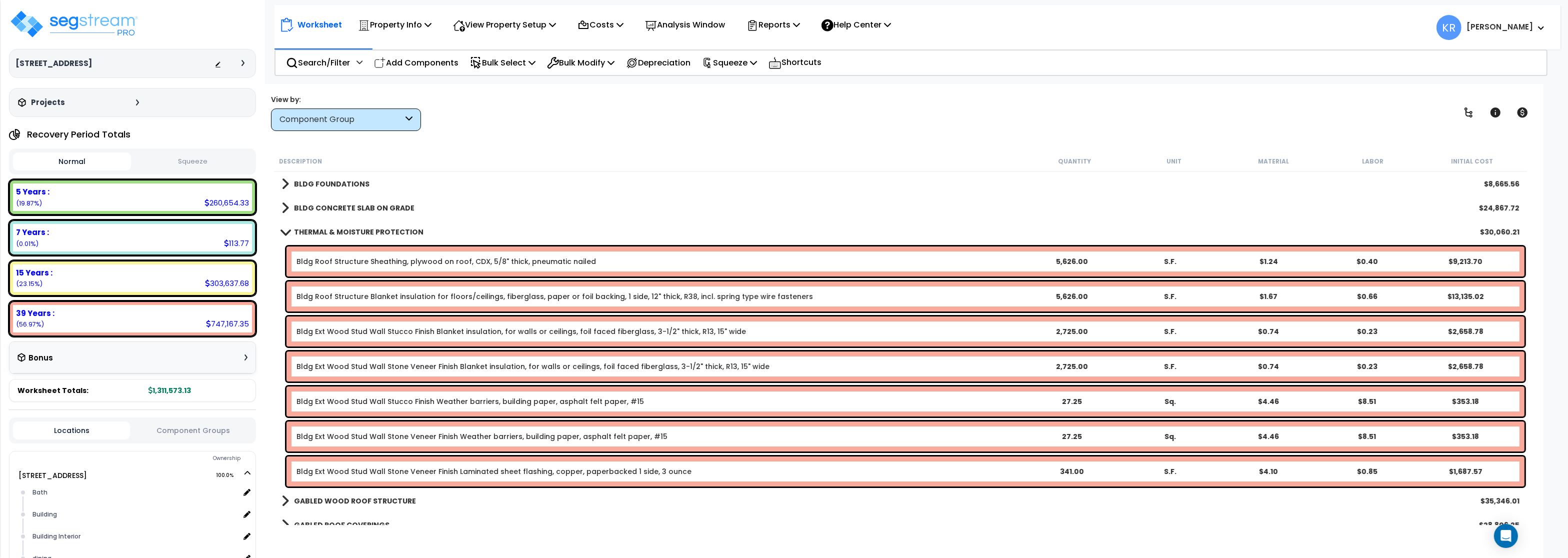
click at [336, 230] on b "THERMAL & MOISTURE PROTECTION" at bounding box center [358, 231] width 130 height 10
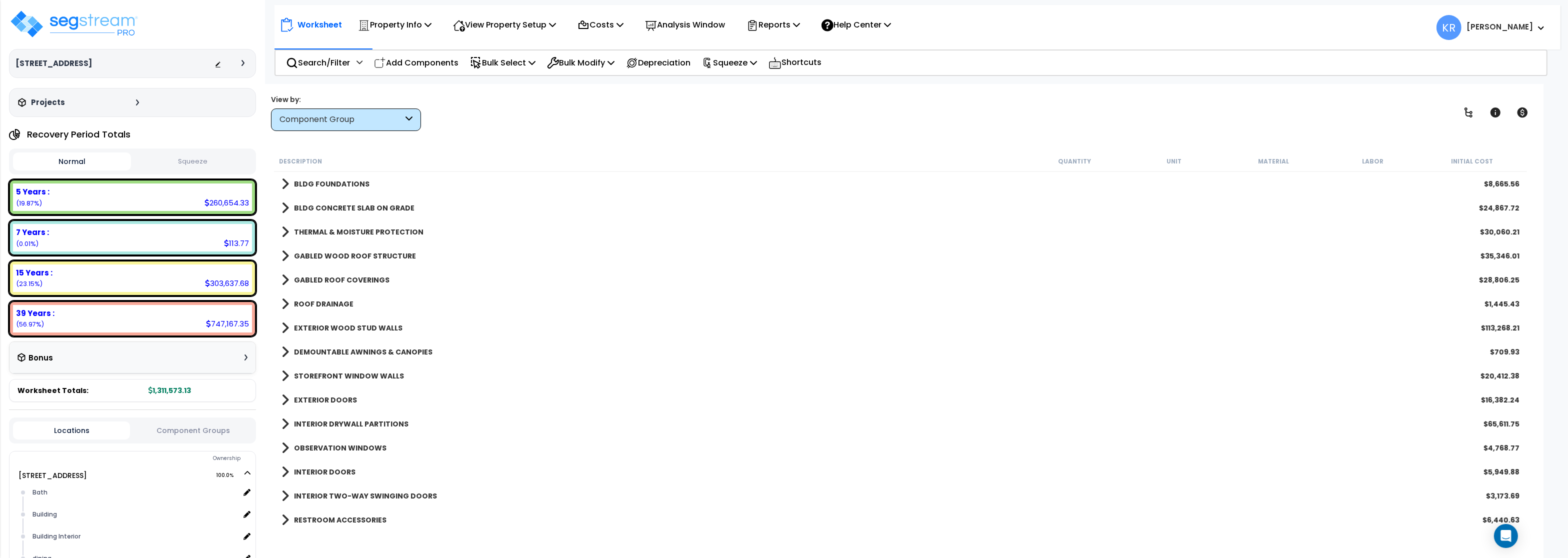
click at [333, 255] on b "GABLED WOOD ROOF STRUCTURE" at bounding box center [355, 256] width 122 height 10
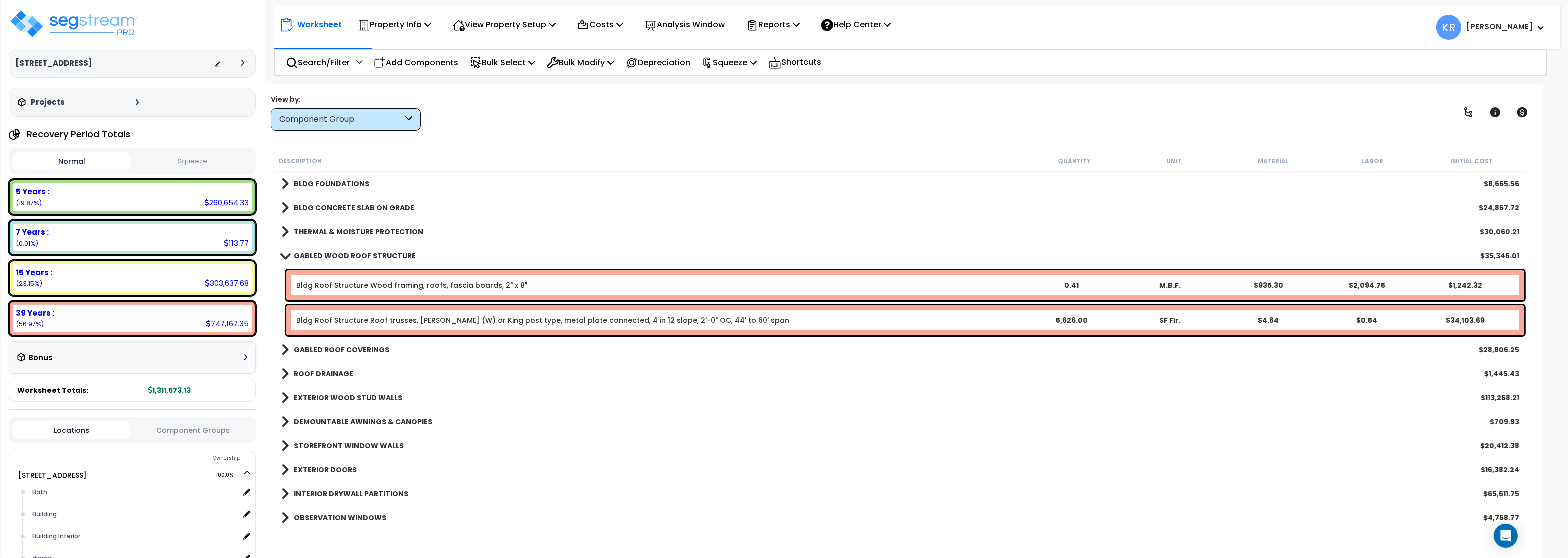
click at [333, 255] on b "GABLED WOOD ROOF STRUCTURE" at bounding box center [355, 256] width 122 height 10
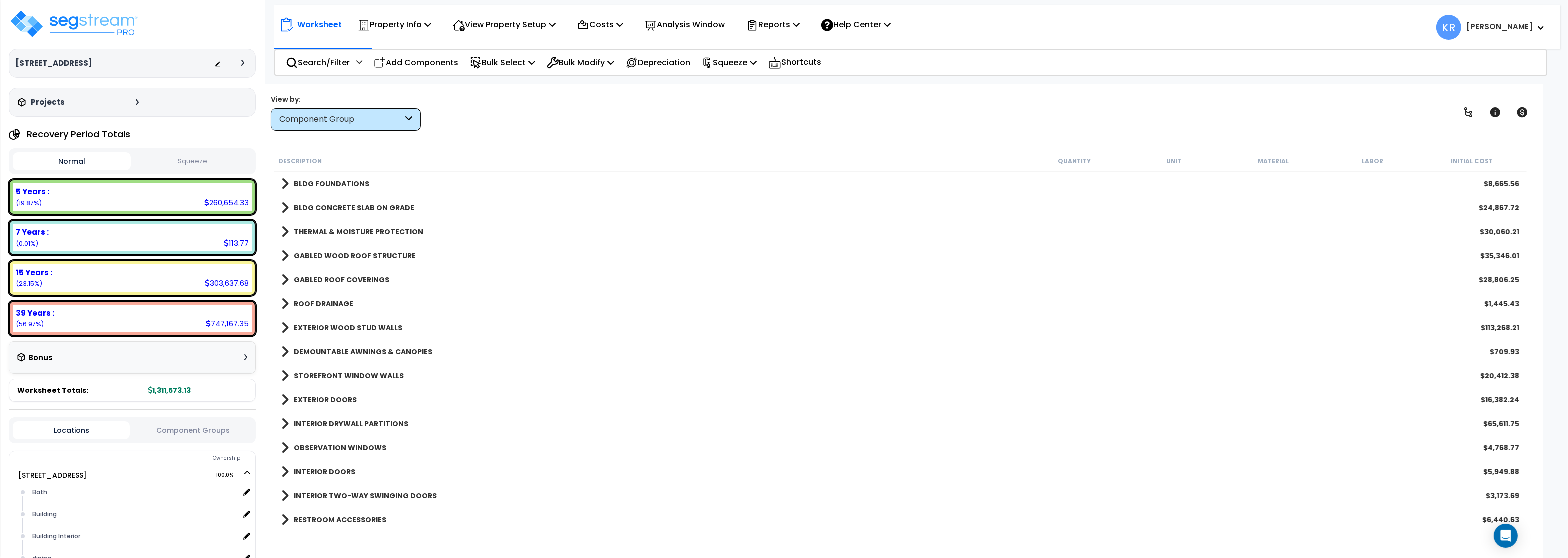
click at [330, 282] on b "GABLED ROOF COVERINGS" at bounding box center [341, 280] width 96 height 10
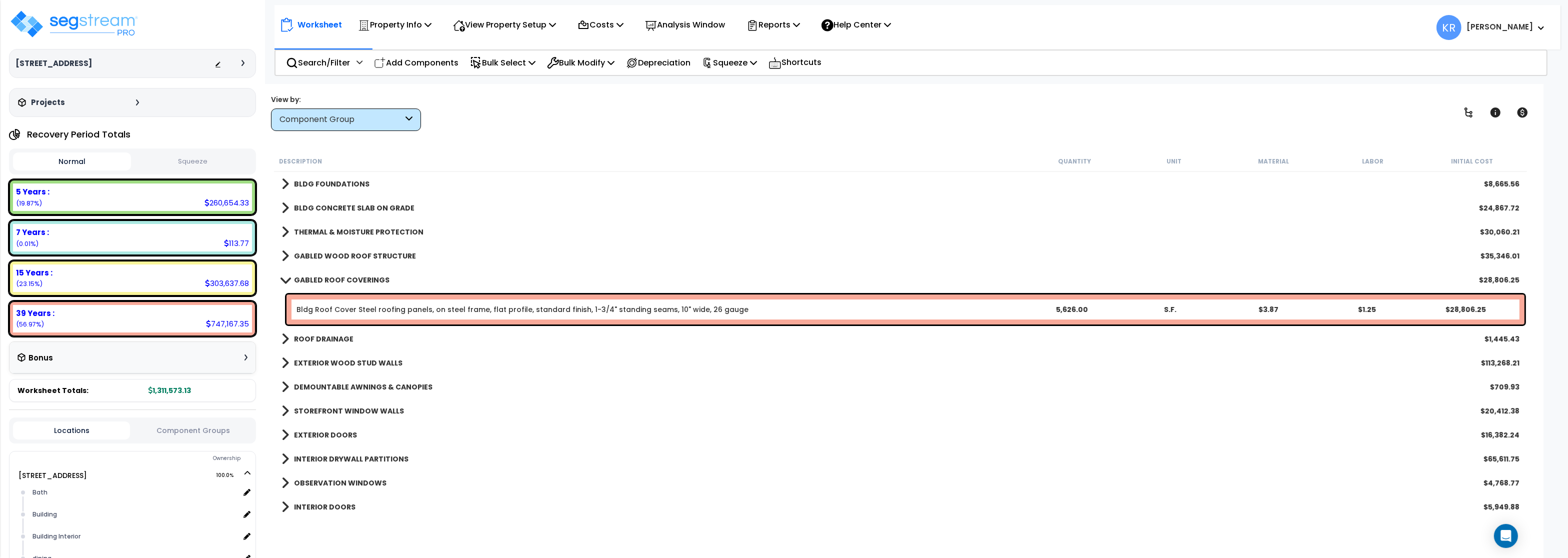
click at [352, 257] on b "GABLED WOOD ROOF STRUCTURE" at bounding box center [355, 256] width 122 height 10
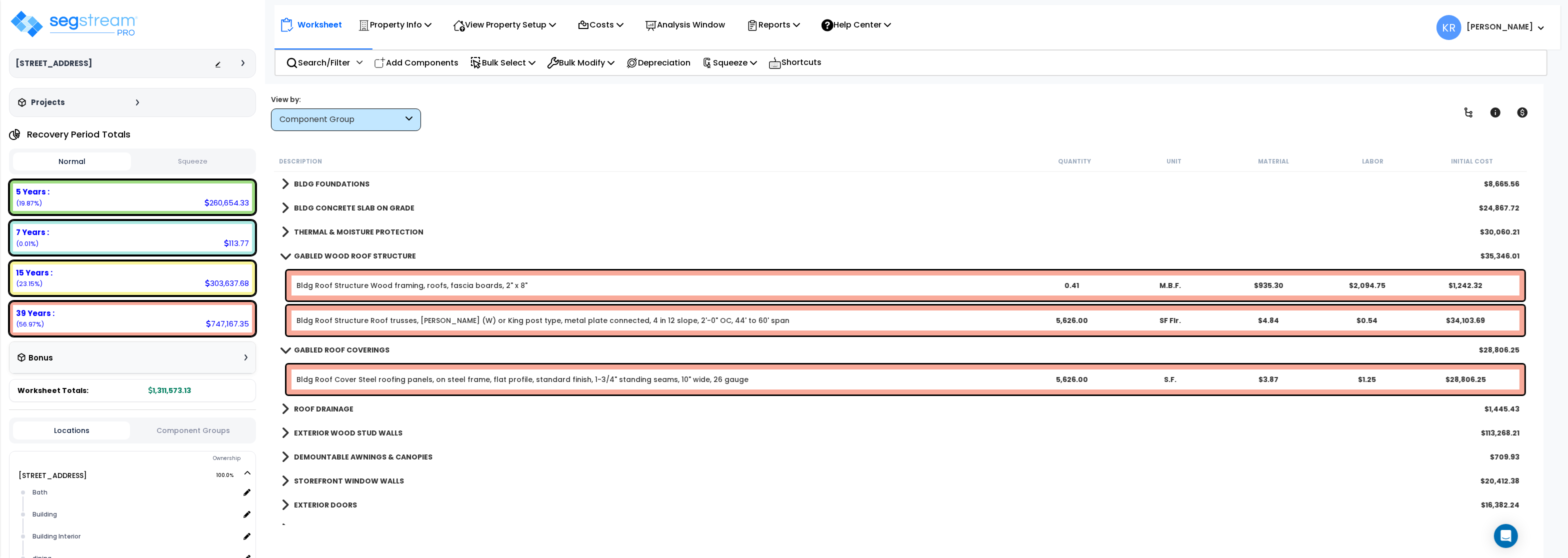
click at [355, 252] on b "GABLED WOOD ROOF STRUCTURE" at bounding box center [355, 256] width 122 height 10
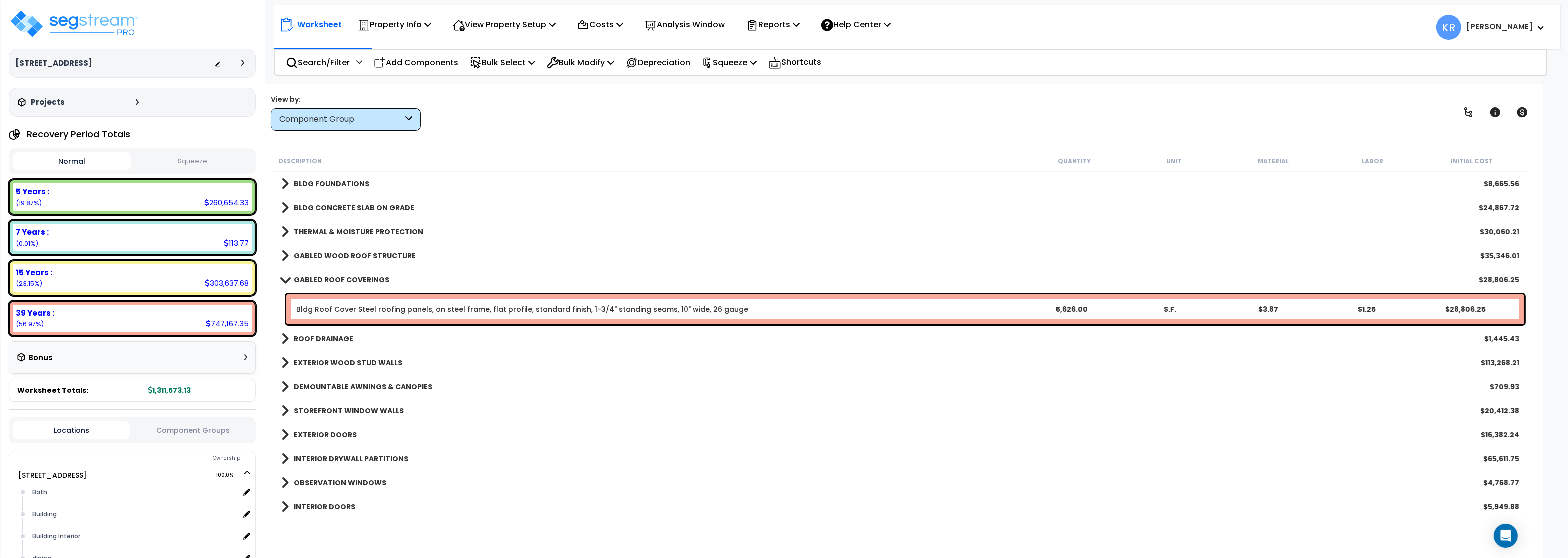
click at [342, 280] on b "GABLED ROOF COVERINGS" at bounding box center [341, 280] width 96 height 10
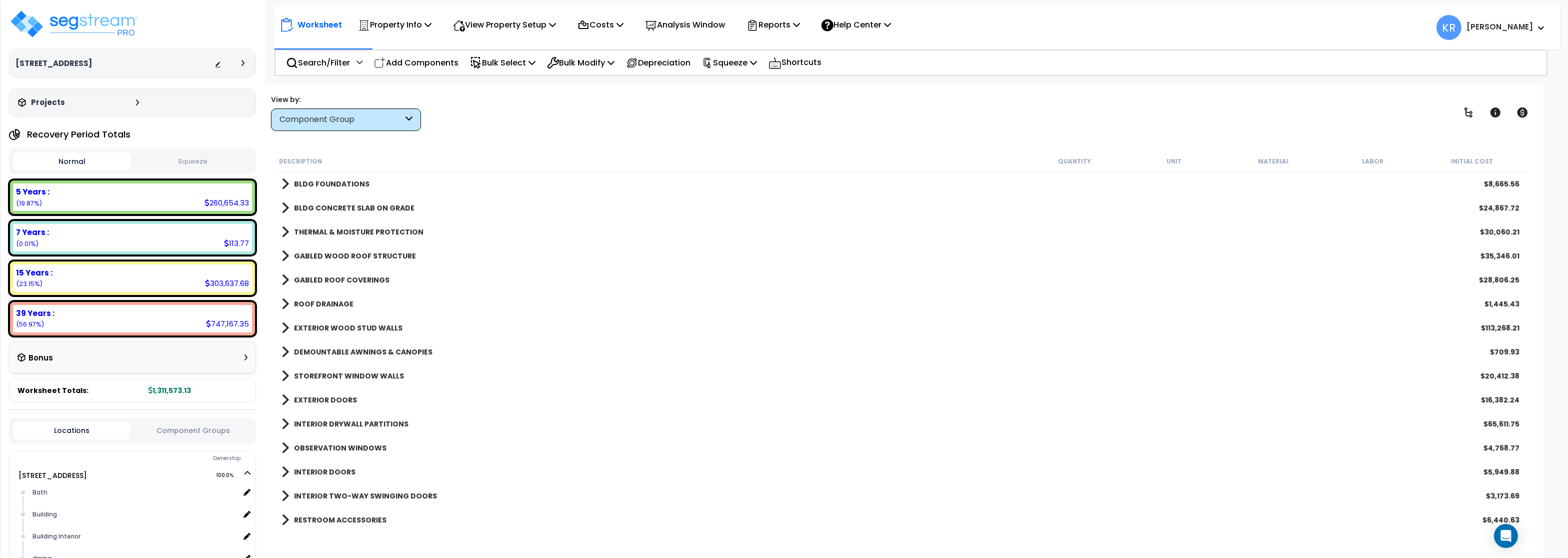
click at [335, 295] on div "ROOF DRAINAGE $1,445.43" at bounding box center [900, 304] width 1248 height 24
click at [333, 300] on b "ROOF DRAINAGE" at bounding box center [323, 304] width 59 height 10
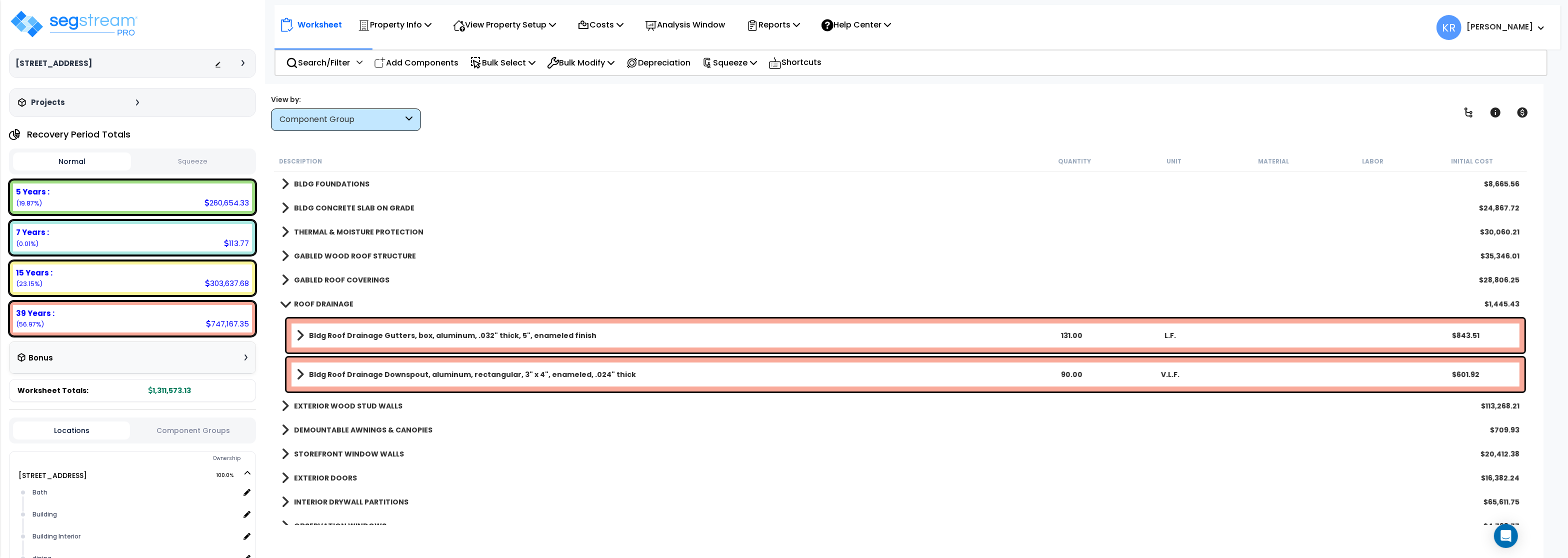
click at [333, 302] on b "ROOF DRAINAGE" at bounding box center [323, 304] width 59 height 10
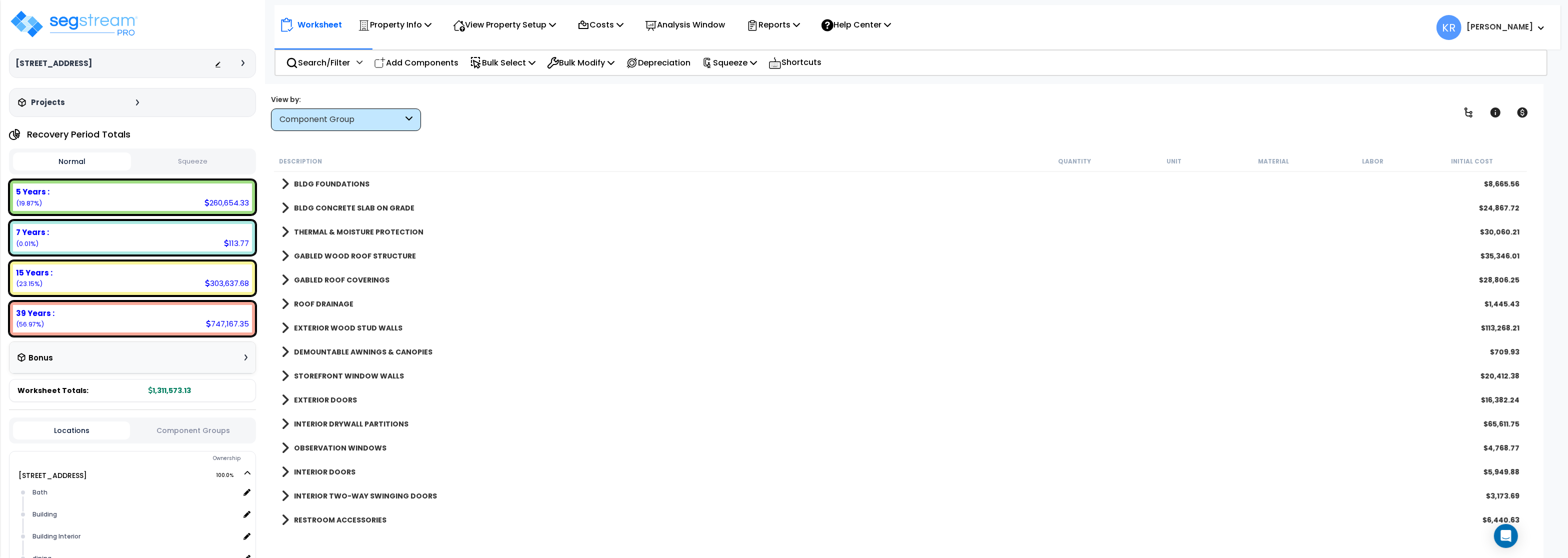
click at [330, 327] on b "EXTERIOR WOOD STUD WALLS" at bounding box center [348, 328] width 108 height 10
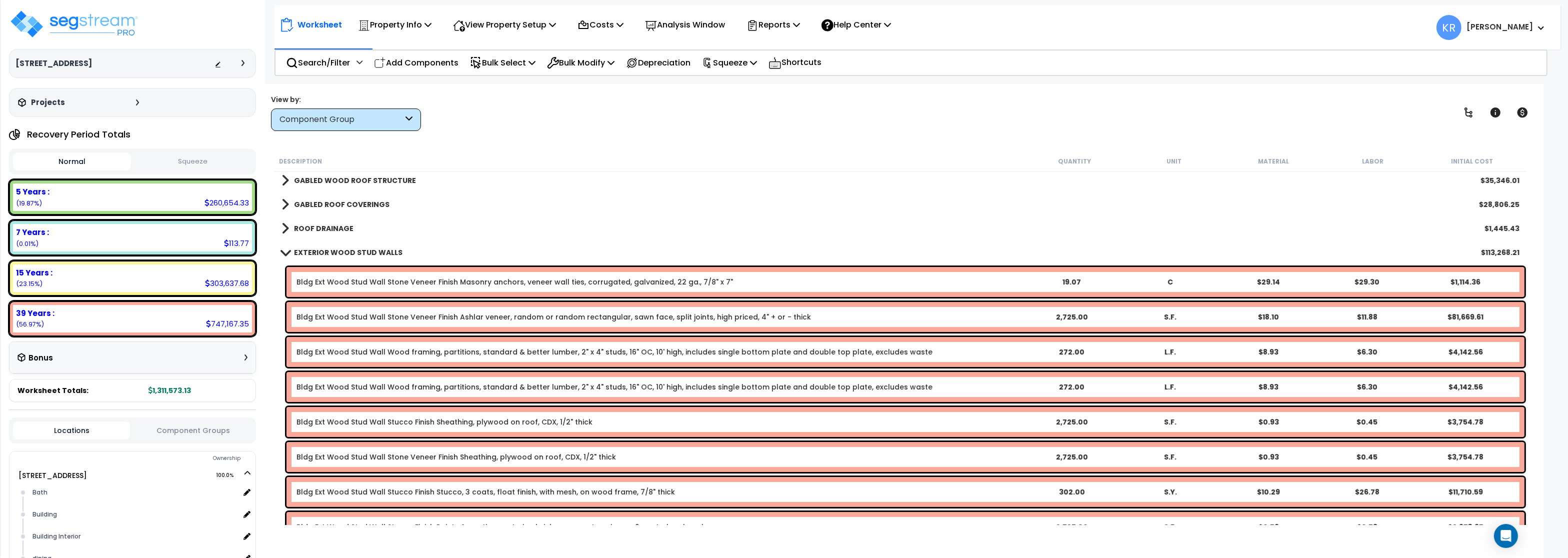
scroll to position [60, 0]
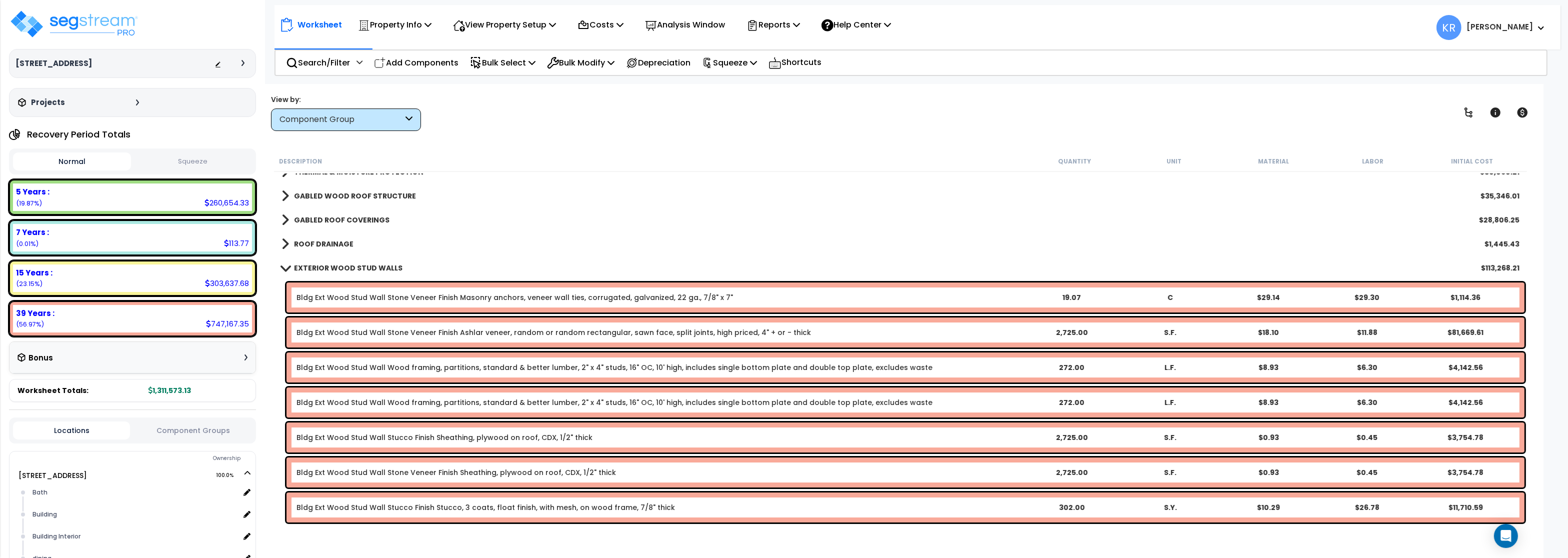
click at [339, 268] on b "EXTERIOR WOOD STUD WALLS" at bounding box center [348, 268] width 108 height 10
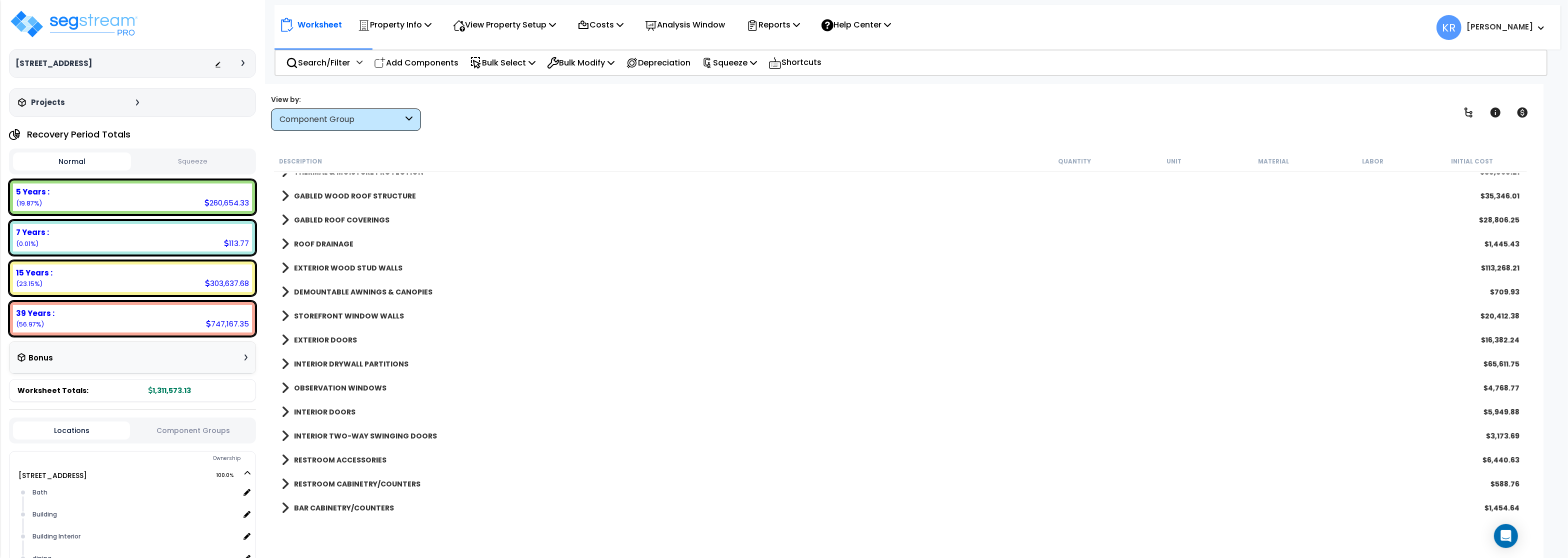
click at [338, 291] on b "DEMOUNTABLE AWNINGS & CANOPIES" at bounding box center [363, 291] width 139 height 10
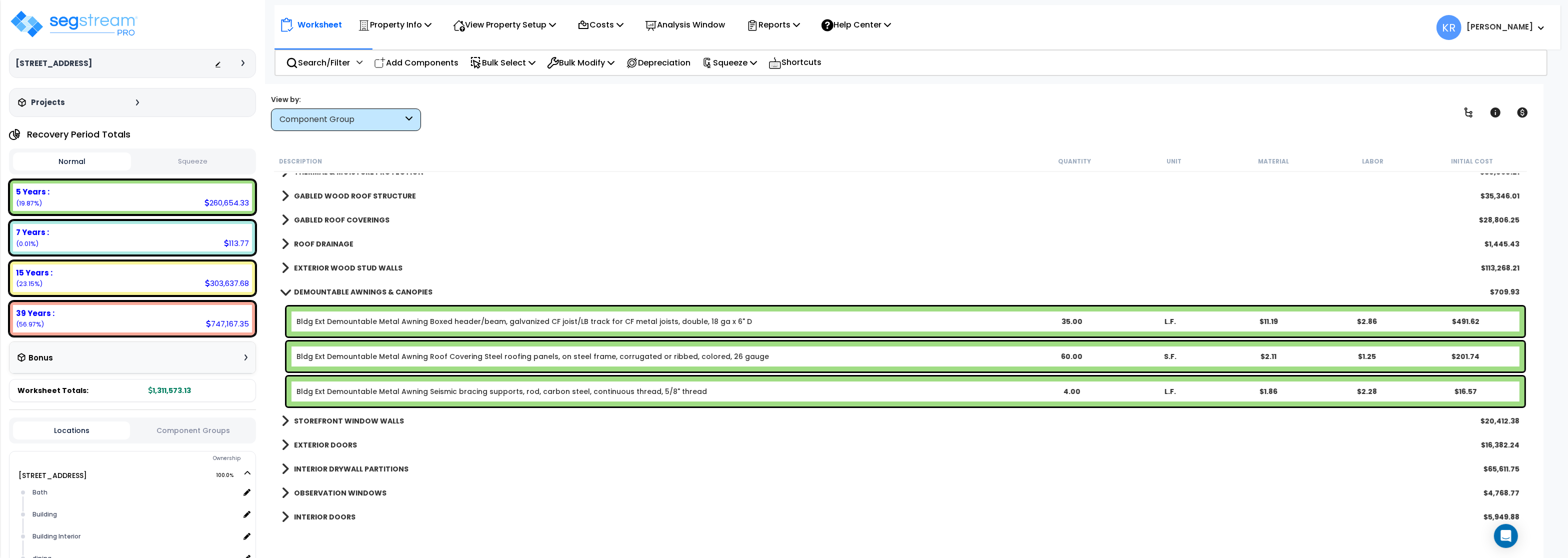
click at [337, 287] on b "DEMOUNTABLE AWNINGS & CANOPIES" at bounding box center [363, 291] width 139 height 10
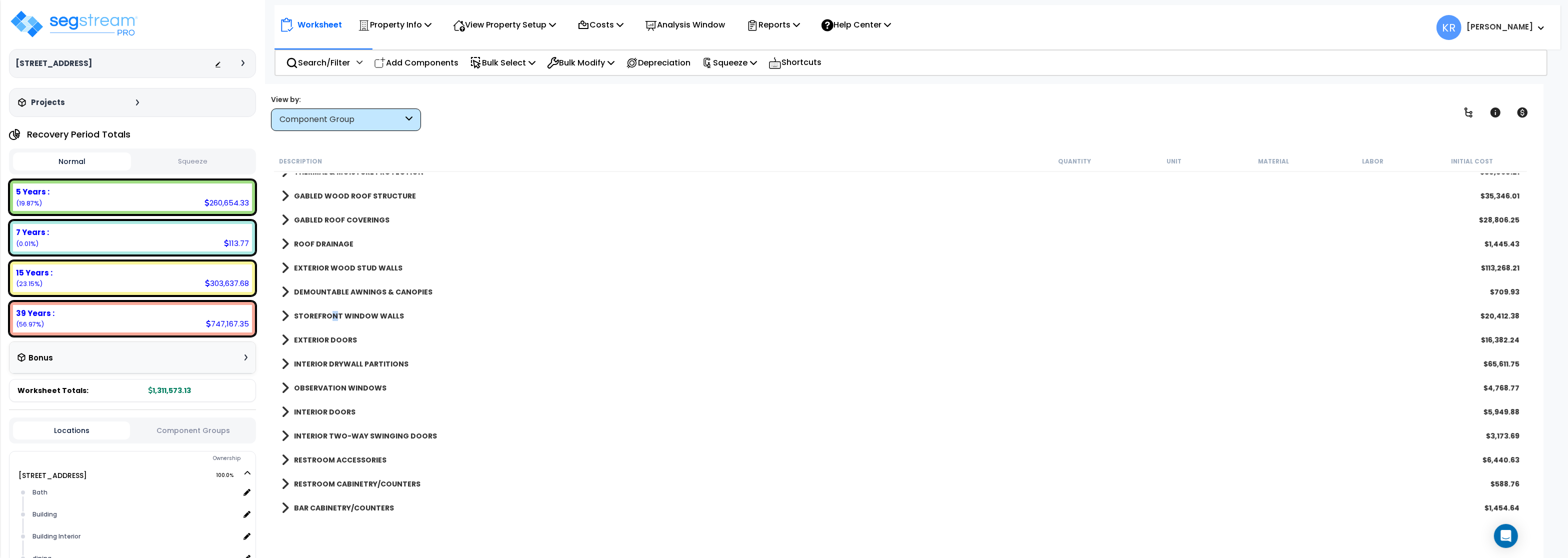
click at [334, 319] on b "STOREFRONT WINDOW WALLS" at bounding box center [349, 316] width 110 height 10
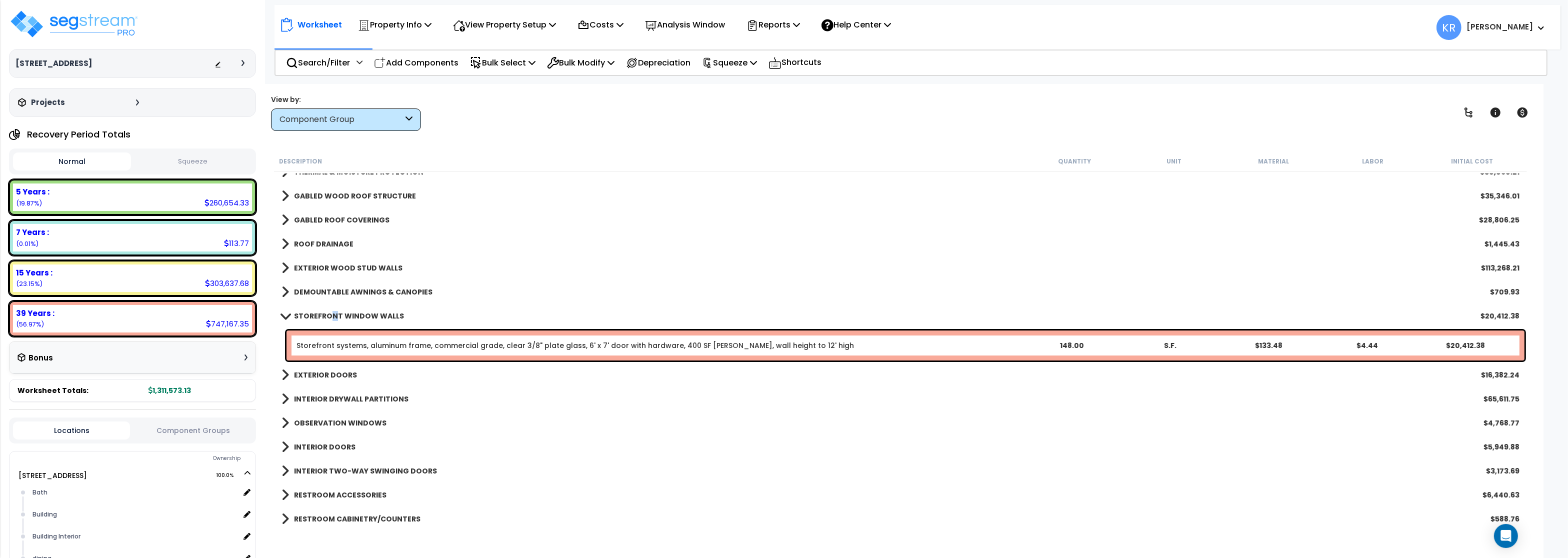
click at [334, 317] on b "STOREFRONT WINDOW WALLS" at bounding box center [349, 316] width 110 height 10
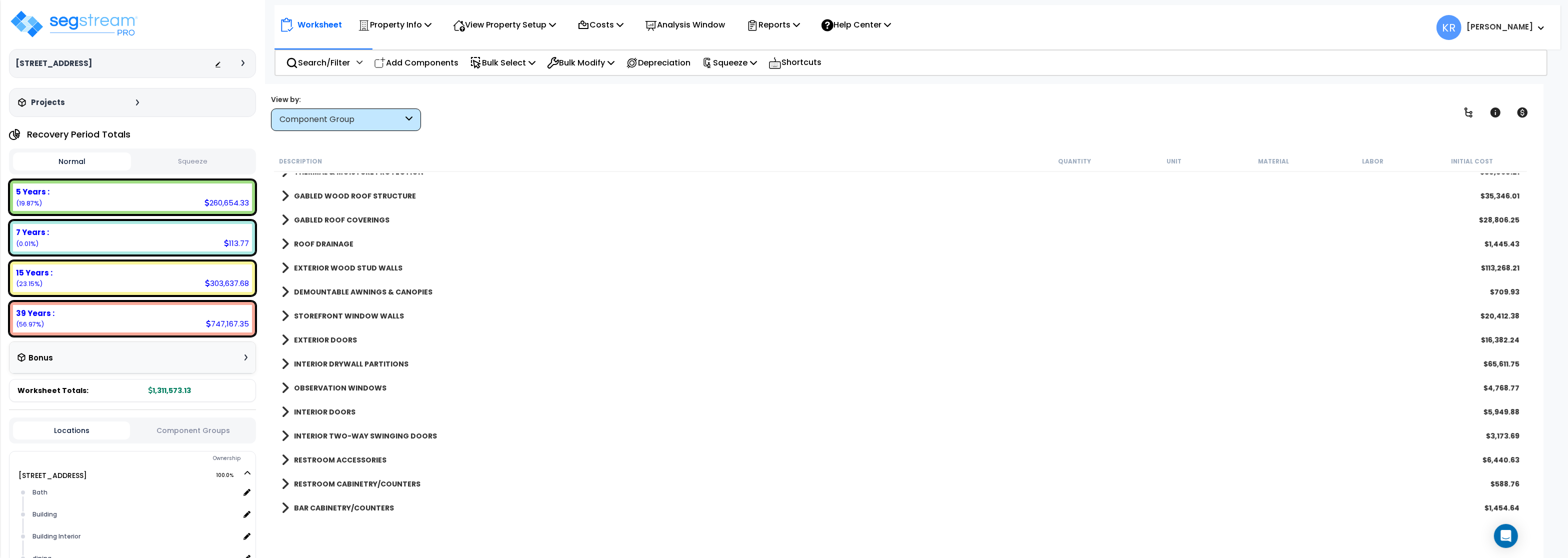
click at [330, 340] on b "EXTERIOR DOORS" at bounding box center [325, 340] width 63 height 10
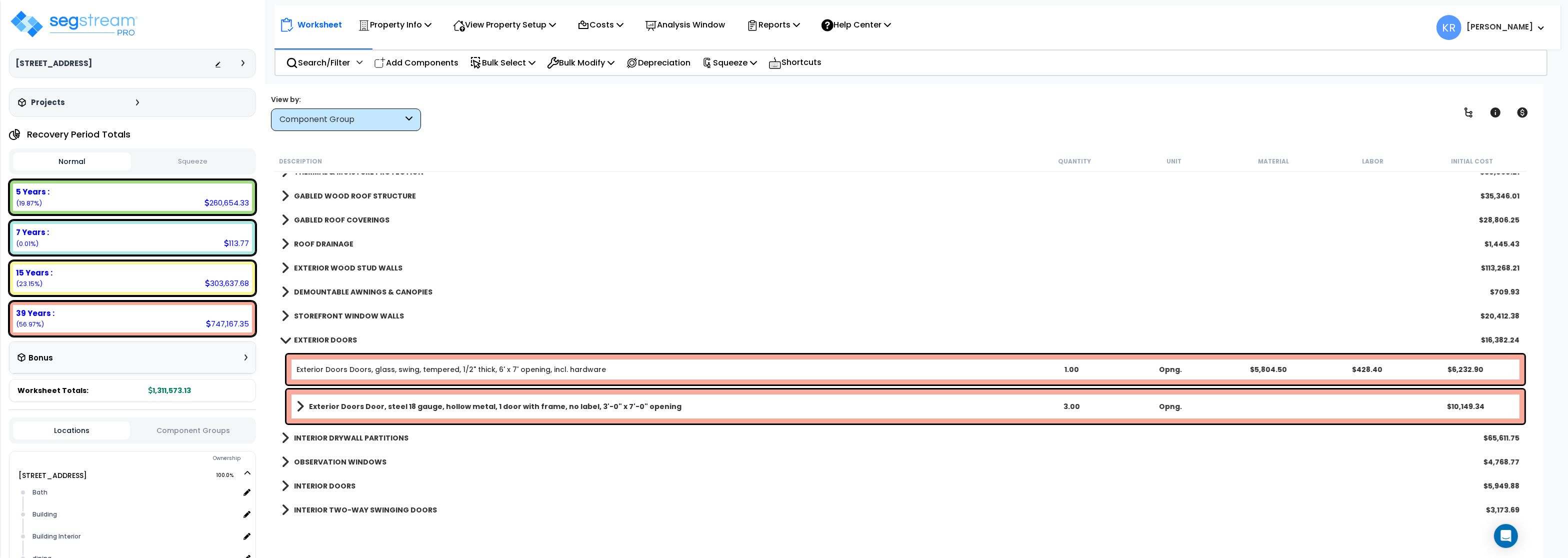
click at [330, 340] on b "EXTERIOR DOORS" at bounding box center [325, 340] width 63 height 10
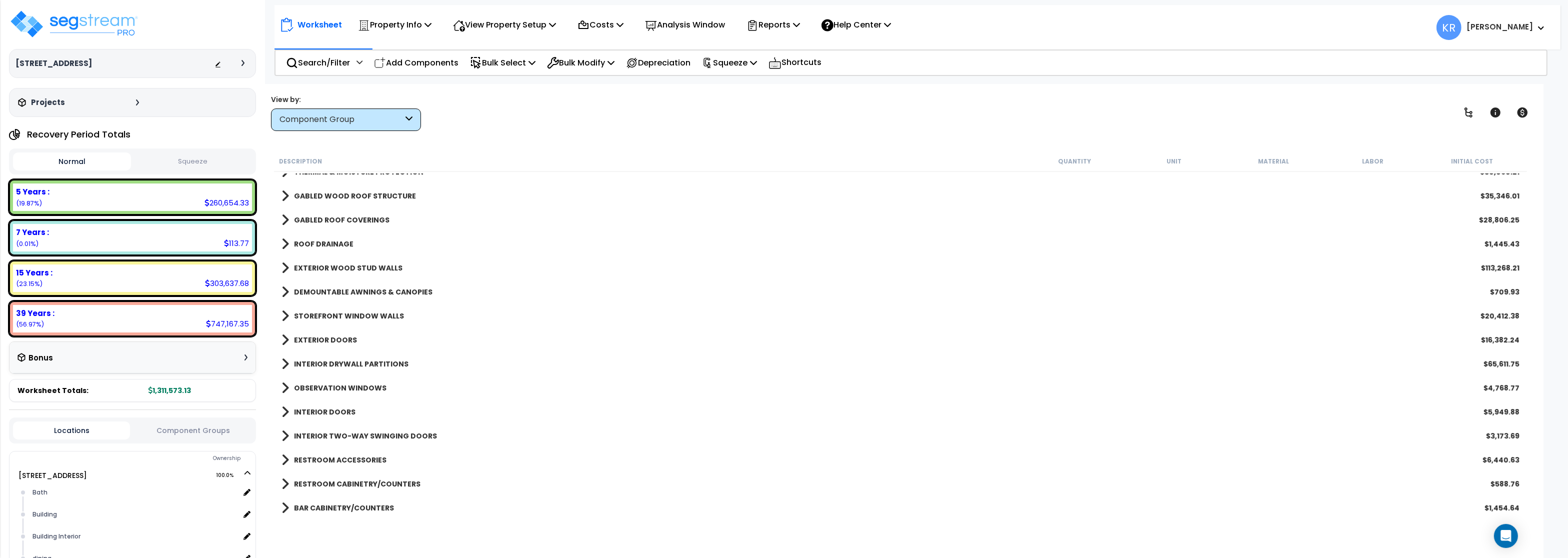
click at [333, 359] on link "INTERIOR DRYWALL PARTITIONS" at bounding box center [345, 364] width 127 height 14
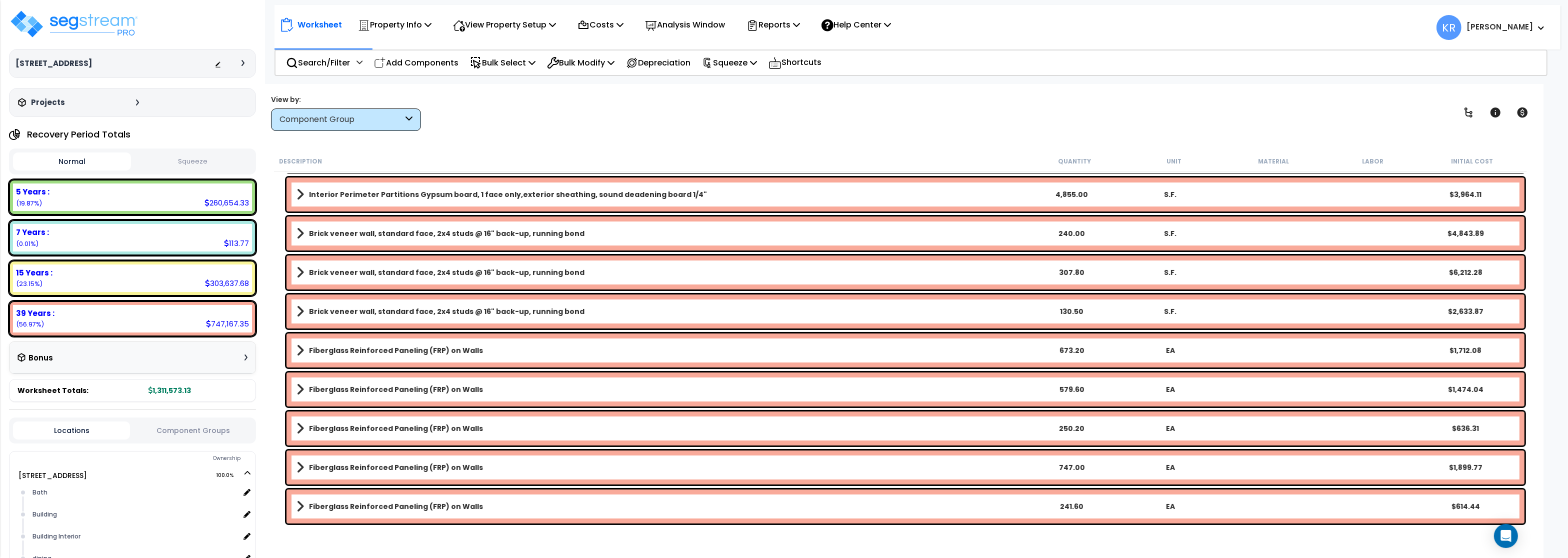
scroll to position [180, 0]
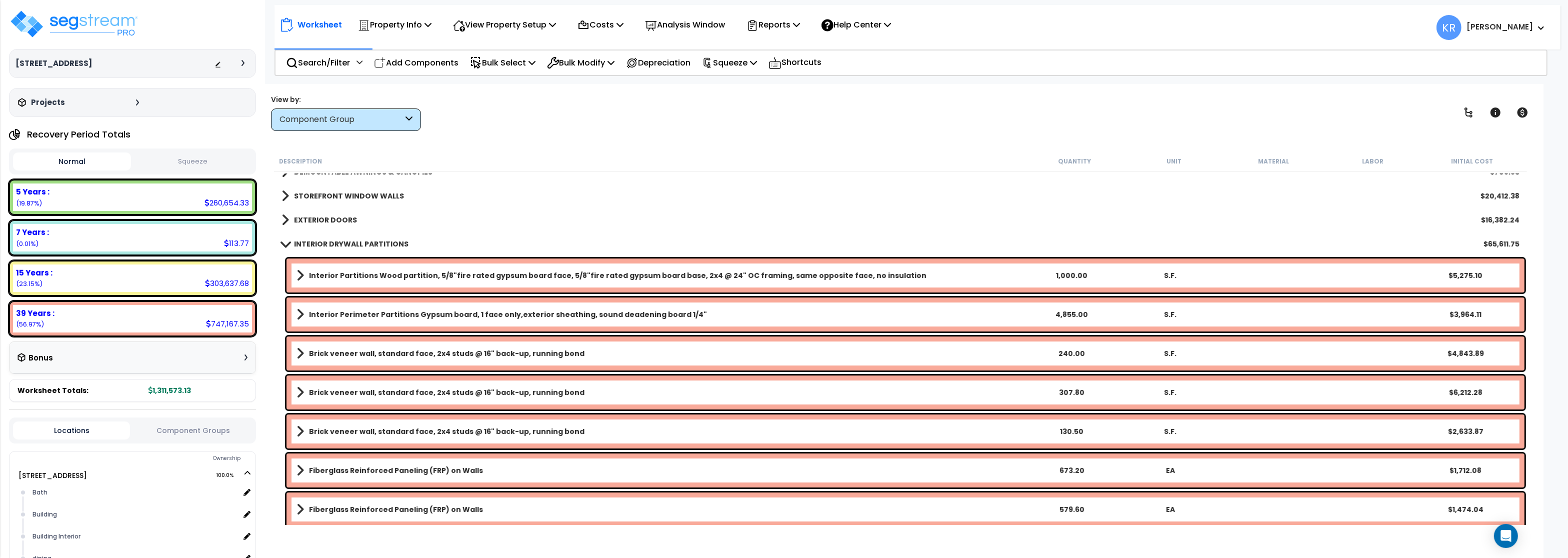
click at [359, 247] on b "INTERIOR DRYWALL PARTITIONS" at bounding box center [351, 244] width 115 height 10
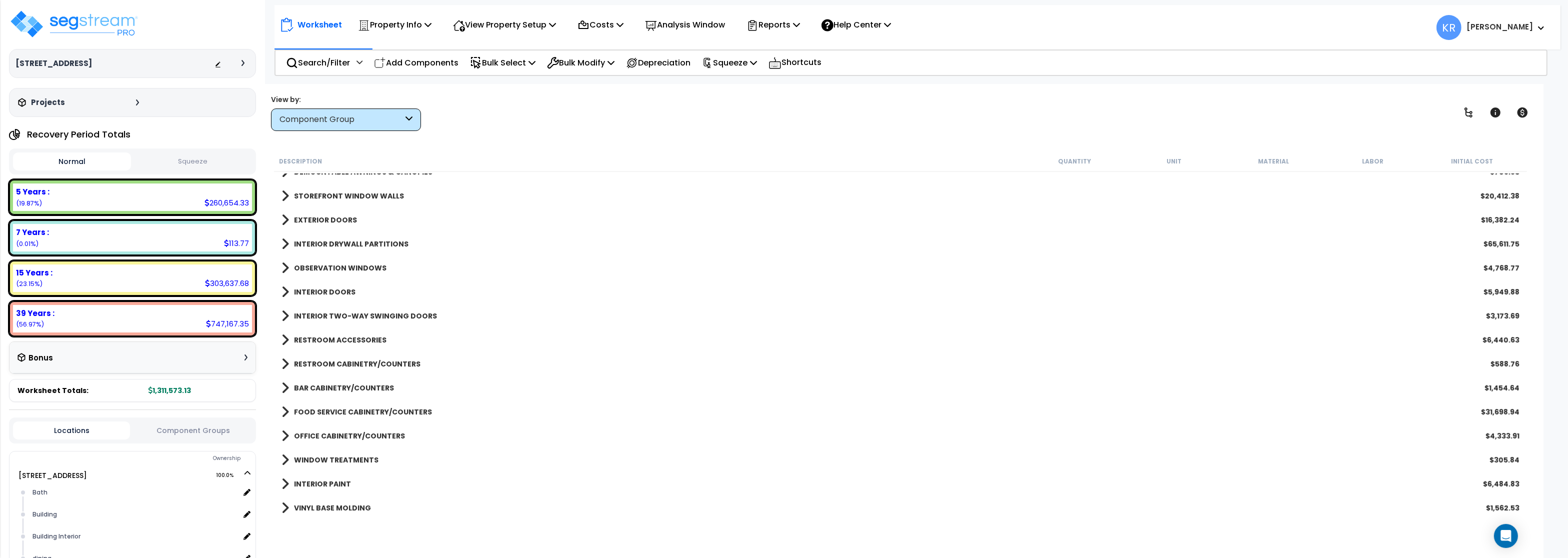
click at [345, 267] on b "OBSERVATION WINDOWS" at bounding box center [340, 268] width 93 height 10
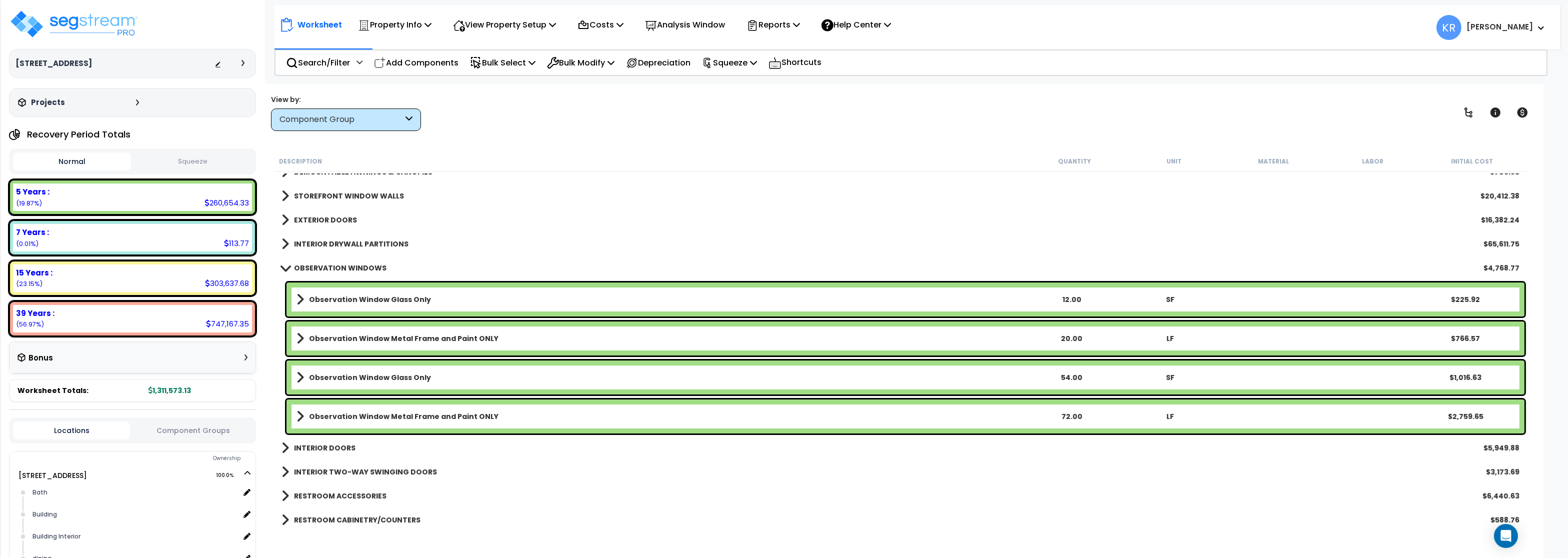
click at [347, 267] on b "OBSERVATION WINDOWS" at bounding box center [340, 268] width 93 height 10
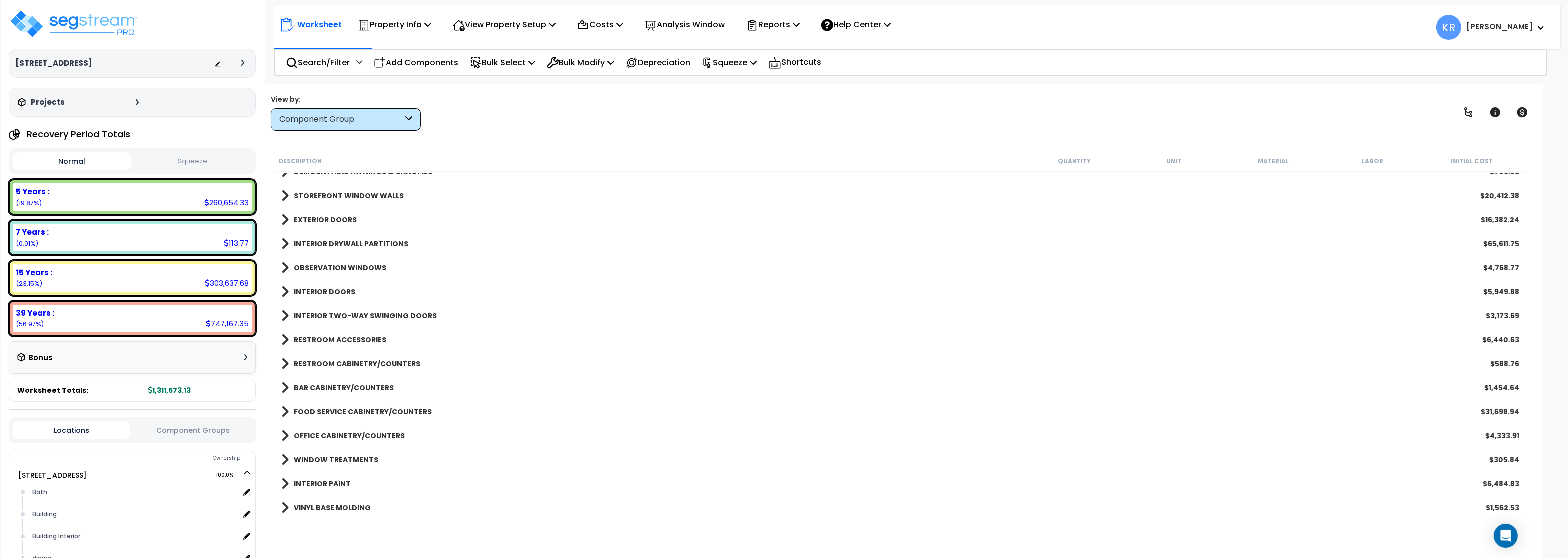
click at [337, 286] on link "INTERIOR DOORS" at bounding box center [319, 291] width 74 height 14
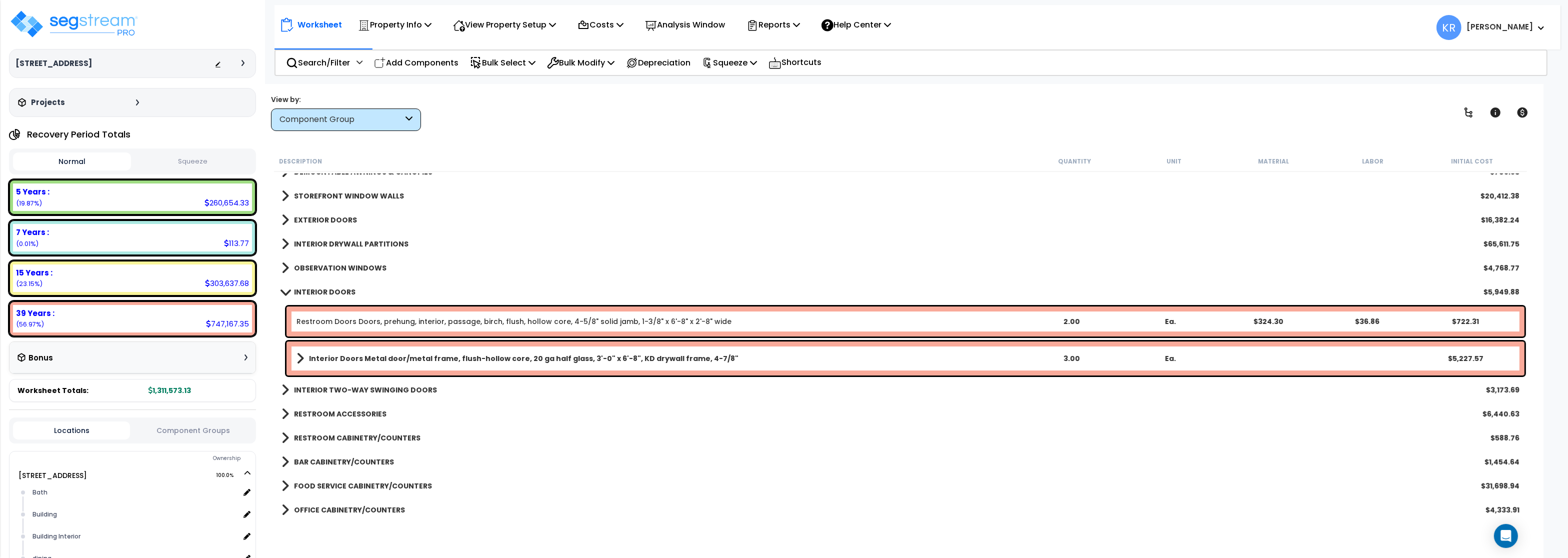
click at [337, 287] on link "INTERIOR DOORS" at bounding box center [319, 291] width 74 height 14
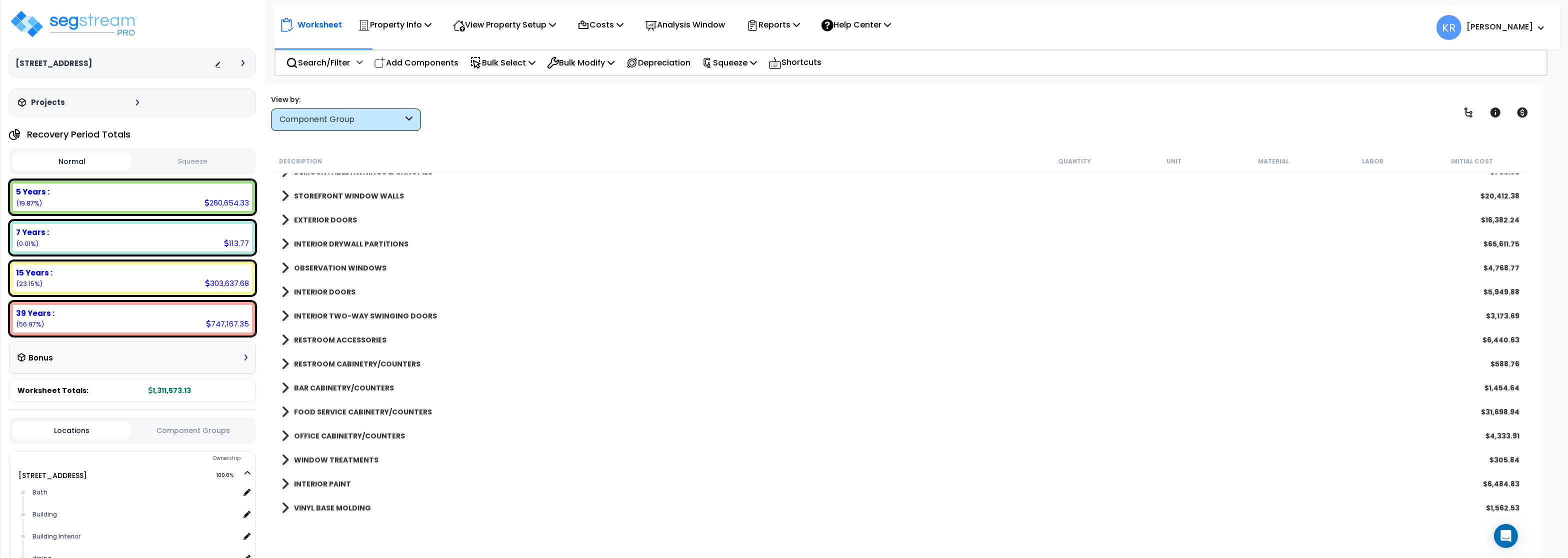
click at [345, 313] on b "INTERIOR TWO-WAY SWINGING DOORS" at bounding box center [365, 316] width 143 height 10
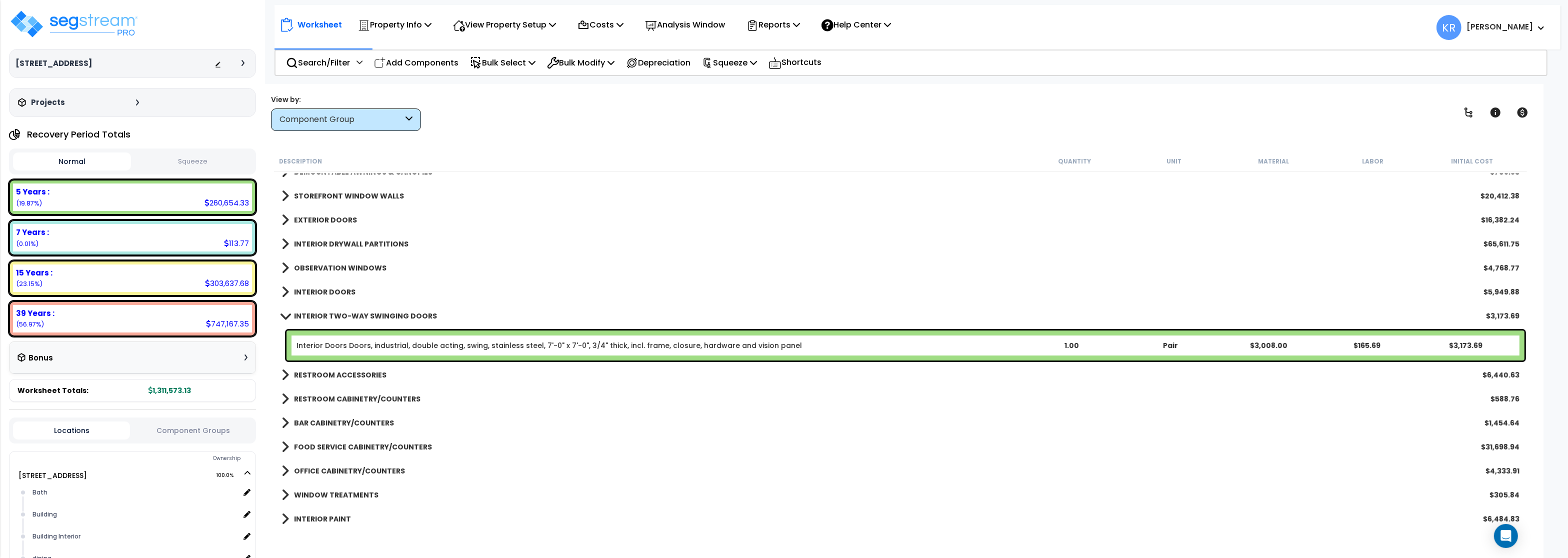
click at [347, 313] on b "INTERIOR TWO-WAY SWINGING DOORS" at bounding box center [365, 316] width 143 height 10
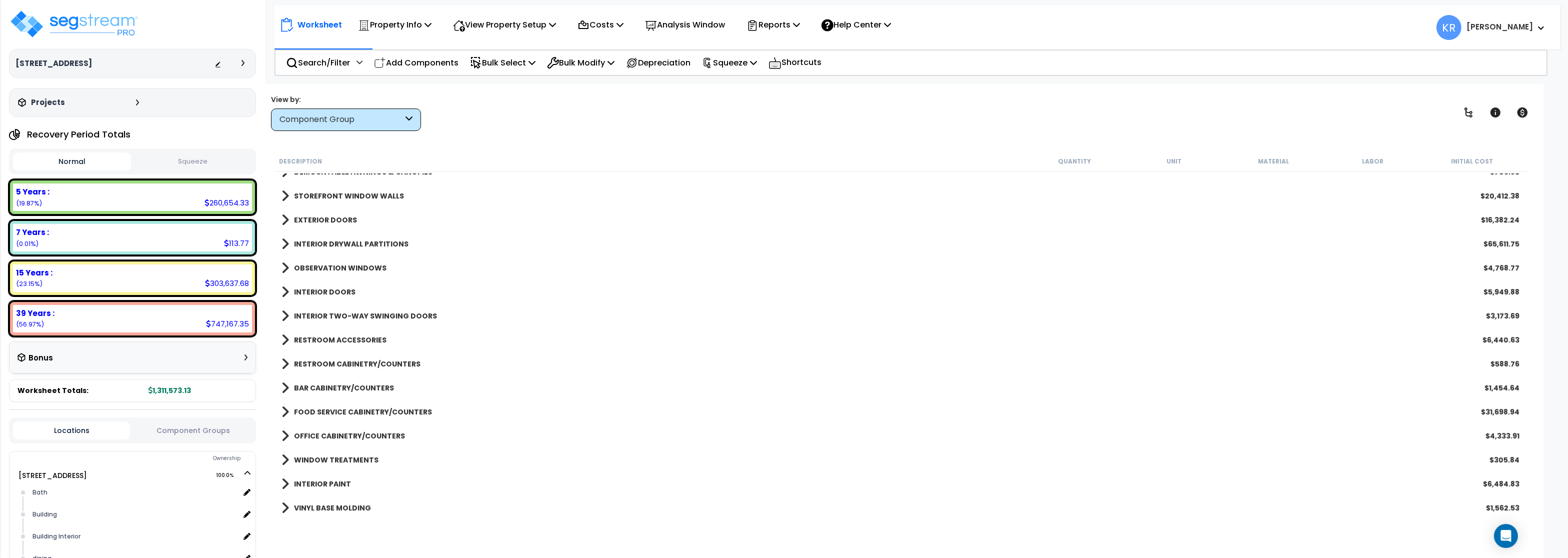
click at [343, 337] on b "RESTROOM ACCESSORIES" at bounding box center [340, 340] width 93 height 10
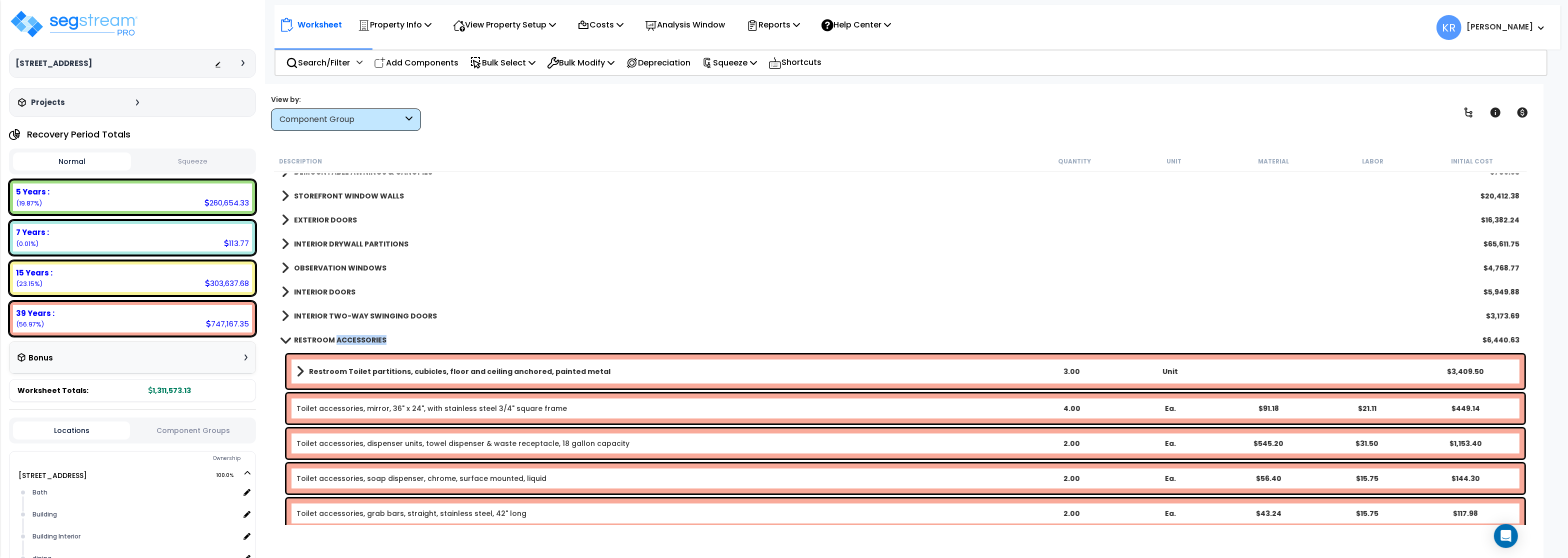
click at [343, 337] on b "RESTROOM ACCESSORIES" at bounding box center [340, 340] width 93 height 10
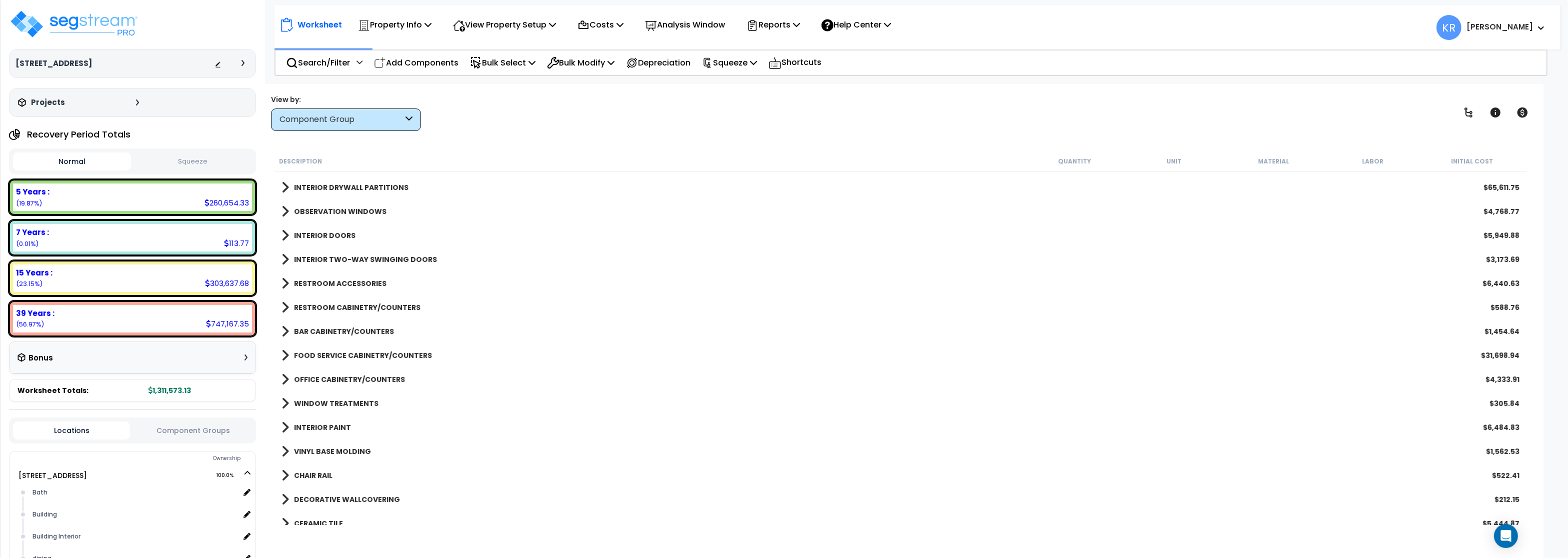
scroll to position [300, 0]
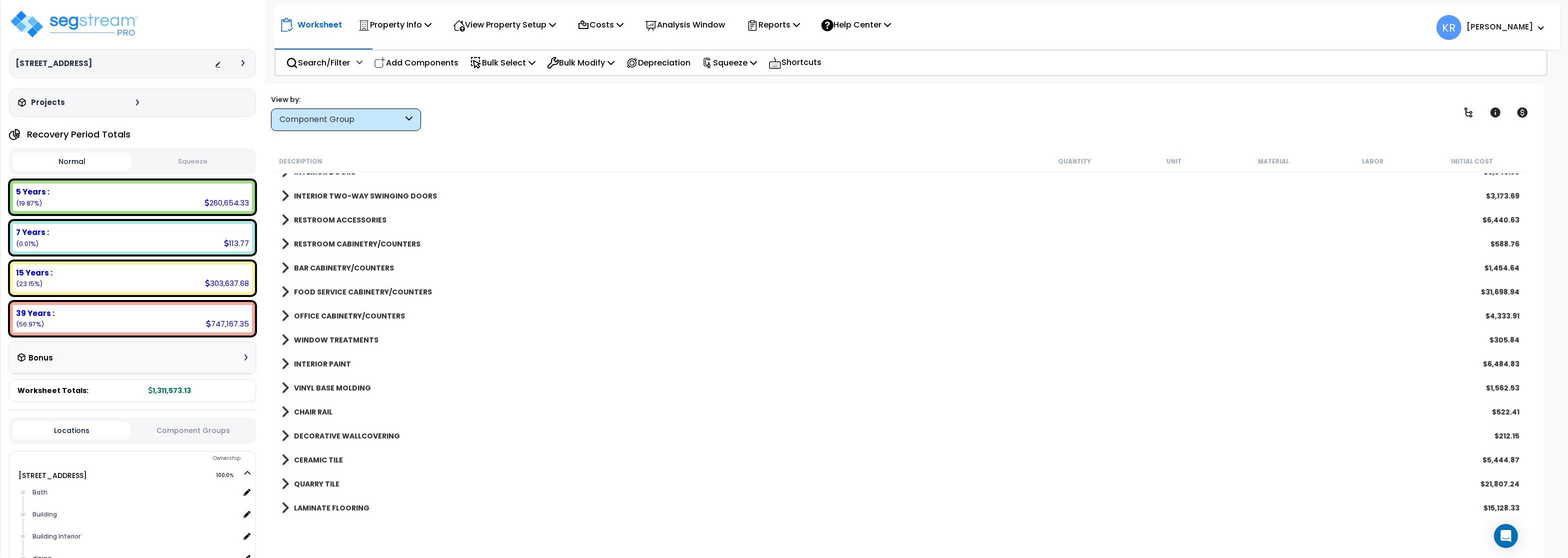
click at [360, 213] on div "RESTROOM ACCESSORIES $6,440.63" at bounding box center [900, 220] width 1248 height 24
drag, startPoint x: 355, startPoint y: 231, endPoint x: 359, endPoint y: 224, distance: 8.1
click at [358, 227] on div "RESTROOM ACCESSORIES $6,440.63" at bounding box center [900, 220] width 1248 height 24
click at [360, 223] on b "RESTROOM ACCESSORIES" at bounding box center [340, 220] width 93 height 10
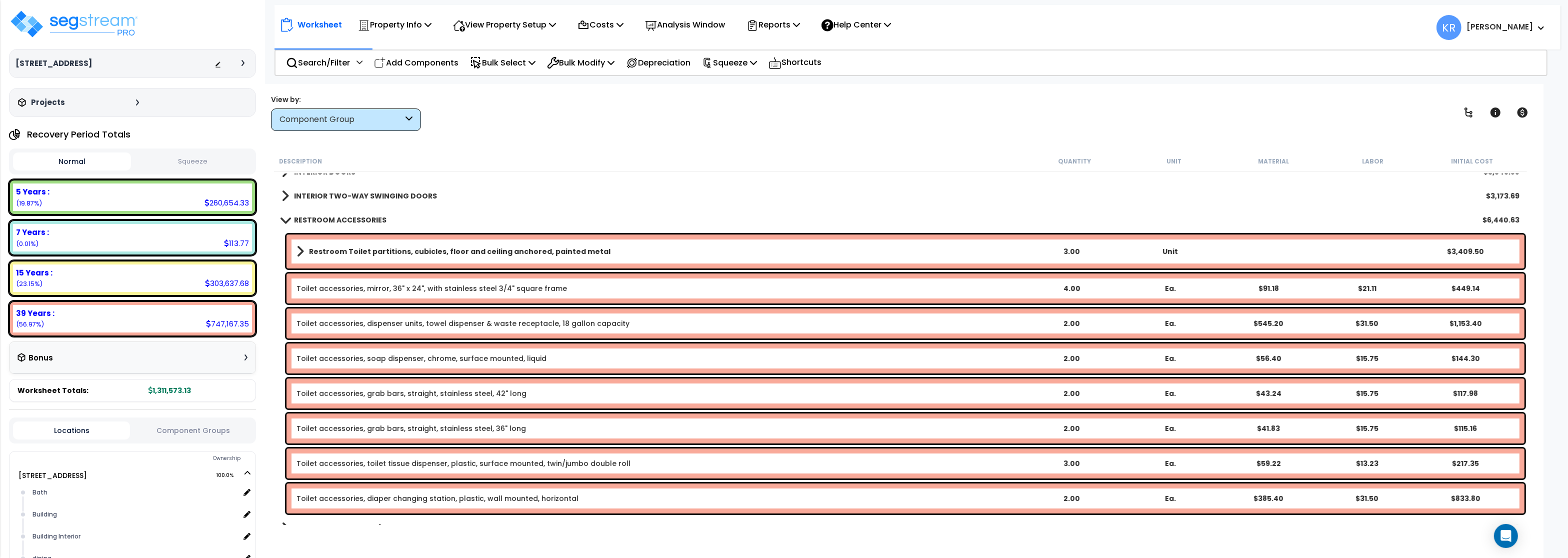
click at [342, 222] on b "RESTROOM ACCESSORIES" at bounding box center [340, 220] width 93 height 10
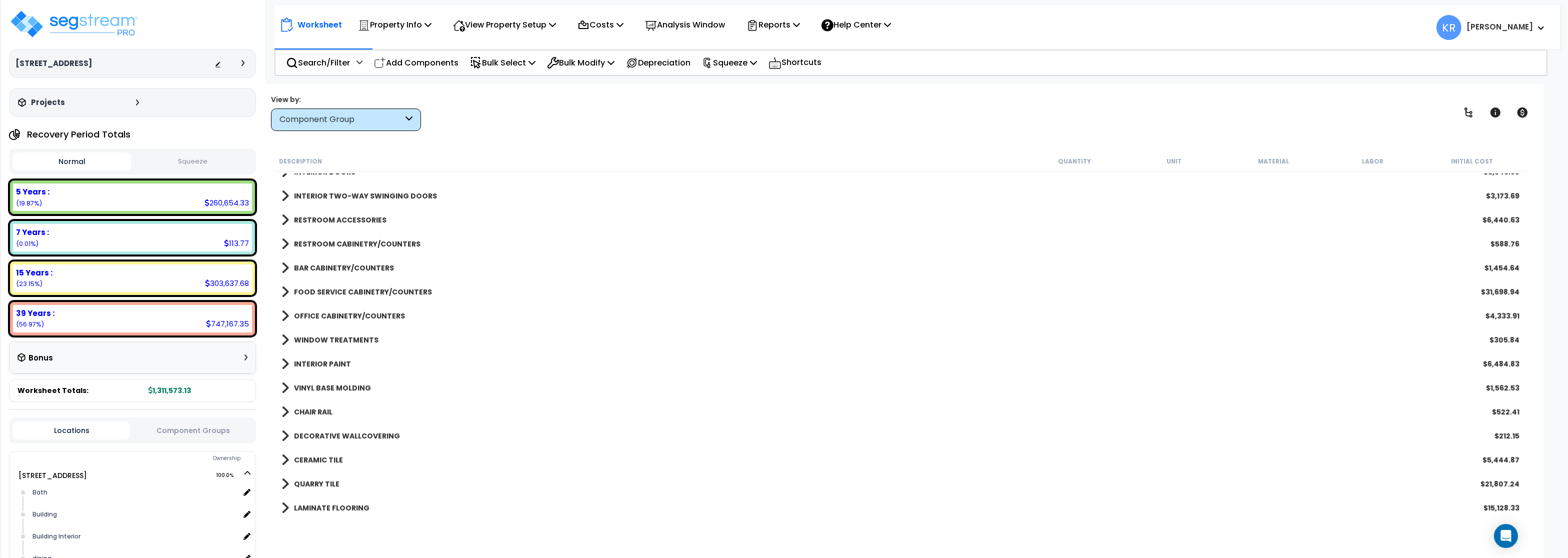
click at [332, 240] on b "RESTROOM CABINETRY/COUNTERS" at bounding box center [357, 244] width 126 height 10
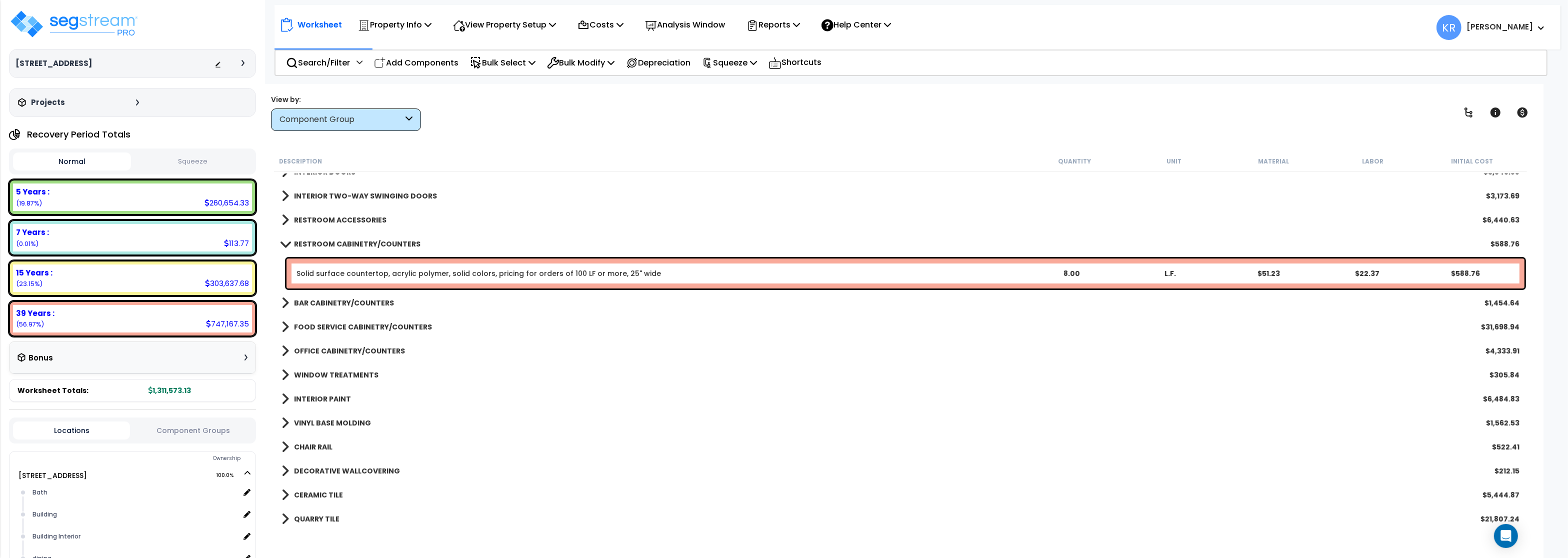
click at [332, 240] on b "RESTROOM CABINETRY/COUNTERS" at bounding box center [357, 244] width 126 height 10
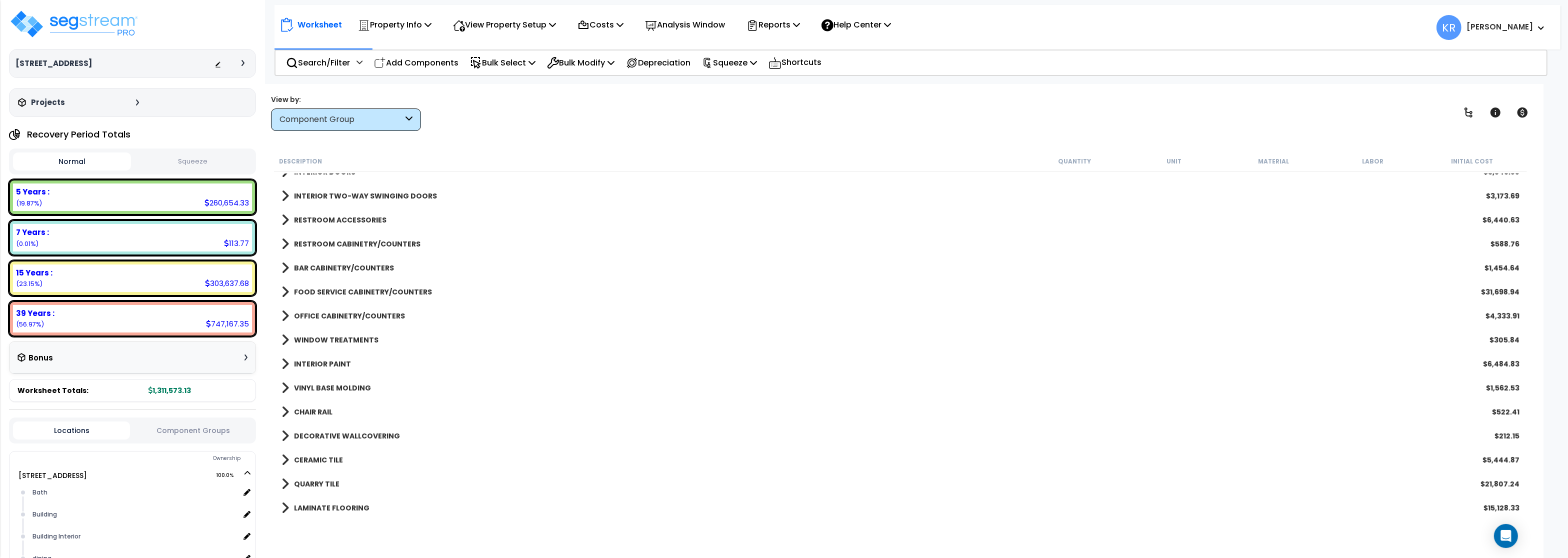
click at [330, 268] on b "BAR CABINETRY/COUNTERS" at bounding box center [343, 268] width 100 height 10
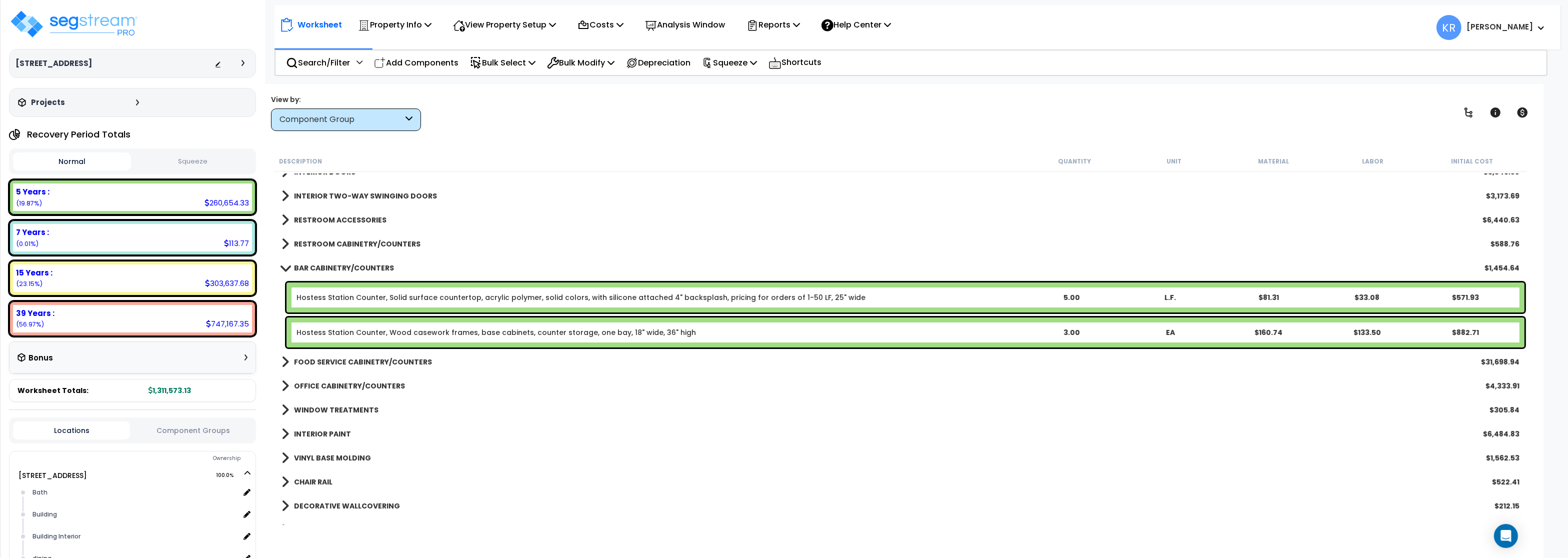
click at [330, 268] on b "BAR CABINETRY/COUNTERS" at bounding box center [343, 268] width 100 height 10
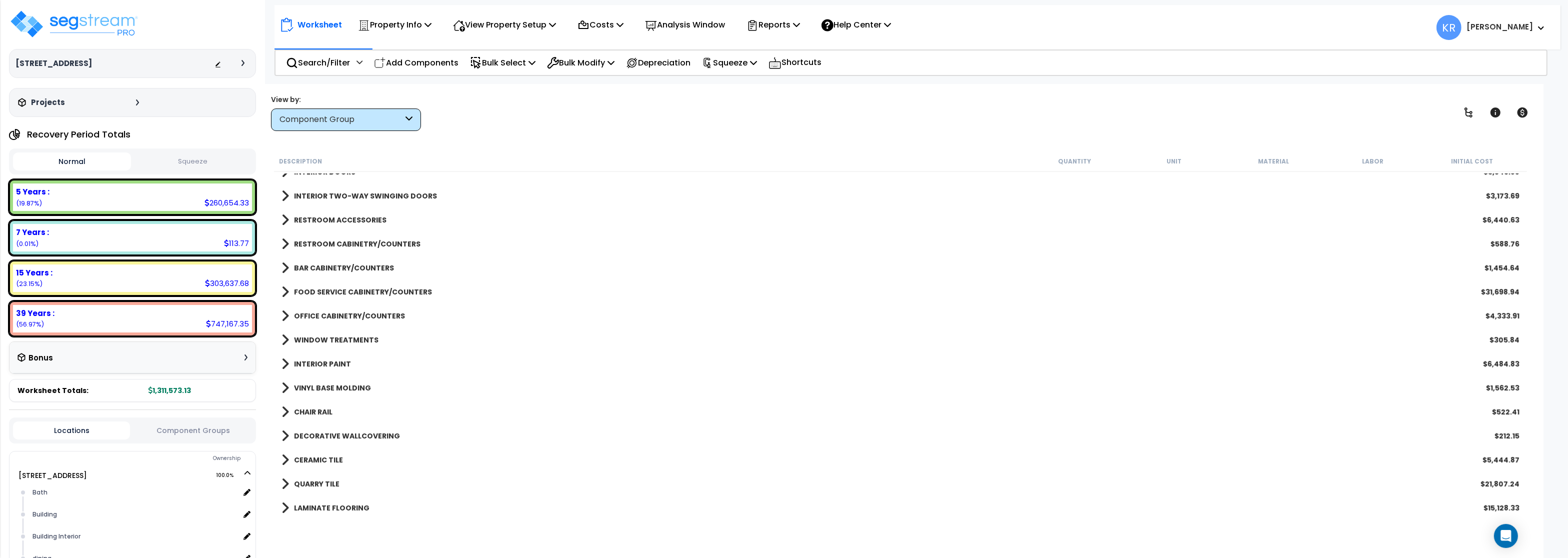
click at [328, 289] on b "FOOD SERVICE CABINETRY/COUNTERS" at bounding box center [363, 291] width 138 height 10
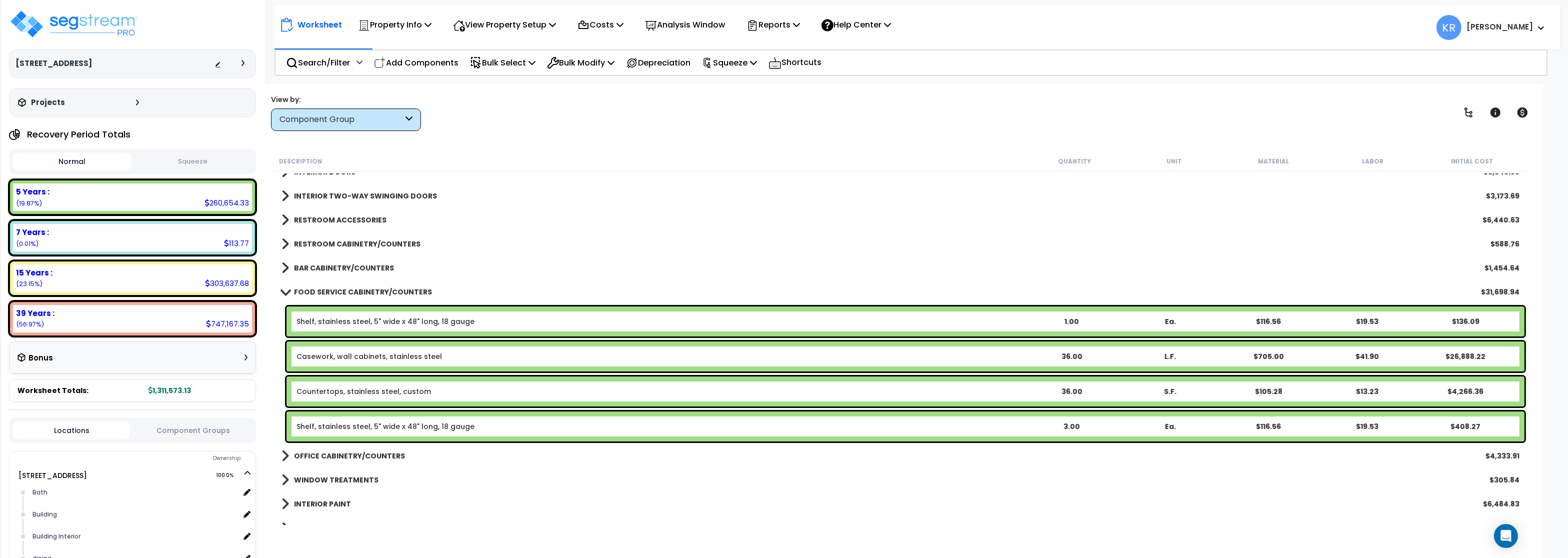
click at [328, 289] on b "FOOD SERVICE CABINETRY/COUNTERS" at bounding box center [363, 291] width 138 height 10
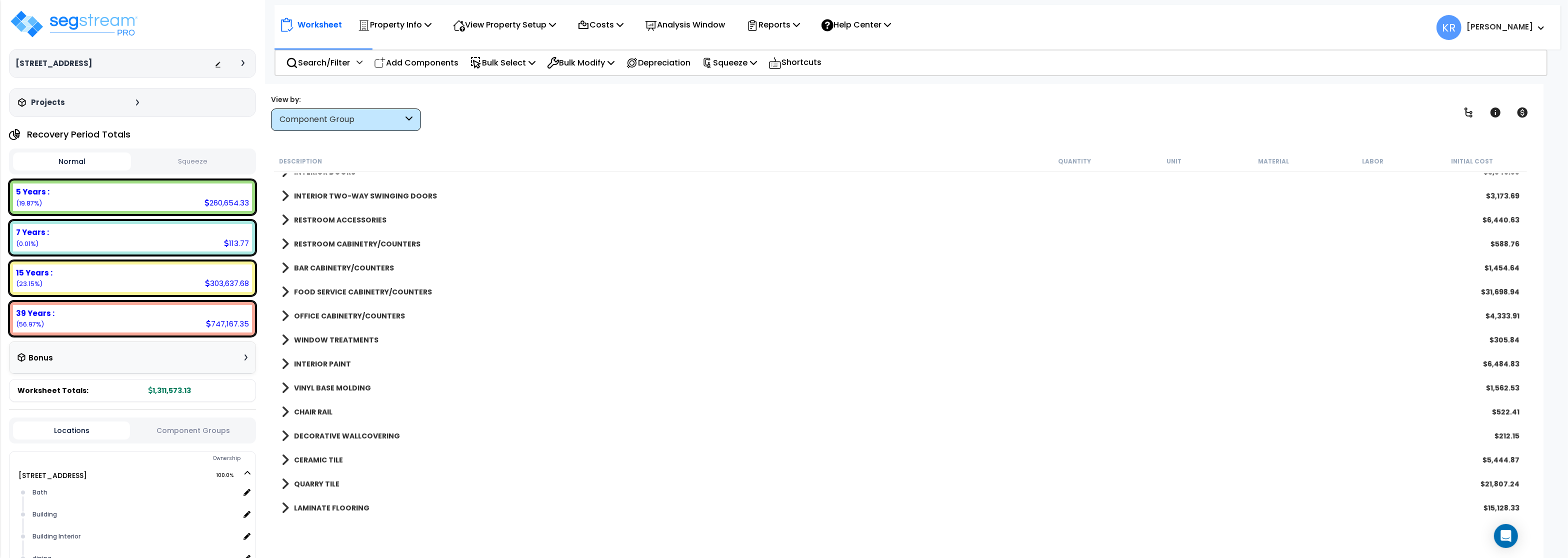
click at [329, 307] on div "OFFICE CABINETRY/COUNTERS $4,333.91" at bounding box center [900, 316] width 1248 height 24
click at [329, 308] on div "OFFICE CABINETRY/COUNTERS $4,333.91" at bounding box center [900, 316] width 1248 height 24
click at [330, 317] on b "OFFICE CABINETRY/COUNTERS" at bounding box center [349, 316] width 111 height 10
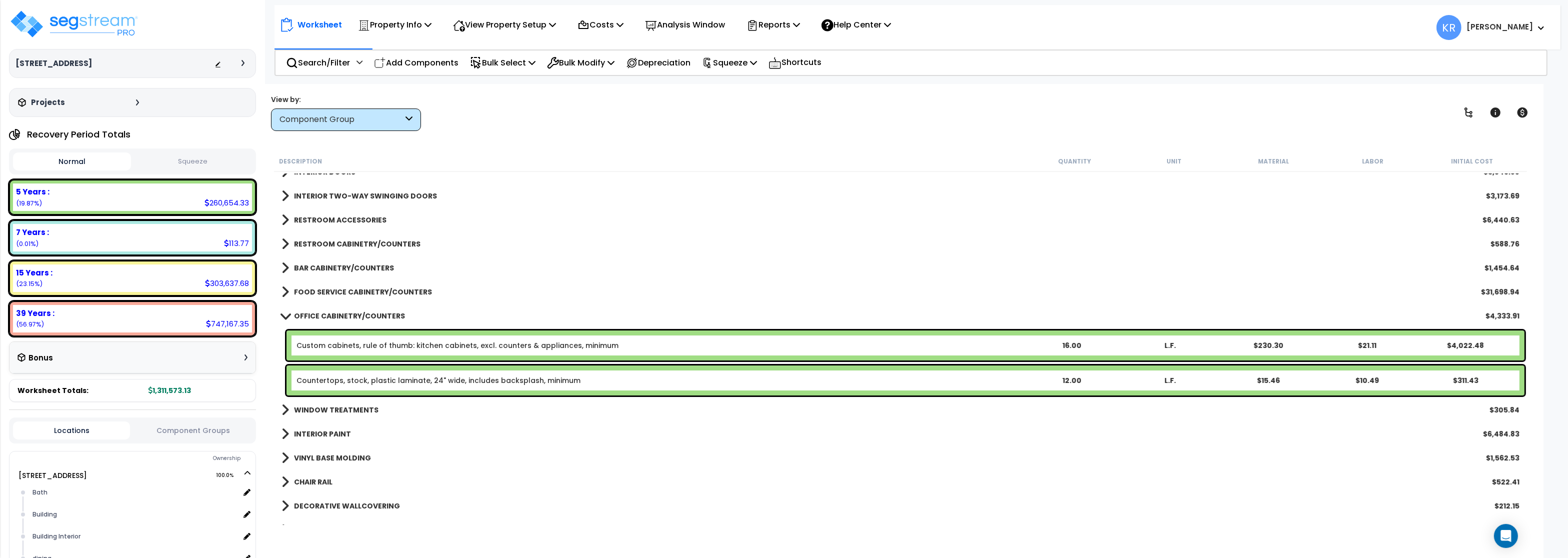
click at [330, 317] on b "OFFICE CABINETRY/COUNTERS" at bounding box center [349, 316] width 111 height 10
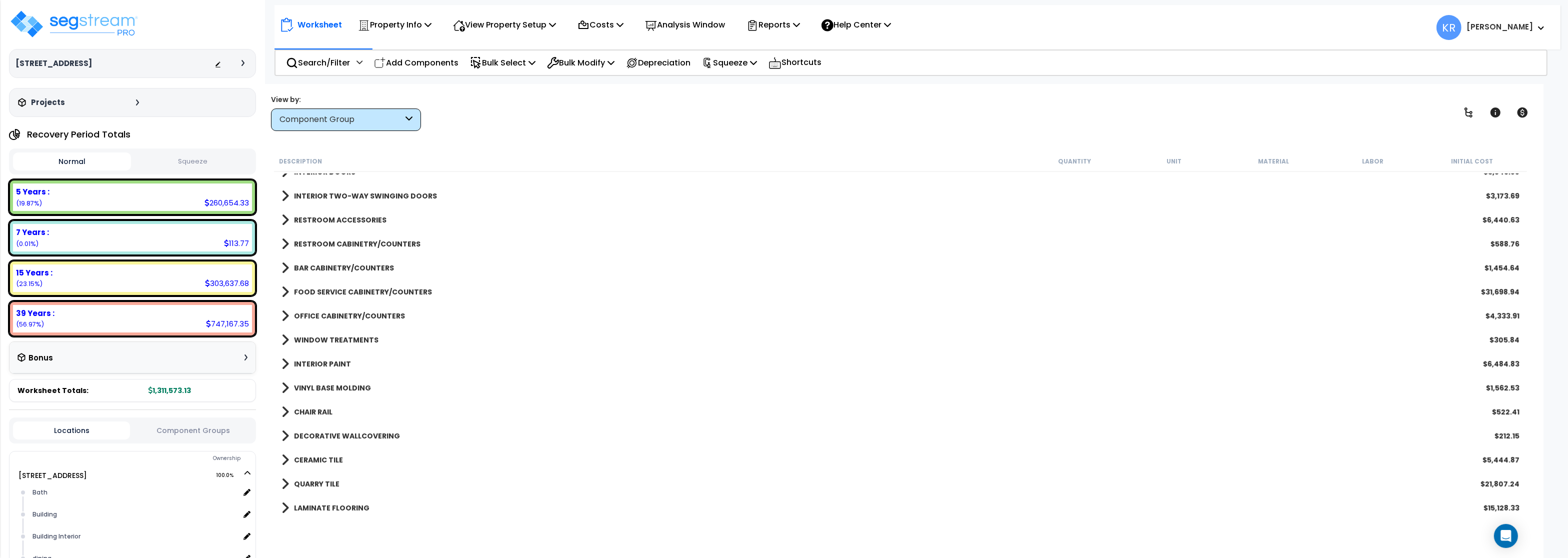
click at [333, 336] on b "WINDOW TREATMENTS" at bounding box center [336, 340] width 85 height 10
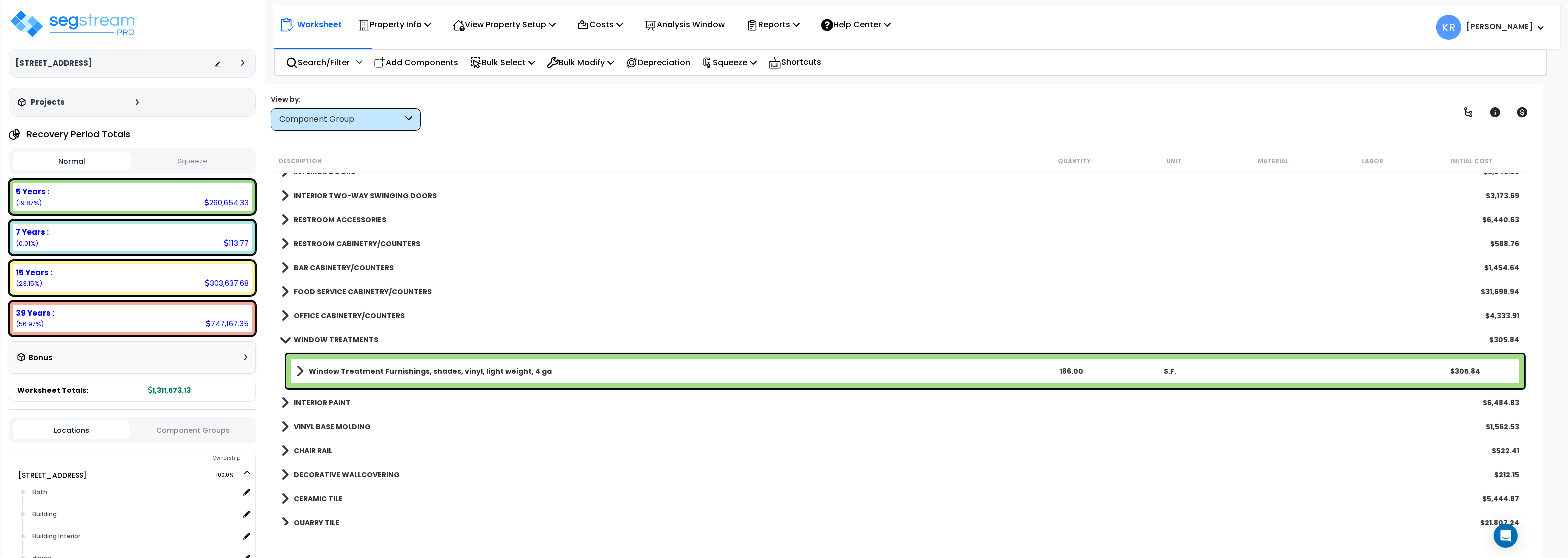
click at [333, 336] on b "WINDOW TREATMENTS" at bounding box center [336, 340] width 85 height 10
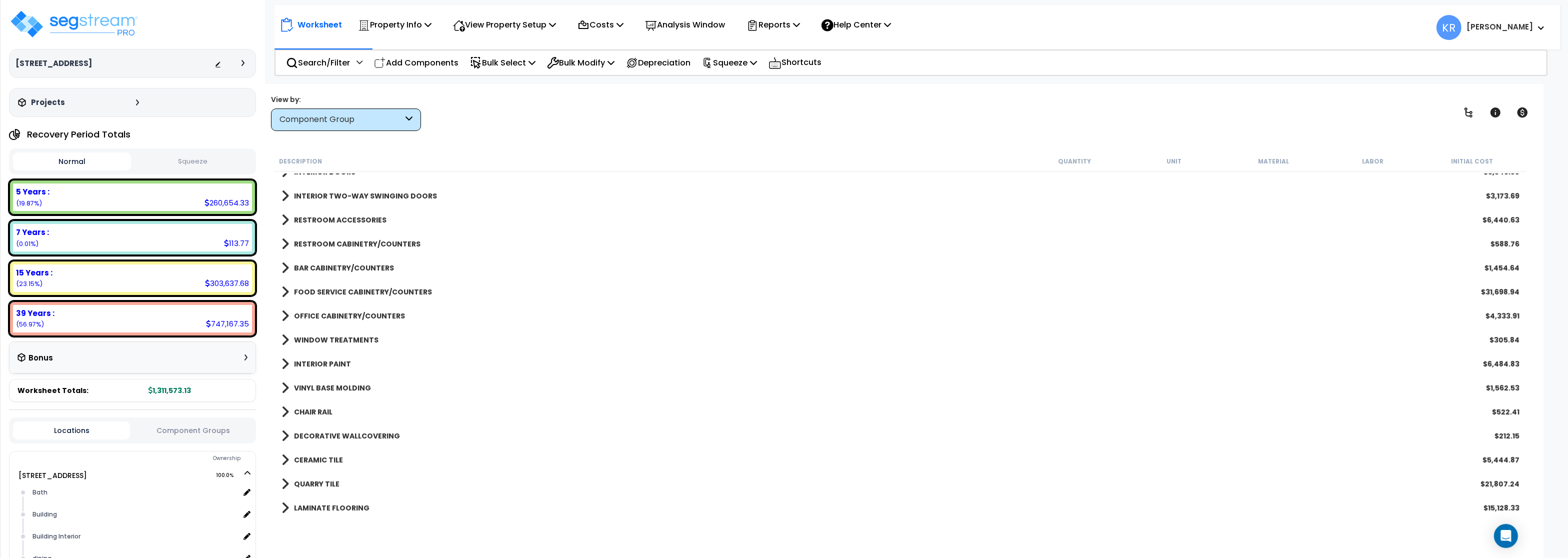
click at [330, 360] on b "INTERIOR PAINT" at bounding box center [322, 364] width 57 height 10
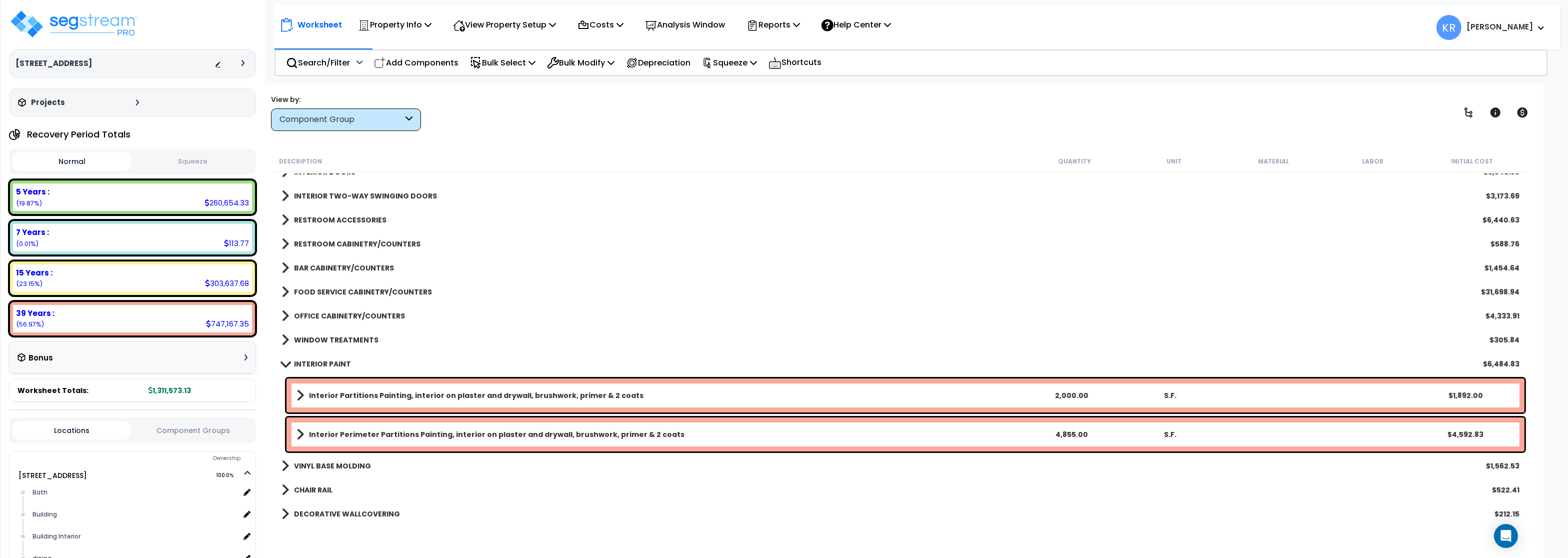
click at [330, 359] on link "INTERIOR PAINT" at bounding box center [316, 364] width 70 height 14
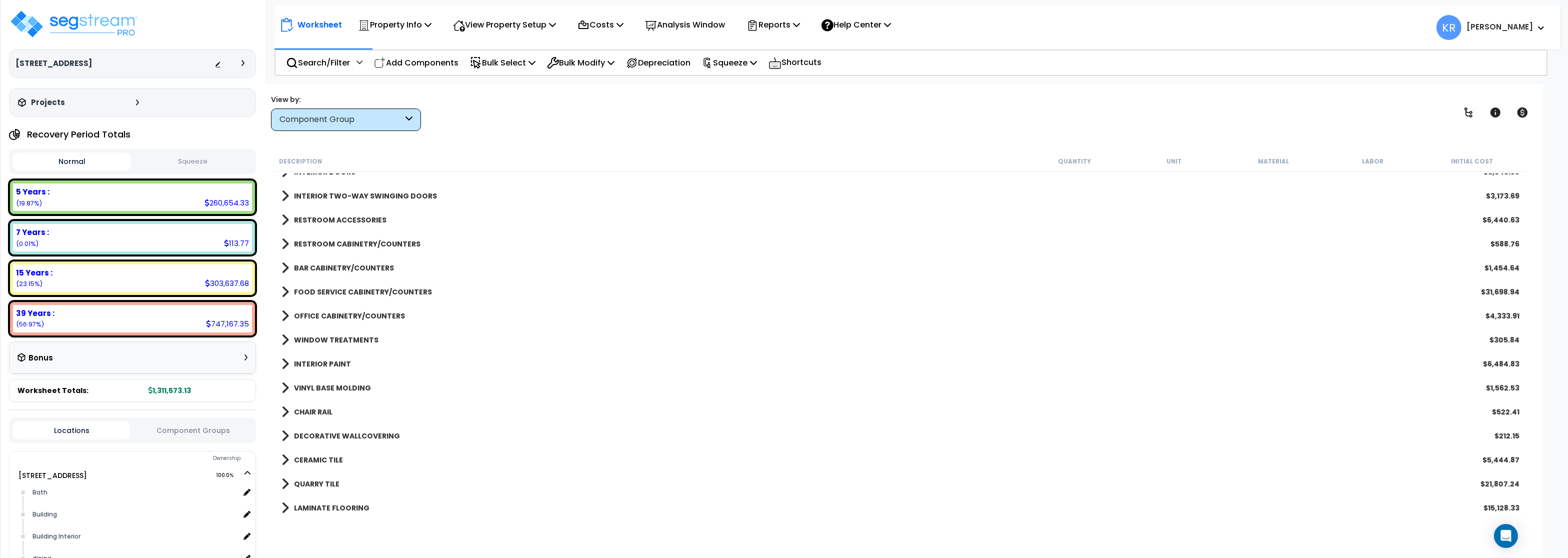
click at [330, 385] on b "VINYL BASE MOLDING" at bounding box center [332, 388] width 77 height 10
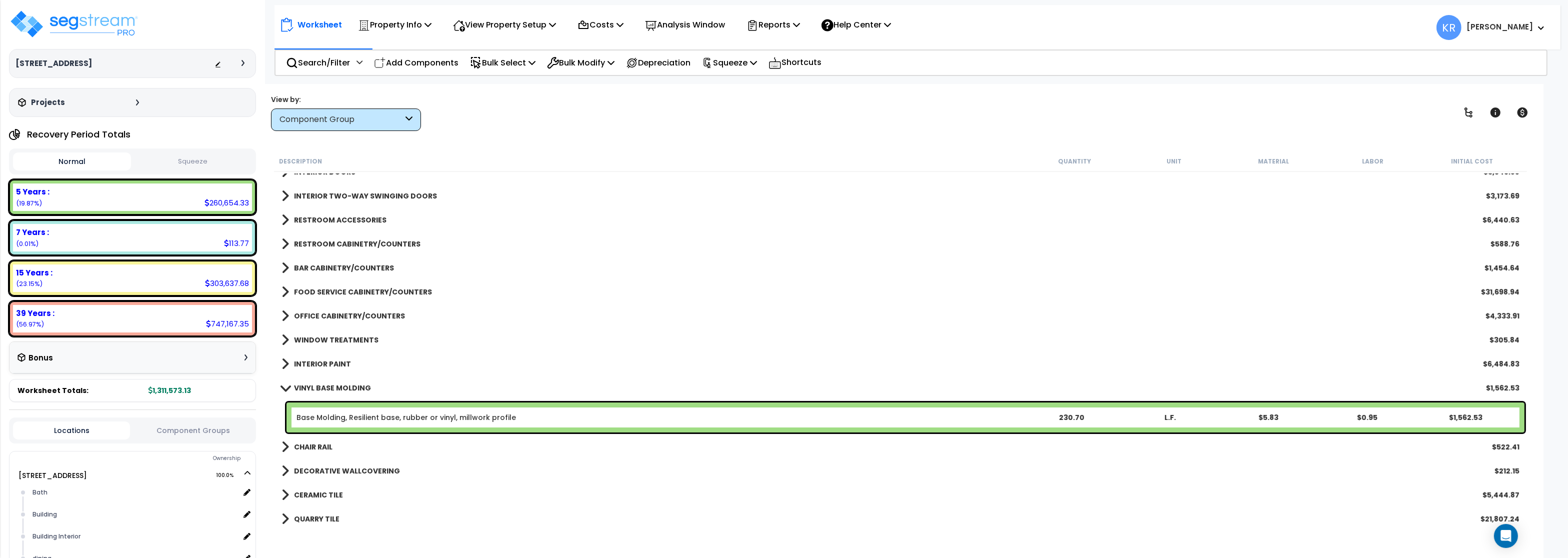
click at [330, 385] on b "VINYL BASE MOLDING" at bounding box center [332, 388] width 77 height 10
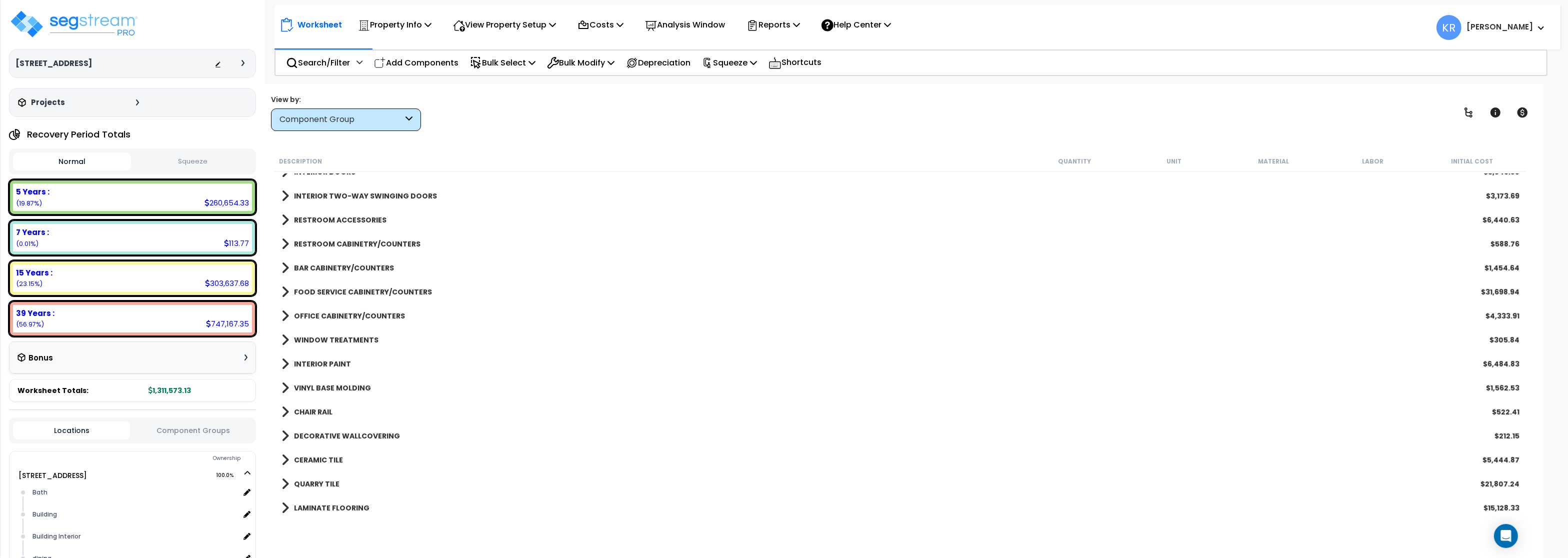
click at [323, 410] on b "CHAIR RAIL" at bounding box center [313, 412] width 38 height 10
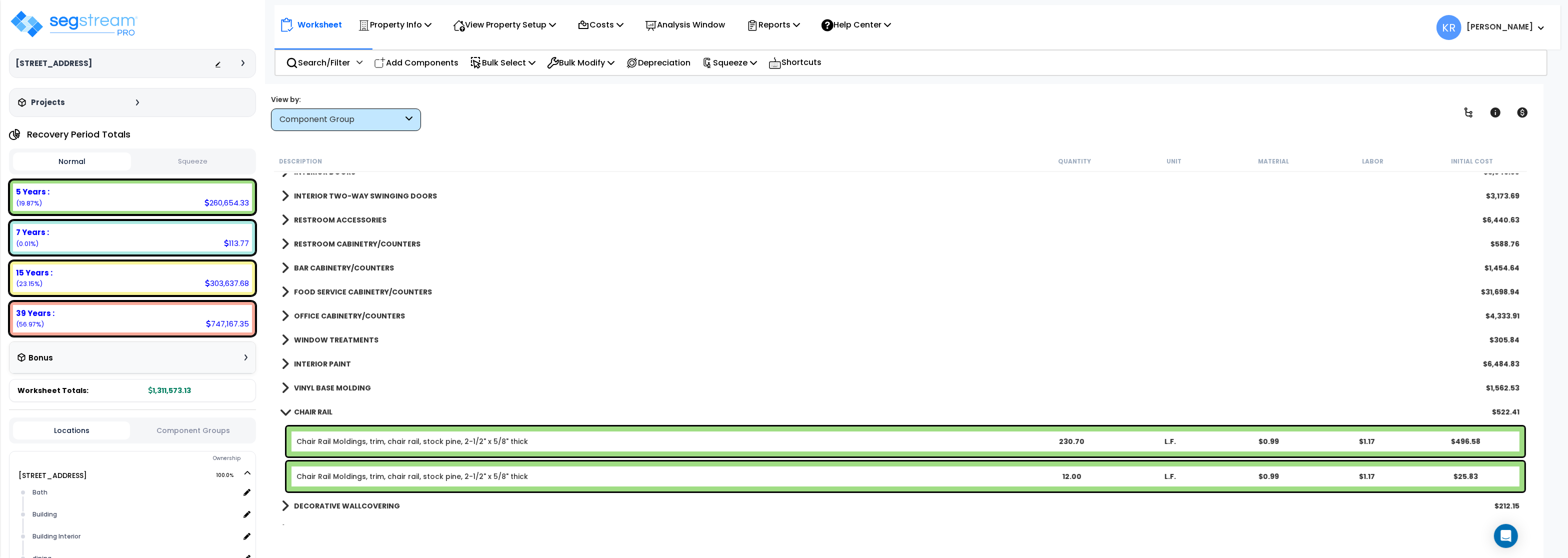
click at [323, 410] on b "CHAIR RAIL" at bounding box center [313, 412] width 38 height 10
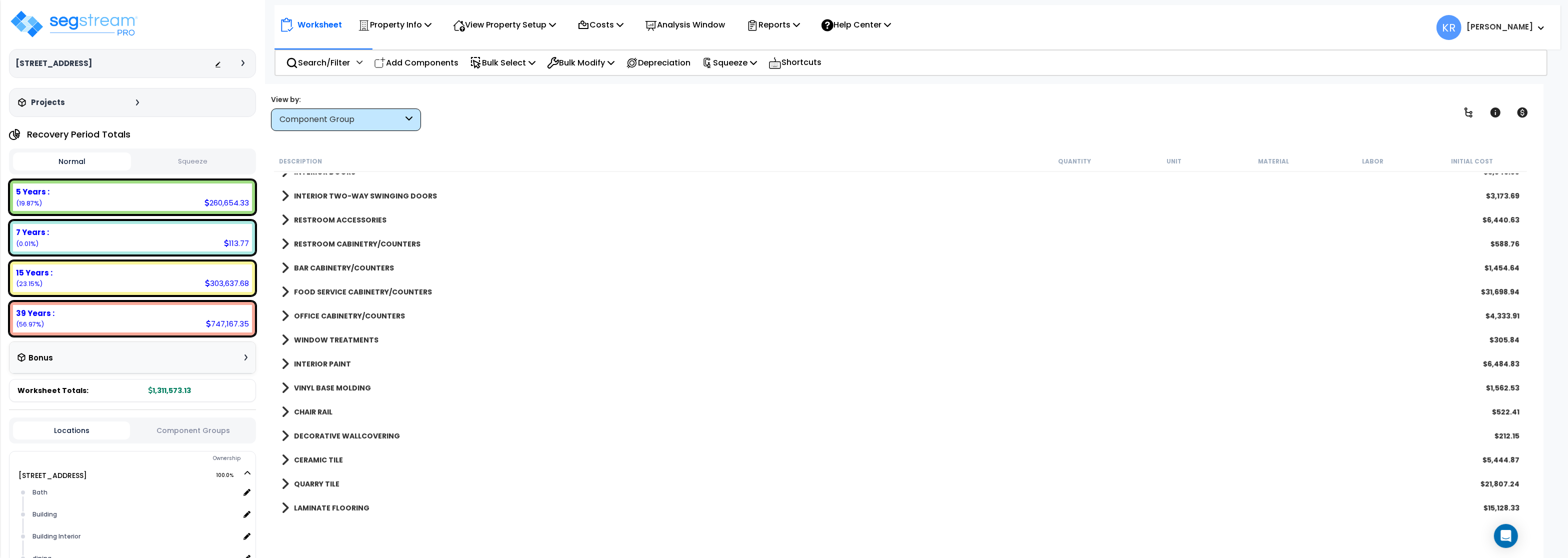
click at [325, 428] on div "DECORATIVE WALLCOVERING $212.15" at bounding box center [900, 436] width 1248 height 24
click at [330, 432] on b "DECORATIVE WALLCOVERING" at bounding box center [347, 435] width 106 height 10
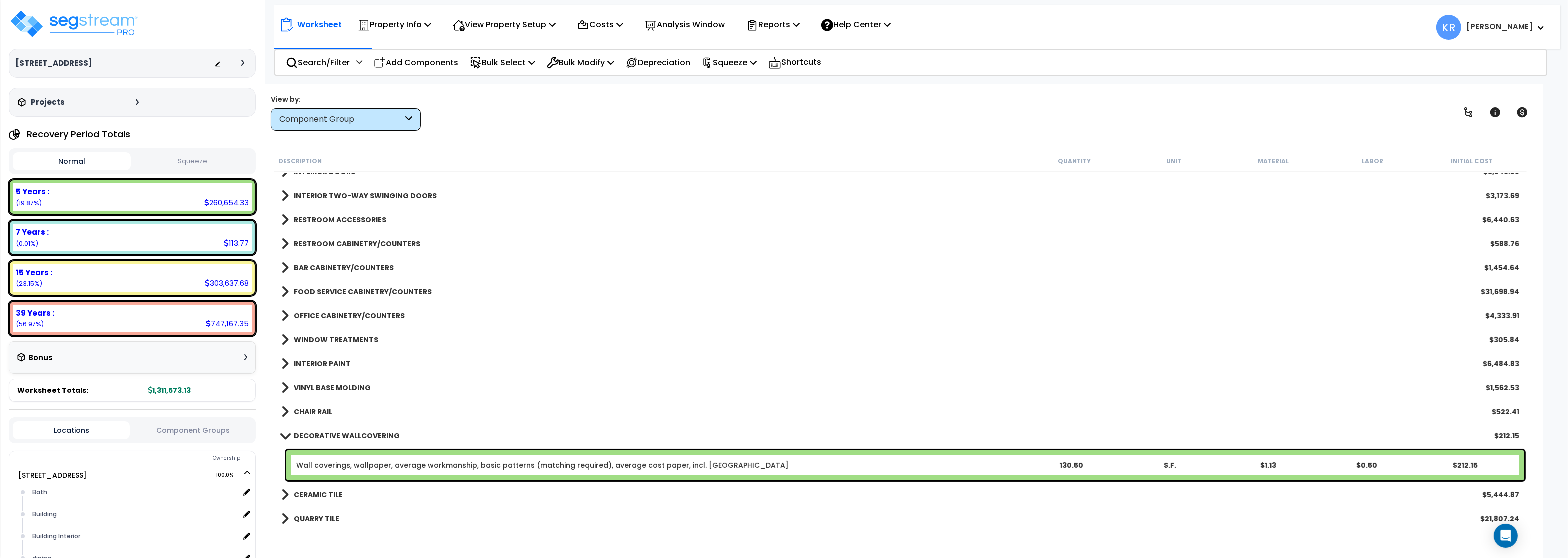
click at [330, 433] on b "DECORATIVE WALLCOVERING" at bounding box center [347, 435] width 106 height 10
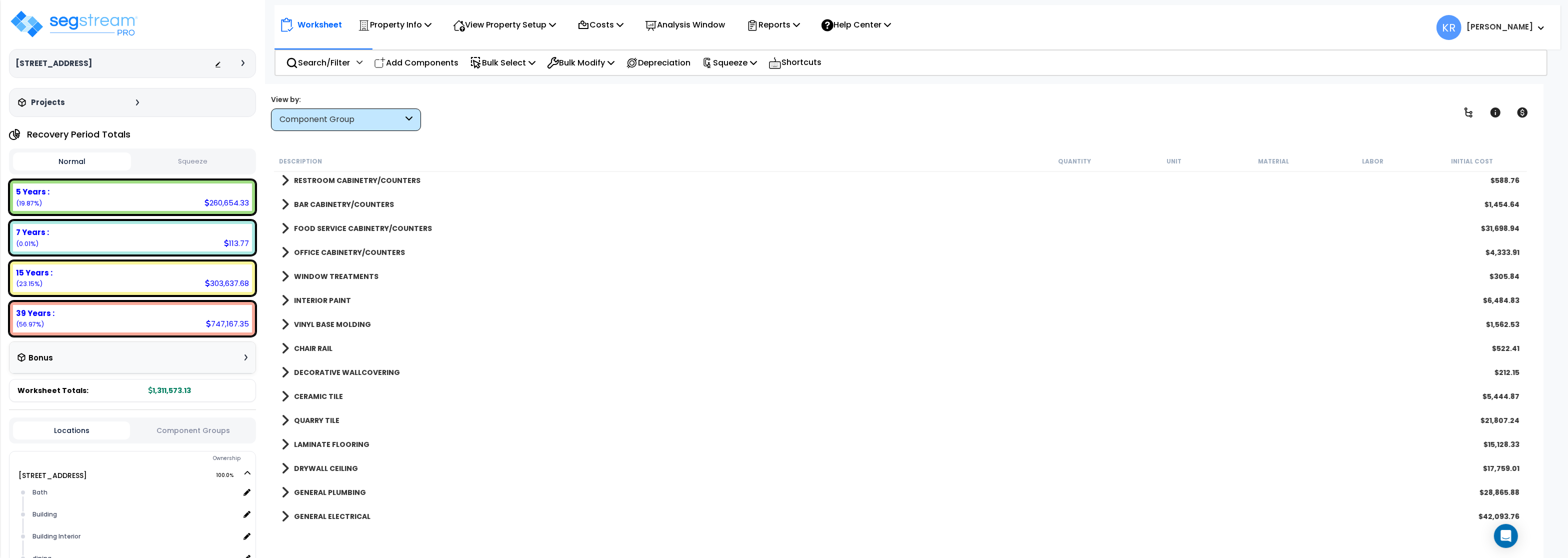
scroll to position [480, 0]
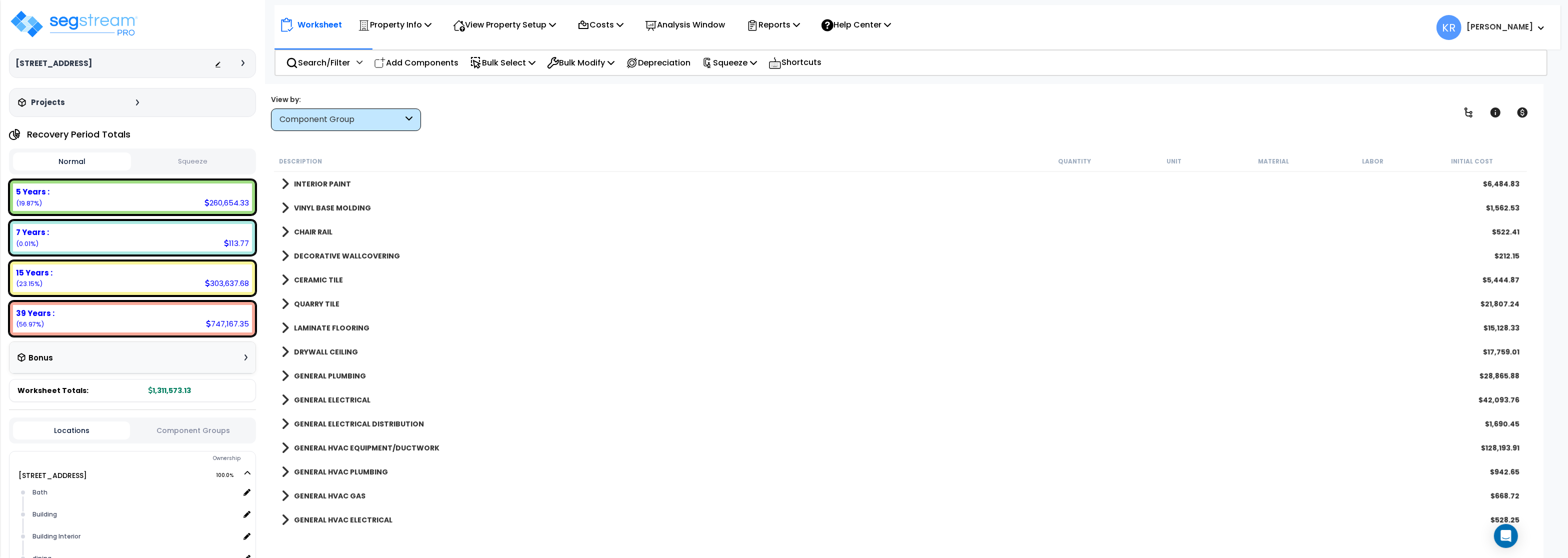
click at [317, 274] on link "CERAMIC TILE" at bounding box center [312, 280] width 61 height 14
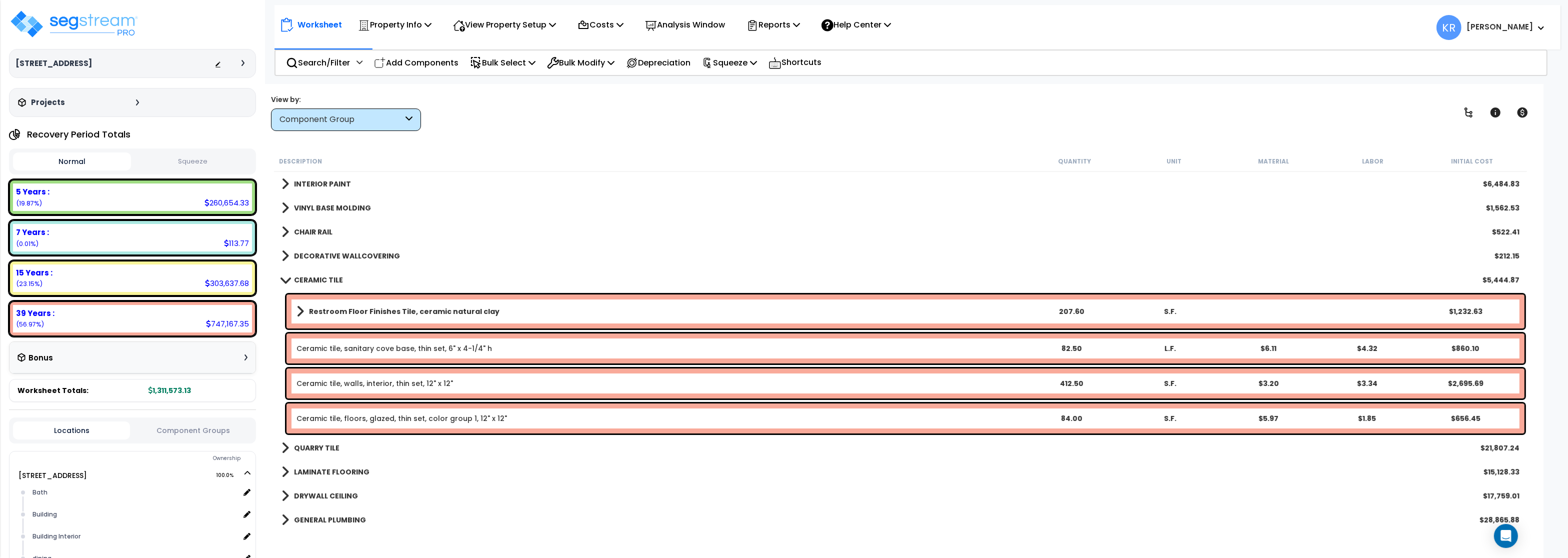
click at [314, 284] on b "CERAMIC TILE" at bounding box center [318, 280] width 49 height 10
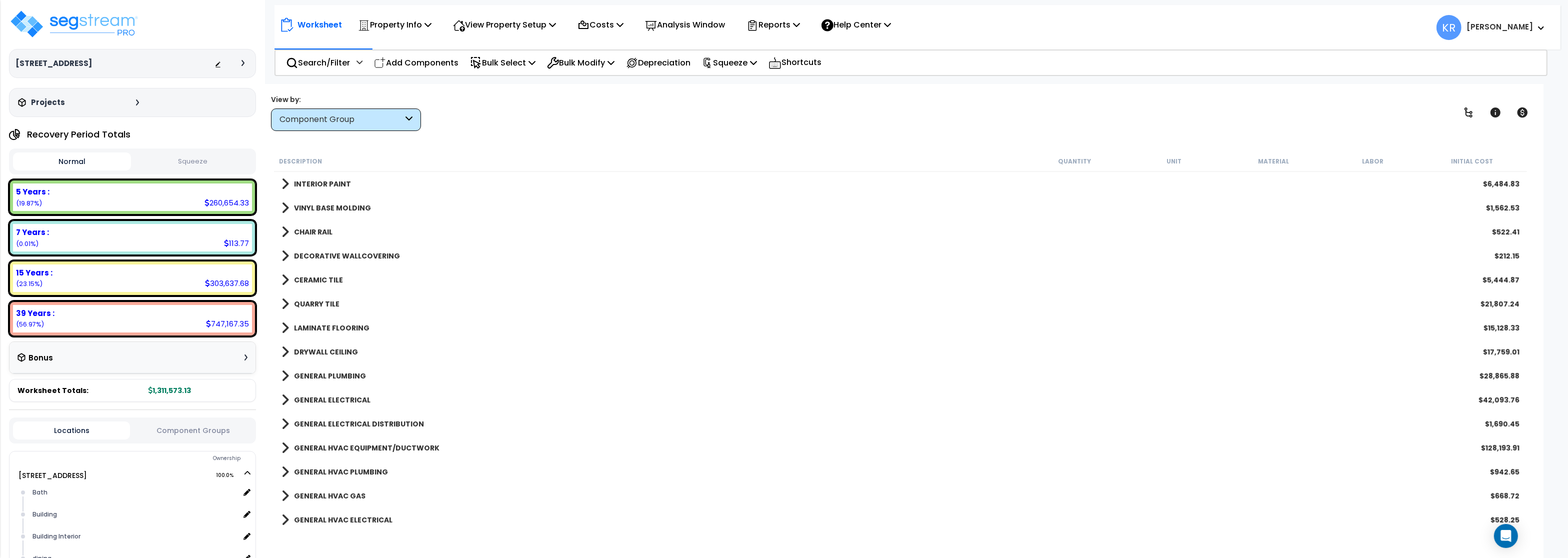
click at [314, 306] on b "QUARRY TILE" at bounding box center [317, 304] width 46 height 10
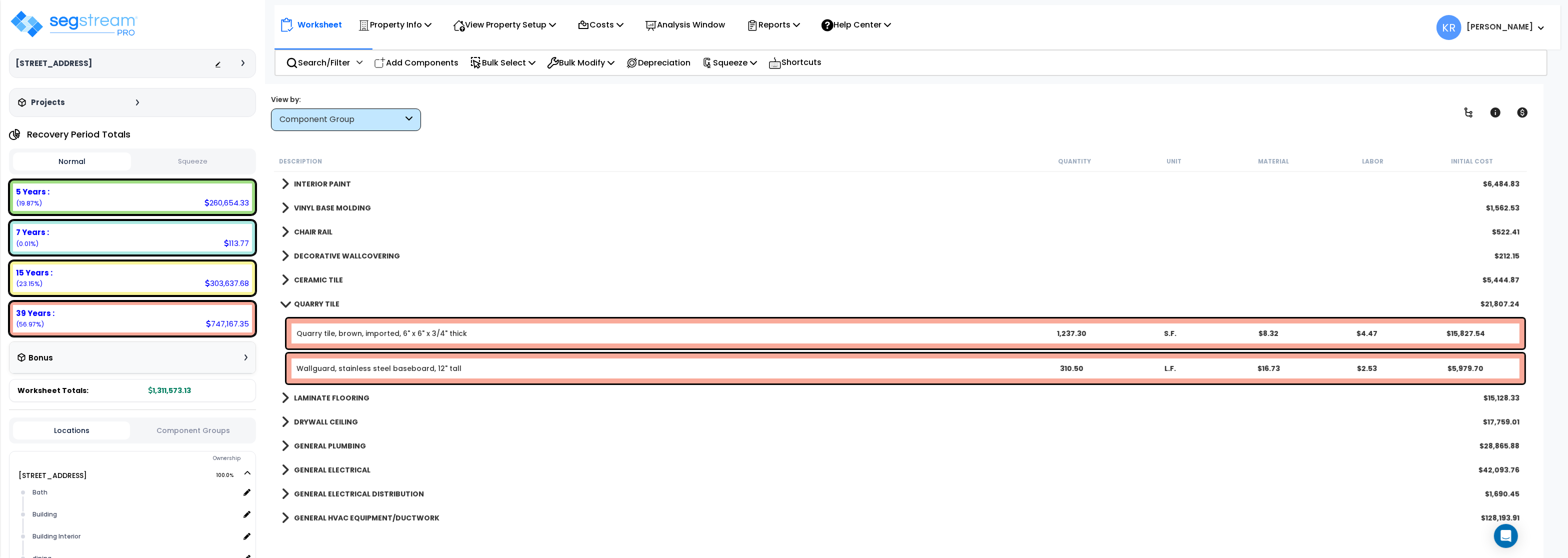
click at [314, 305] on b "QUARRY TILE" at bounding box center [317, 304] width 46 height 10
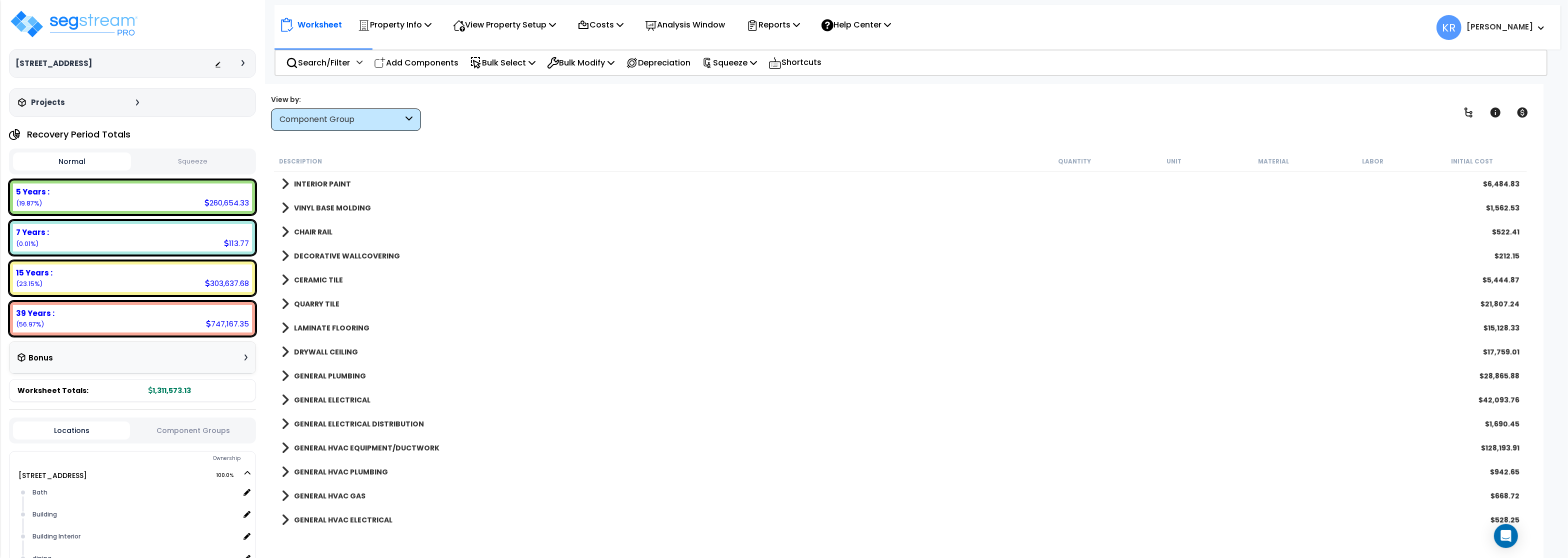
click at [314, 305] on b "QUARRY TILE" at bounding box center [317, 304] width 46 height 10
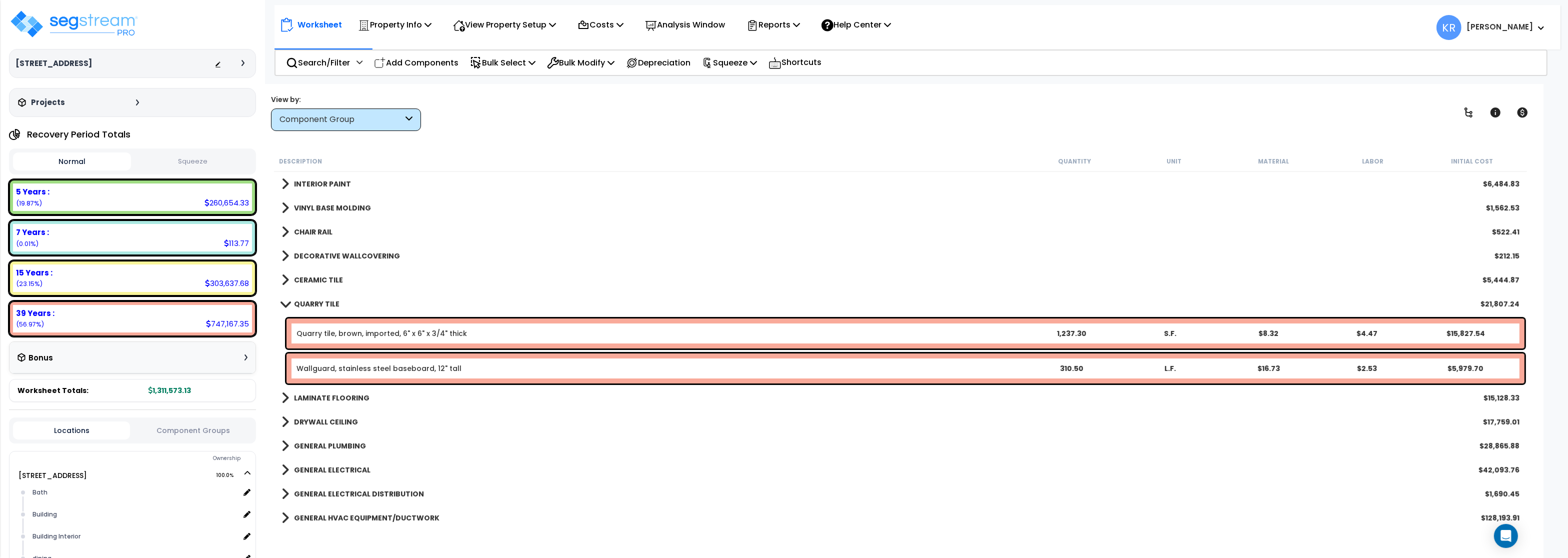
click at [348, 372] on link "Wallguard, stainless steel baseboard, 12" tall" at bounding box center [379, 368] width 165 height 10
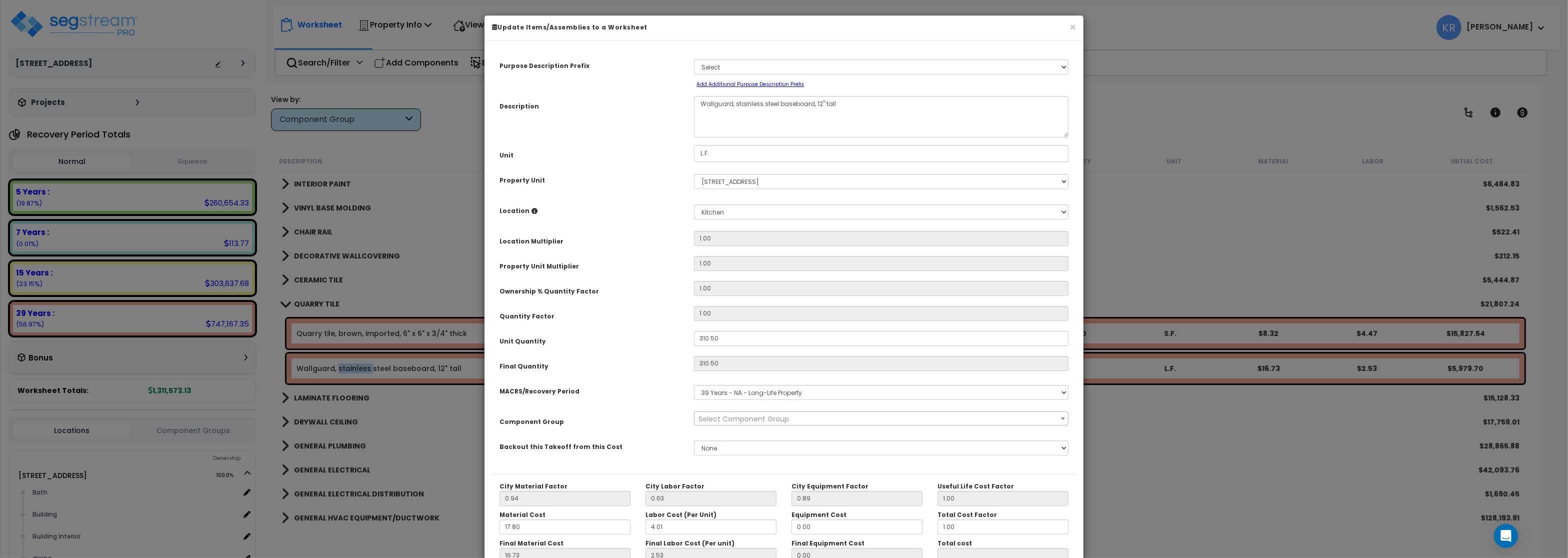
select select "56939"
select select "3667"
click option "5 Years - 57.0 - Distributive Trades & Services" at bounding box center [0, 0] width 0 height 0
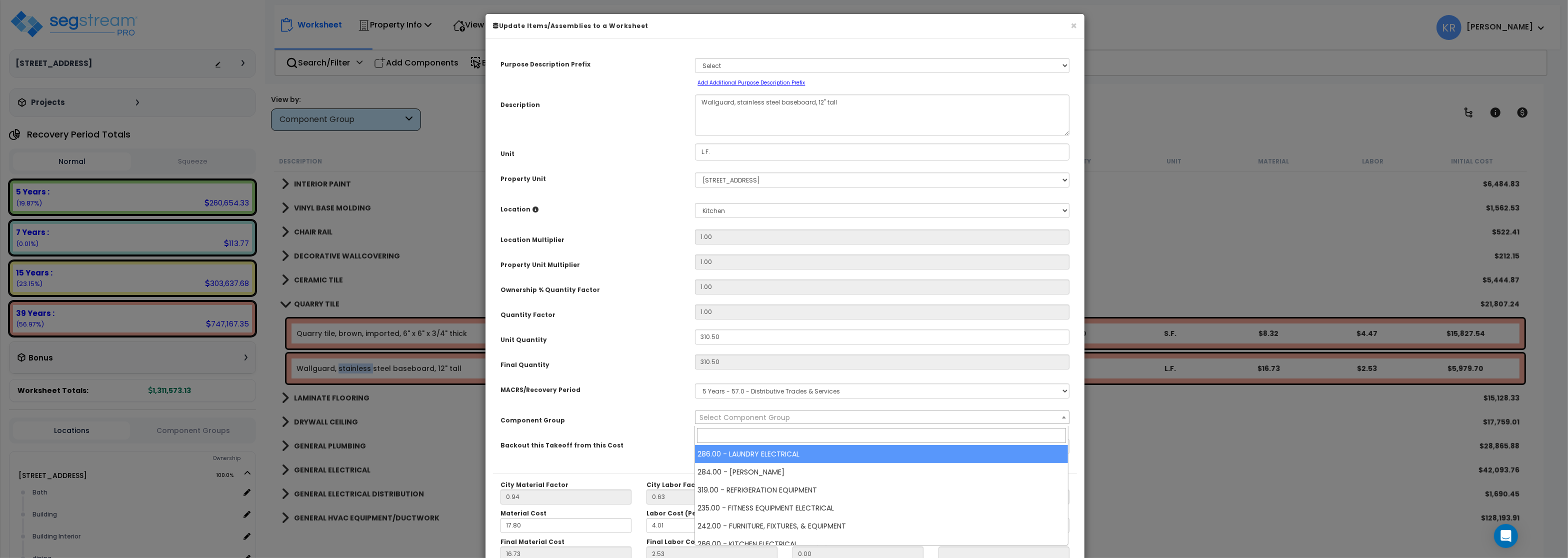
click at [701, 420] on span "Select Component Group" at bounding box center [744, 417] width 91 height 10
type input "r"
type input "foo"
select select "56832"
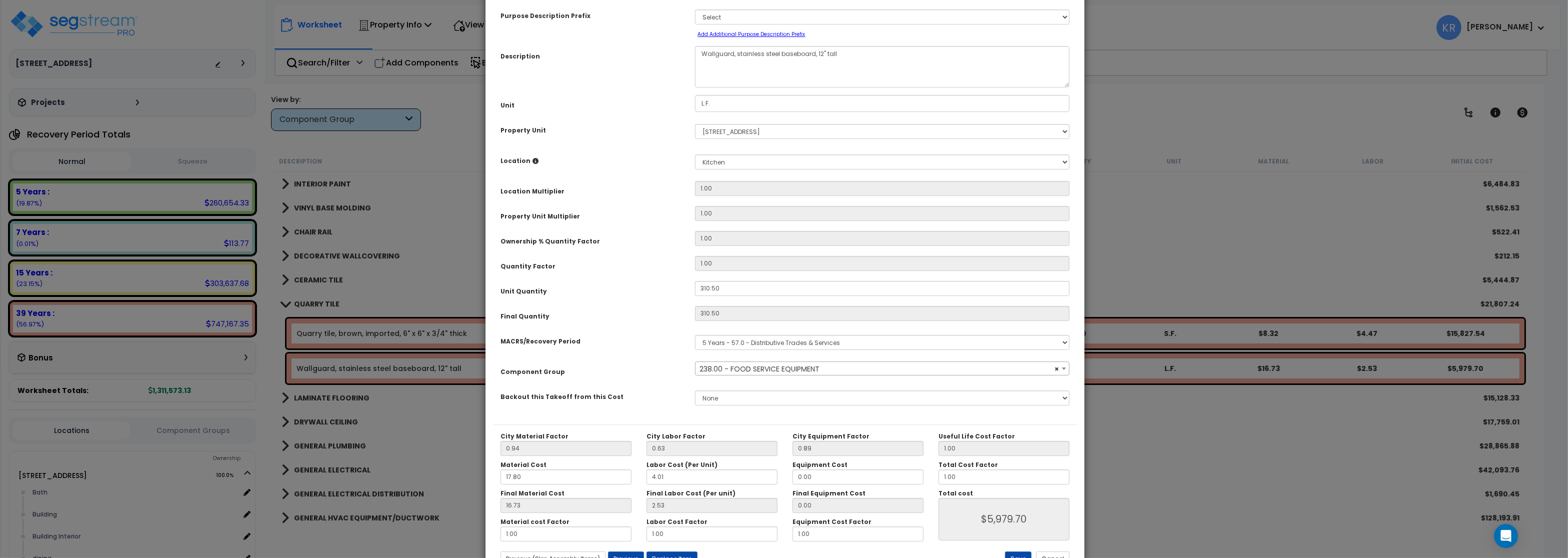
scroll to position [89, 0]
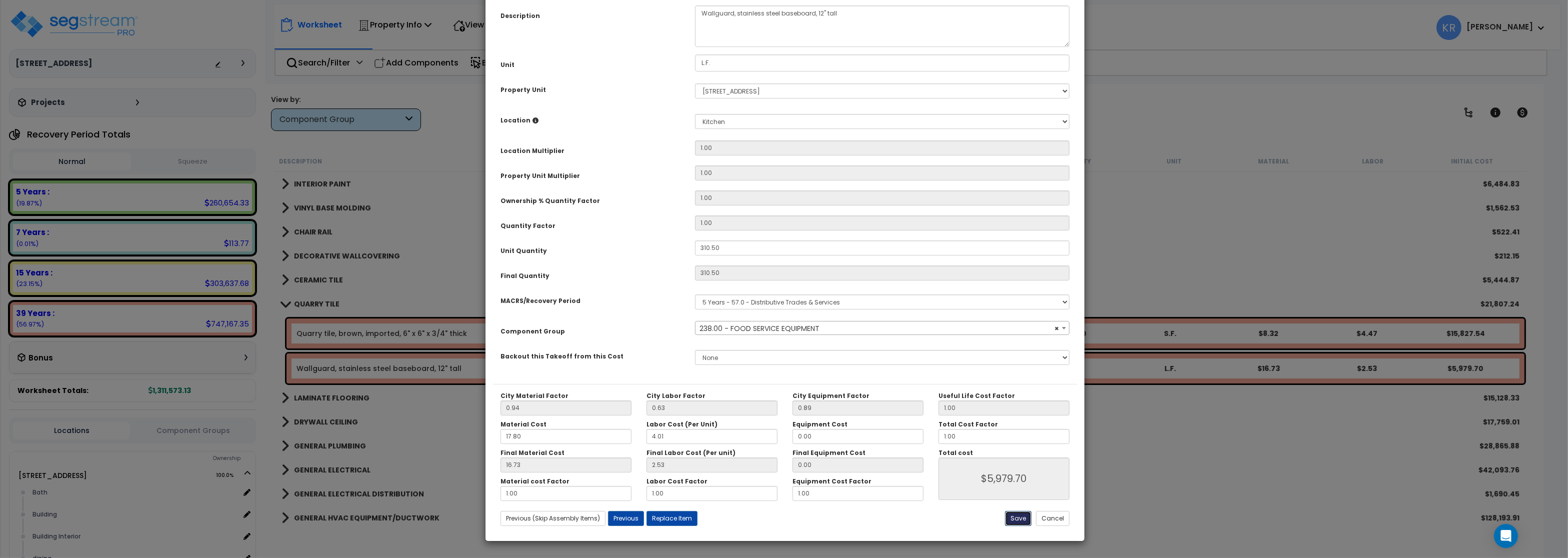
click at [1017, 521] on button "Save" at bounding box center [1018, 518] width 27 height 15
type input "5979.70"
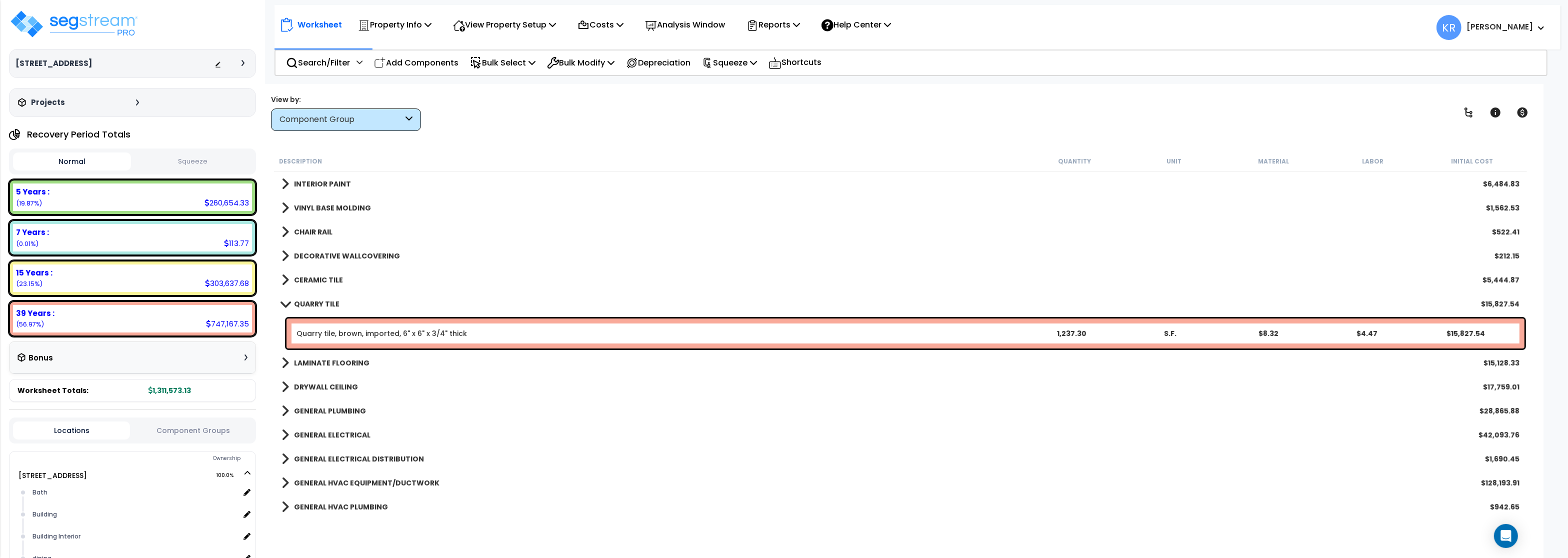
click at [303, 304] on b "QUARRY TILE" at bounding box center [317, 304] width 46 height 10
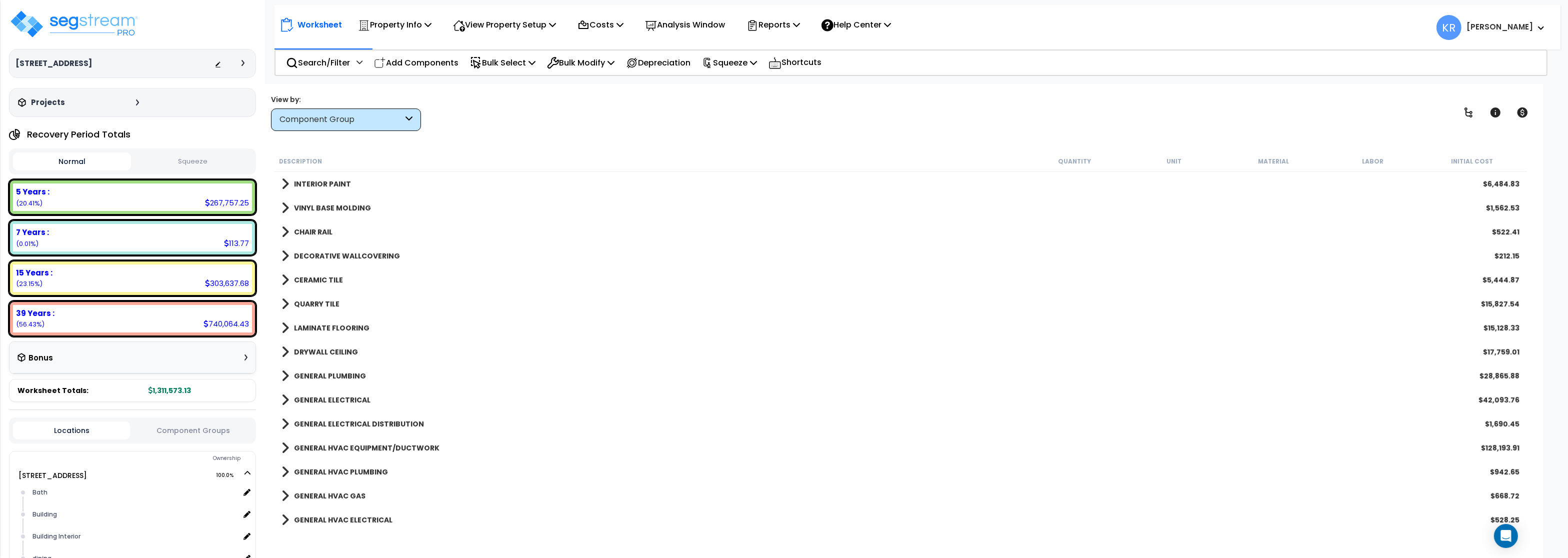
click at [308, 330] on b "LAMINATE FLOORING" at bounding box center [332, 328] width 76 height 10
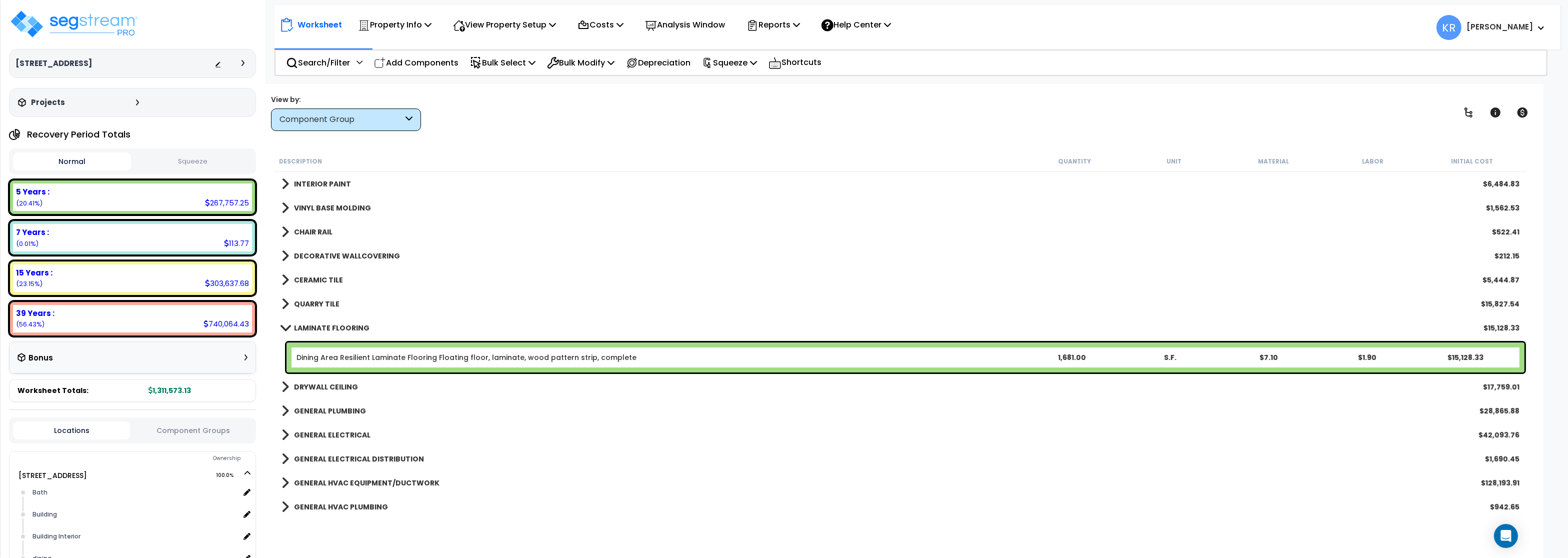
click at [308, 329] on b "LAMINATE FLOORING" at bounding box center [332, 328] width 76 height 10
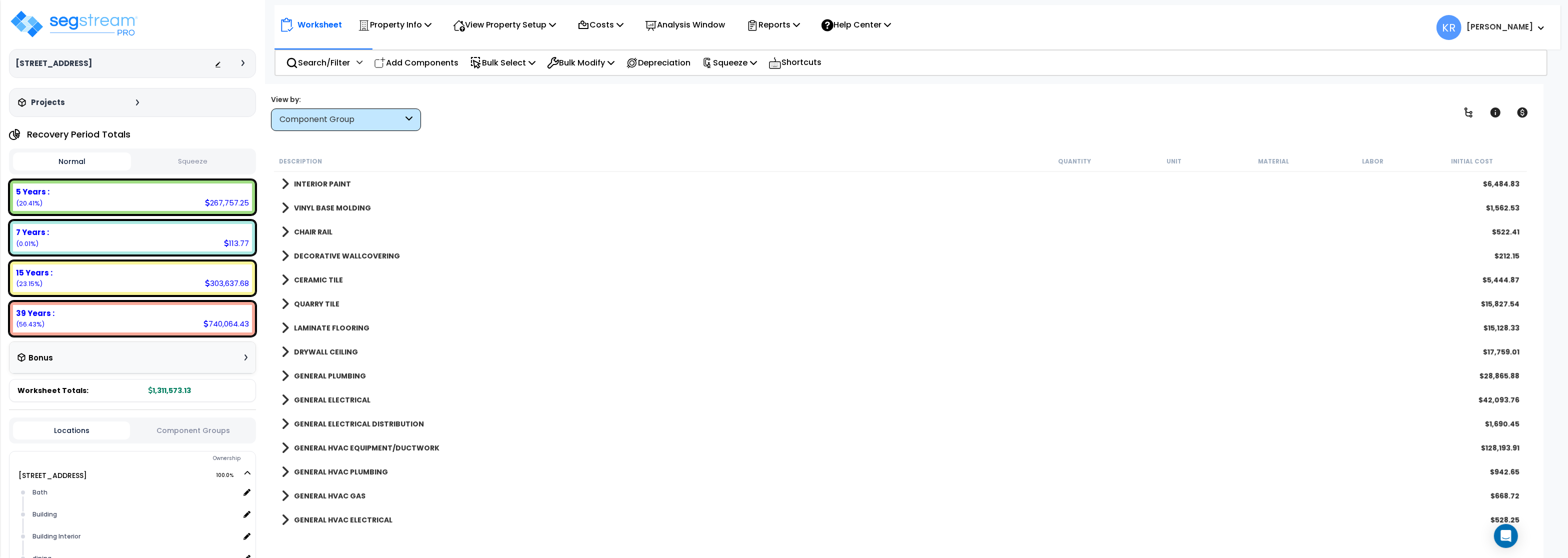
click at [318, 351] on b "DRYWALL CEILING" at bounding box center [326, 351] width 64 height 10
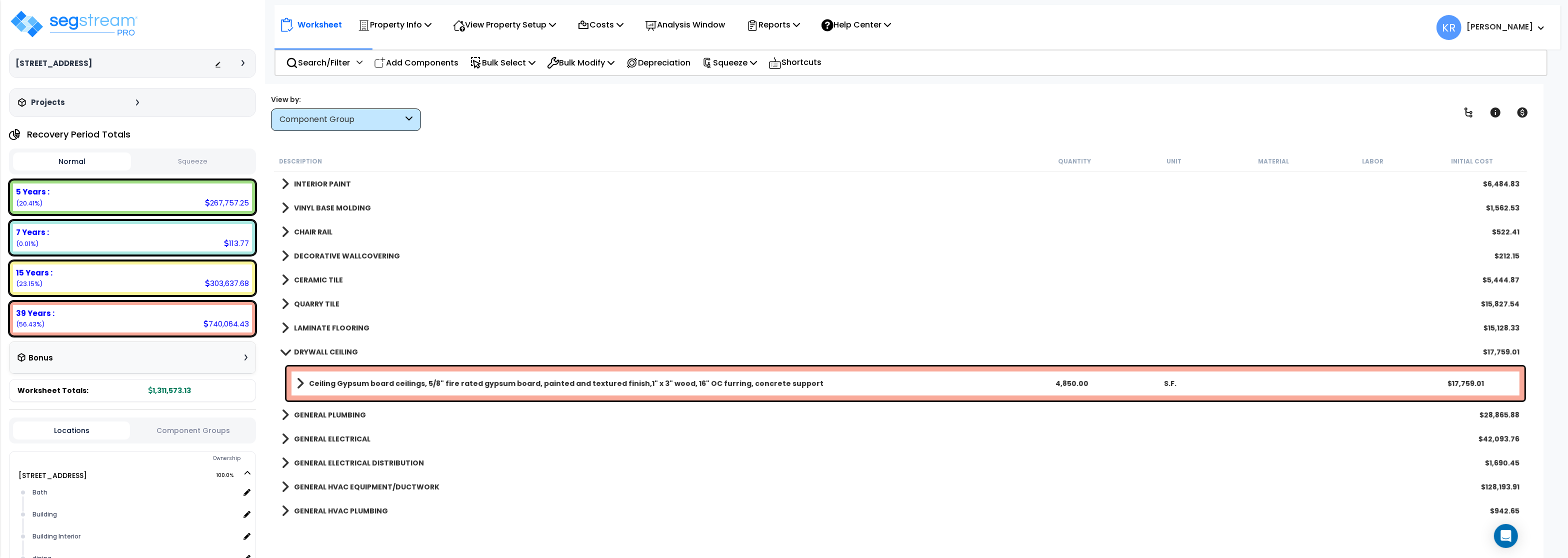
click at [318, 351] on b "DRYWALL CEILING" at bounding box center [326, 351] width 64 height 10
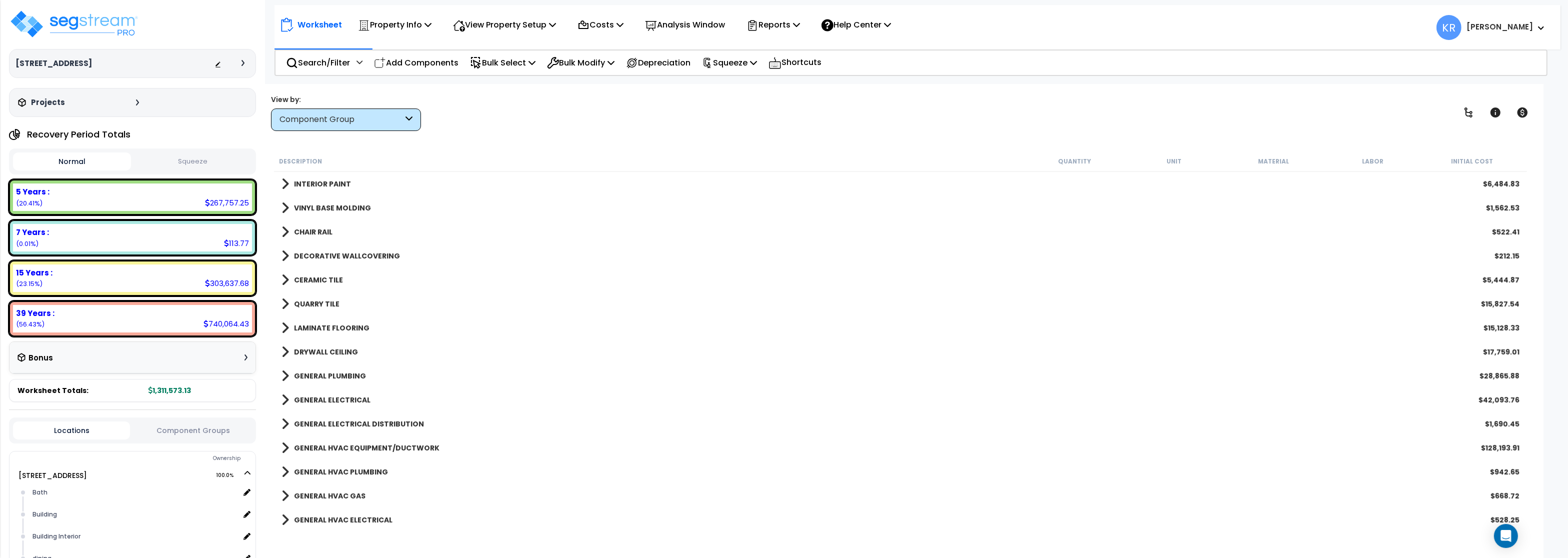
click at [321, 374] on b "GENERAL PLUMBING" at bounding box center [330, 375] width 72 height 10
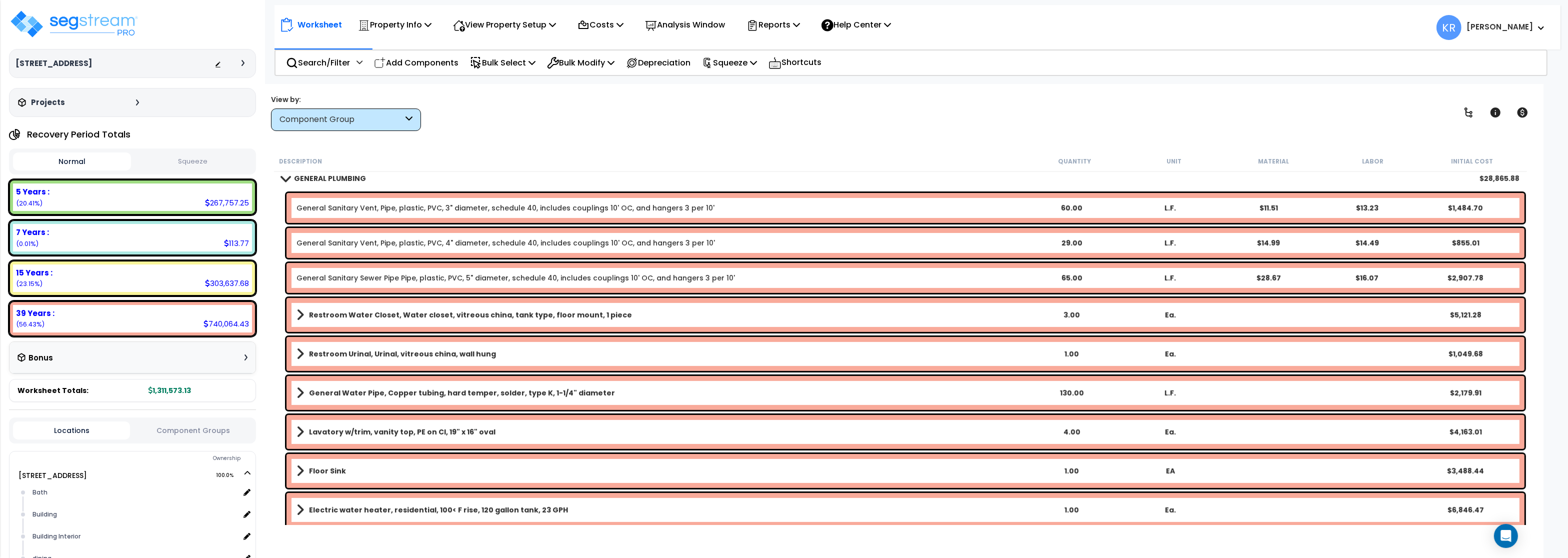
scroll to position [660, 0]
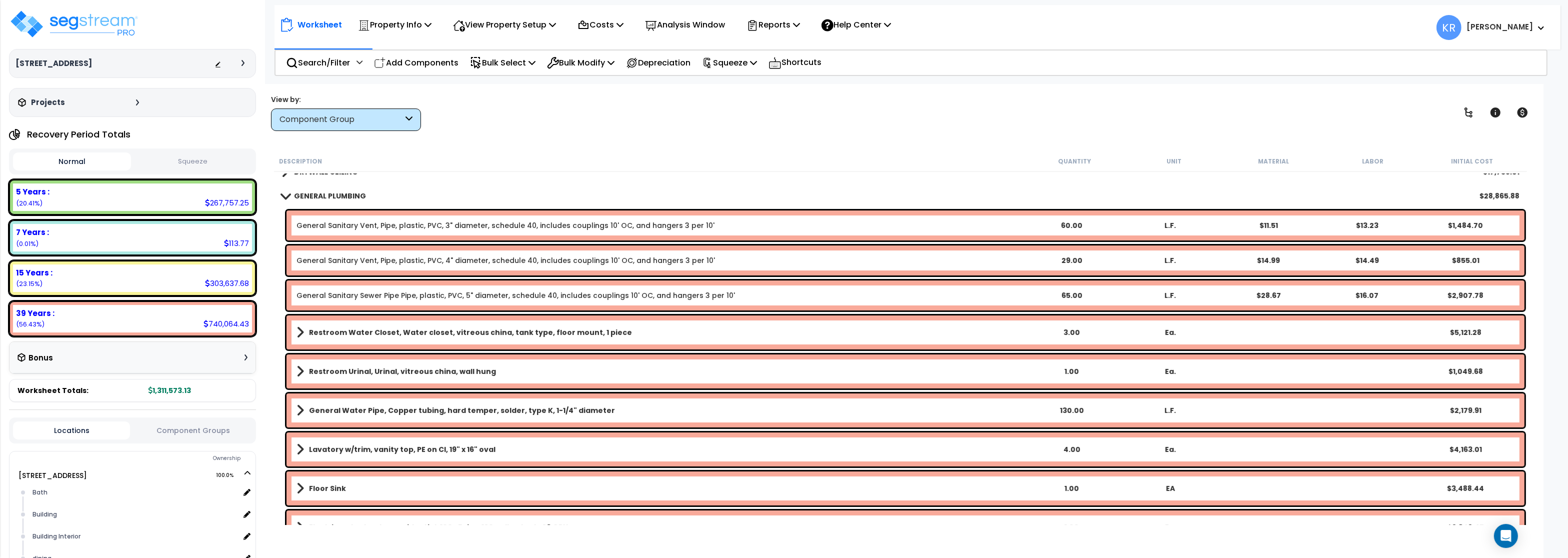
click at [336, 202] on link "GENERAL PLUMBING" at bounding box center [324, 196] width 85 height 14
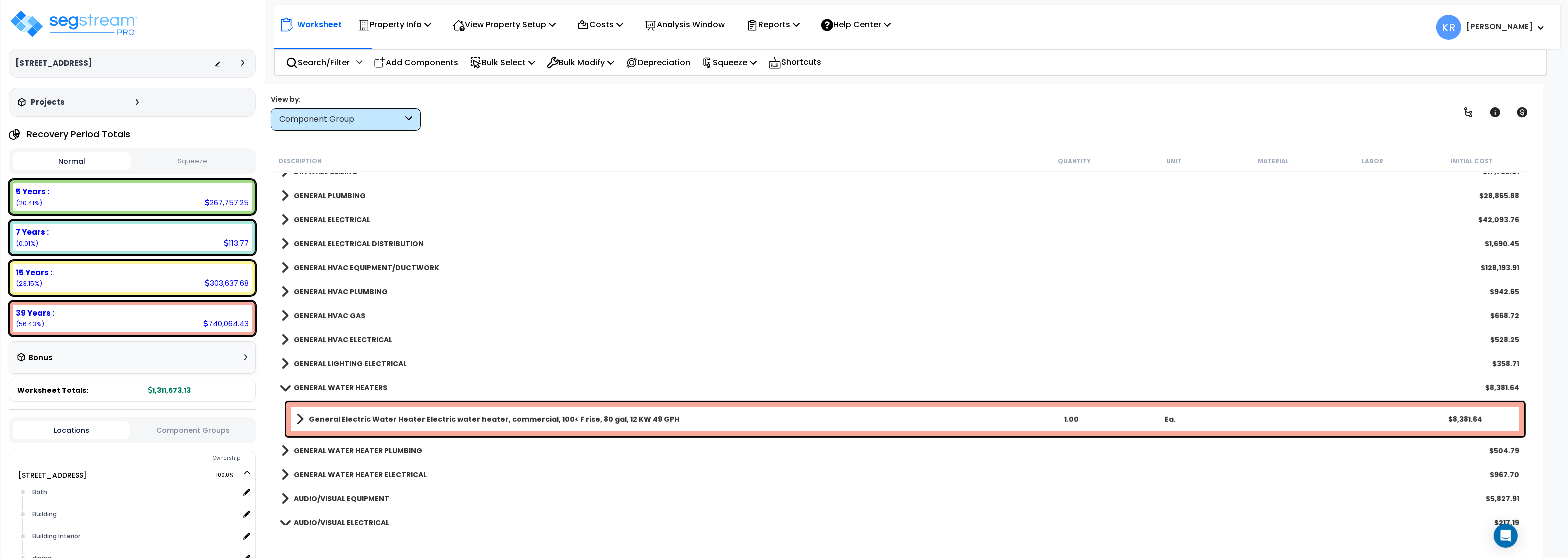
click at [330, 218] on b "GENERAL ELECTRICAL" at bounding box center [332, 220] width 76 height 10
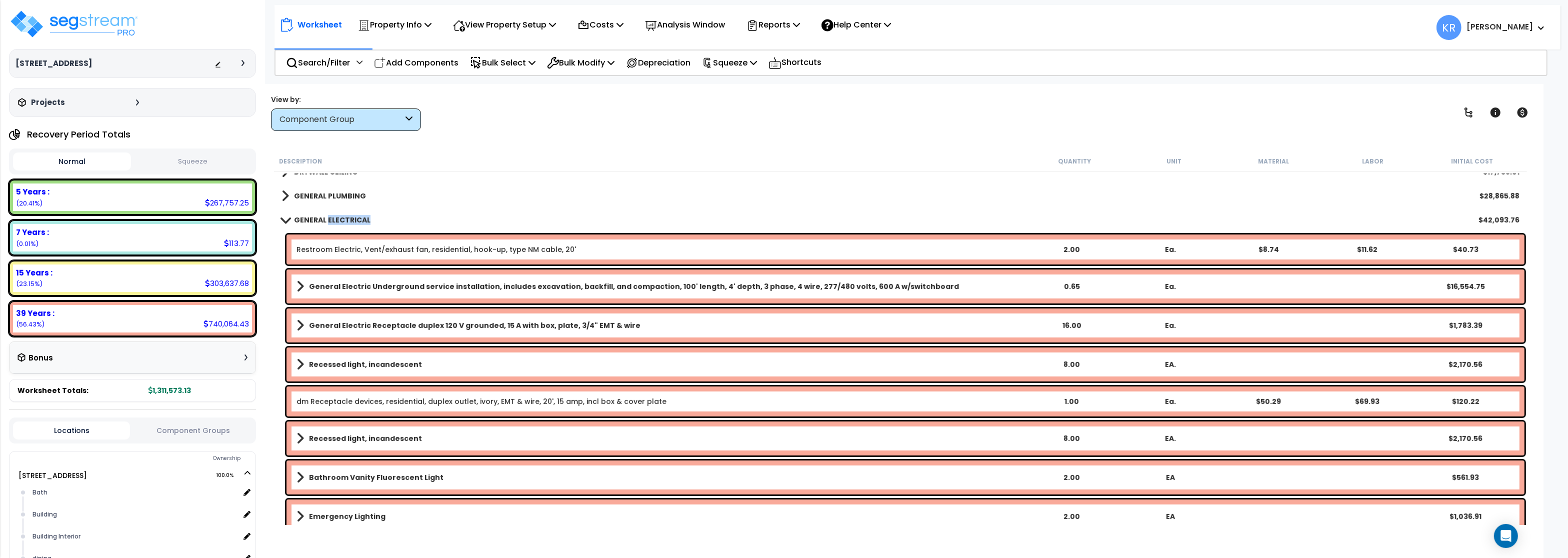
click at [330, 218] on b "GENERAL ELECTRICAL" at bounding box center [332, 220] width 76 height 10
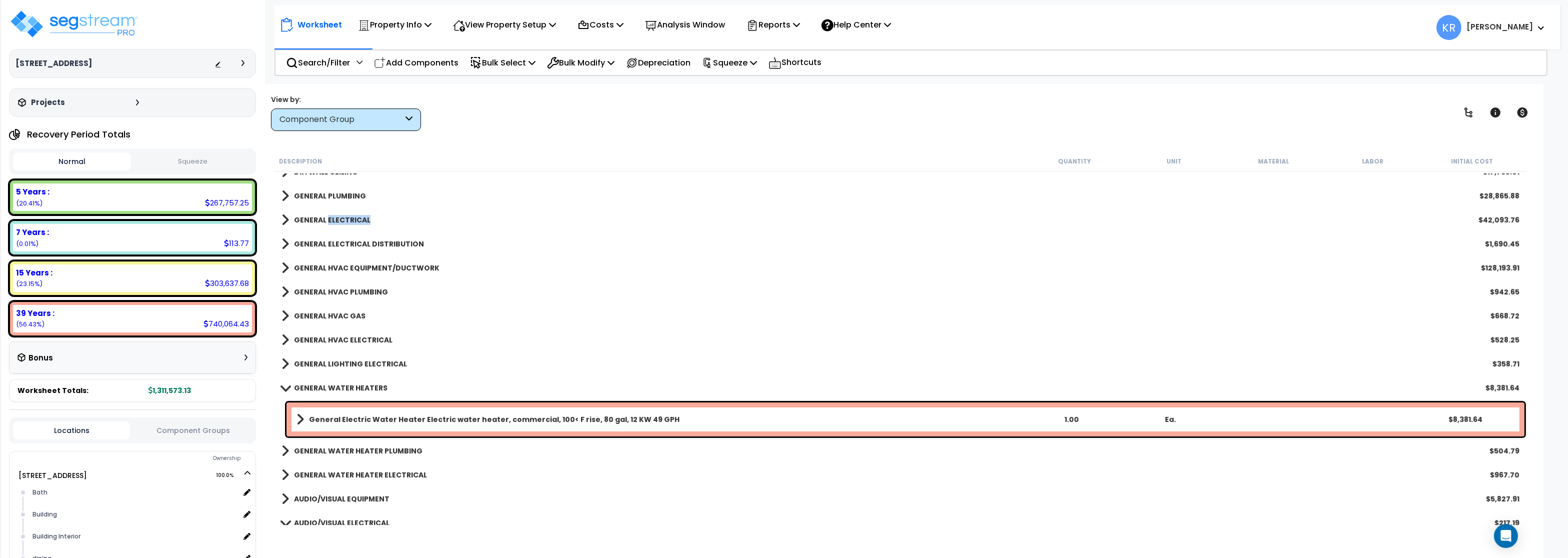
click at [330, 218] on b "GENERAL ELECTRICAL" at bounding box center [332, 220] width 76 height 10
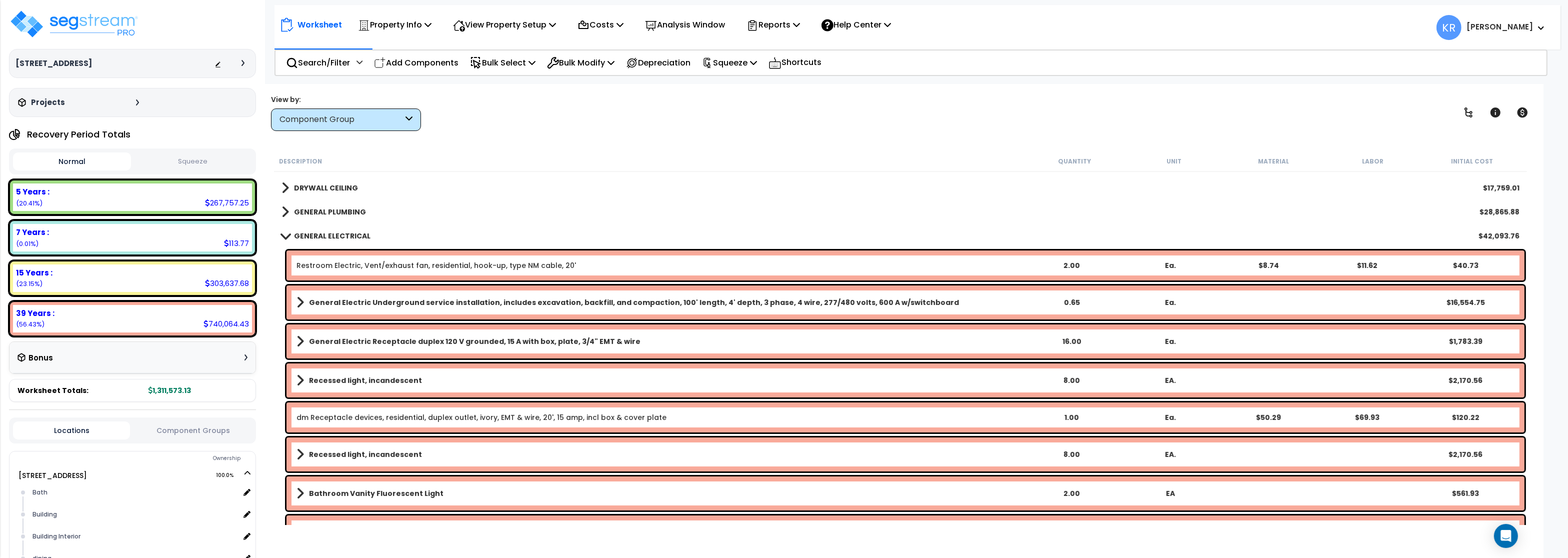
scroll to position [600, 0]
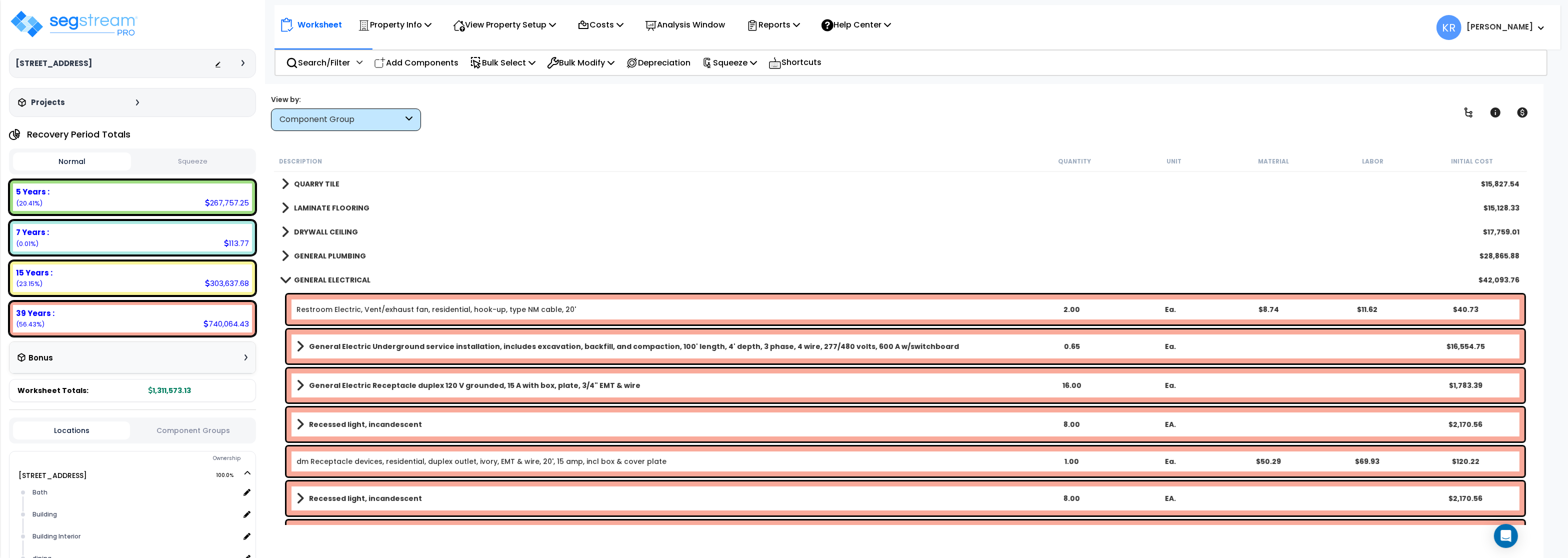
click at [304, 276] on b "GENERAL ELECTRICAL" at bounding box center [332, 280] width 76 height 10
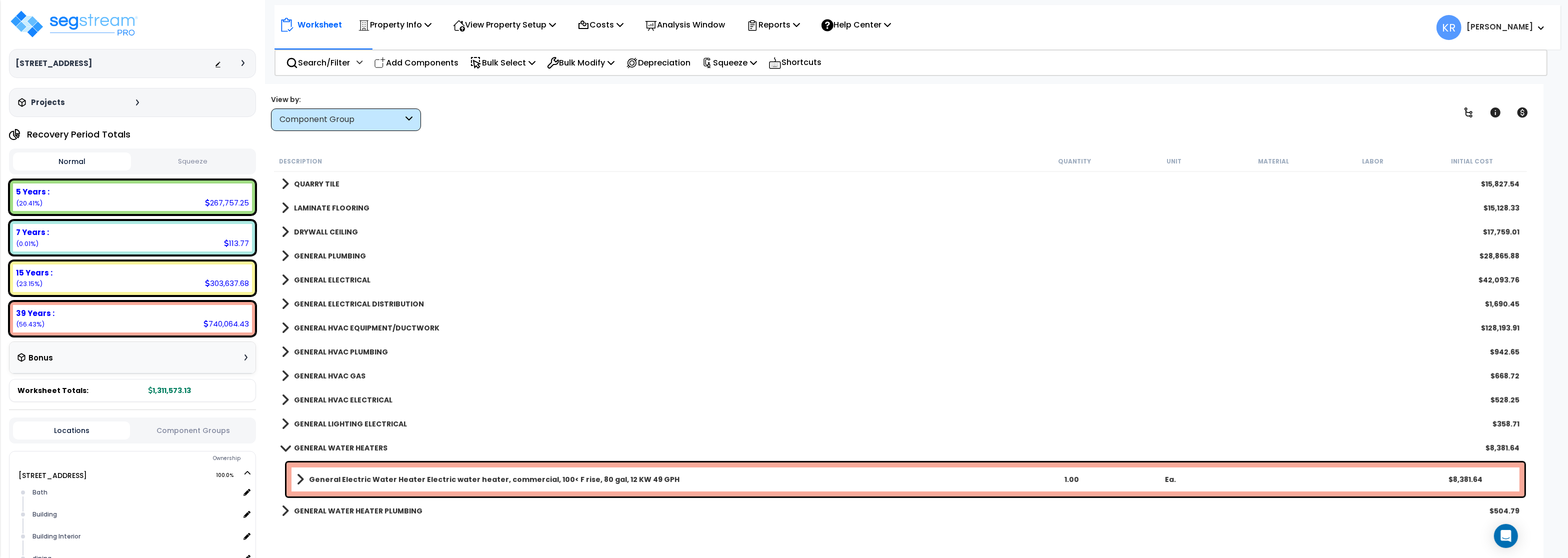
click at [320, 302] on b "GENERAL ELECTRICAL DISTRIBUTION" at bounding box center [358, 304] width 130 height 10
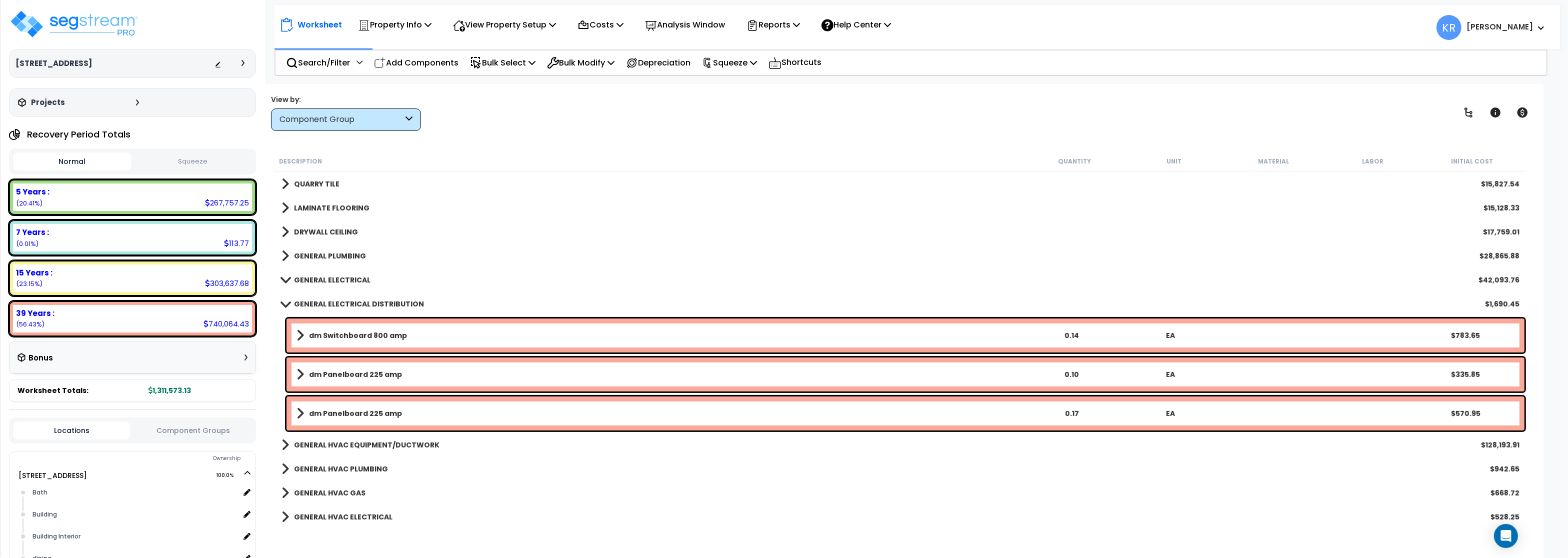
click at [320, 302] on b "GENERAL ELECTRICAL DISTRIBUTION" at bounding box center [358, 304] width 130 height 10
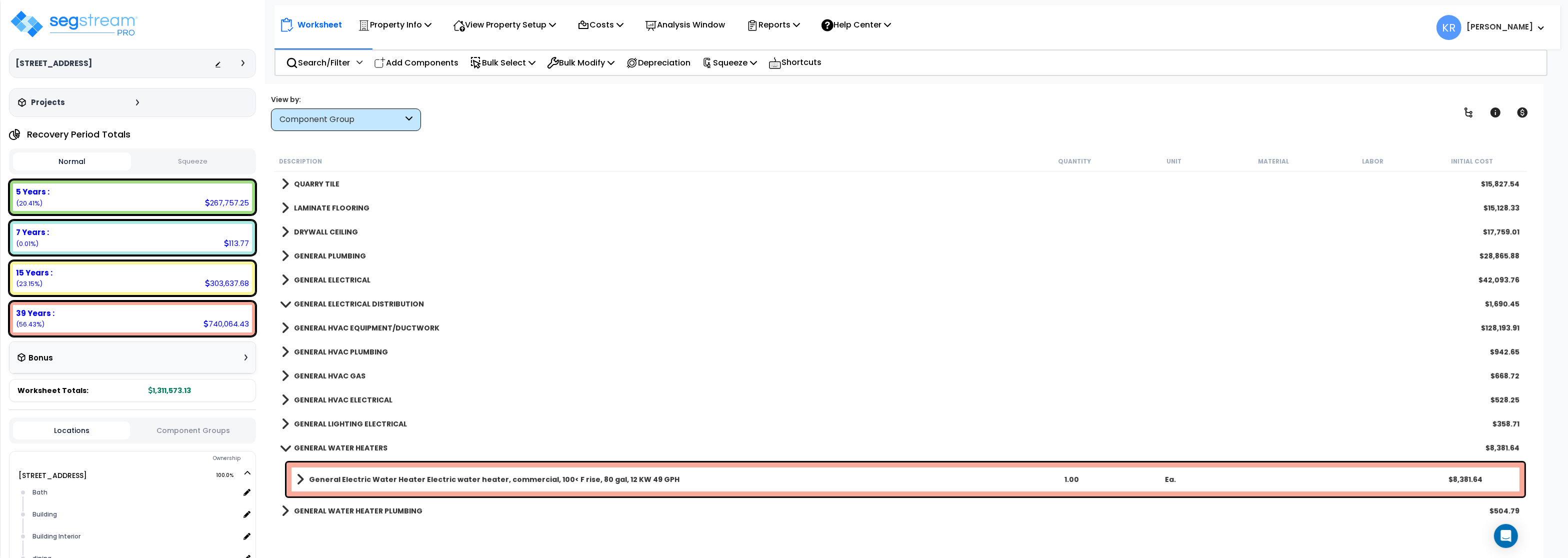
click at [322, 280] on b "GENERAL ELECTRICAL" at bounding box center [332, 280] width 76 height 10
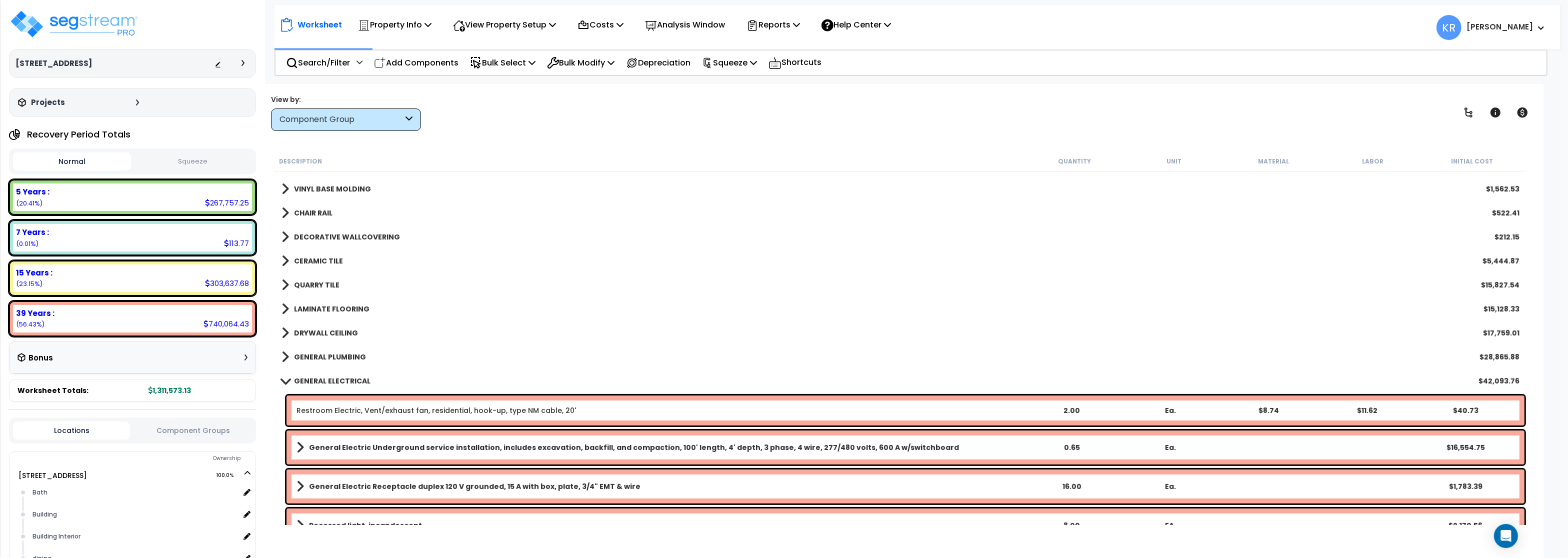
scroll to position [480, 0]
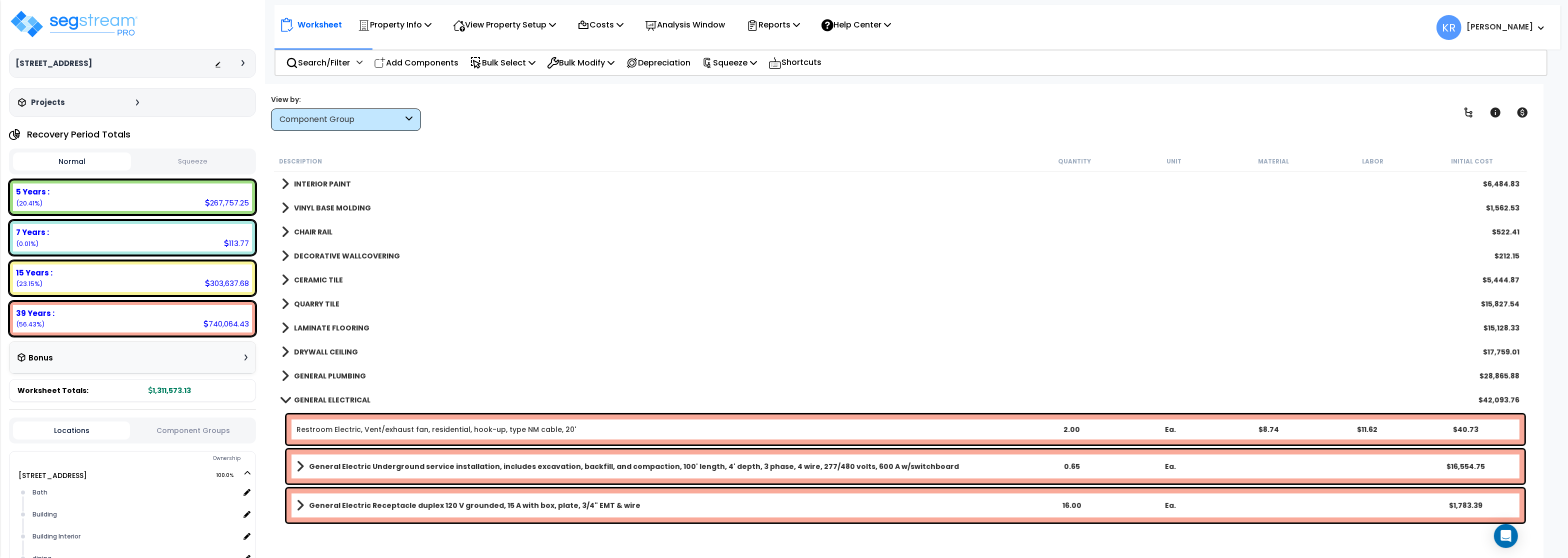
click at [323, 400] on b "GENERAL ELECTRICAL" at bounding box center [332, 400] width 76 height 10
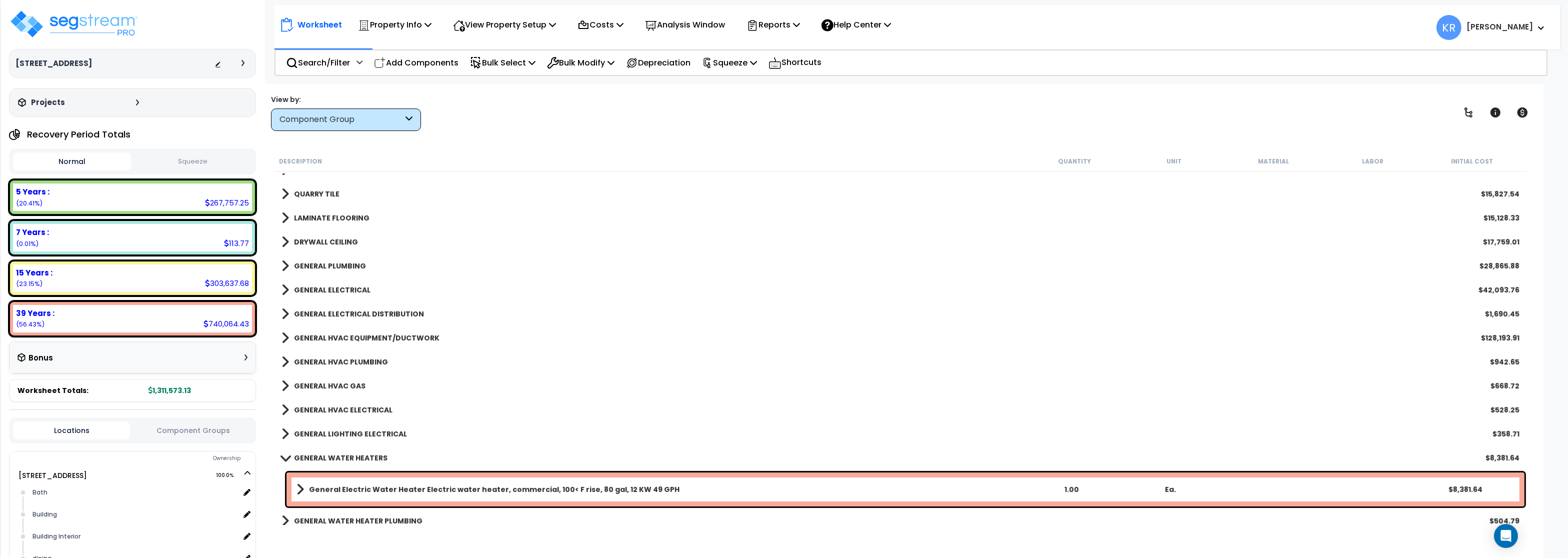
scroll to position [600, 0]
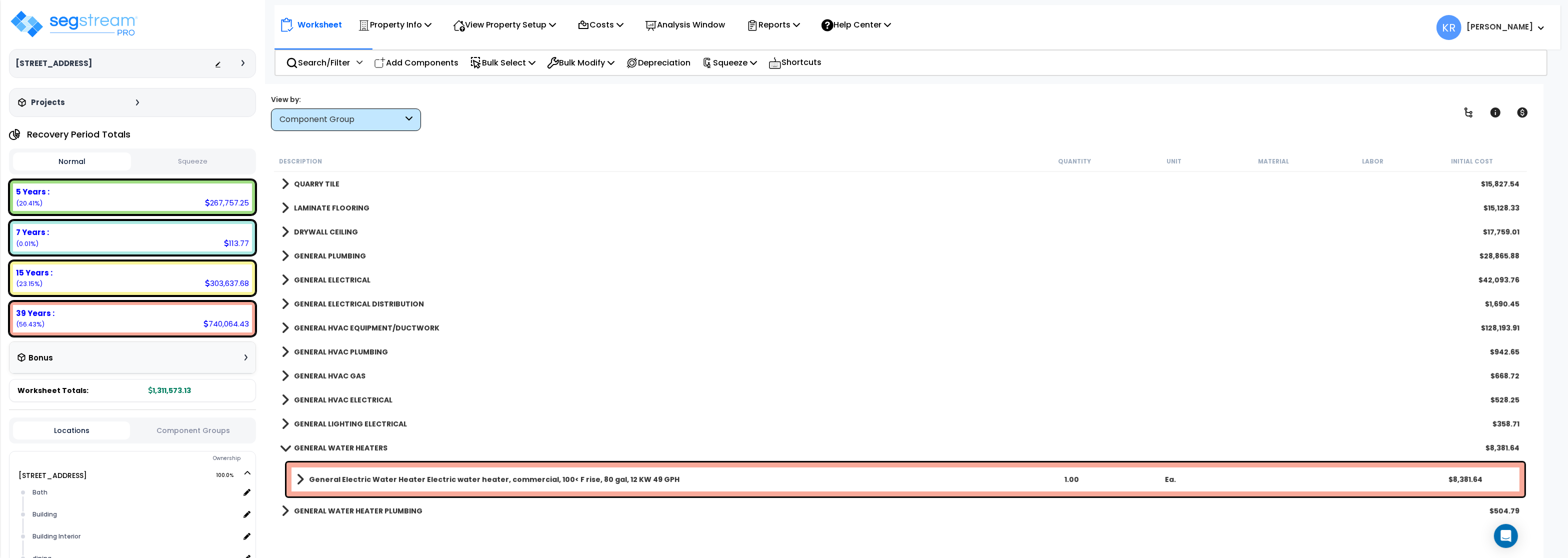
click at [352, 334] on link "GENERAL HVAC EQUIPMENT/DUCTWORK" at bounding box center [360, 328] width 158 height 14
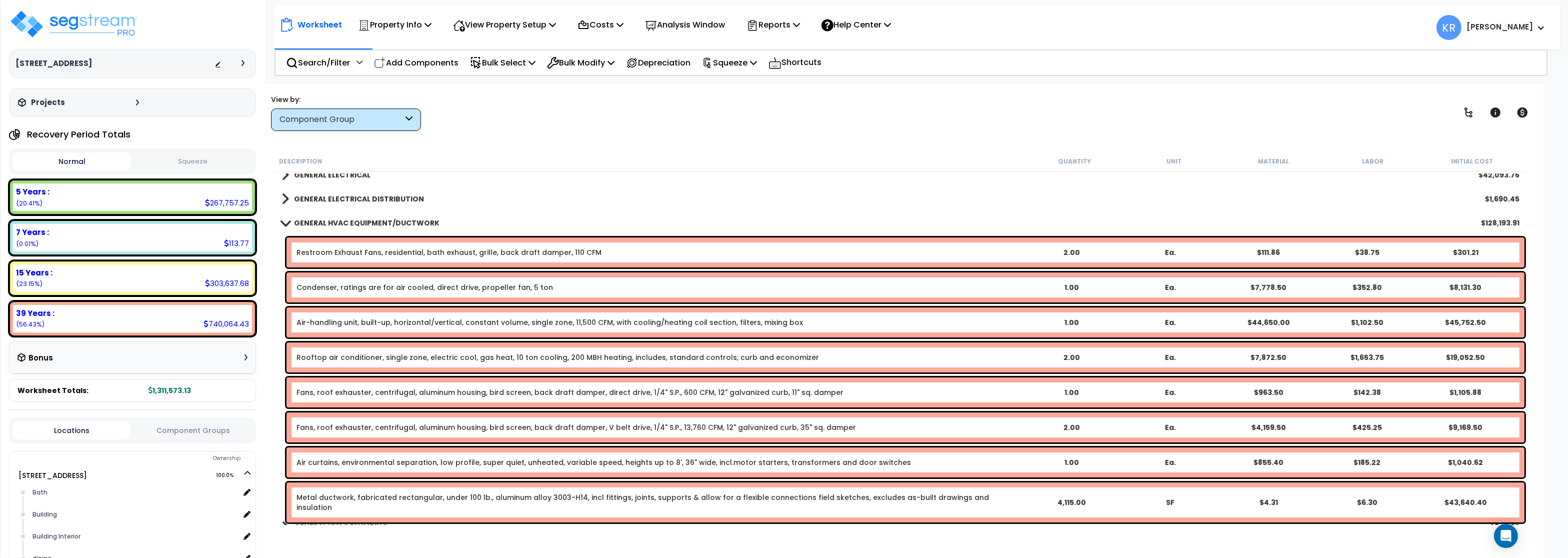
scroll to position [720, 0]
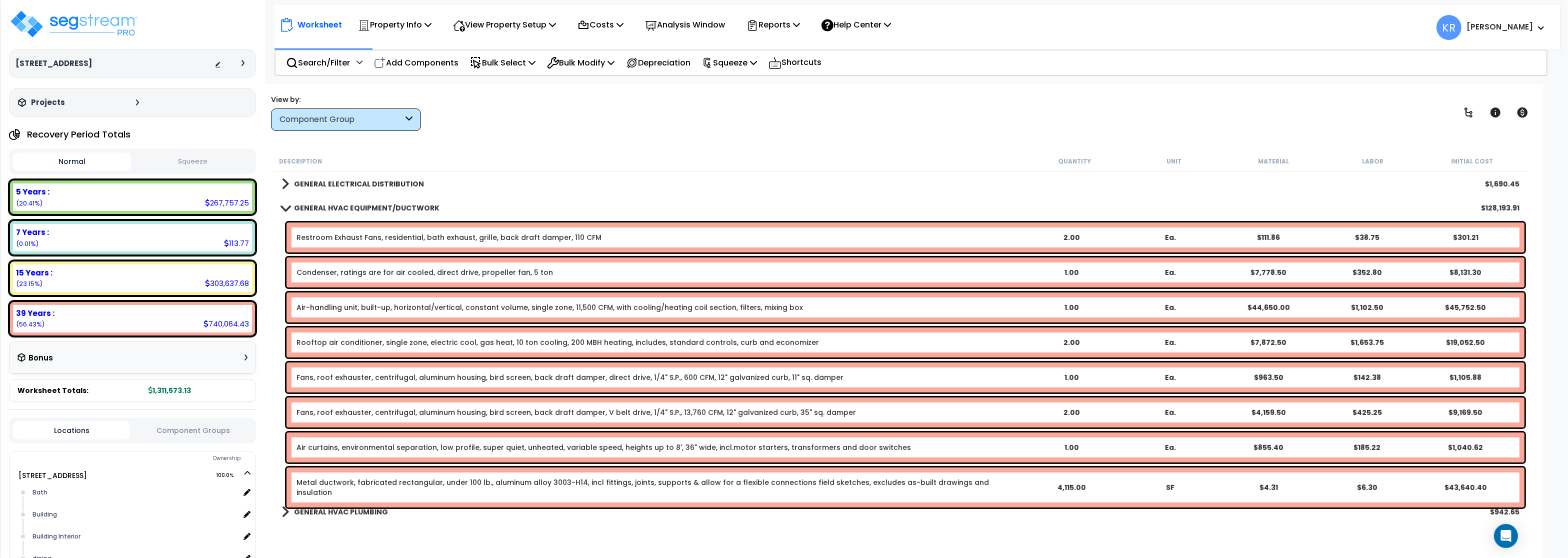
click at [345, 205] on b "GENERAL HVAC EQUIPMENT/DUCTWORK" at bounding box center [366, 207] width 145 height 10
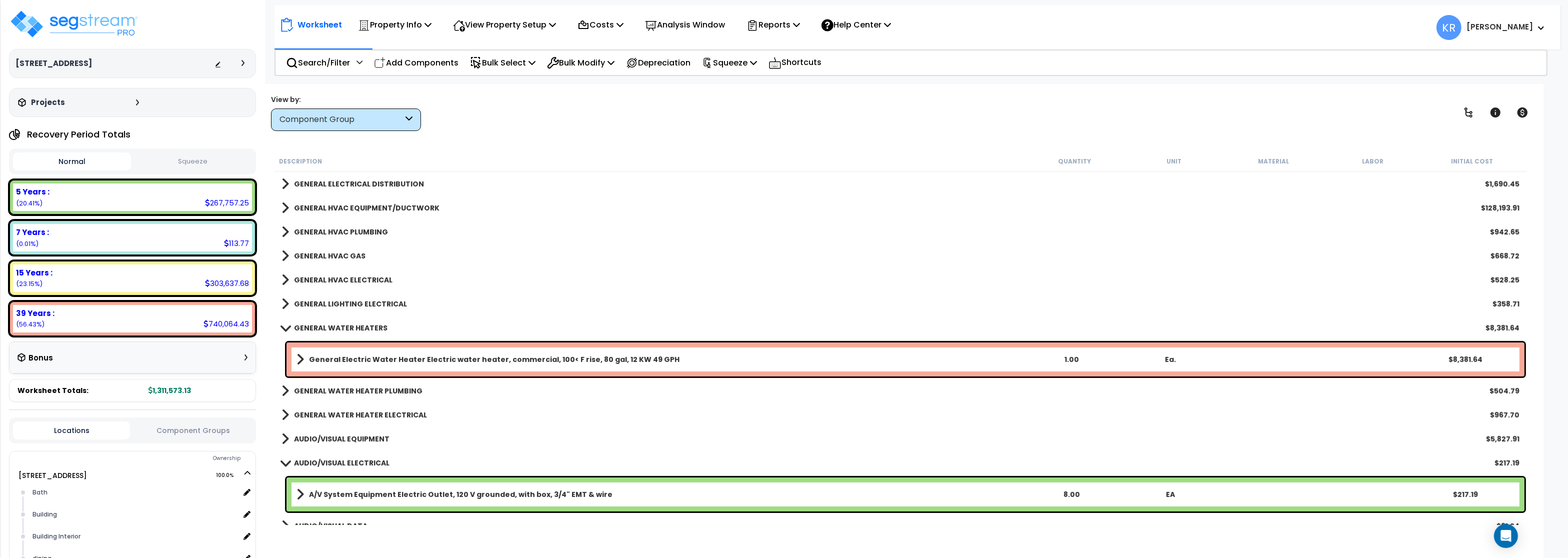
click at [345, 302] on b "GENERAL LIGHTING ELECTRICAL" at bounding box center [350, 304] width 113 height 10
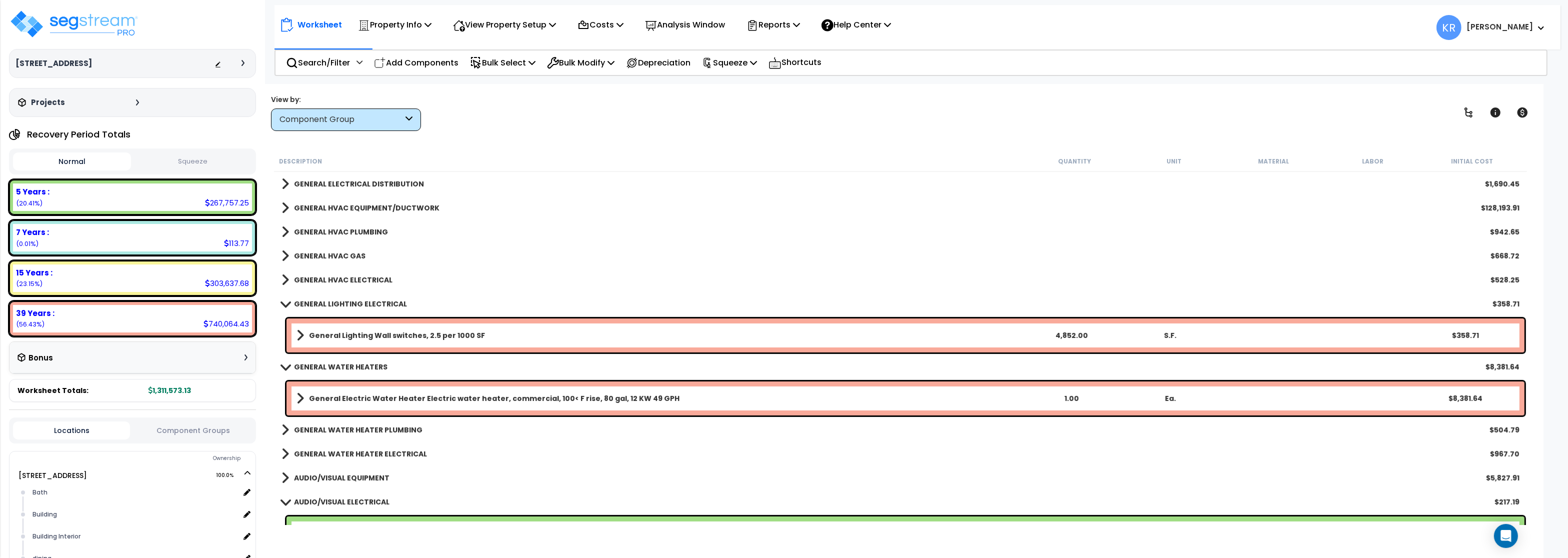
click at [345, 302] on b "GENERAL LIGHTING ELECTRICAL" at bounding box center [350, 304] width 113 height 10
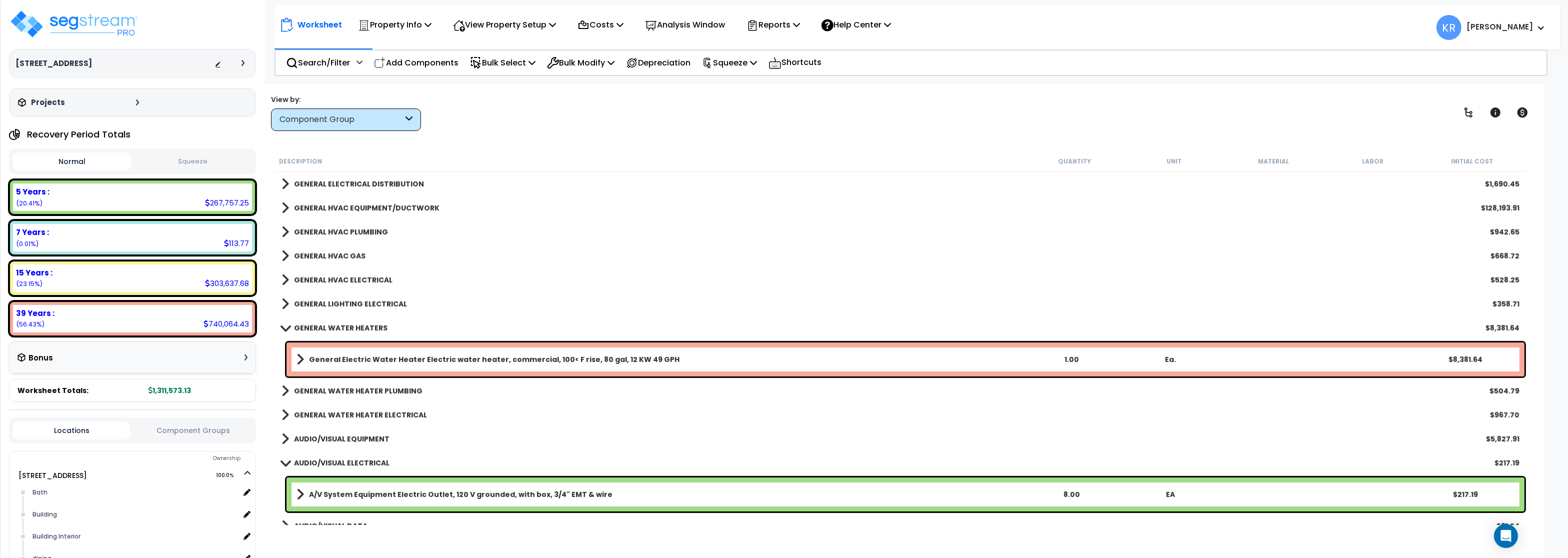
click at [342, 321] on link "GENERAL WATER HEATERS" at bounding box center [334, 328] width 106 height 14
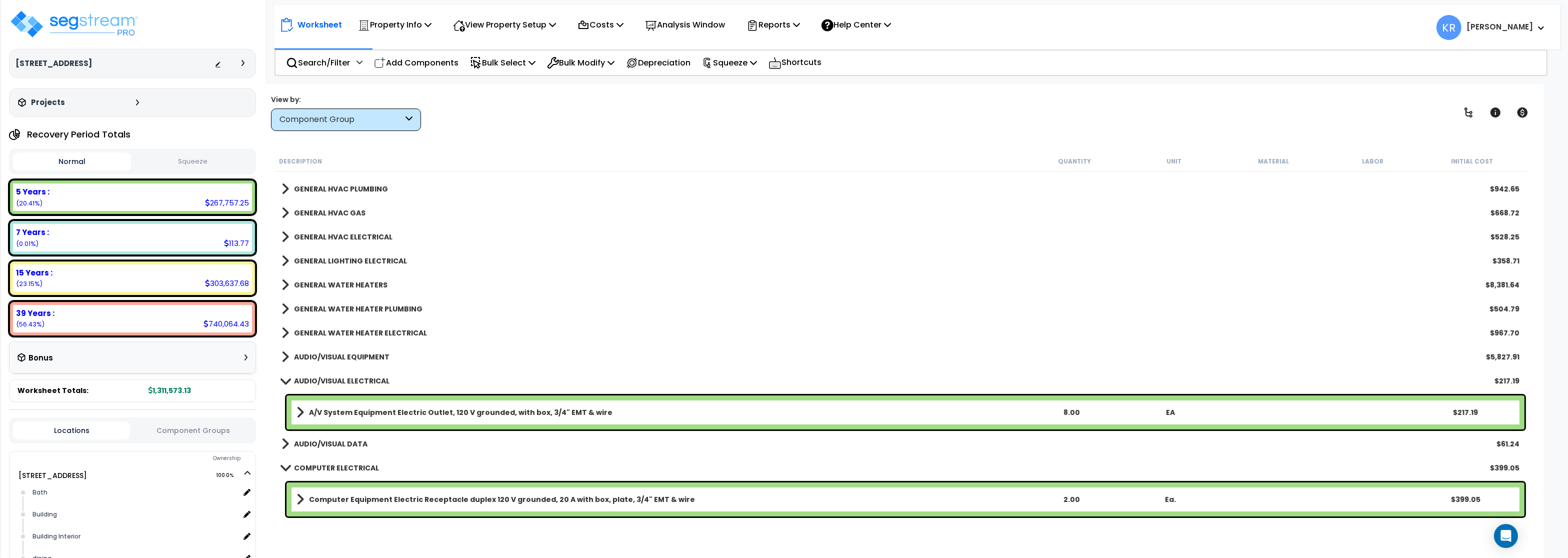
scroll to position [780, 0]
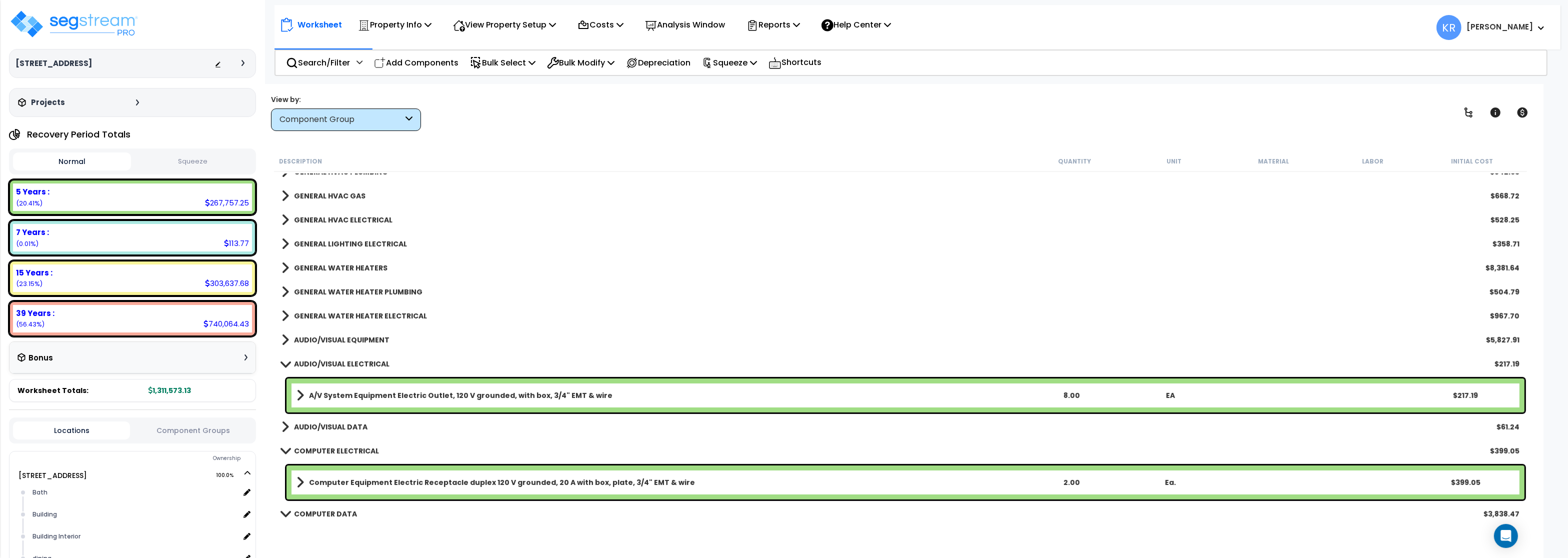
click at [325, 358] on link "AUDIO/VISUAL ELECTRICAL" at bounding box center [336, 364] width 108 height 14
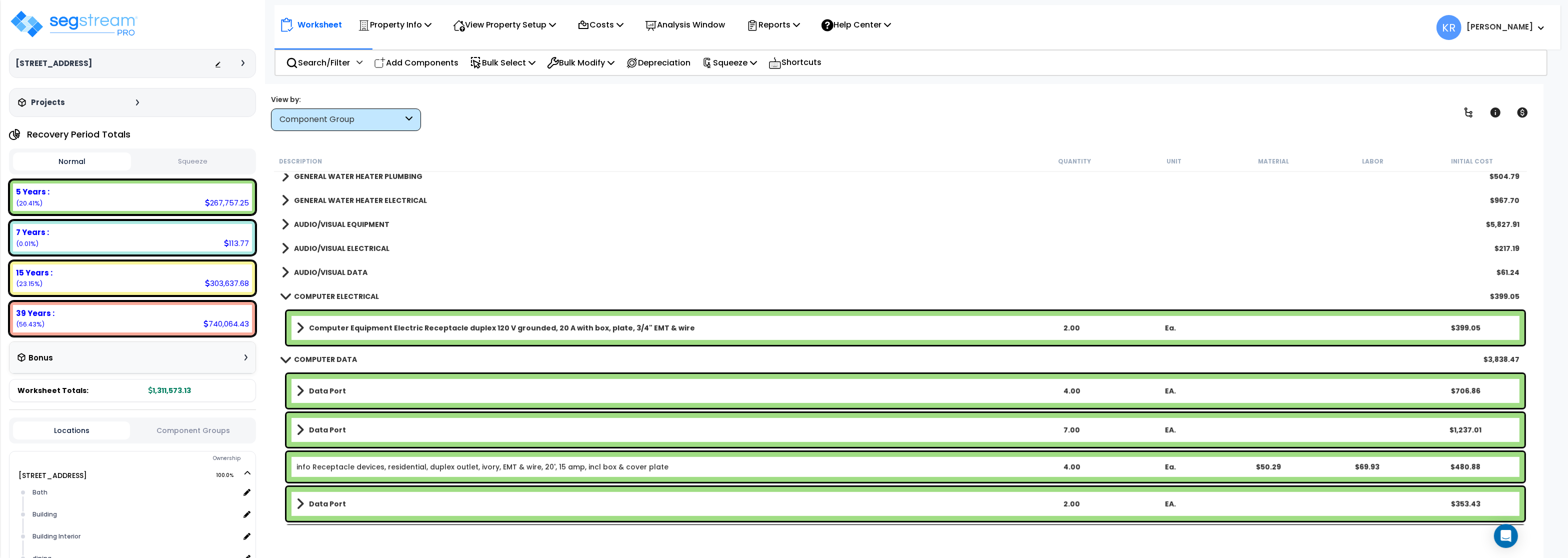
scroll to position [900, 0]
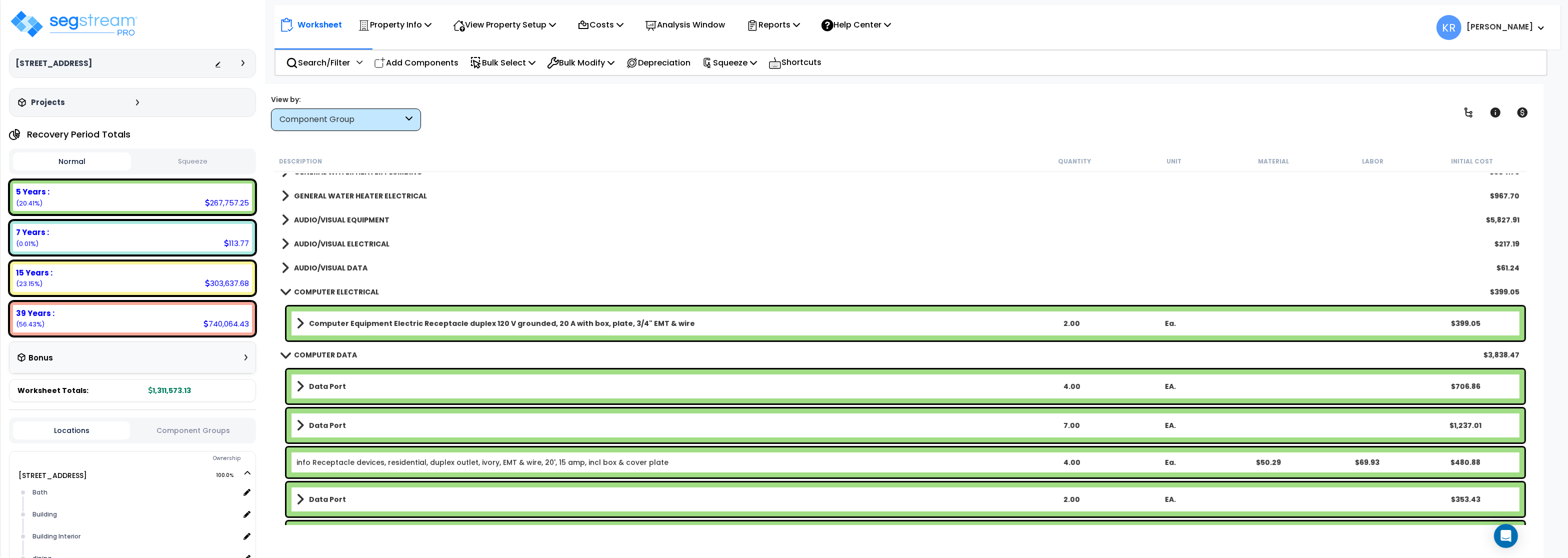
click at [319, 288] on b "COMPUTER ELECTRICAL" at bounding box center [336, 291] width 85 height 10
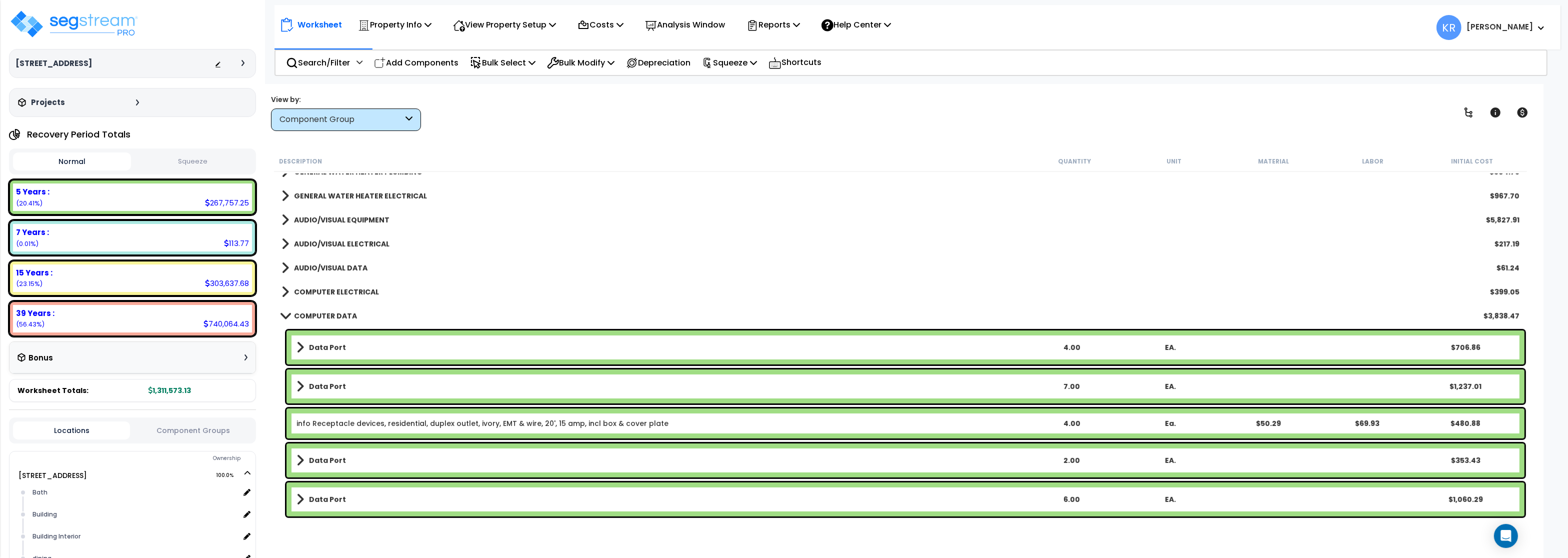
click at [323, 315] on b "COMPUTER DATA" at bounding box center [325, 316] width 63 height 10
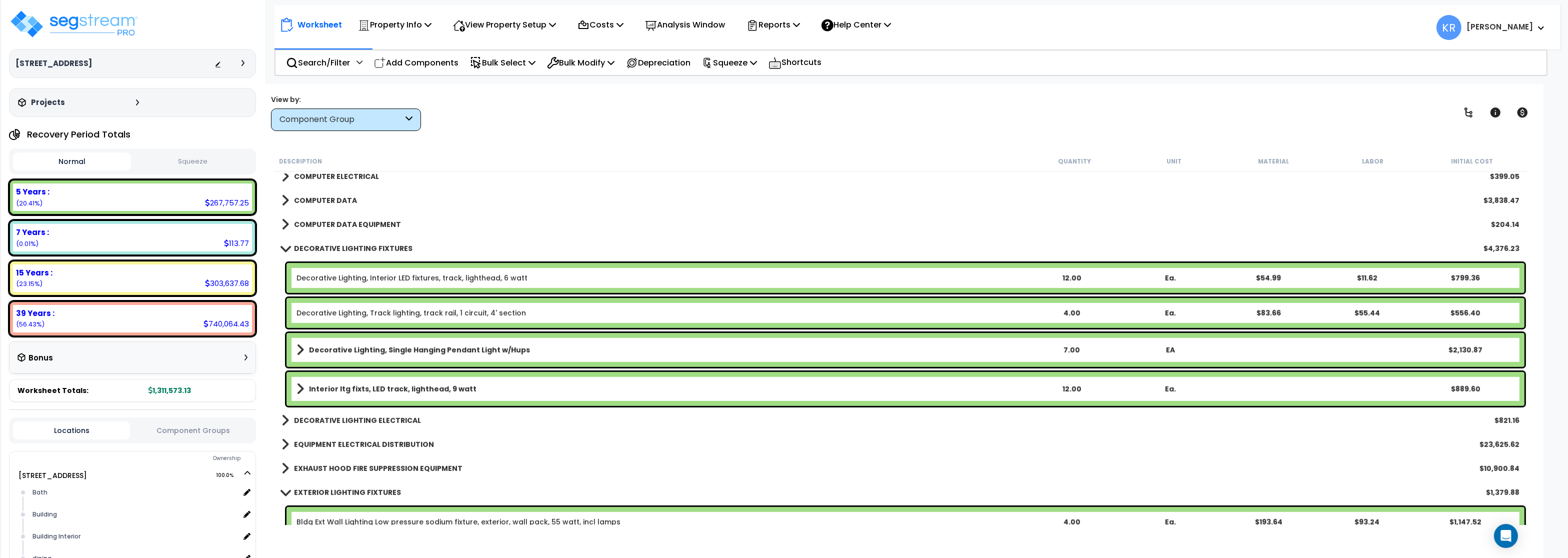
scroll to position [1020, 0]
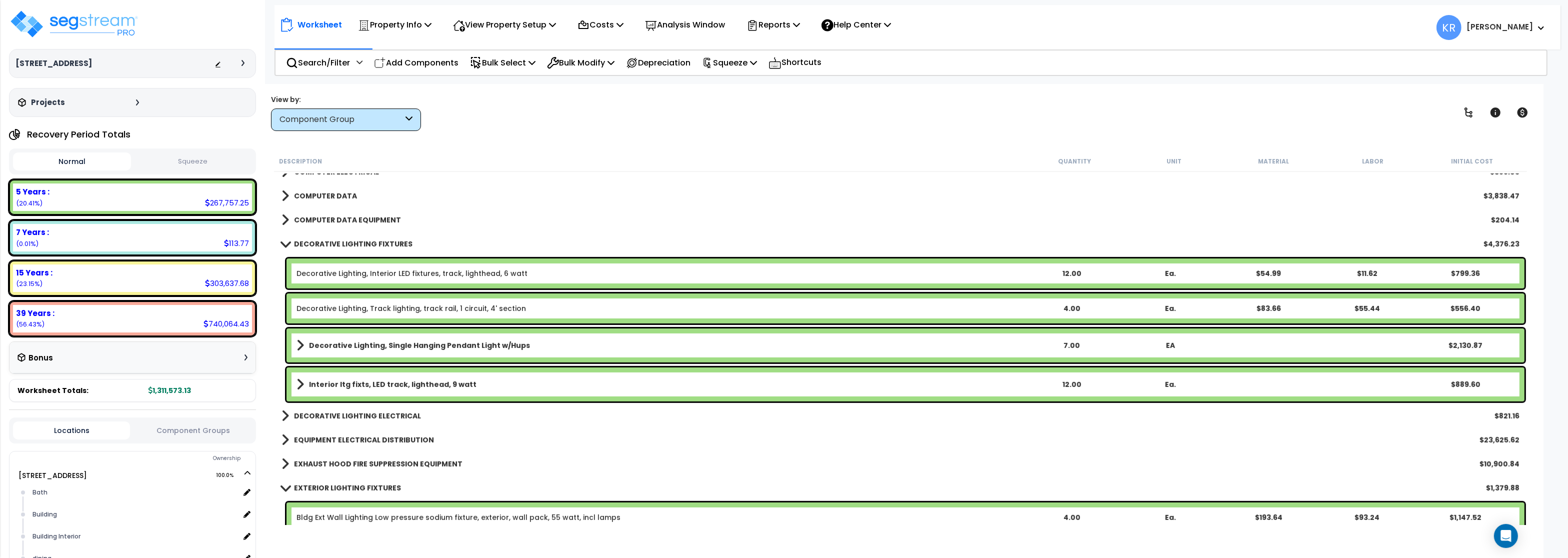
click at [329, 244] on b "DECORATIVE LIGHTING FIXTURES" at bounding box center [353, 244] width 119 height 10
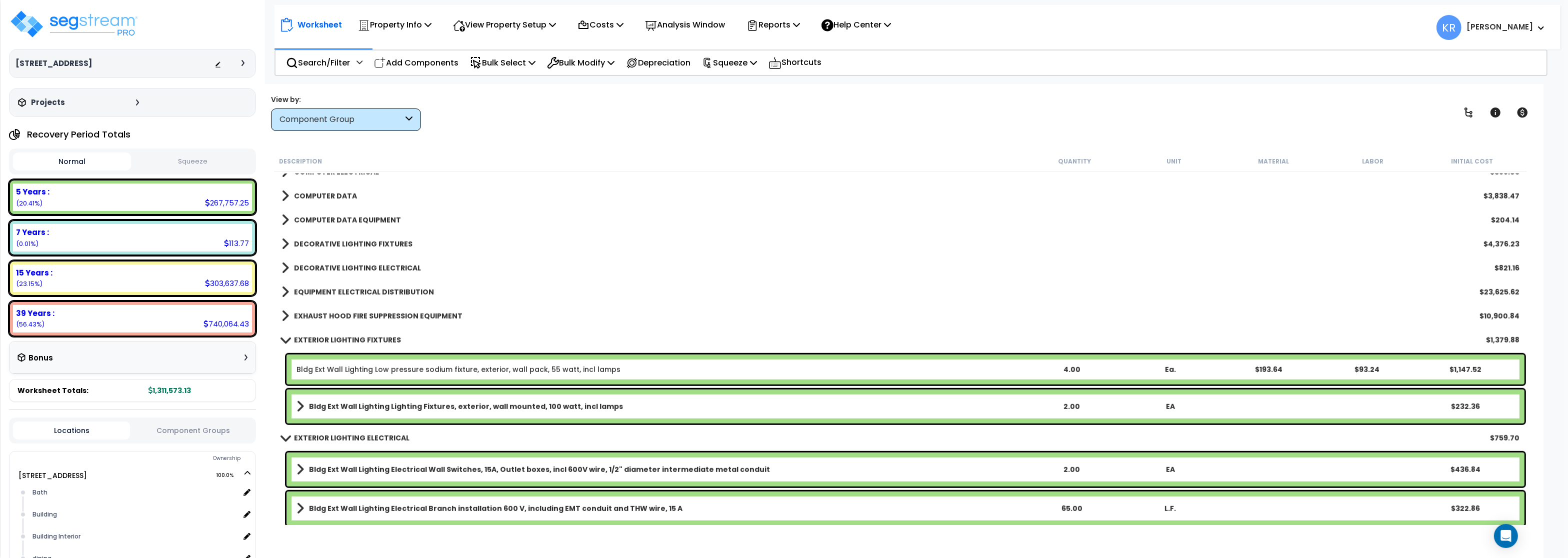
click at [338, 267] on b "DECORATIVE LIGHTING ELECTRICAL" at bounding box center [357, 268] width 127 height 10
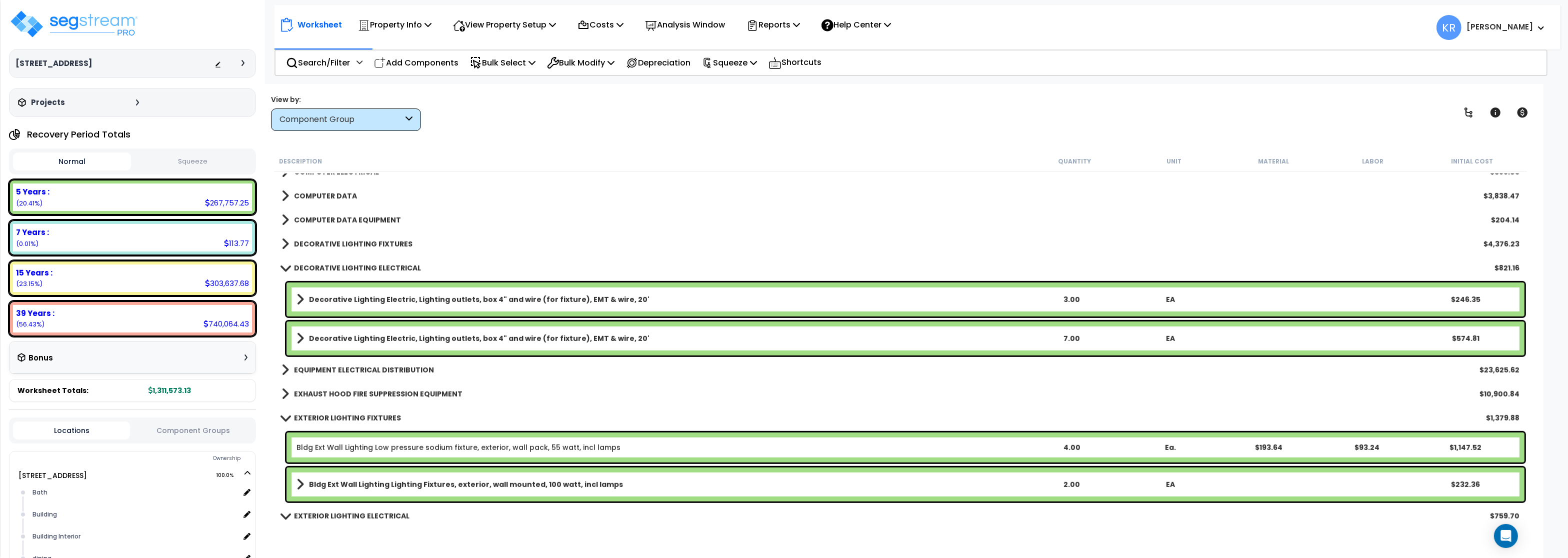
click at [338, 267] on b "DECORATIVE LIGHTING ELECTRICAL" at bounding box center [357, 268] width 127 height 10
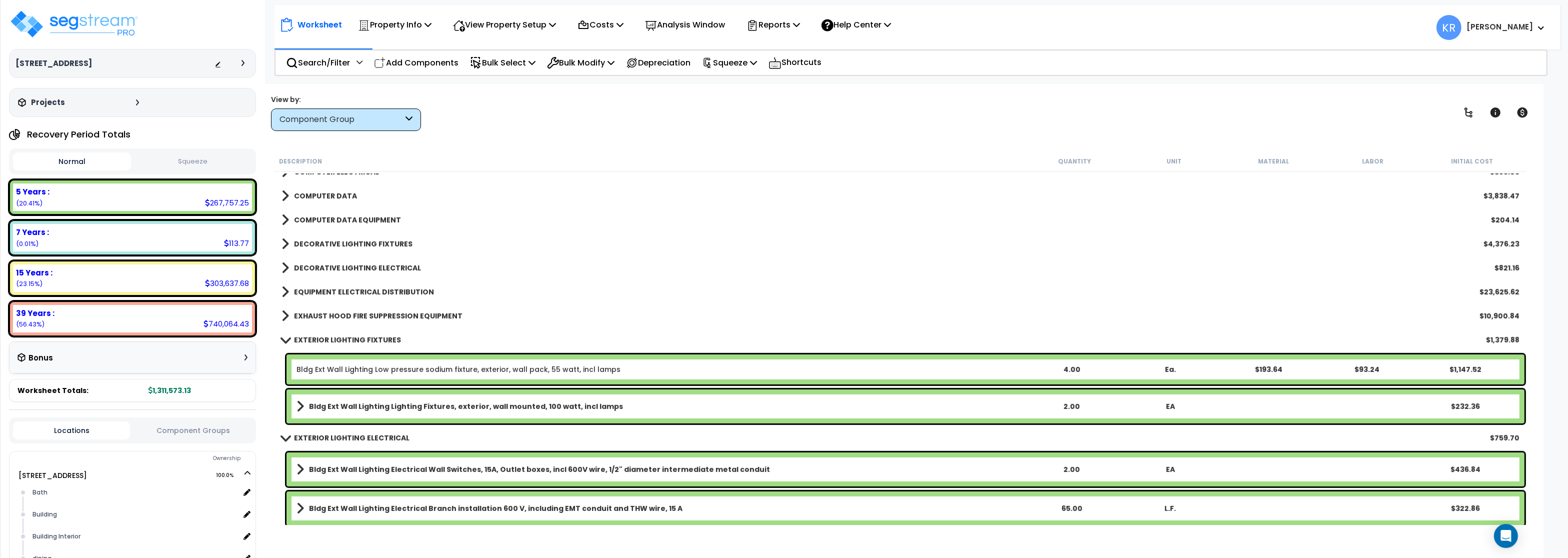
click at [340, 289] on b "EQUIPMENT ELECTRICAL DISTRIBUTION" at bounding box center [364, 291] width 140 height 10
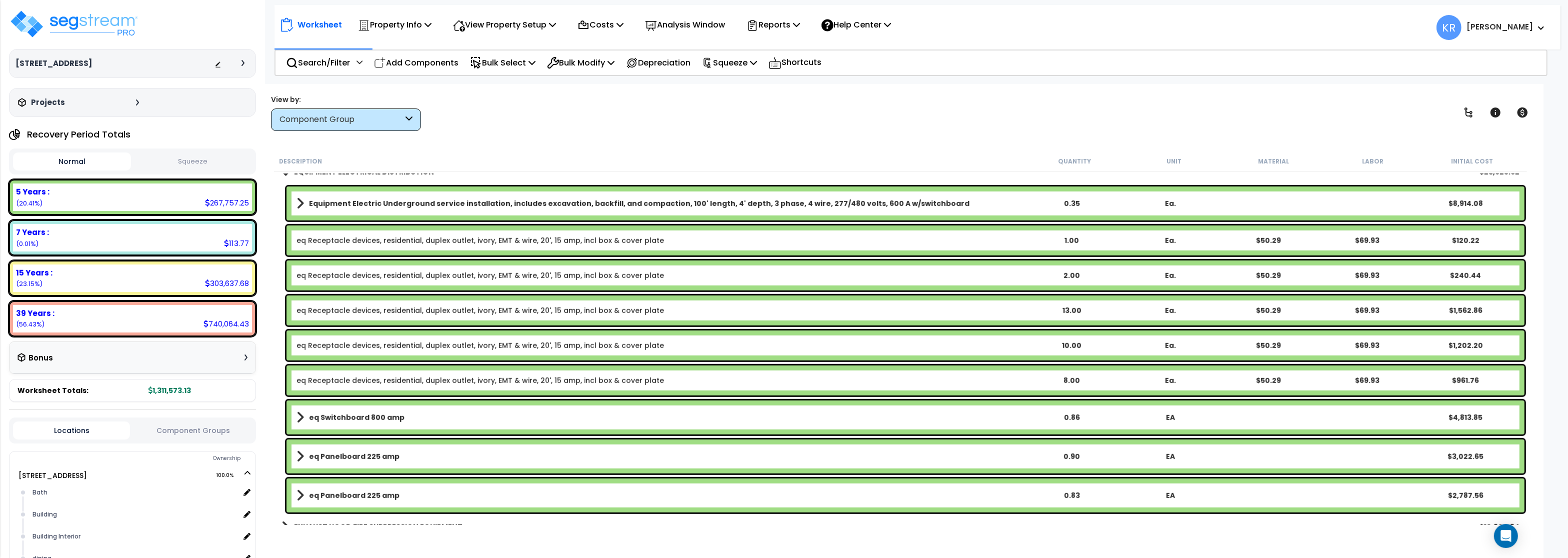
scroll to position [1080, 0]
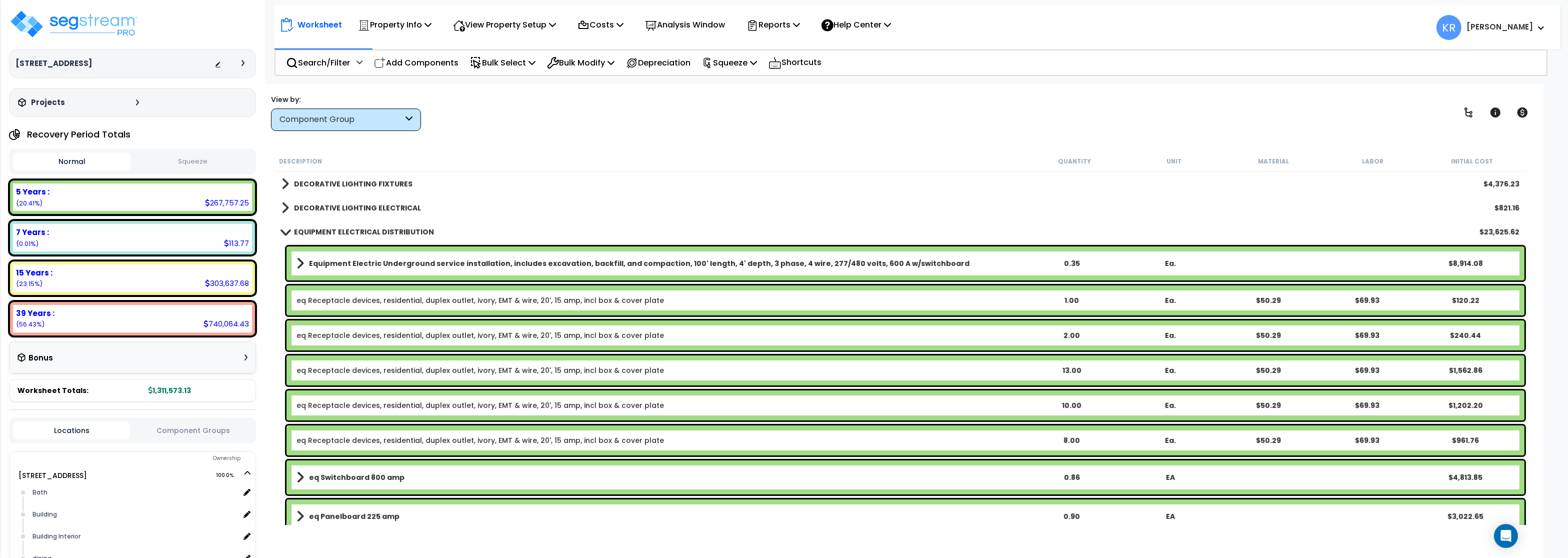
click at [351, 233] on b "EQUIPMENT ELECTRICAL DISTRIBUTION" at bounding box center [364, 231] width 140 height 10
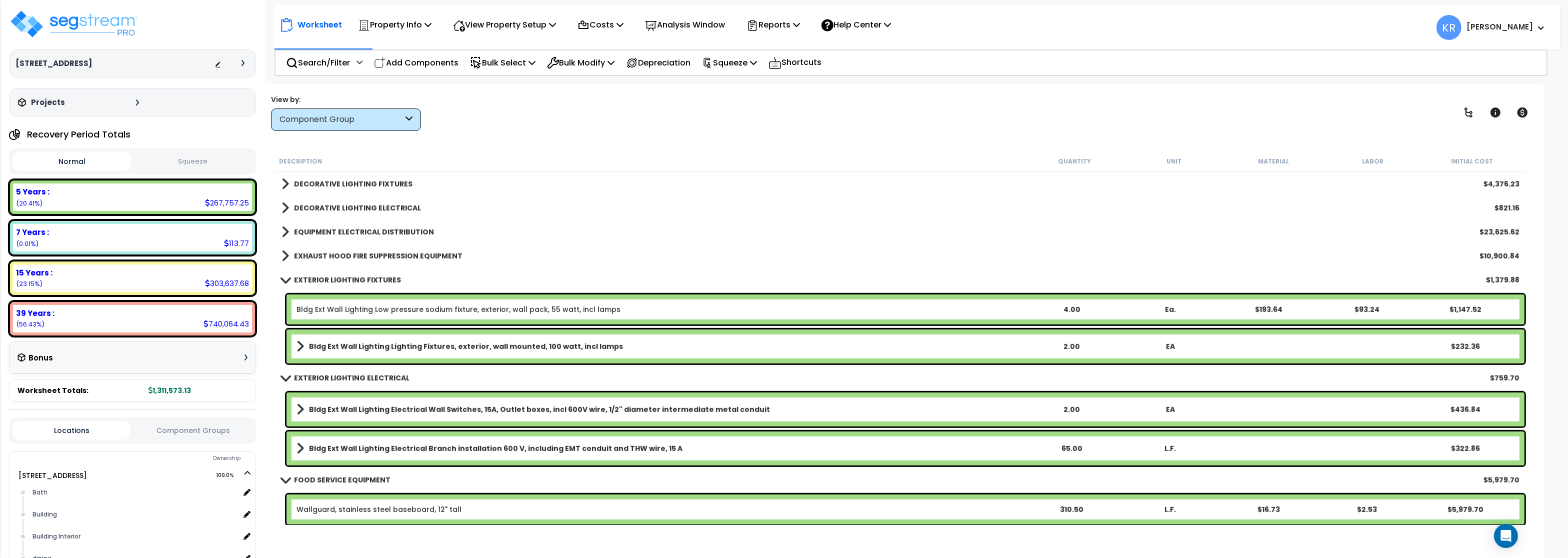
click at [351, 252] on b "EXHAUST HOOD FIRE SUPPRESSION EQUIPMENT" at bounding box center [378, 256] width 169 height 10
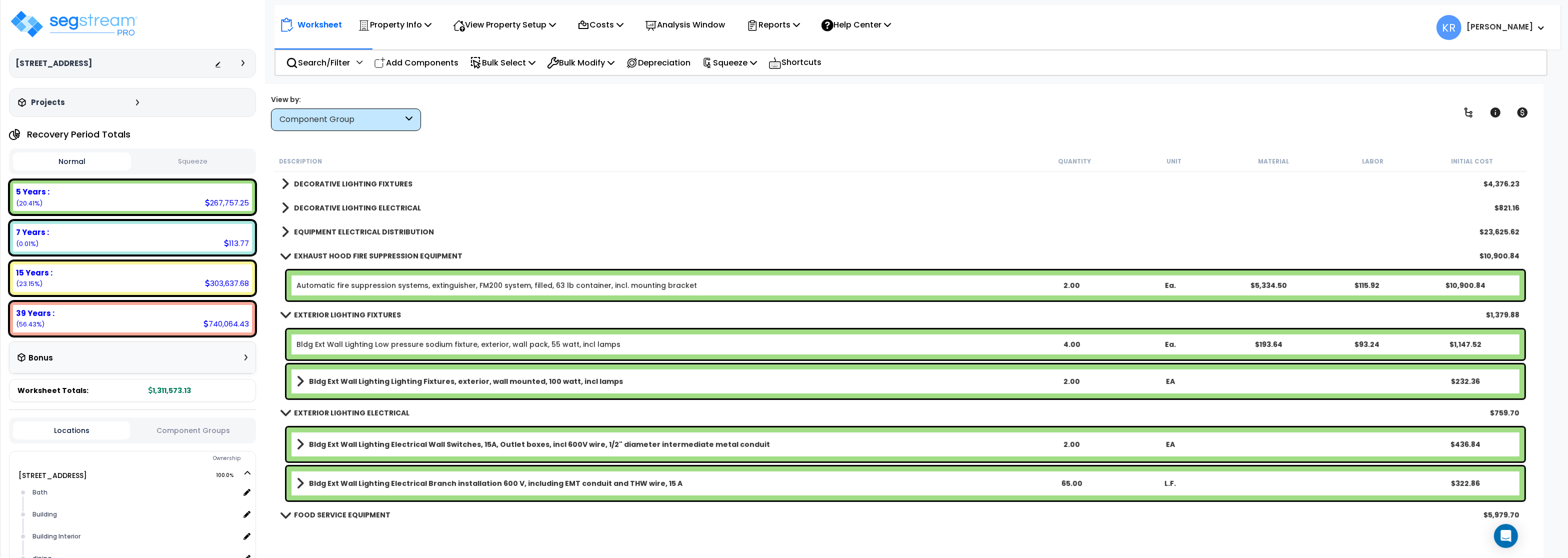
click at [351, 252] on b "EXHAUST HOOD FIRE SUPPRESSION EQUIPMENT" at bounding box center [378, 256] width 169 height 10
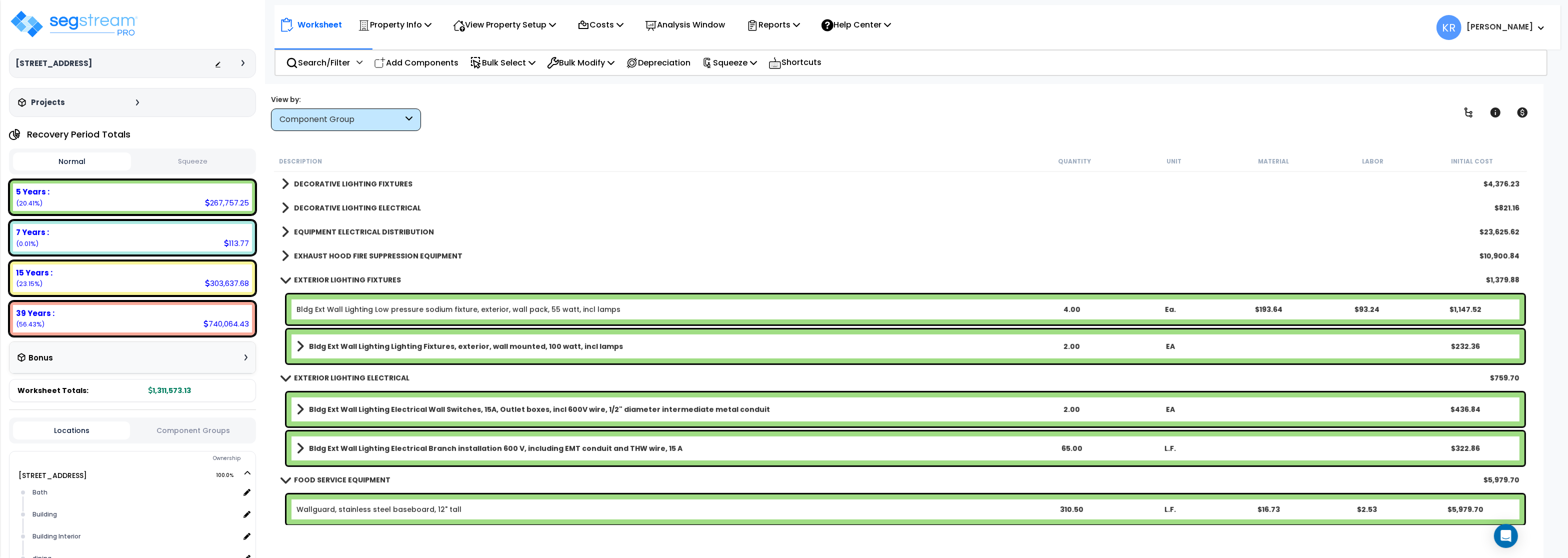
click at [349, 277] on b "EXTERIOR LIGHTING FIXTURES" at bounding box center [347, 280] width 107 height 10
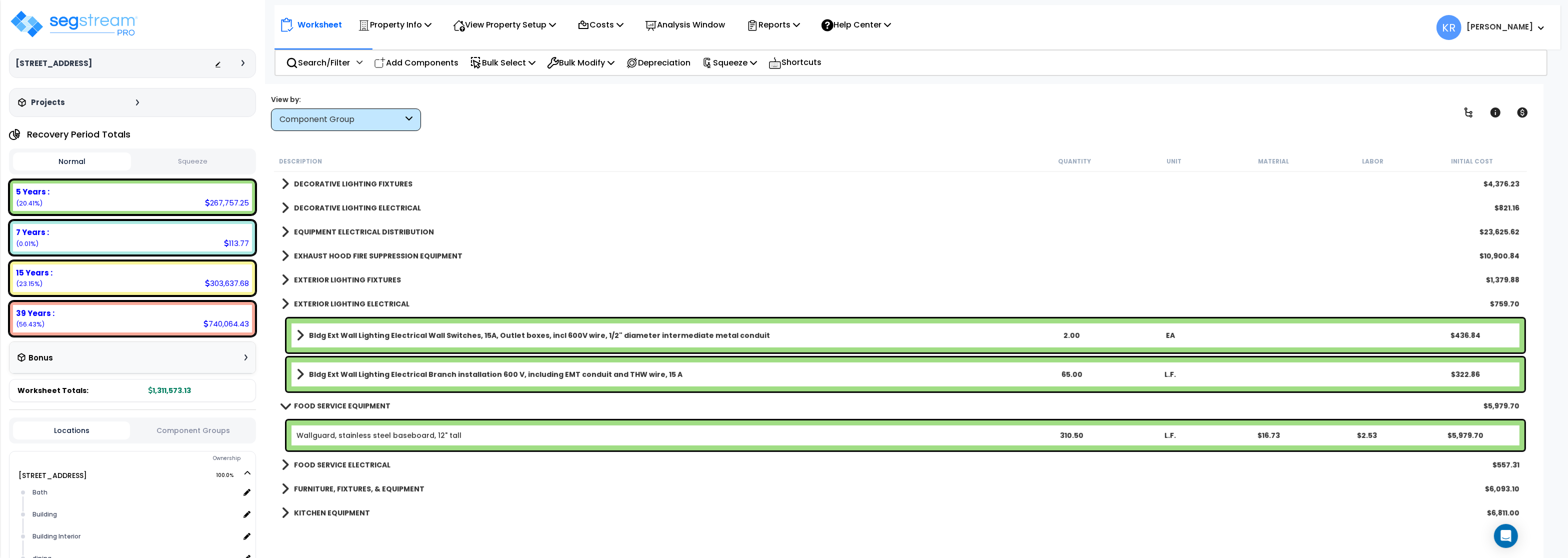
click at [349, 276] on b "EXTERIOR LIGHTING FIXTURES" at bounding box center [347, 280] width 107 height 10
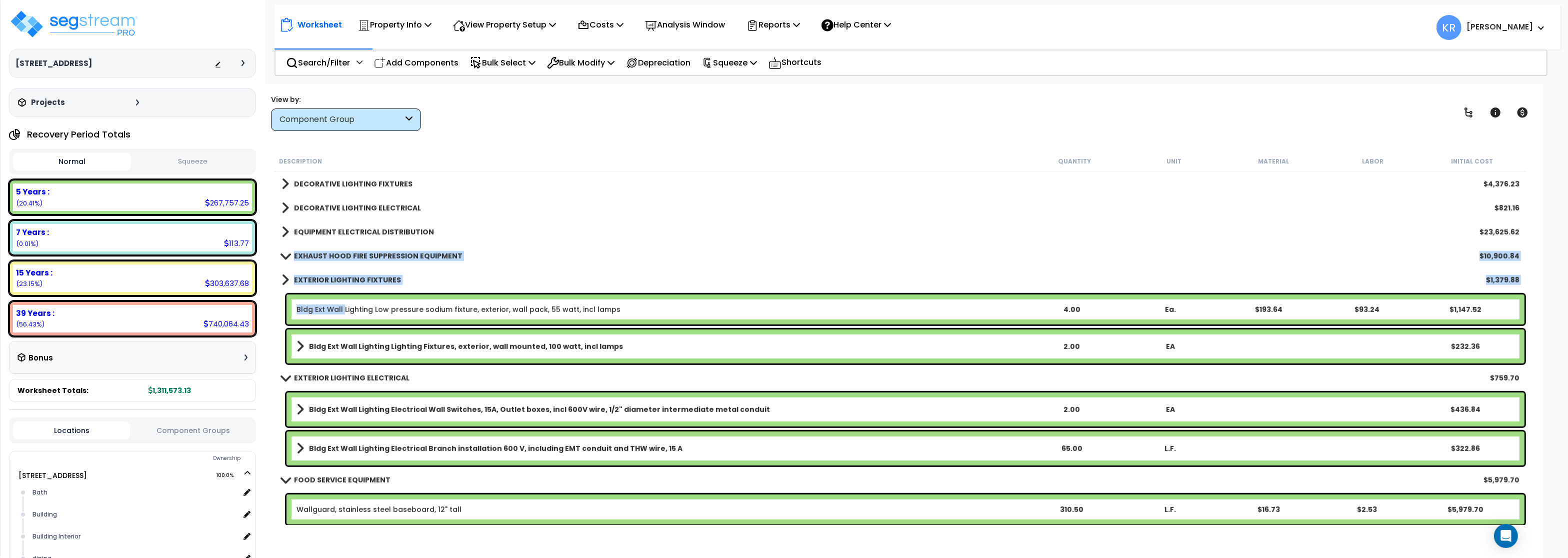
click at [343, 304] on div "Bldg Ext Wall Lighting Low pressure sodium fixture, exterior, wall pack, 55 wat…" at bounding box center [906, 310] width 1238 height 30
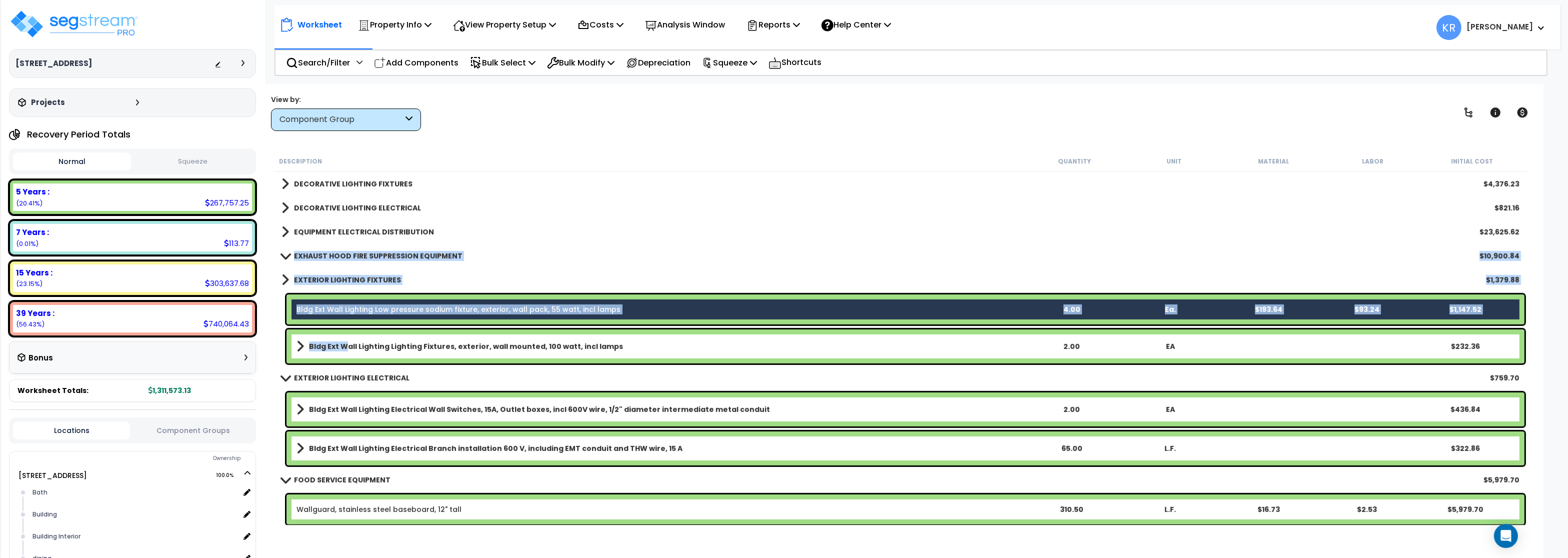
click at [347, 343] on b "Bldg Ext Wall Lighting Lighting Fixtures, exterior, wall mounted, 100 watt, inc…" at bounding box center [466, 346] width 314 height 10
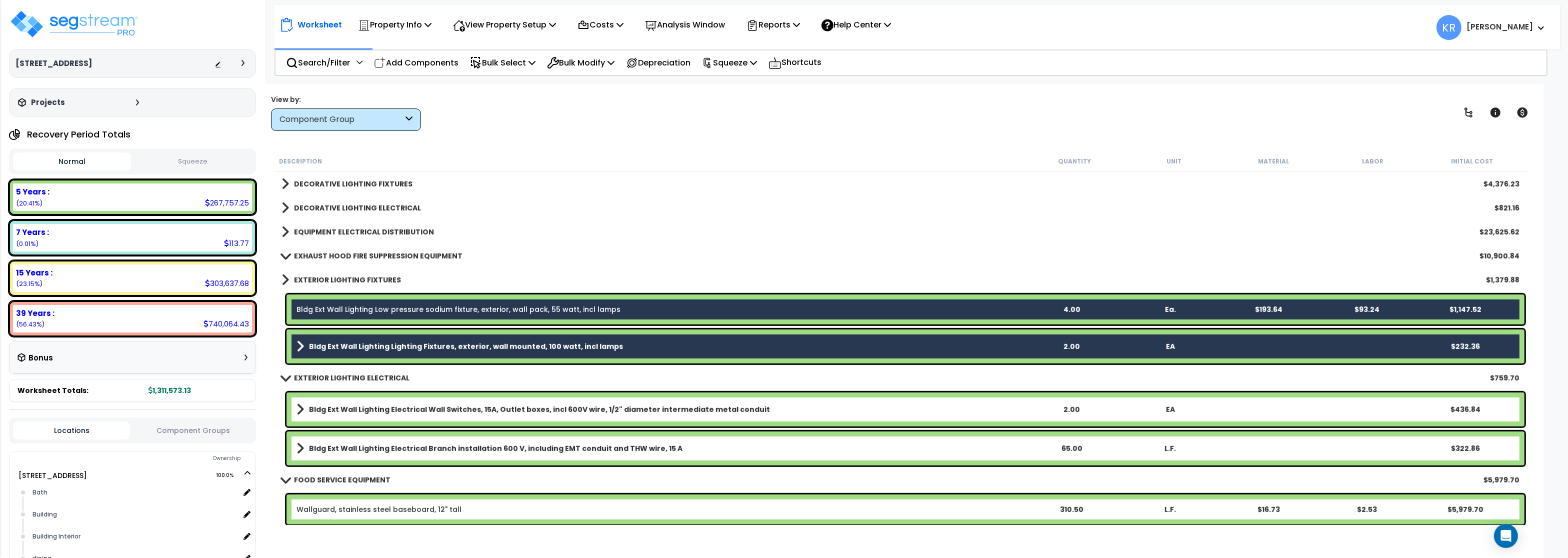
click at [348, 416] on link "Bldg Ext Wall Lighting Electrical Wall Switches, 15A, Outlet boxes, incl 600V w…" at bounding box center [659, 409] width 725 height 14
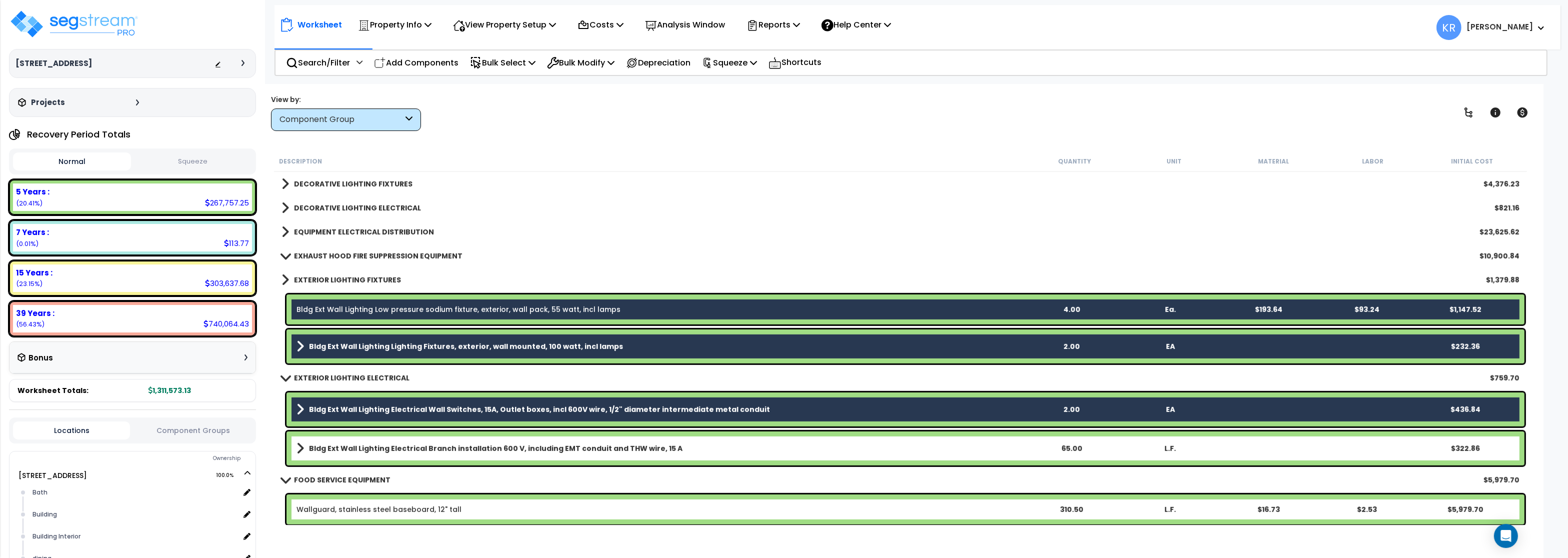
click at [358, 458] on div "Bldg Ext Wall Lighting Electrical Branch installation 600 V, including EMT cond…" at bounding box center [906, 448] width 1238 height 34
click at [359, 449] on b "Bldg Ext Wall Lighting Electrical Branch installation 600 V, including EMT cond…" at bounding box center [495, 448] width 373 height 10
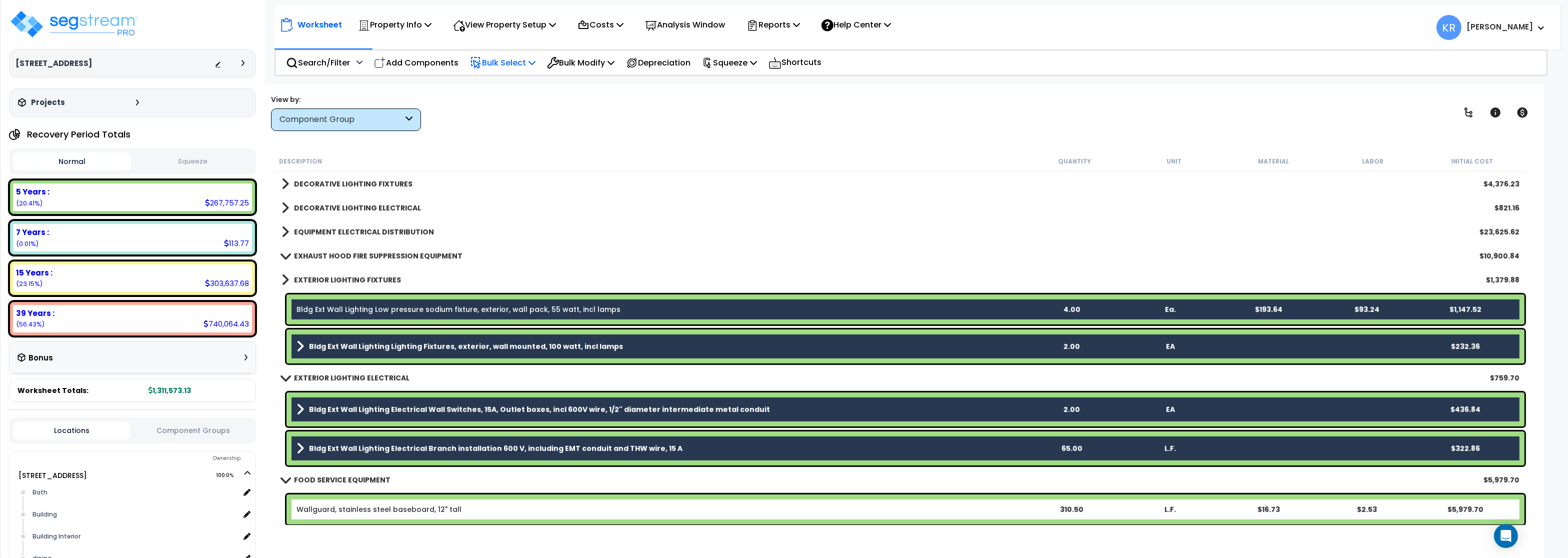
click at [517, 58] on p "Bulk Select" at bounding box center [502, 63] width 66 height 14
click at [499, 261] on link "Advanced" at bounding box center [515, 256] width 99 height 20
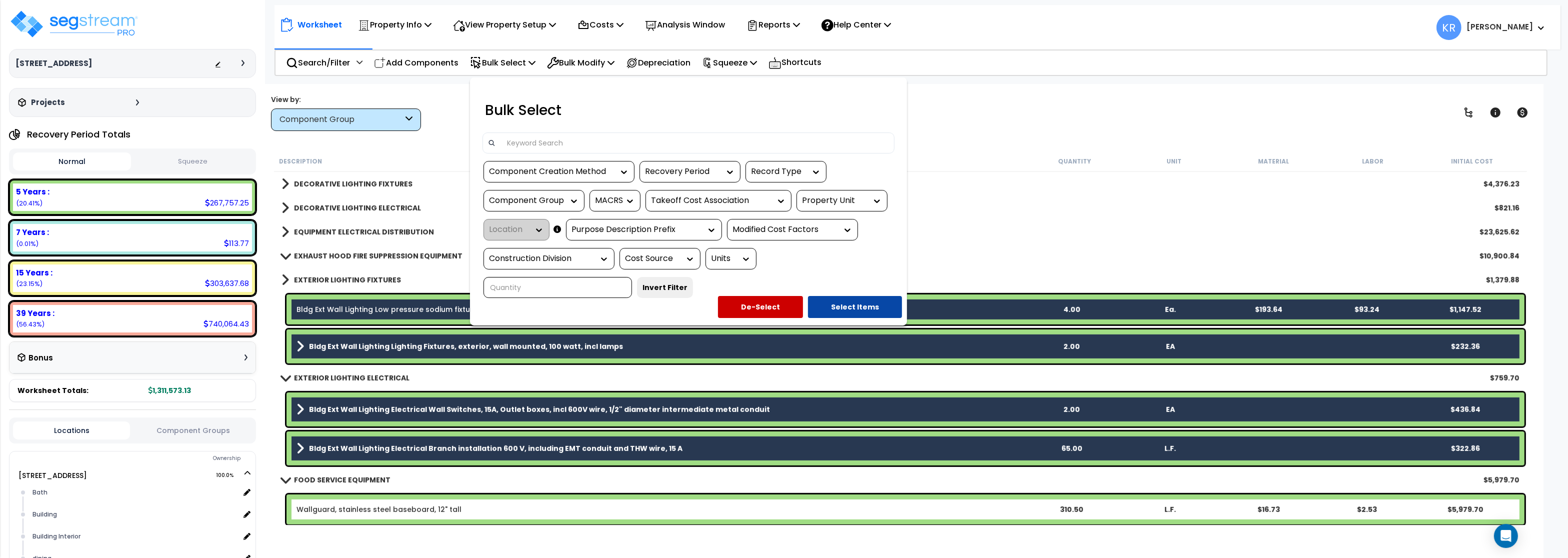
click at [963, 162] on div at bounding box center [784, 279] width 1568 height 558
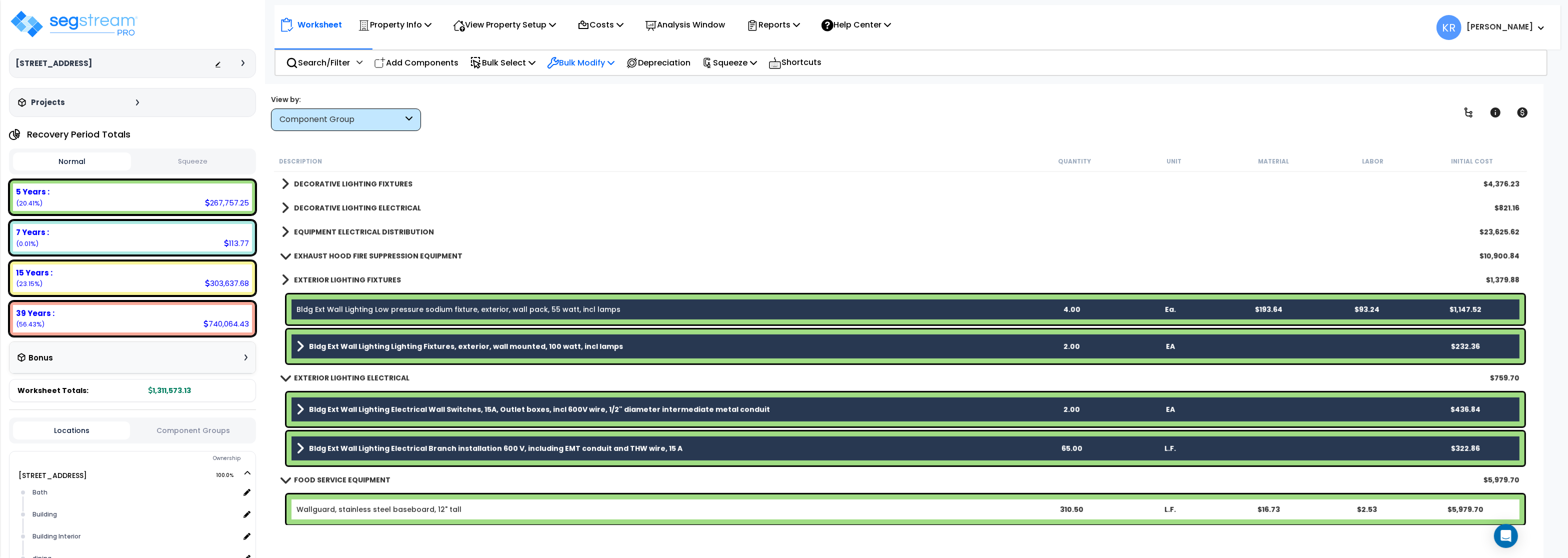
click at [596, 60] on p "Bulk Modify" at bounding box center [581, 63] width 68 height 14
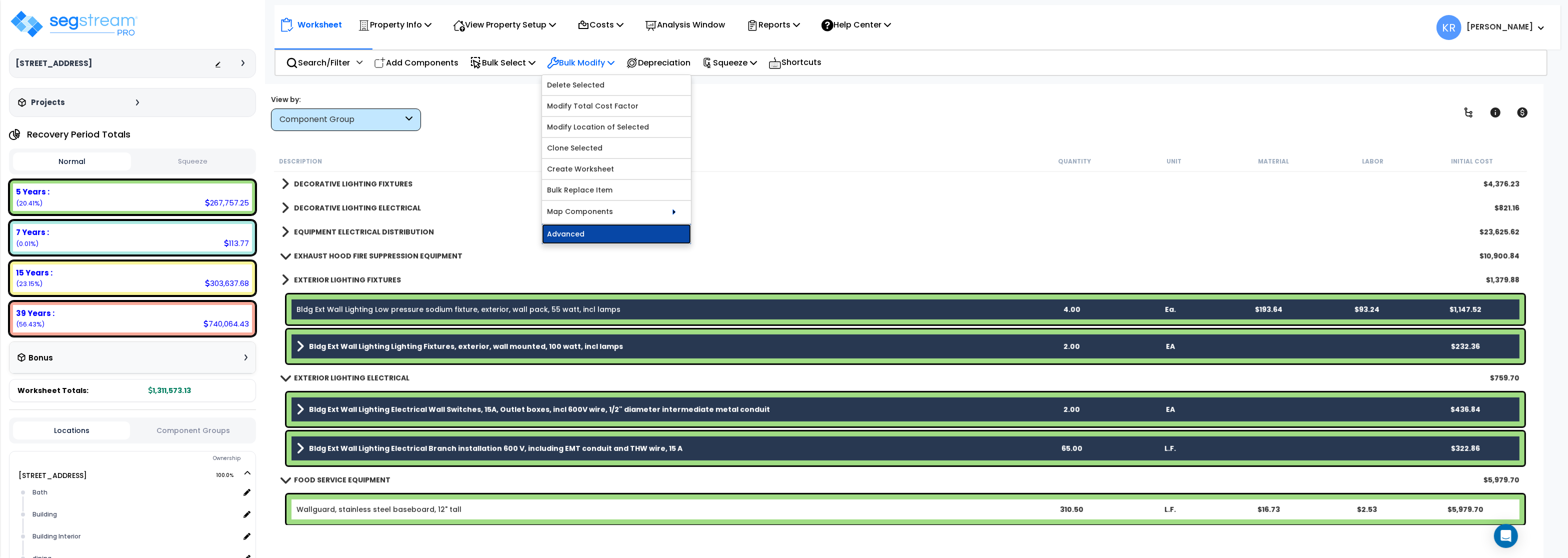
click at [611, 235] on link "Advanced" at bounding box center [617, 234] width 149 height 20
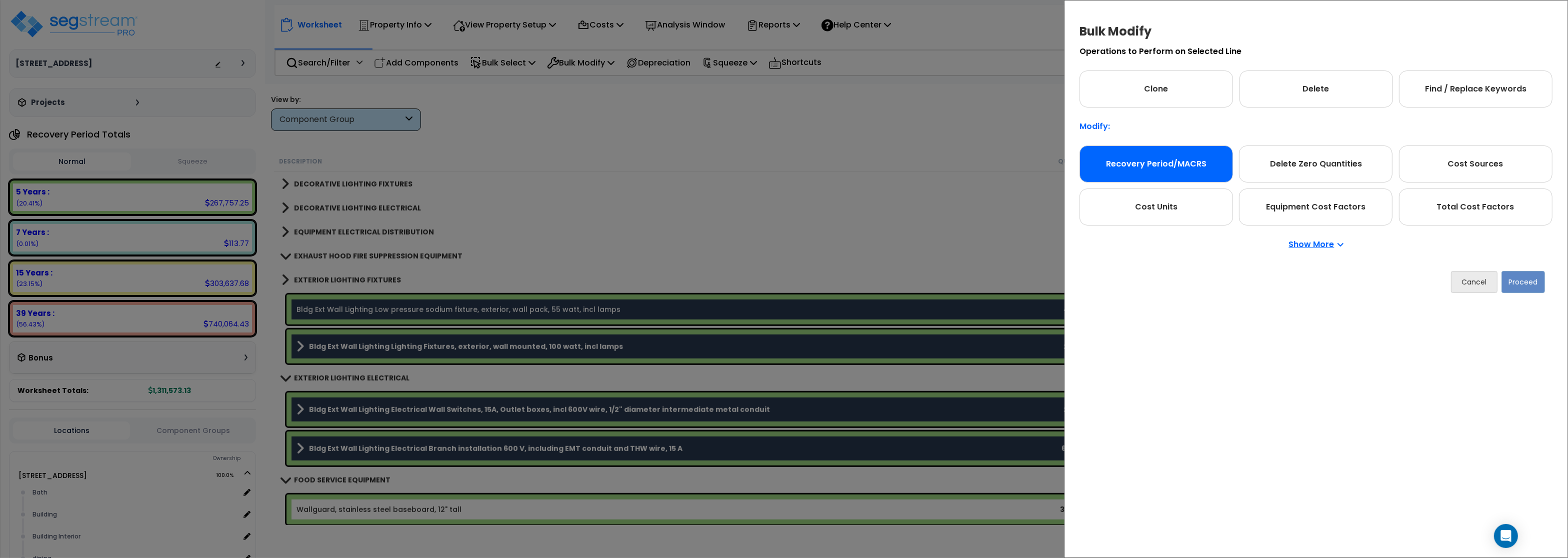
click at [1124, 154] on div "Recovery Period/MACRS" at bounding box center [1156, 164] width 154 height 37
click at [1535, 285] on button "Proceed" at bounding box center [1523, 282] width 44 height 22
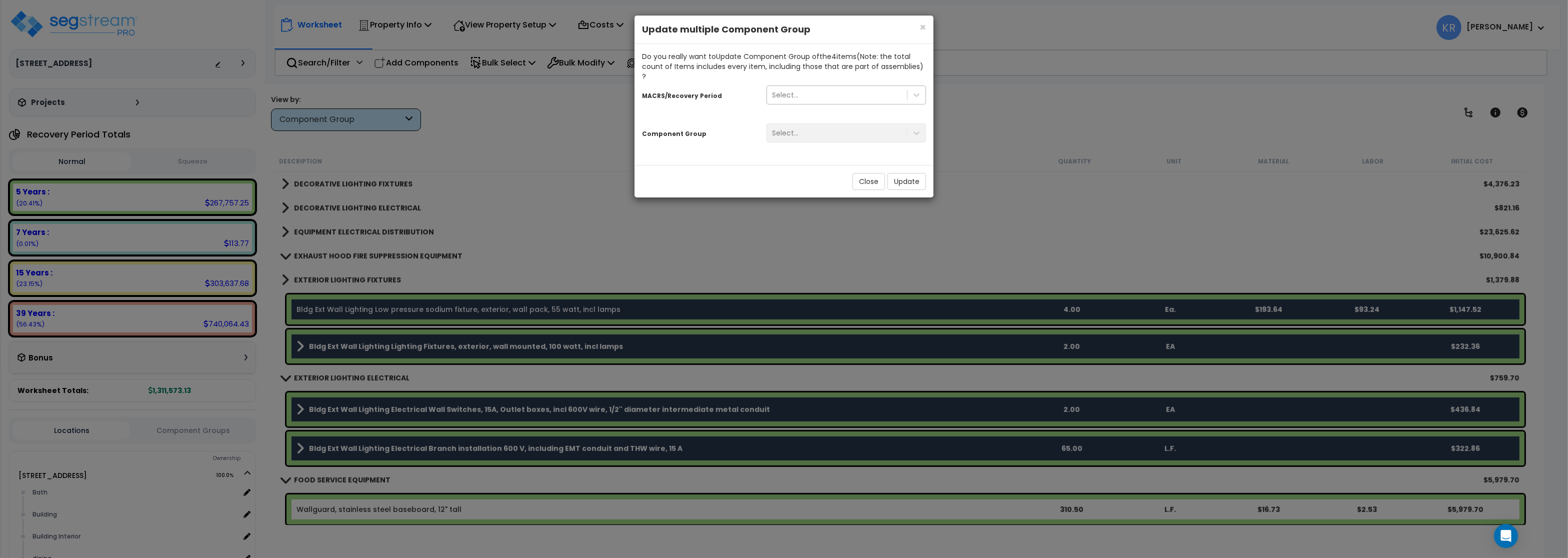
click at [772, 88] on div "Select..." at bounding box center [837, 95] width 140 height 16
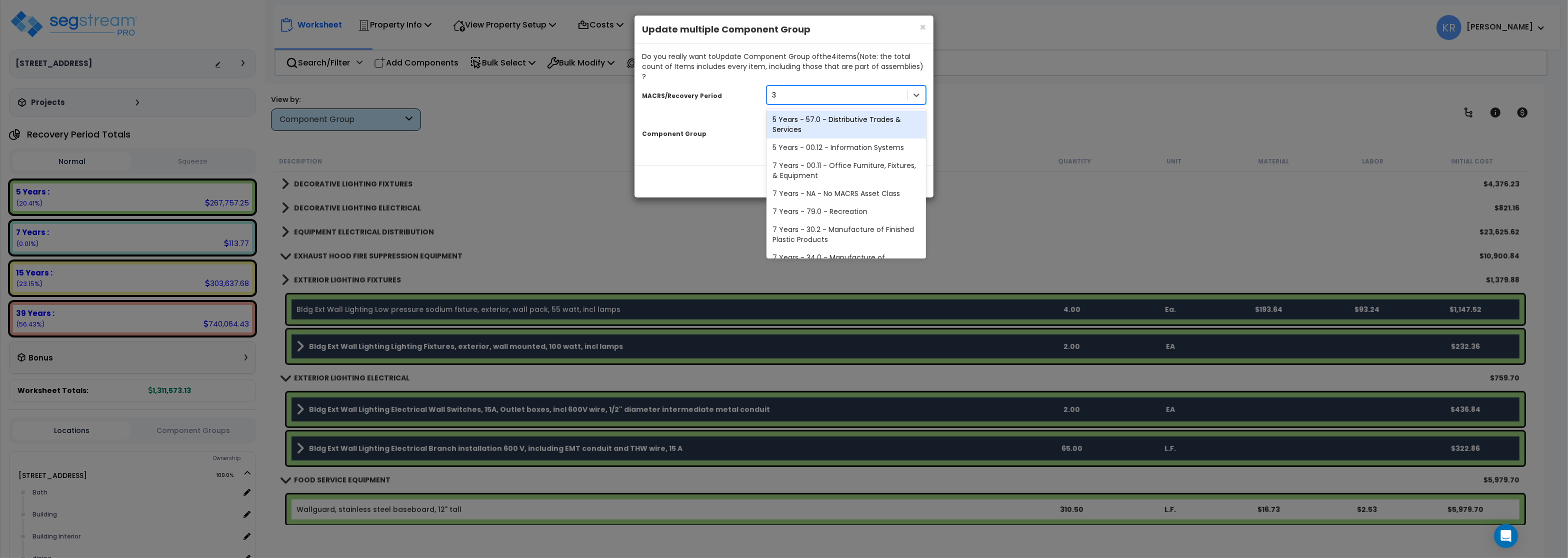
type input "39"
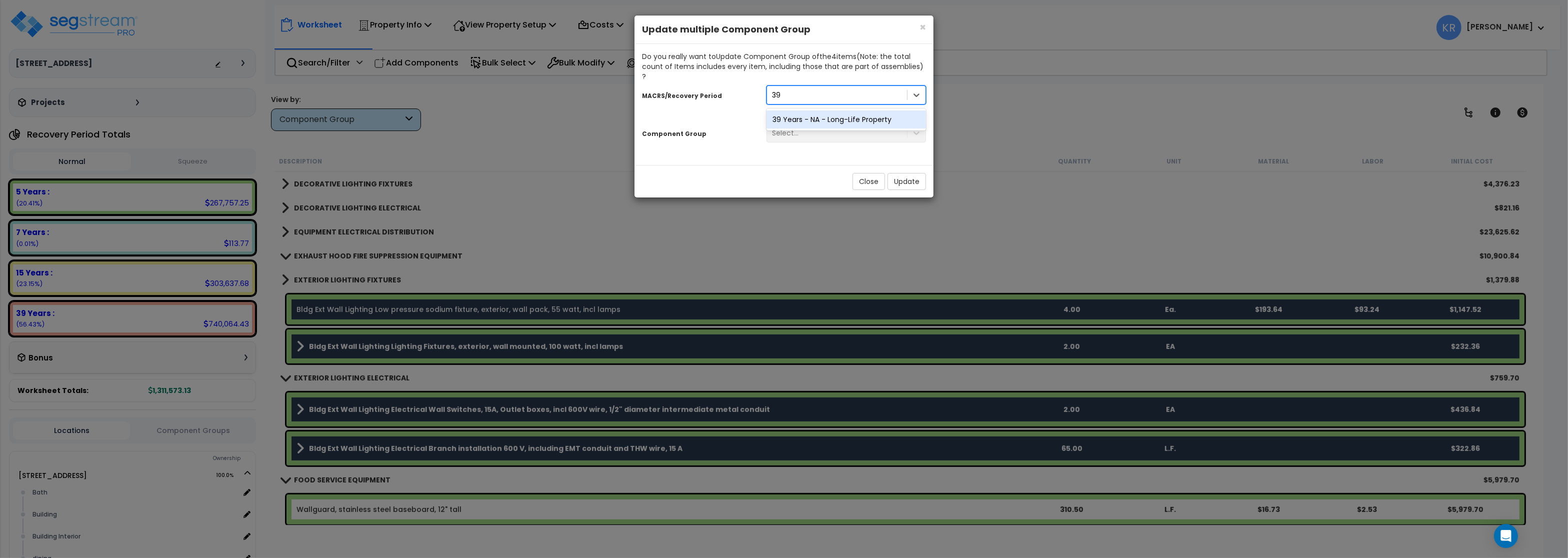
click at [819, 111] on div "39 Years - NA - Long-Life Property" at bounding box center [846, 120] width 160 height 18
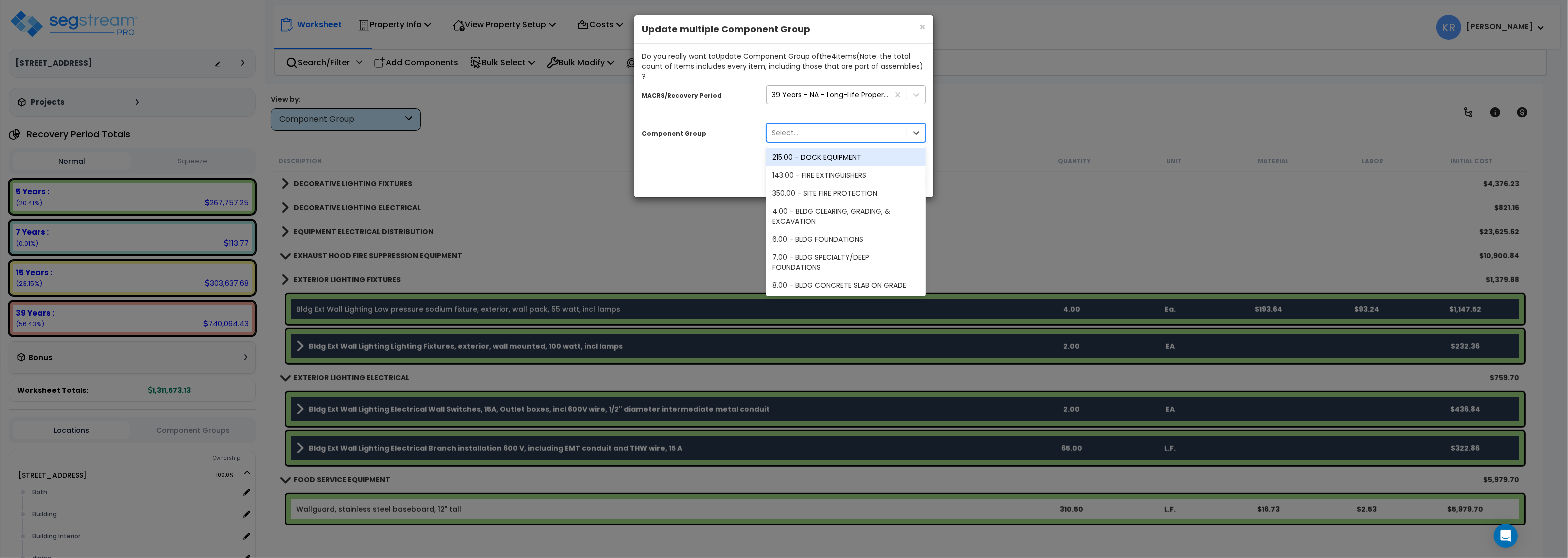
click at [815, 125] on div "Select..." at bounding box center [837, 133] width 140 height 16
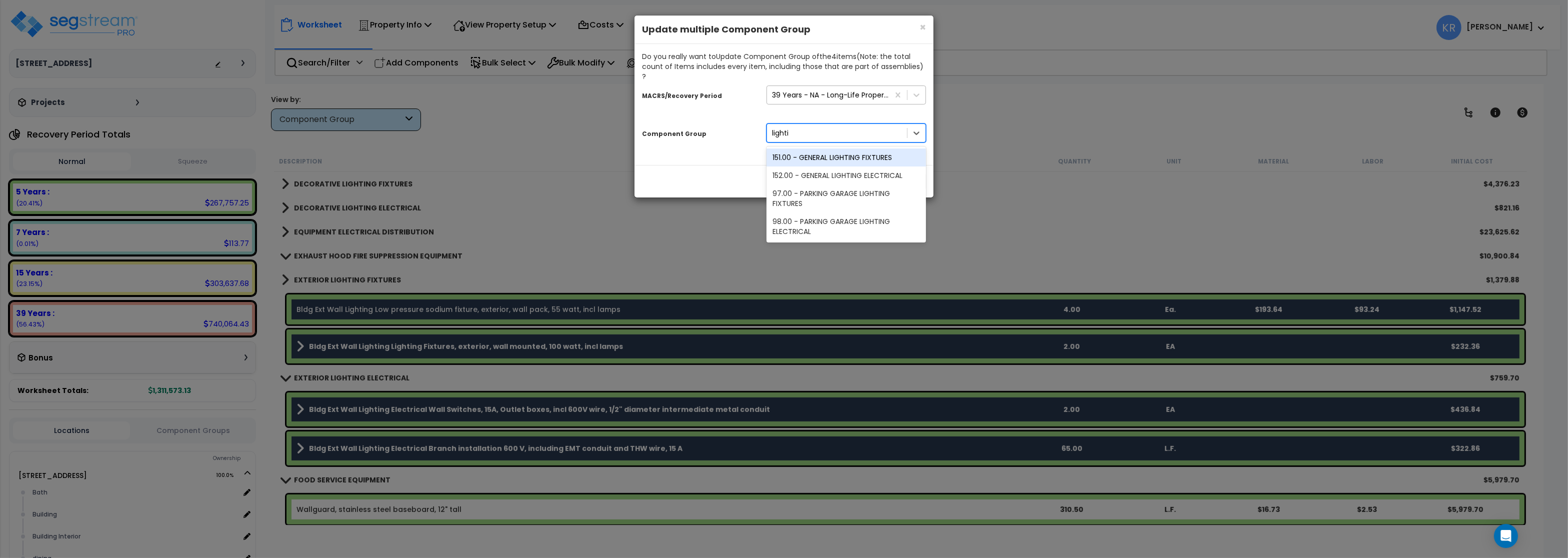
type input "lightin"
click at [857, 166] on div "152.00 - GENERAL LIGHTING ELECTRICAL" at bounding box center [846, 175] width 160 height 18
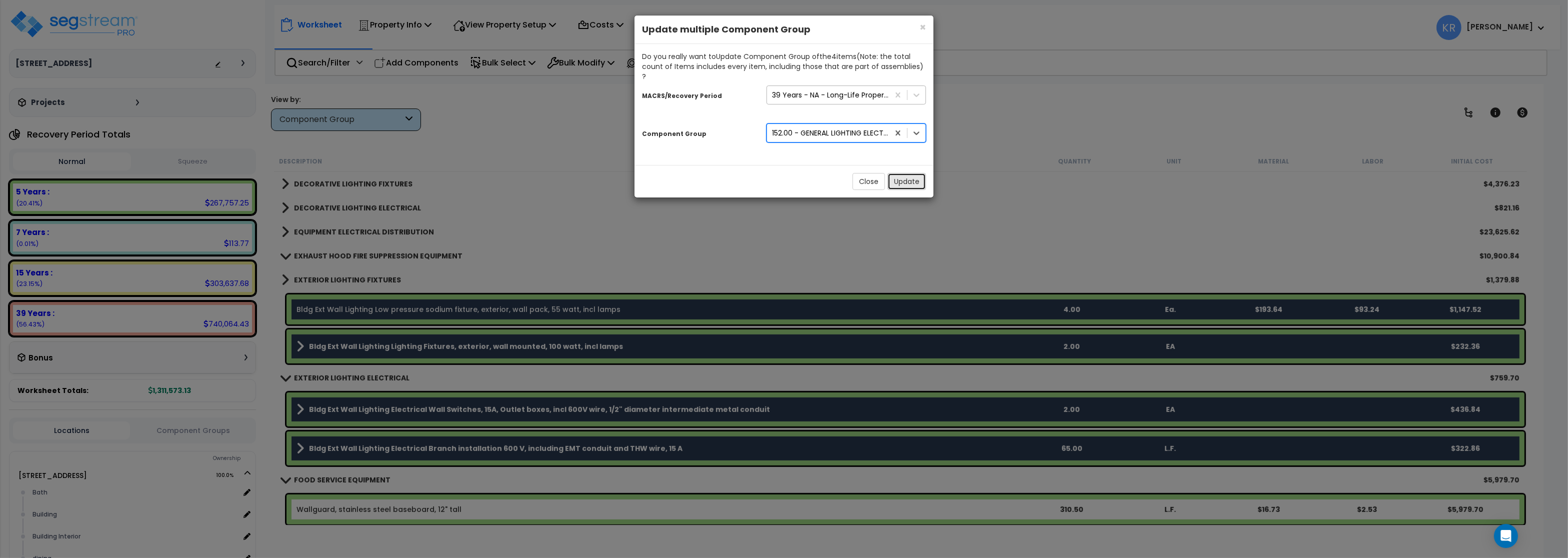
click at [901, 173] on button "Update" at bounding box center [907, 181] width 38 height 17
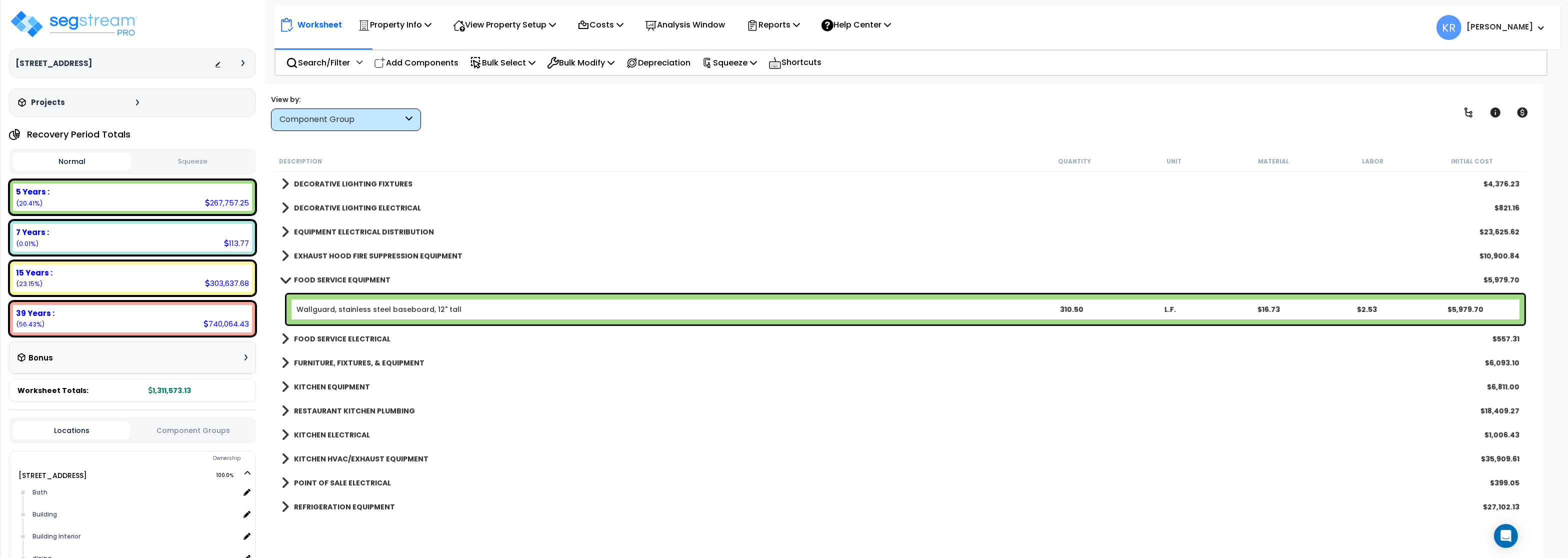
click at [317, 278] on b "FOOD SERVICE EQUIPMENT" at bounding box center [342, 280] width 96 height 10
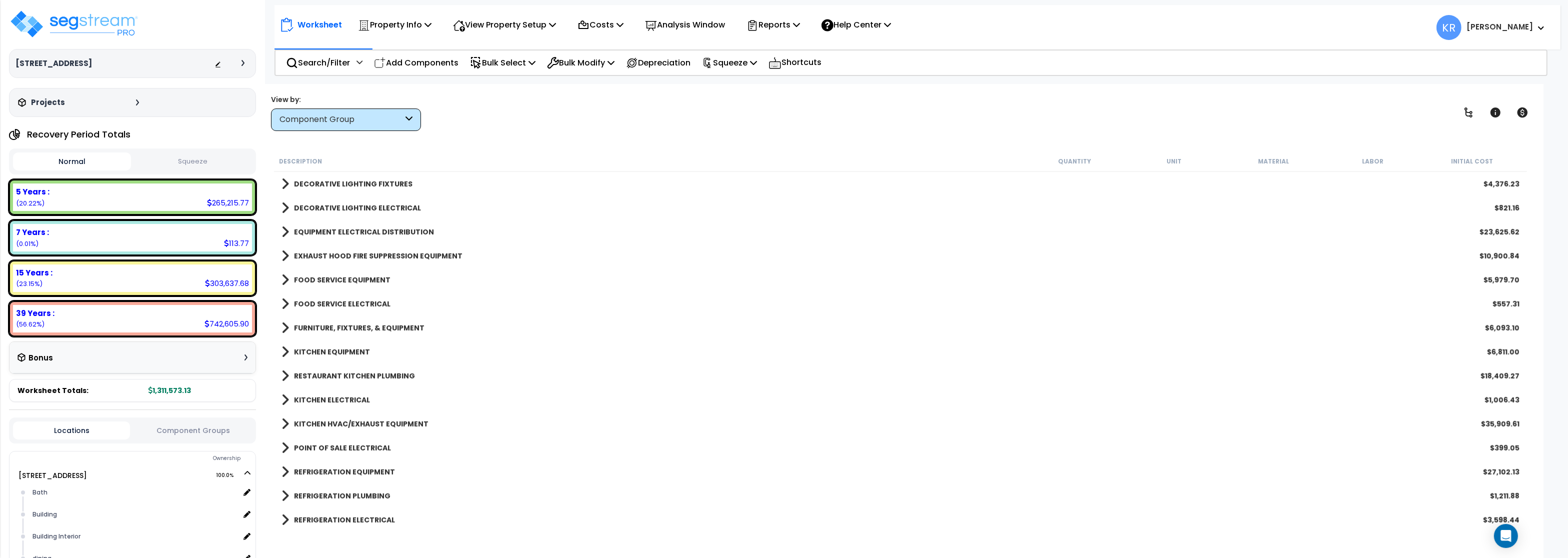
click at [317, 278] on b "FOOD SERVICE EQUIPMENT" at bounding box center [342, 280] width 96 height 10
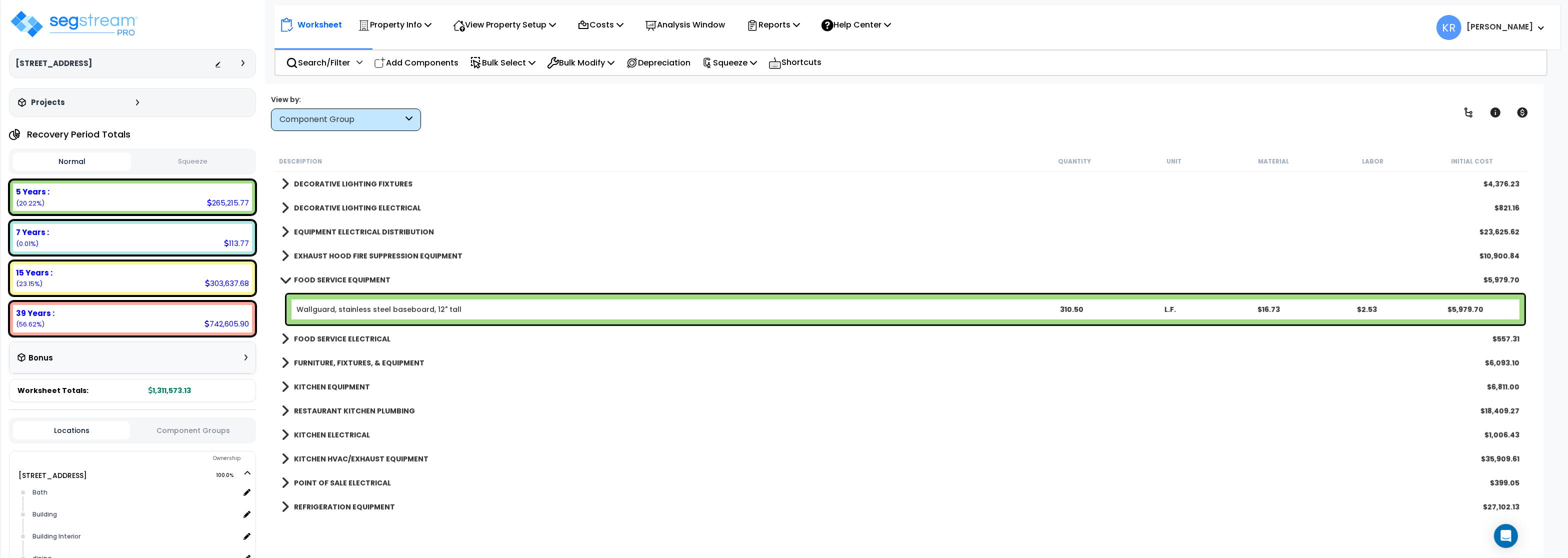
click at [317, 278] on b "FOOD SERVICE EQUIPMENT" at bounding box center [342, 280] width 96 height 10
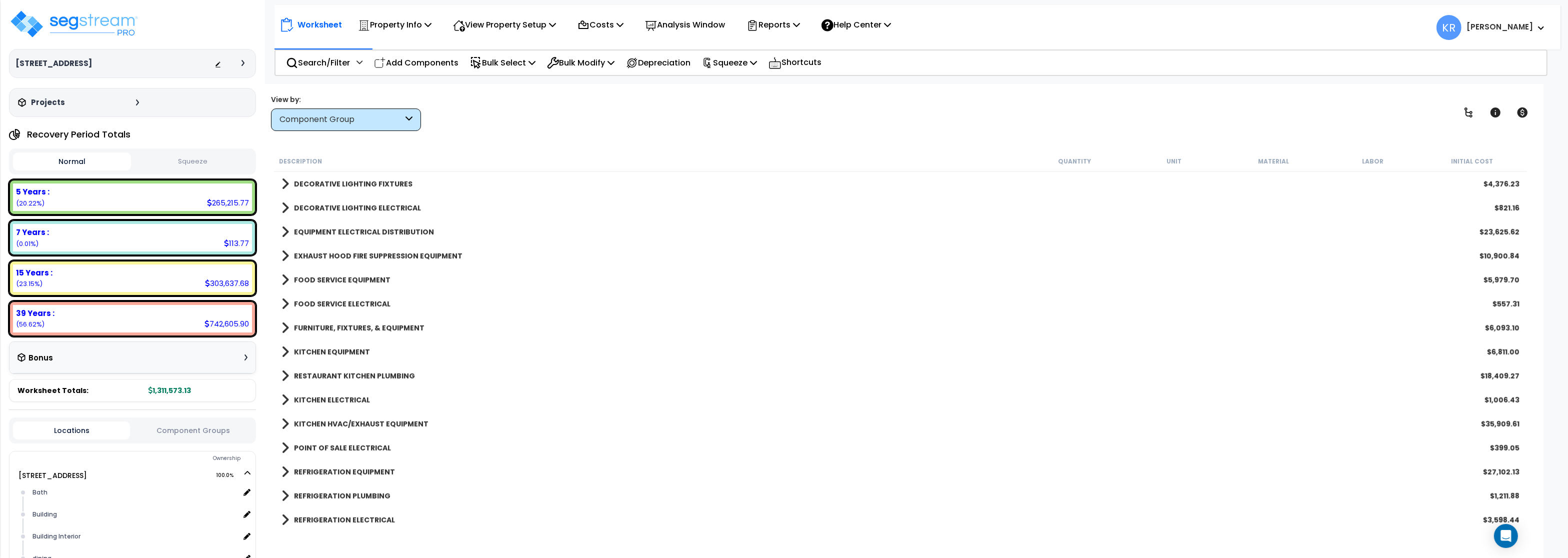
click at [320, 299] on link "FOOD SERVICE ELECTRICAL" at bounding box center [336, 304] width 109 height 14
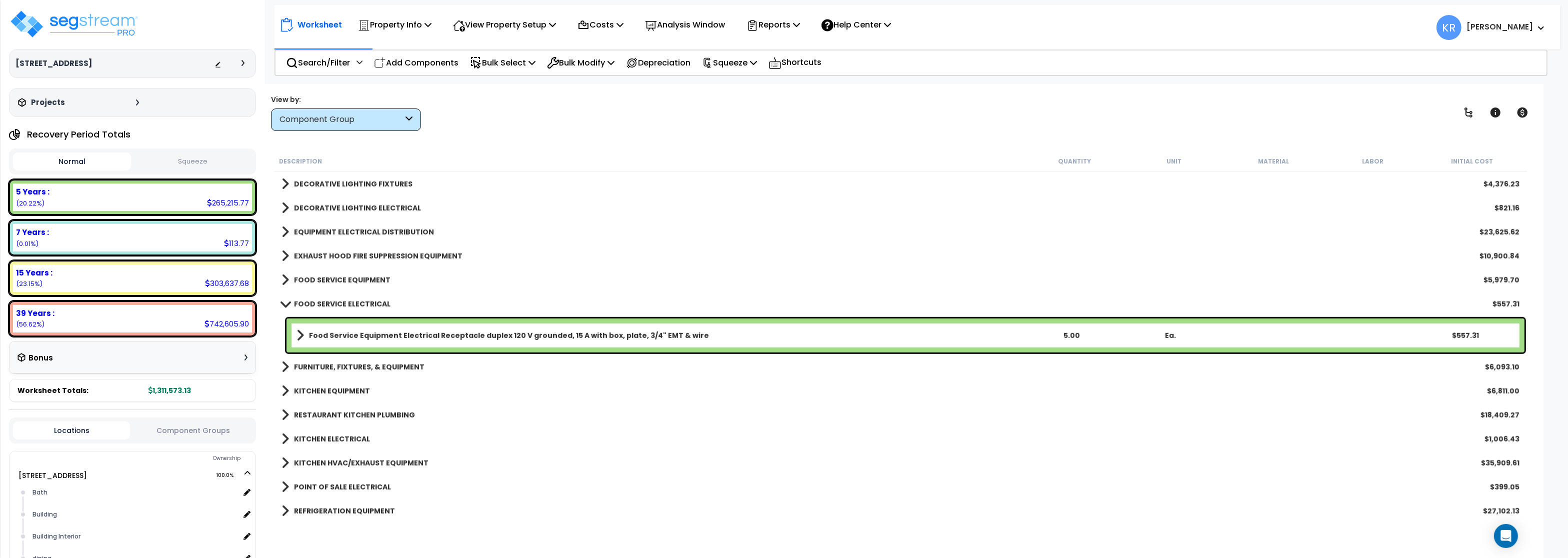
click at [320, 299] on link "FOOD SERVICE ELECTRICAL" at bounding box center [336, 304] width 109 height 14
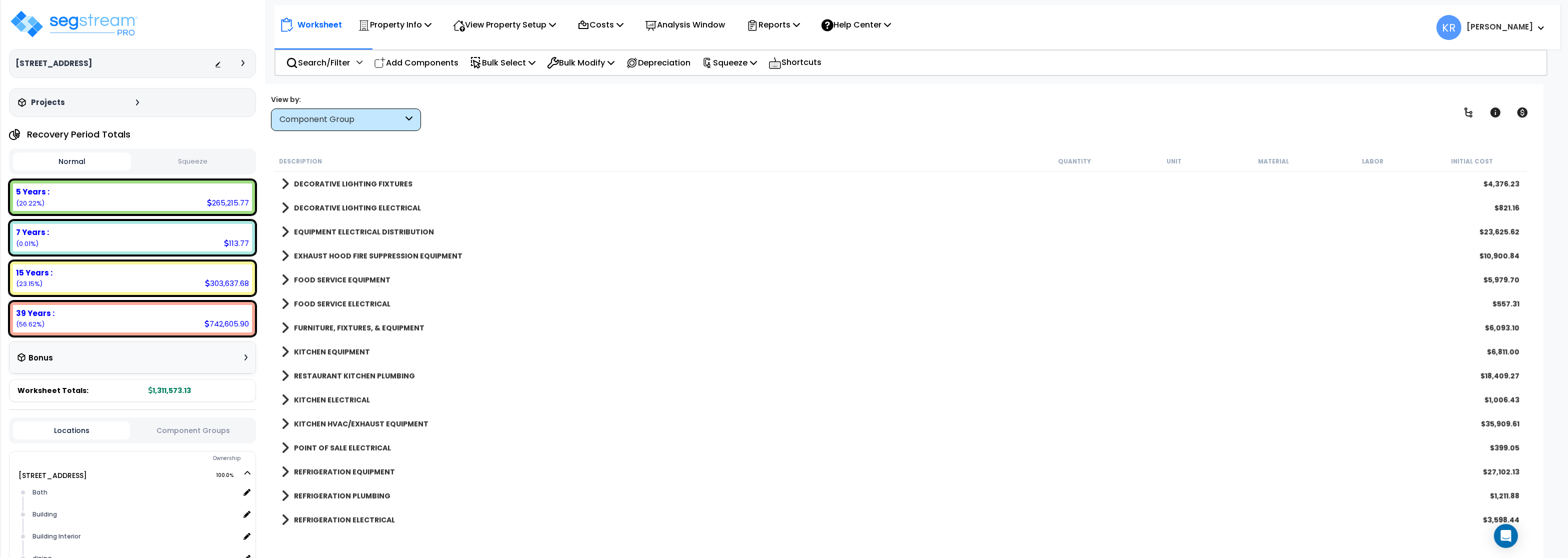
click at [323, 329] on b "FURNITURE, FIXTURES, & EQUIPMENT" at bounding box center [359, 328] width 130 height 10
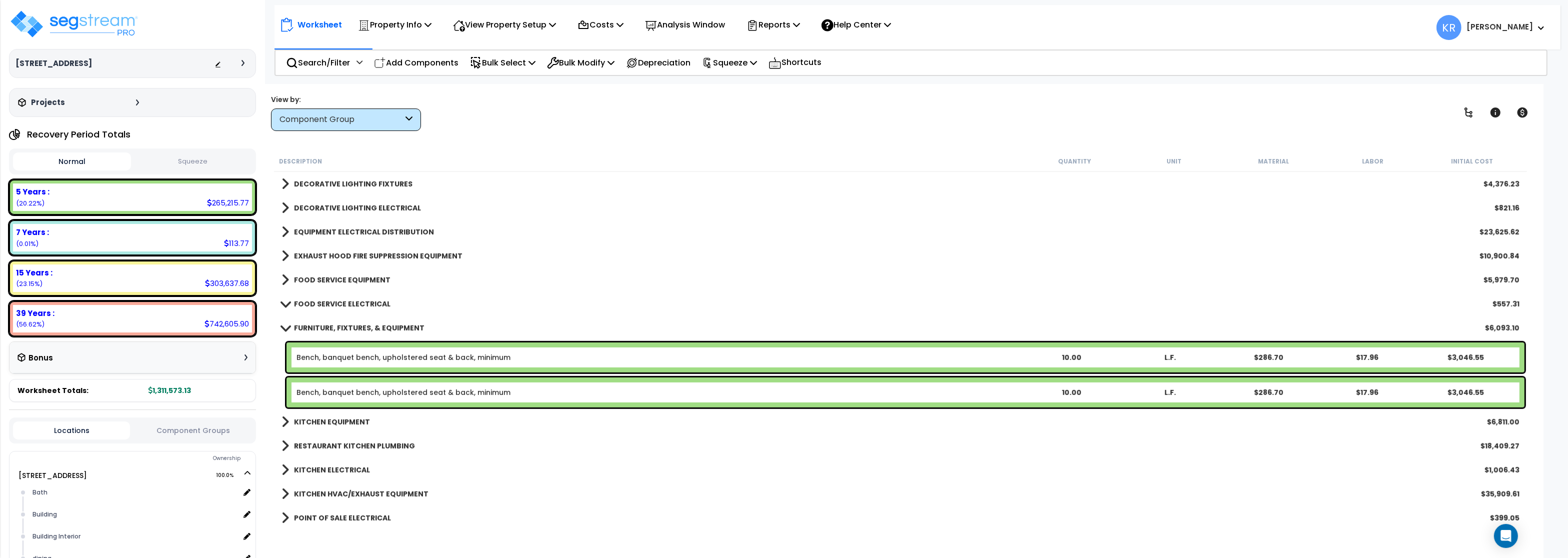
click at [323, 328] on b "FURNITURE, FIXTURES, & EQUIPMENT" at bounding box center [359, 328] width 130 height 10
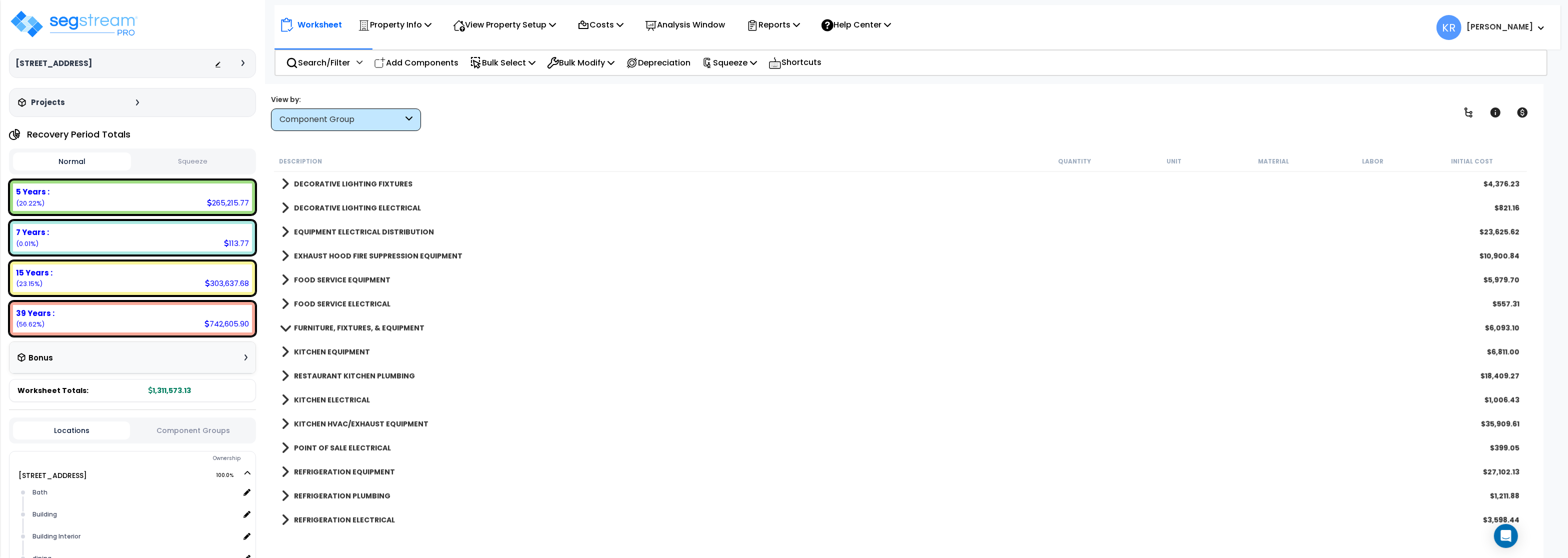
click at [321, 351] on b "KITCHEN EQUIPMENT" at bounding box center [332, 351] width 76 height 10
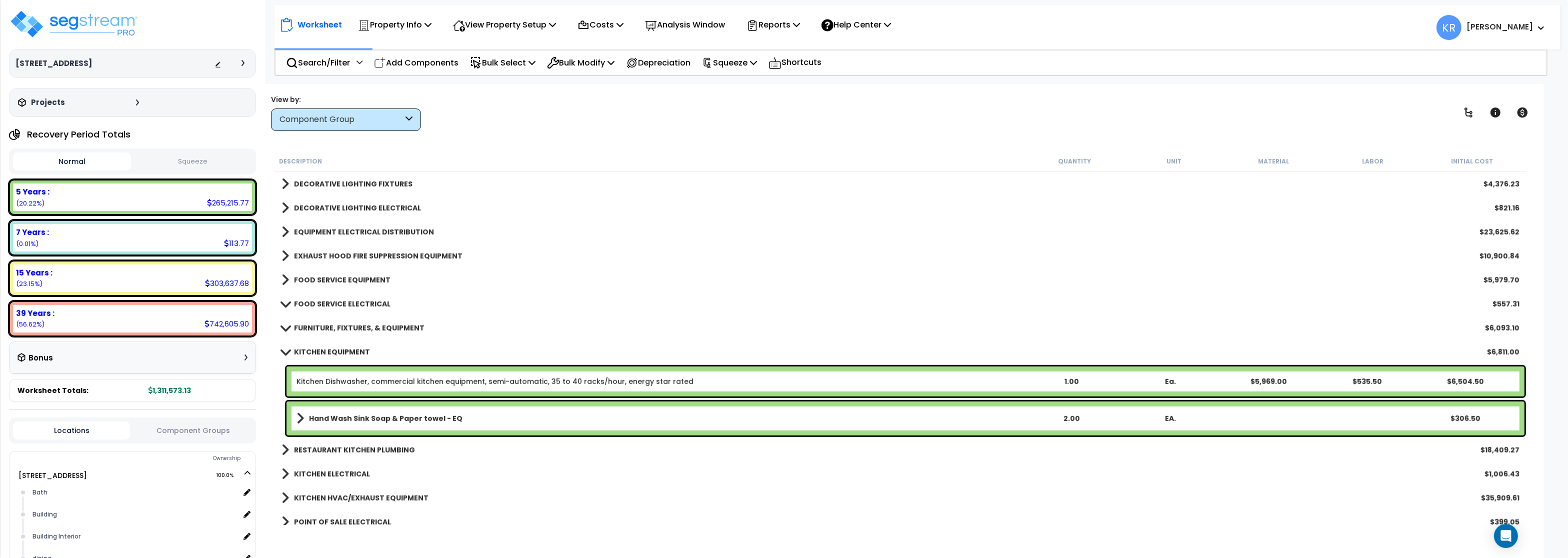
click at [319, 352] on b "KITCHEN EQUIPMENT" at bounding box center [332, 351] width 76 height 10
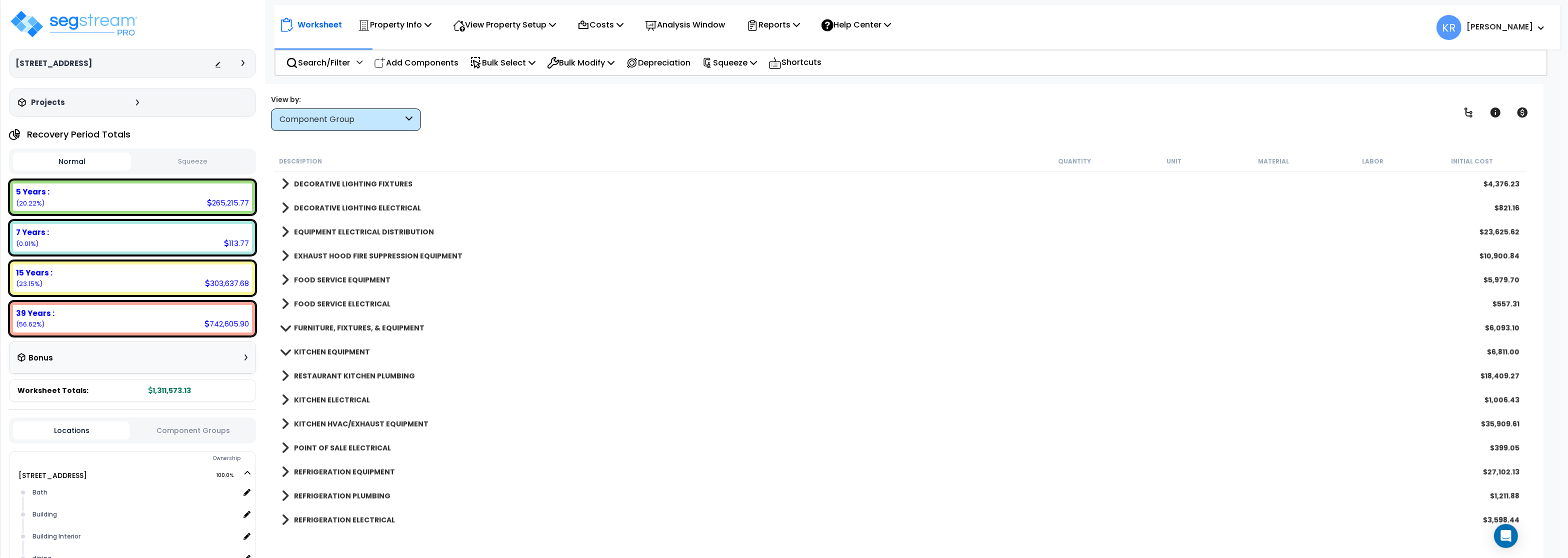
click at [320, 374] on b "RESTAURANT KITCHEN PLUMBING" at bounding box center [355, 375] width 121 height 10
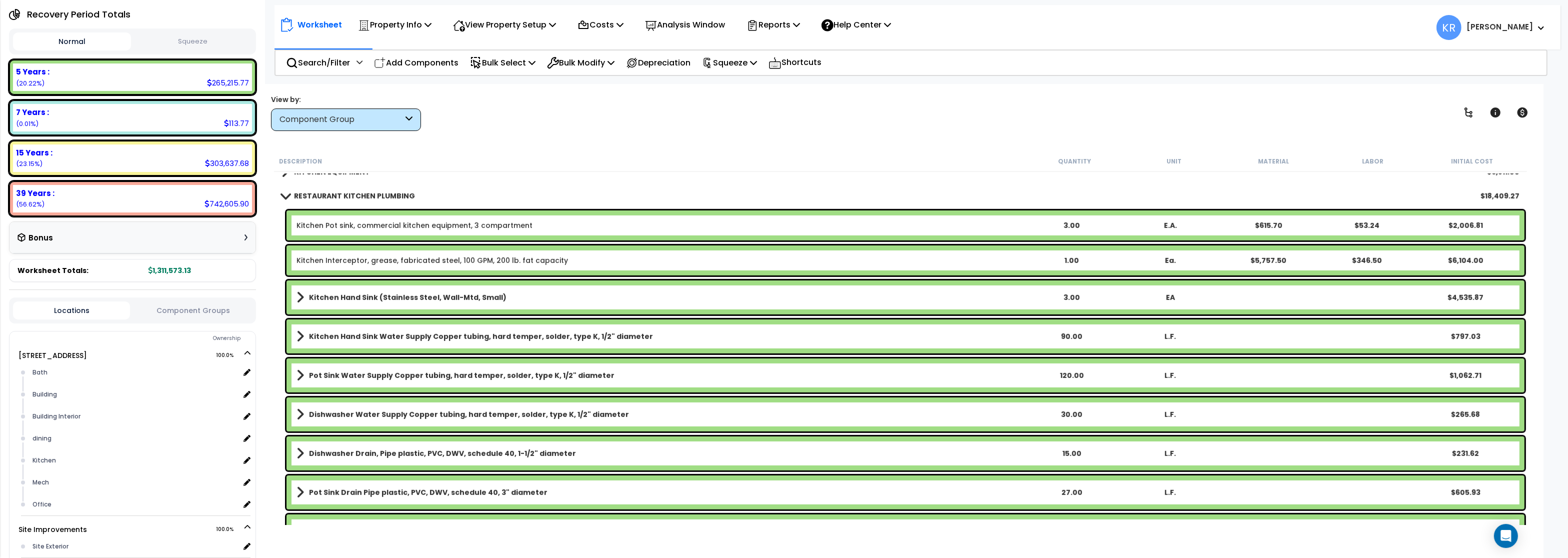
scroll to position [1200, 0]
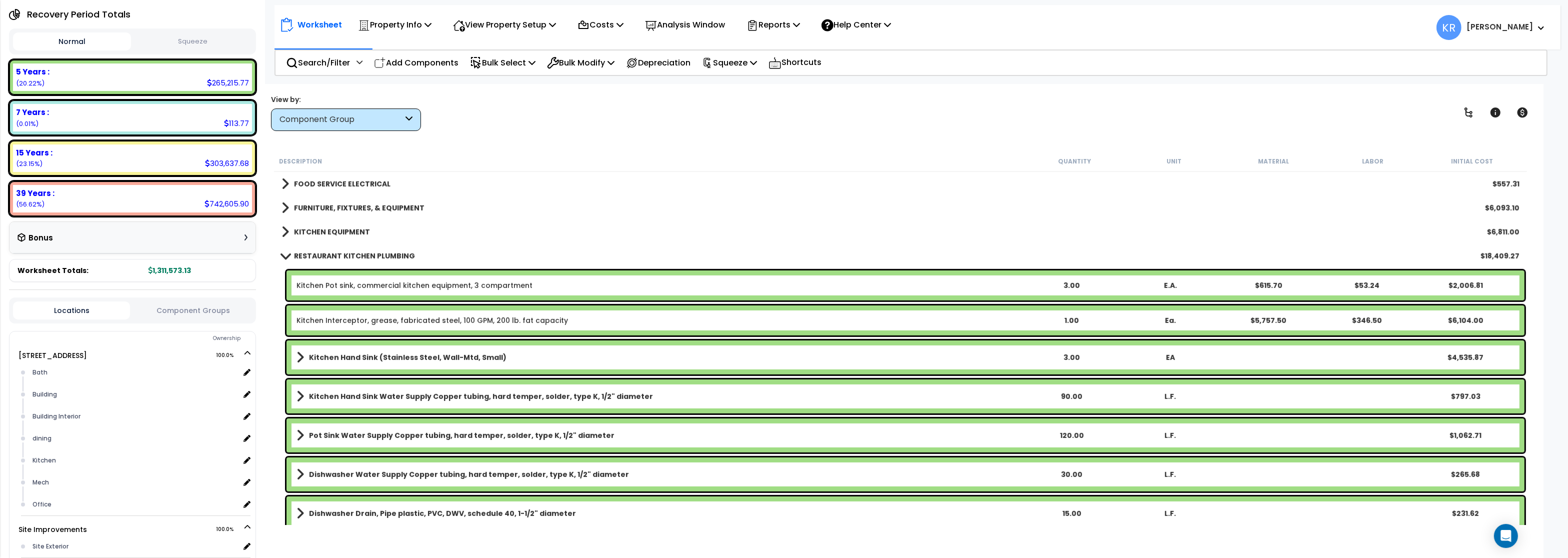
click at [355, 257] on b "RESTAURANT KITCHEN PLUMBING" at bounding box center [355, 256] width 121 height 10
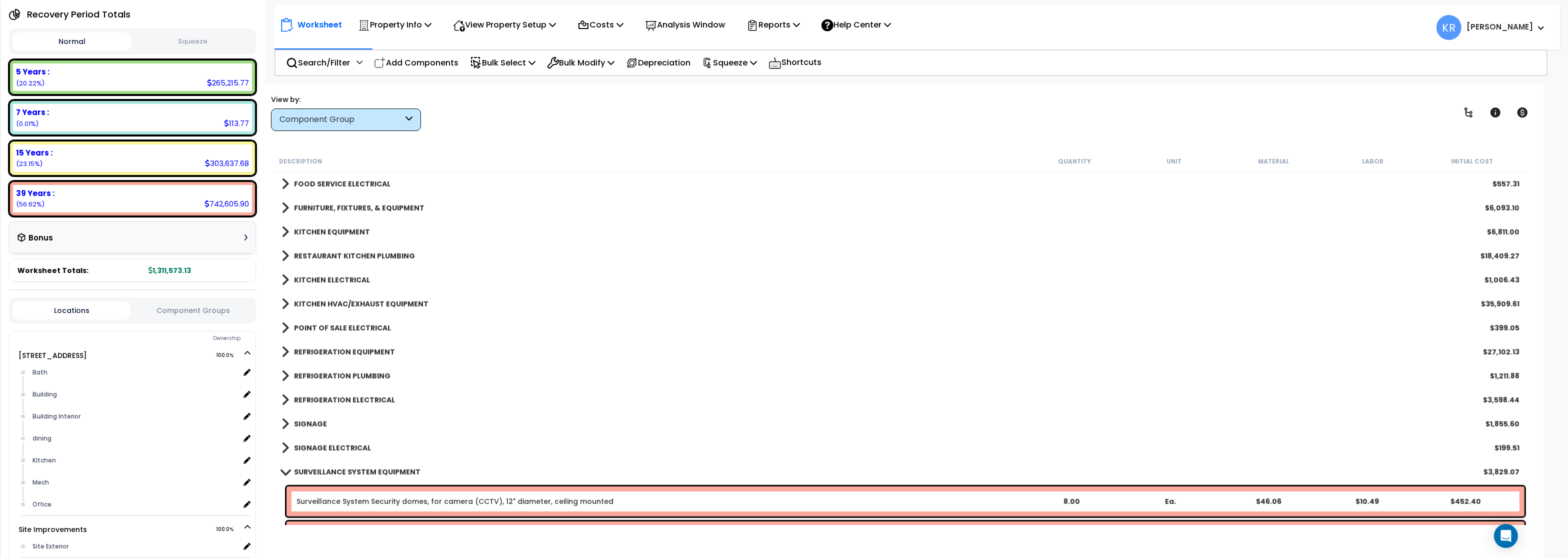
click at [330, 280] on b "KITCHEN ELECTRICAL" at bounding box center [332, 280] width 76 height 10
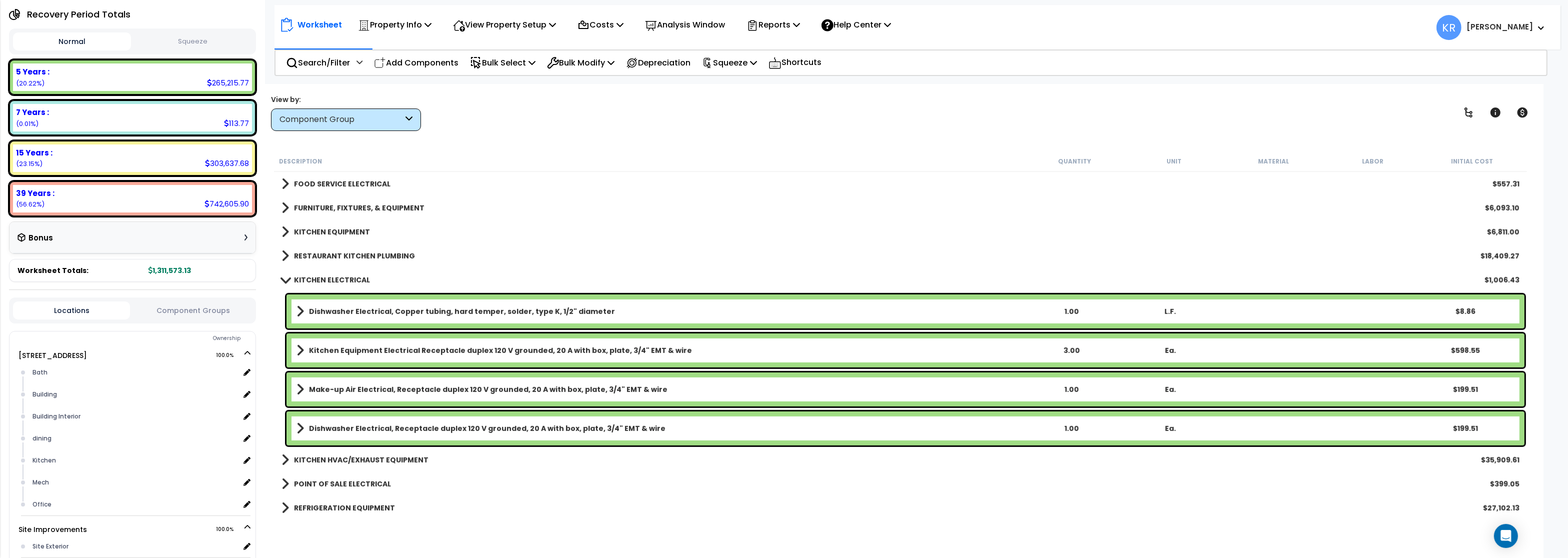
click at [330, 280] on b "KITCHEN ELECTRICAL" at bounding box center [332, 280] width 76 height 10
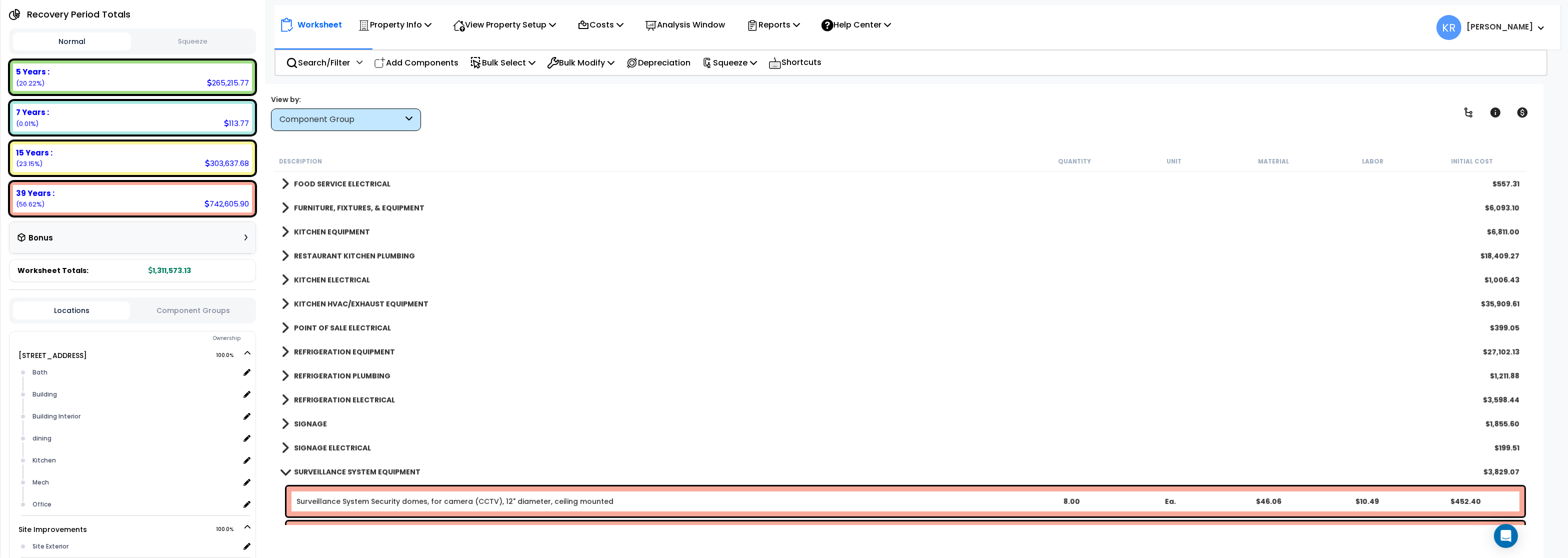
click at [325, 305] on b "KITCHEN HVAC/EXHAUST EQUIPMENT" at bounding box center [361, 304] width 134 height 10
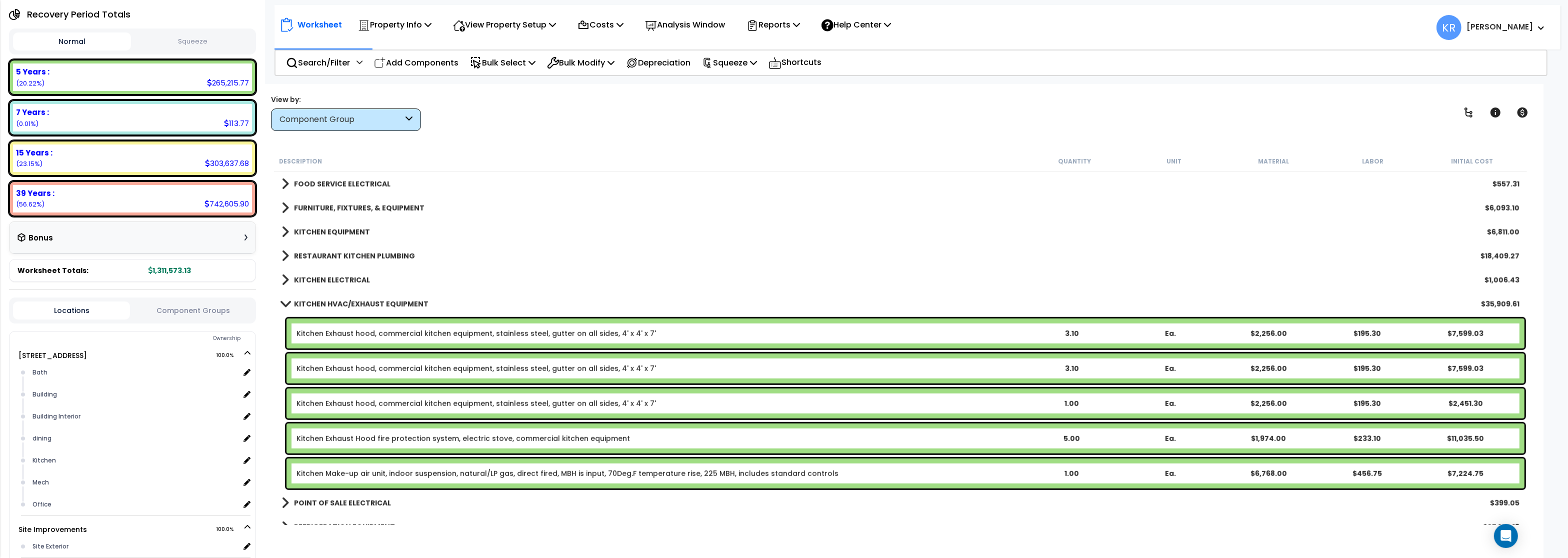
click at [339, 300] on b "KITCHEN HVAC/EXHAUST EQUIPMENT" at bounding box center [361, 304] width 134 height 10
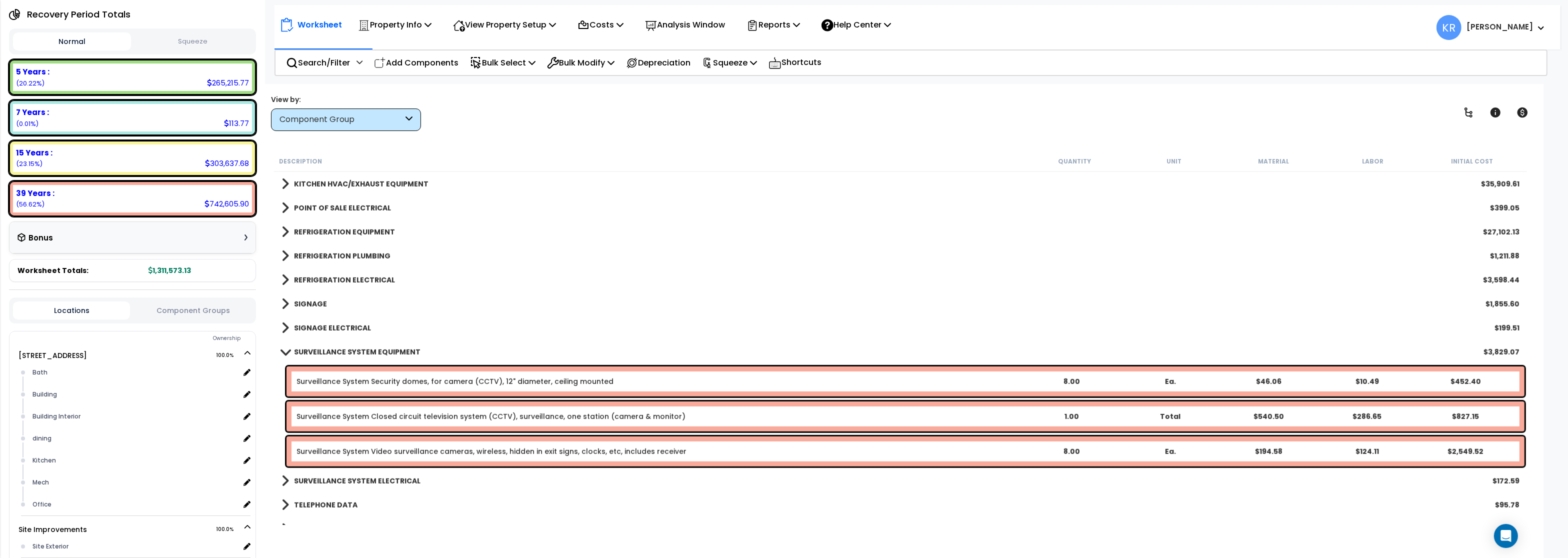
scroll to position [1260, 0]
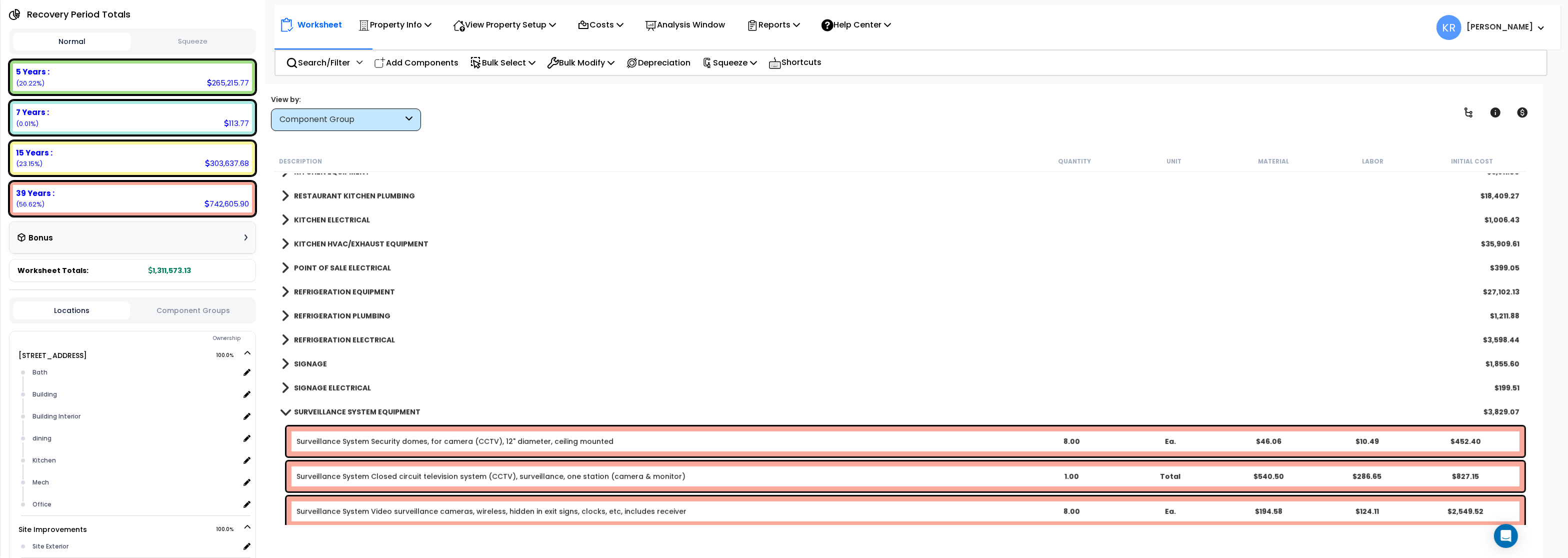
click at [336, 293] on b "REFRIGERATION EQUIPMENT" at bounding box center [344, 291] width 101 height 10
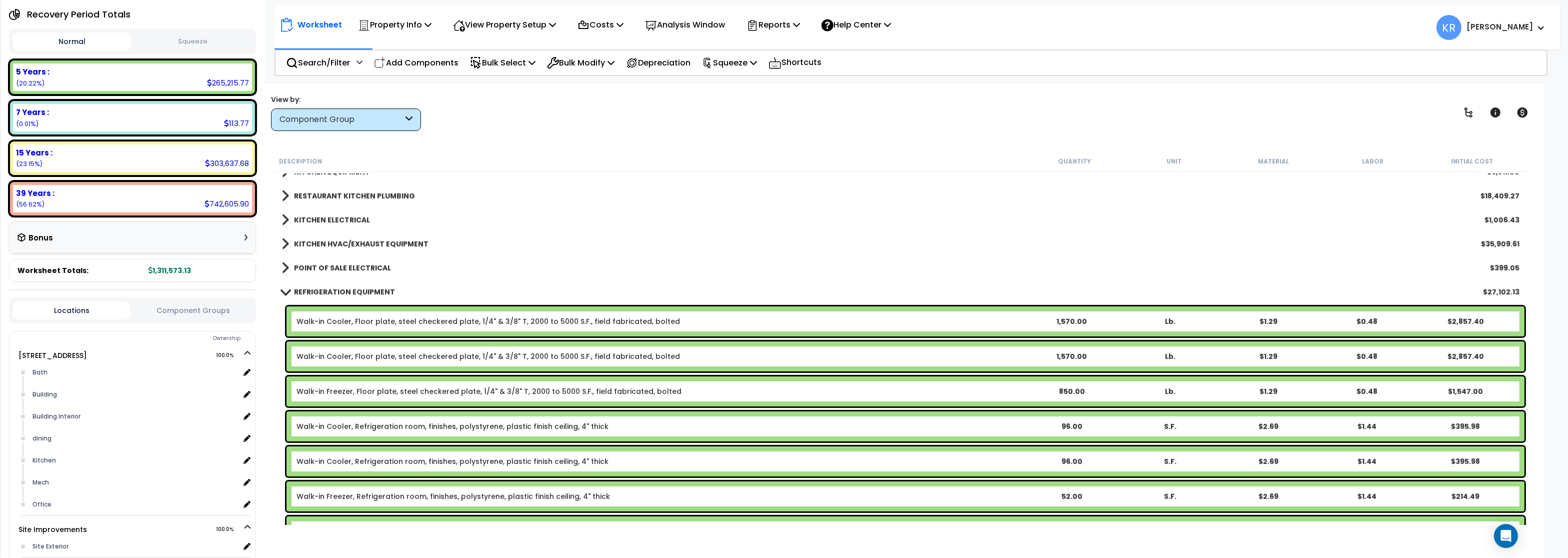
click at [325, 289] on b "REFRIGERATION EQUIPMENT" at bounding box center [344, 291] width 101 height 10
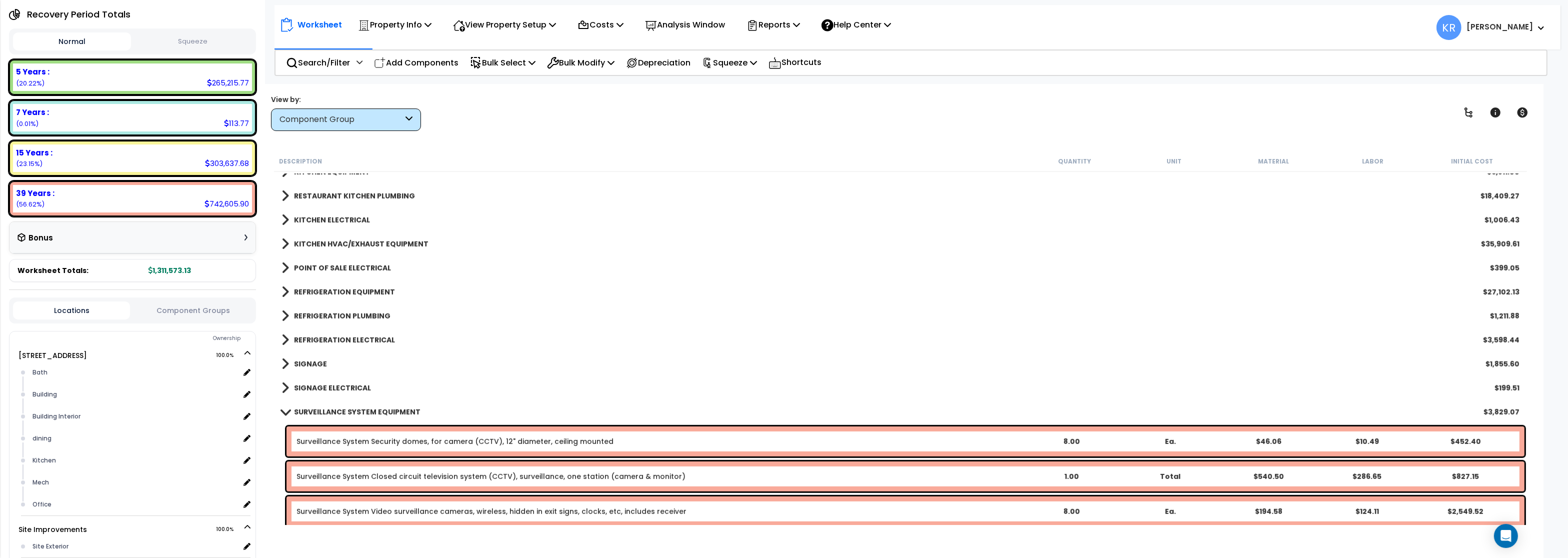
click at [321, 360] on b "SIGNAGE" at bounding box center [310, 364] width 33 height 10
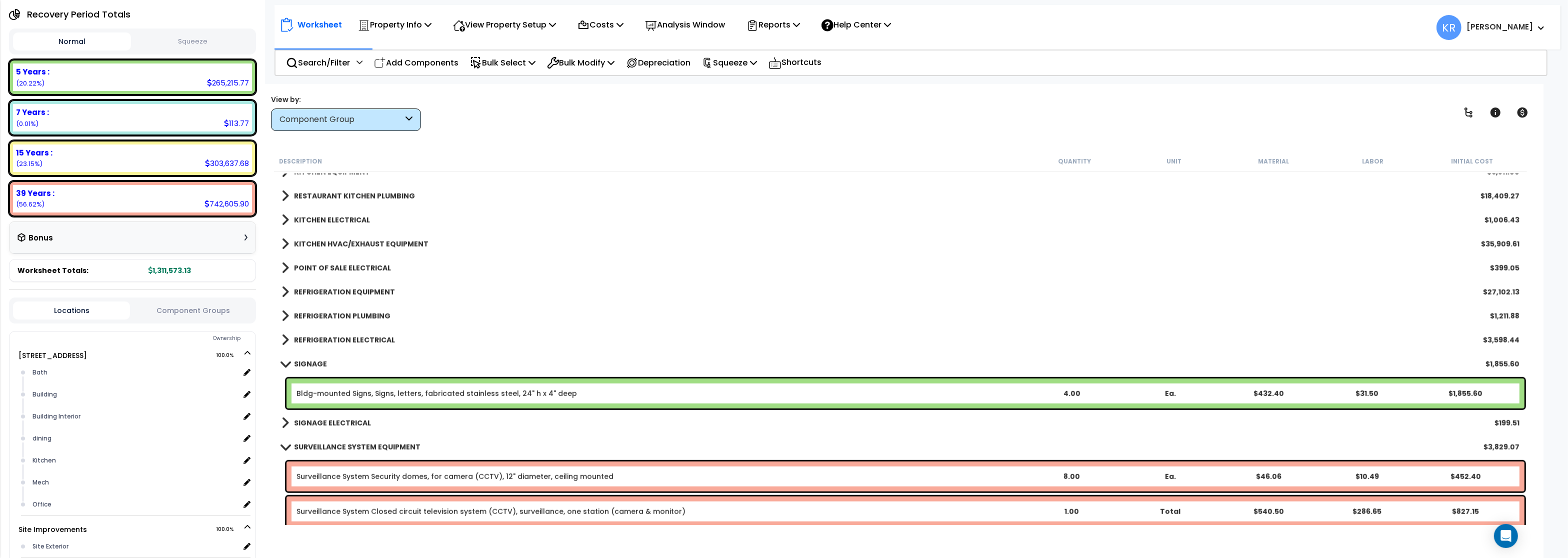
click at [321, 360] on b "SIGNAGE" at bounding box center [310, 364] width 33 height 10
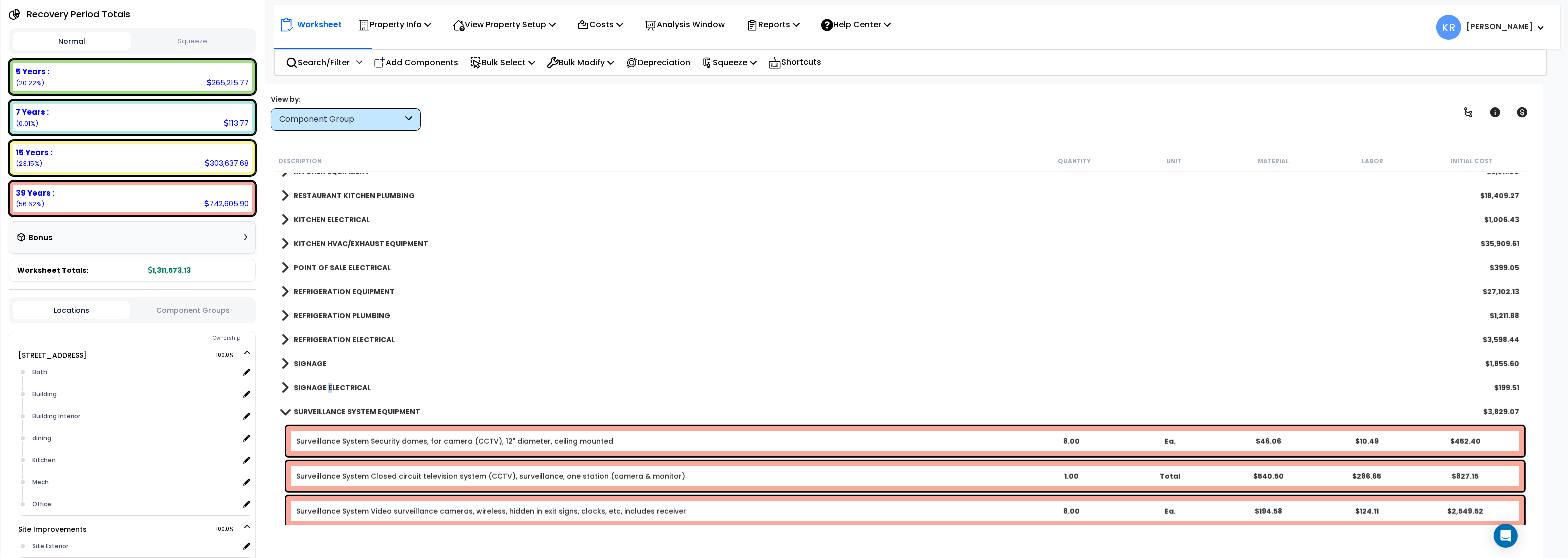
click at [329, 383] on b "SIGNAGE ELECTRICAL" at bounding box center [332, 388] width 77 height 10
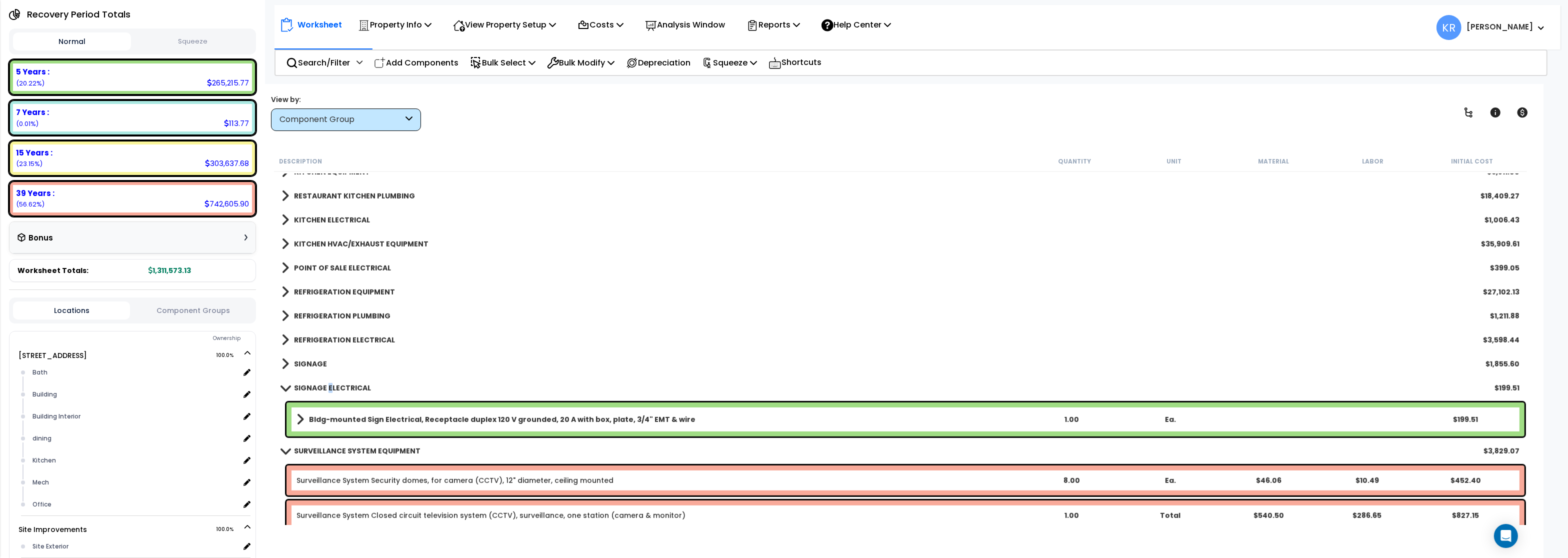
click at [329, 383] on b "SIGNAGE ELECTRICAL" at bounding box center [332, 388] width 77 height 10
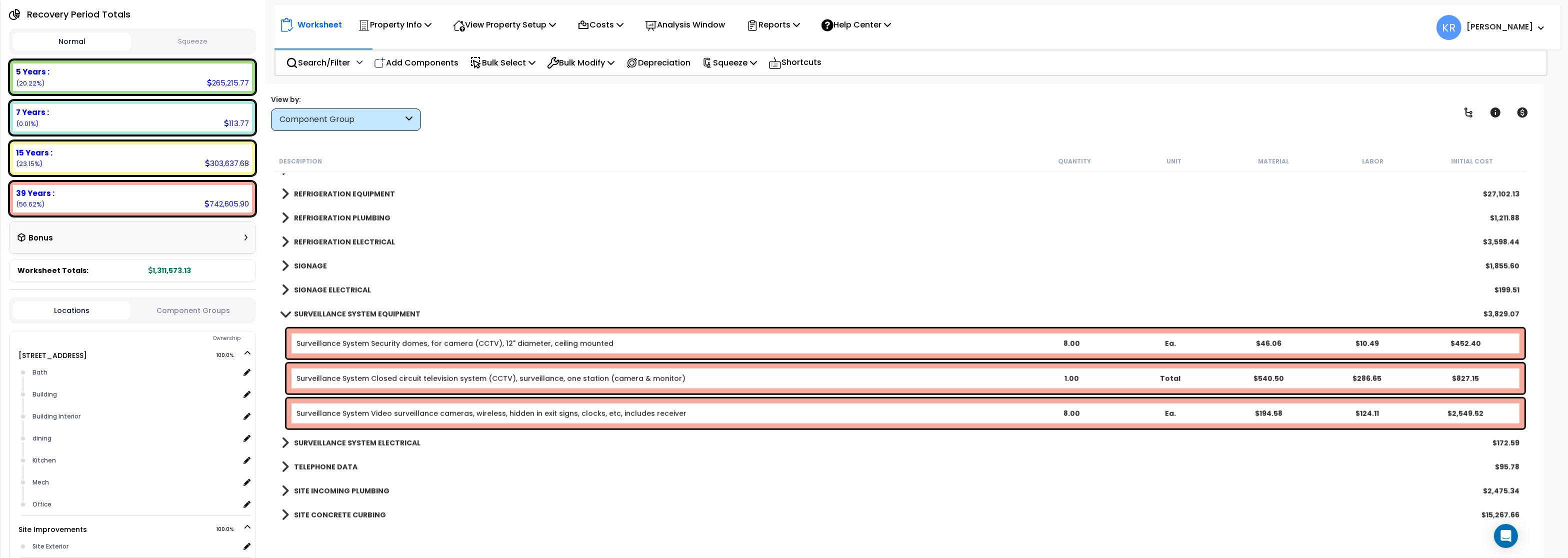
scroll to position [1380, 0]
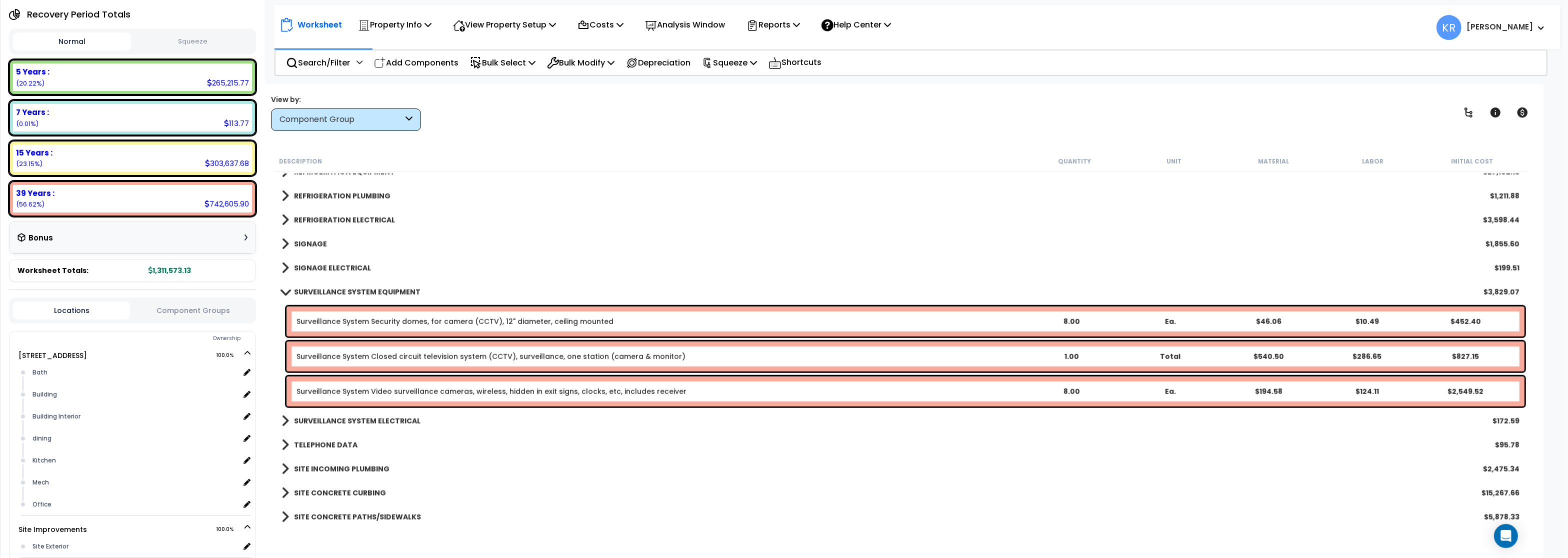
click at [329, 293] on b "SURVEILLANCE SYSTEM EQUIPMENT" at bounding box center [357, 291] width 126 height 10
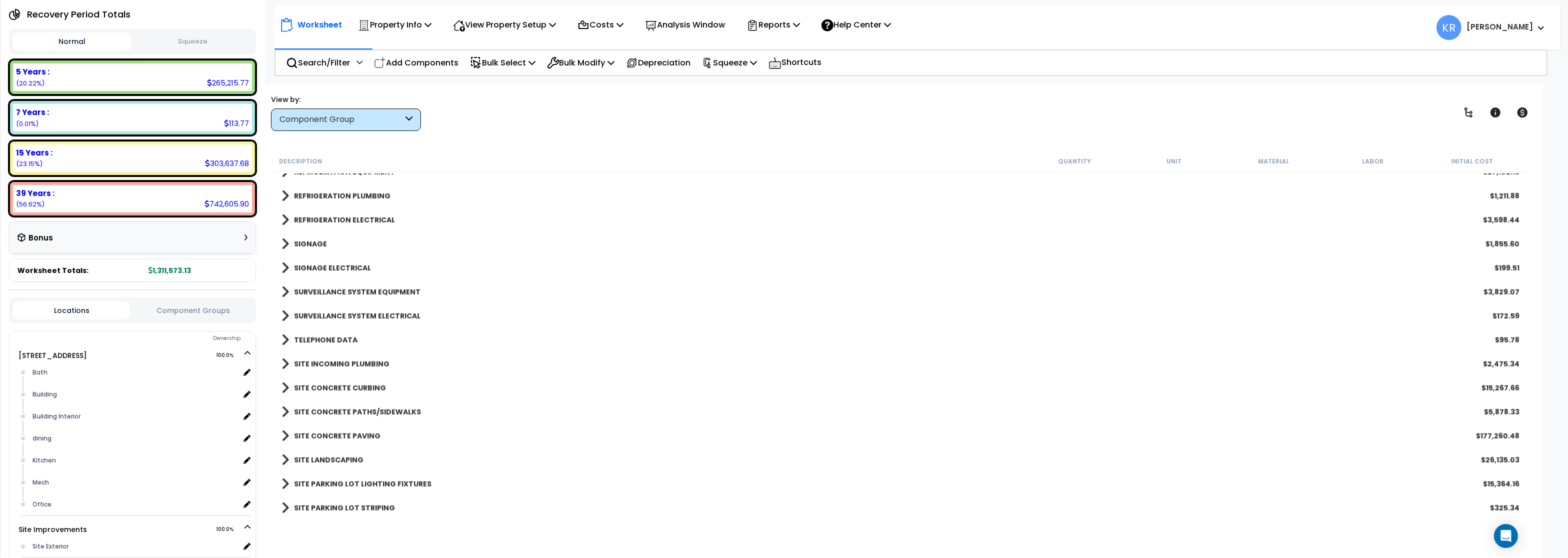
scroll to position [1501, 0]
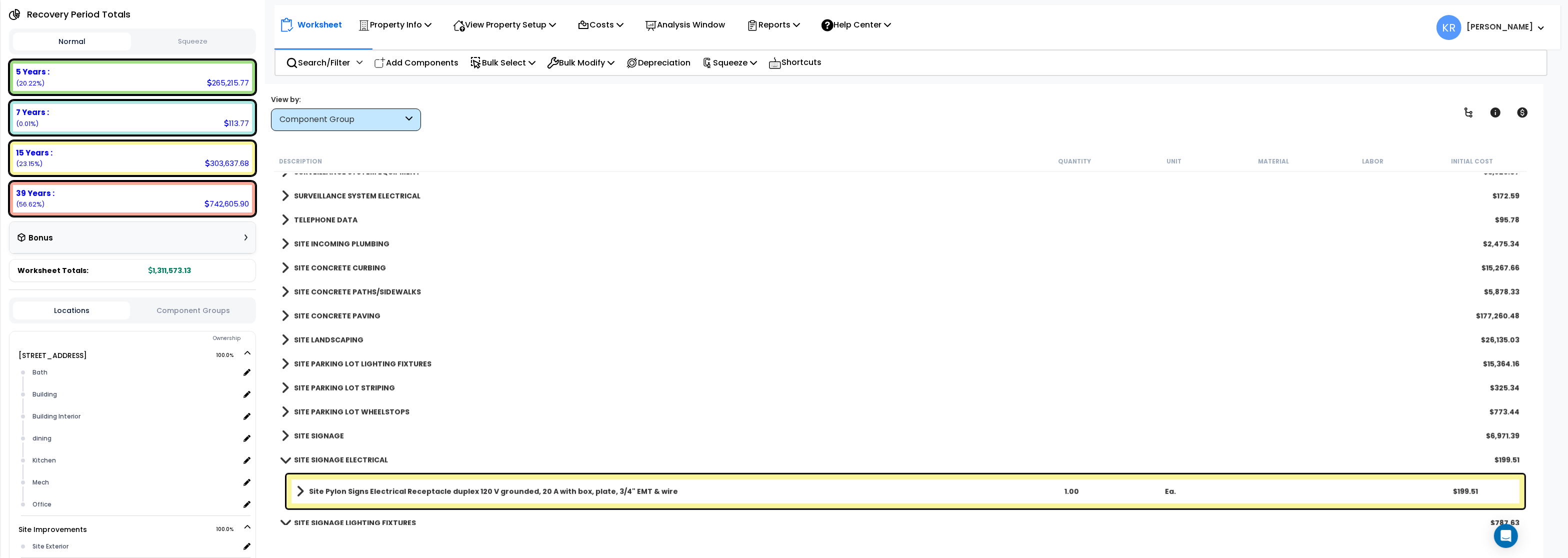
click at [323, 295] on b "SITE CONCRETE PATHS/SIDEWALKS" at bounding box center [357, 291] width 127 height 10
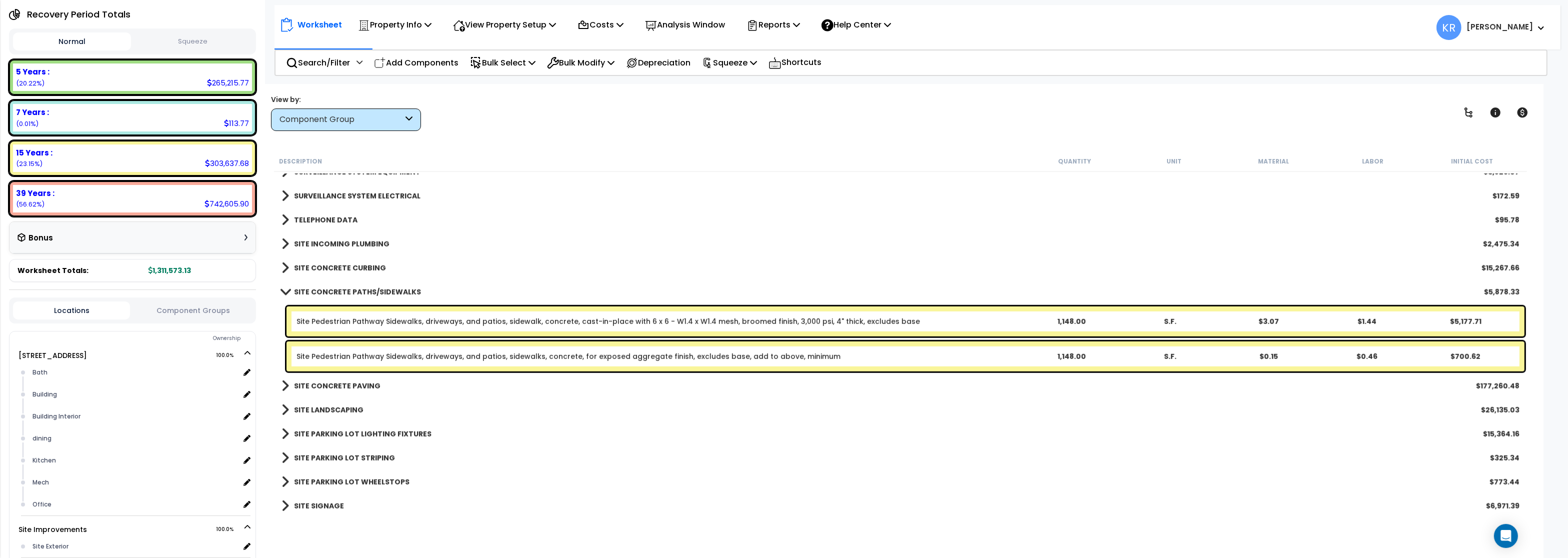
click at [323, 295] on b "SITE CONCRETE PATHS/SIDEWALKS" at bounding box center [357, 291] width 127 height 10
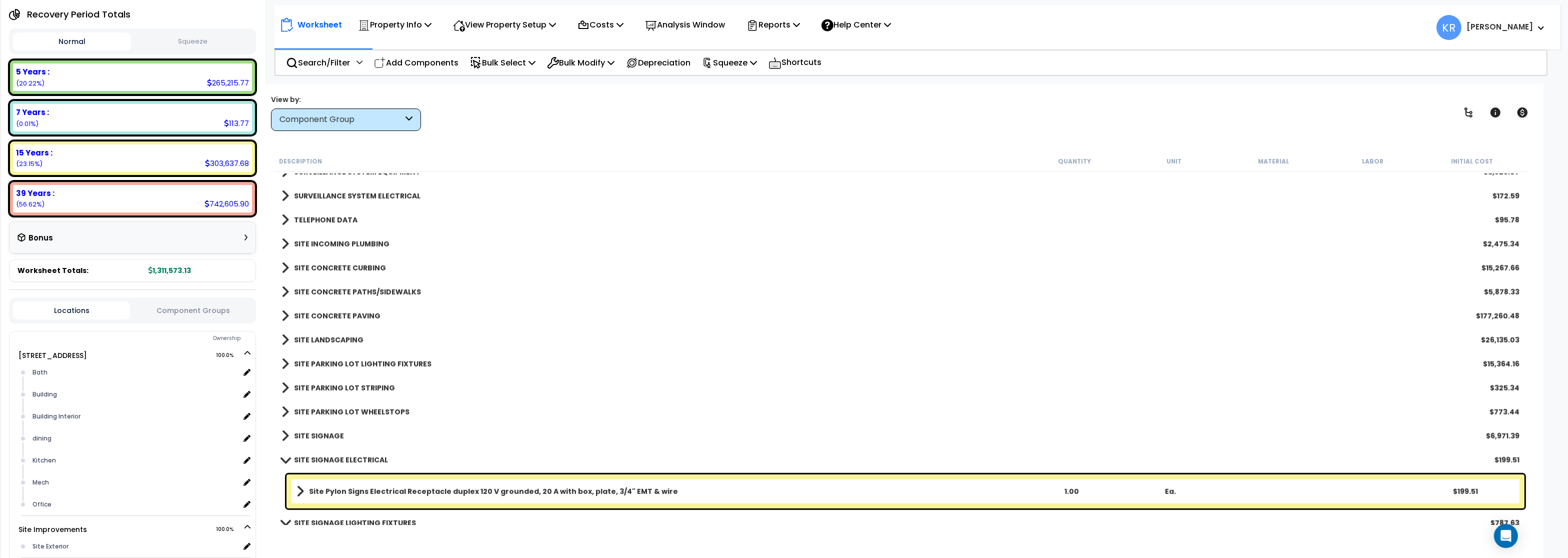
click at [324, 310] on link "SITE CONCRETE PAVING" at bounding box center [331, 316] width 99 height 14
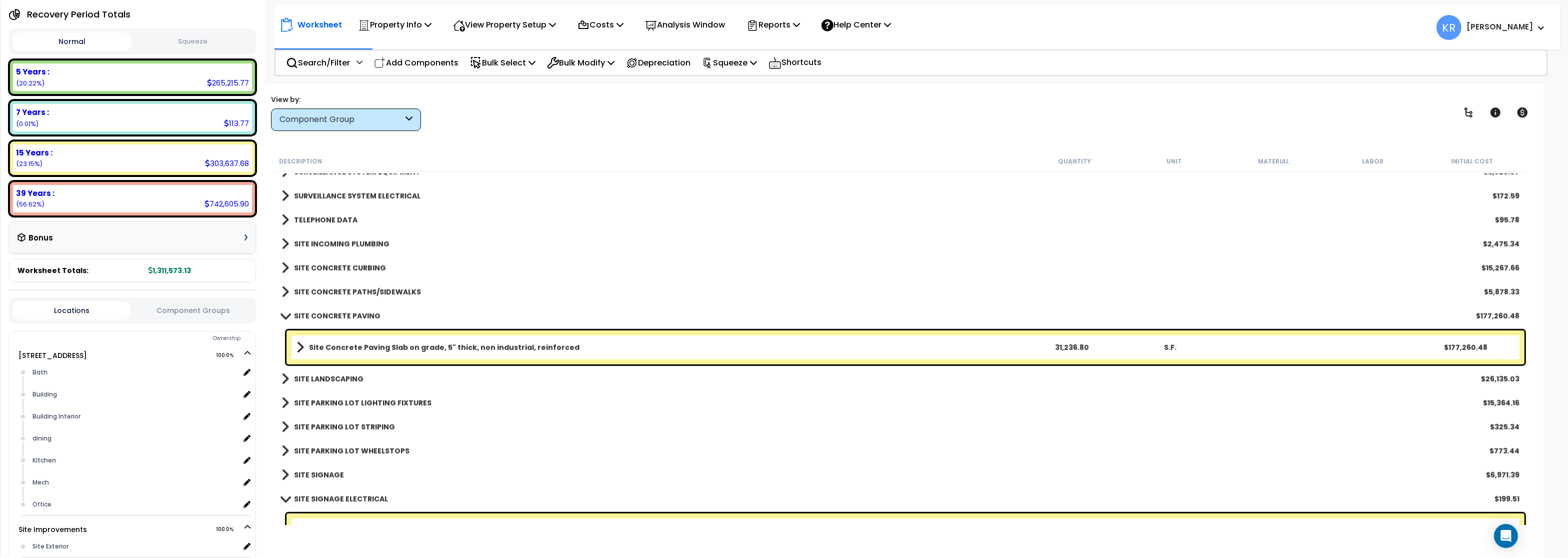
click at [333, 310] on link "SITE CONCRETE PAVING" at bounding box center [331, 316] width 99 height 14
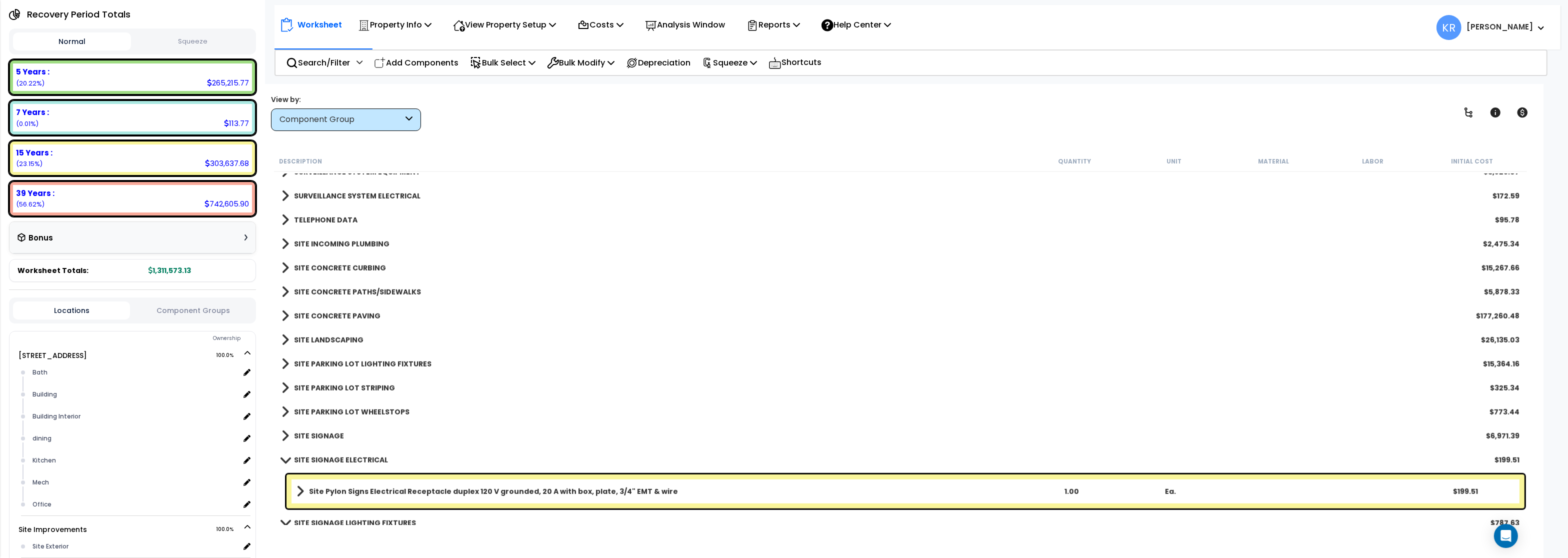
click at [329, 343] on b "SITE LANDSCAPING" at bounding box center [328, 340] width 70 height 10
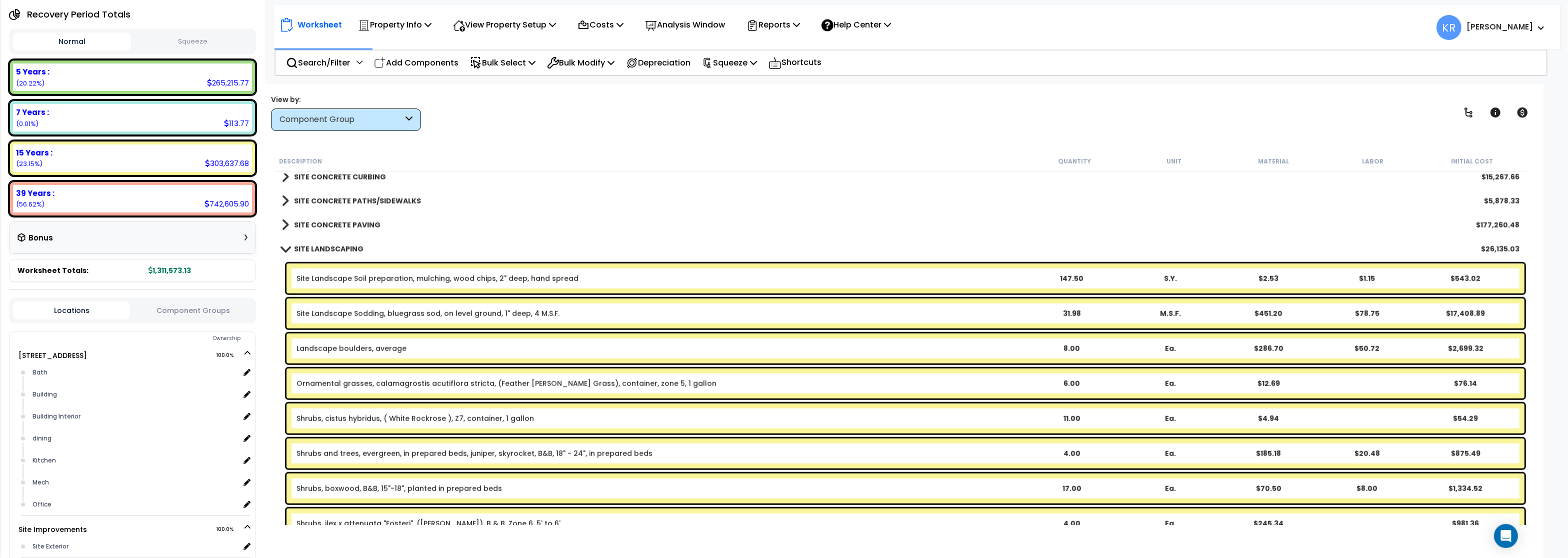
scroll to position [1561, 0]
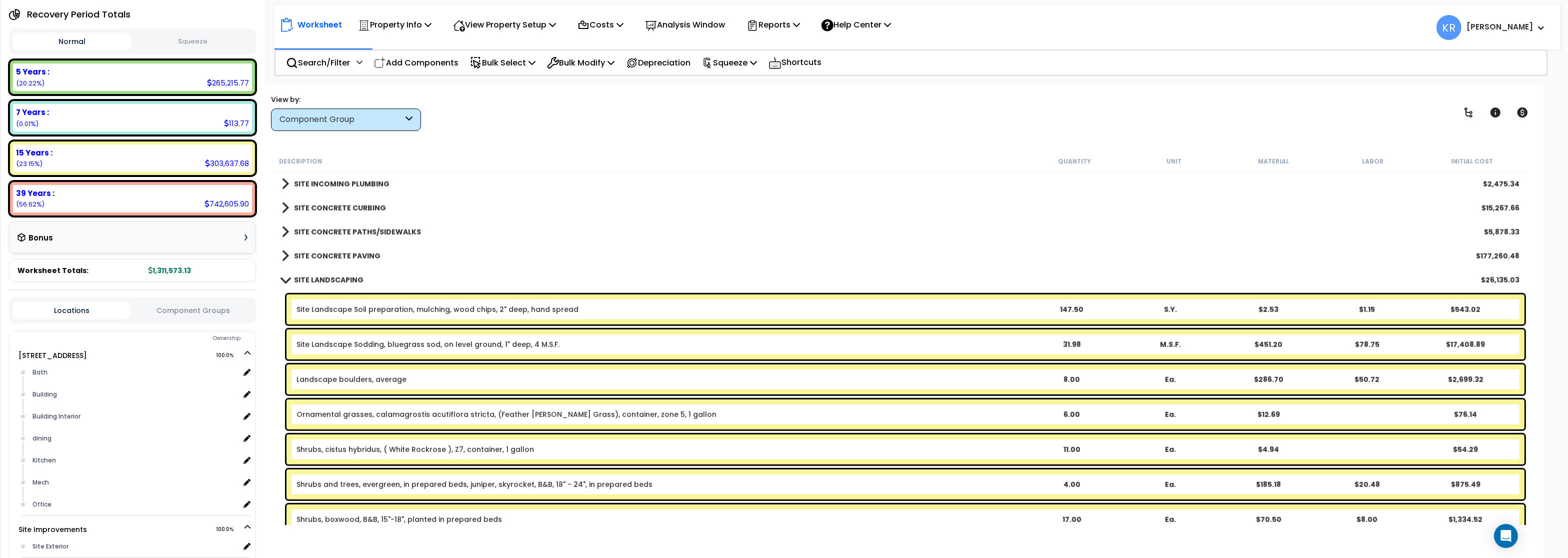
click at [320, 280] on b "SITE LANDSCAPING" at bounding box center [328, 280] width 70 height 10
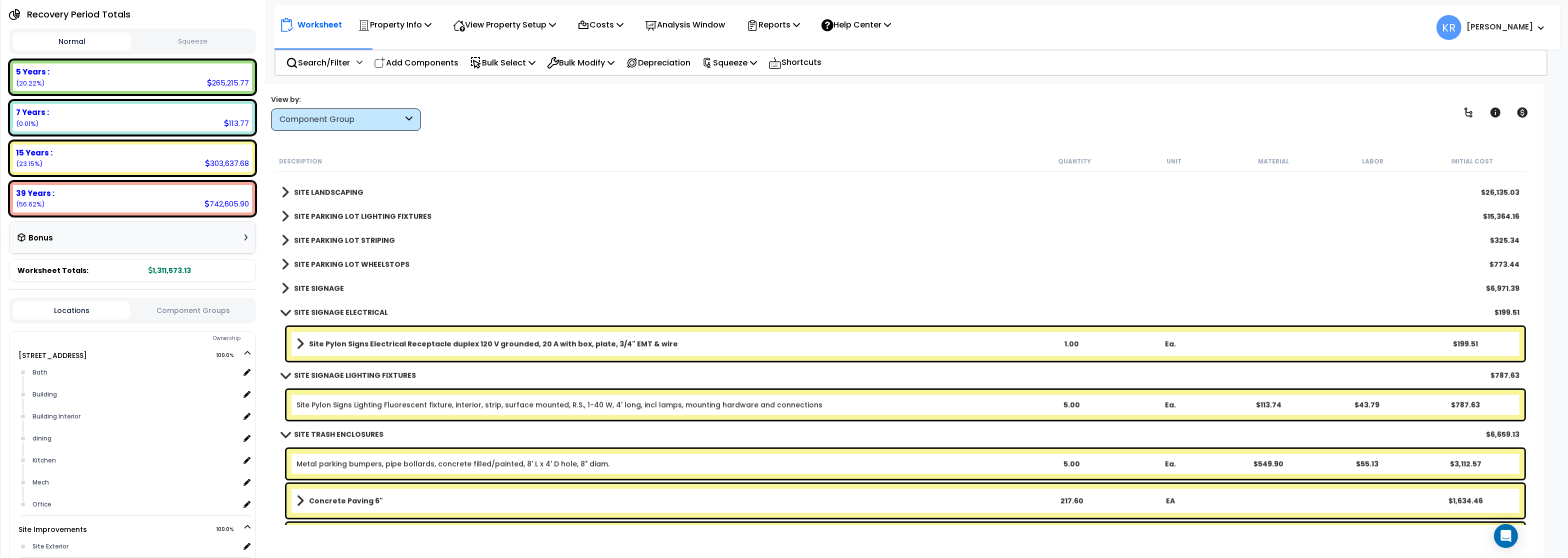
scroll to position [1681, 0]
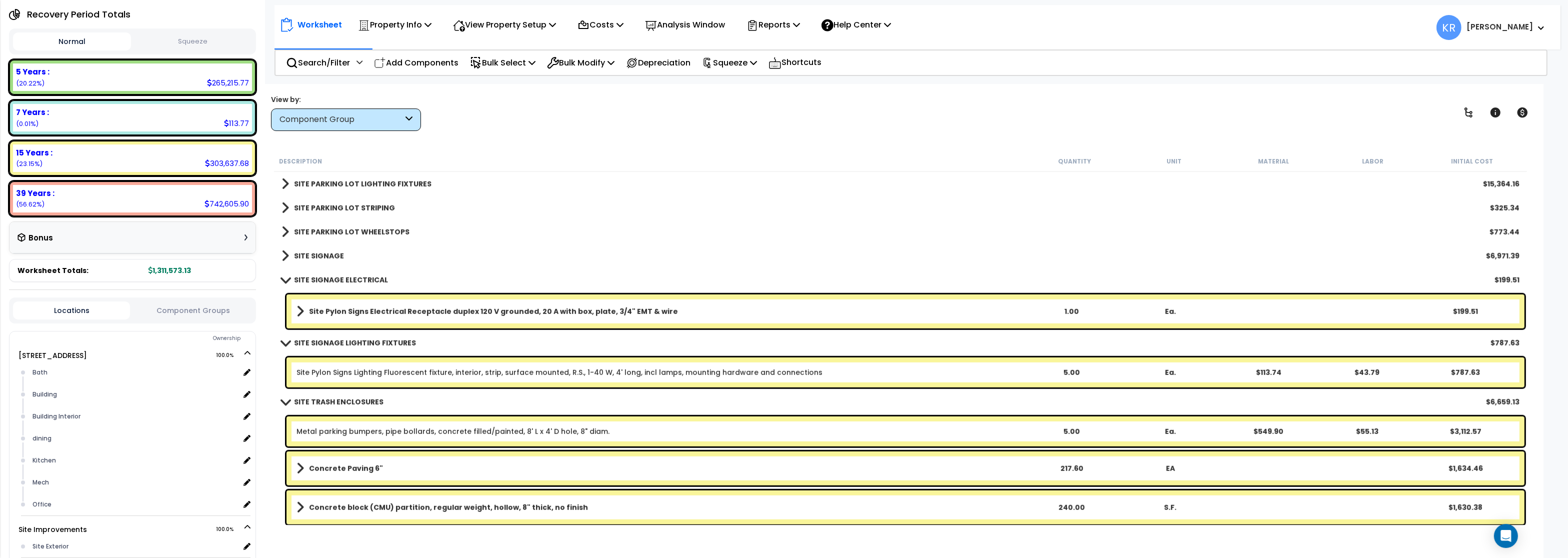
click at [327, 277] on b "SITE SIGNAGE ELECTRICAL" at bounding box center [341, 280] width 94 height 10
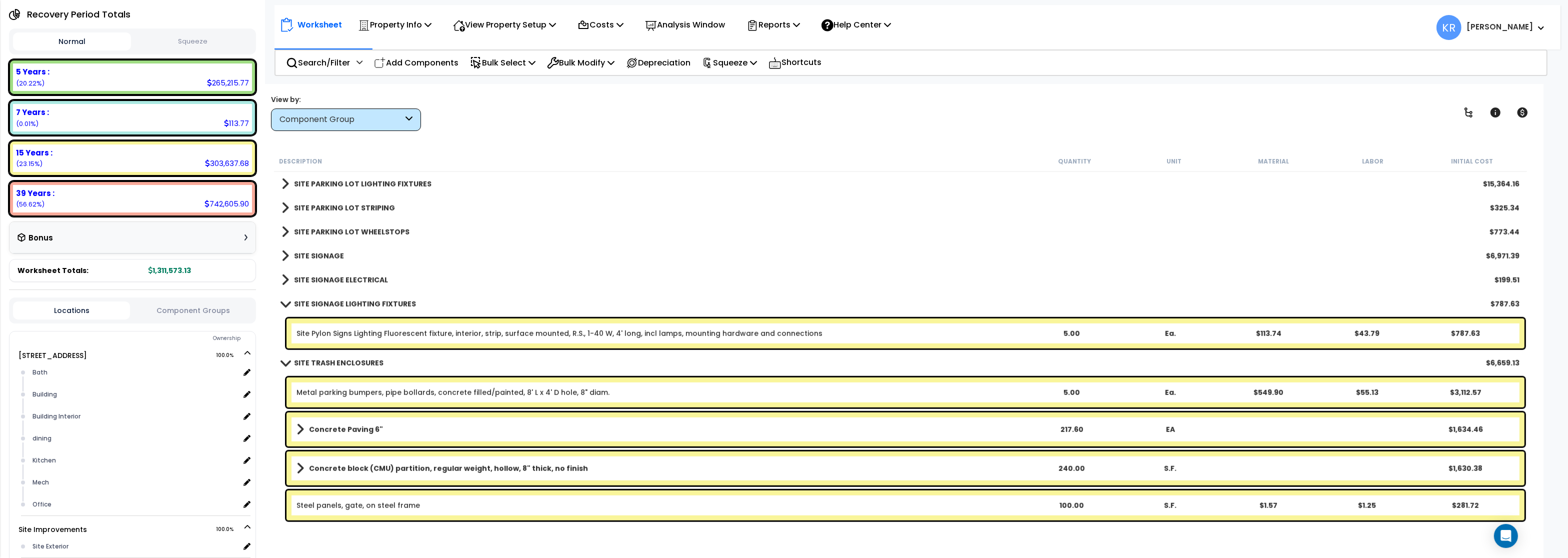
click at [324, 307] on b "SITE SIGNAGE LIGHTING FIXTURES" at bounding box center [355, 304] width 122 height 10
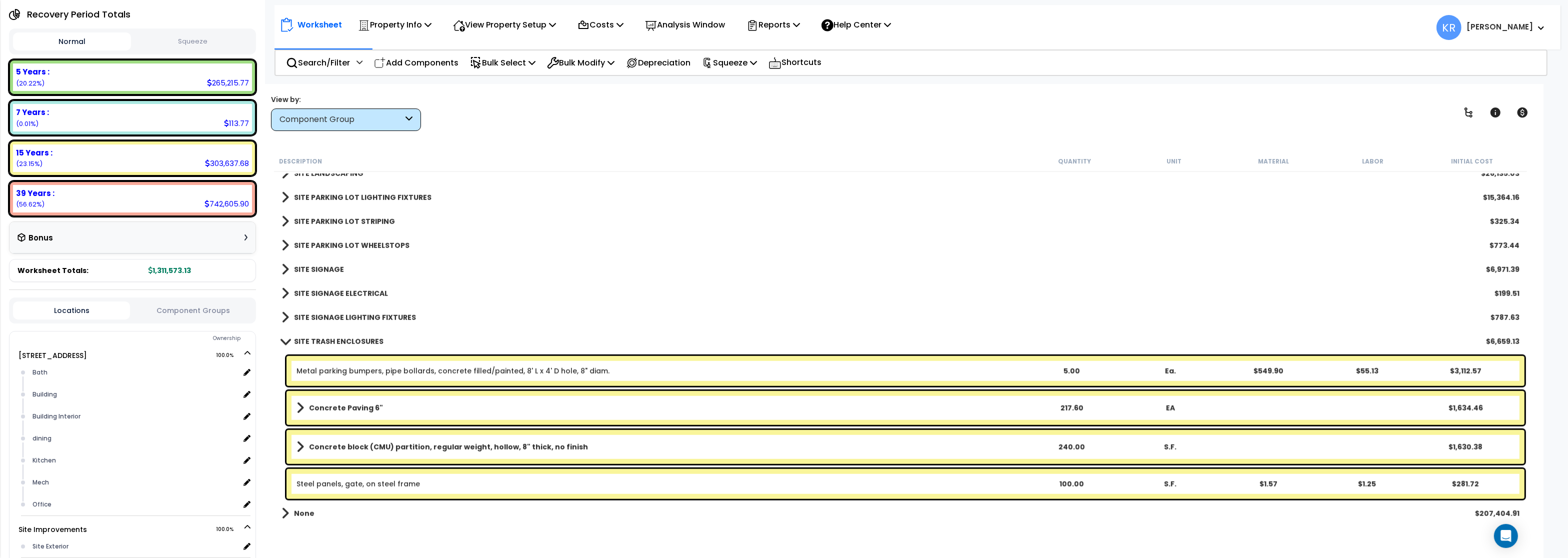
click at [329, 340] on b "SITE TRASH ENCLOSURES" at bounding box center [338, 341] width 89 height 10
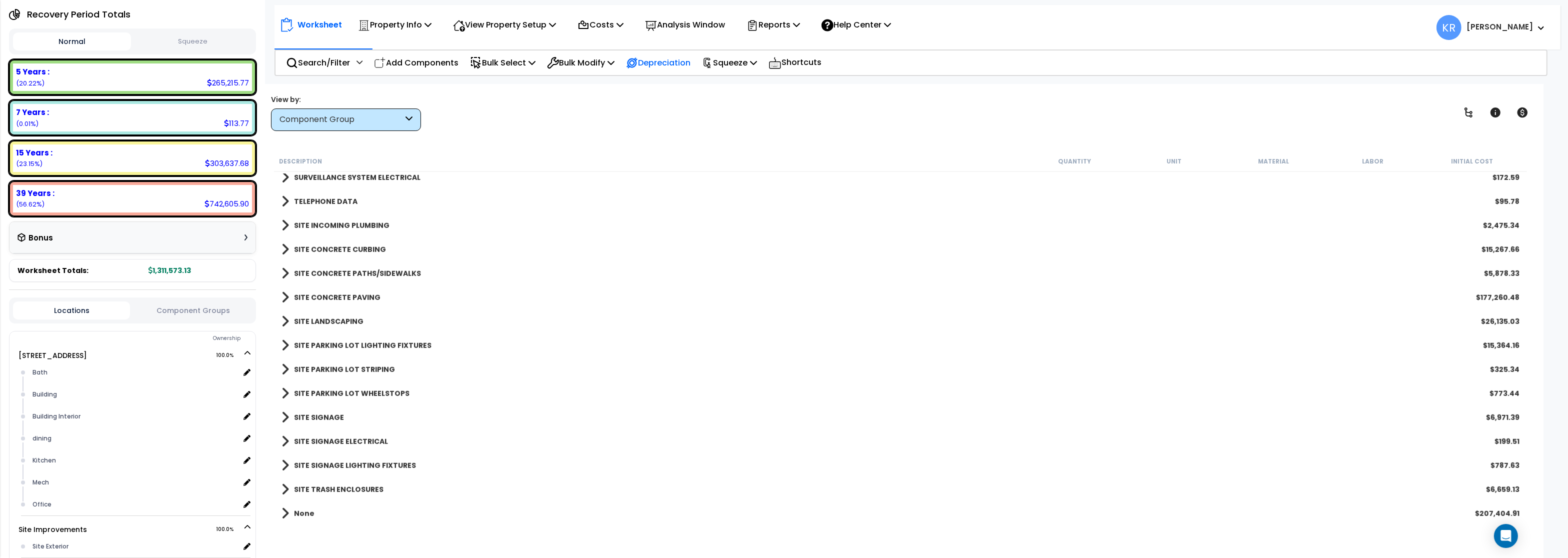
click at [668, 63] on p "Depreciation" at bounding box center [658, 63] width 65 height 14
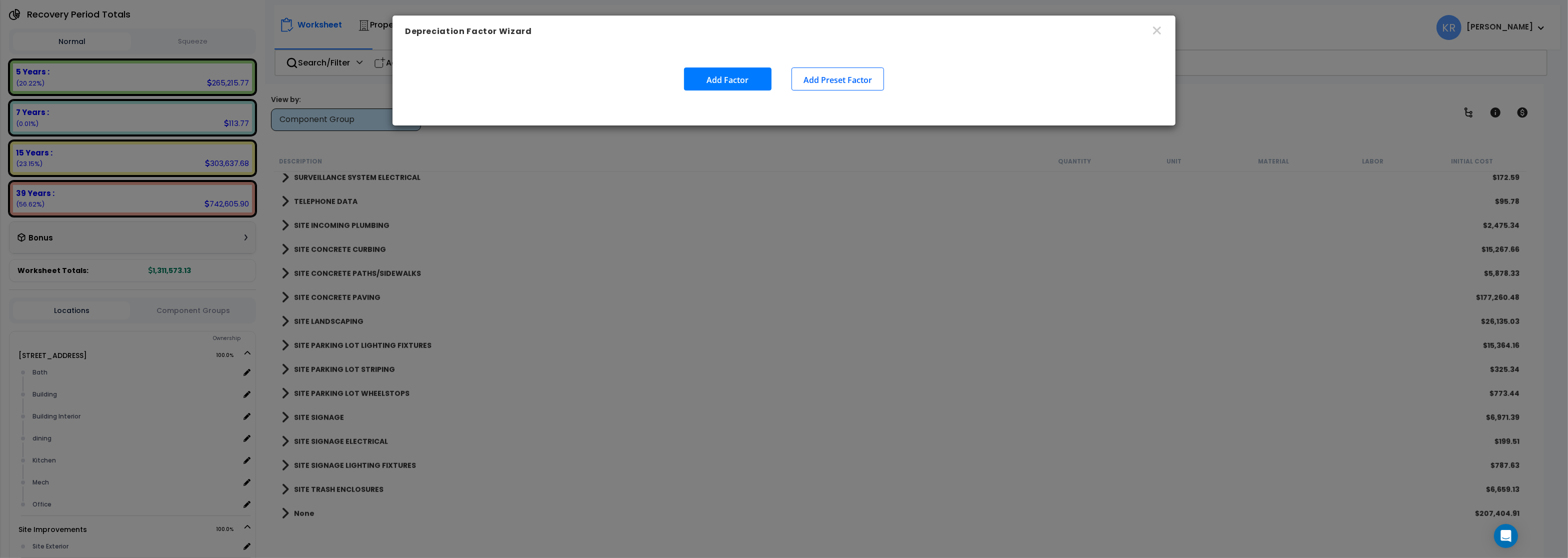
click at [1161, 23] on div "Depreciation Factor Wizard" at bounding box center [783, 31] width 783 height 32
click at [1157, 27] on icon "button" at bounding box center [1157, 31] width 12 height 12
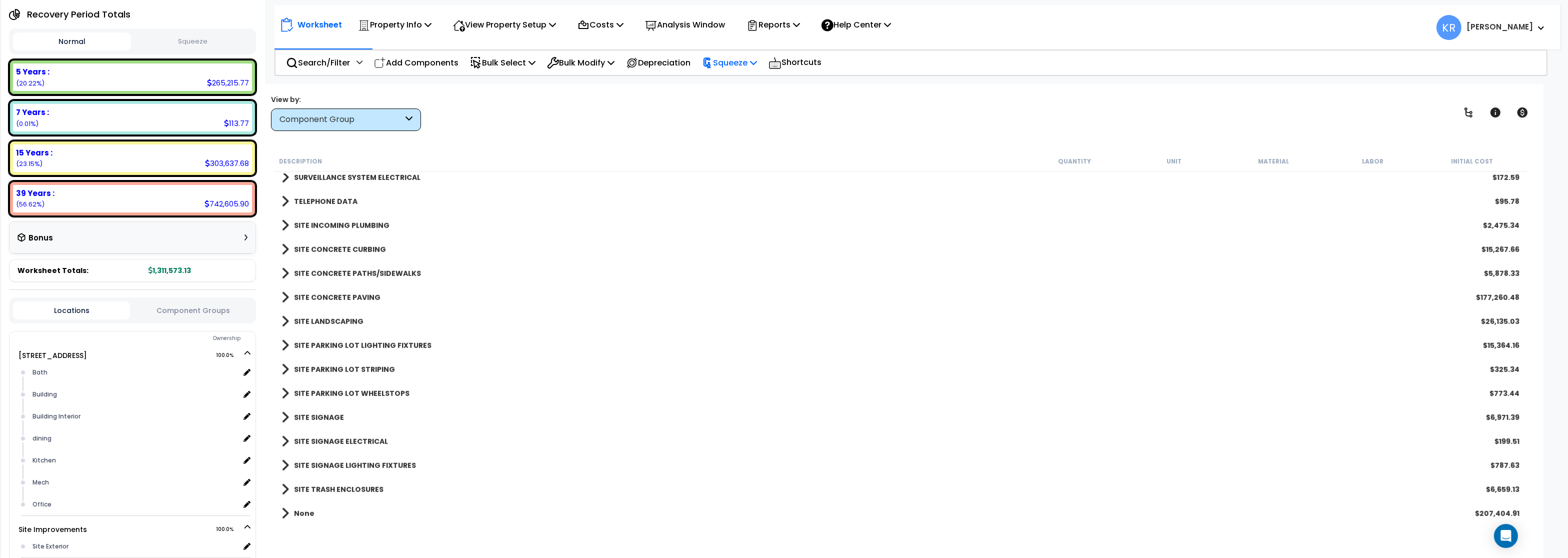
click at [728, 63] on p "Squeeze" at bounding box center [729, 63] width 55 height 14
click at [730, 89] on link "Squeeze" at bounding box center [746, 85] width 99 height 20
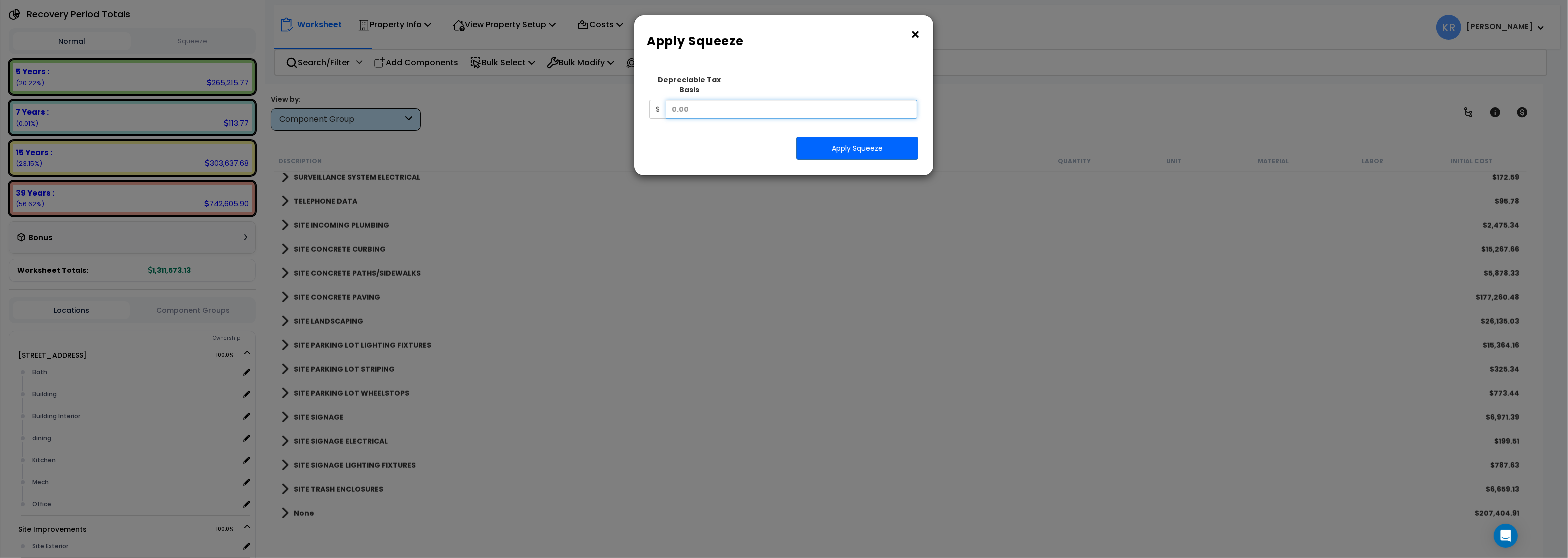
drag, startPoint x: 690, startPoint y: 97, endPoint x: 933, endPoint y: 114, distance: 243.6
click at [918, 114] on input "text" at bounding box center [792, 109] width 252 height 19
type input "964,674.05"
click at [849, 138] on button "Apply Squeeze" at bounding box center [857, 148] width 122 height 23
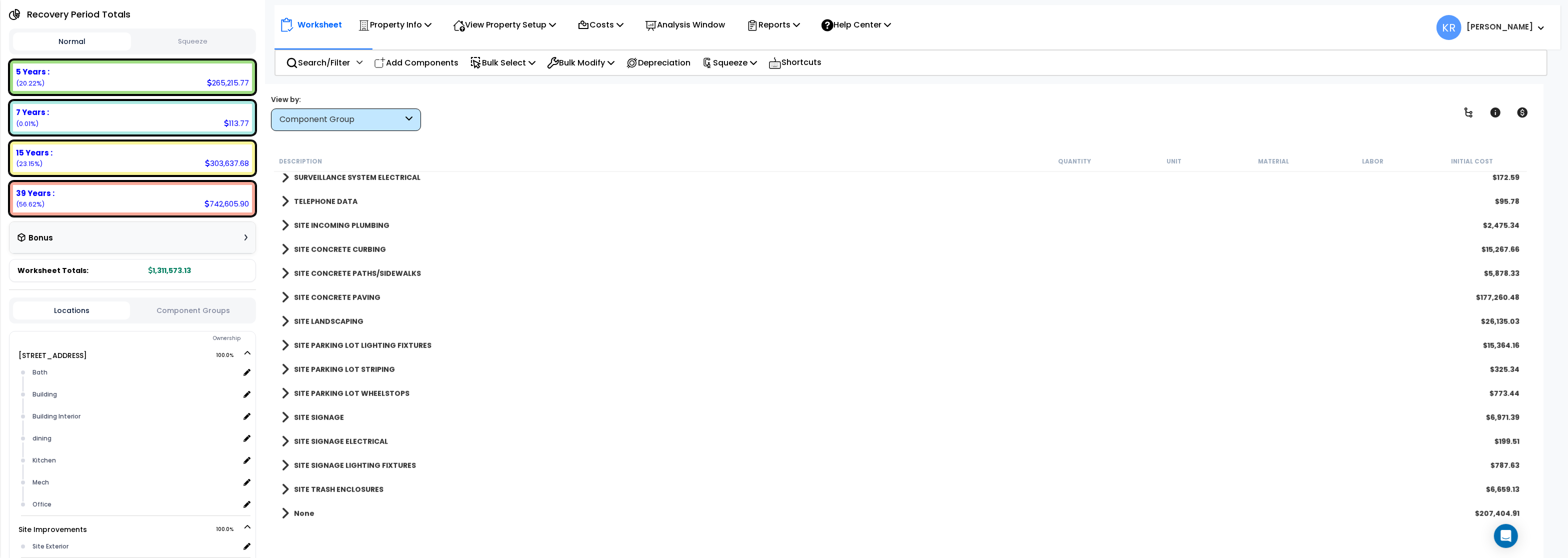
click at [212, 39] on button "Squeeze" at bounding box center [192, 42] width 118 height 18
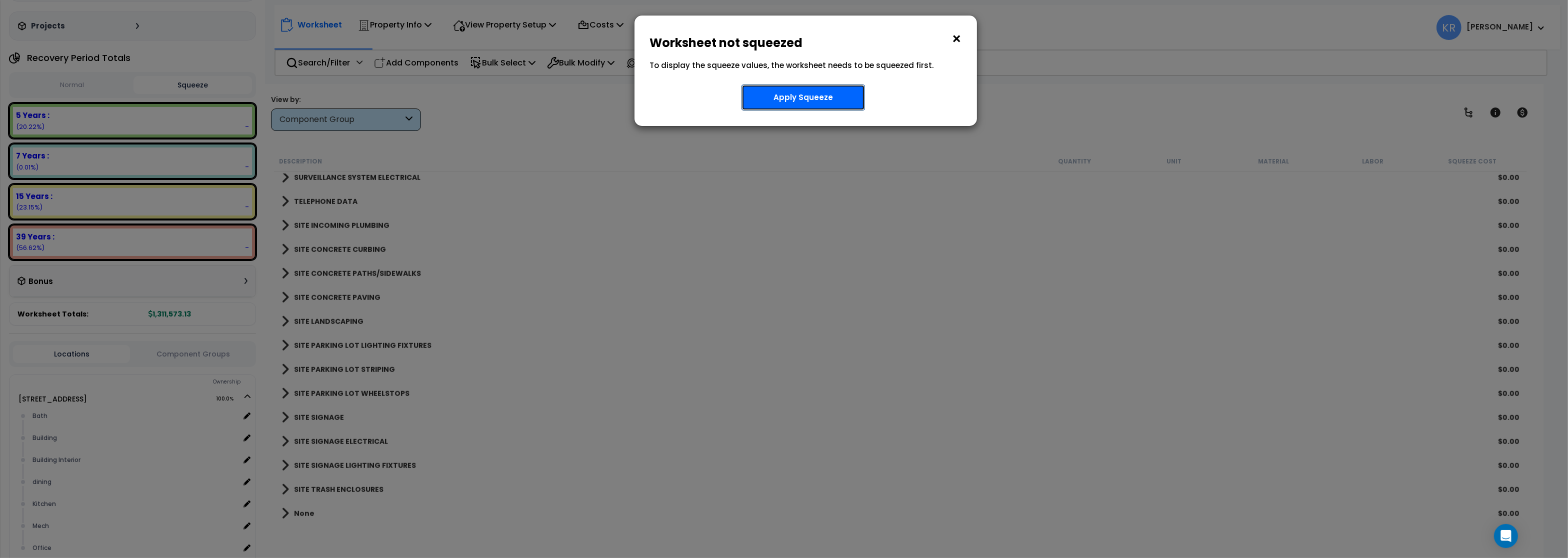
click at [796, 98] on button "Apply Squeeze" at bounding box center [804, 98] width 124 height 26
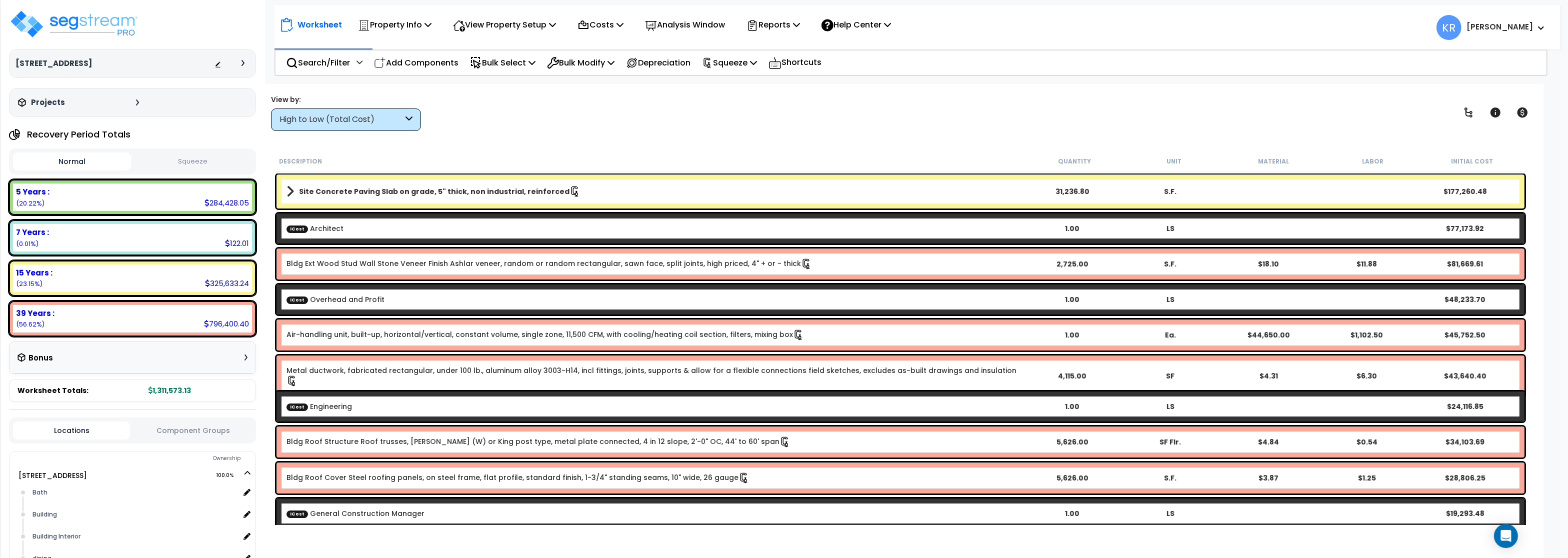
scroll to position [76, 0]
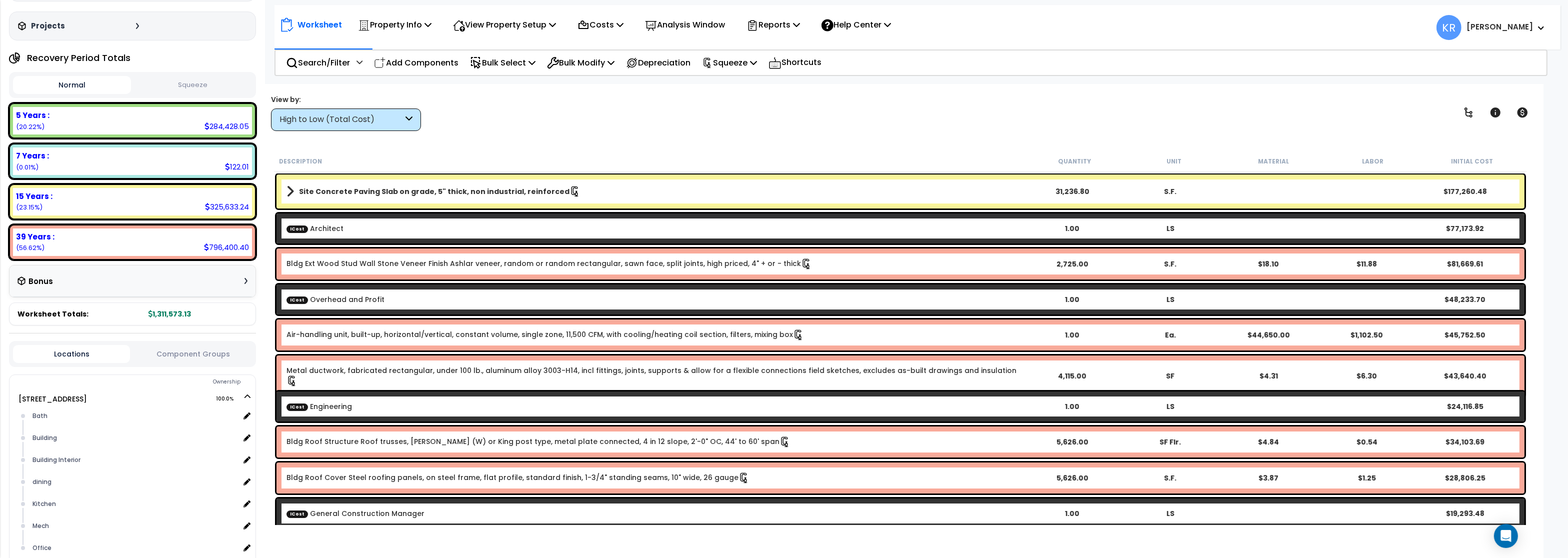
click at [197, 87] on button "Squeeze" at bounding box center [192, 85] width 118 height 18
click at [332, 123] on div "High to Low (Total Cost)" at bounding box center [341, 120] width 124 height 12
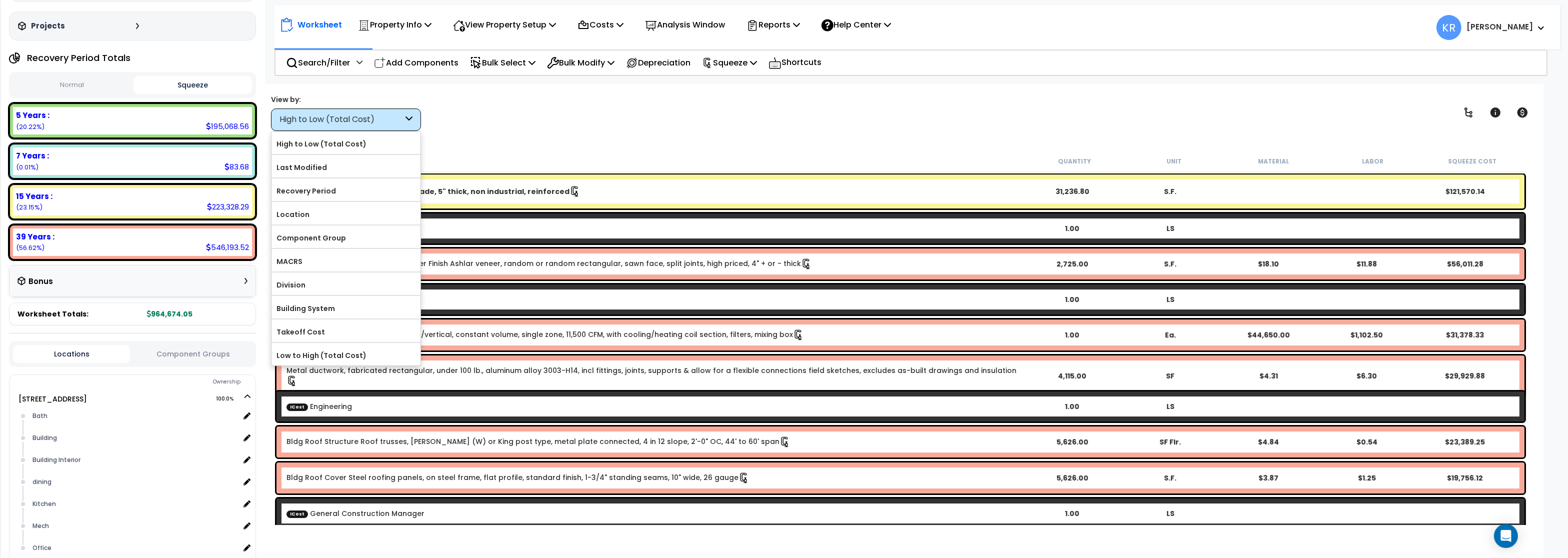
click at [312, 244] on label "Component Group" at bounding box center [346, 238] width 149 height 15
click at [0, 0] on input "Component Group" at bounding box center [0, 0] width 0 height 0
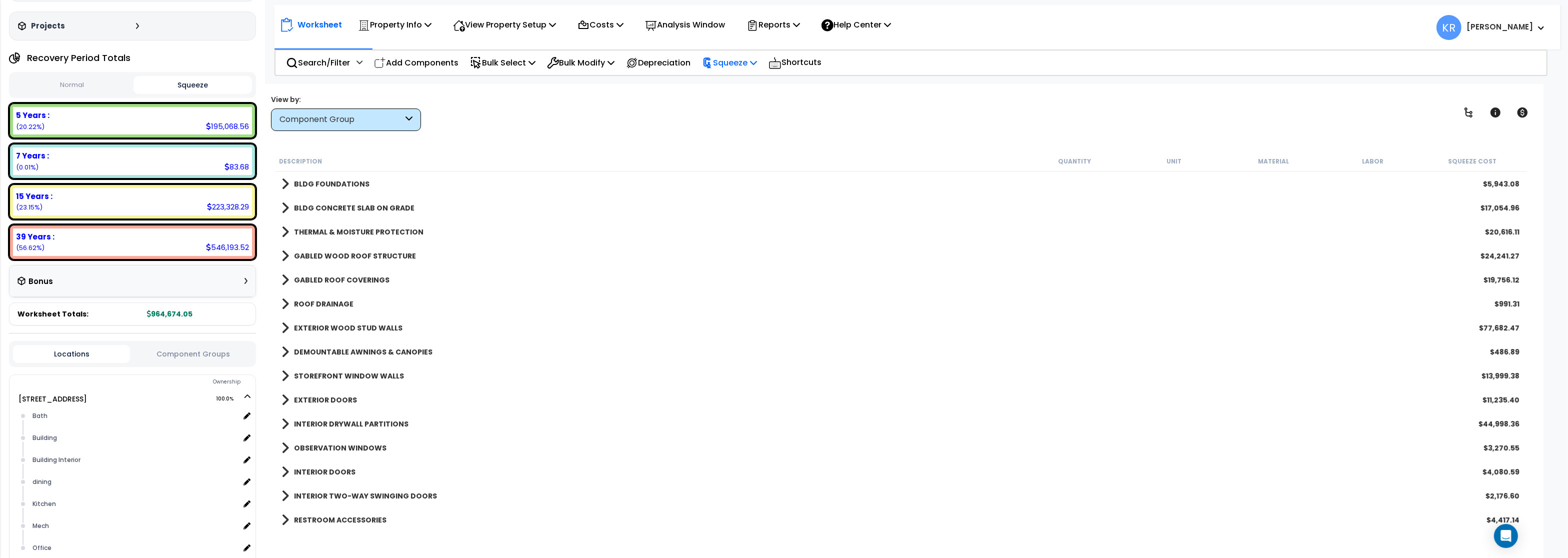
click at [751, 61] on p "Squeeze" at bounding box center [729, 63] width 55 height 14
click at [738, 104] on link "Reset Squeeze" at bounding box center [746, 106] width 99 height 20
